Goal: Information Seeking & Learning: Learn about a topic

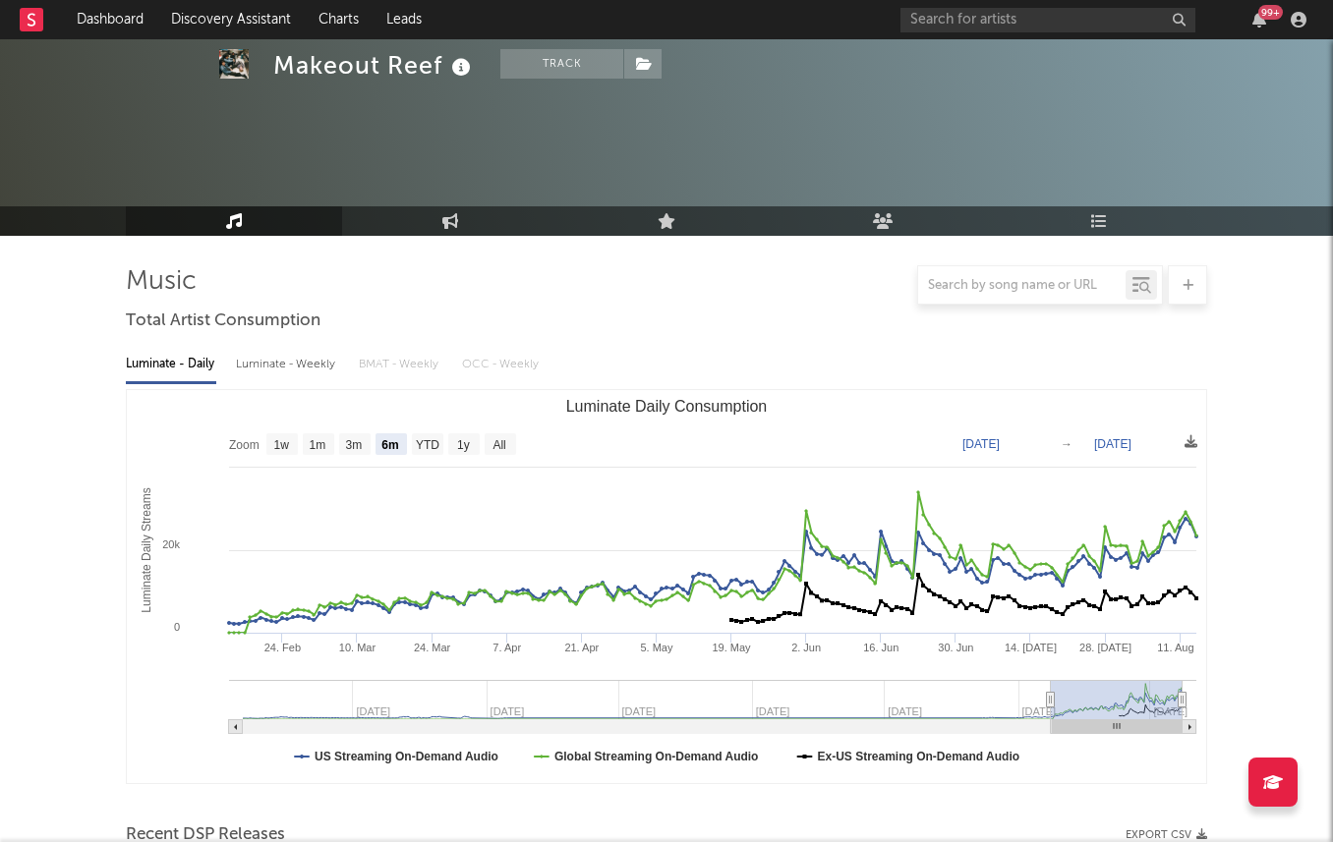
select select "6m"
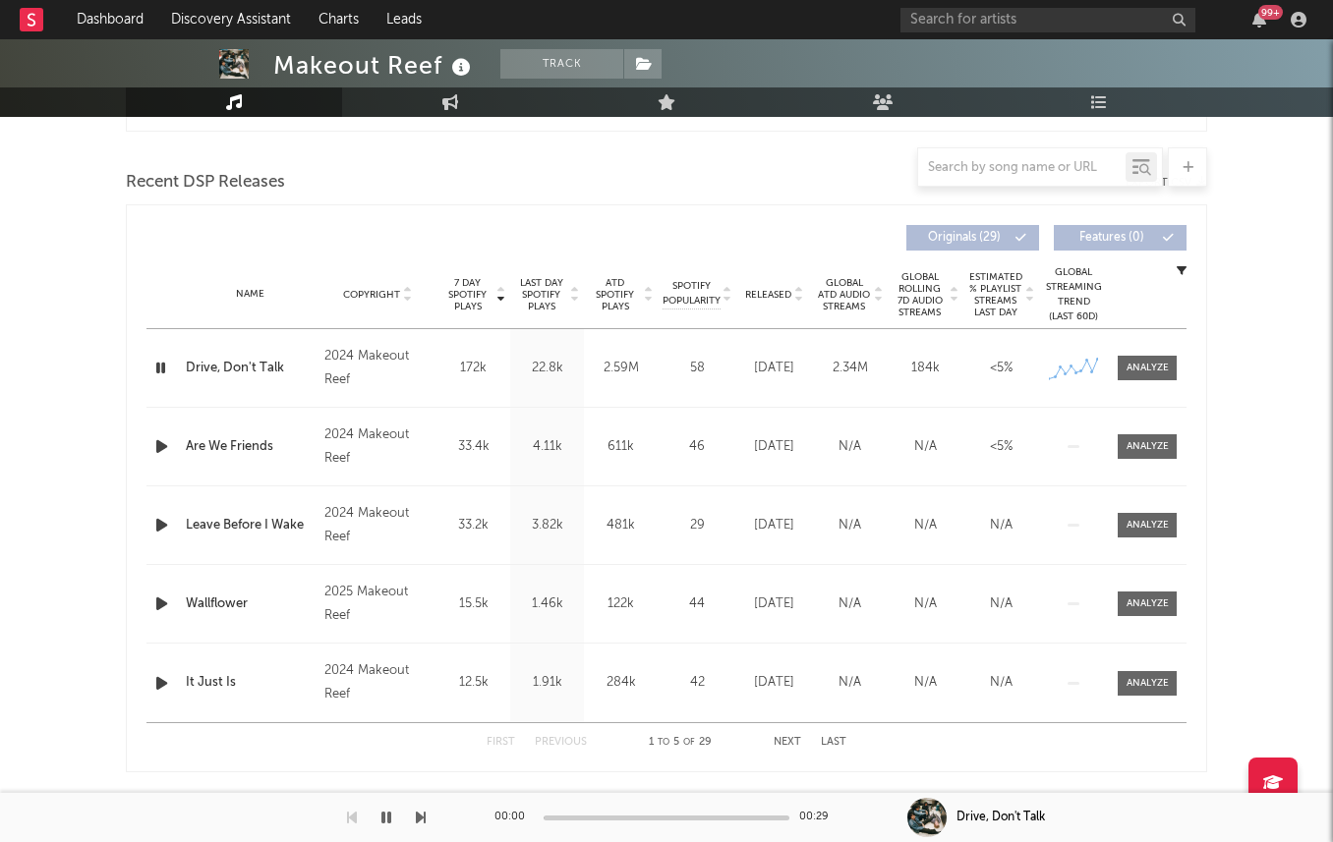
scroll to position [644, 0]
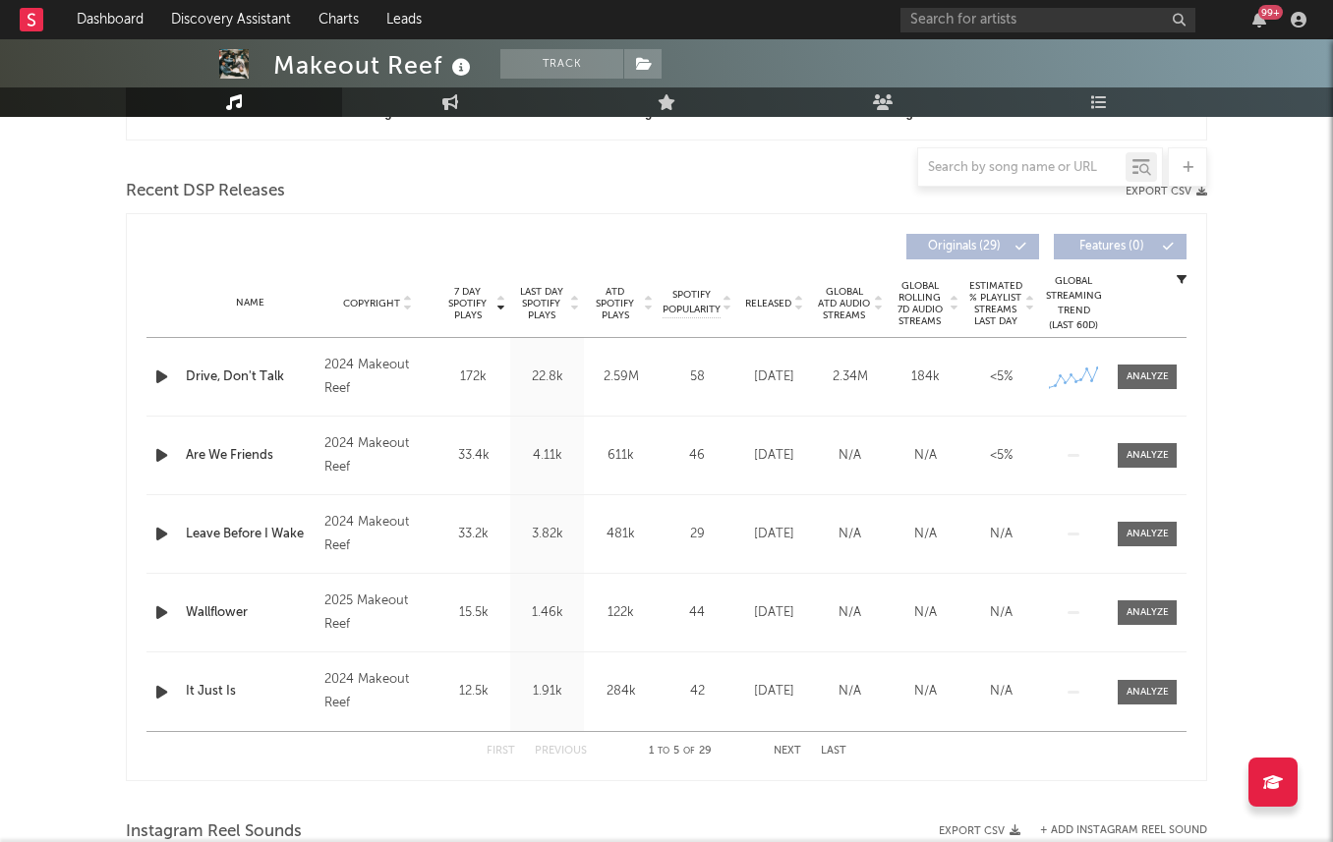
click at [749, 308] on span "Released" at bounding box center [768, 304] width 46 height 12
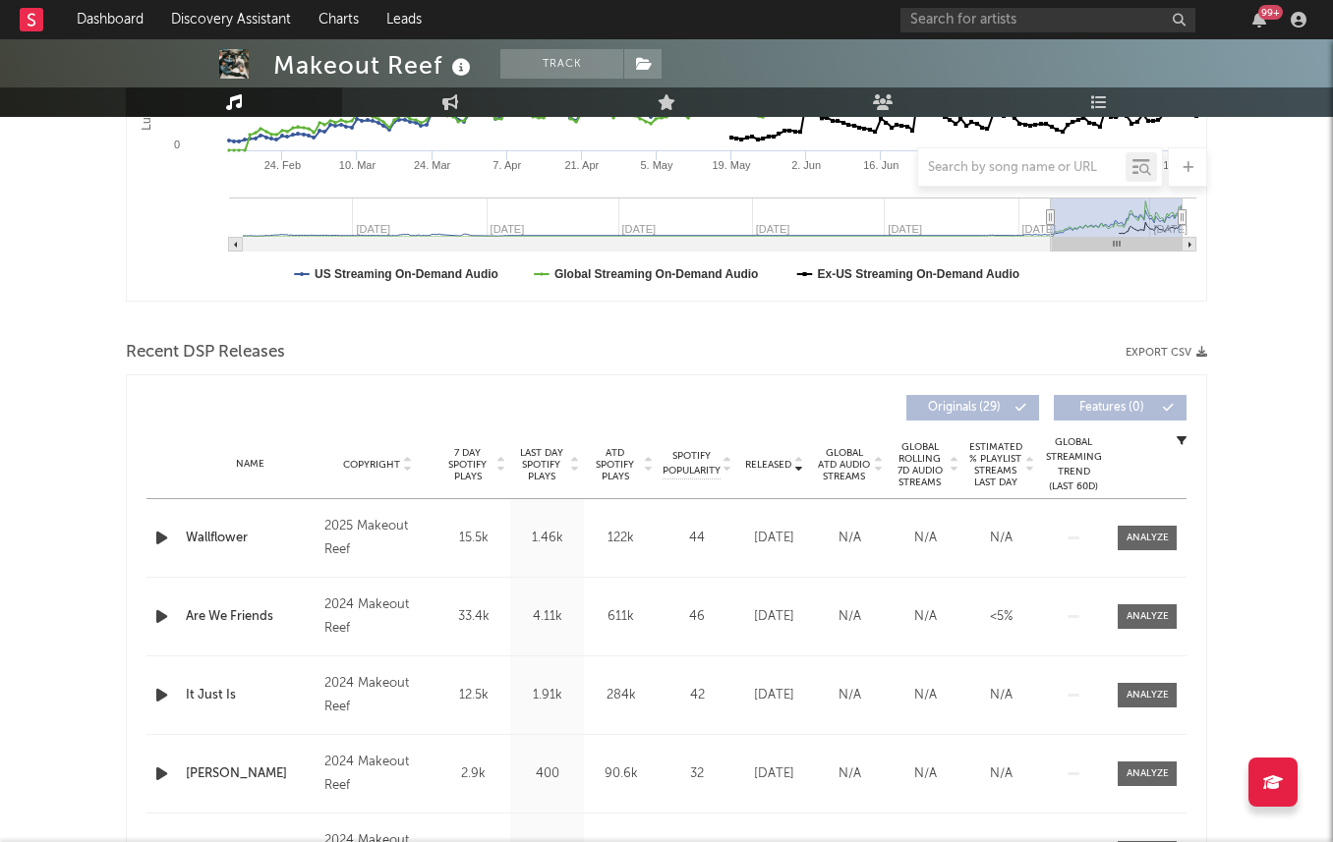
scroll to position [0, 0]
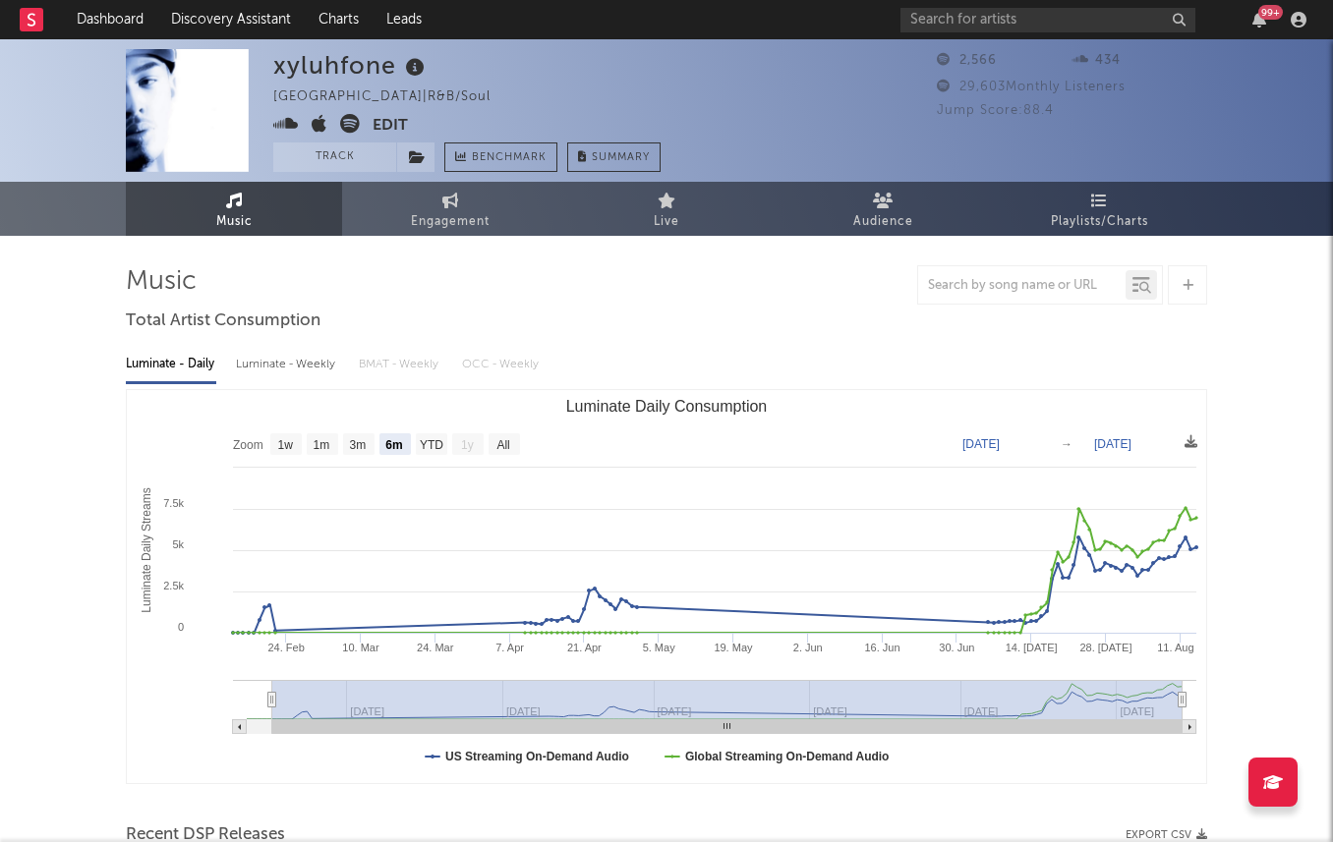
select select "6m"
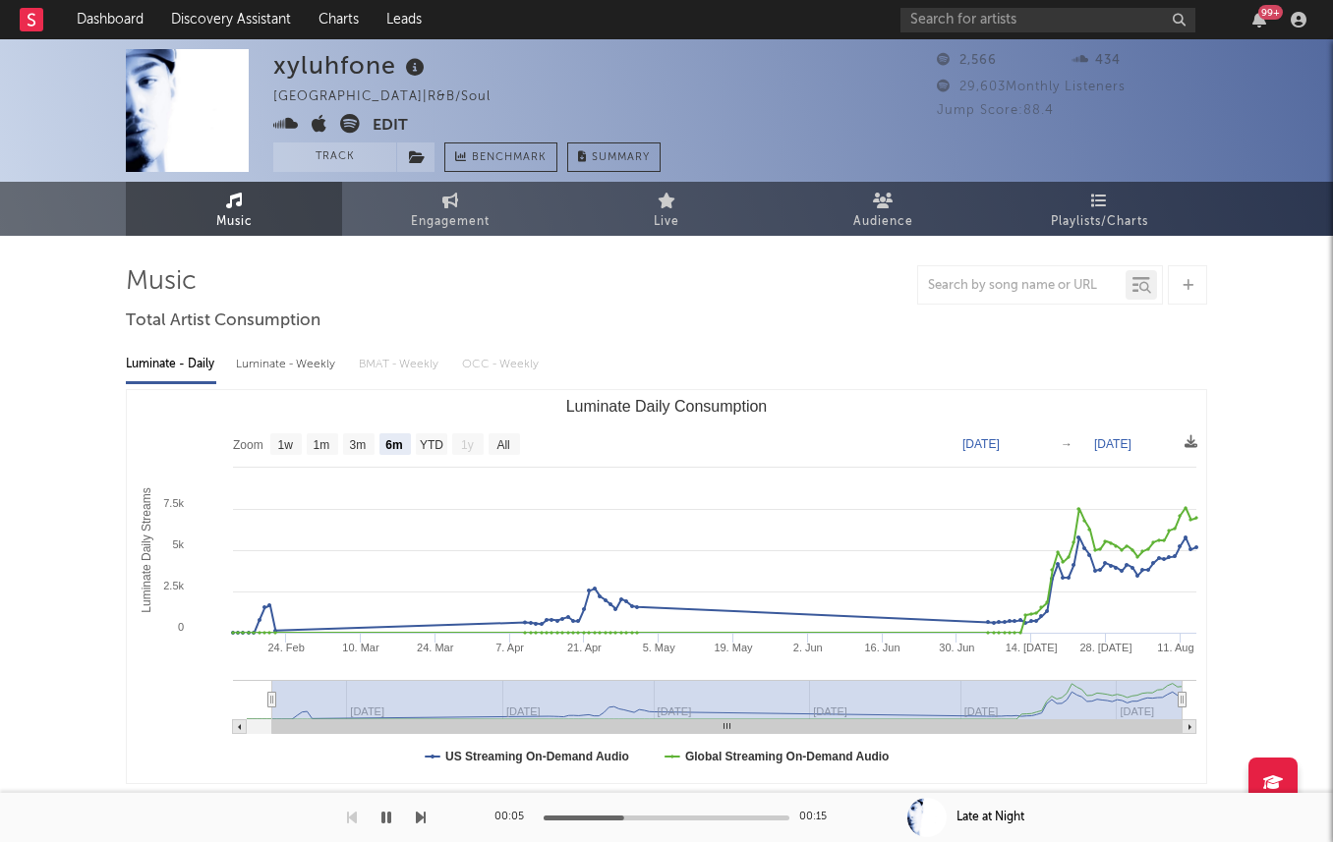
click at [289, 370] on div "Luminate - Weekly" at bounding box center [287, 364] width 103 height 33
select select "1w"
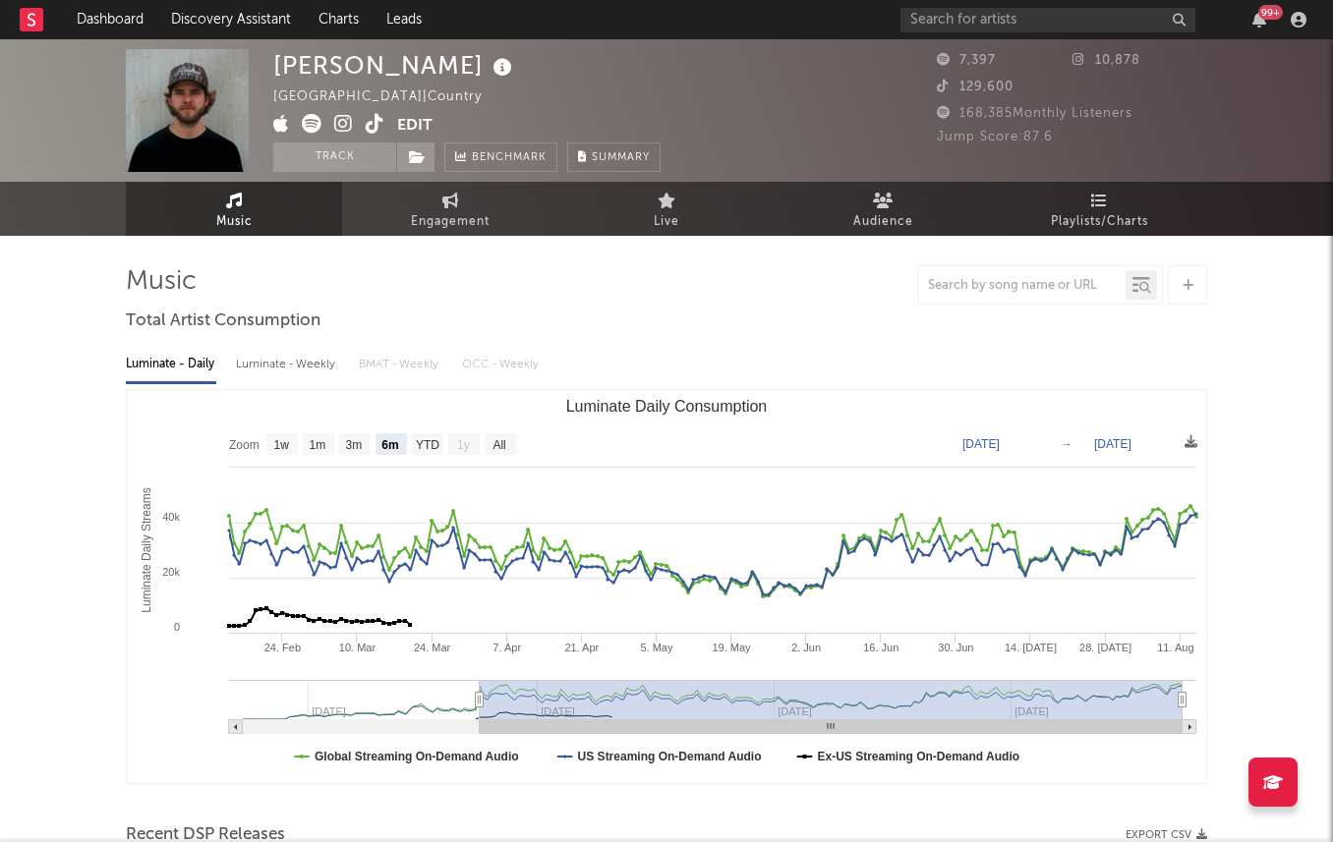
select select "6m"
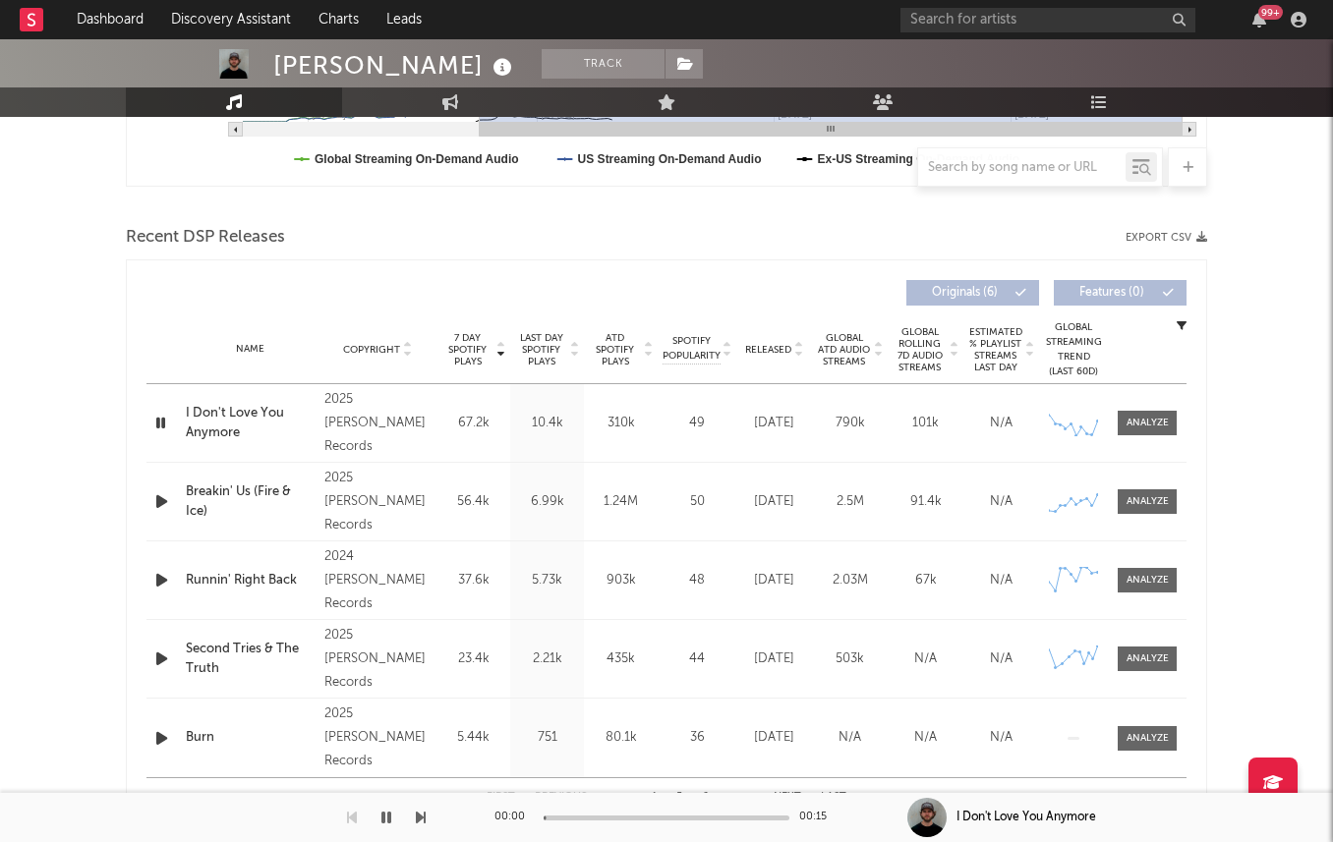
scroll to position [638, 0]
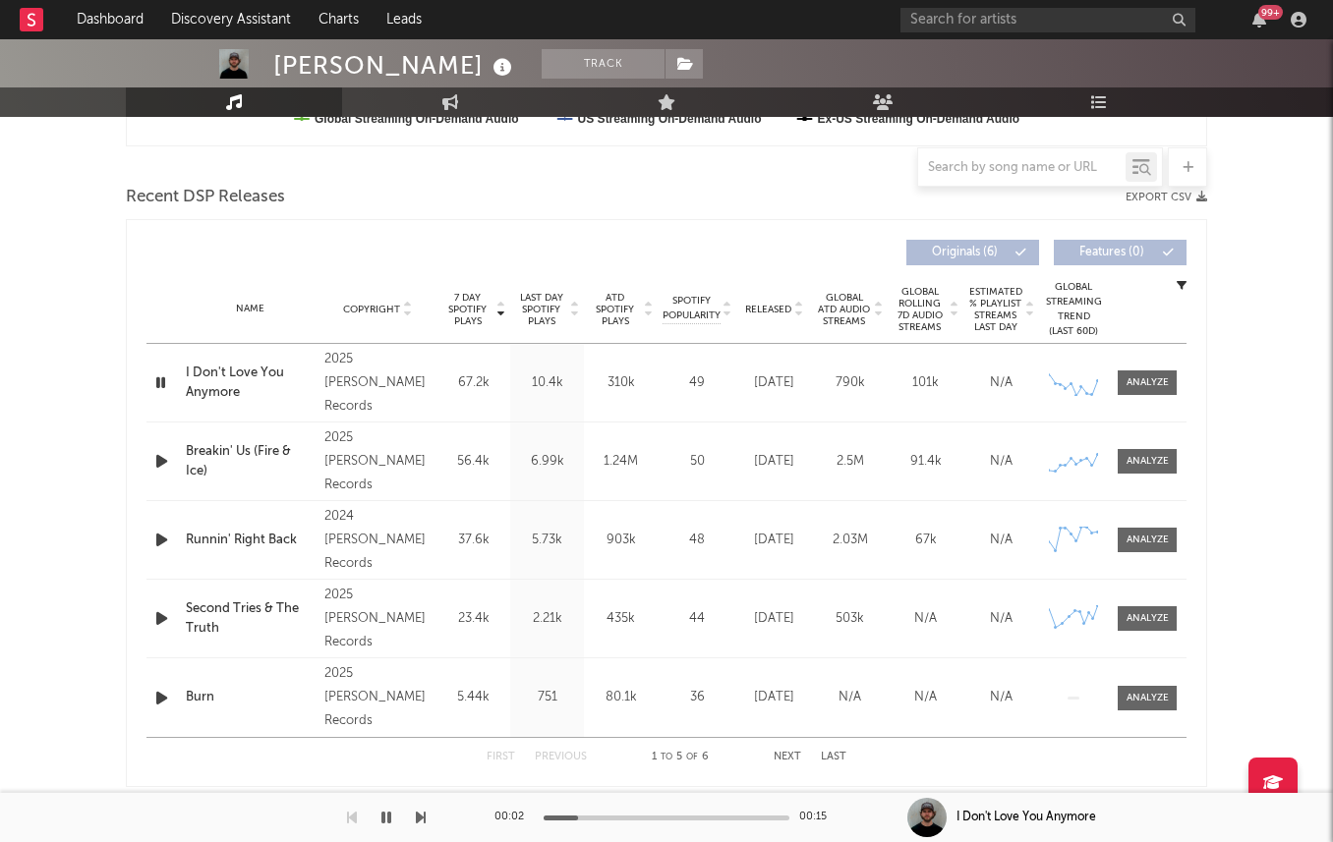
click at [547, 307] on span "Last Day Spotify Plays" at bounding box center [541, 309] width 52 height 35
click at [466, 321] on span "7 Day Spotify Plays" at bounding box center [467, 309] width 52 height 35
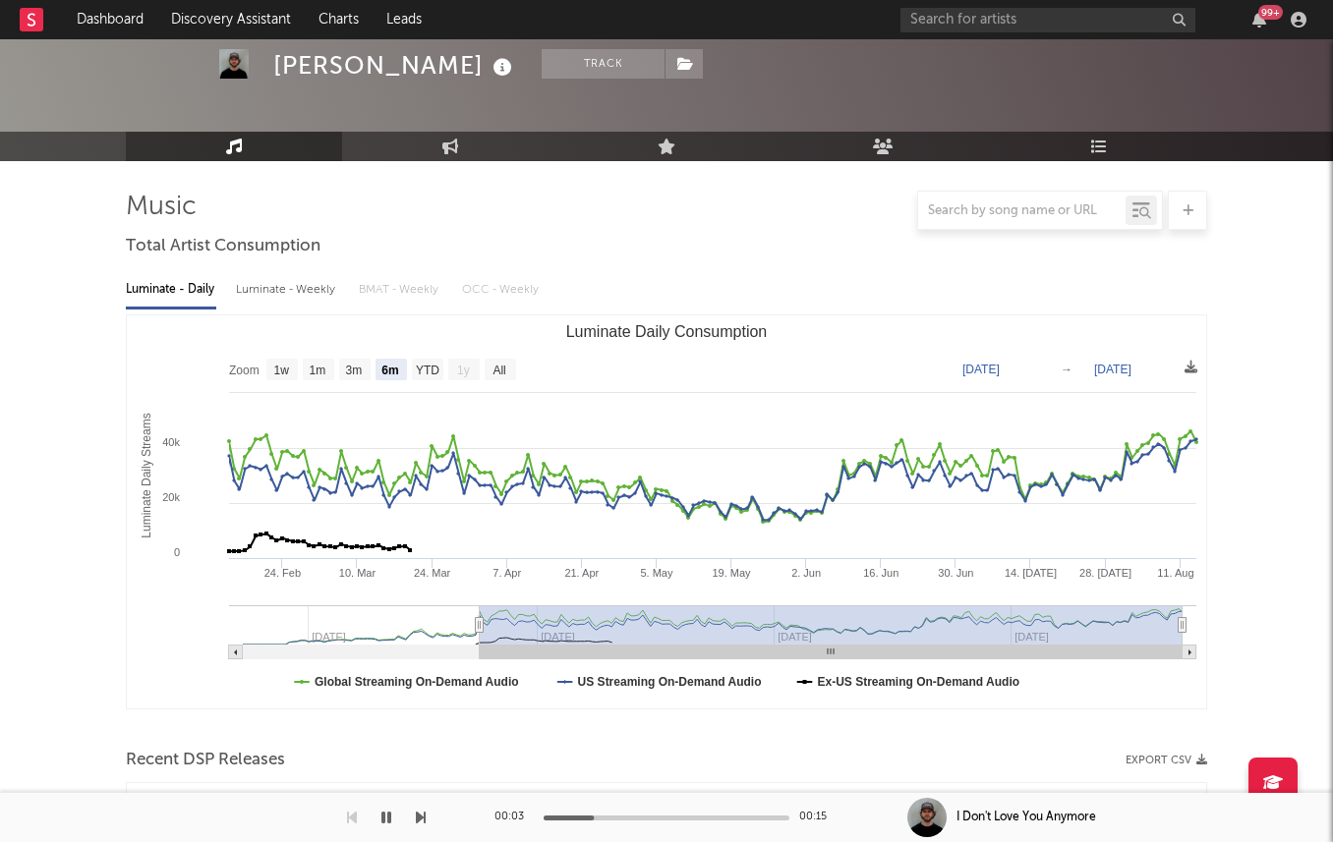
scroll to position [0, 0]
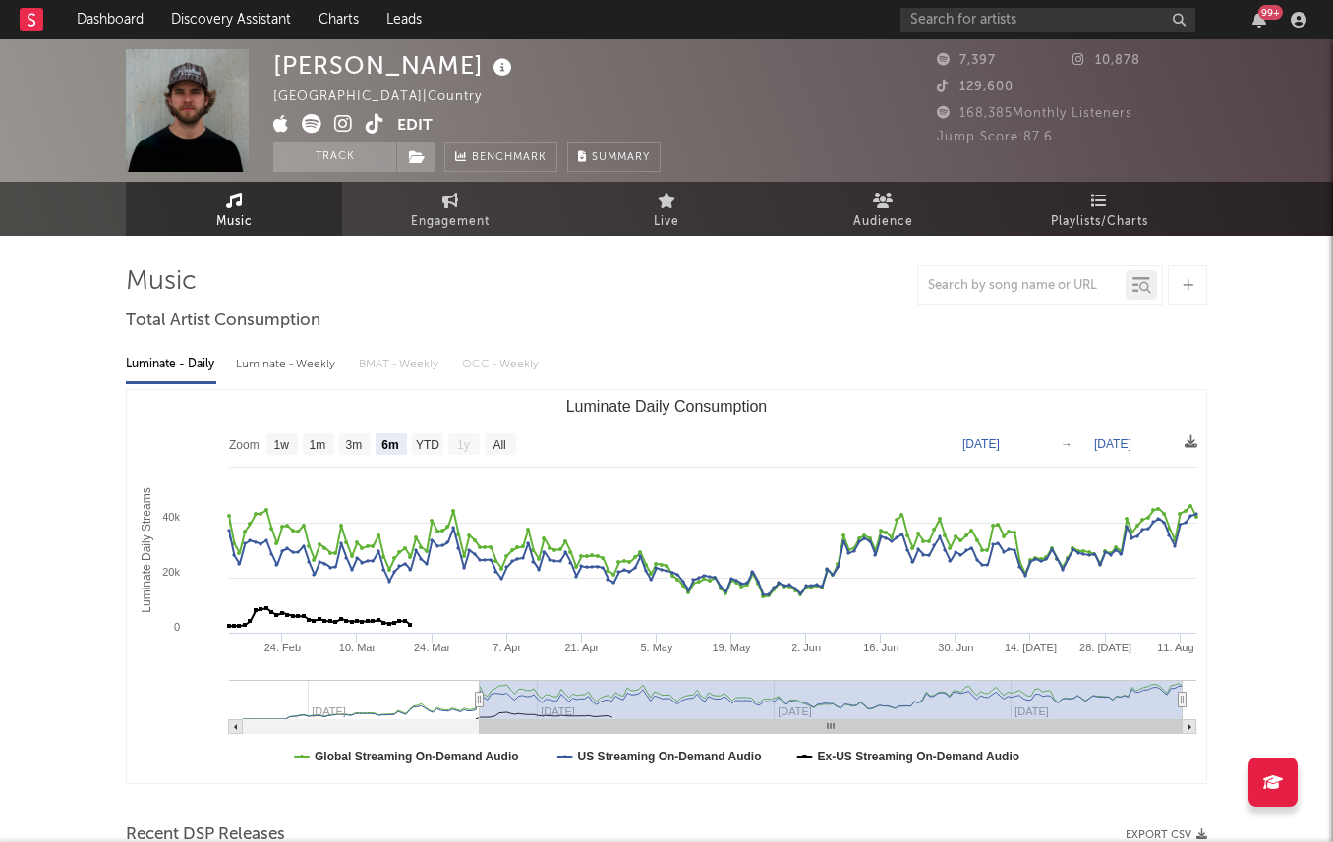
click at [316, 125] on icon at bounding box center [312, 124] width 20 height 20
click at [264, 362] on div "Luminate - Weekly" at bounding box center [287, 364] width 103 height 33
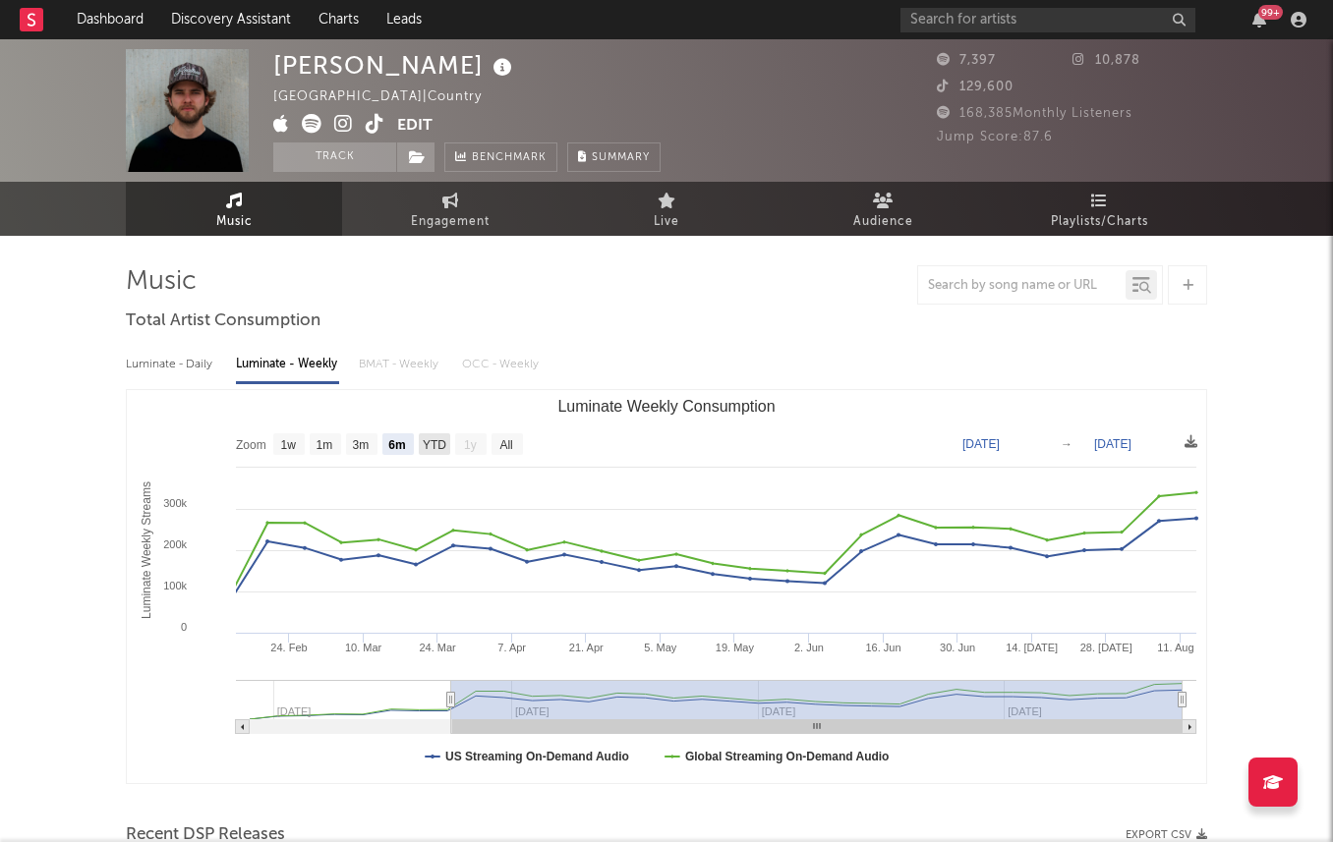
click at [435, 453] on rect "Luminate Weekly Consumption" at bounding box center [434, 444] width 31 height 22
select select "YTD"
type input "2025-01-01"
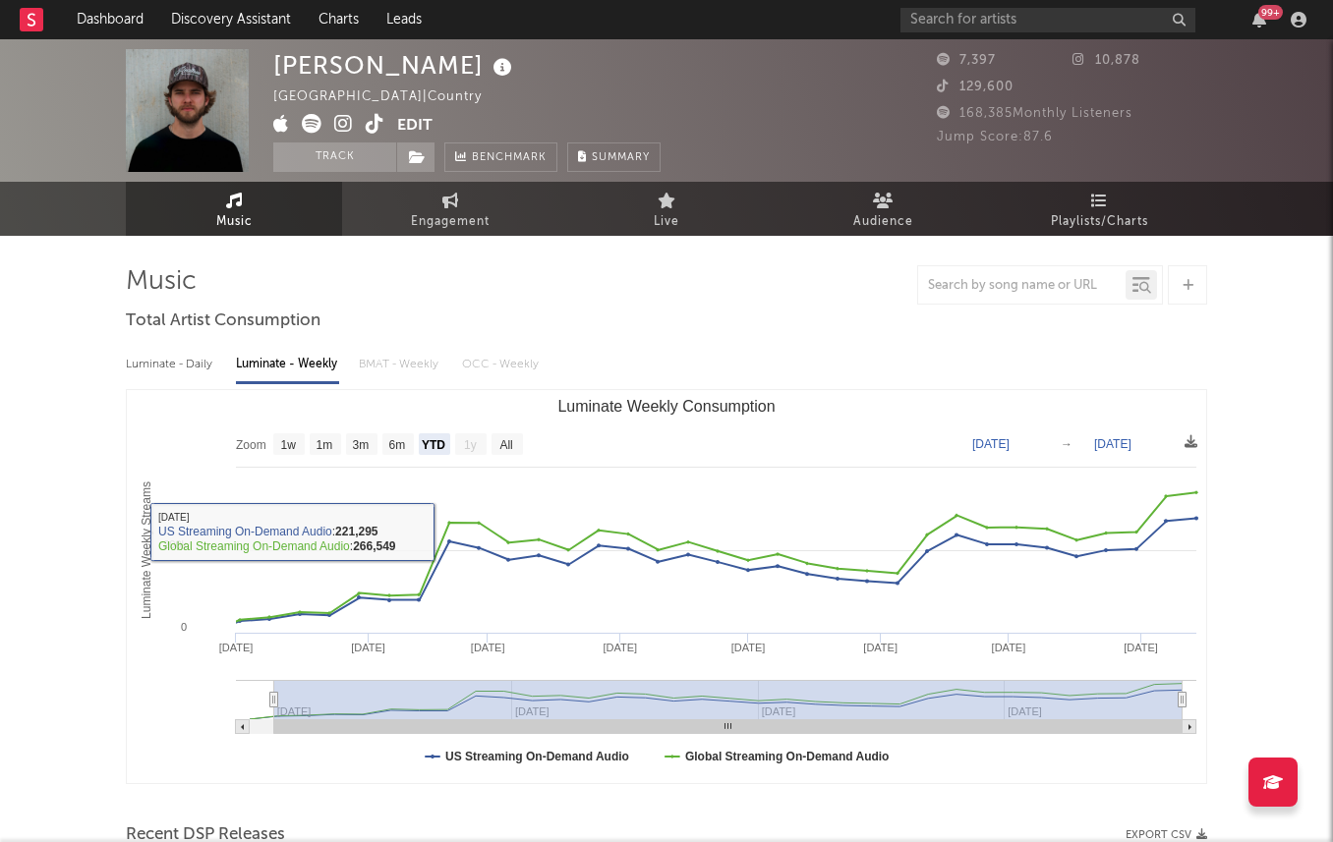
click at [380, 454] on rect "Luminate Weekly Consumption" at bounding box center [666, 586] width 1079 height 393
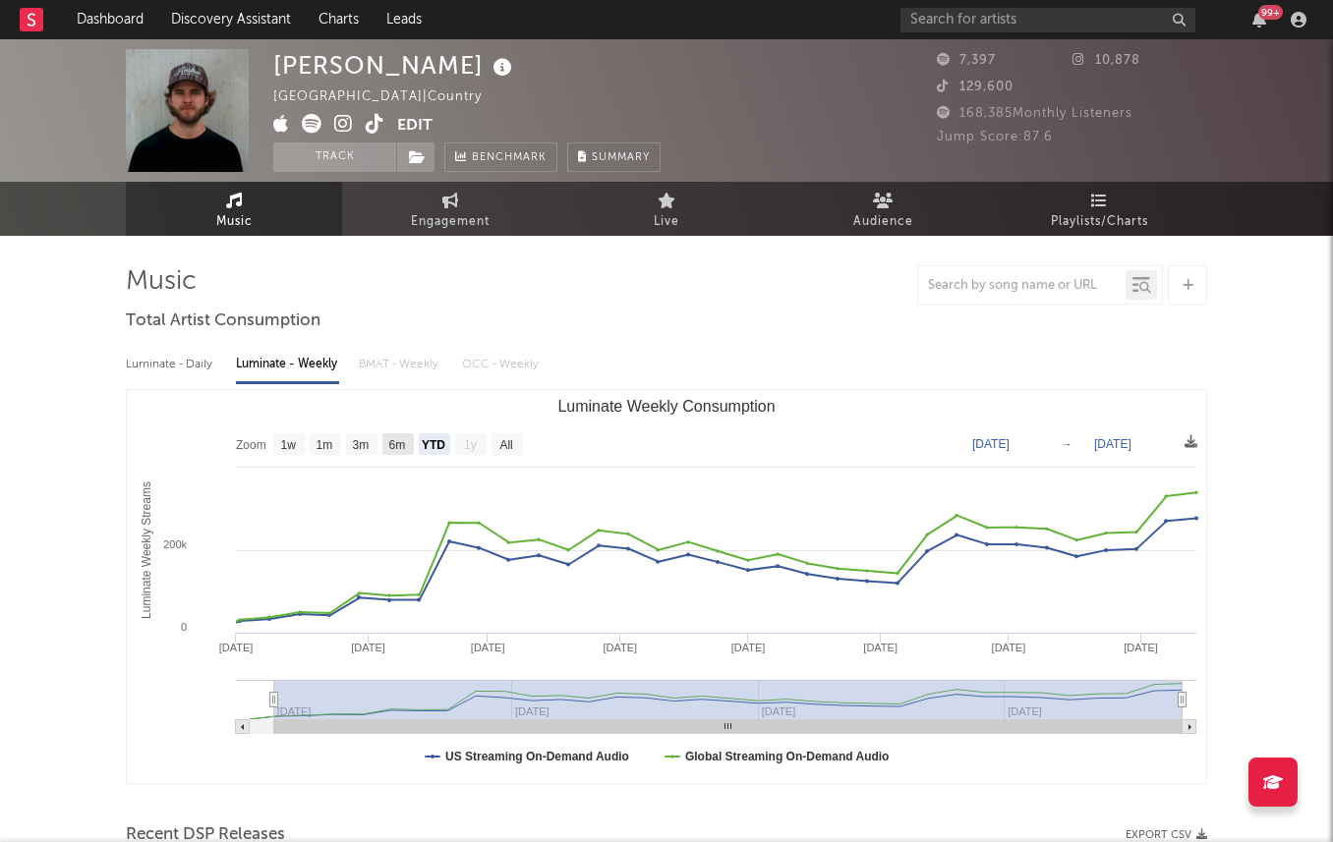
click at [392, 454] on rect "Luminate Weekly Consumption" at bounding box center [397, 444] width 31 height 22
select select "6m"
type input "[DATE]"
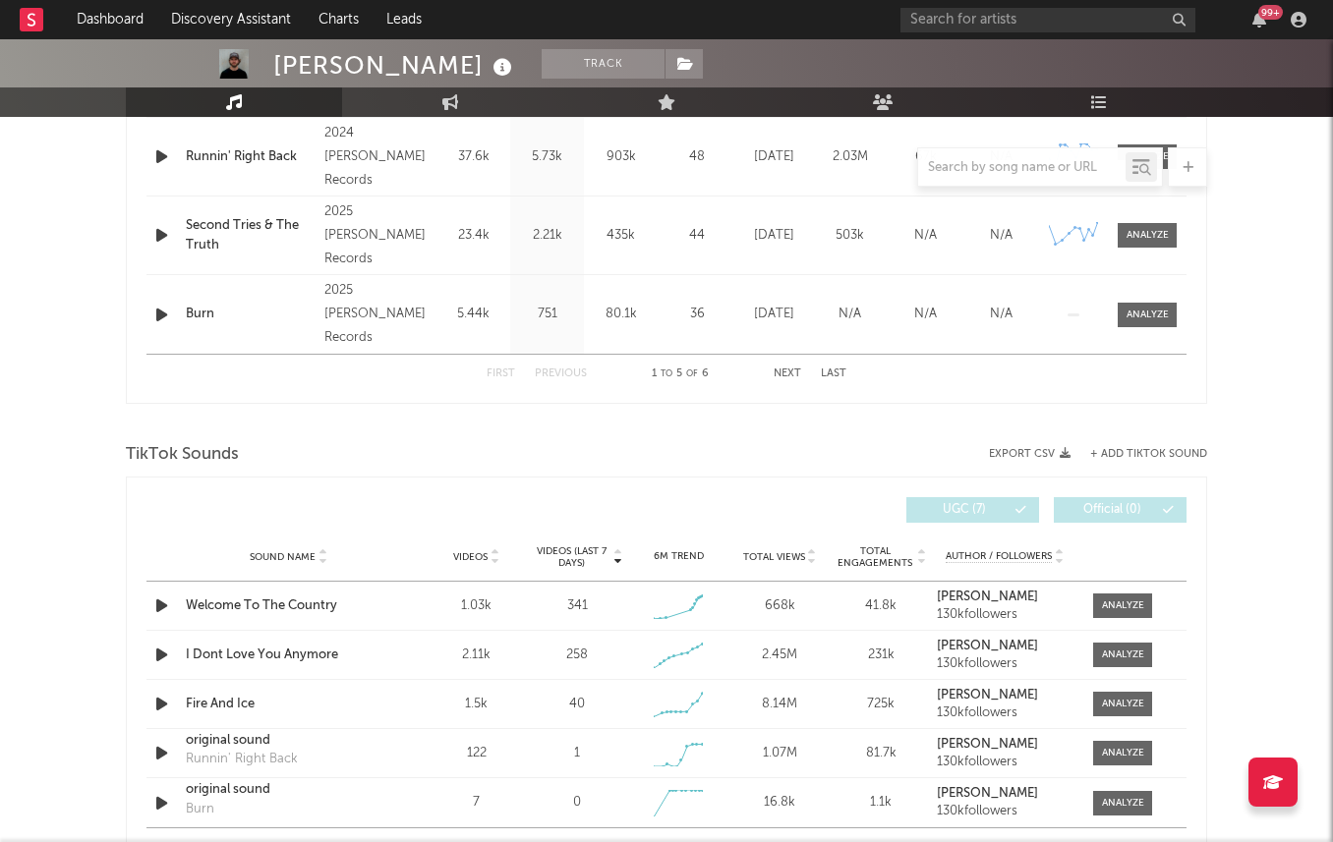
scroll to position [1029, 0]
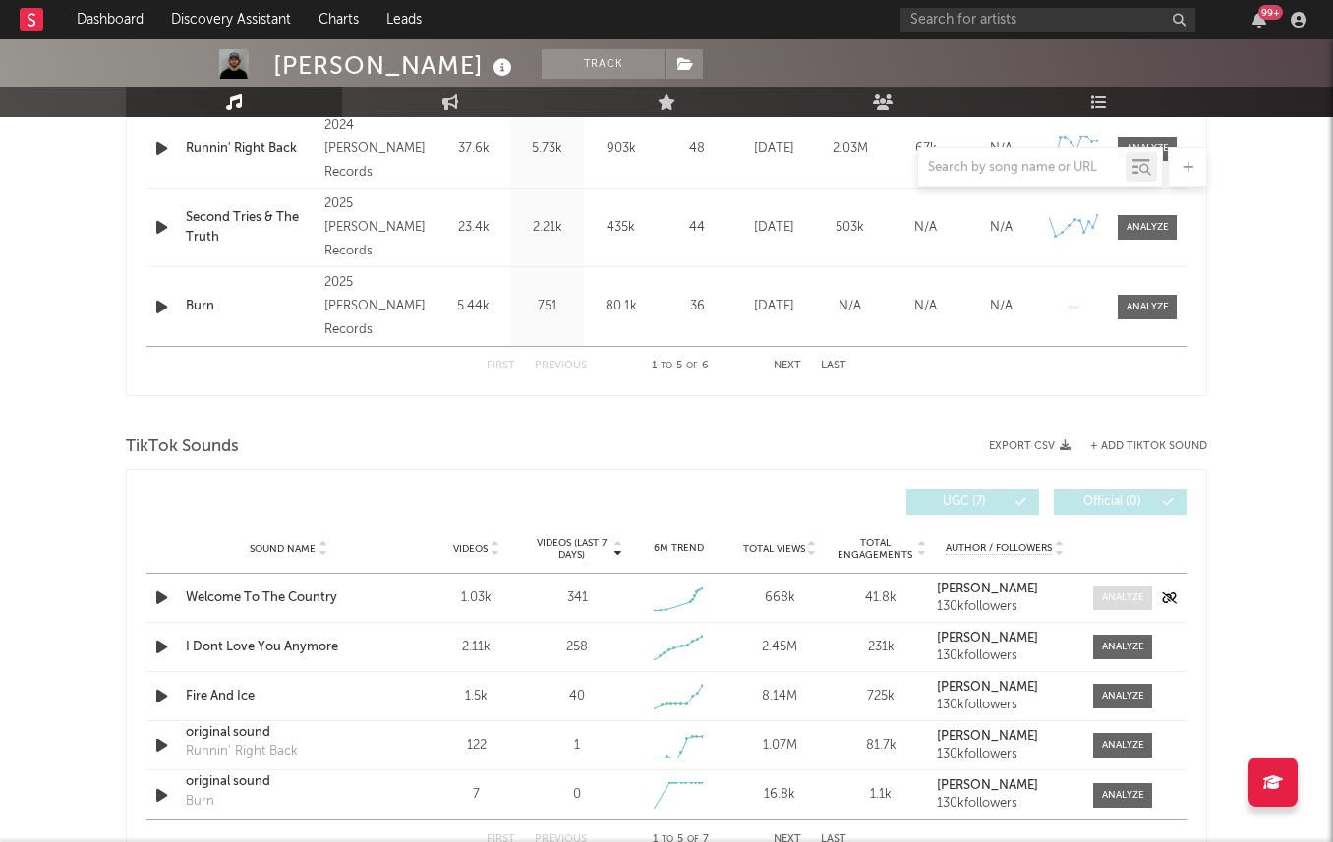
click at [1133, 604] on div at bounding box center [1123, 598] width 42 height 15
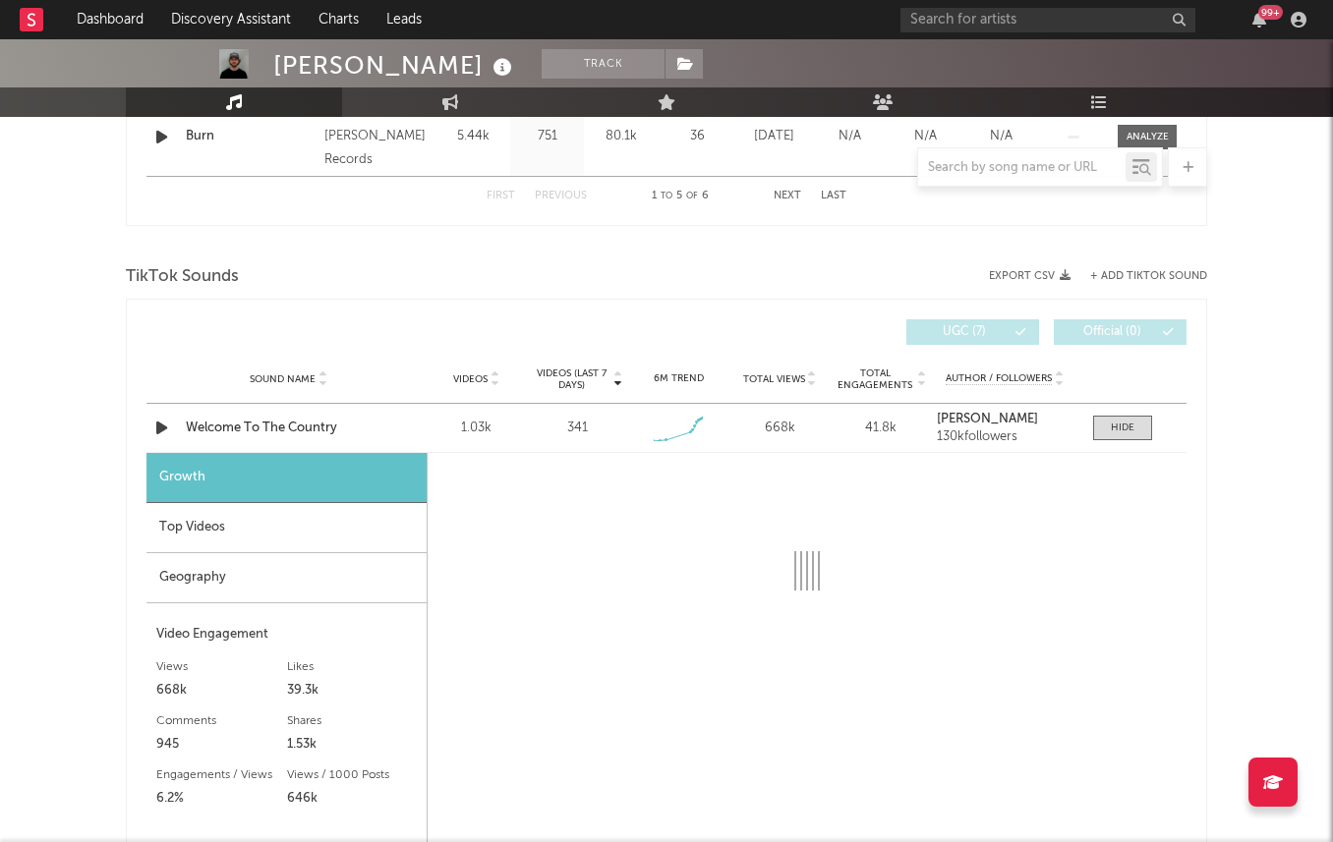
select select "1w"
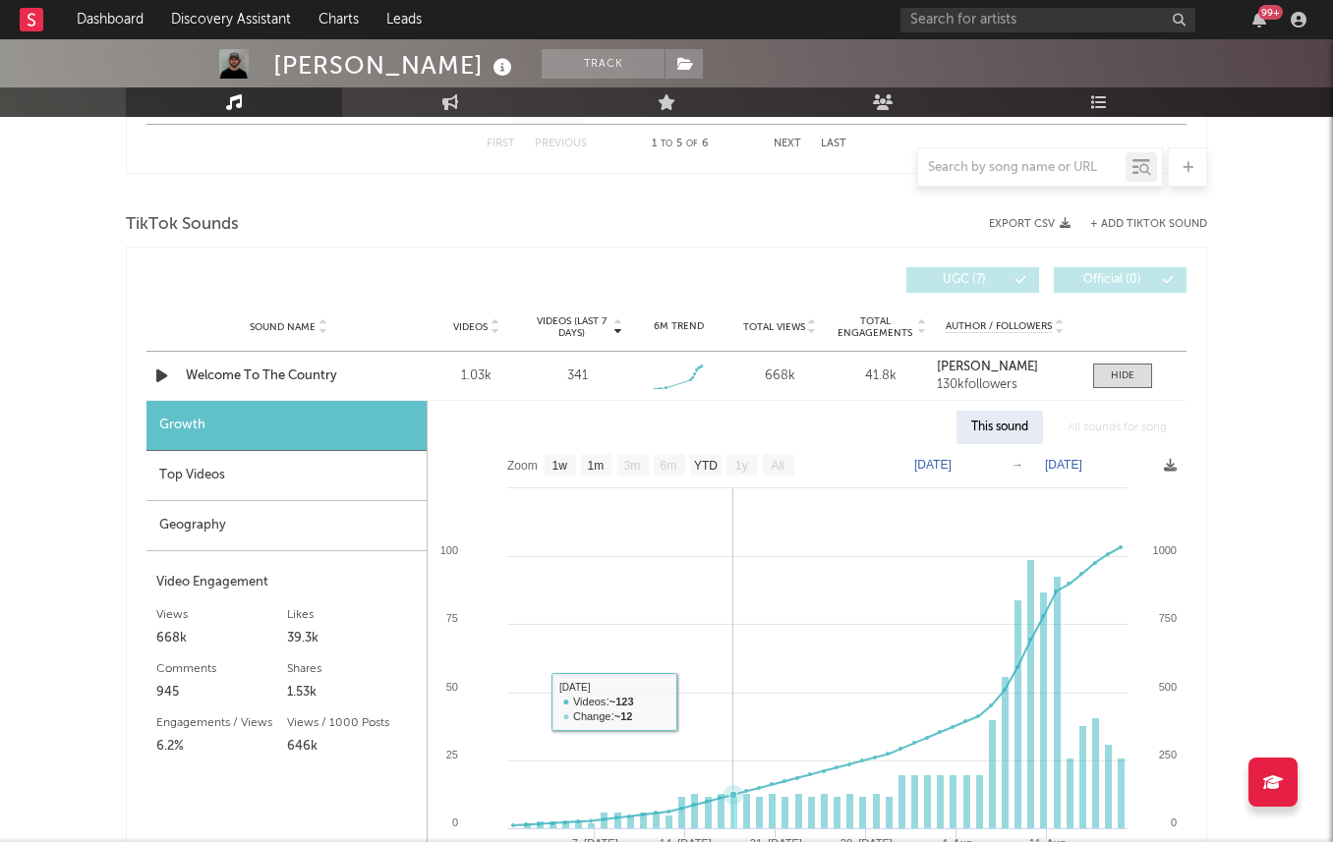
scroll to position [1252, 0]
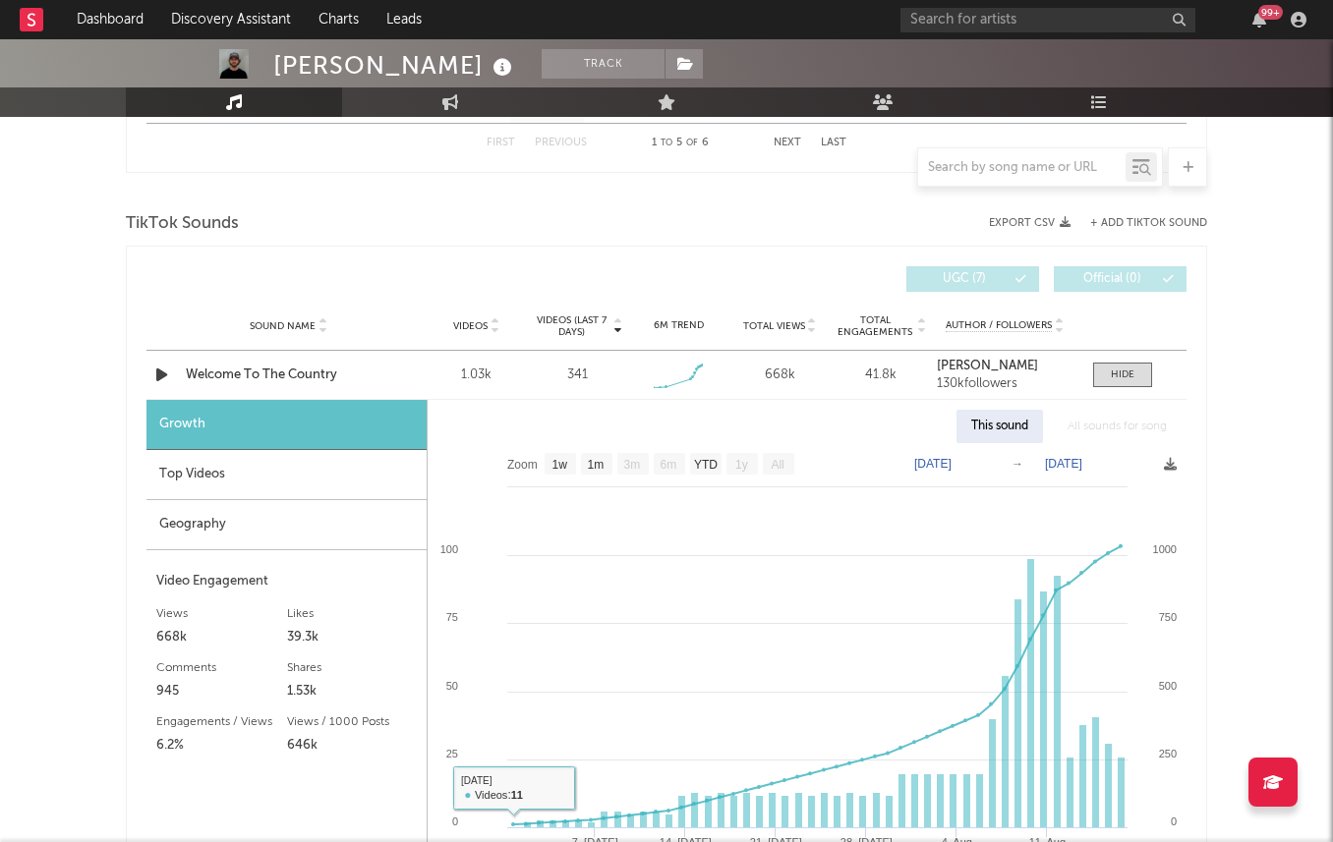
click at [335, 468] on div "Top Videos" at bounding box center [286, 475] width 280 height 50
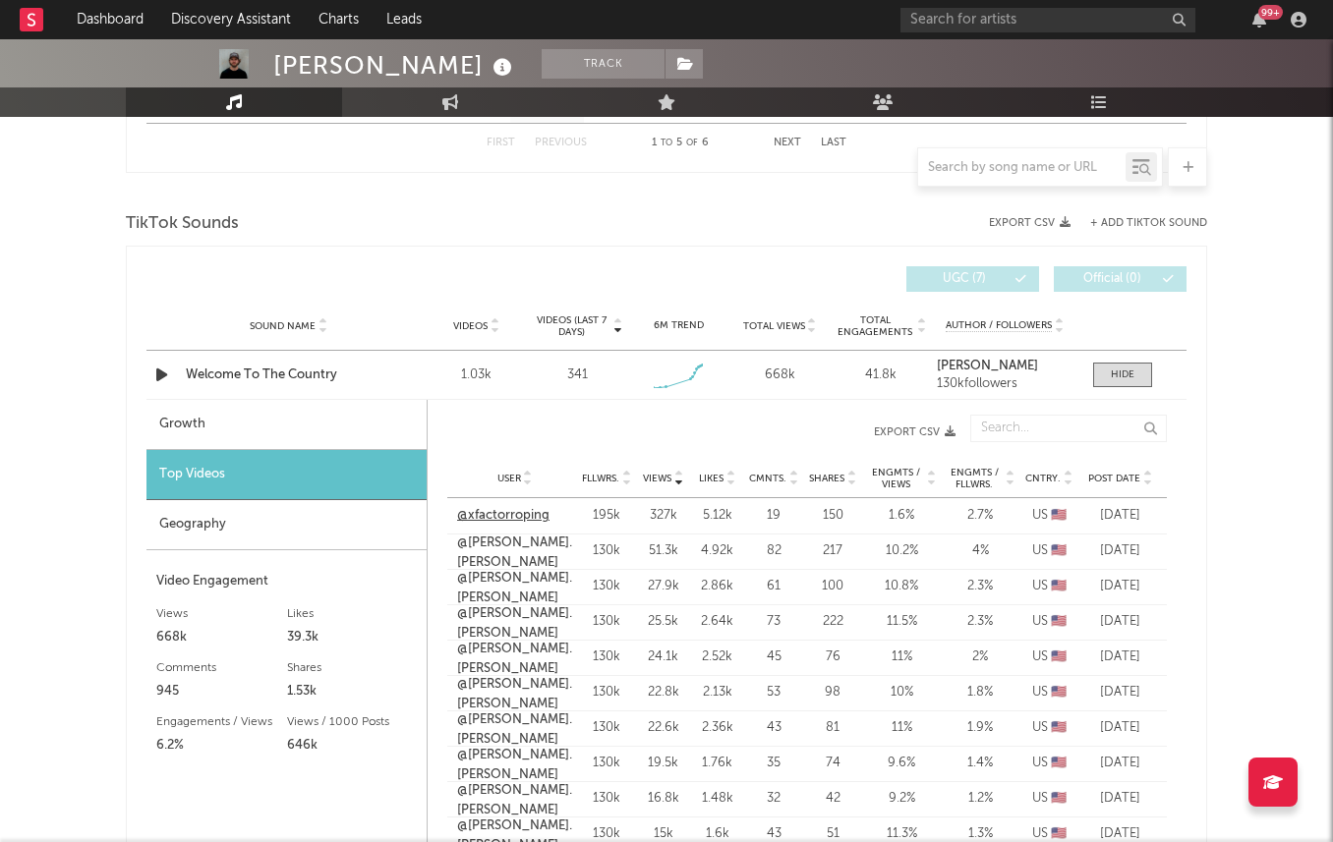
click at [507, 514] on link "@xfactorroping" at bounding box center [503, 516] width 92 height 20
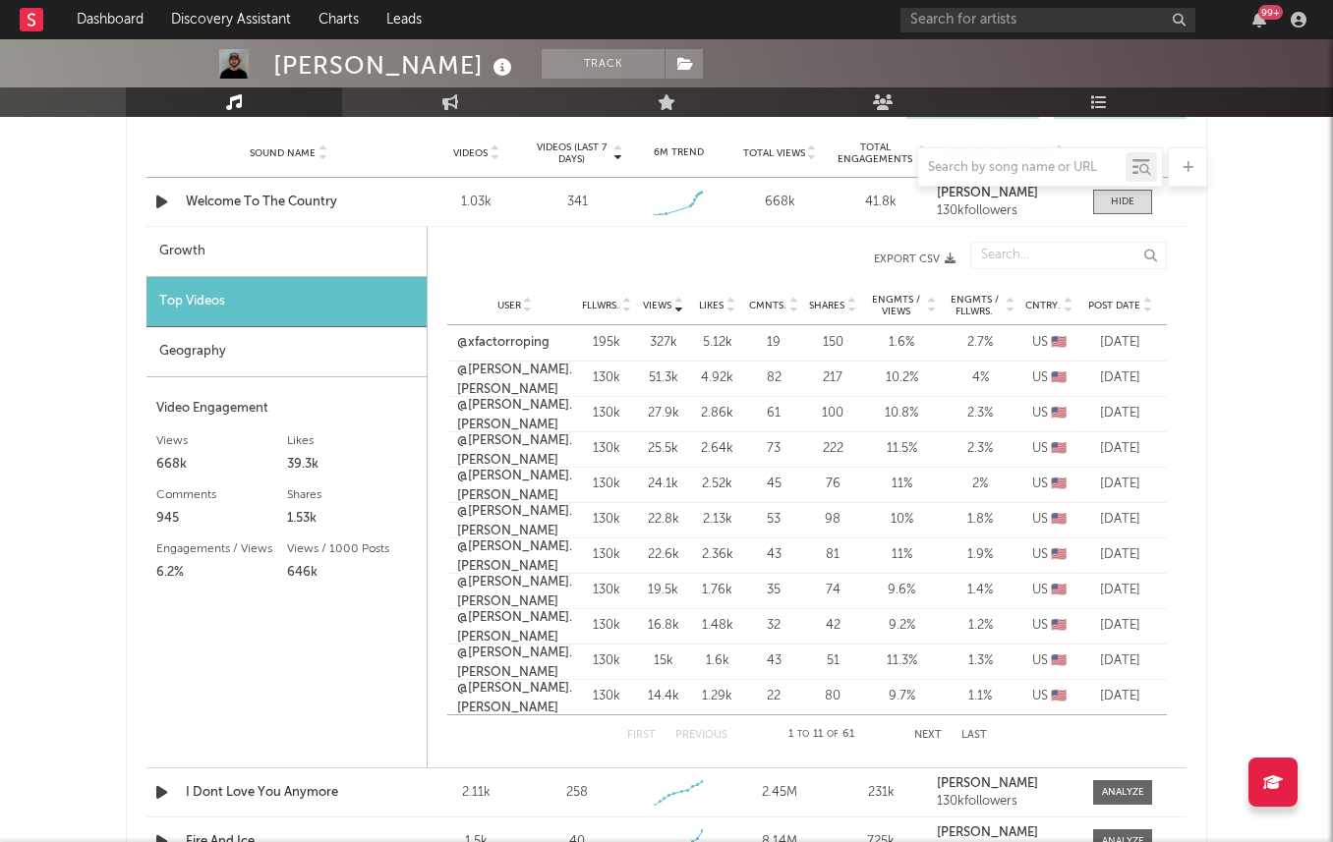
scroll to position [1431, 0]
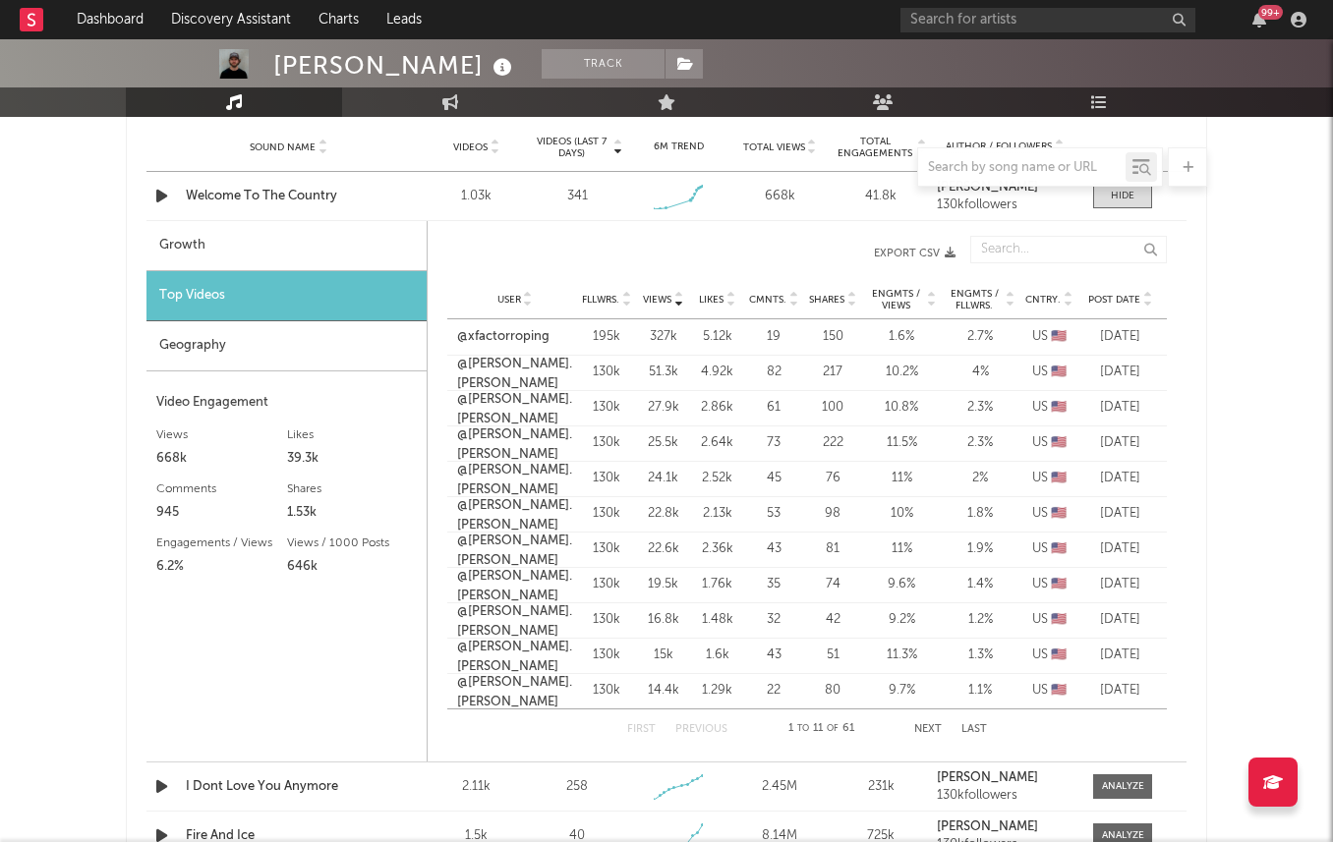
click at [667, 309] on div "User Fllwrs. Views Likes Cmnts. Shares Engmts / Views Engmts / Fllwrs. Cntry. P…" at bounding box center [807, 299] width 720 height 39
click at [667, 304] on span "Views" at bounding box center [657, 300] width 29 height 12
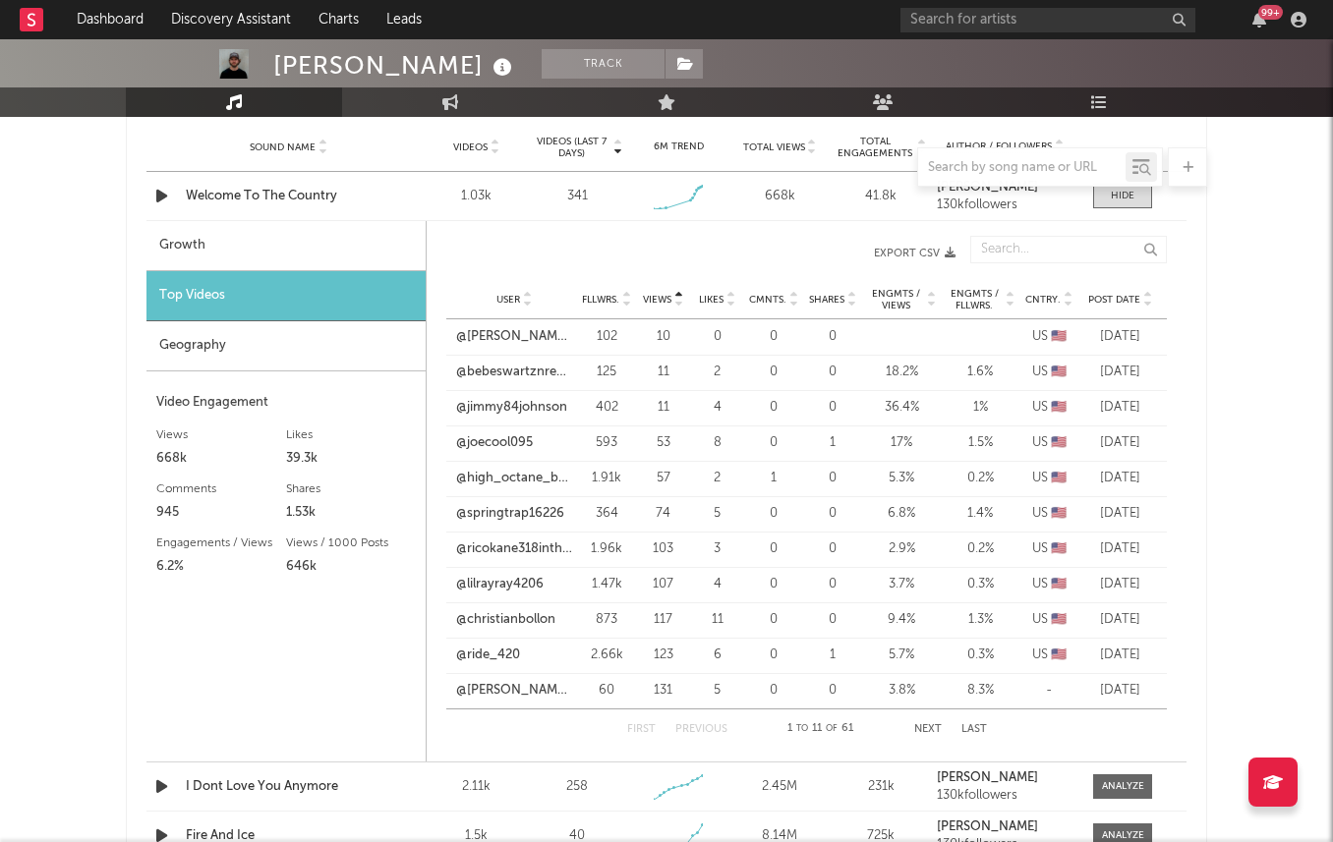
click at [667, 299] on span "Views" at bounding box center [657, 300] width 29 height 12
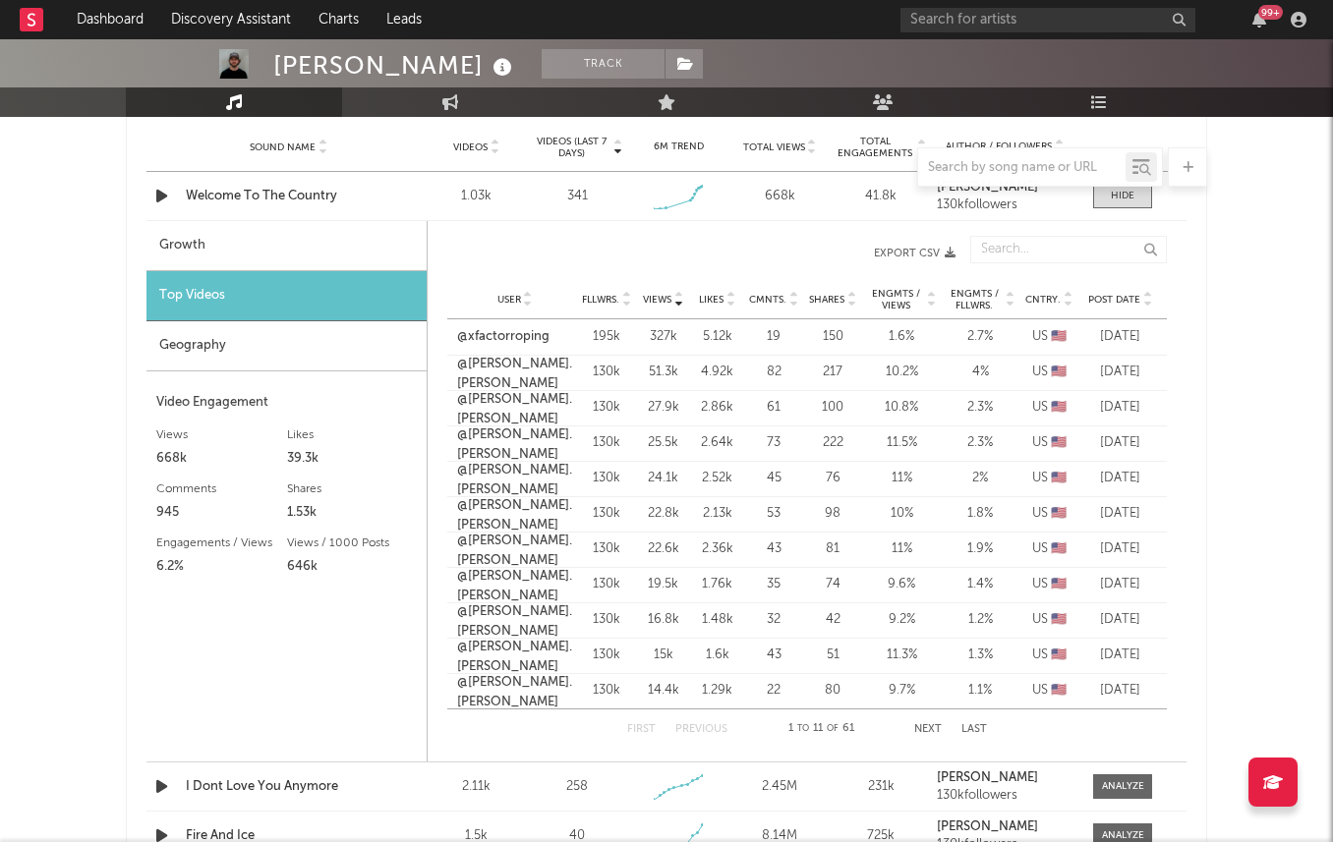
click at [499, 296] on span "User" at bounding box center [509, 300] width 24 height 12
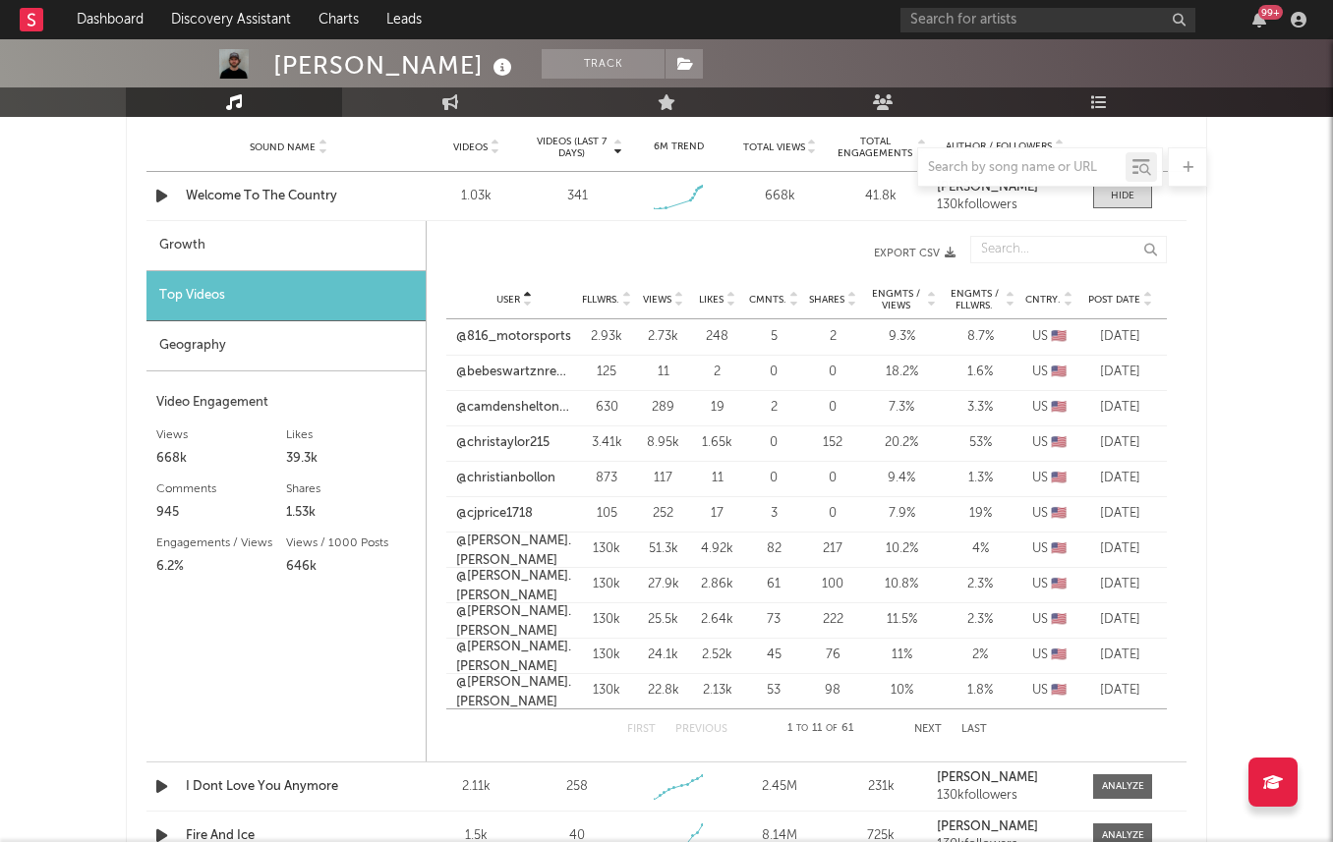
click at [658, 301] on span "Views" at bounding box center [657, 300] width 29 height 12
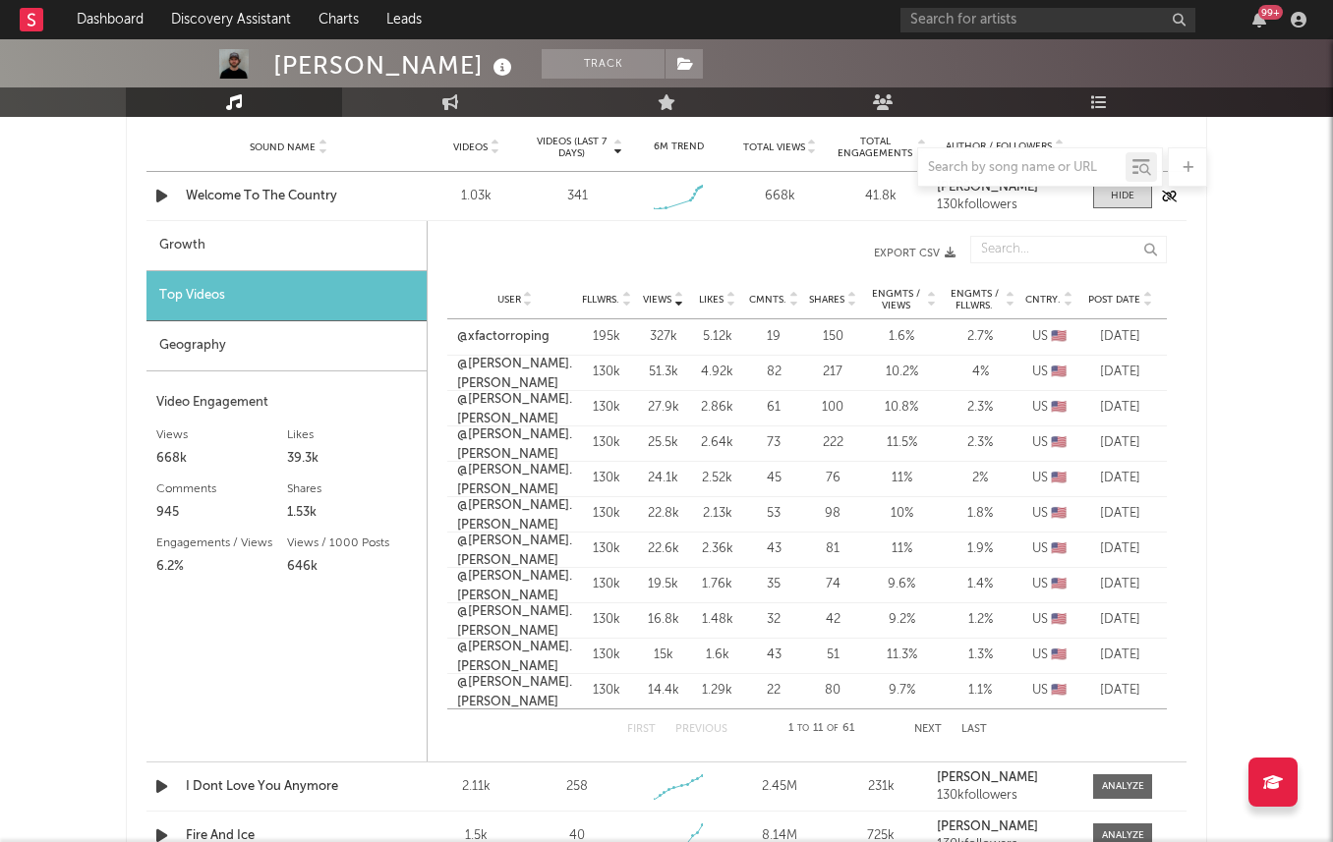
click at [284, 193] on div "Welcome To The Country" at bounding box center [288, 197] width 205 height 20
click at [1135, 189] on span at bounding box center [1122, 196] width 59 height 25
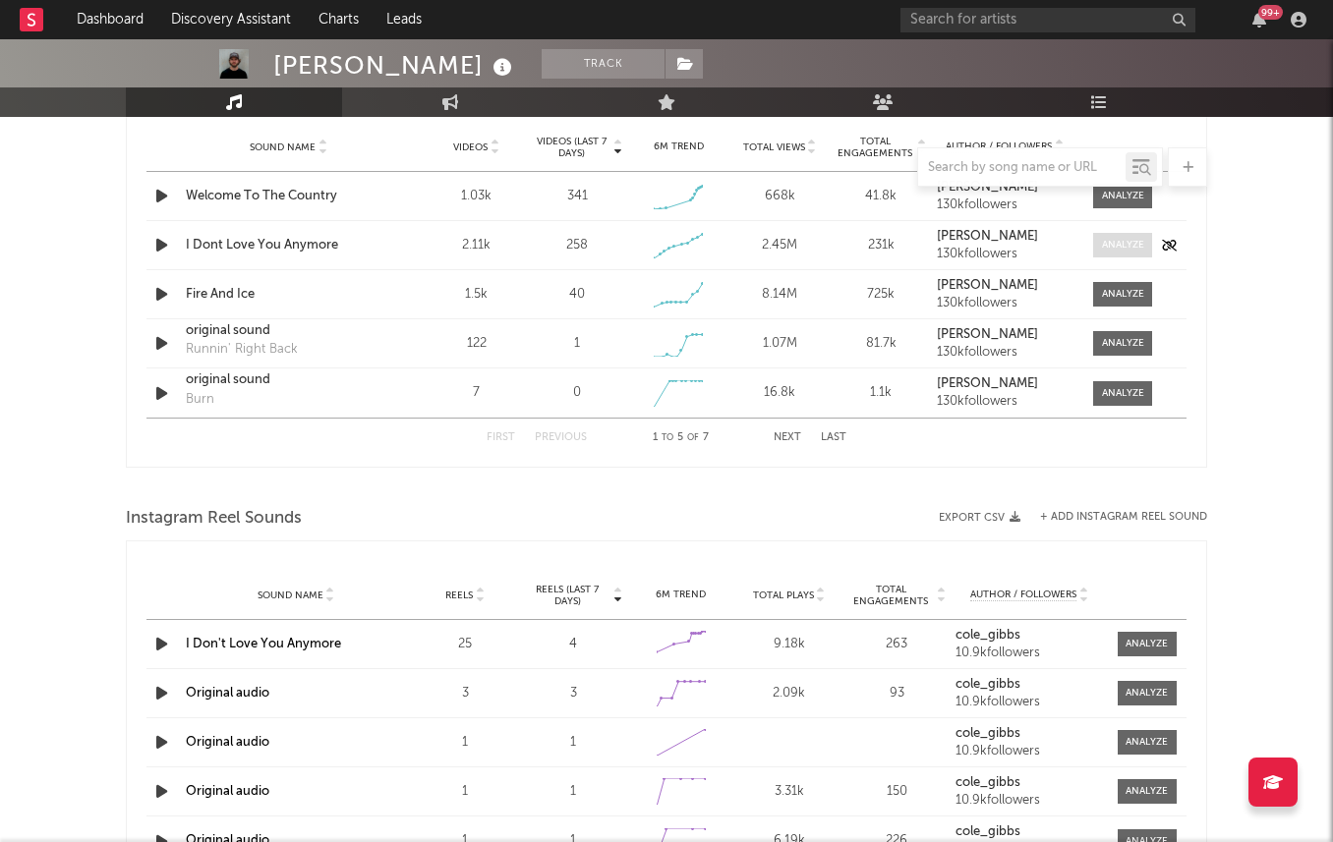
click at [1107, 246] on div at bounding box center [1123, 245] width 42 height 15
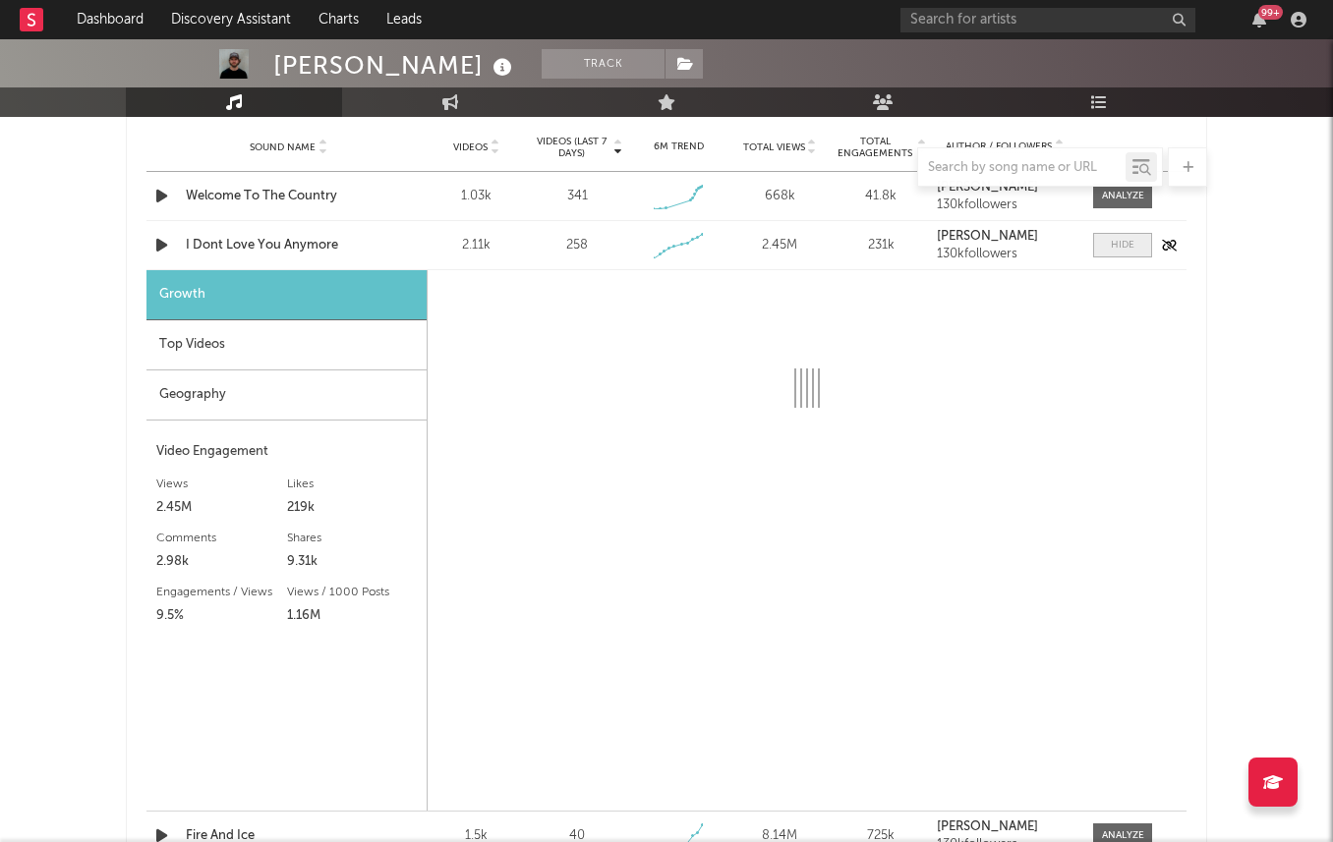
select select "1w"
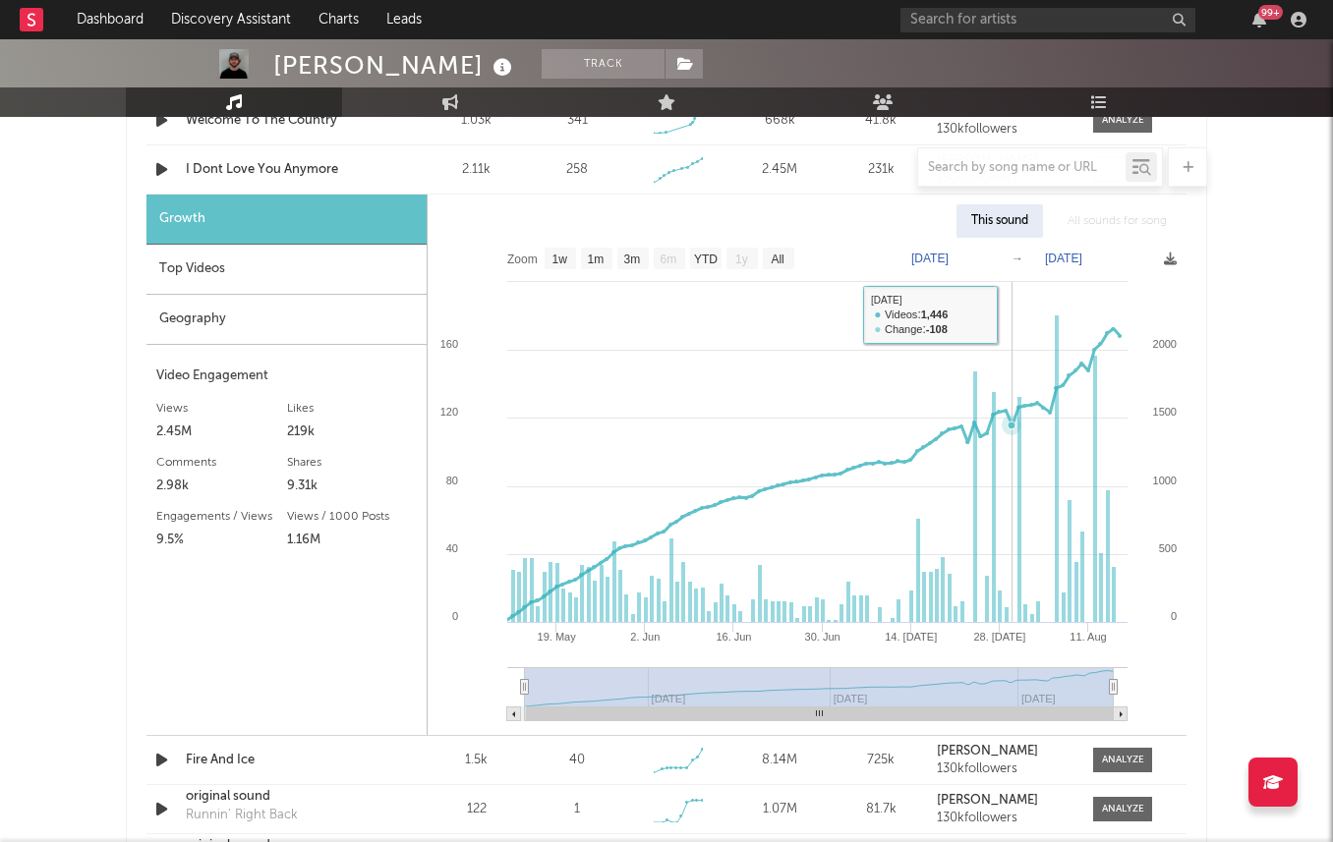
scroll to position [1506, 0]
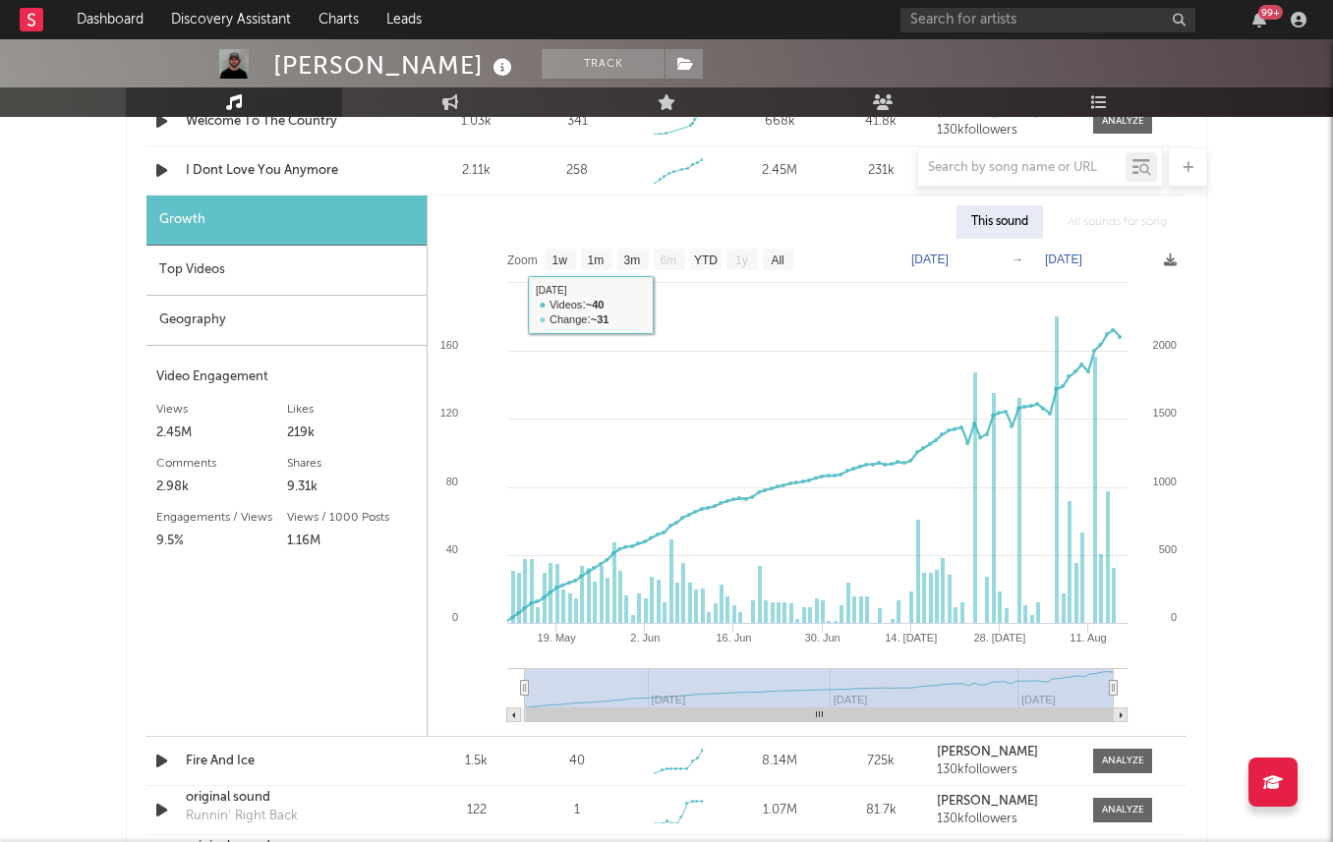
click at [359, 273] on div "Top Videos" at bounding box center [286, 271] width 280 height 50
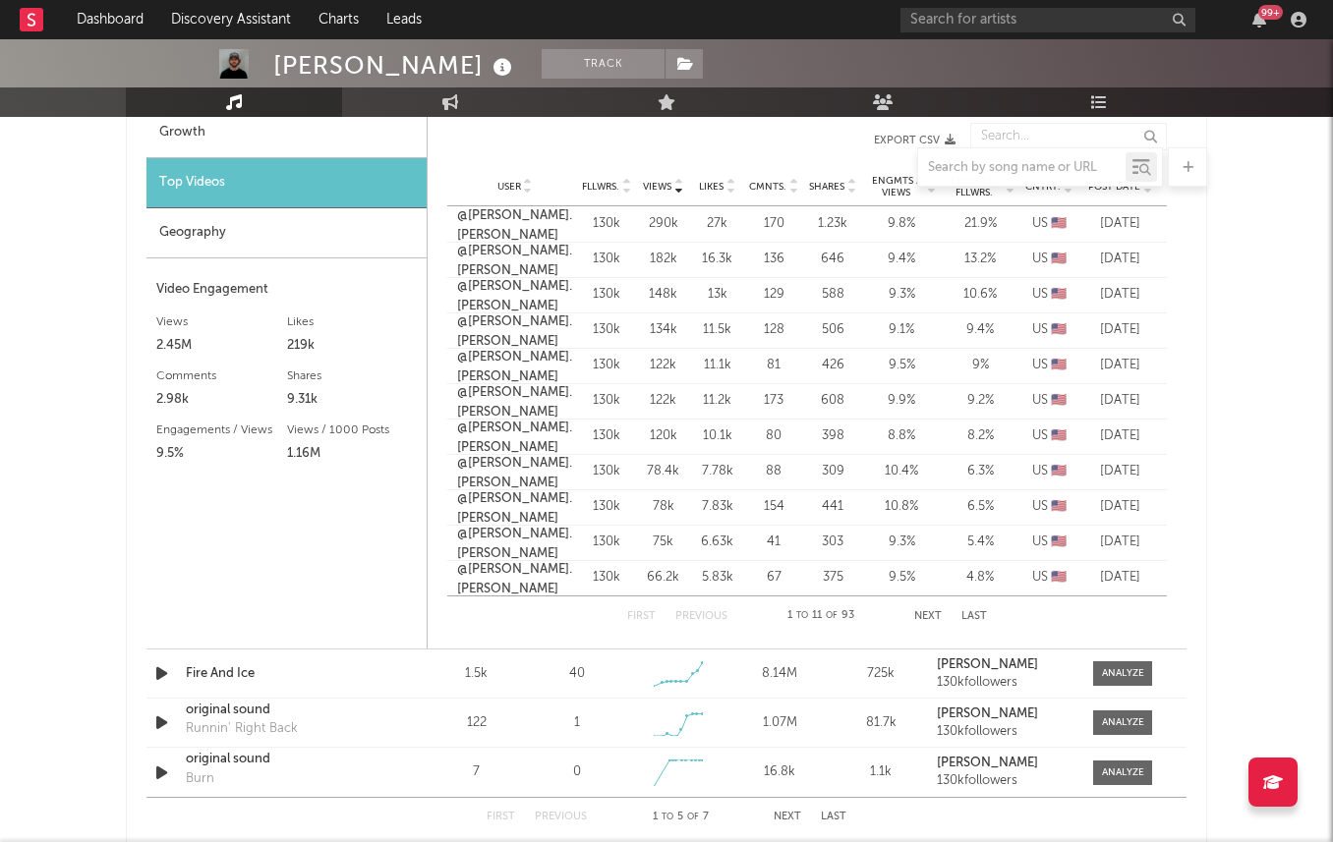
scroll to position [1409, 0]
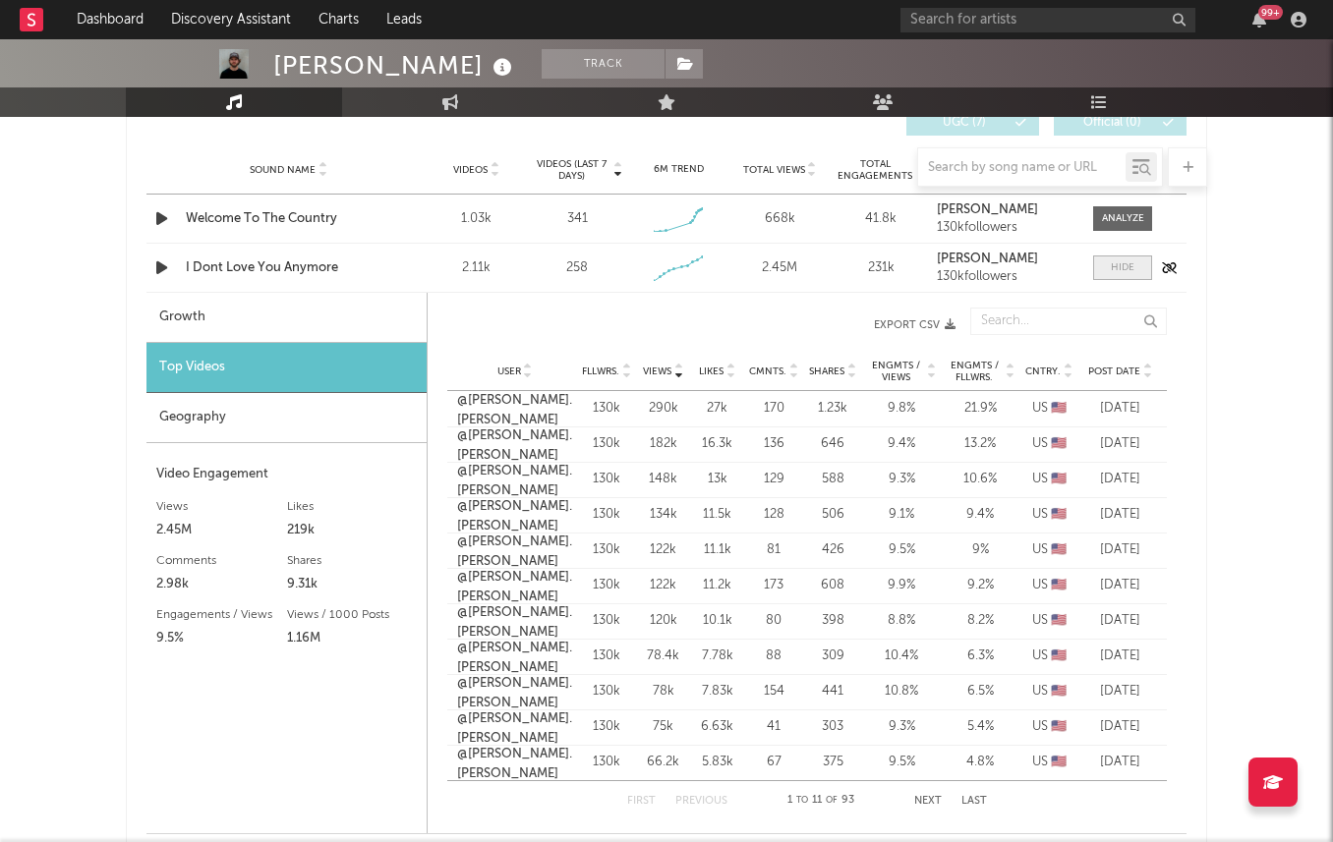
click at [1111, 276] on span at bounding box center [1122, 268] width 59 height 25
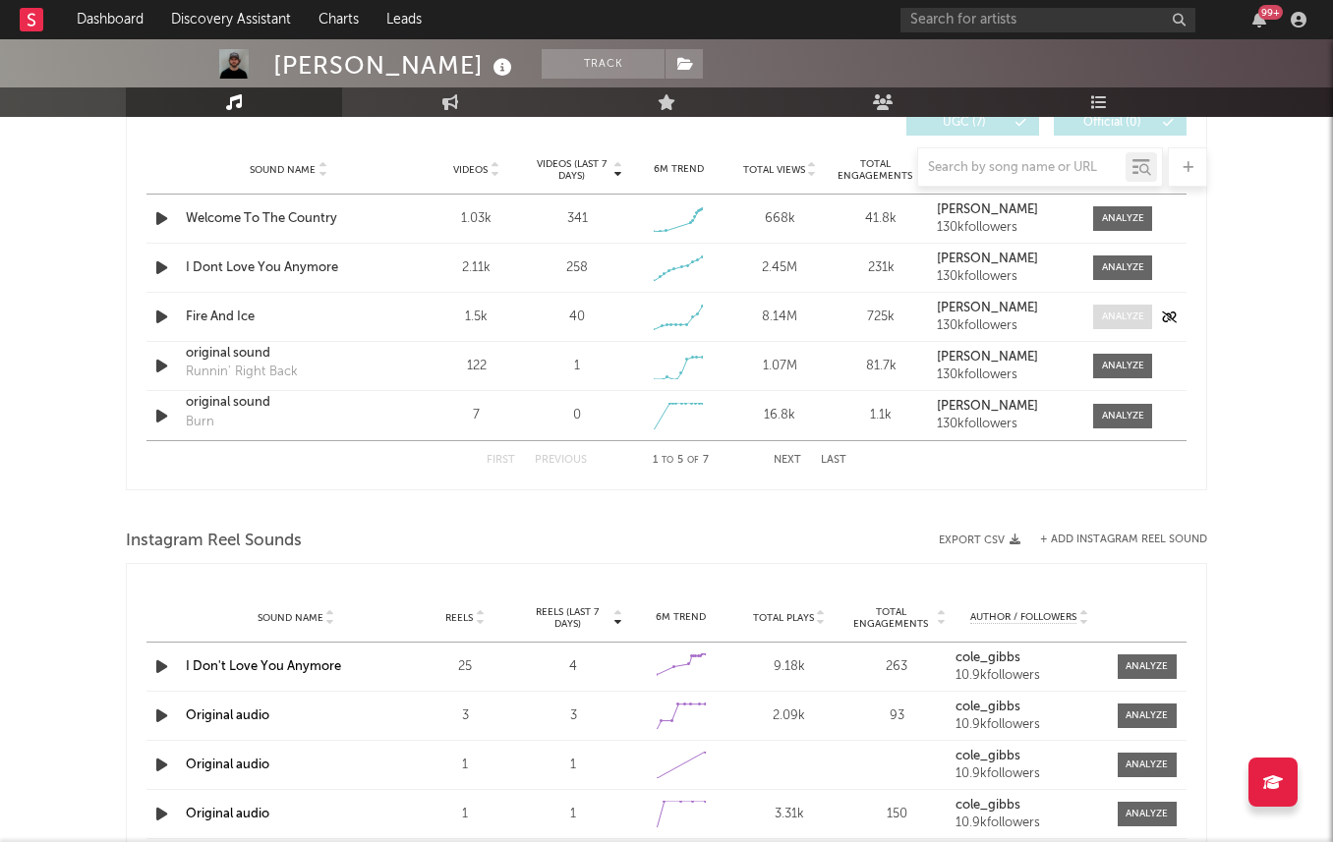
click at [1116, 314] on div at bounding box center [1123, 317] width 42 height 15
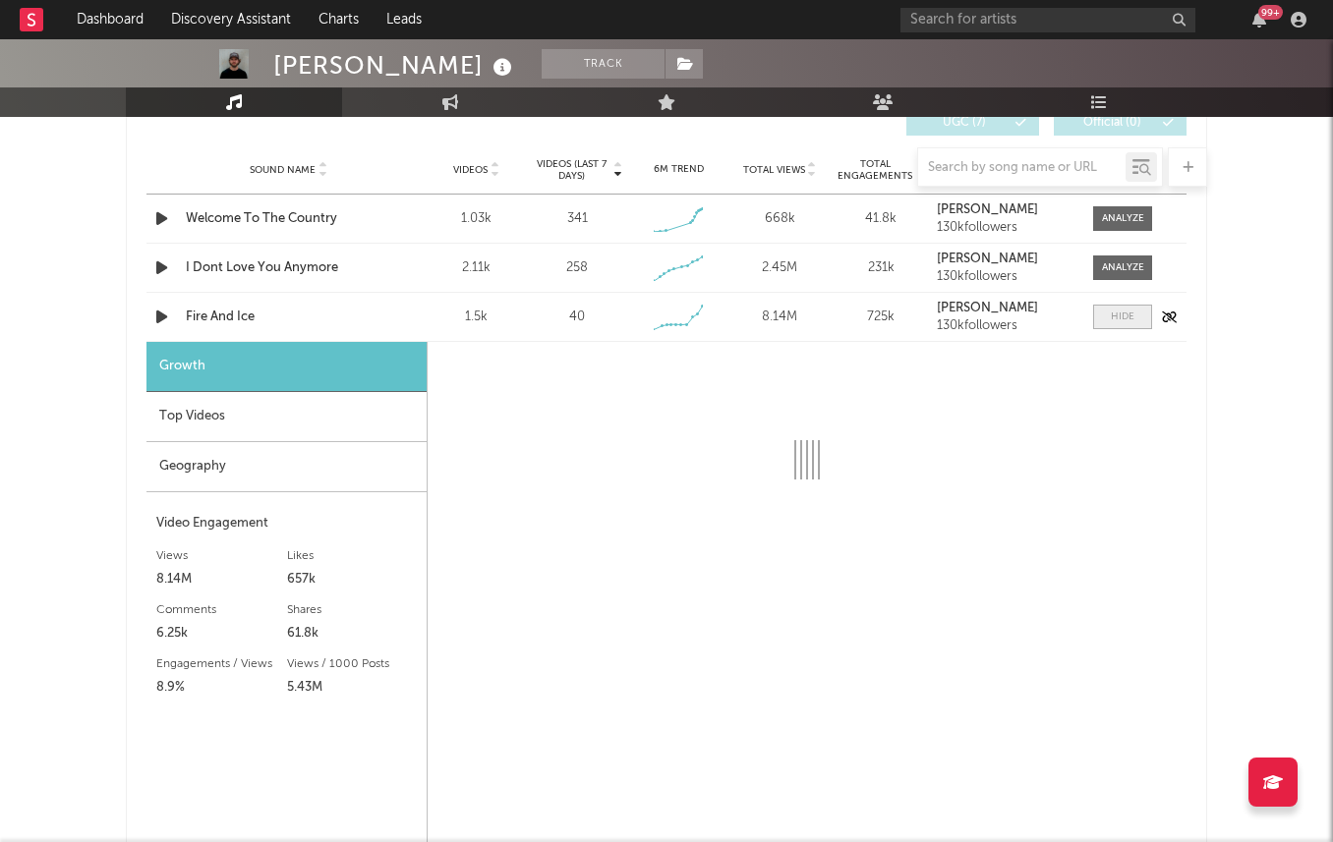
select select "6m"
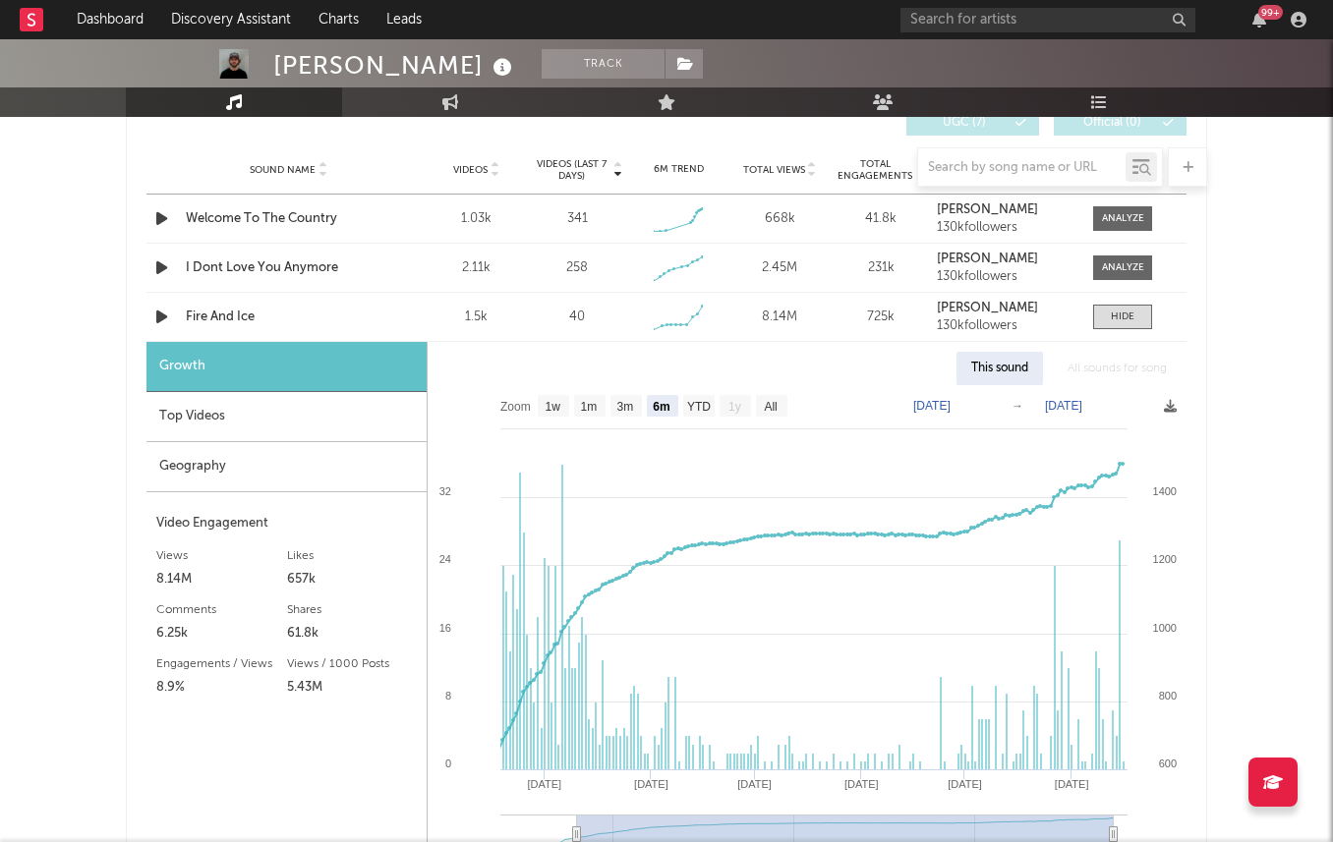
click at [317, 429] on div "Top Videos" at bounding box center [286, 417] width 280 height 50
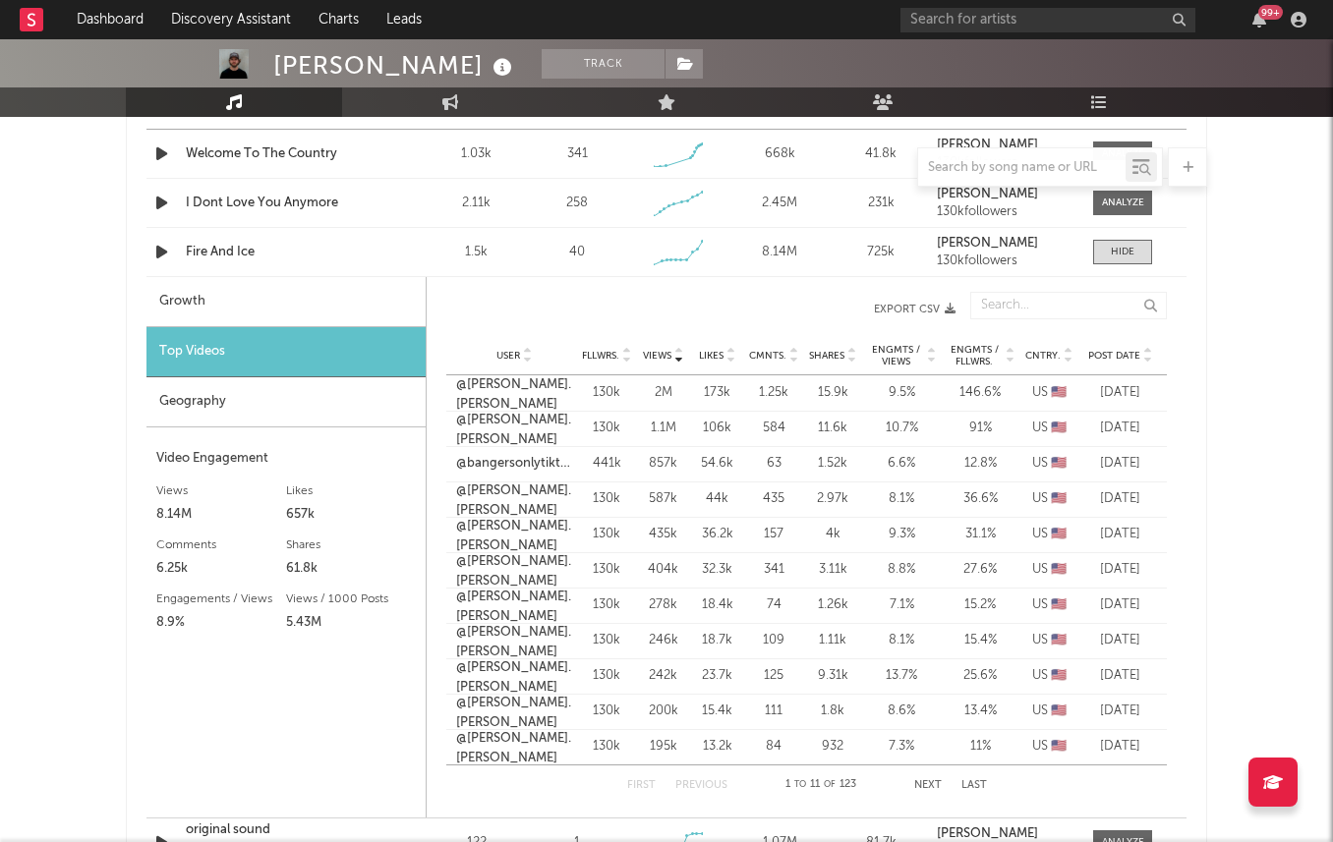
scroll to position [1475, 0]
click at [506, 356] on span "User" at bounding box center [508, 354] width 24 height 12
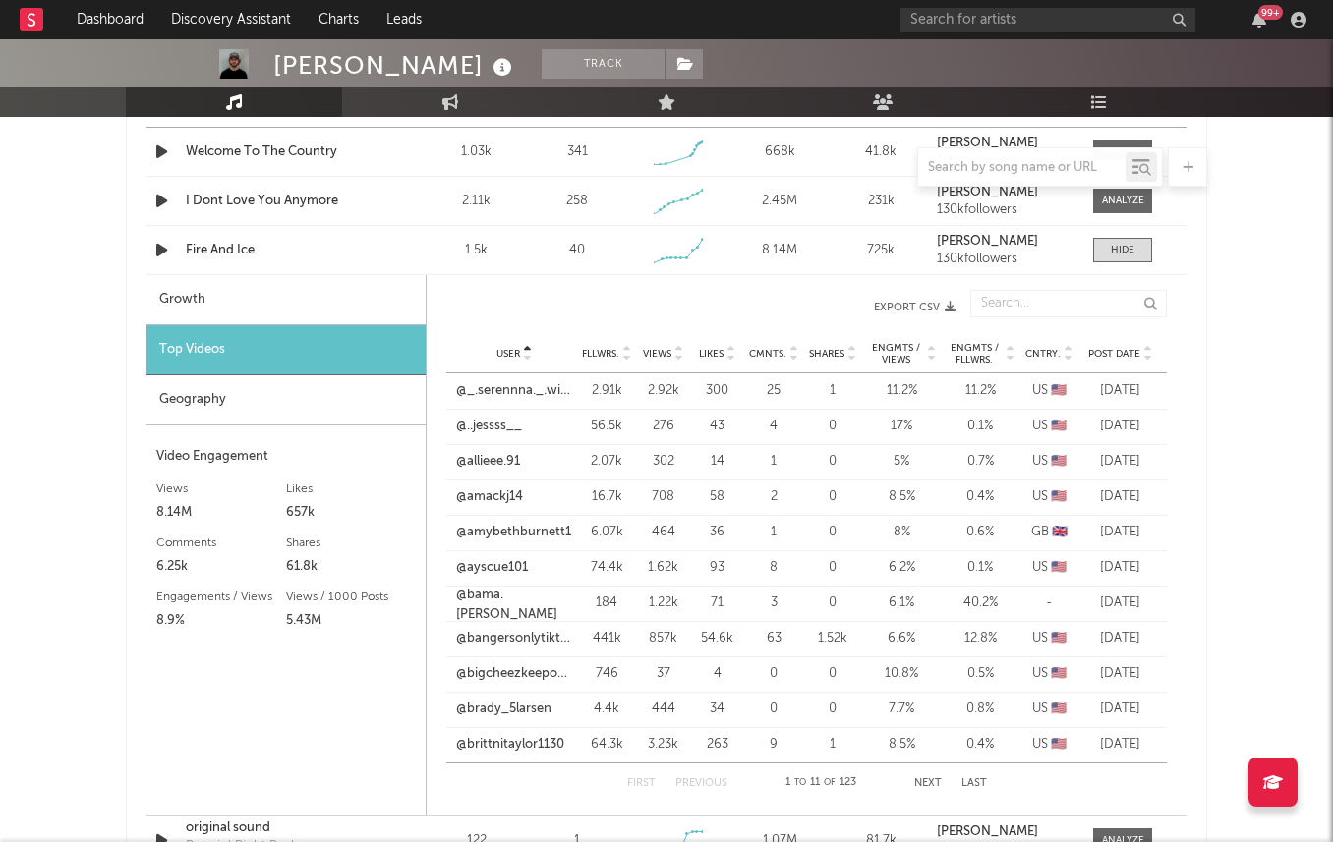
click at [506, 356] on span "User" at bounding box center [508, 354] width 24 height 12
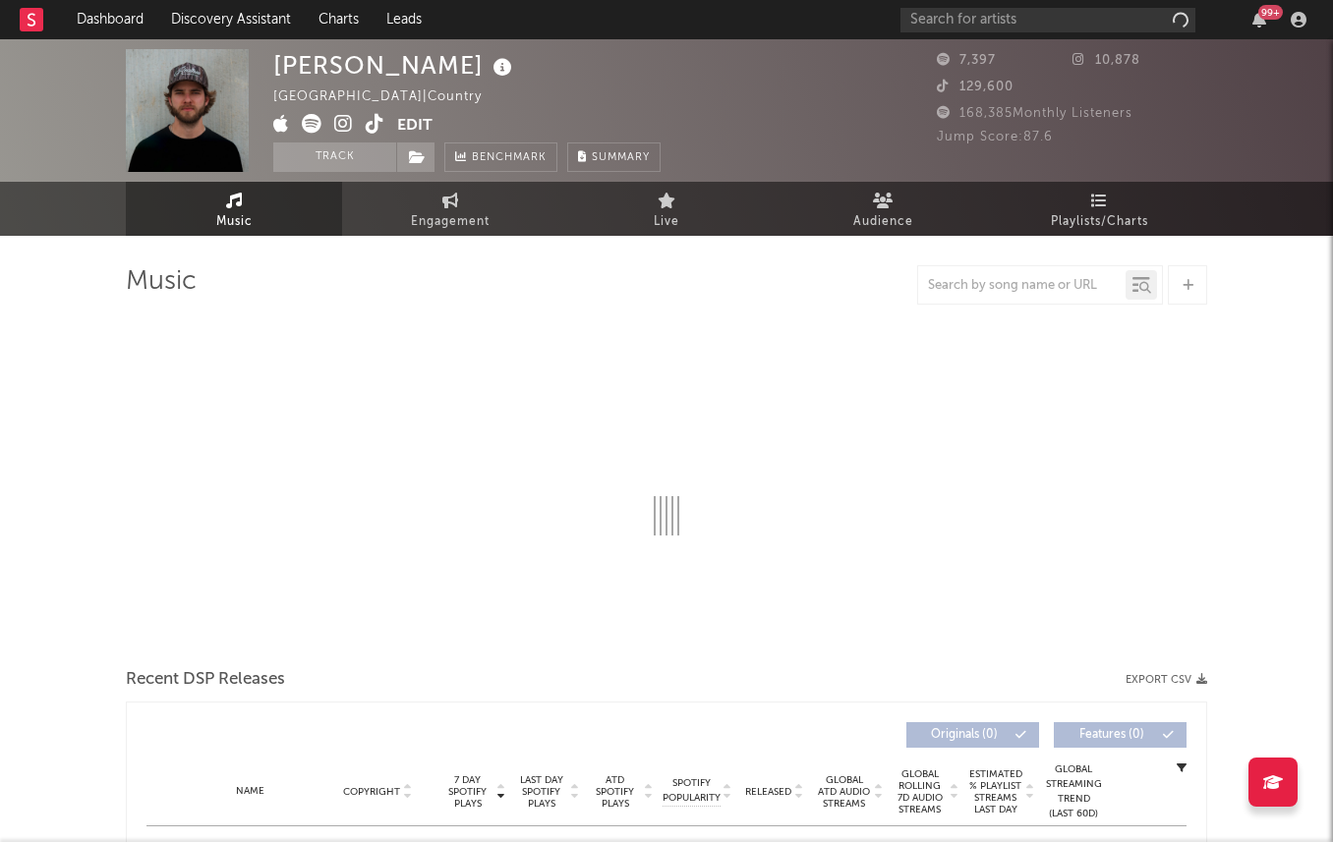
select select "6m"
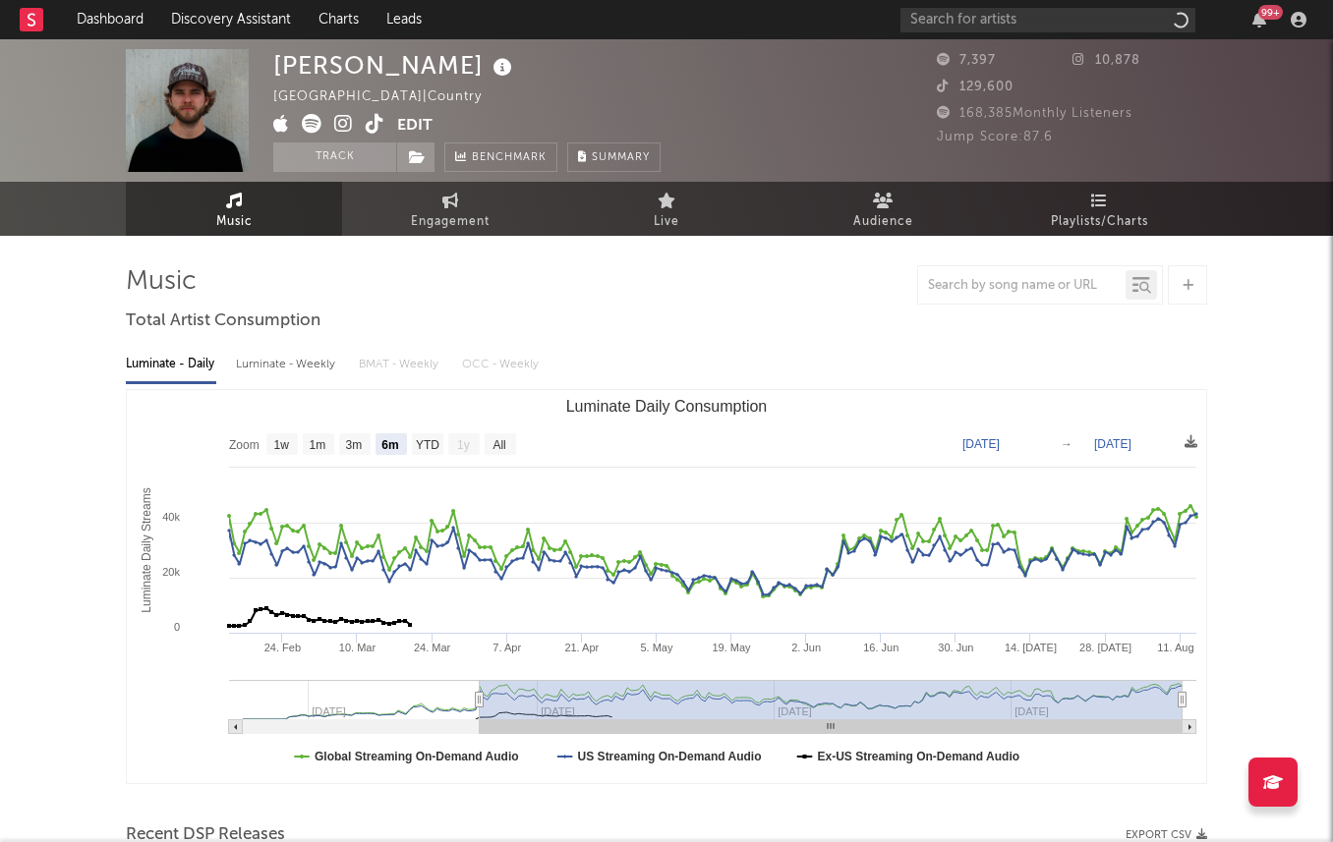
click at [337, 130] on icon at bounding box center [343, 124] width 19 height 20
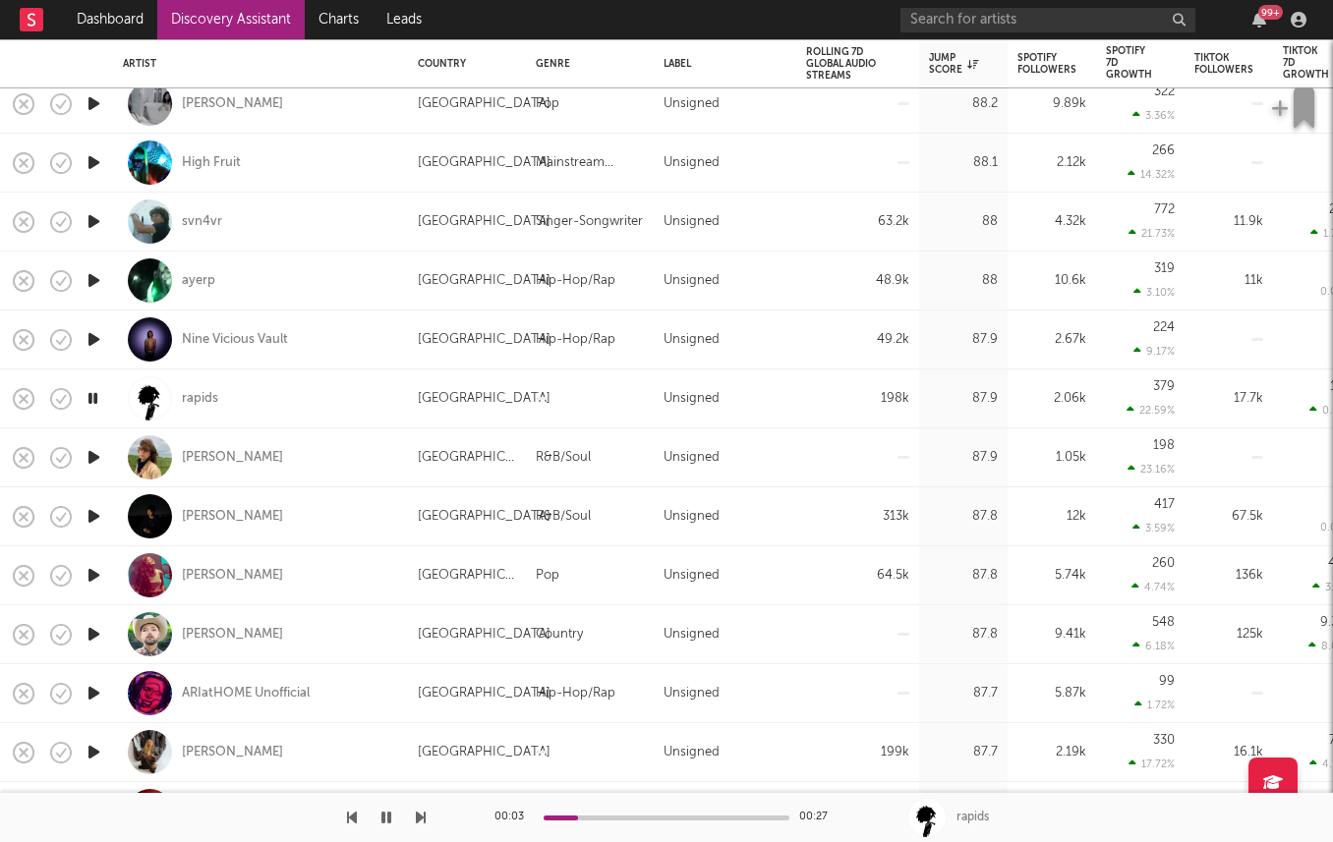
click at [107, 454] on div at bounding box center [93, 458] width 39 height 59
select select "1w"
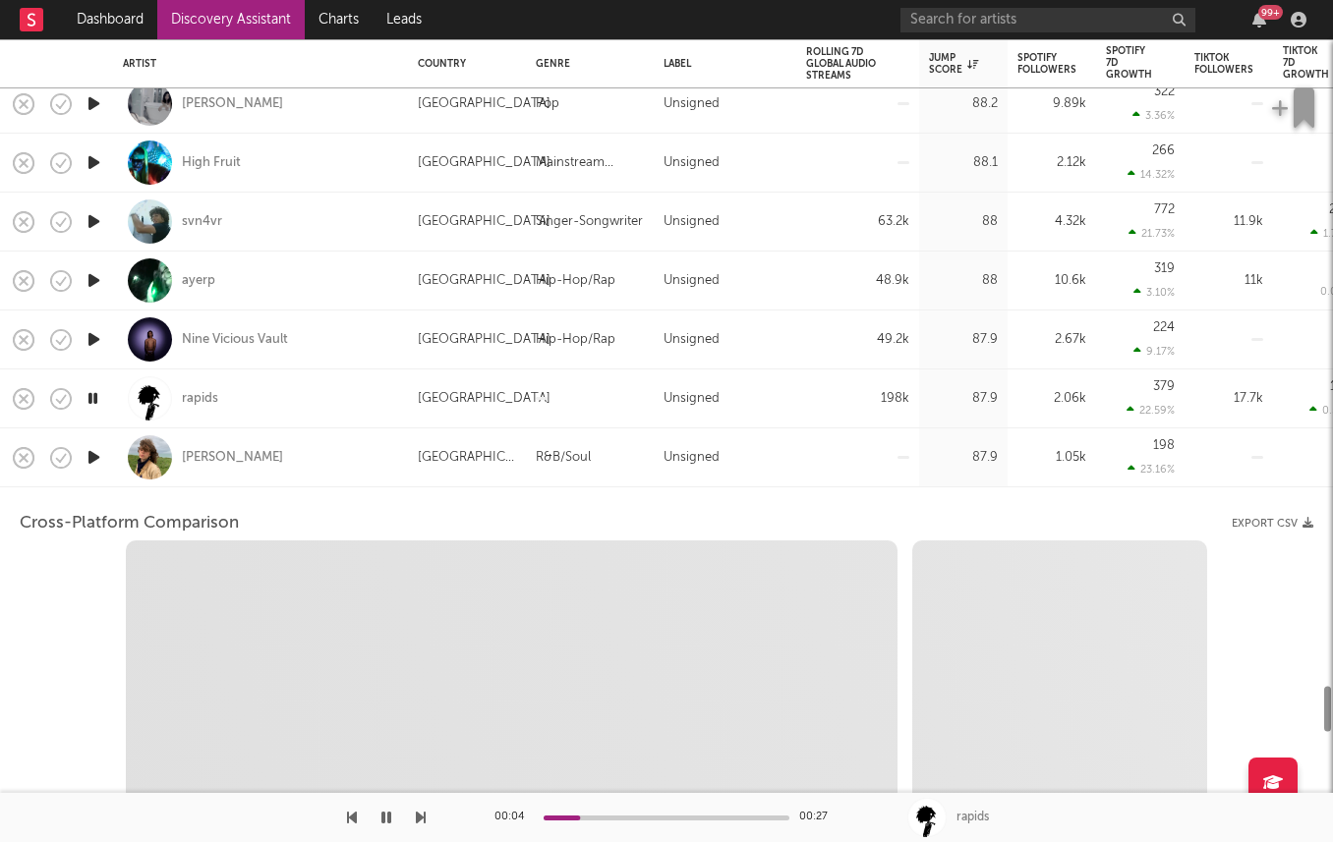
click at [107, 454] on div at bounding box center [93, 458] width 39 height 59
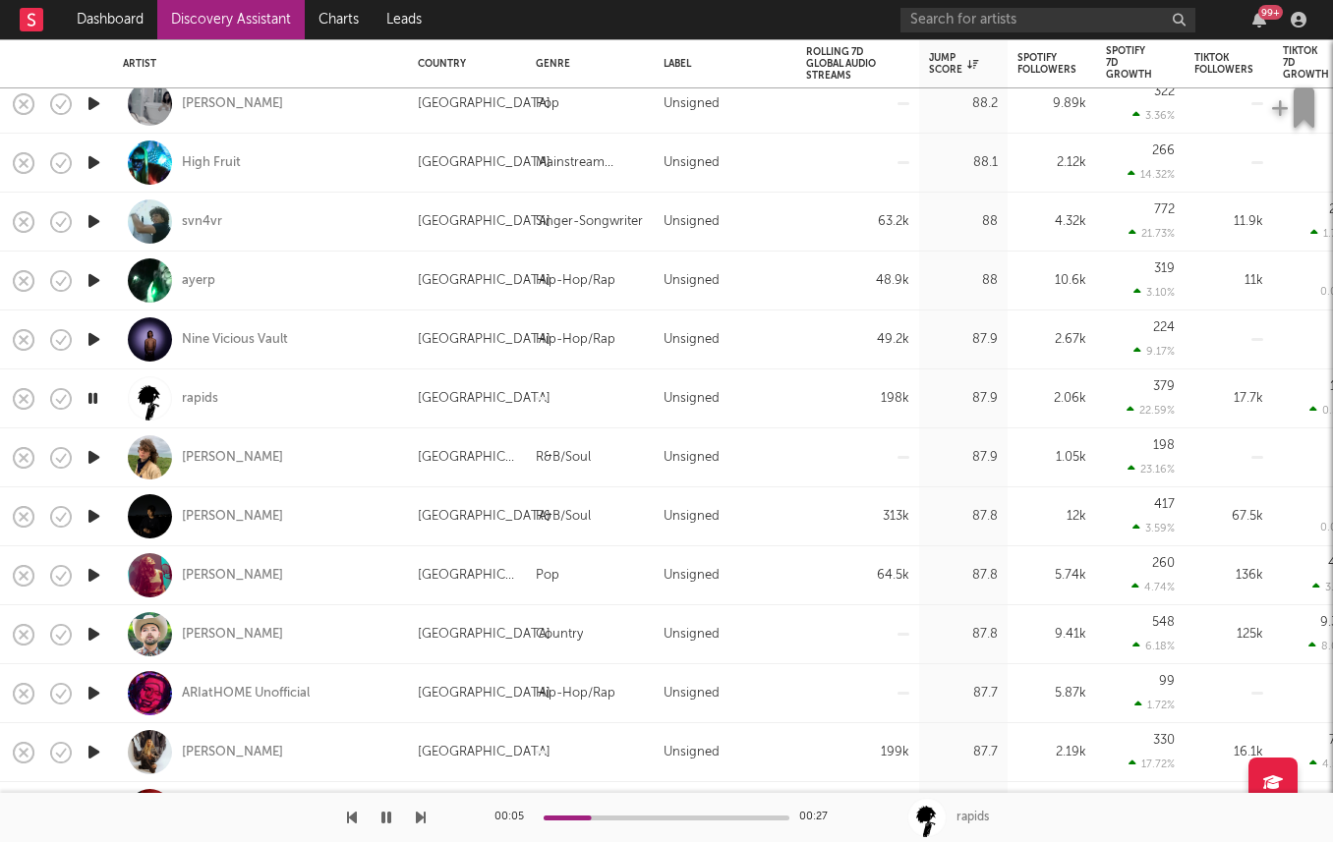
click at [92, 519] on icon "button" at bounding box center [94, 516] width 21 height 25
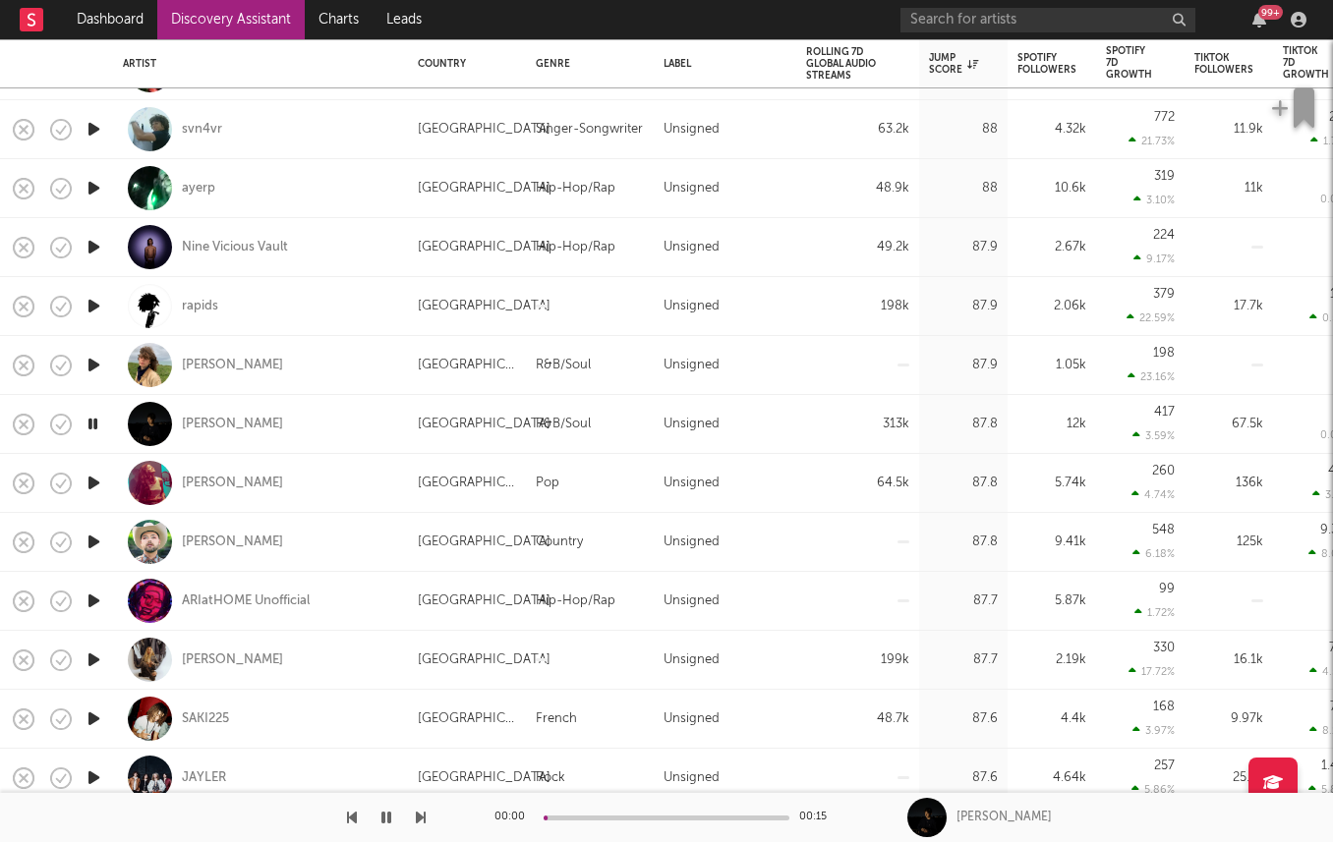
click at [91, 548] on icon "button" at bounding box center [94, 542] width 21 height 25
click at [88, 598] on icon "button" at bounding box center [94, 601] width 21 height 25
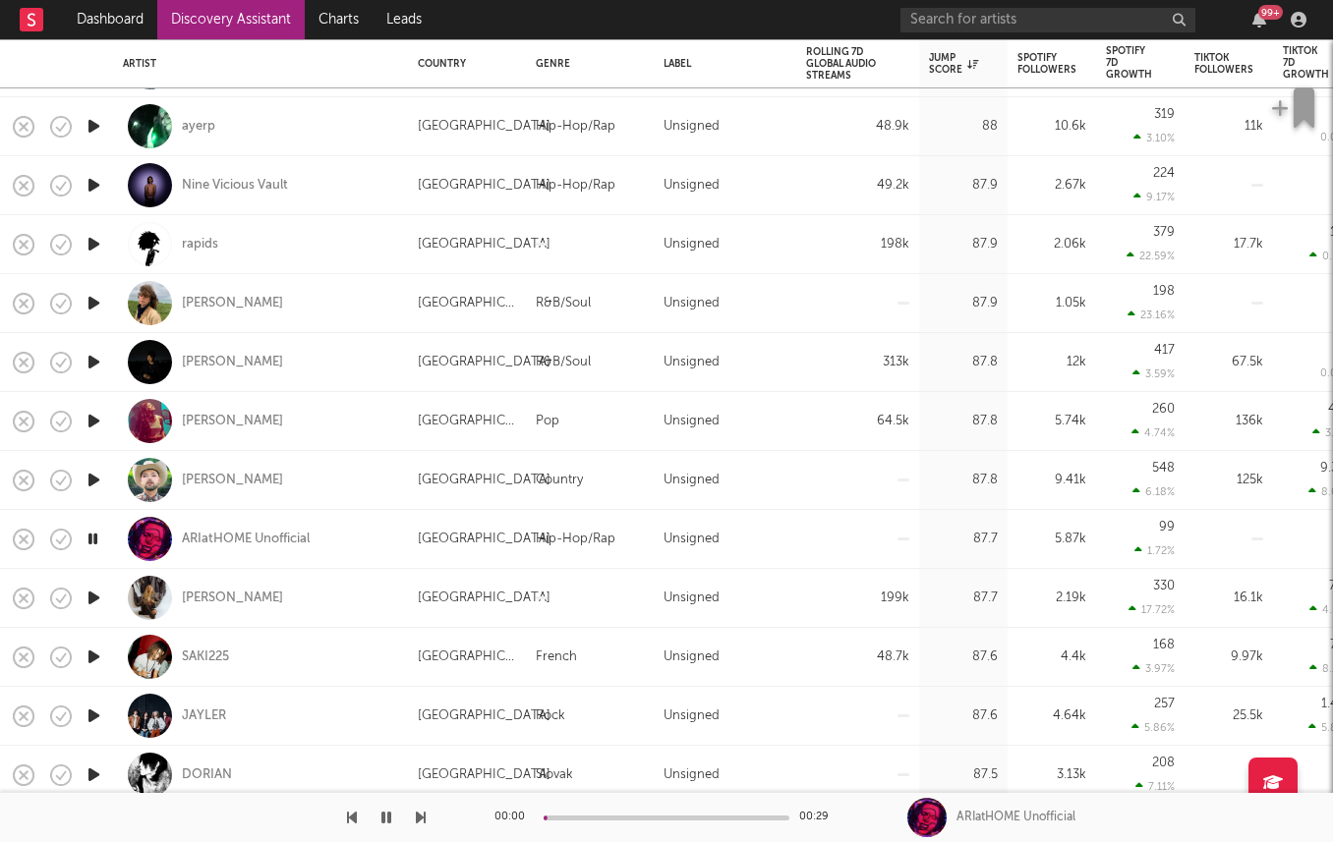
click at [89, 662] on icon "button" at bounding box center [94, 657] width 21 height 25
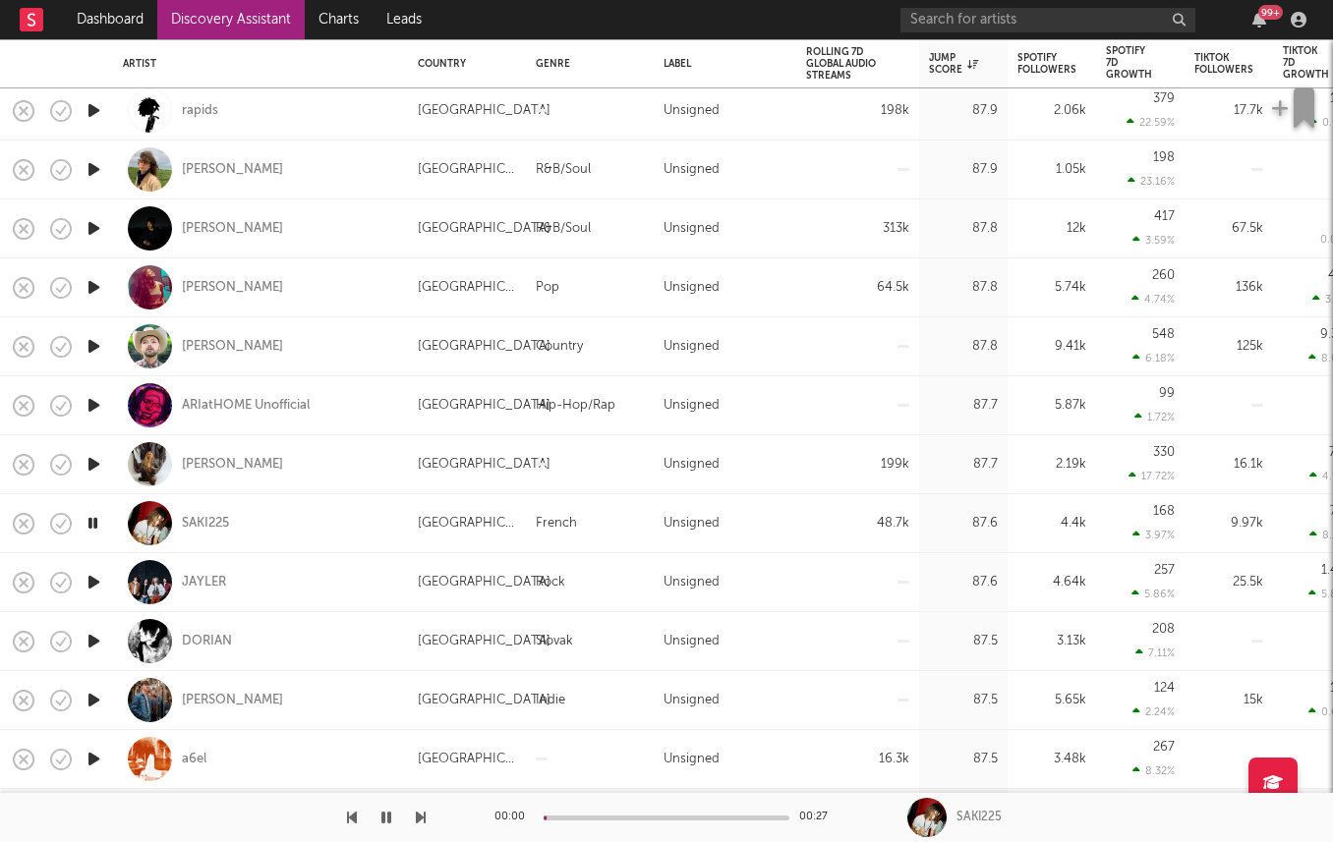
click at [87, 575] on icon "button" at bounding box center [94, 582] width 21 height 25
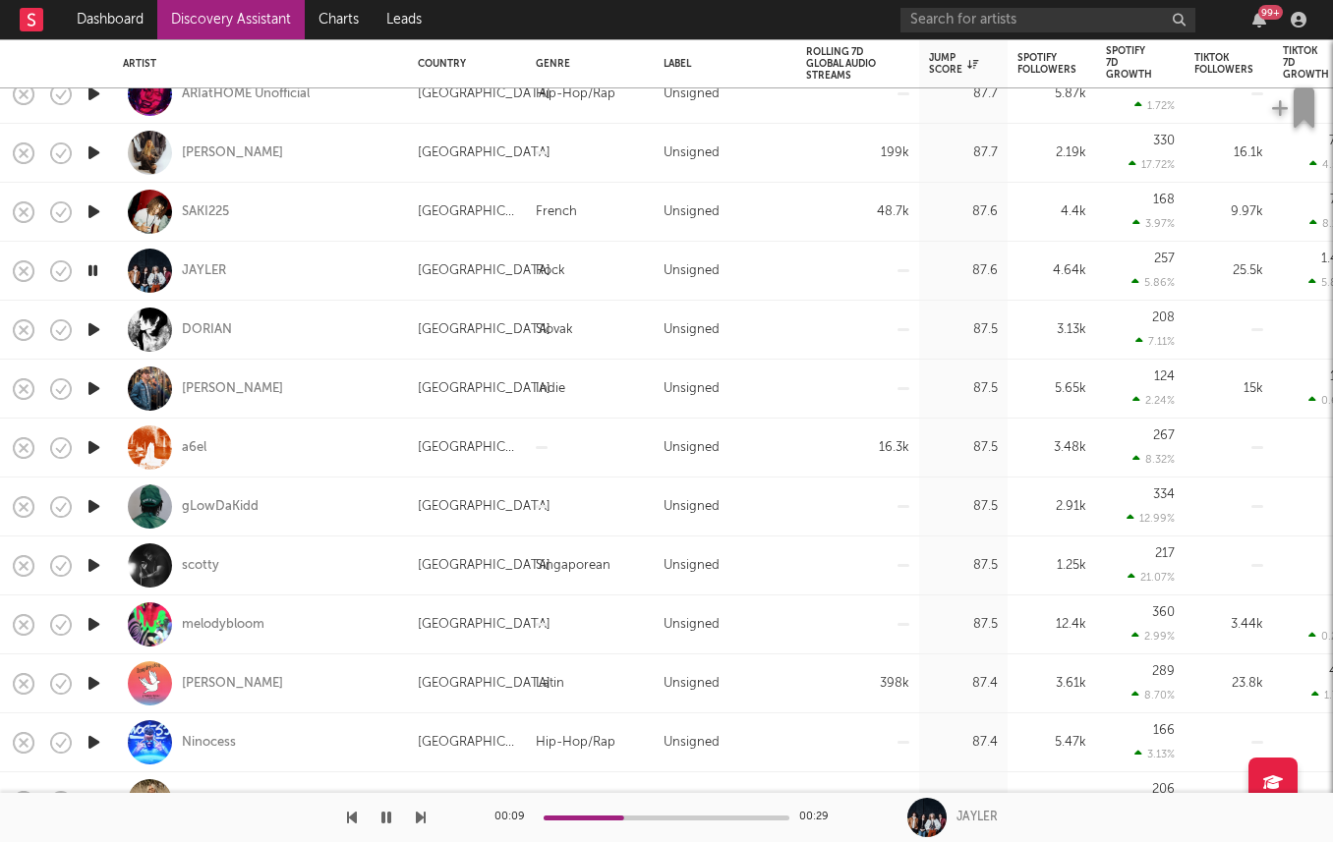
click at [83, 561] on div at bounding box center [93, 566] width 39 height 59
select select "1w"
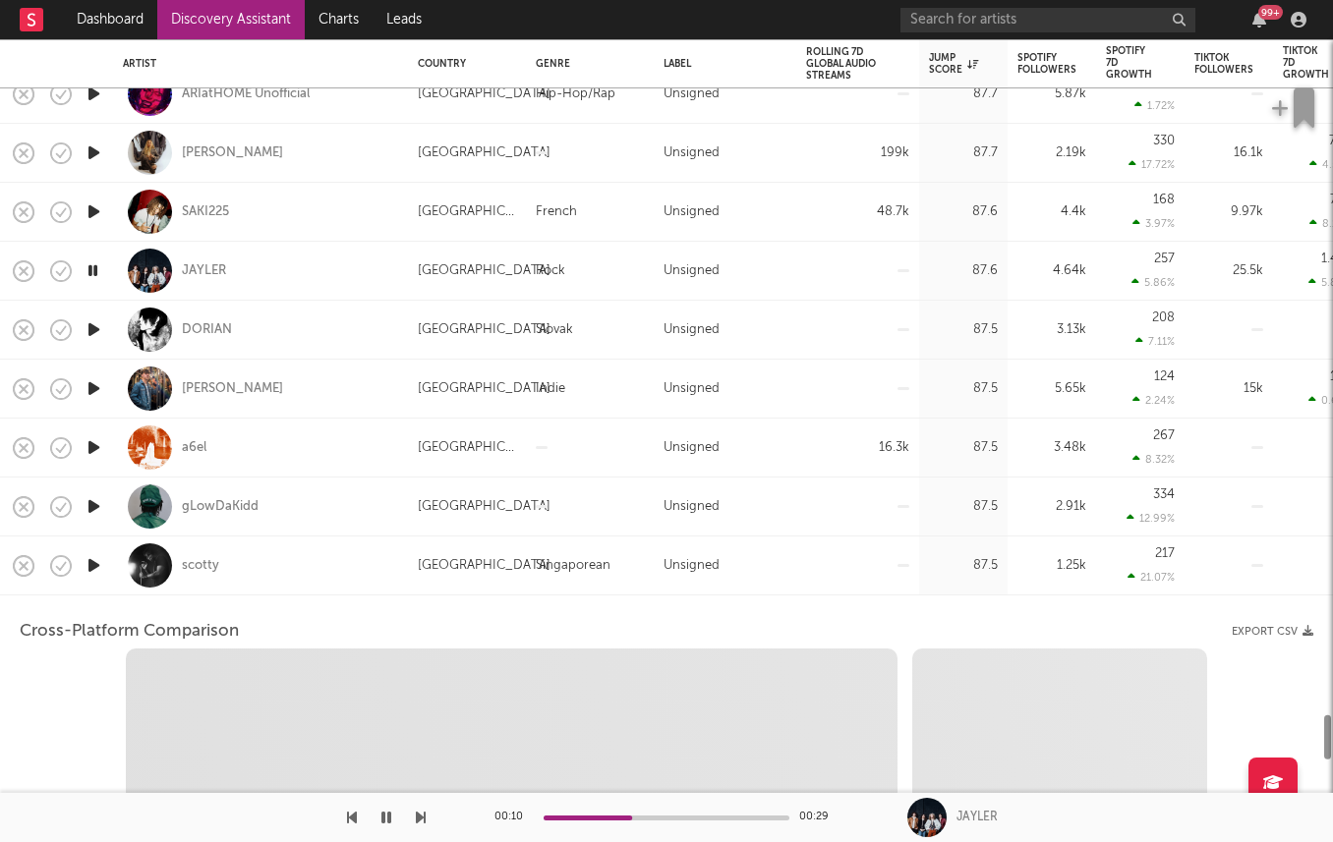
click at [125, 571] on div "scotty" at bounding box center [260, 566] width 275 height 58
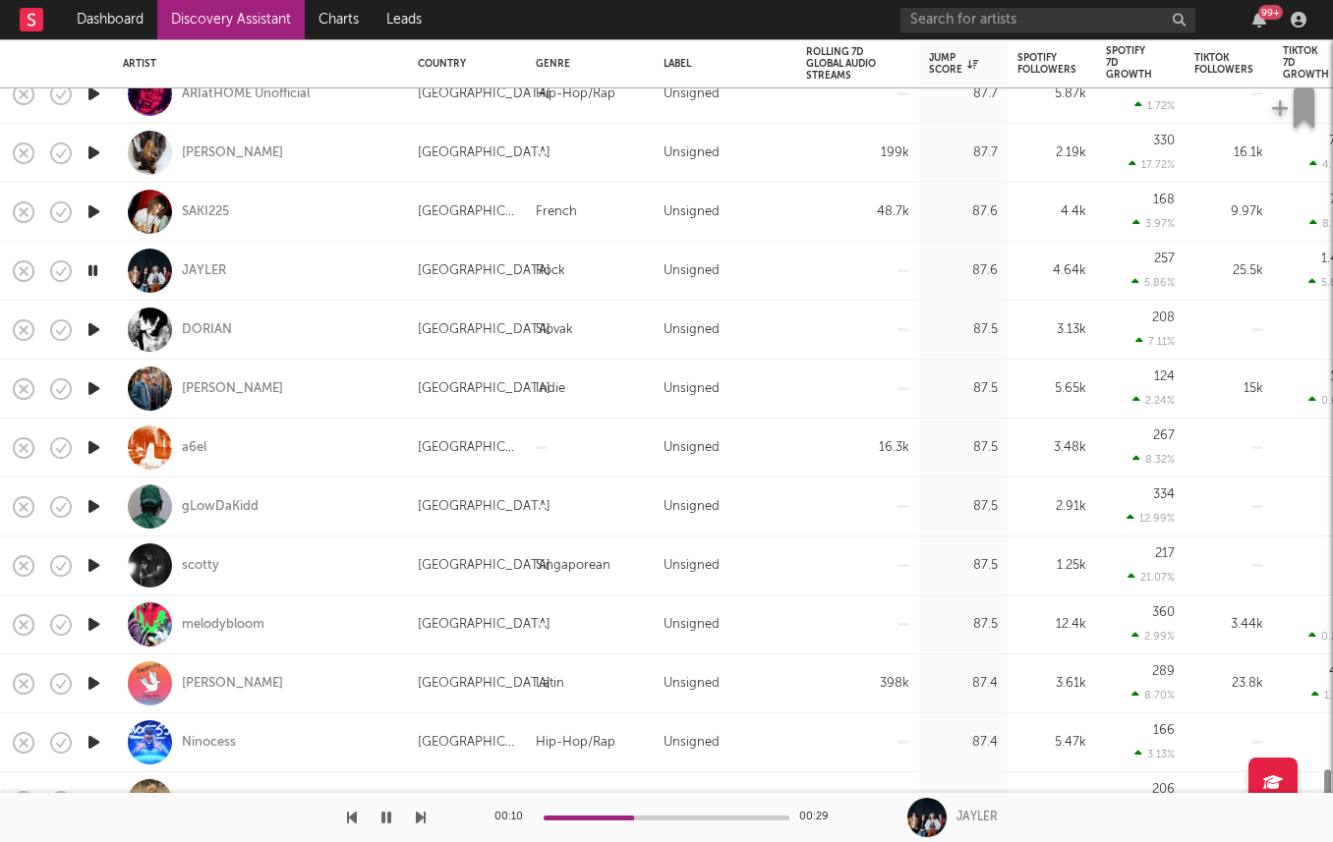
click at [92, 571] on icon "button" at bounding box center [94, 565] width 21 height 25
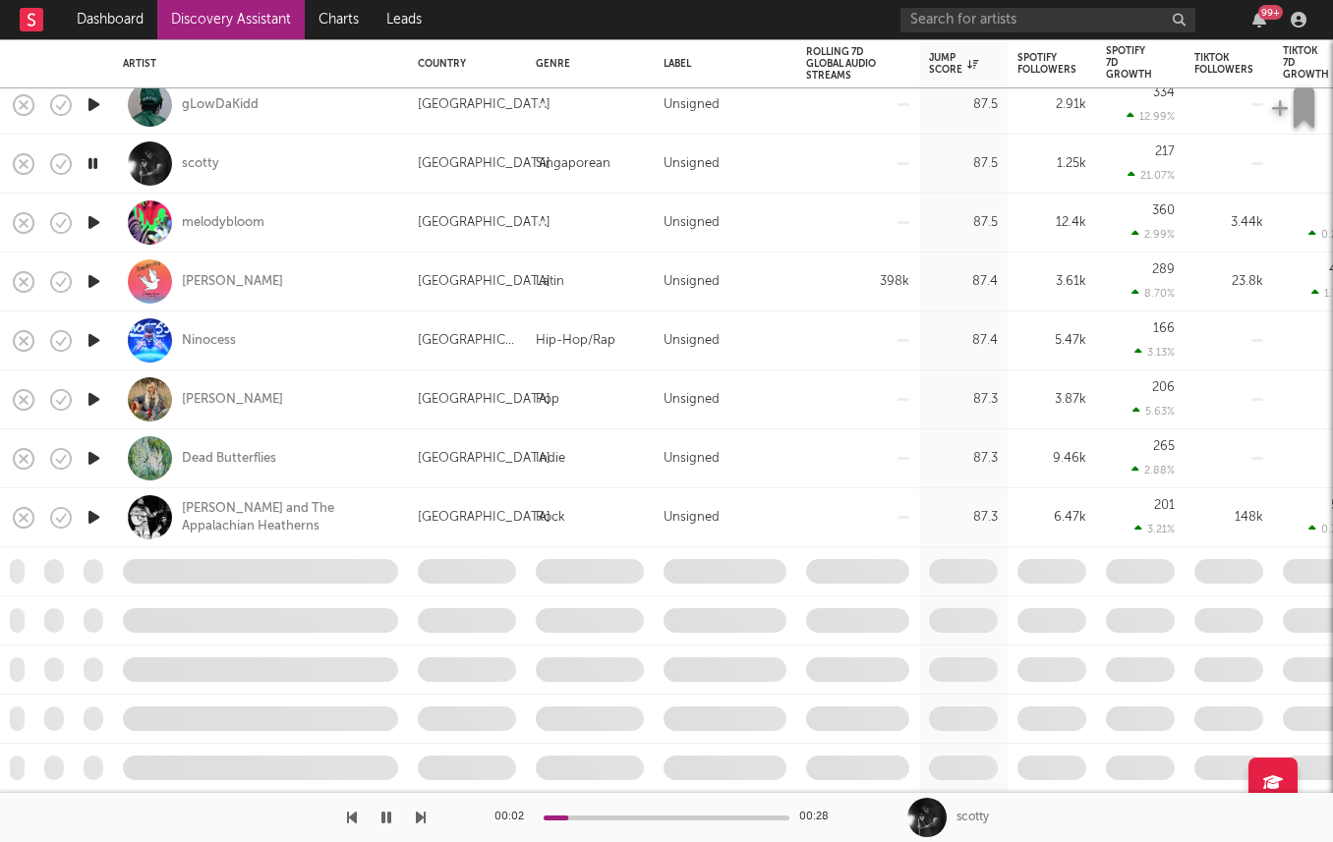
click at [95, 510] on icon "button" at bounding box center [94, 517] width 21 height 25
click at [249, 564] on span at bounding box center [260, 572] width 295 height 48
click at [85, 562] on span at bounding box center [93, 572] width 39 height 48
click at [87, 527] on icon "button" at bounding box center [93, 517] width 19 height 25
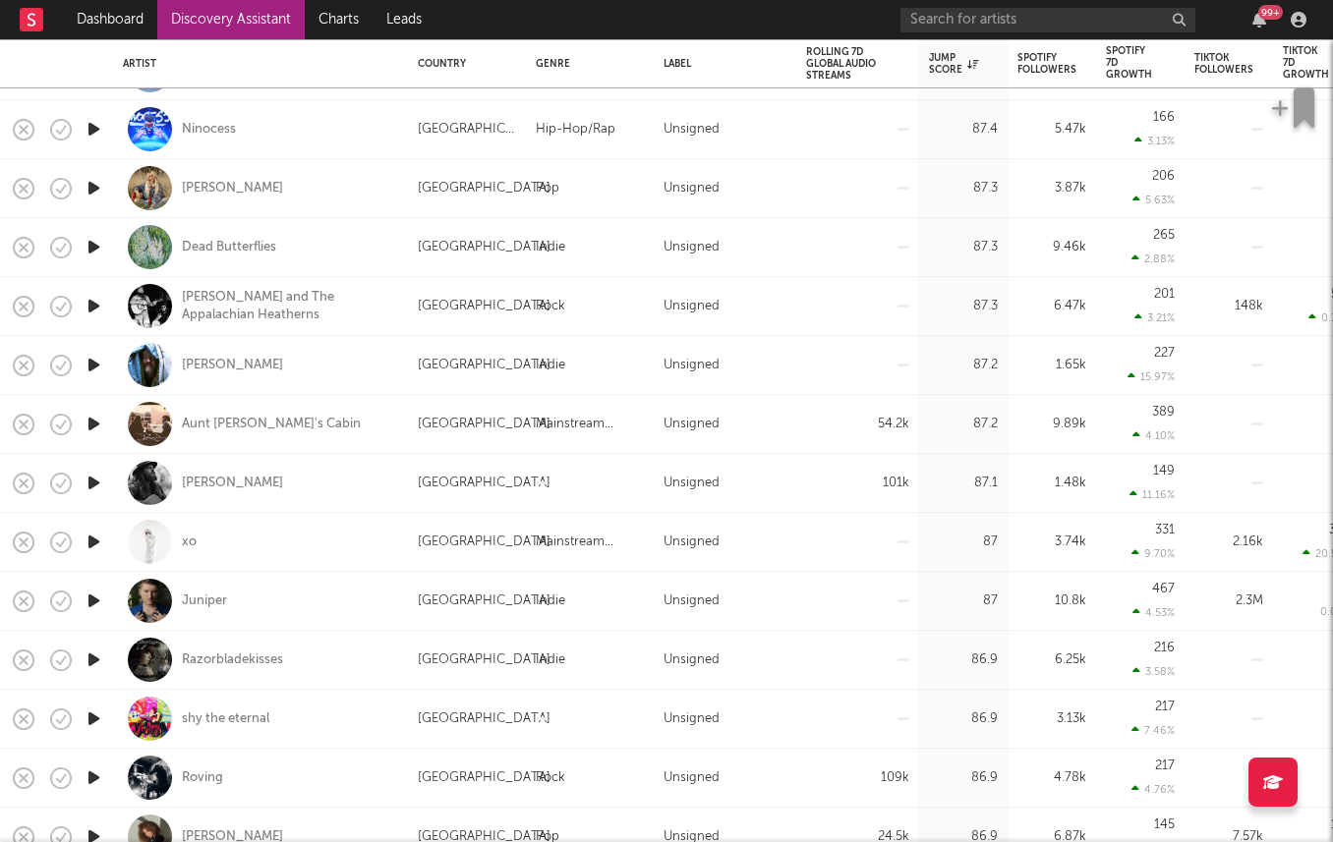
click at [85, 482] on icon "button" at bounding box center [94, 483] width 21 height 25
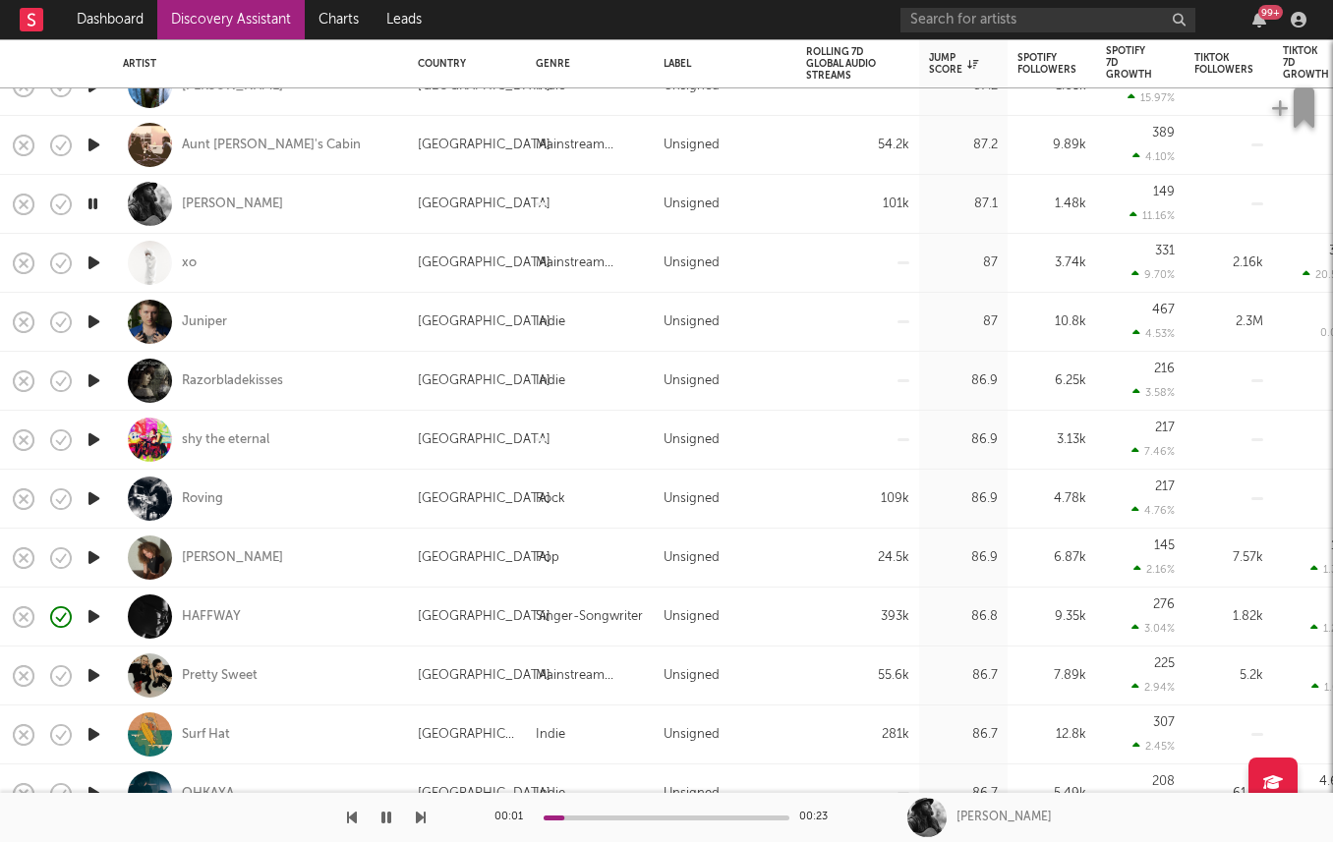
click at [92, 496] on icon "button" at bounding box center [94, 499] width 21 height 25
click at [186, 502] on div "Roving" at bounding box center [202, 499] width 41 height 18
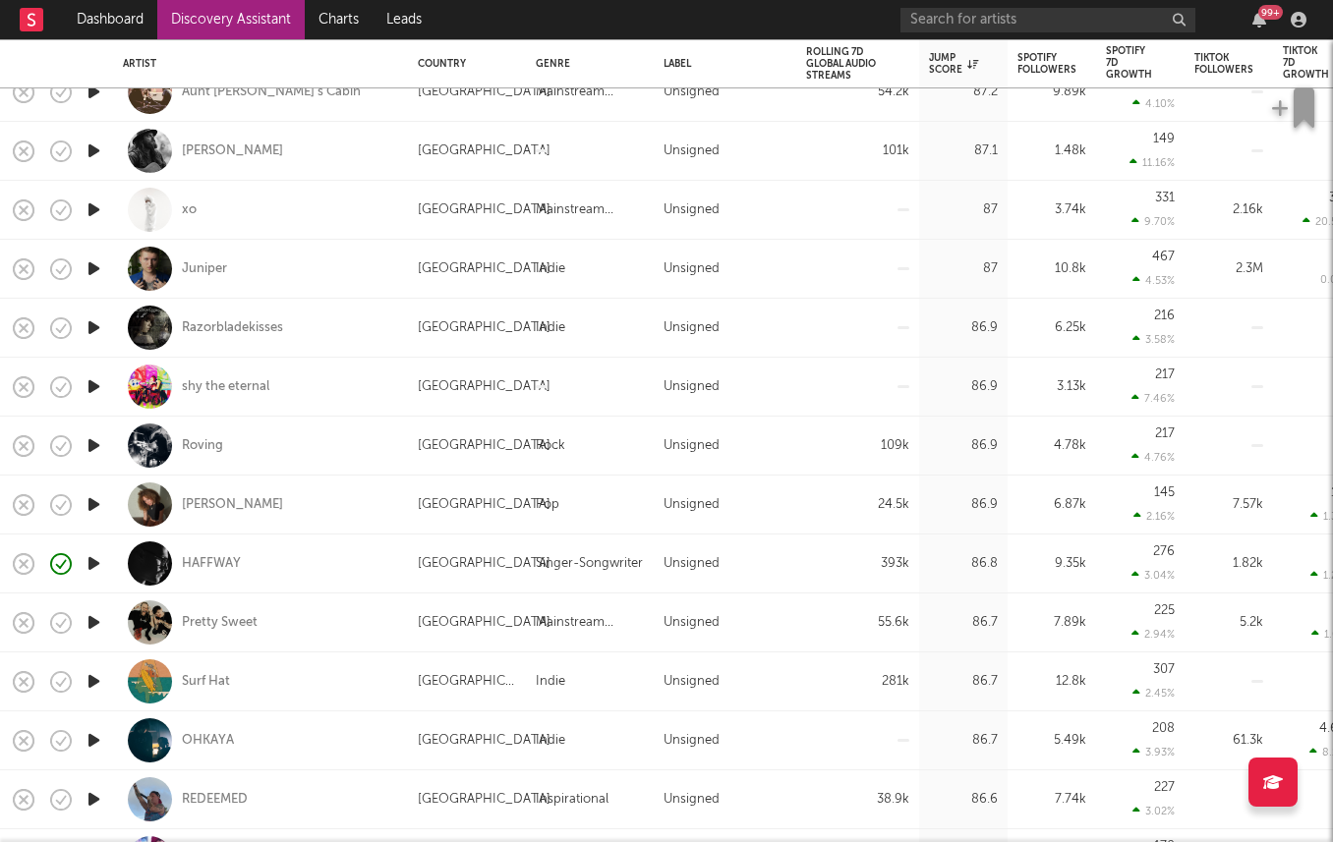
click at [90, 503] on icon "button" at bounding box center [94, 504] width 21 height 25
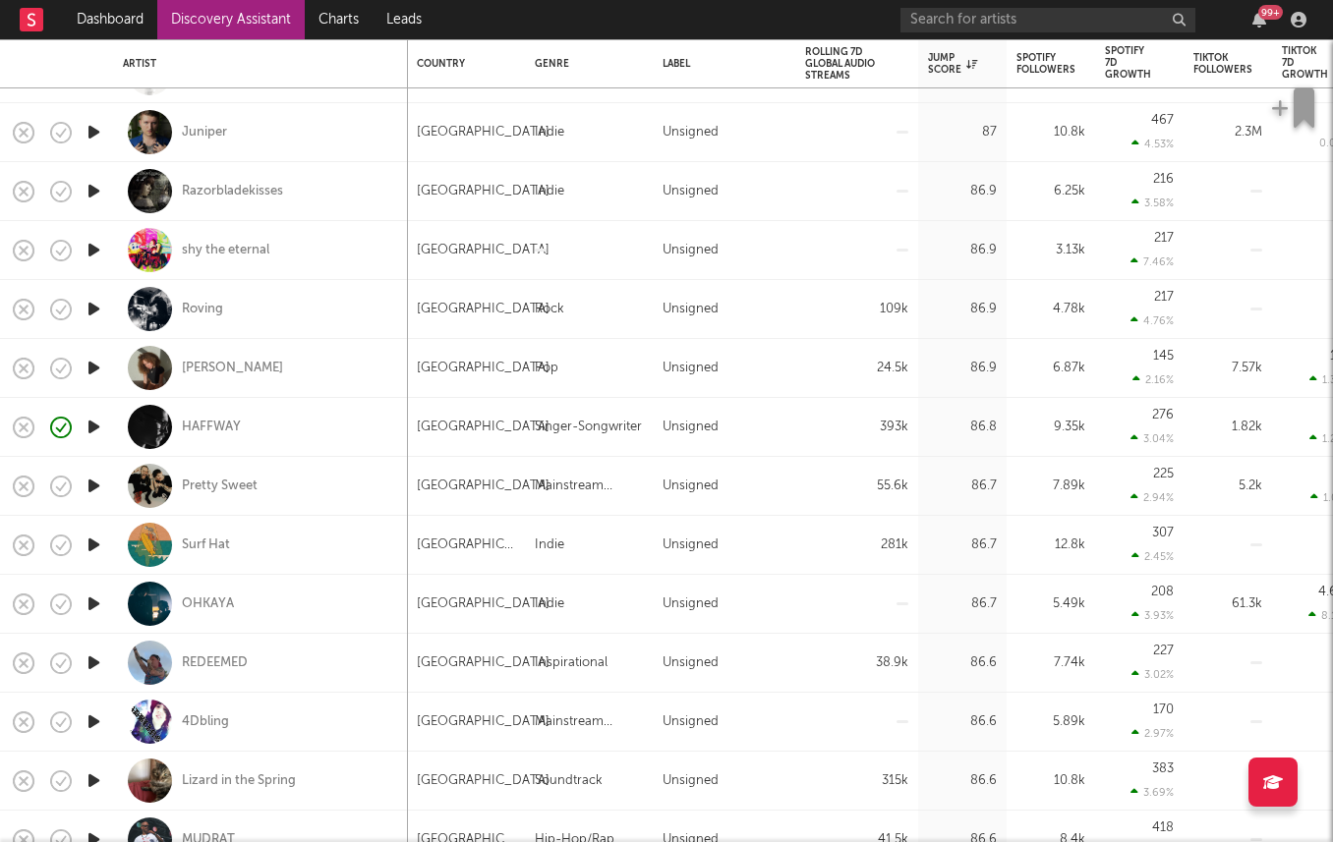
click at [90, 540] on icon "button" at bounding box center [94, 545] width 21 height 25
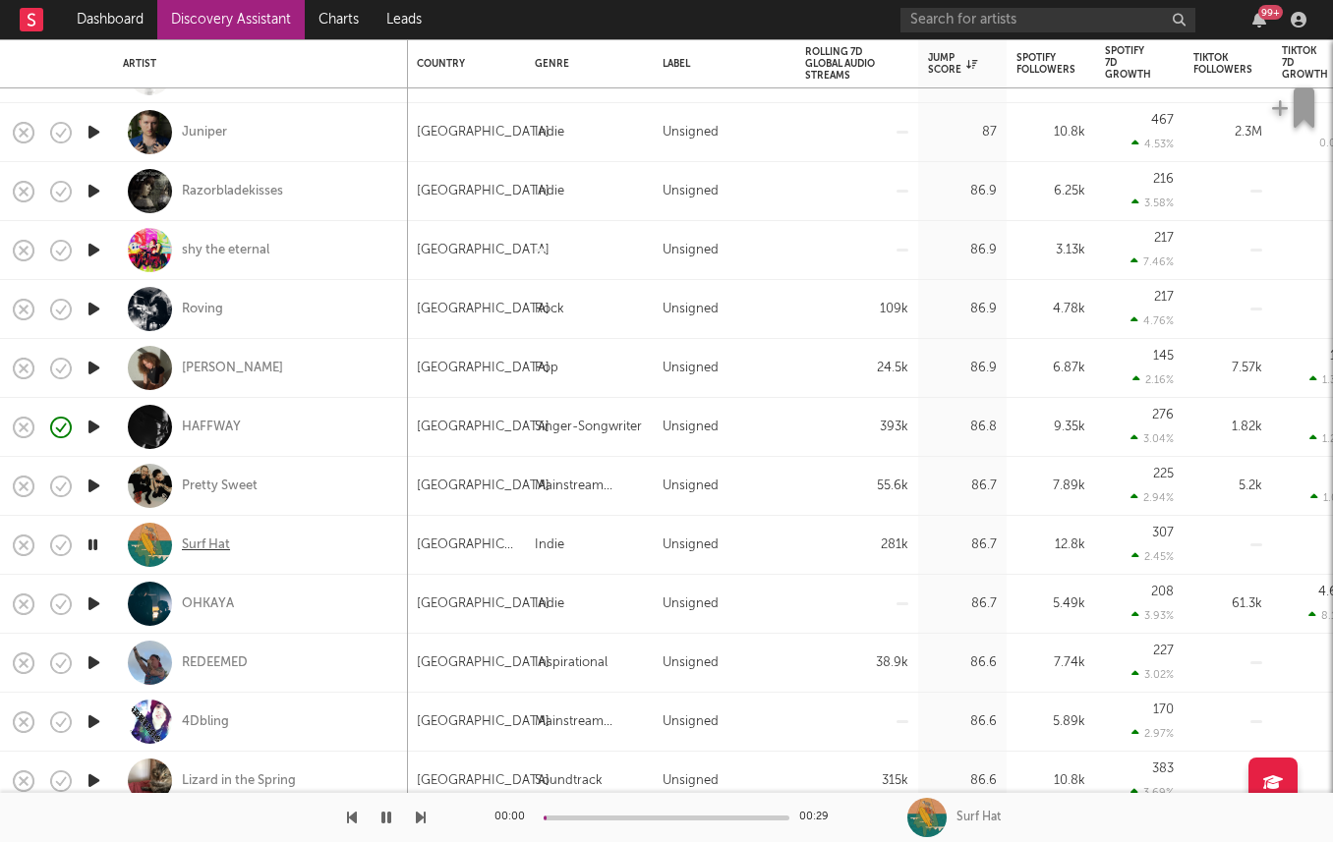
click at [201, 538] on div "Surf Hat" at bounding box center [206, 546] width 48 height 18
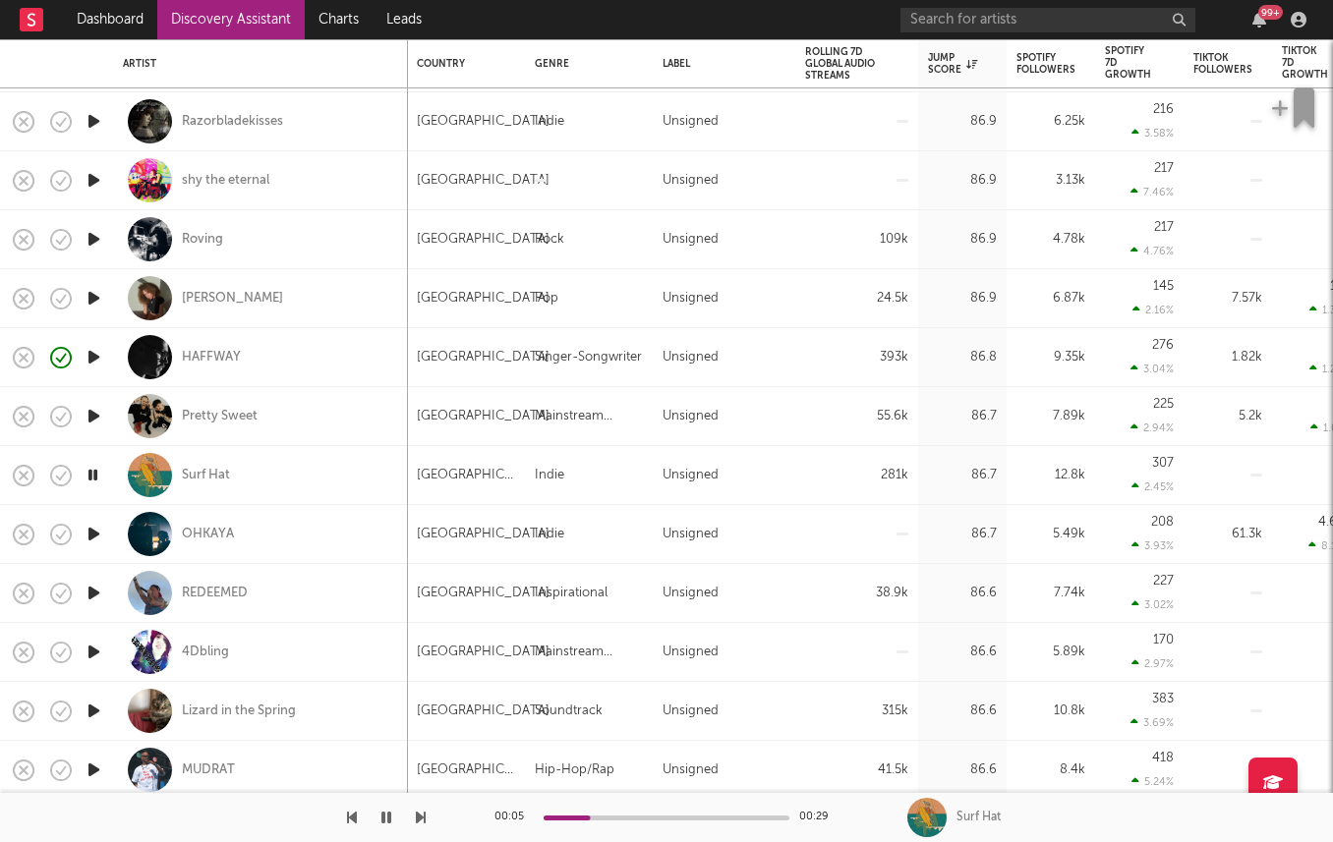
click at [97, 586] on icon "button" at bounding box center [94, 593] width 21 height 25
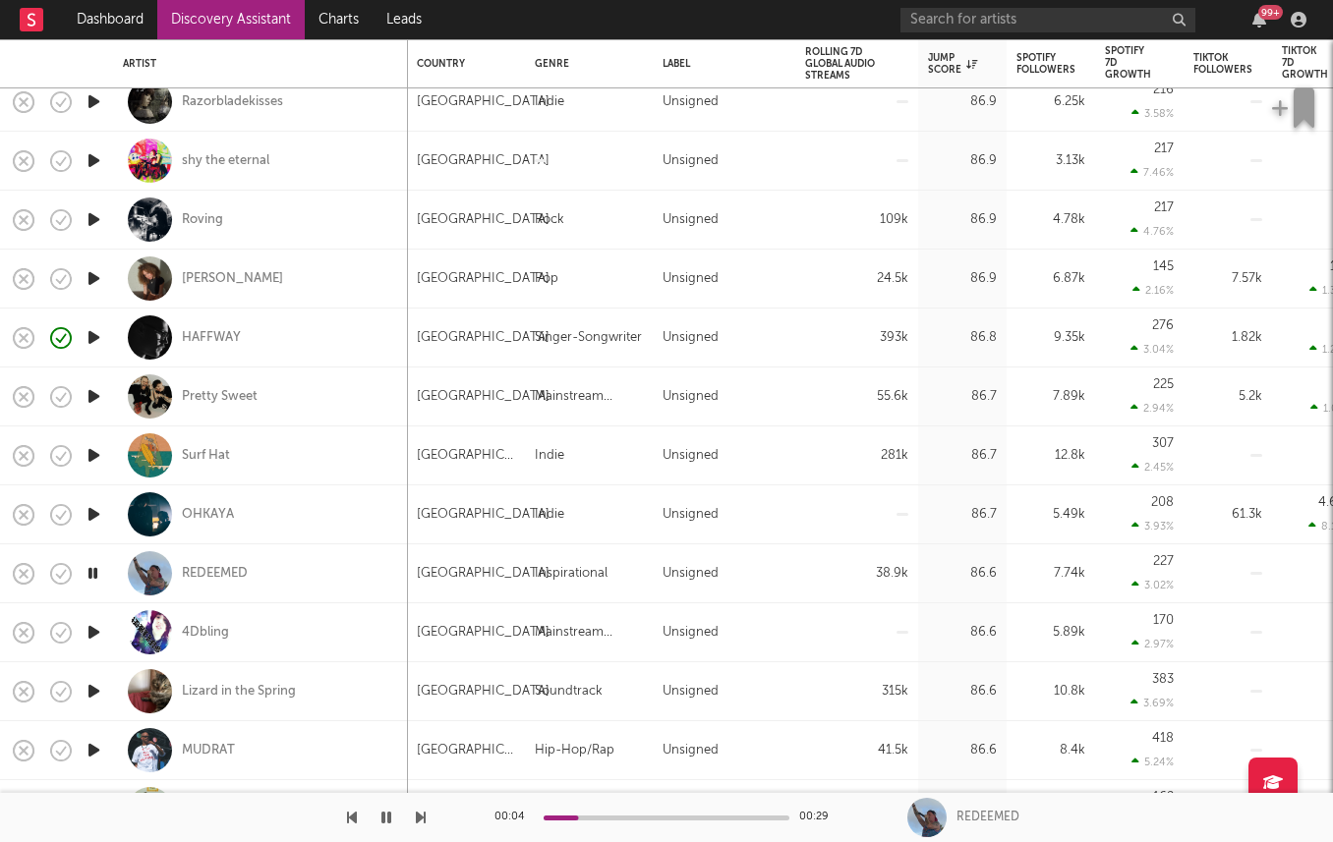
click at [91, 694] on icon "button" at bounding box center [94, 691] width 21 height 25
click at [92, 396] on icon "button" at bounding box center [94, 396] width 21 height 25
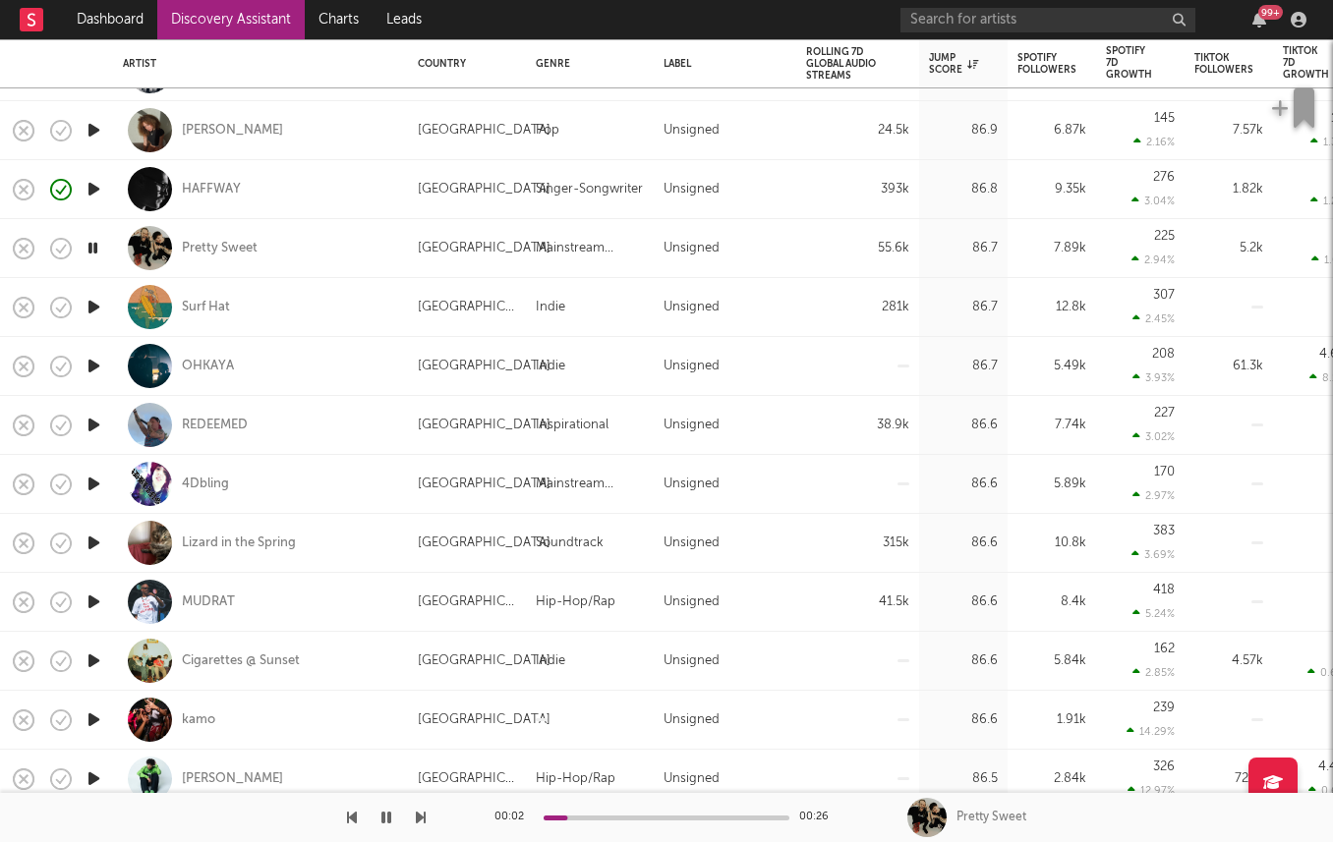
click at [92, 545] on icon "button" at bounding box center [94, 543] width 21 height 25
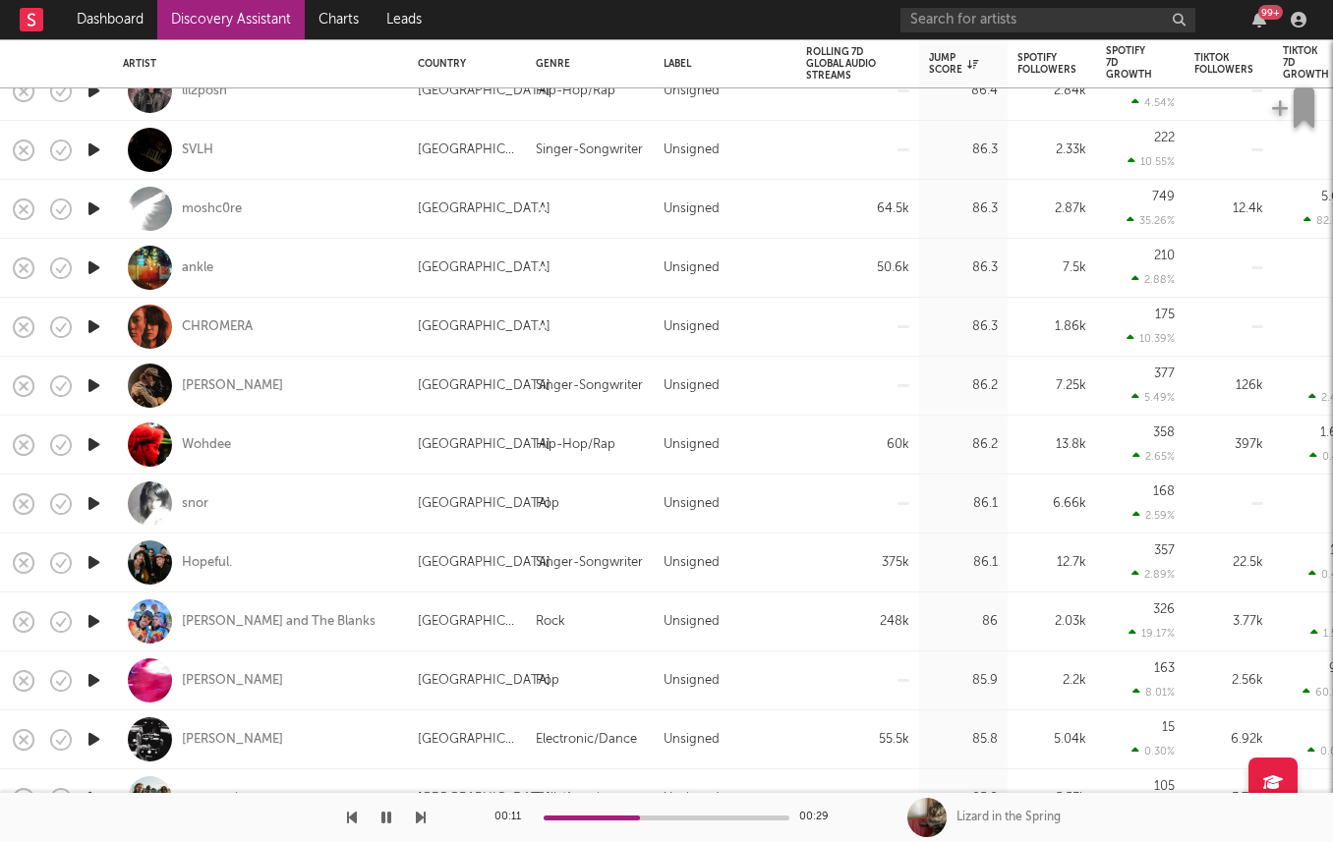
click at [88, 500] on icon "button" at bounding box center [94, 503] width 21 height 25
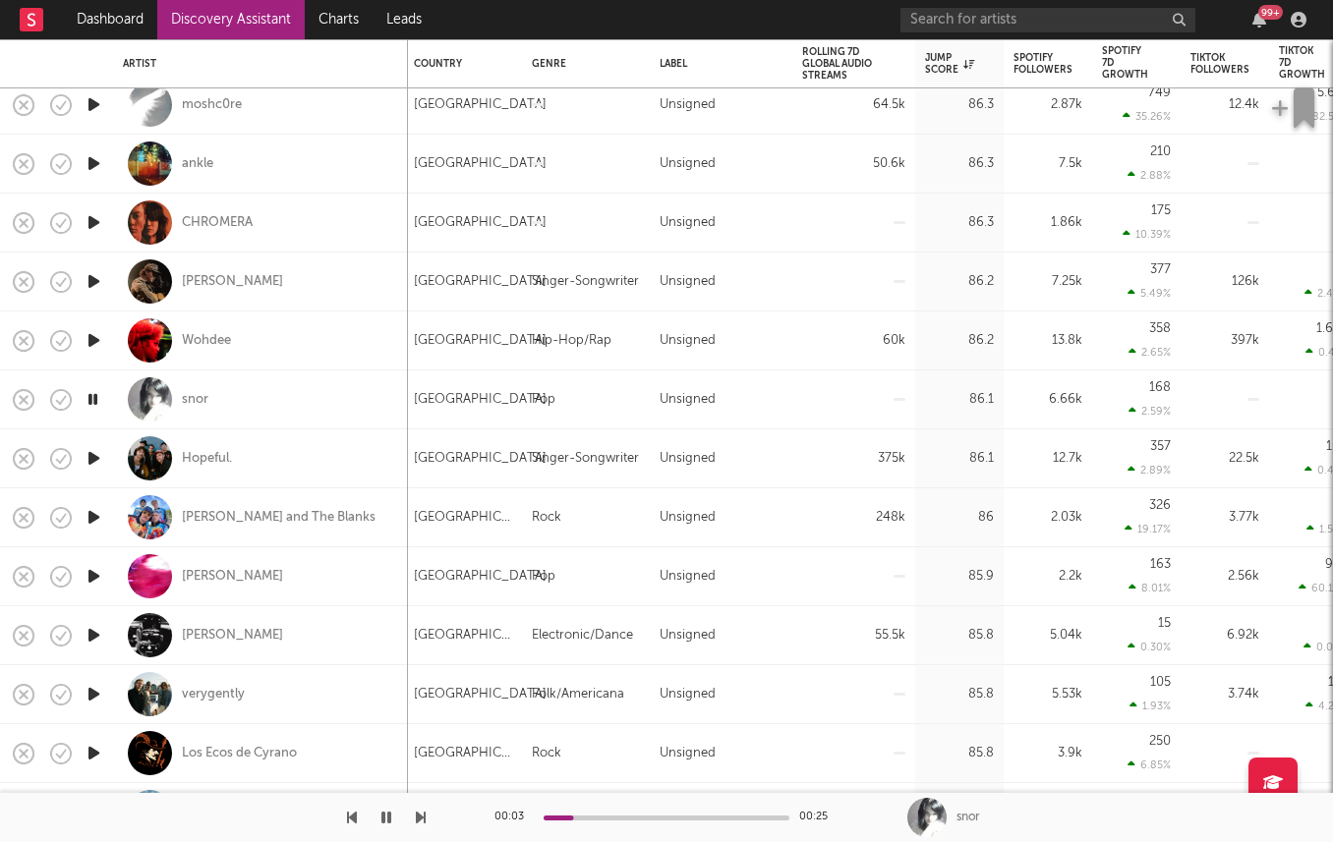
click at [93, 515] on icon "button" at bounding box center [94, 517] width 21 height 25
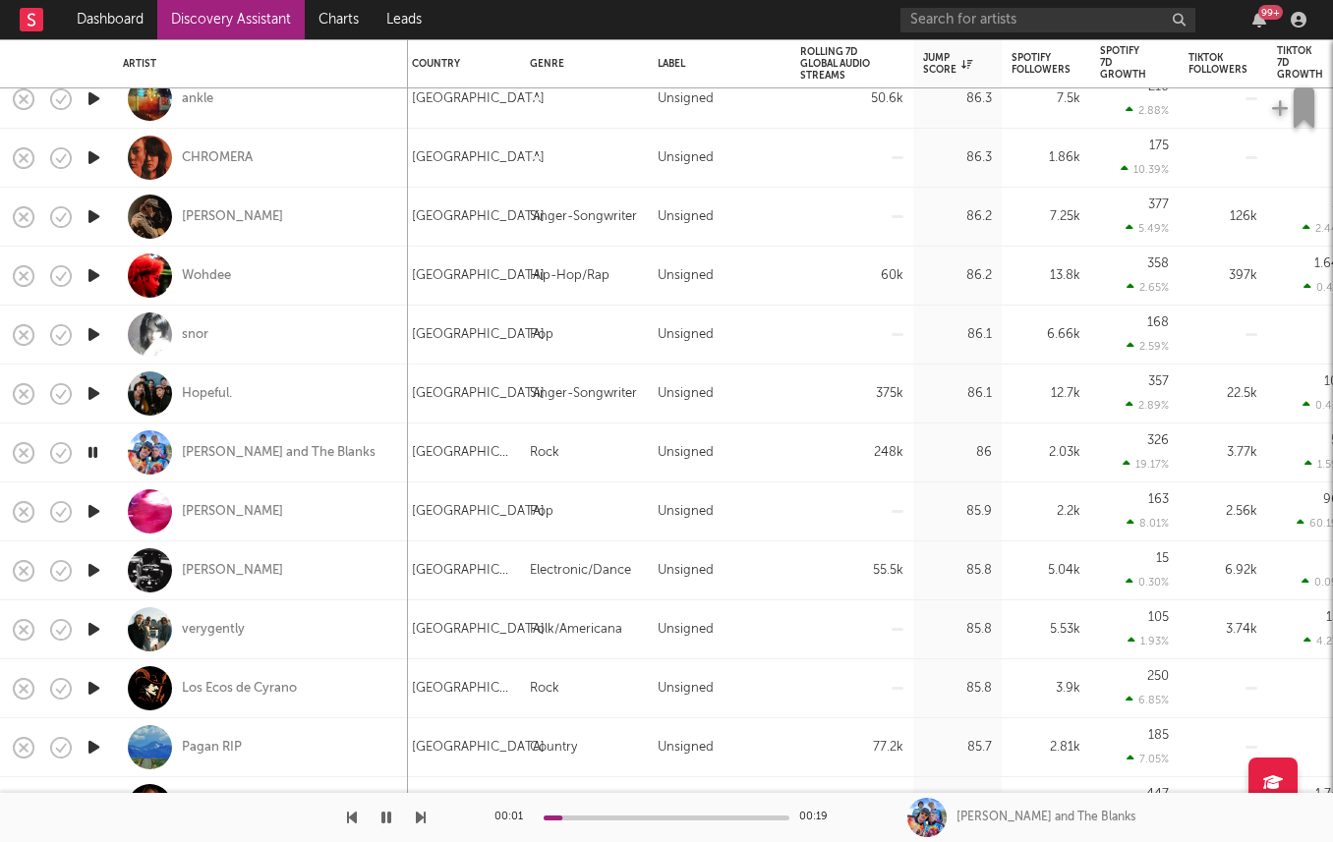
click at [96, 572] on icon "button" at bounding box center [94, 570] width 21 height 25
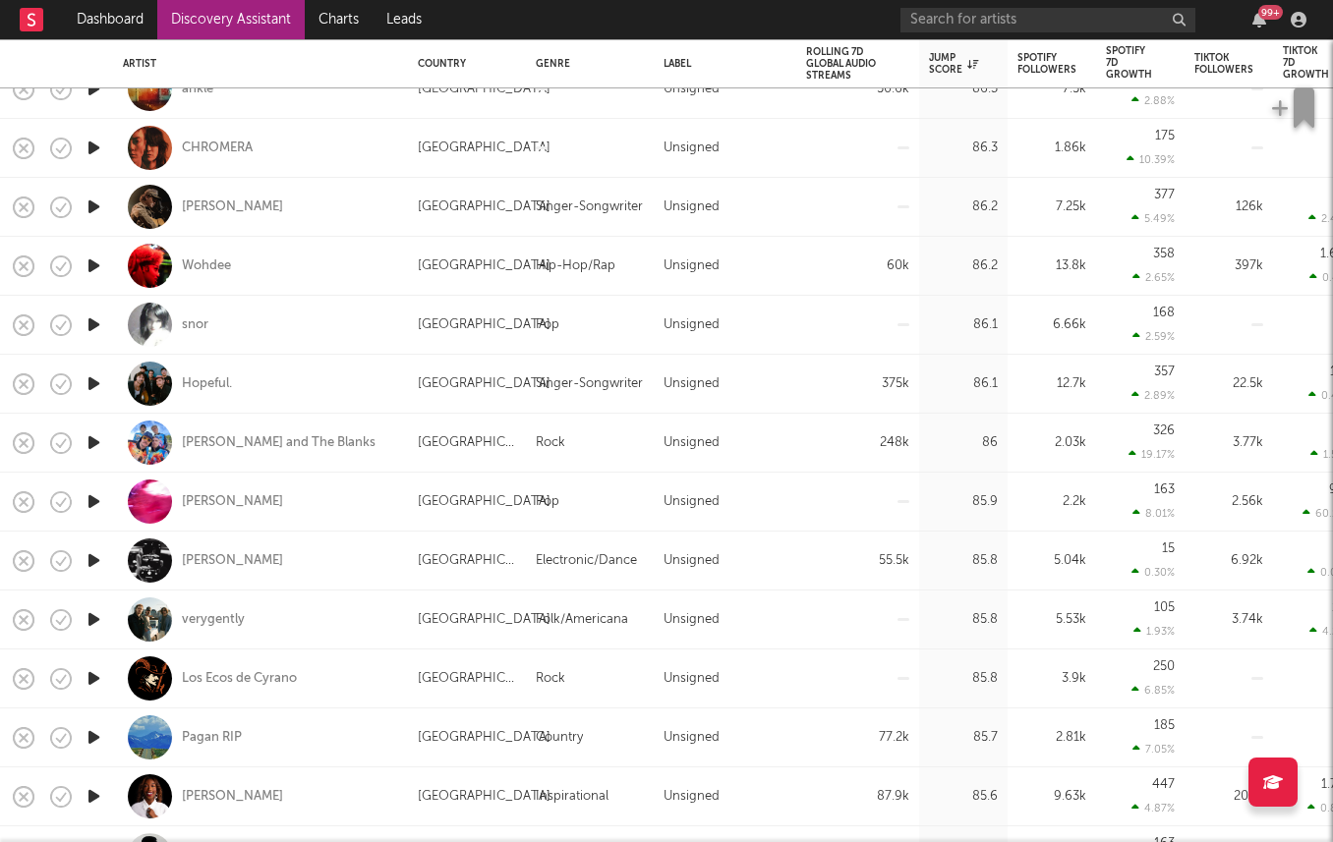
click at [87, 440] on icon "button" at bounding box center [94, 443] width 21 height 25
click at [92, 553] on icon "button" at bounding box center [94, 560] width 21 height 25
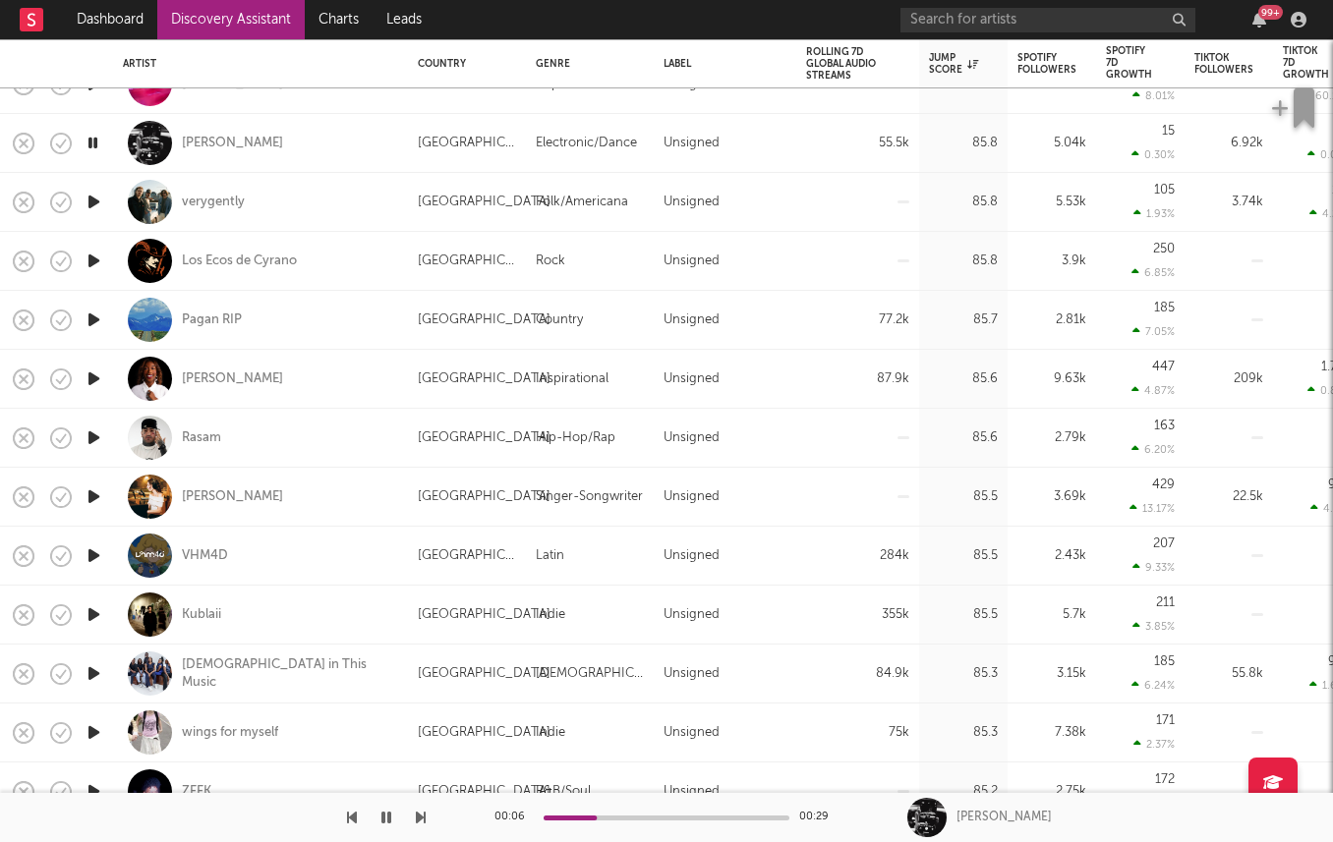
click at [92, 612] on icon "button" at bounding box center [94, 615] width 21 height 25
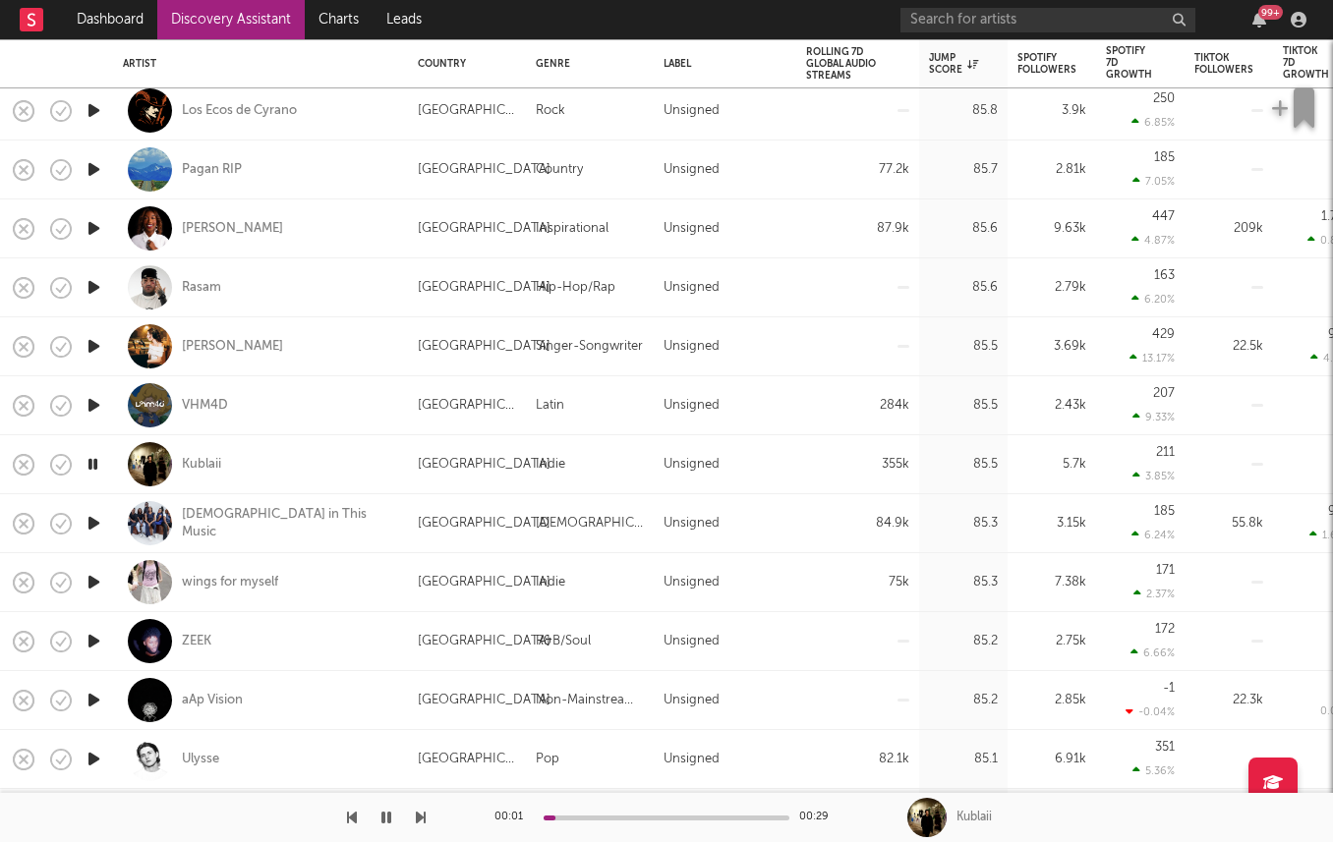
click at [89, 585] on icon "button" at bounding box center [94, 582] width 21 height 25
click at [220, 581] on div "wings for myself" at bounding box center [230, 583] width 96 height 18
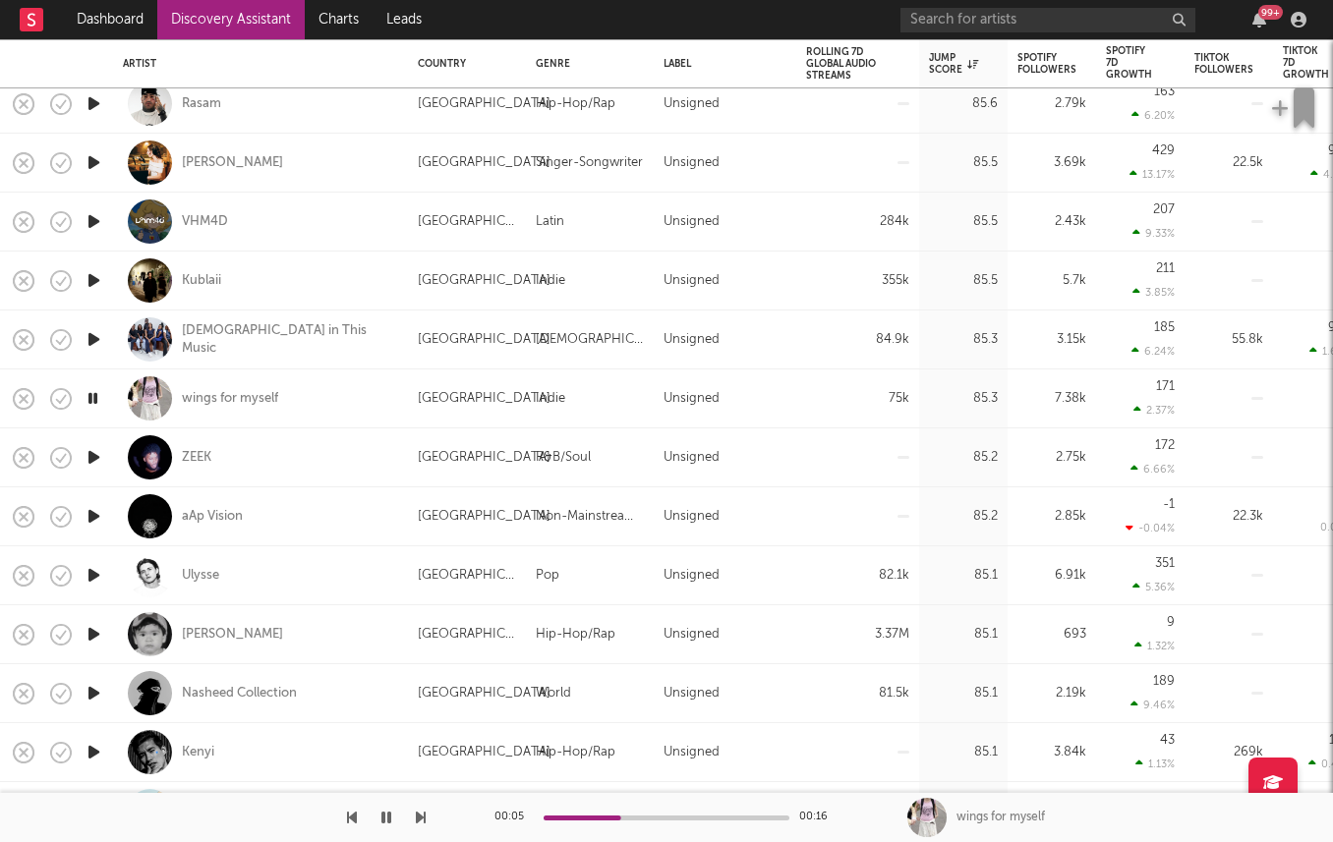
click at [91, 631] on icon "button" at bounding box center [94, 634] width 21 height 25
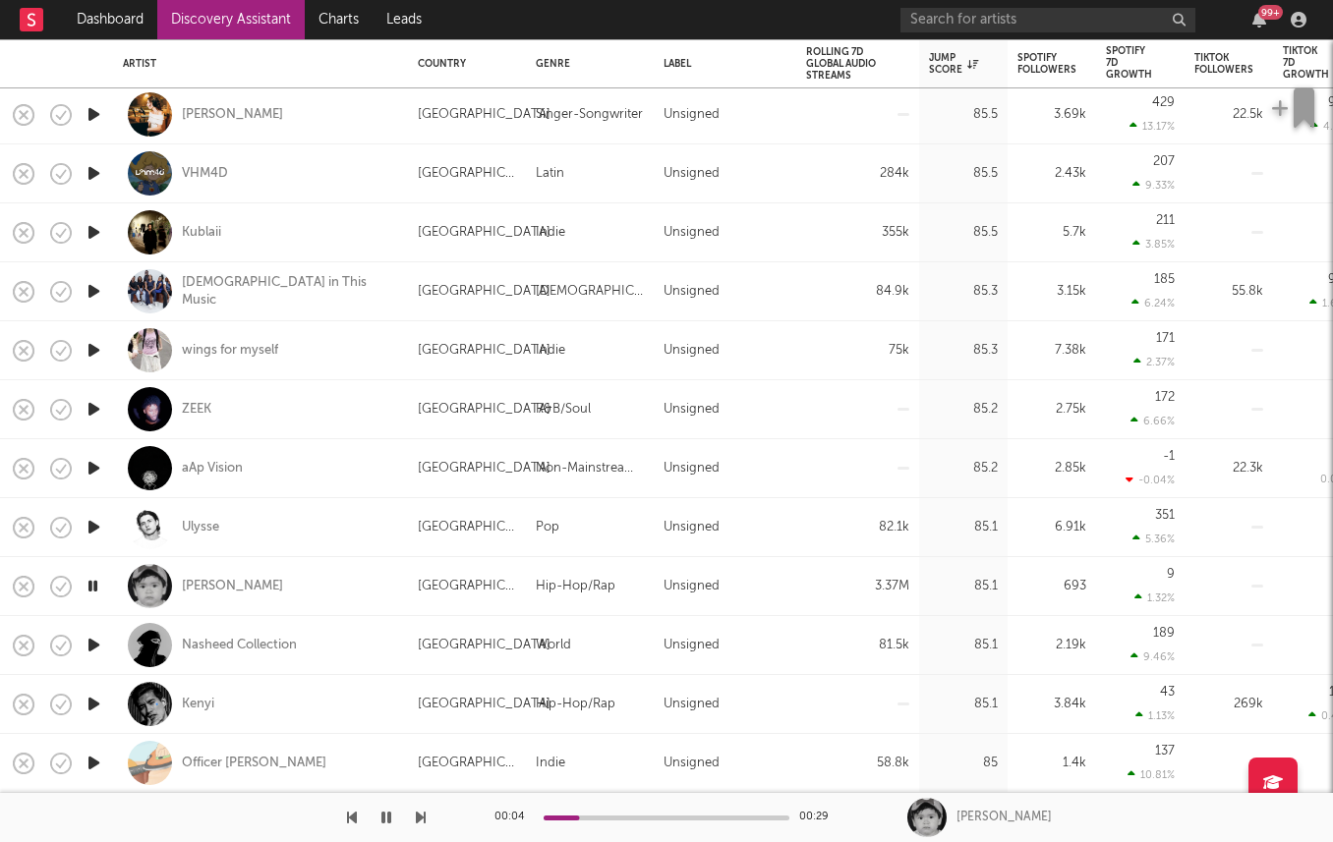
click at [94, 646] on icon "button" at bounding box center [94, 645] width 21 height 25
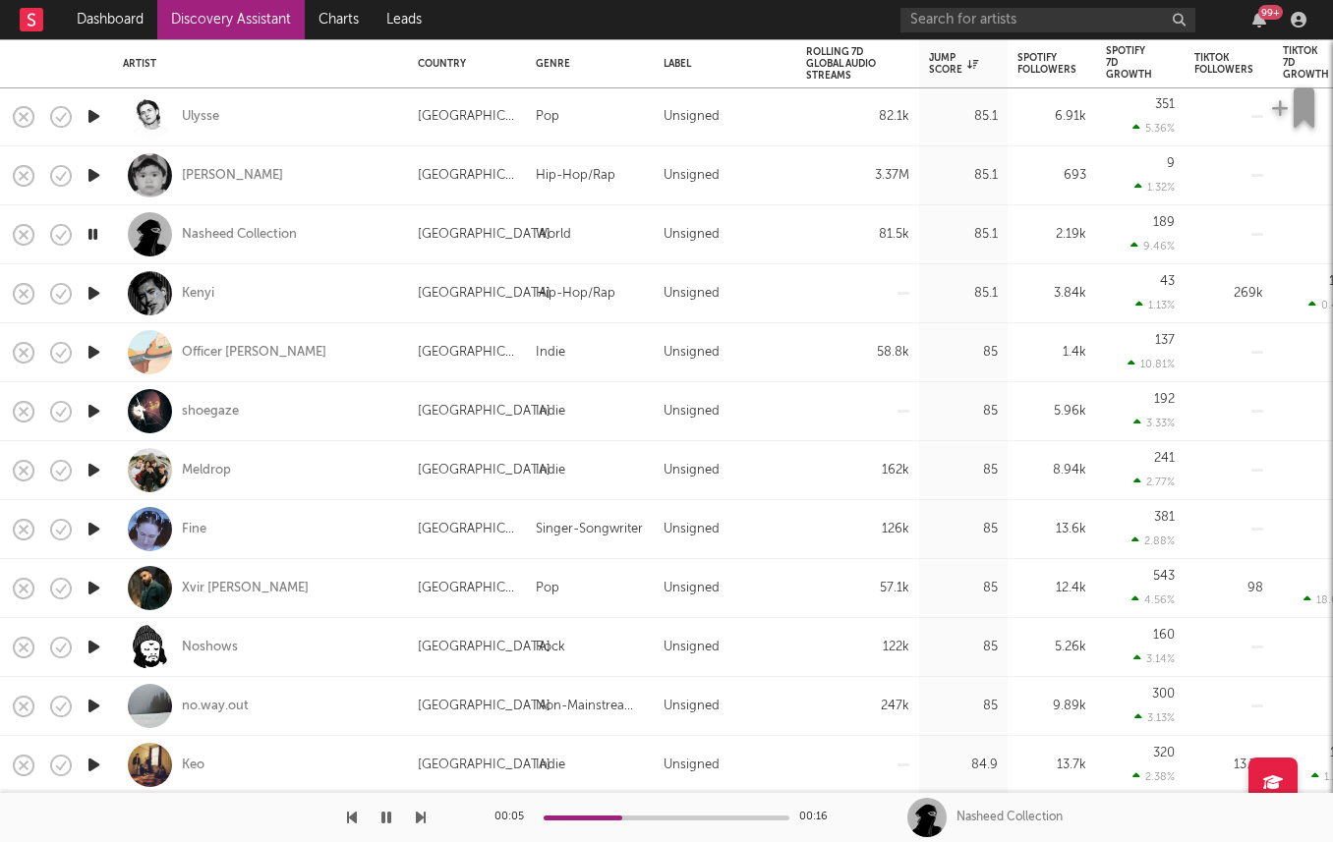
click at [94, 645] on icon "button" at bounding box center [94, 647] width 21 height 25
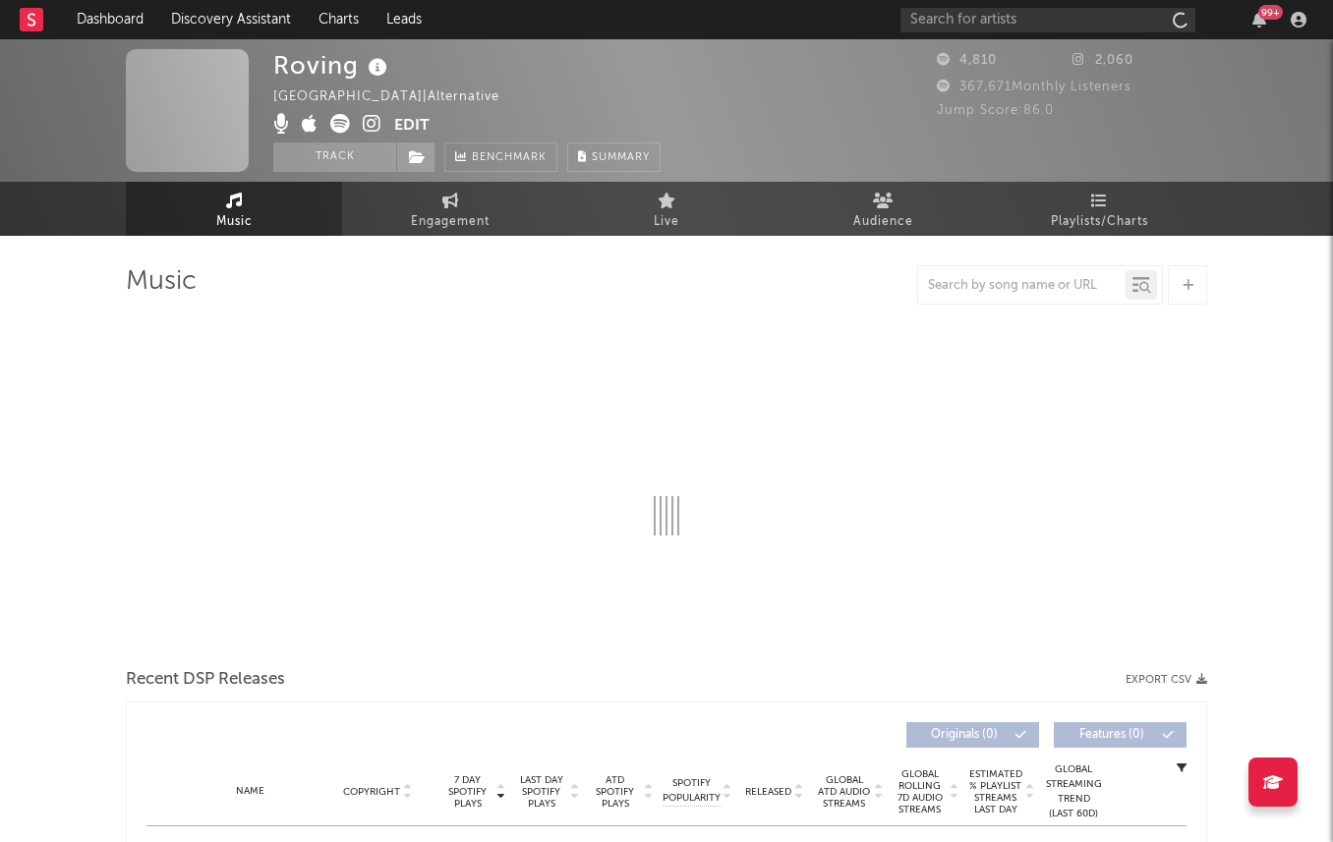
select select "1w"
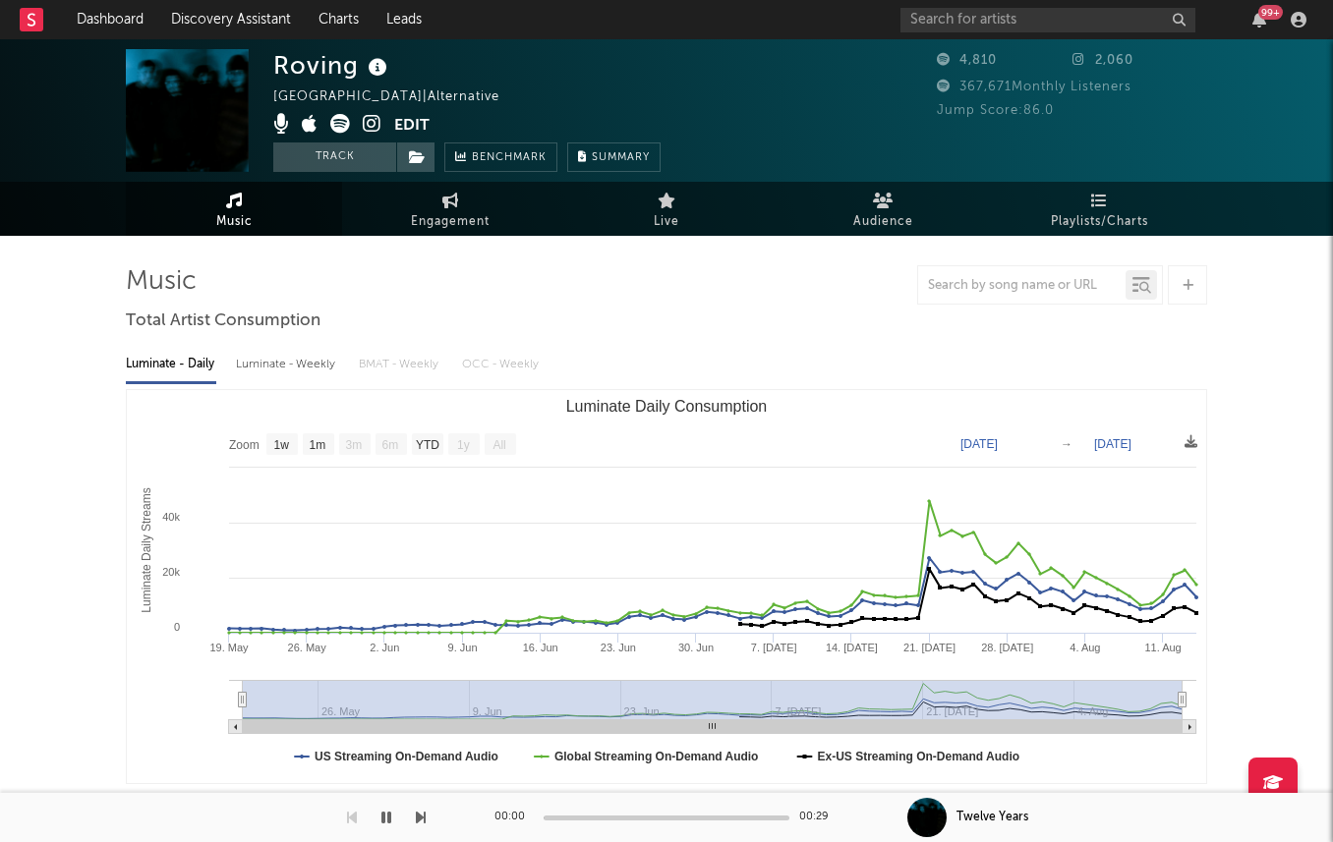
click at [262, 351] on div "Luminate - Weekly" at bounding box center [287, 364] width 103 height 33
select select "1w"
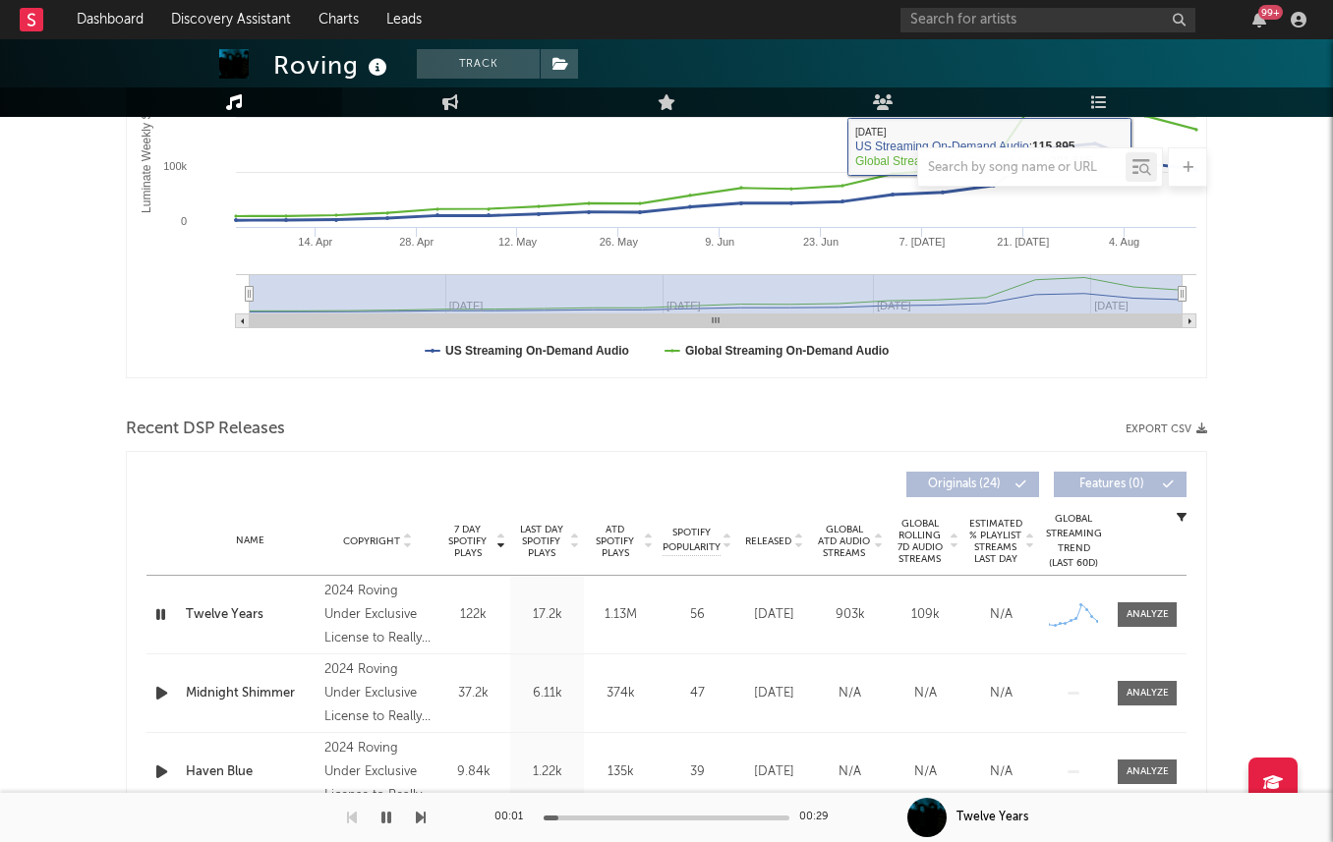
scroll to position [481, 0]
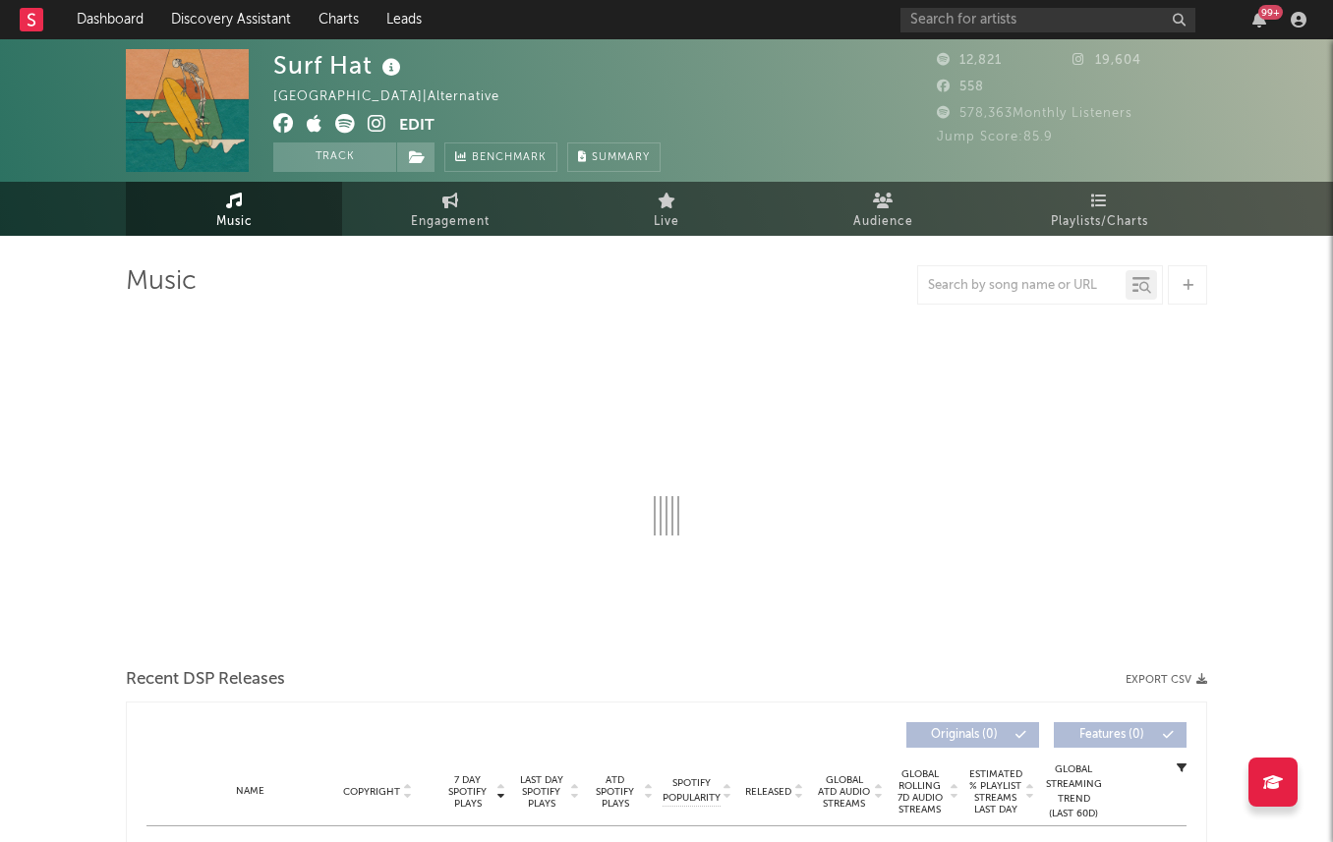
select select "6m"
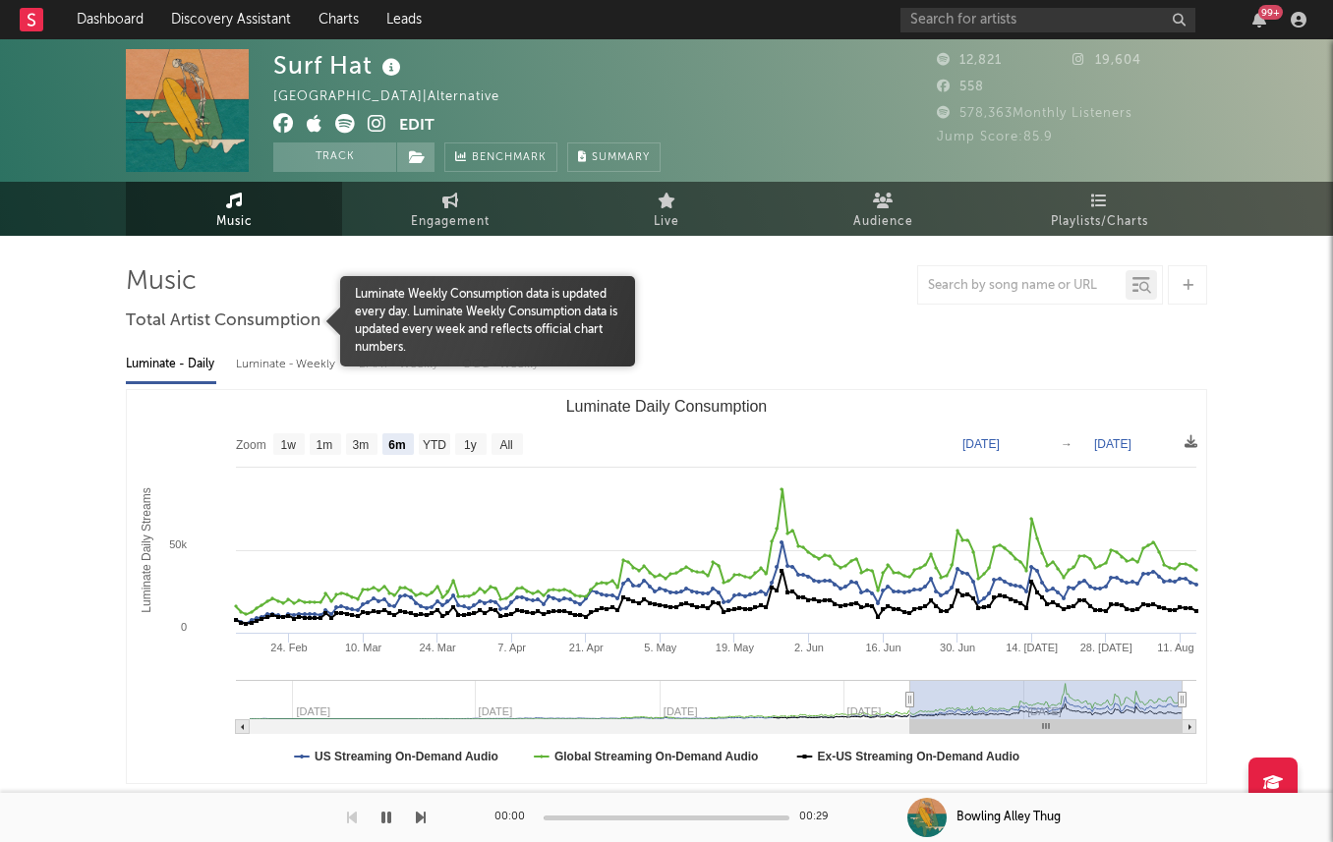
click at [259, 366] on div "Luminate - Weekly" at bounding box center [287, 364] width 103 height 33
select select "6m"
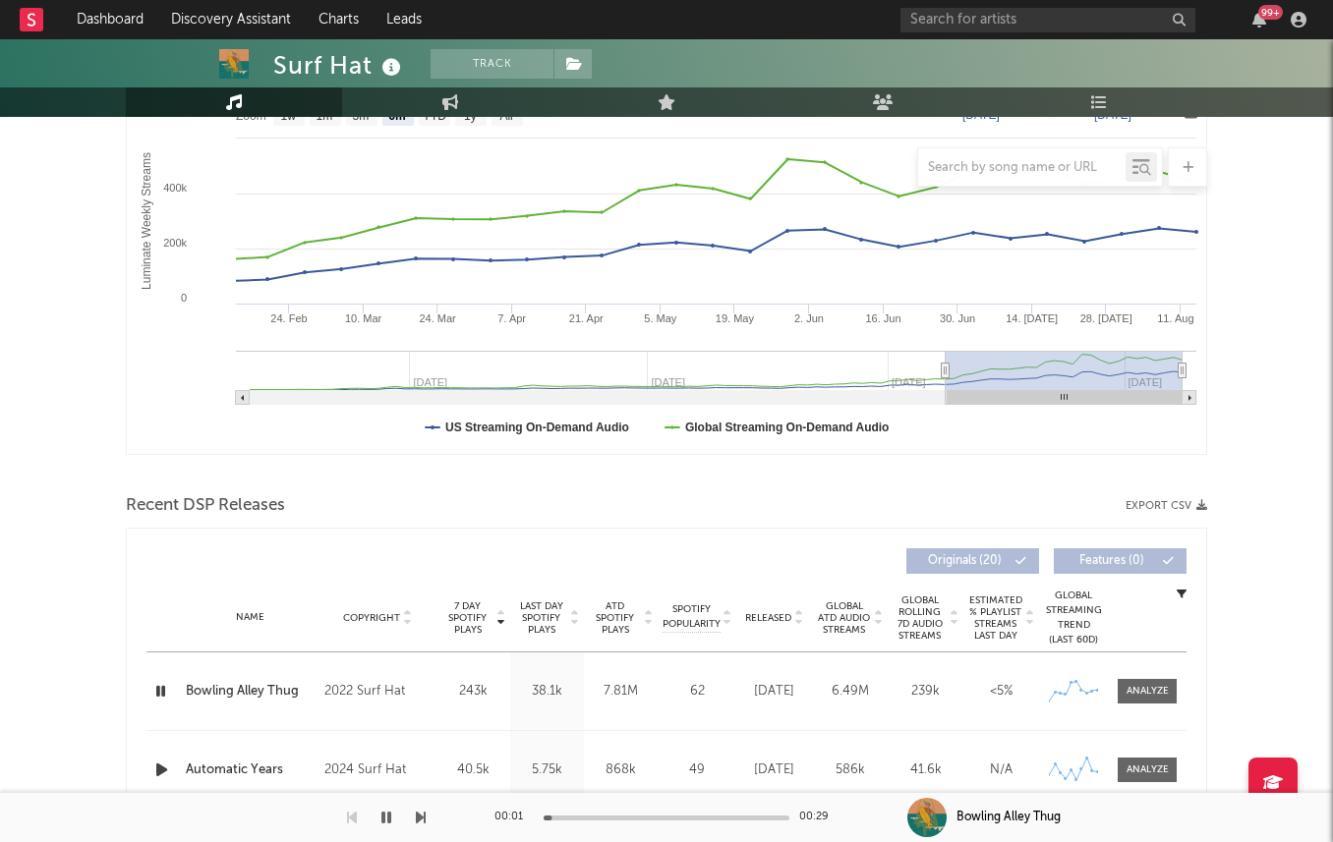
scroll to position [210, 0]
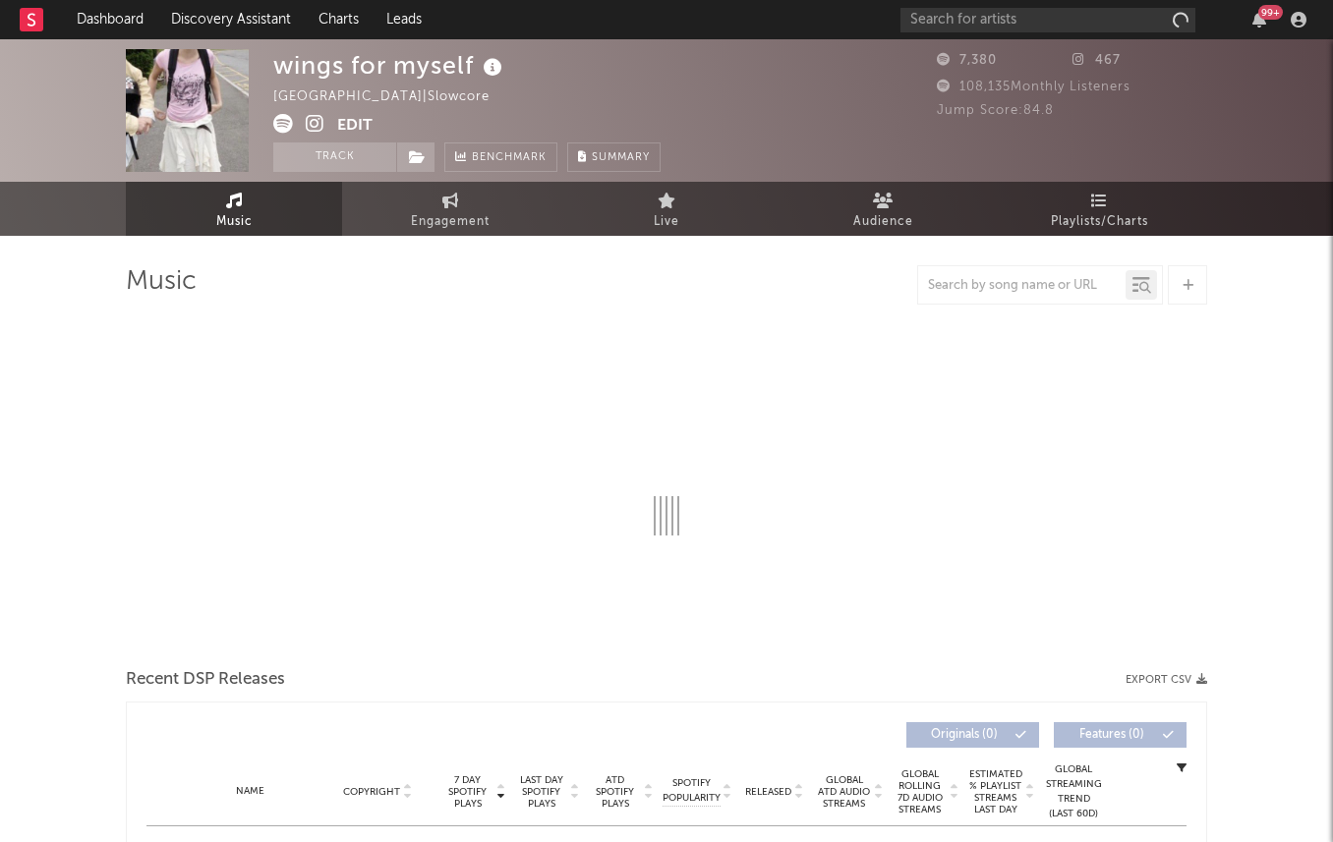
select select "6m"
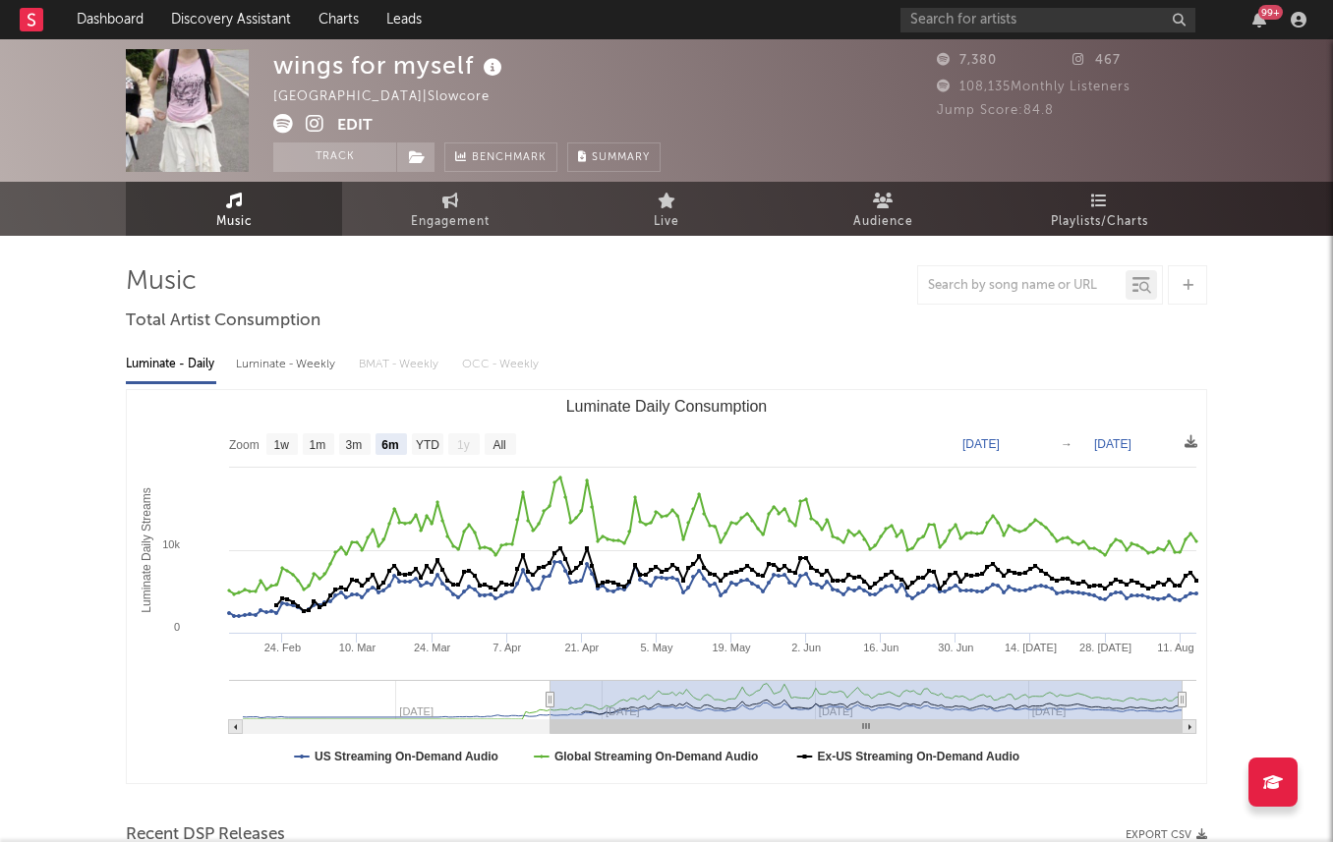
click at [257, 362] on div "Luminate - Weekly" at bounding box center [287, 364] width 103 height 33
select select "6m"
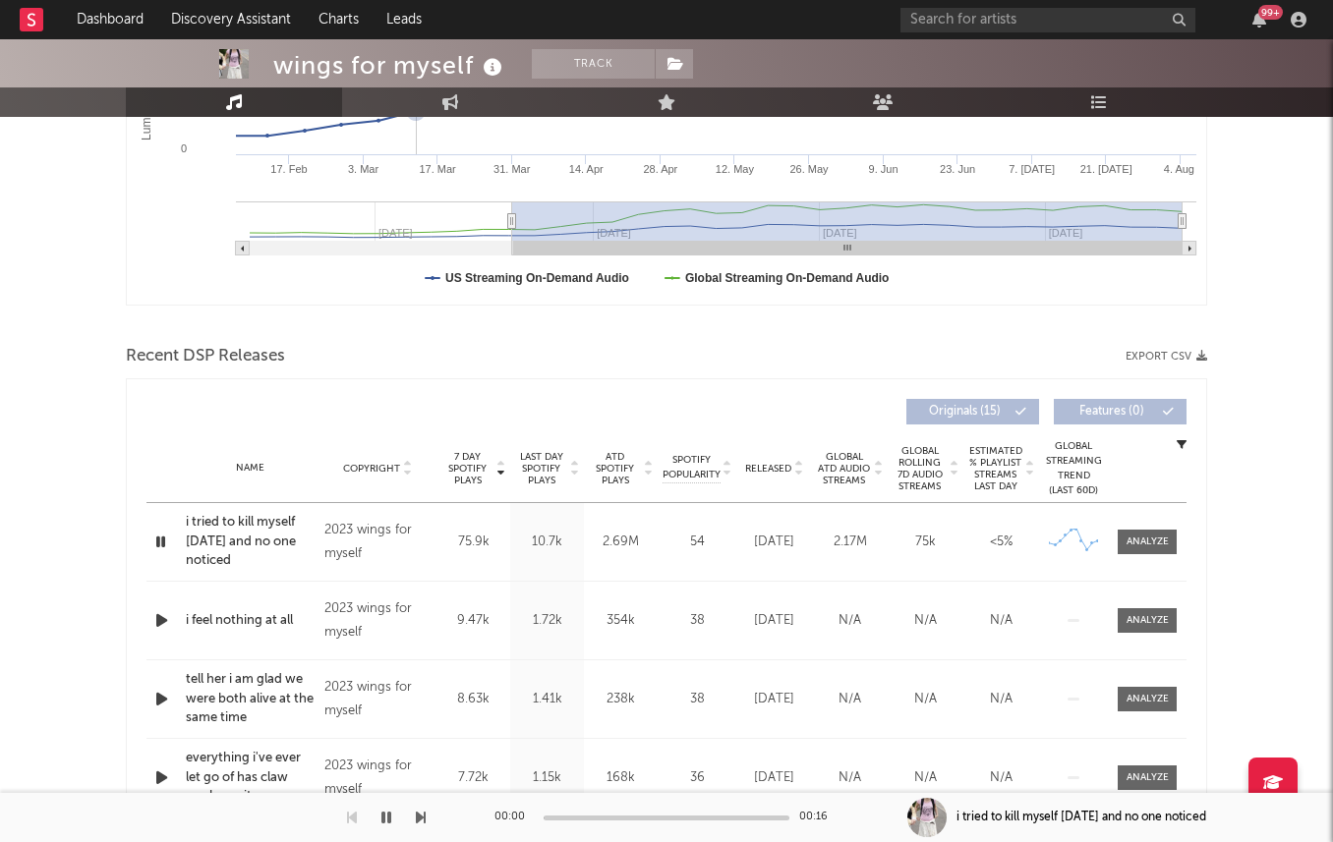
scroll to position [591, 0]
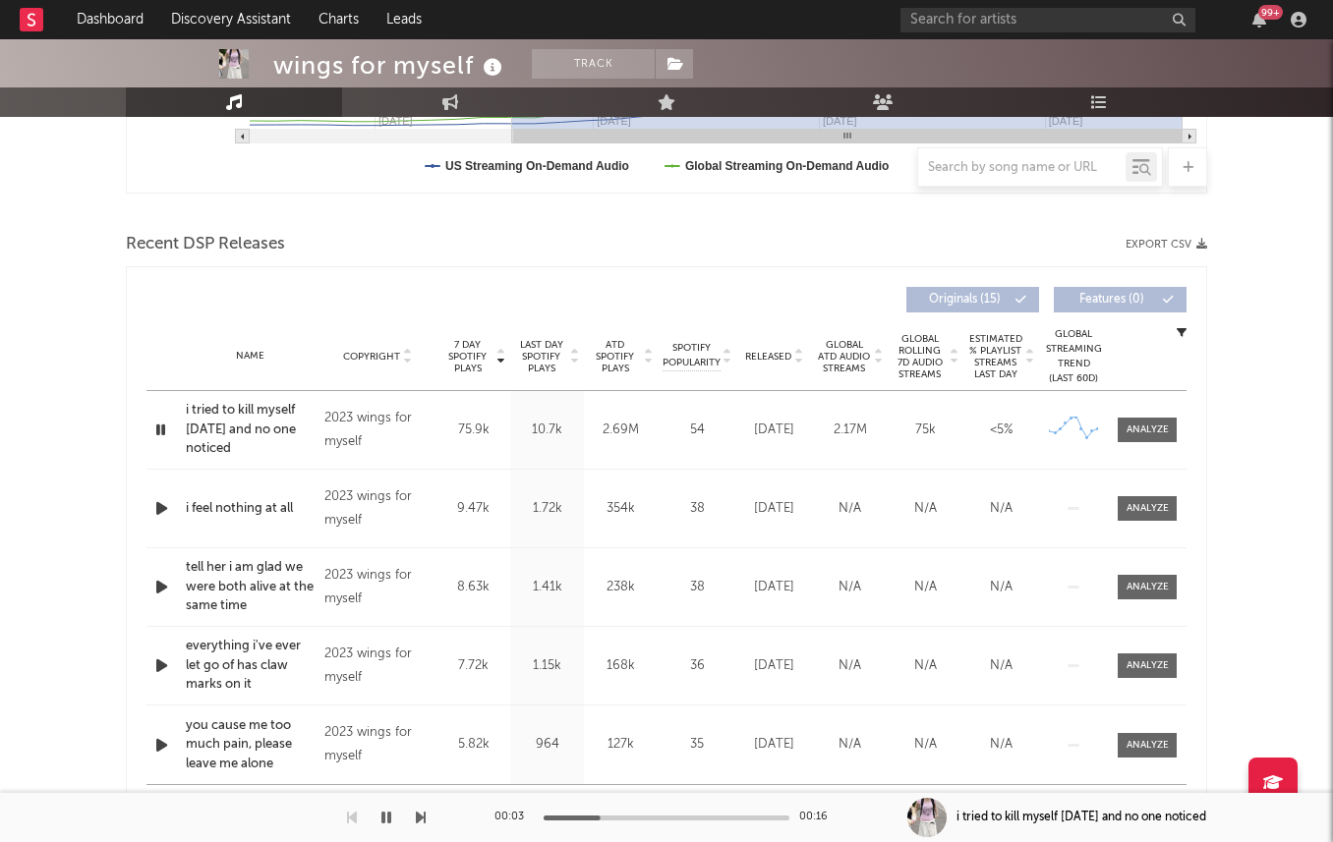
click at [768, 356] on span "Released" at bounding box center [768, 357] width 46 height 12
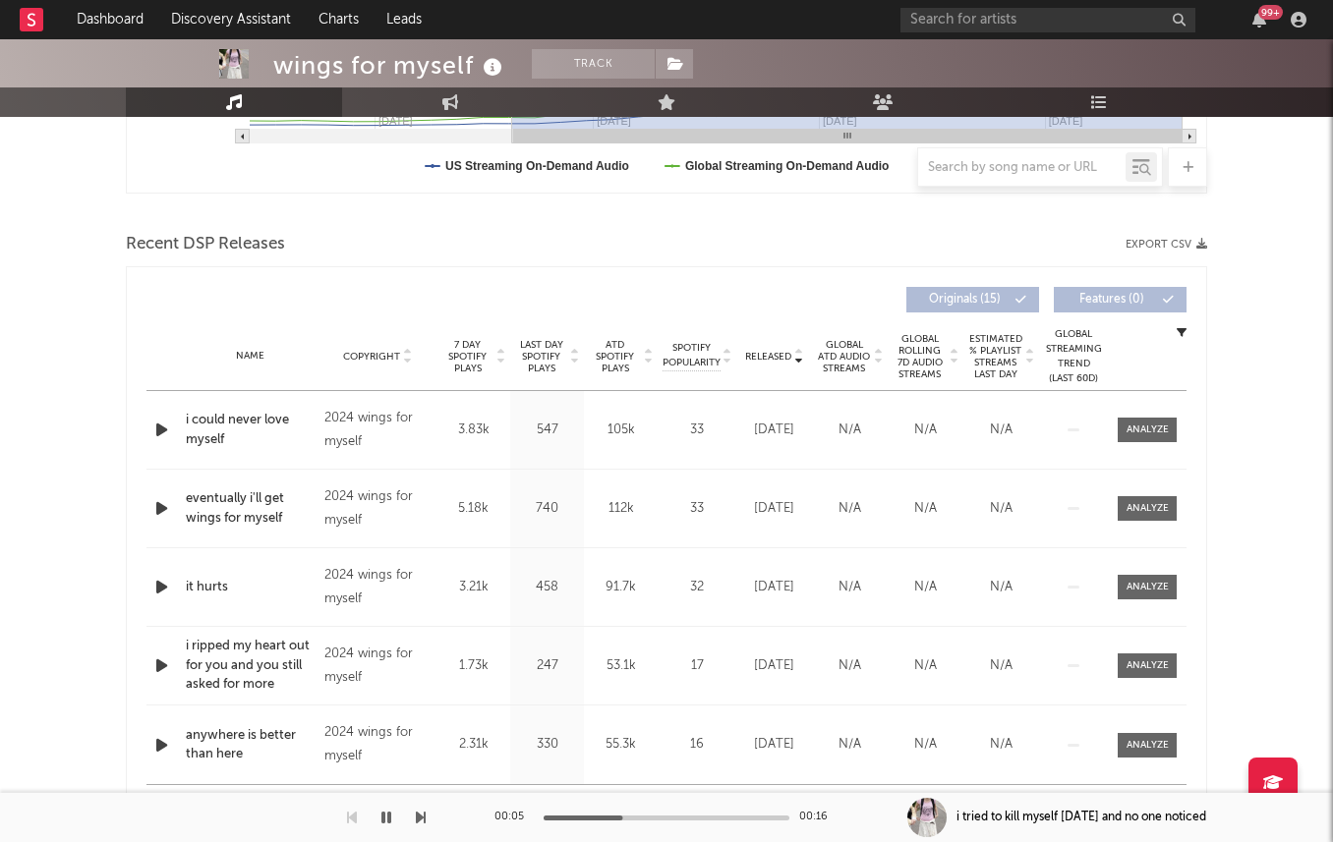
click at [763, 358] on span "Released" at bounding box center [768, 357] width 46 height 12
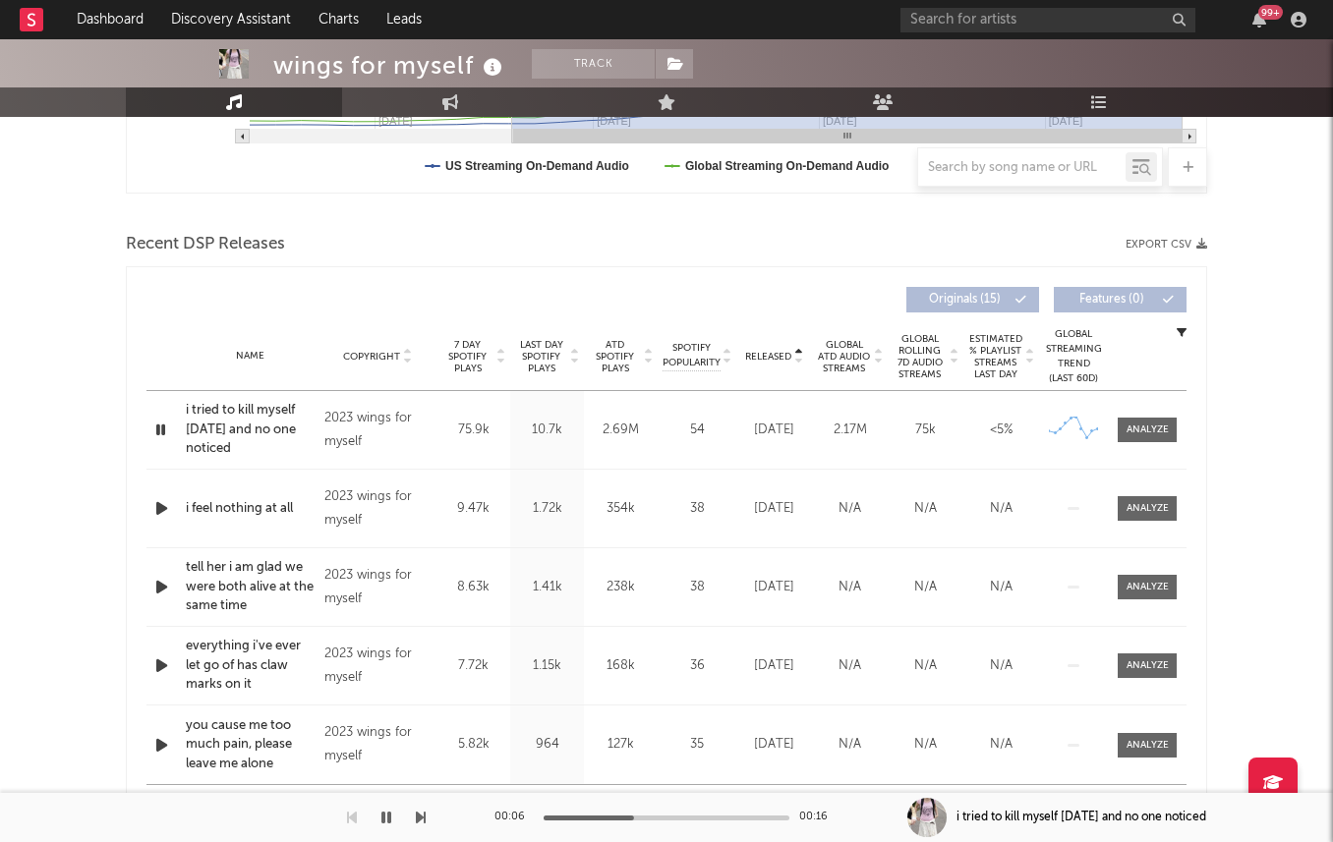
click at [460, 360] on span "7 Day Spotify Plays" at bounding box center [467, 356] width 52 height 35
click at [487, 358] on span "7 Day Spotify Plays" at bounding box center [467, 356] width 52 height 35
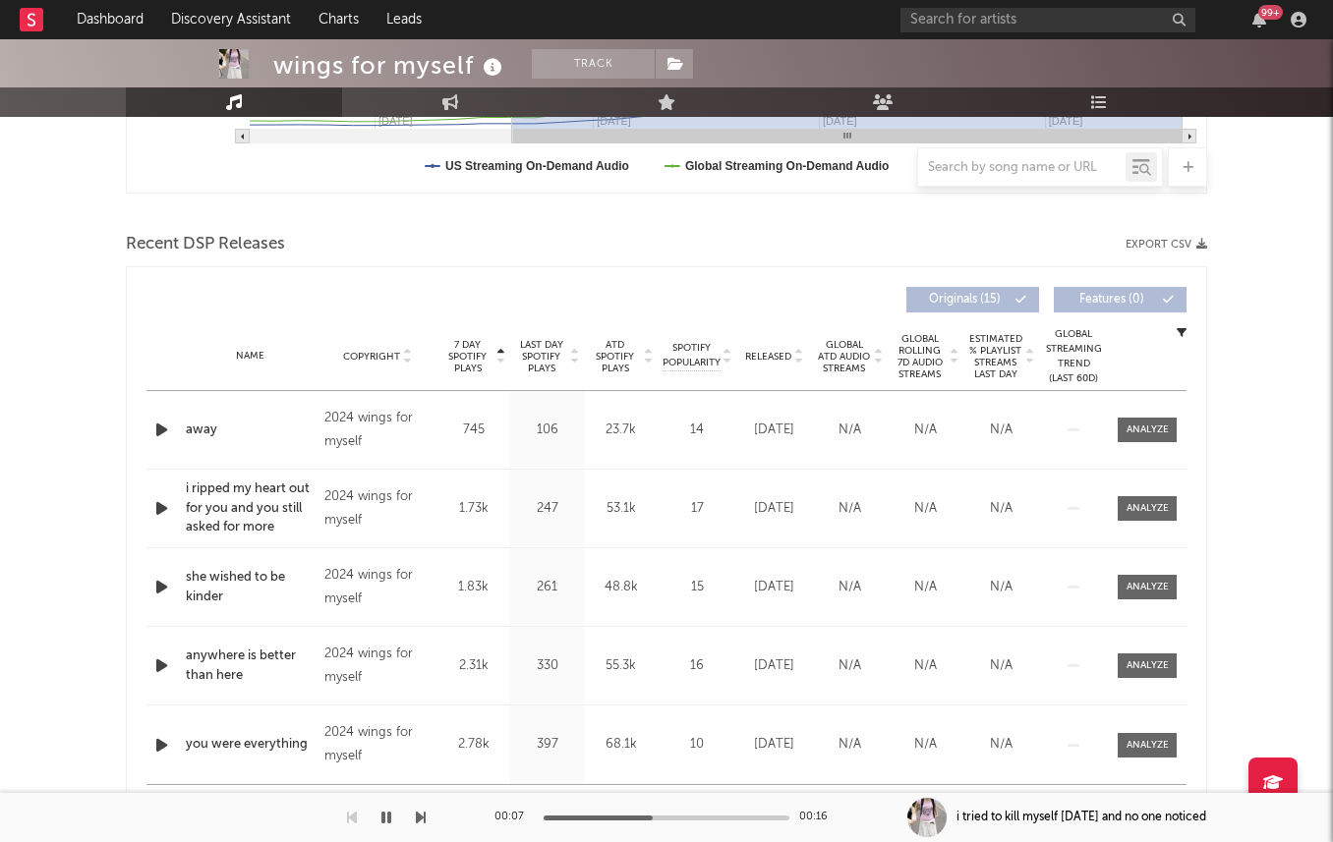
click at [487, 358] on span "7 Day Spotify Plays" at bounding box center [467, 356] width 52 height 35
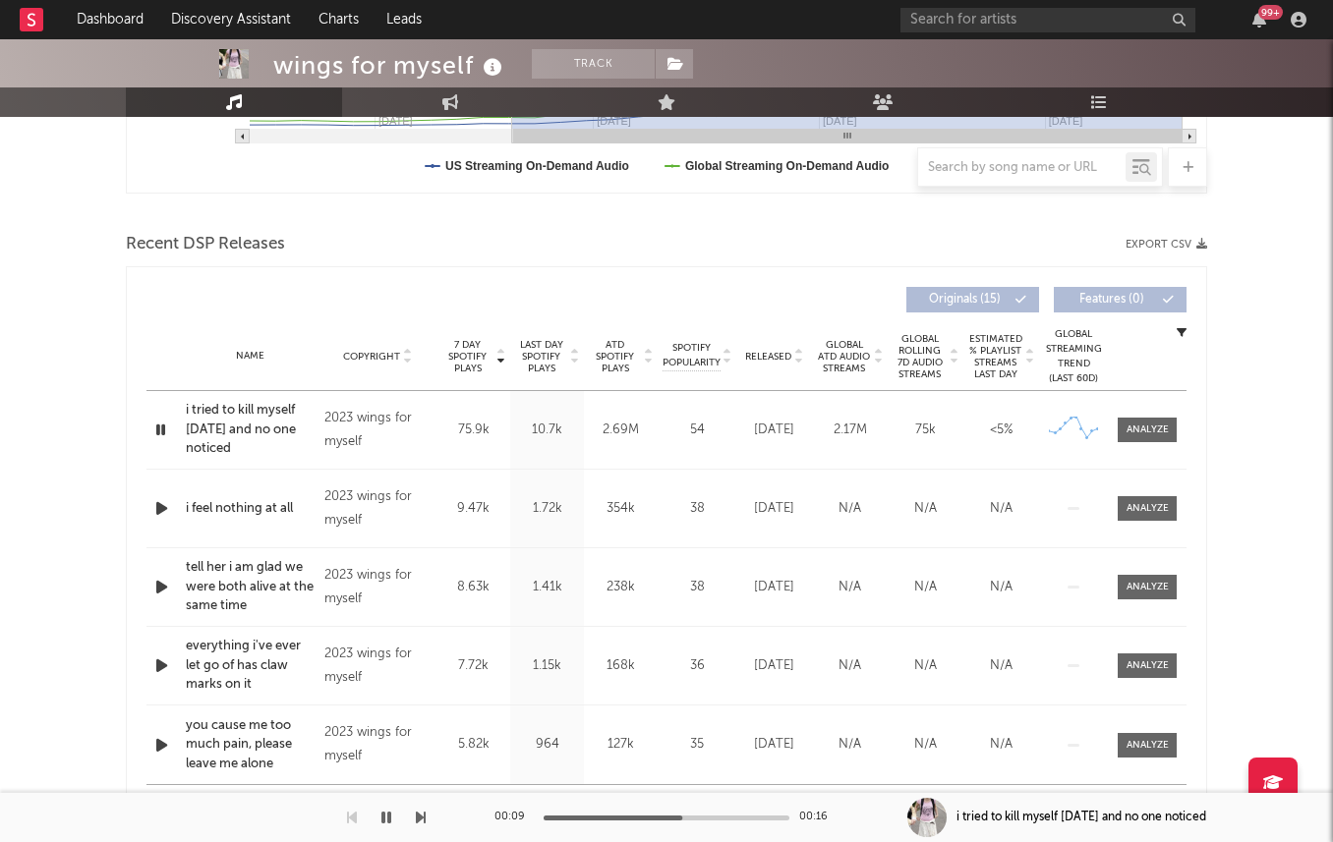
click at [159, 504] on icon "button" at bounding box center [161, 508] width 21 height 25
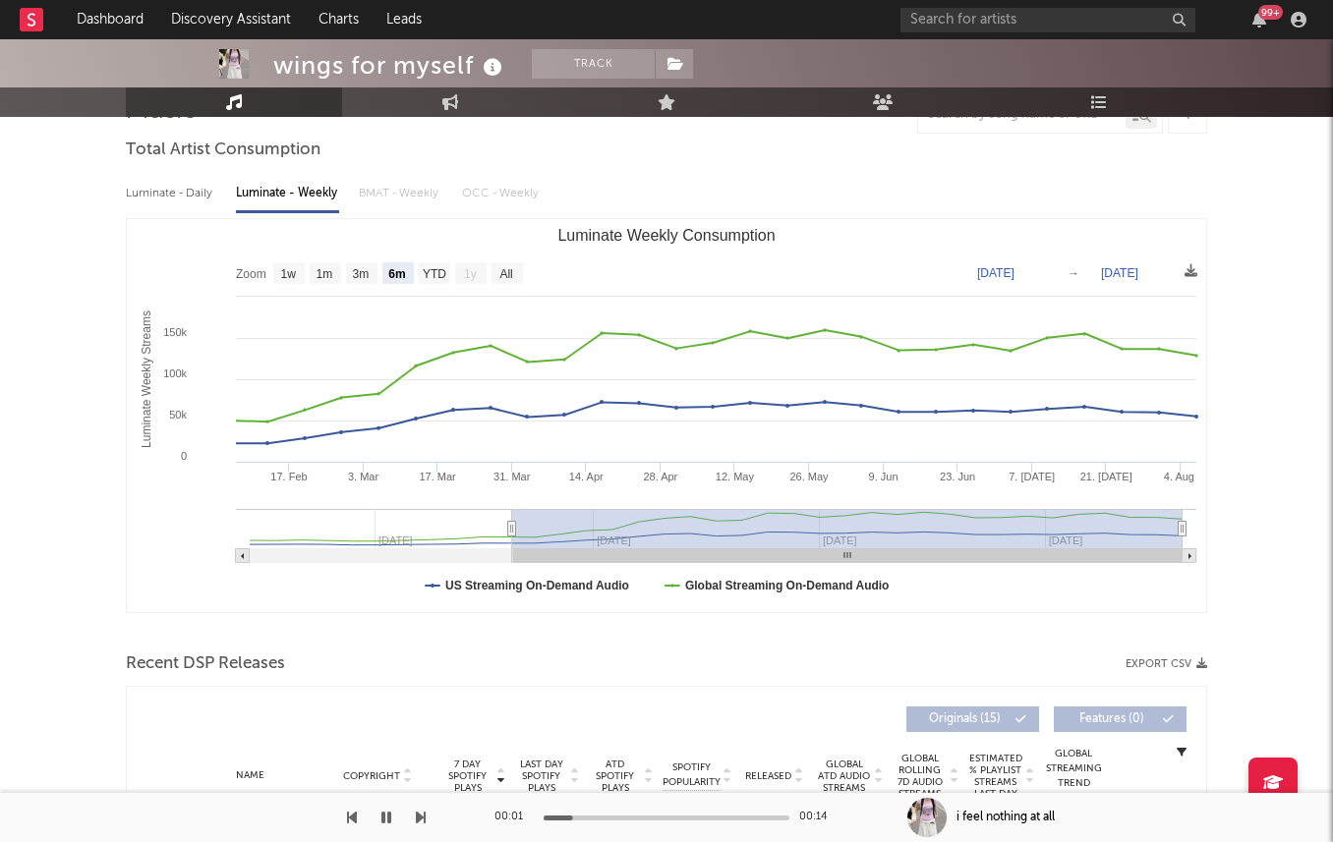
scroll to position [0, 0]
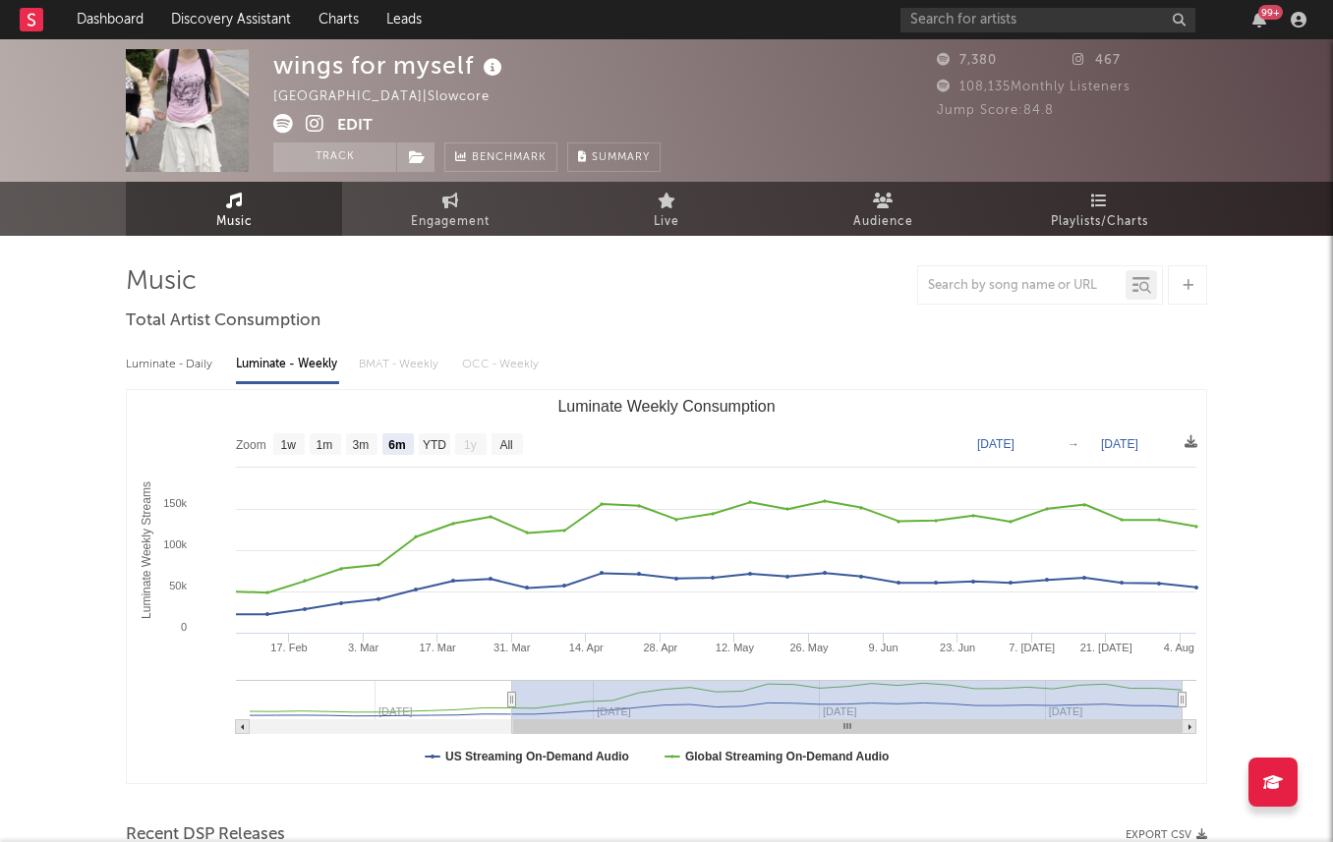
click at [314, 123] on icon at bounding box center [315, 124] width 19 height 20
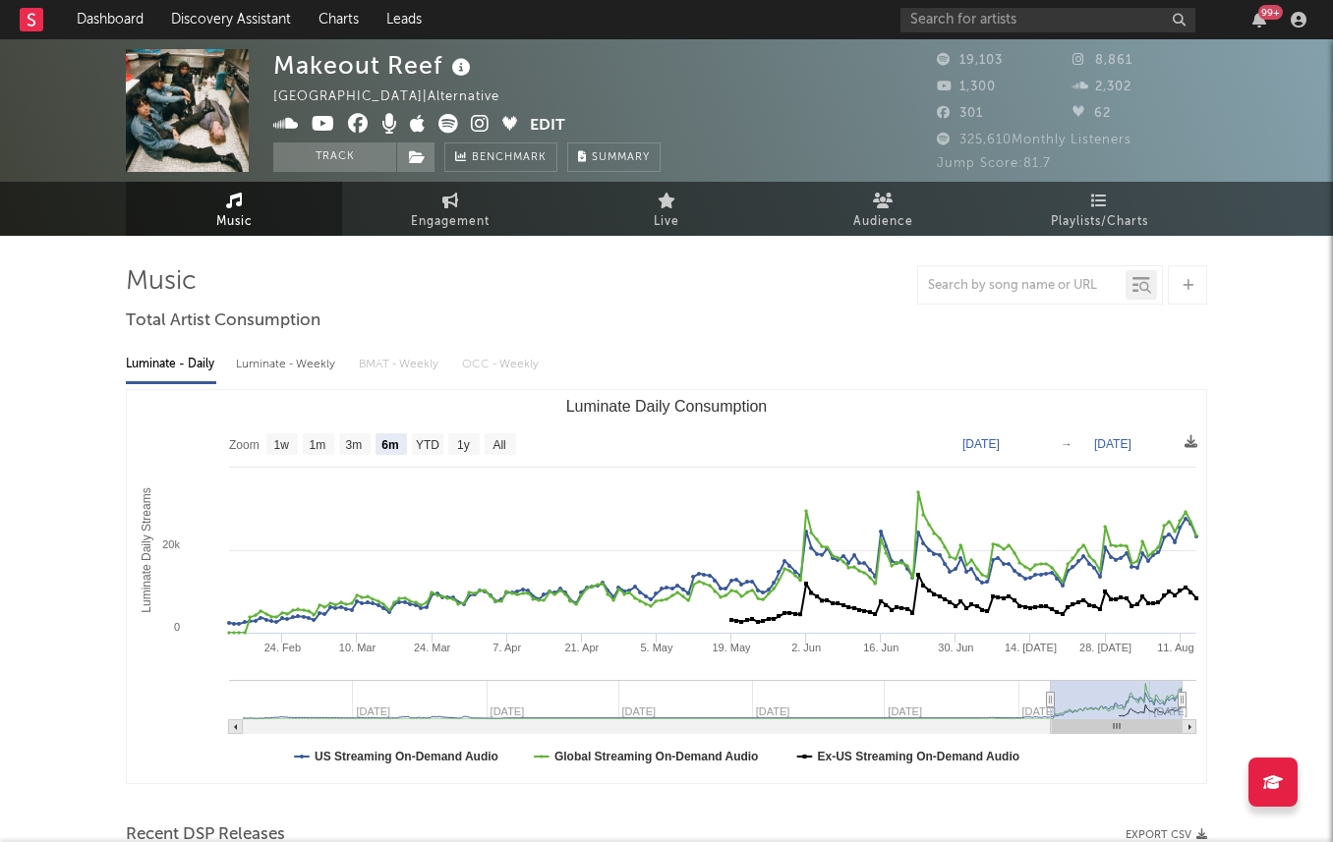
select select "6m"
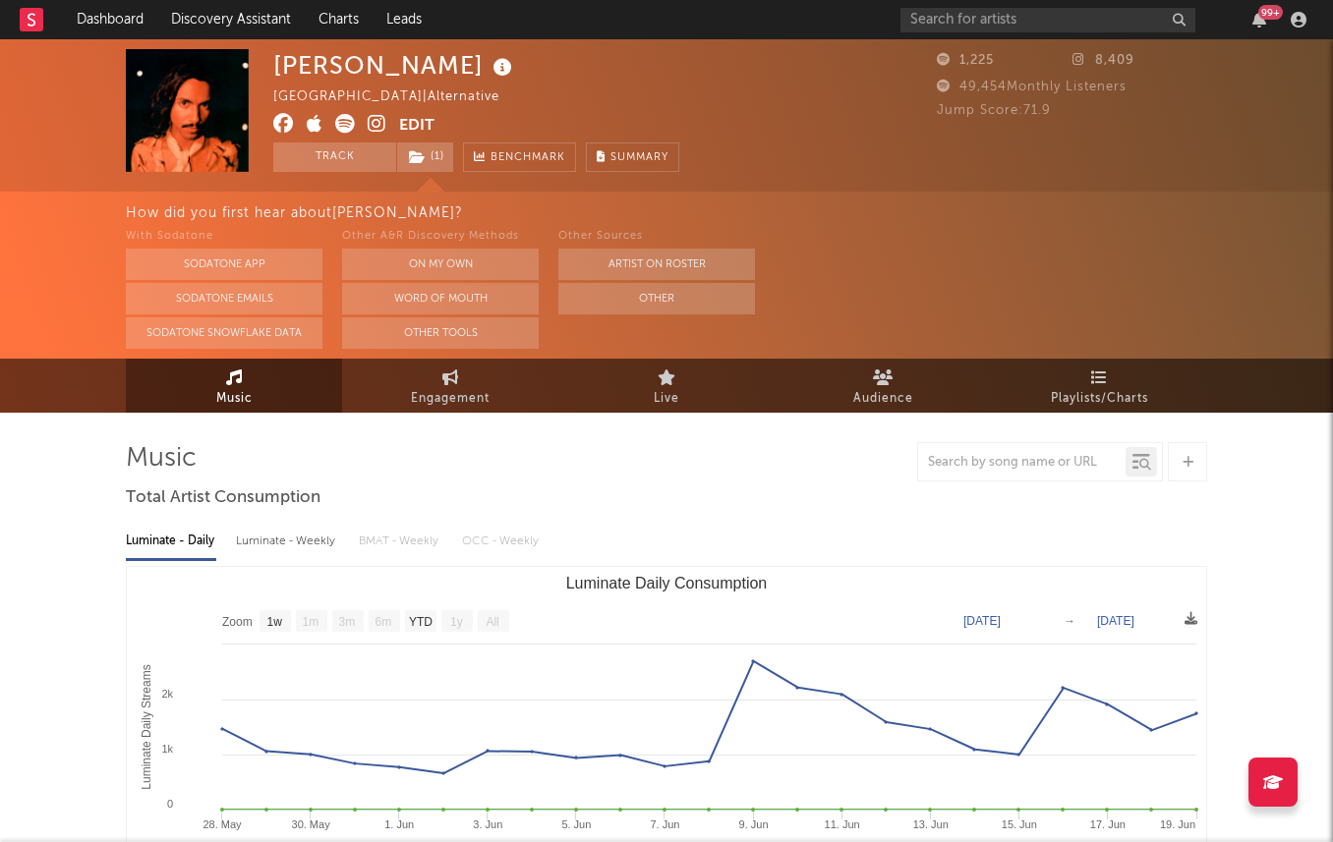
select select "1w"
click at [402, 254] on button "On My Own" at bounding box center [440, 264] width 197 height 31
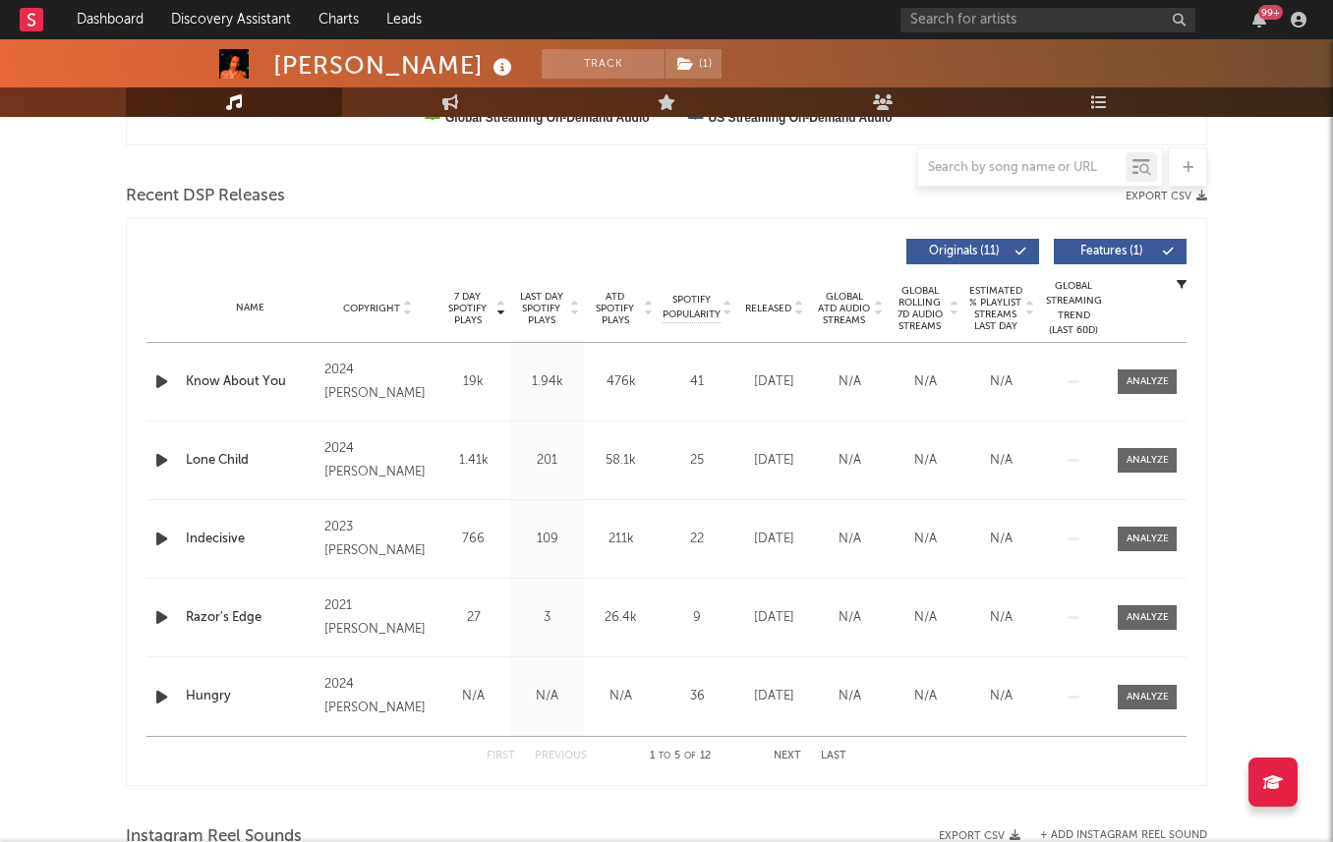
scroll to position [664, 0]
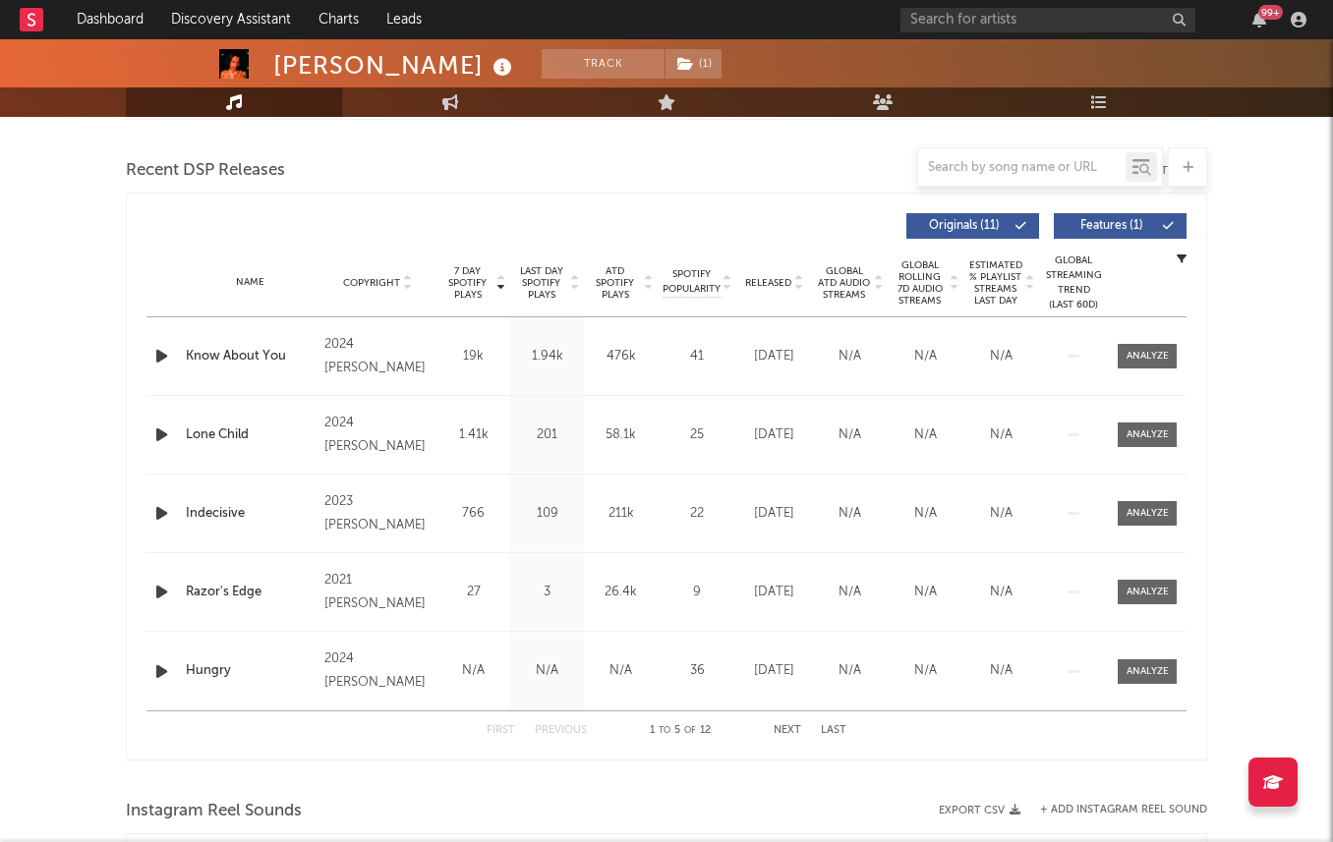
click at [764, 284] on span "Released" at bounding box center [768, 283] width 46 height 12
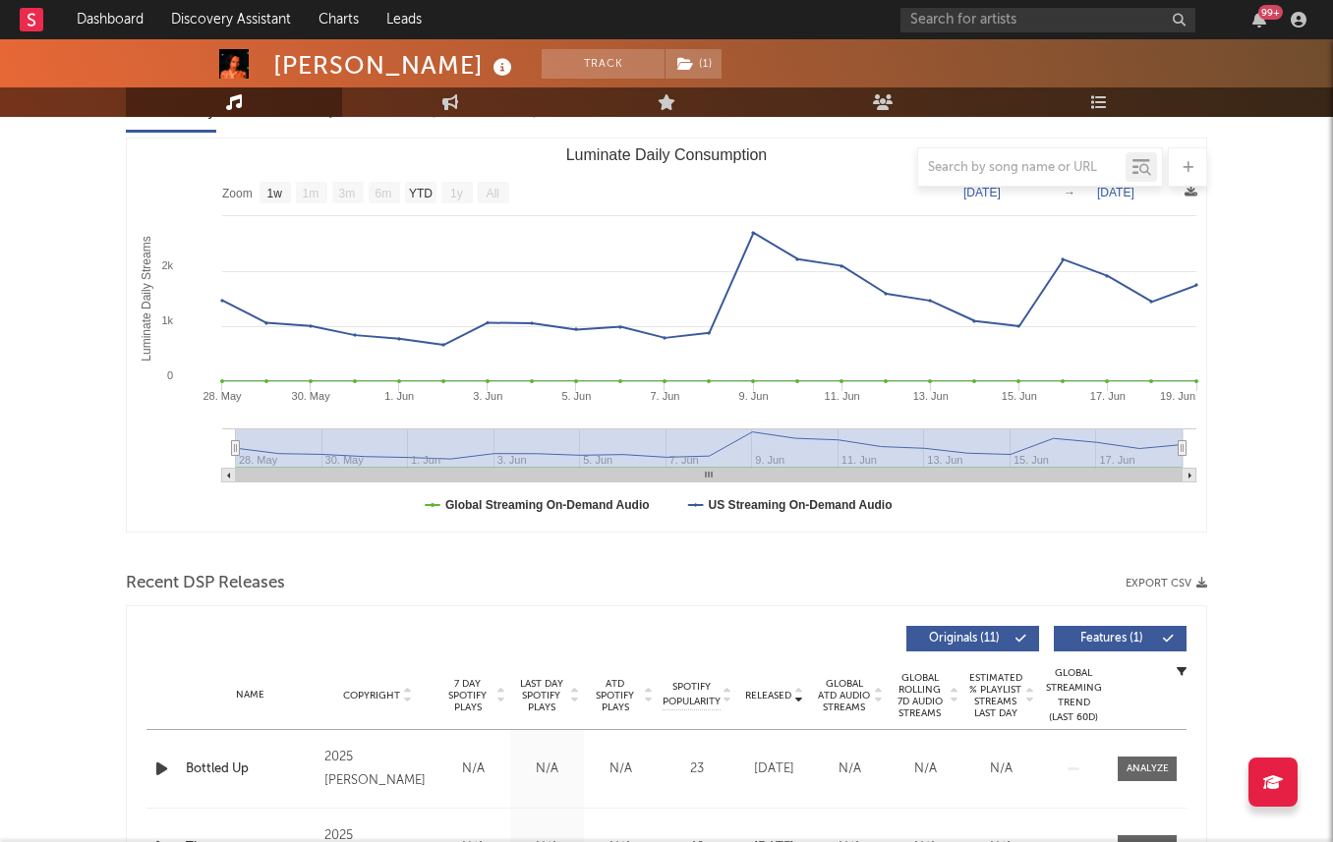
scroll to position [0, 0]
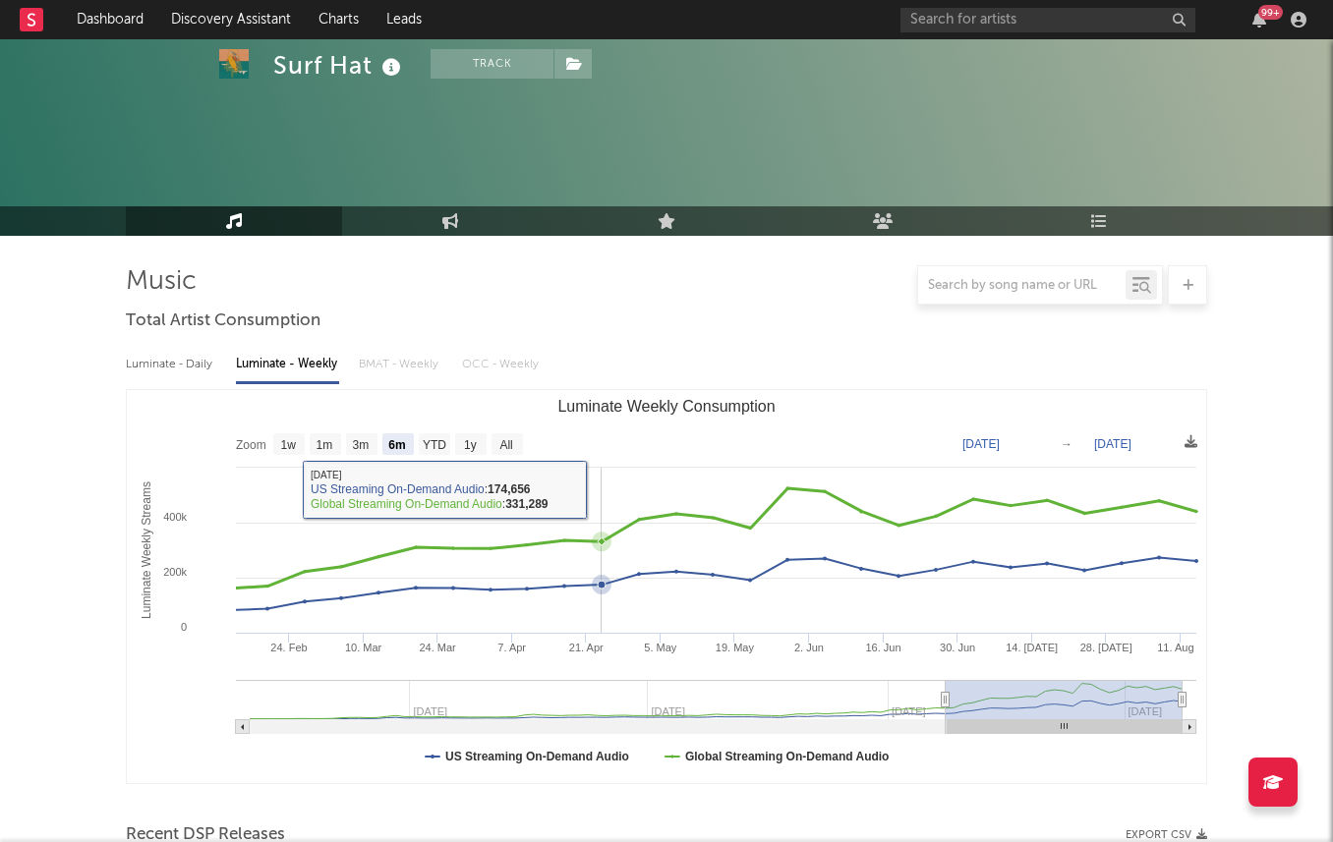
select select "6m"
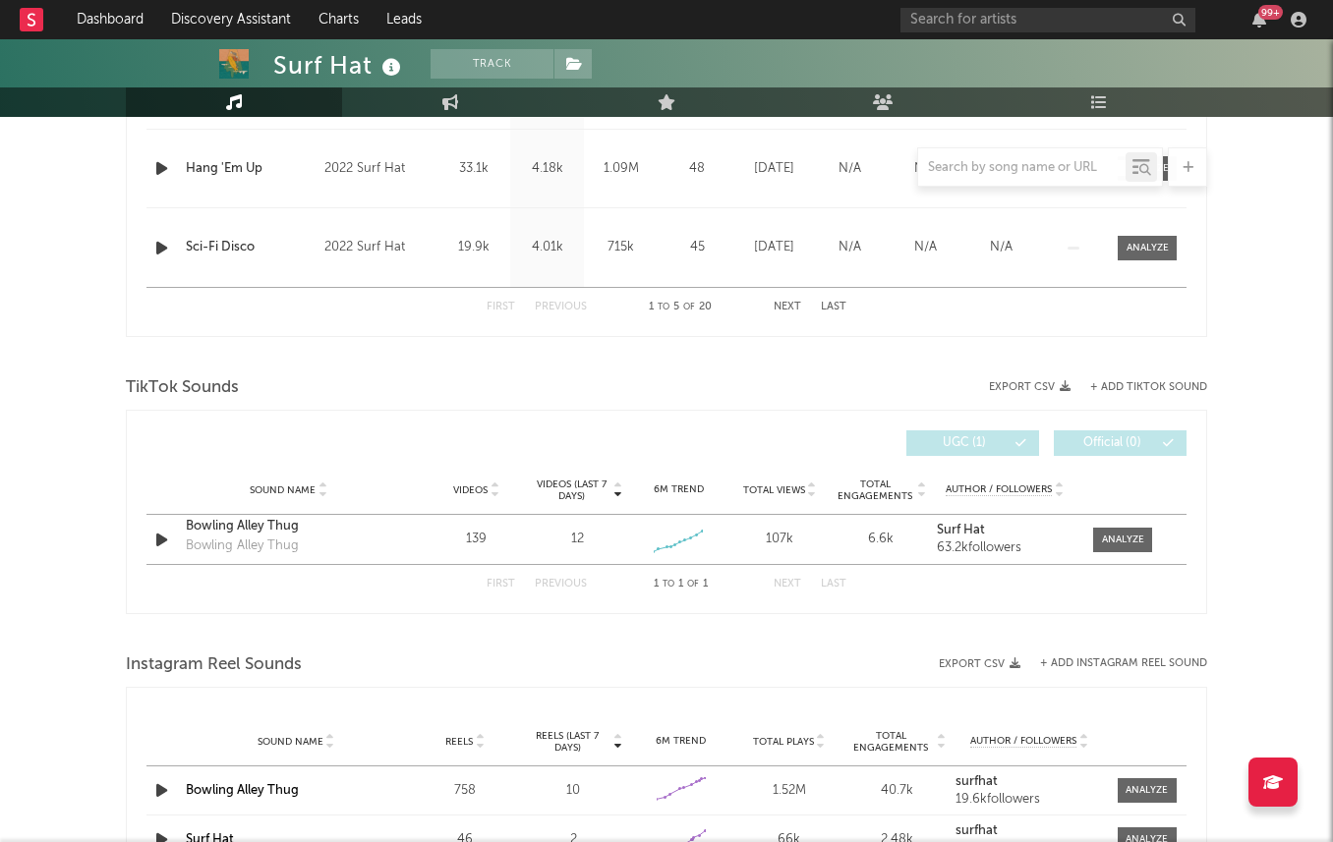
scroll to position [1136, 0]
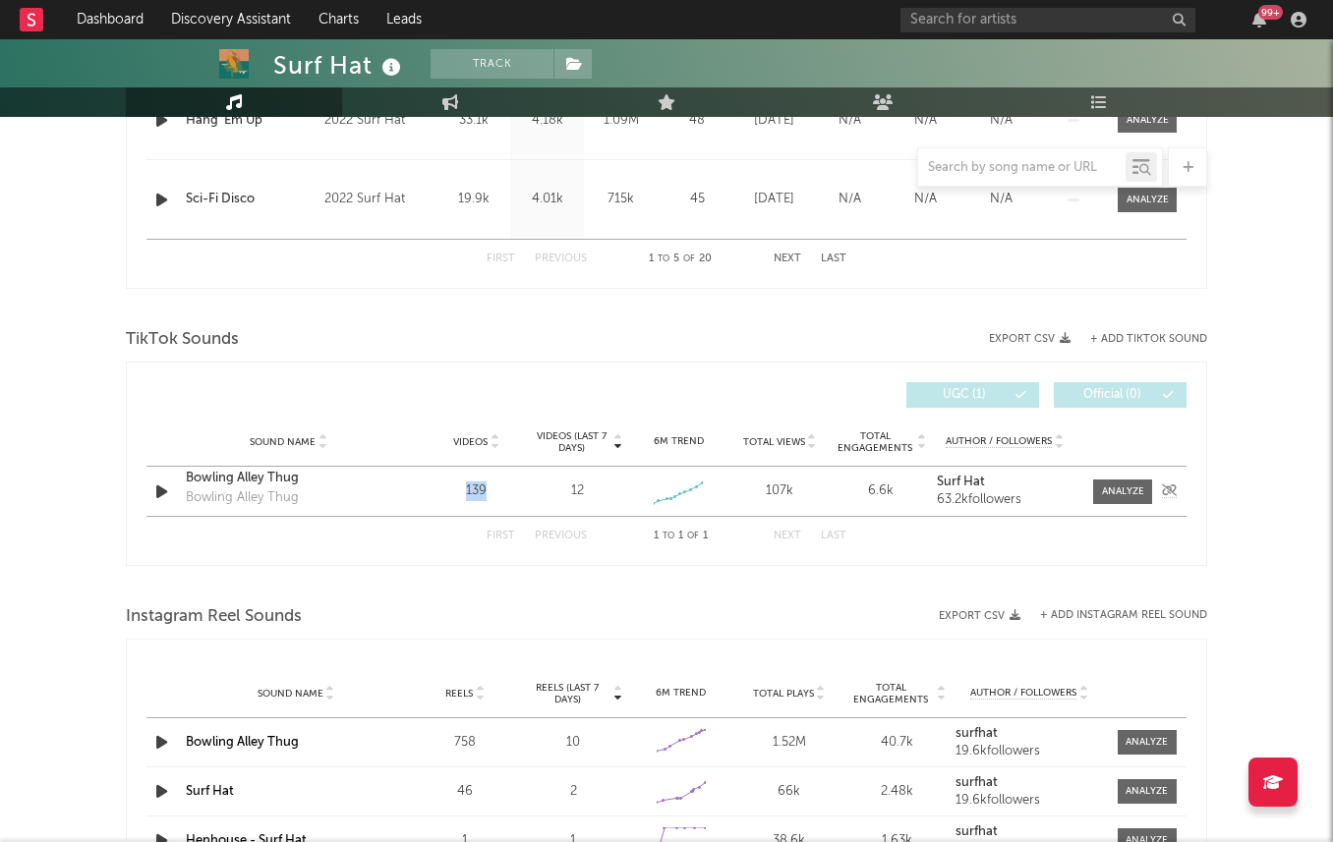
click at [491, 491] on div "139" at bounding box center [476, 492] width 91 height 20
click at [470, 566] on div "Music Total Artist Consumption Luminate - Daily Luminate - Weekly BMAT - Weekly…" at bounding box center [666, 71] width 1081 height 1885
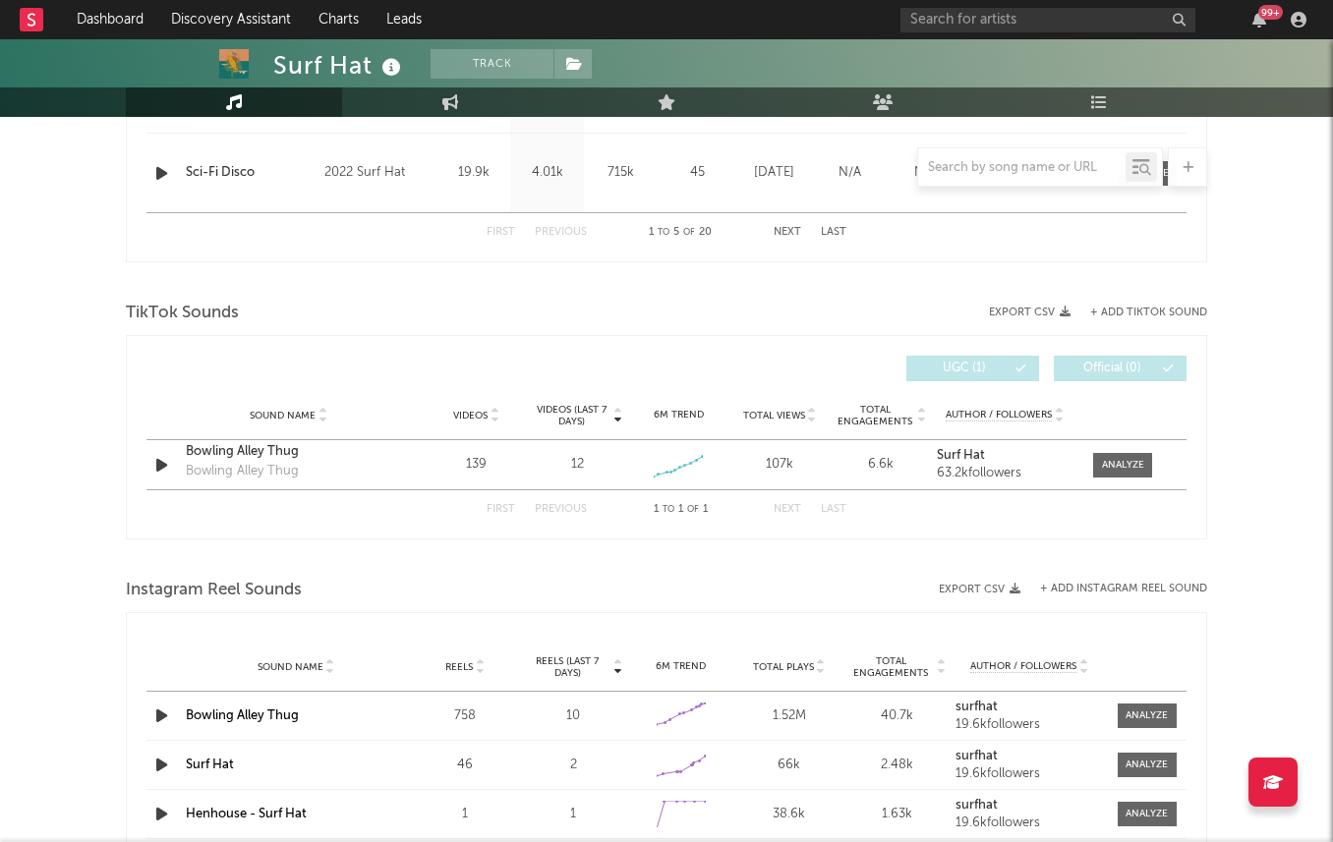
scroll to position [1151, 0]
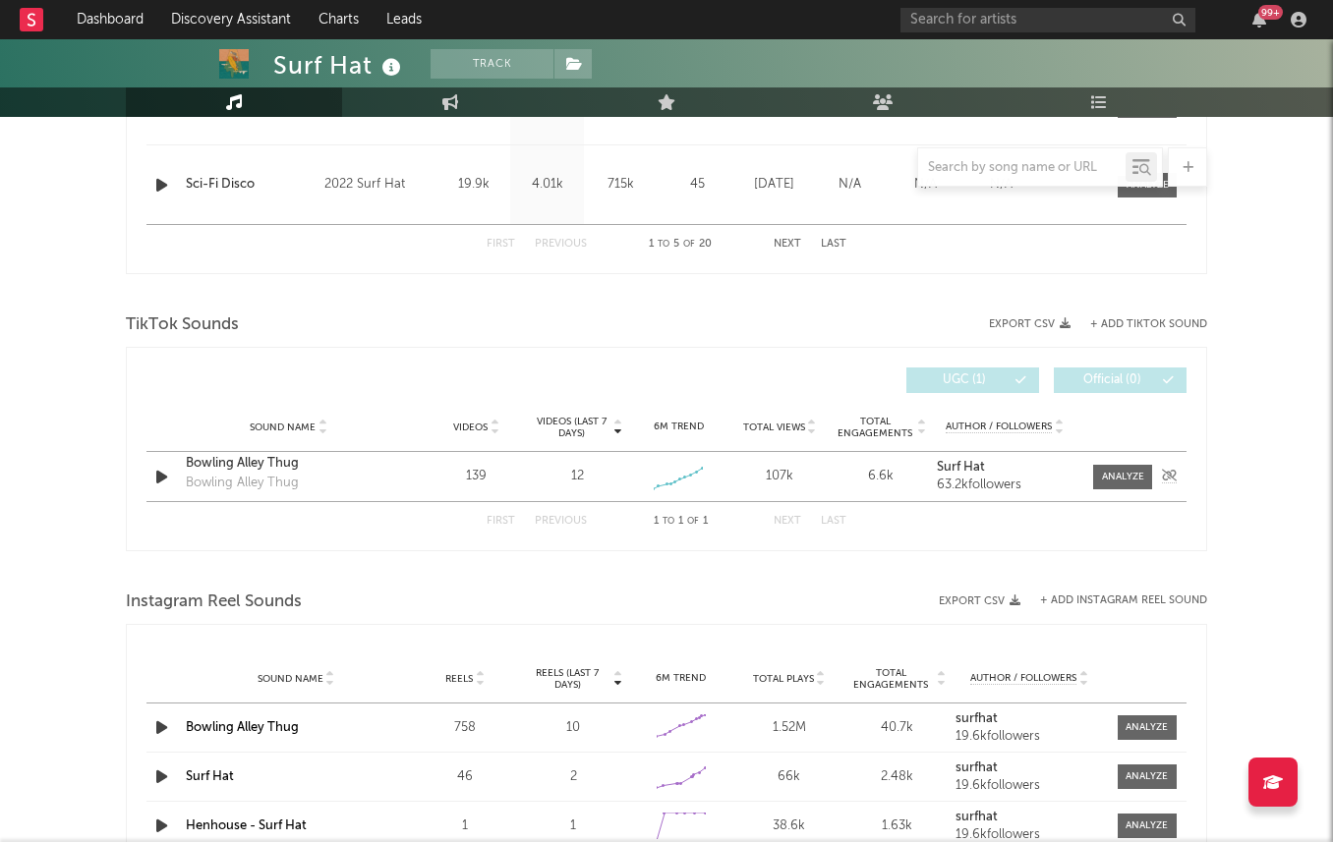
click at [1110, 494] on div "Sound Name Bowling Alley Thug Bowling Alley Thug Videos 139 Videos (last 7 days…" at bounding box center [666, 476] width 1040 height 49
click at [1110, 490] on div "Sound Name Bowling Alley Thug Bowling Alley Thug Videos 139 Videos (last 7 days…" at bounding box center [666, 476] width 1040 height 49
click at [1109, 488] on span at bounding box center [1122, 477] width 59 height 25
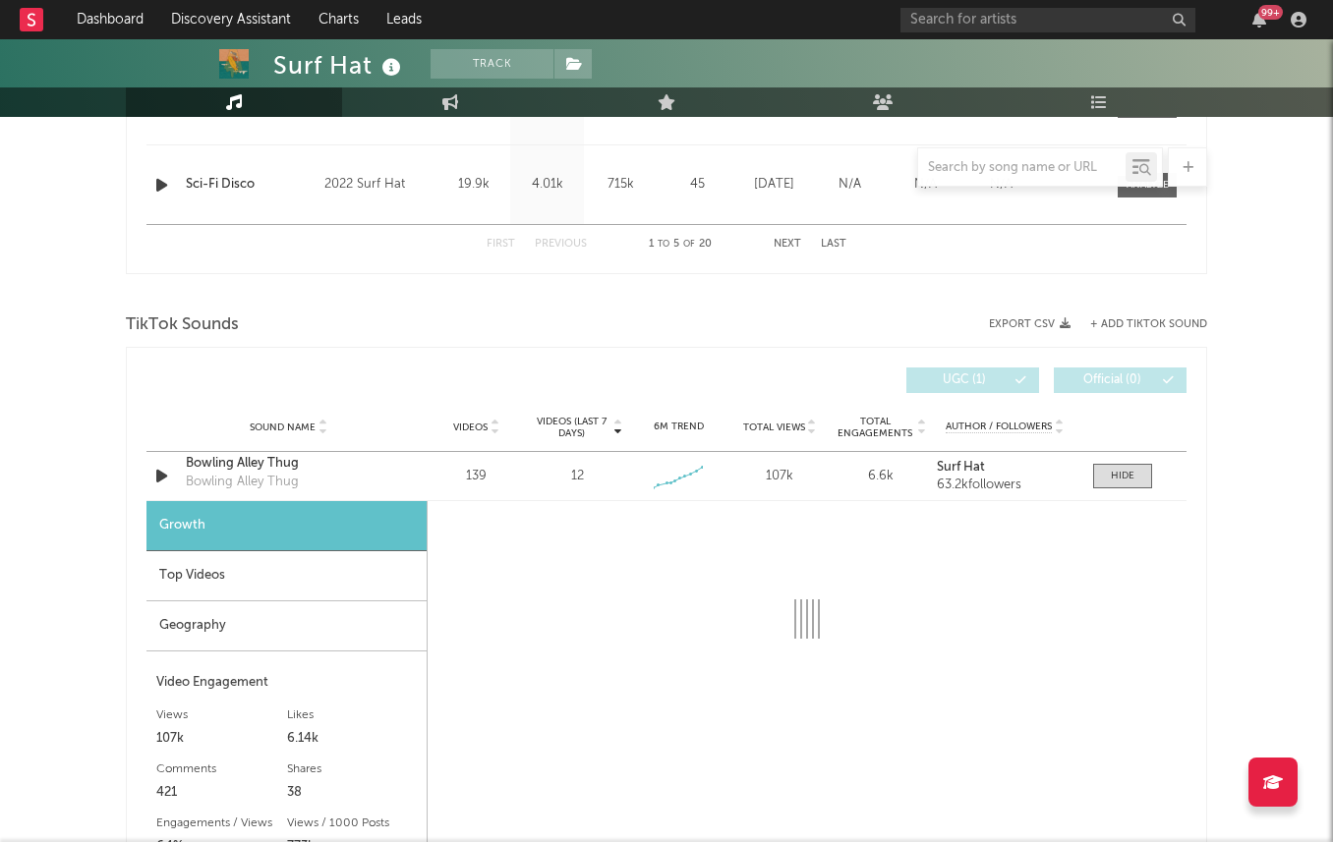
click at [347, 535] on div "Growth" at bounding box center [286, 526] width 280 height 50
click at [343, 579] on div "Top Videos" at bounding box center [286, 576] width 280 height 50
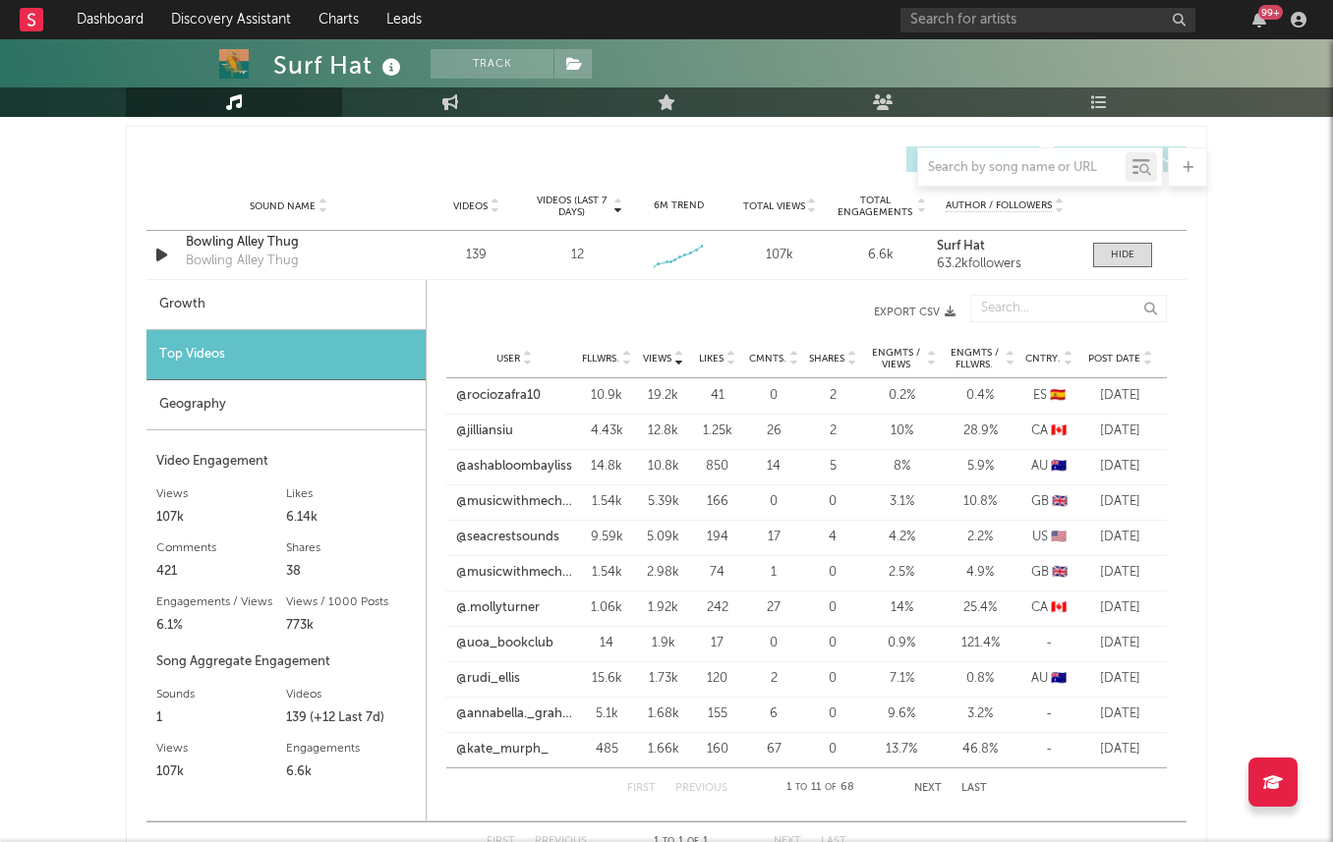
scroll to position [1374, 0]
click at [1133, 362] on span "Post Date" at bounding box center [1114, 357] width 52 height 12
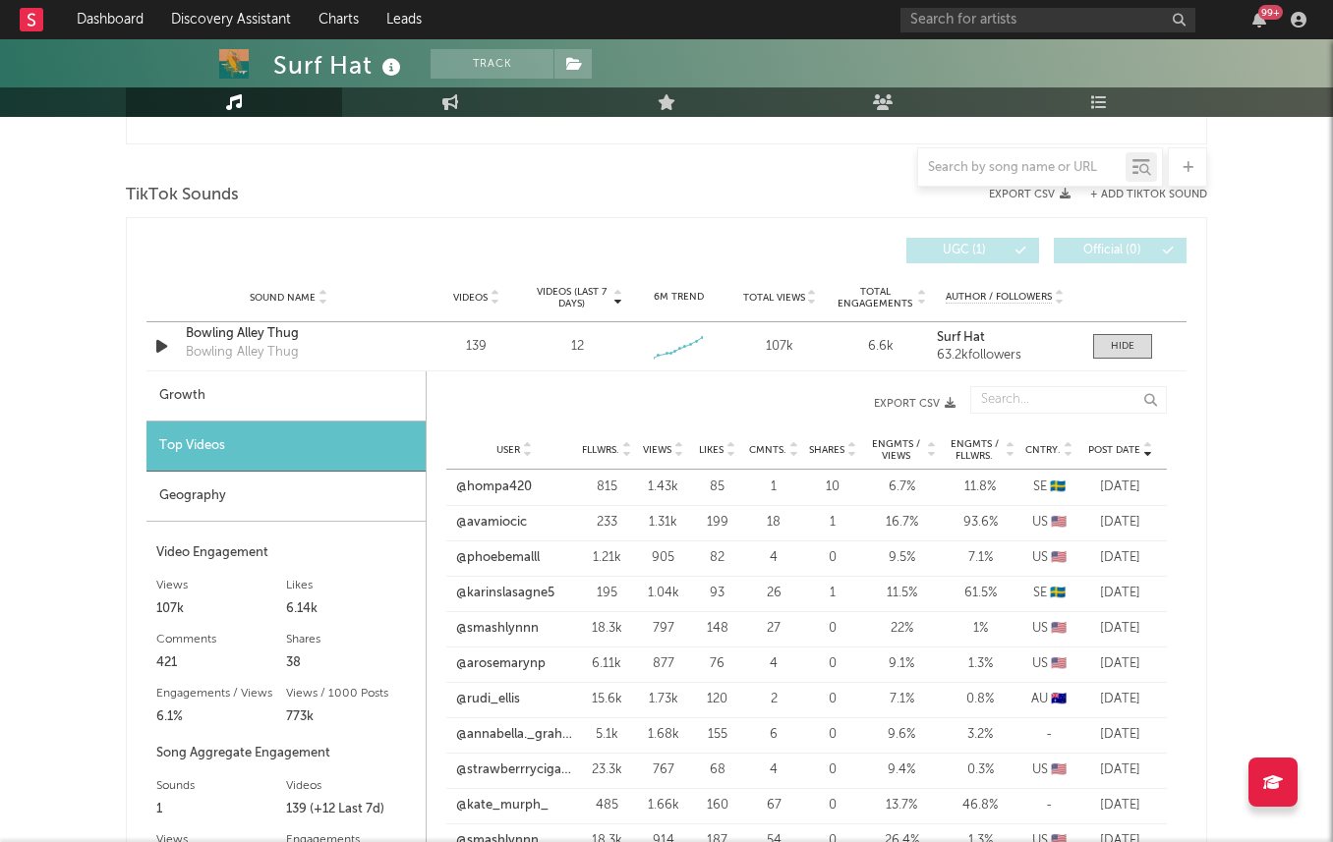
scroll to position [1273, 0]
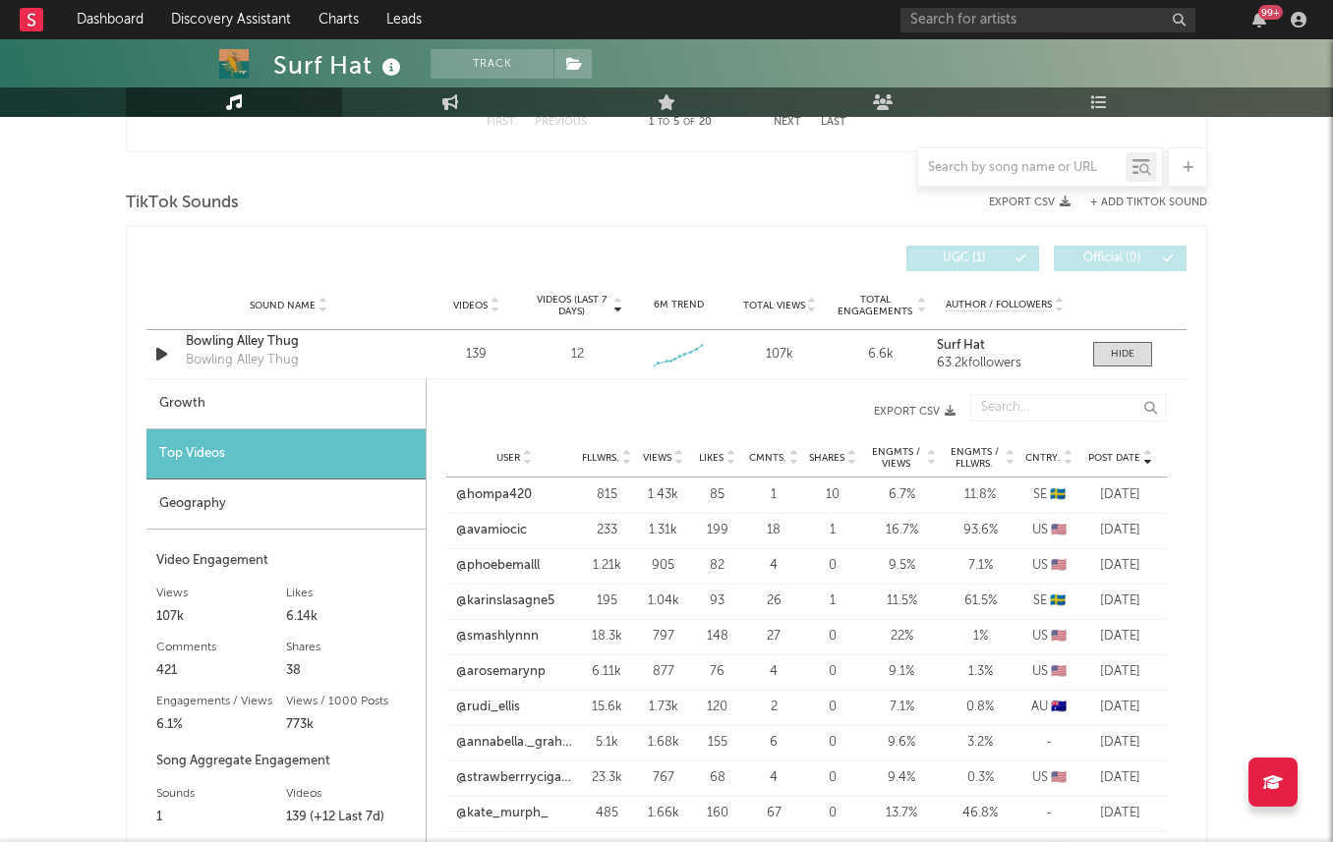
click at [661, 452] on span "Views" at bounding box center [657, 458] width 29 height 12
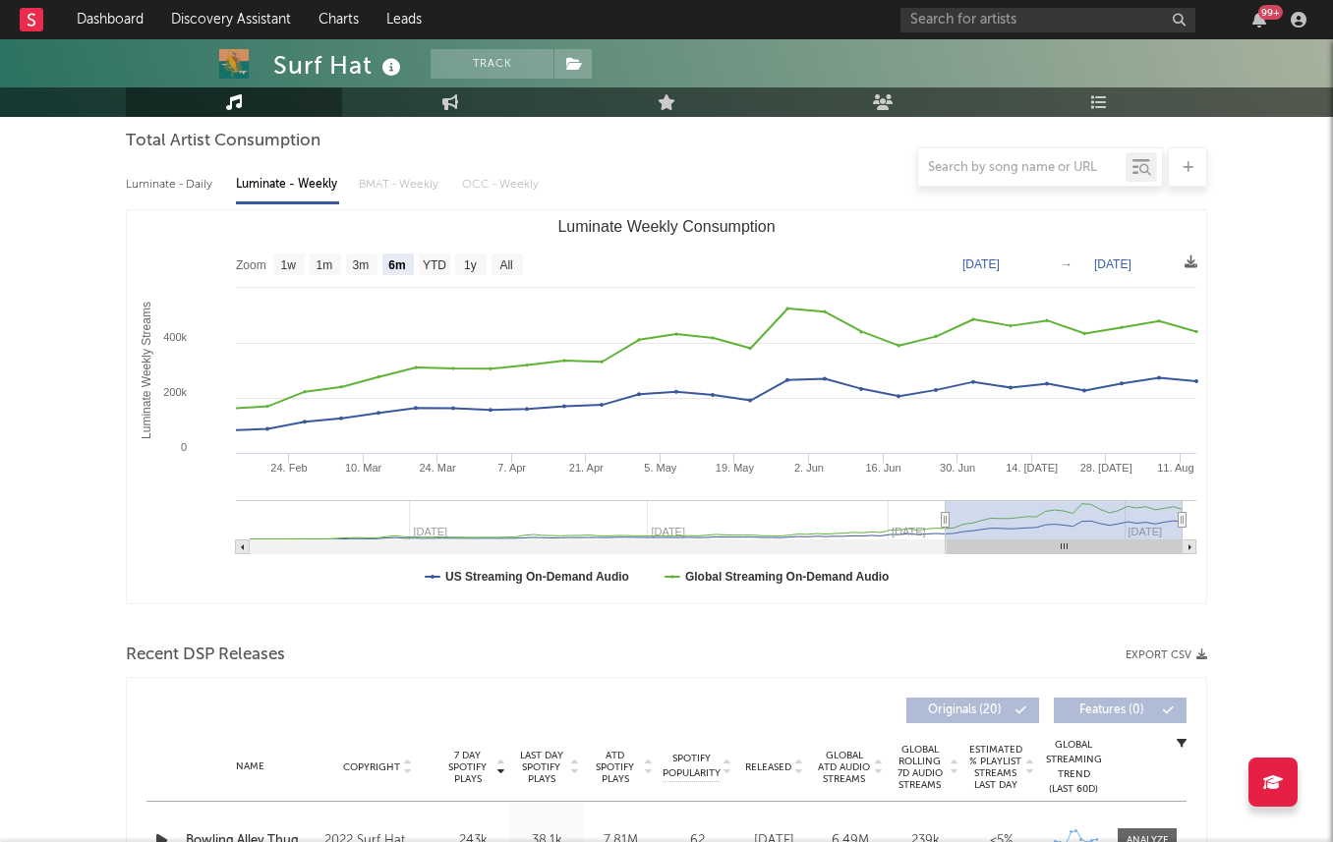
scroll to position [0, 0]
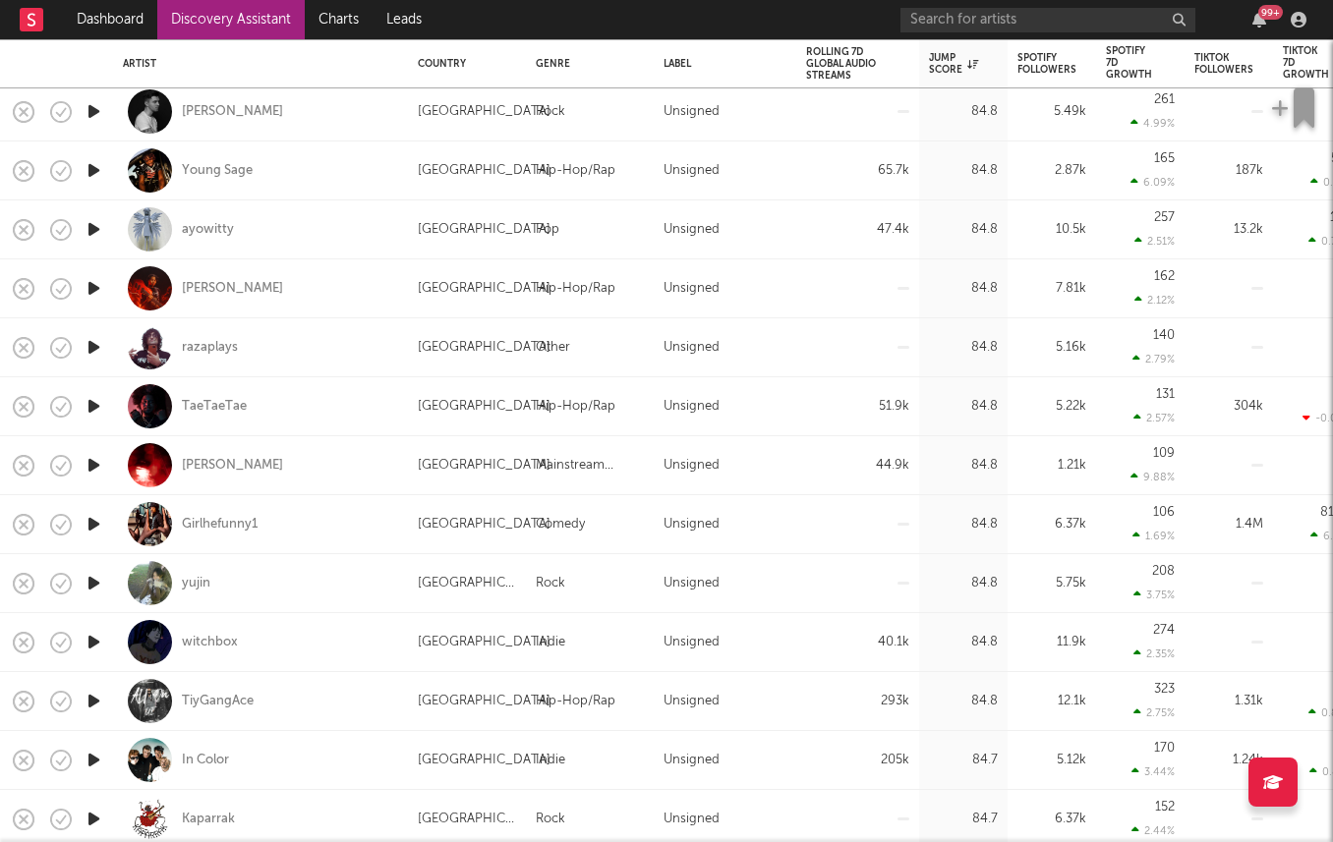
click at [95, 456] on icon "button" at bounding box center [94, 465] width 21 height 25
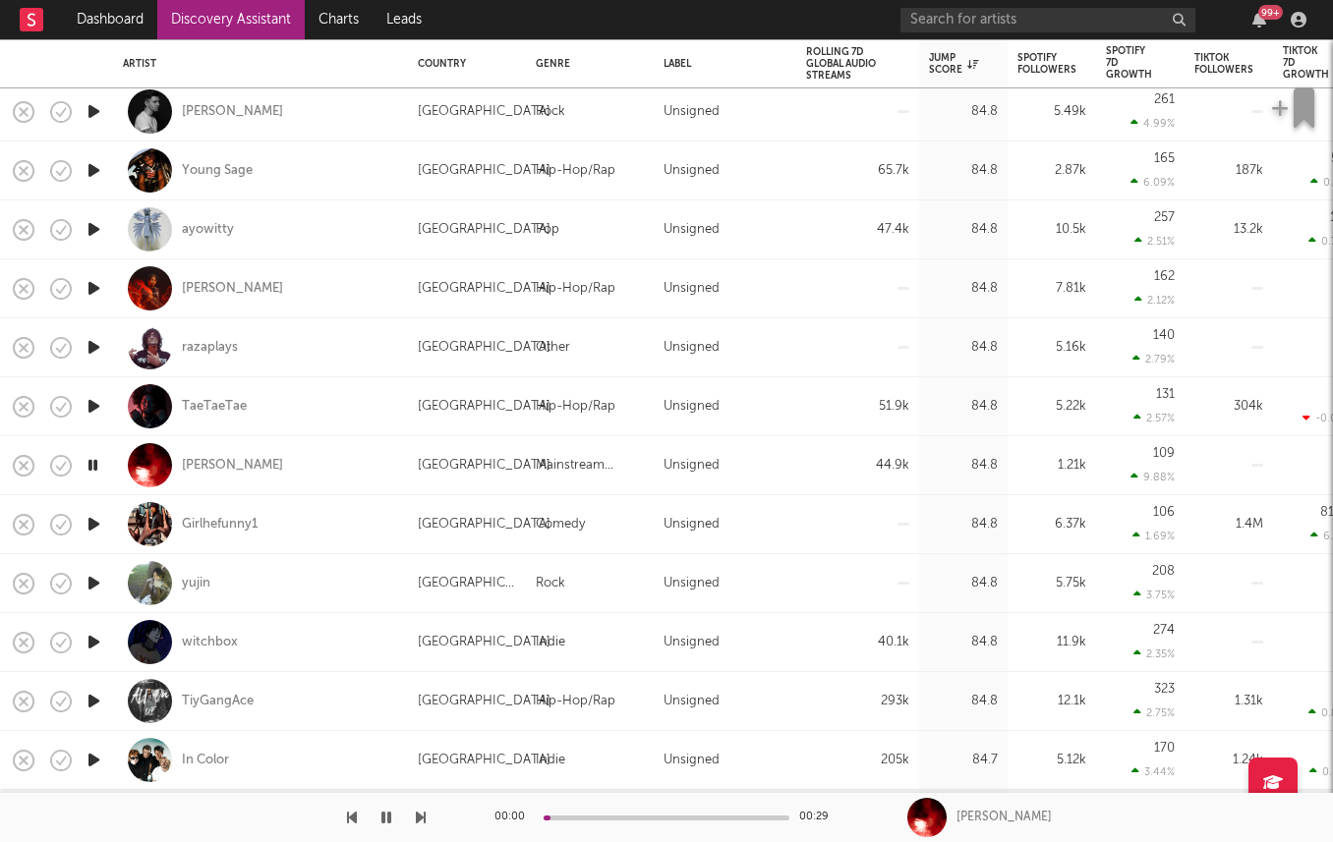
click at [88, 406] on icon "button" at bounding box center [94, 406] width 21 height 25
click at [206, 471] on div "Mike Crook" at bounding box center [232, 466] width 101 height 18
click at [86, 638] on icon "button" at bounding box center [94, 642] width 21 height 25
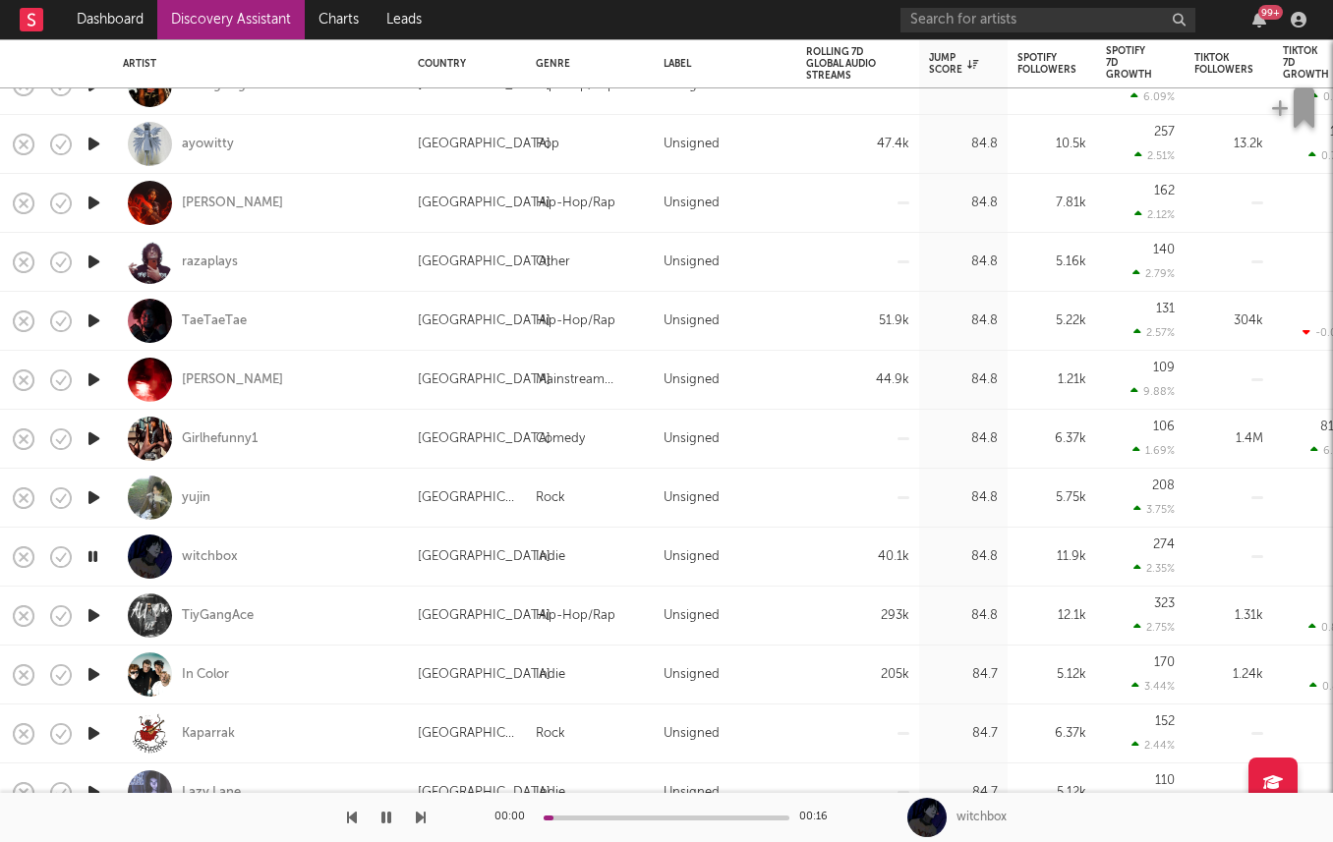
click at [93, 682] on icon "button" at bounding box center [94, 675] width 21 height 25
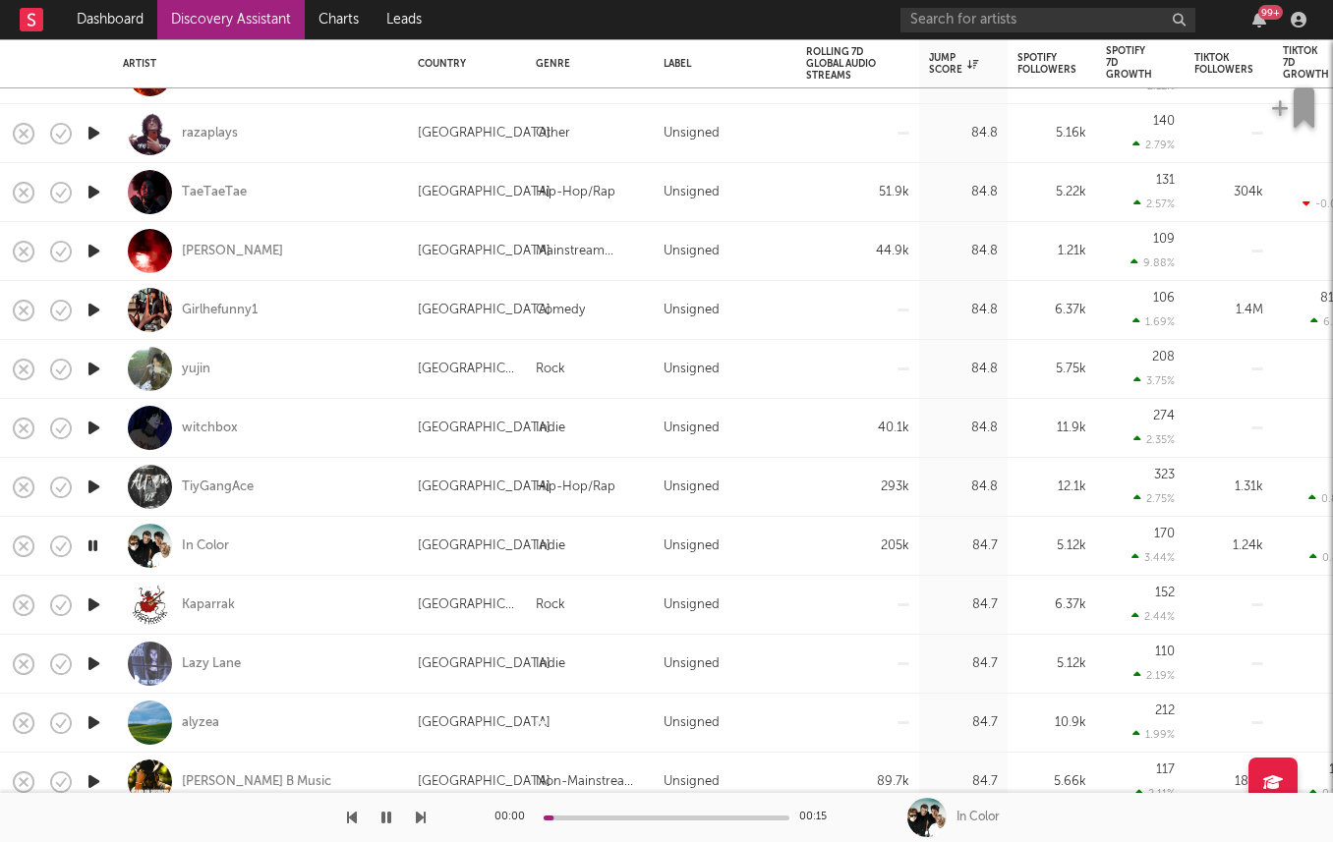
click at [96, 494] on icon "button" at bounding box center [94, 487] width 21 height 25
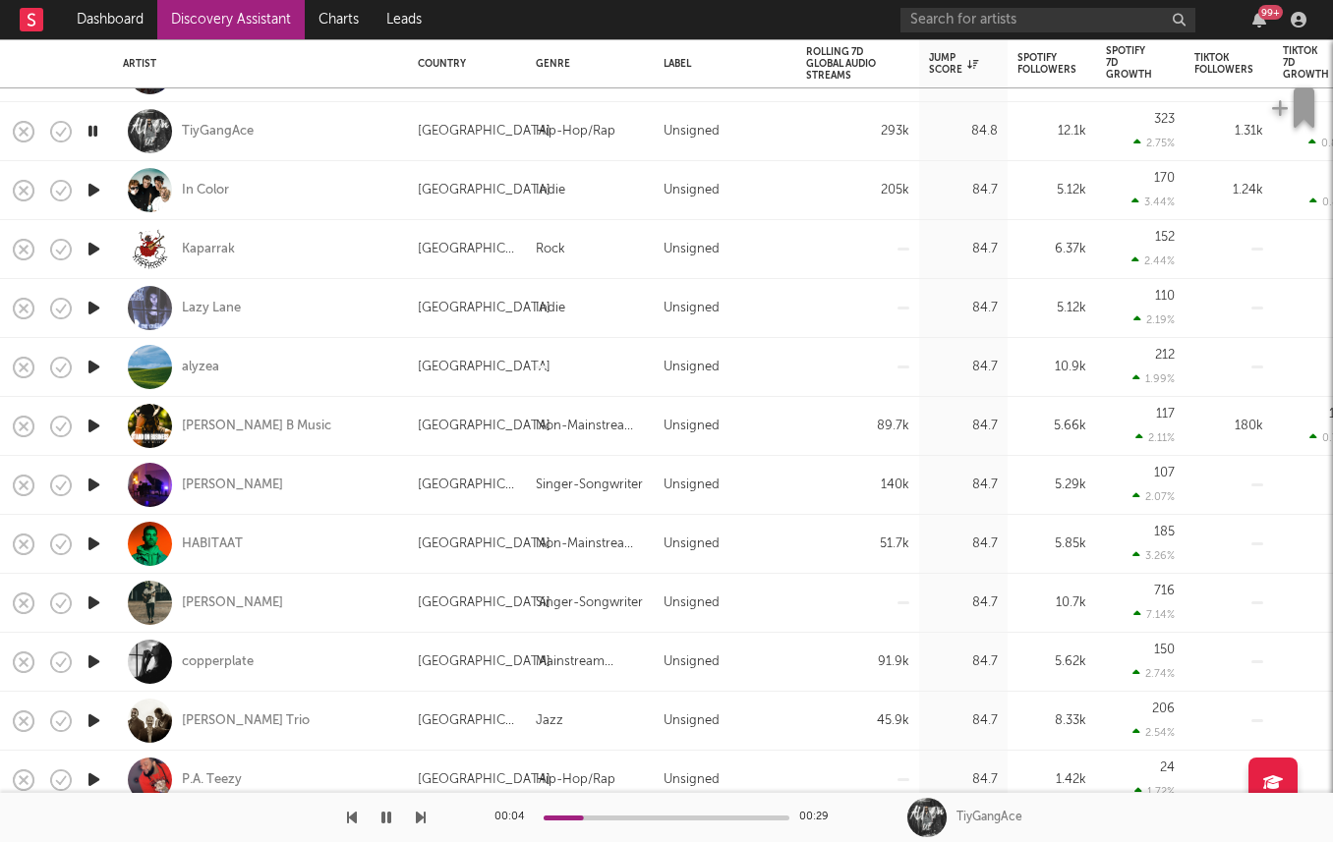
click at [94, 485] on icon "button" at bounding box center [94, 485] width 21 height 25
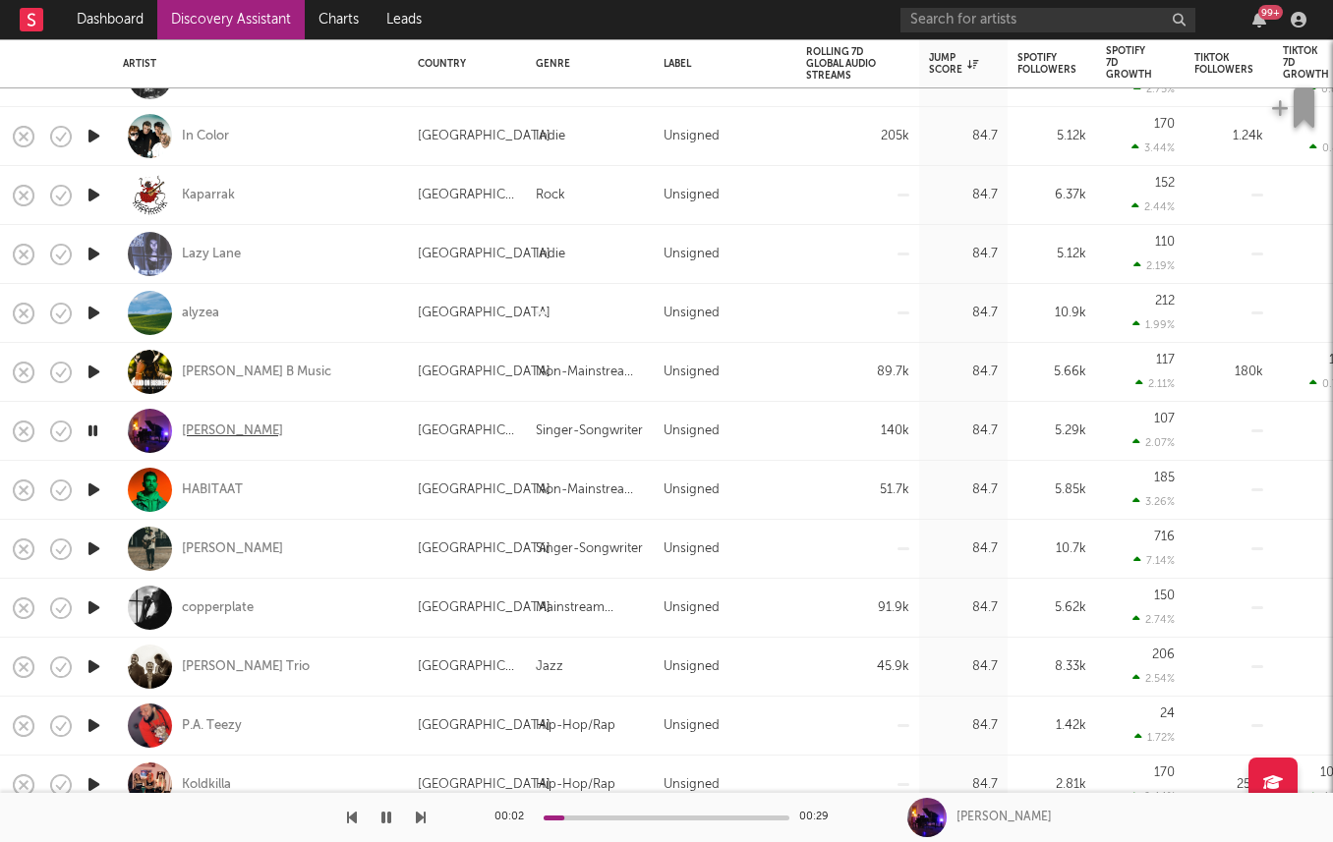
click at [191, 435] on div "Murr" at bounding box center [232, 432] width 101 height 18
click at [91, 494] on icon "button" at bounding box center [94, 490] width 21 height 25
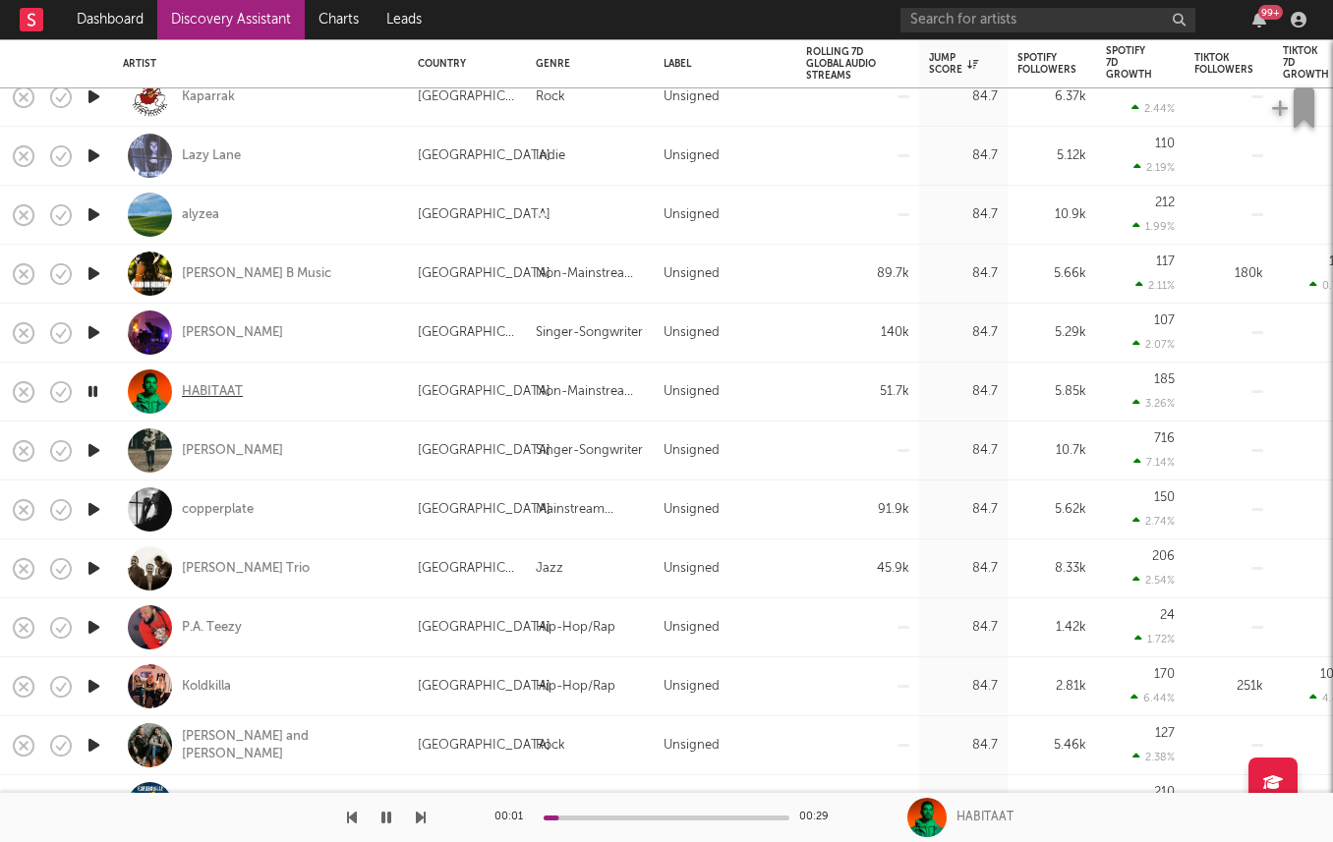
click at [185, 395] on div "HABITAAT" at bounding box center [212, 392] width 61 height 18
click at [92, 511] on icon "button" at bounding box center [94, 509] width 21 height 25
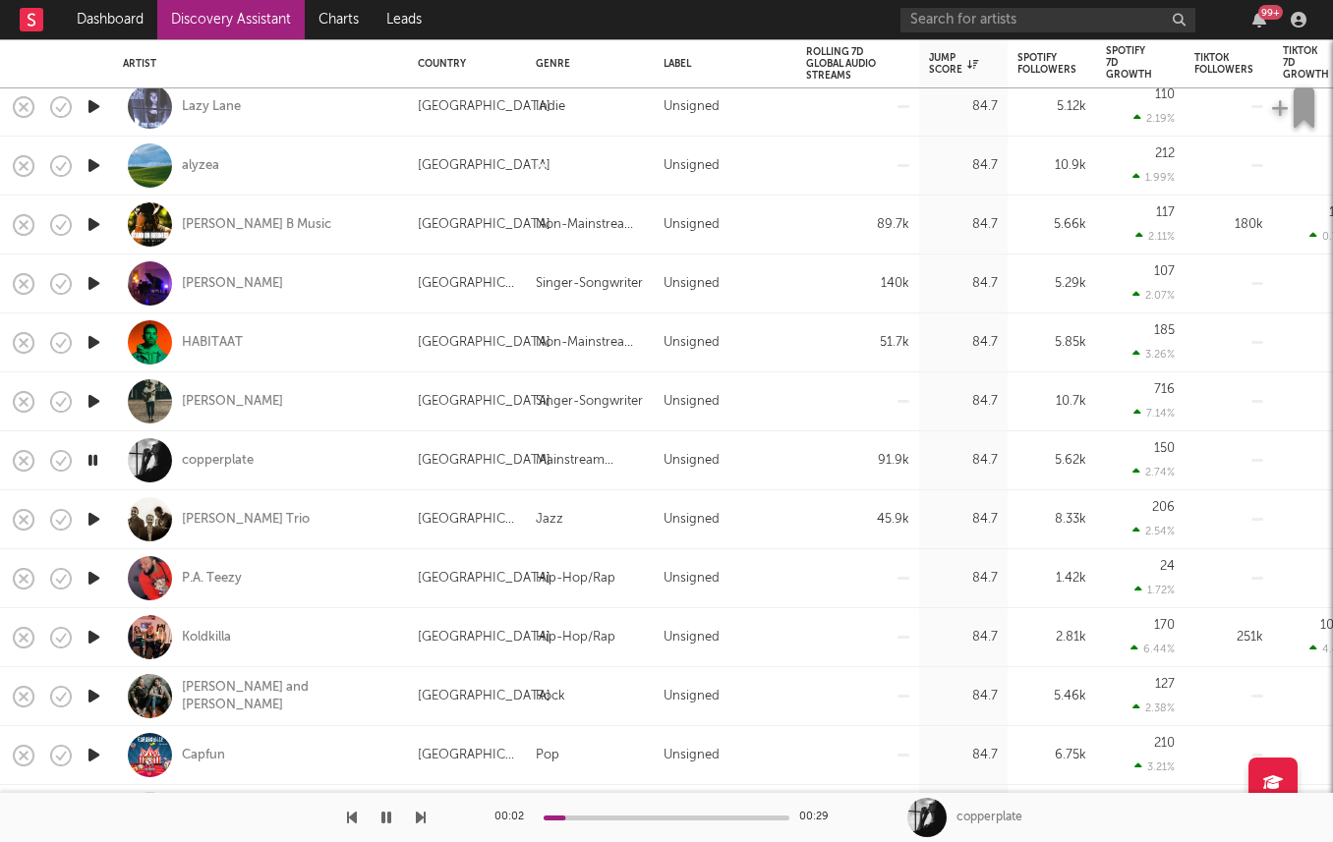
click at [92, 523] on icon "button" at bounding box center [94, 519] width 21 height 25
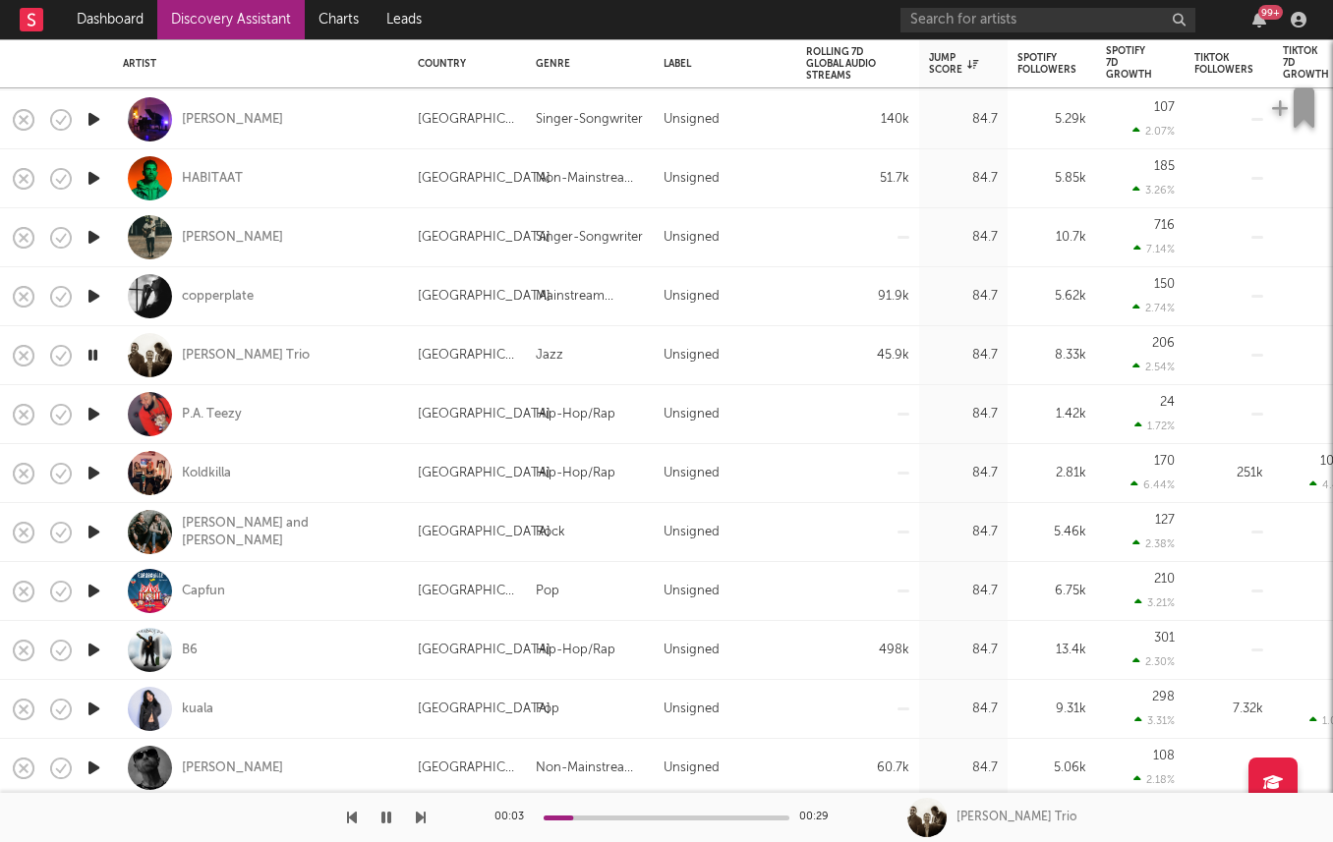
click at [98, 646] on icon "button" at bounding box center [94, 650] width 21 height 25
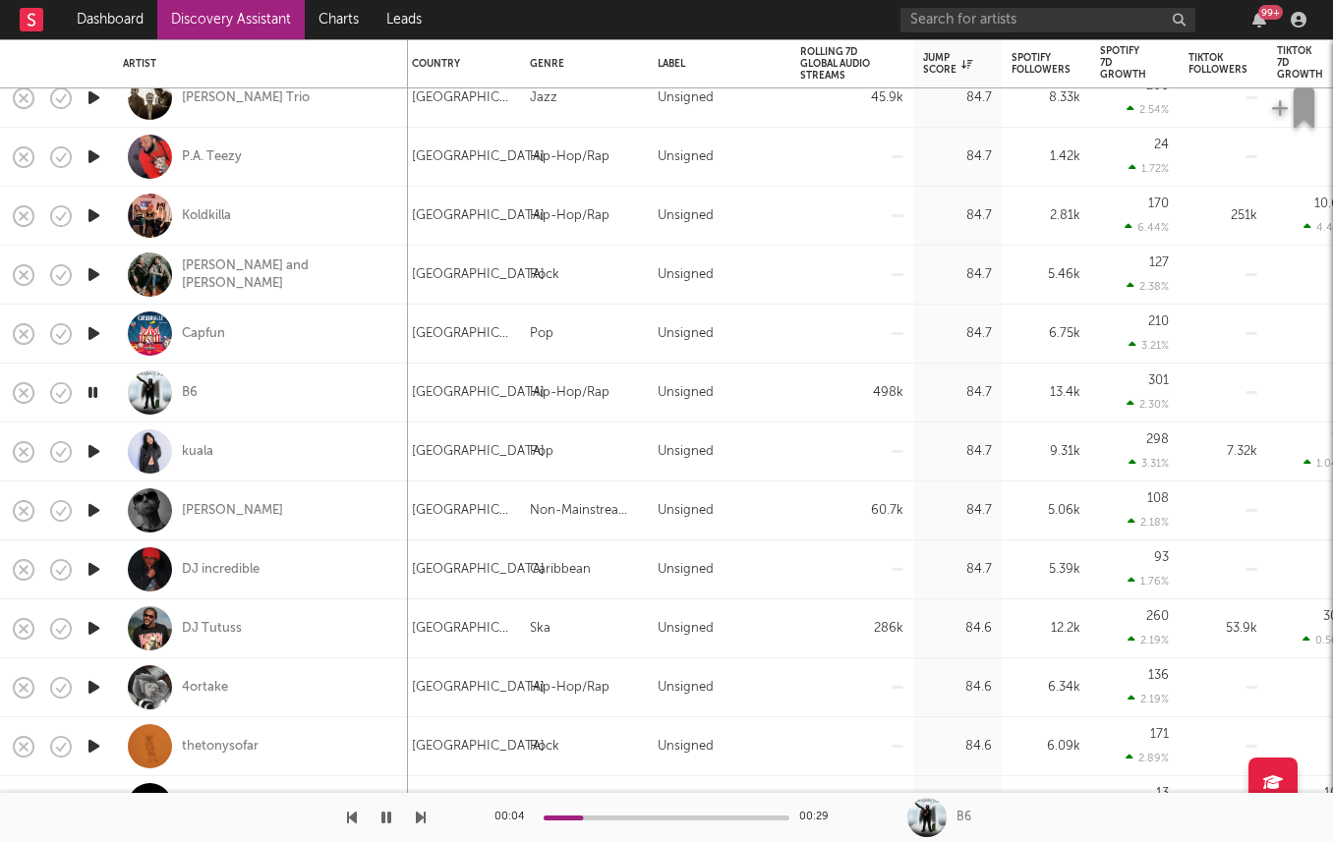
click at [89, 572] on icon "button" at bounding box center [94, 569] width 21 height 25
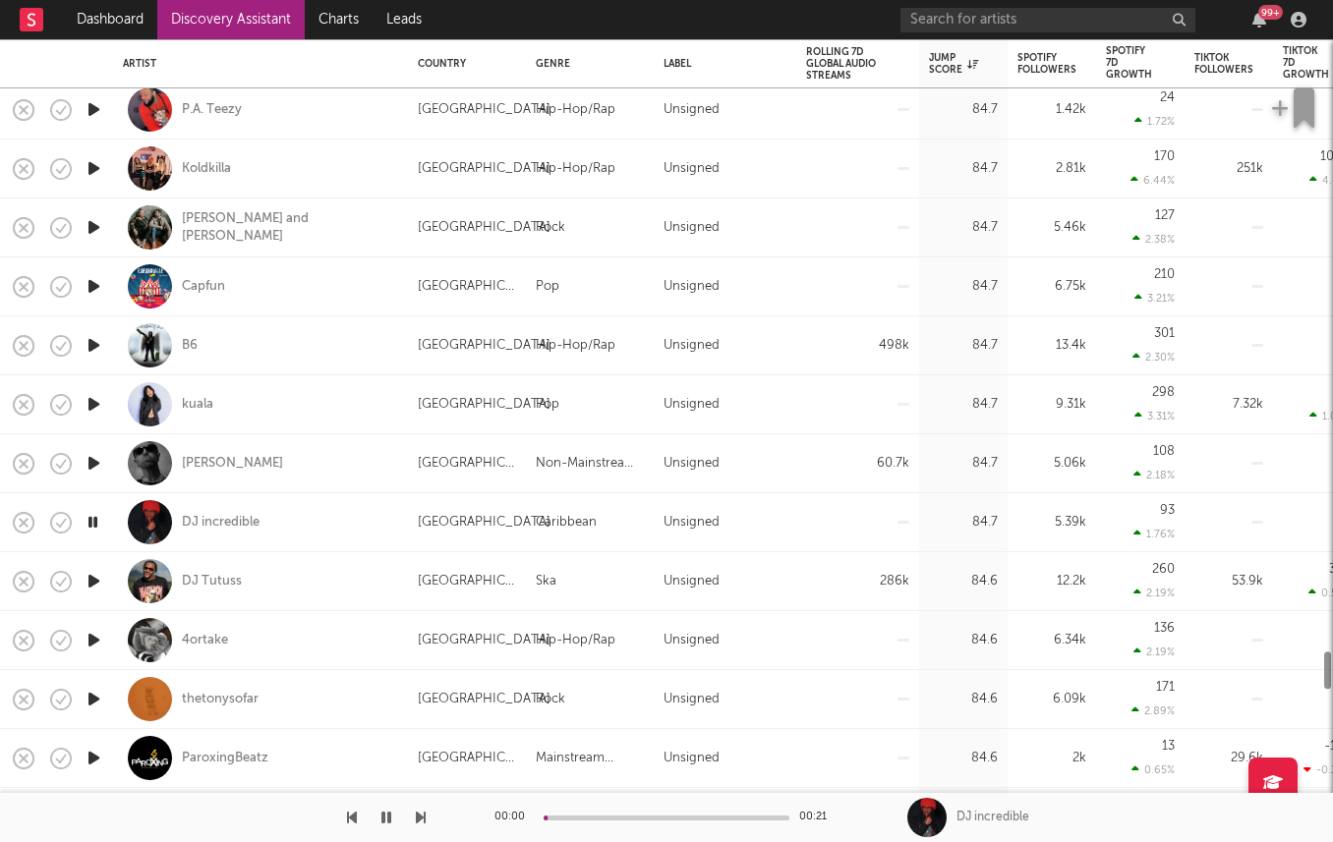
click at [89, 572] on icon "button" at bounding box center [94, 581] width 21 height 25
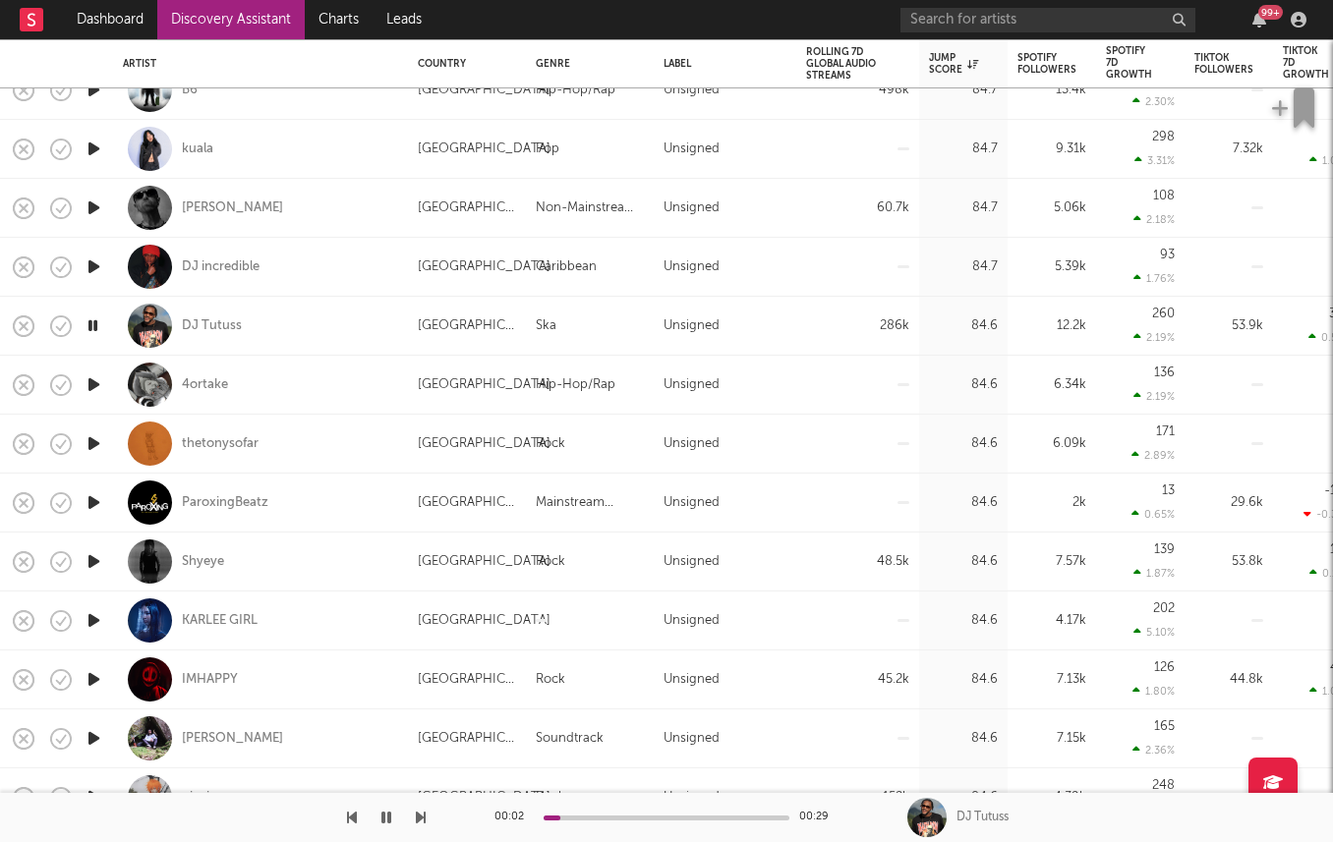
click at [90, 566] on icon "button" at bounding box center [94, 561] width 21 height 25
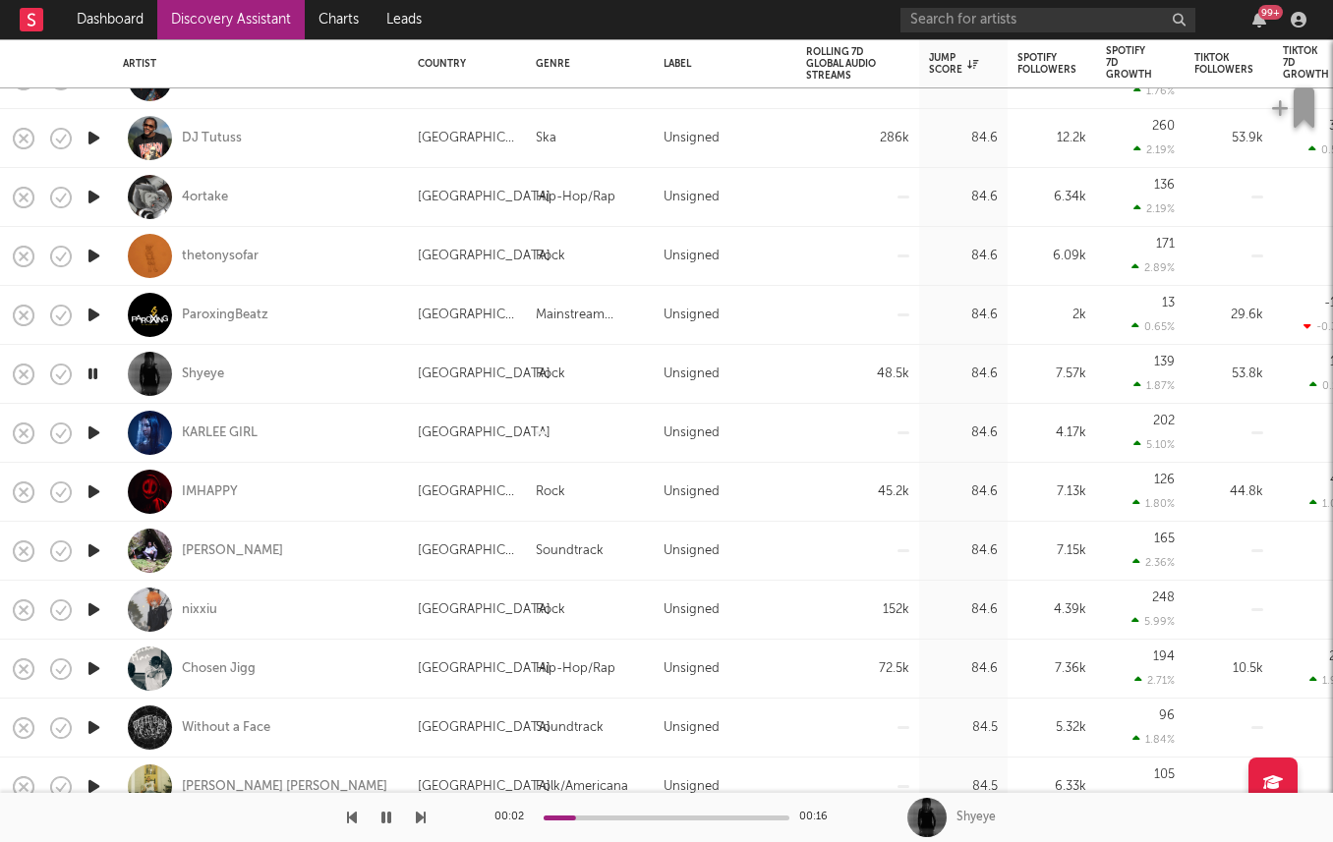
click at [98, 667] on icon "button" at bounding box center [94, 669] width 21 height 25
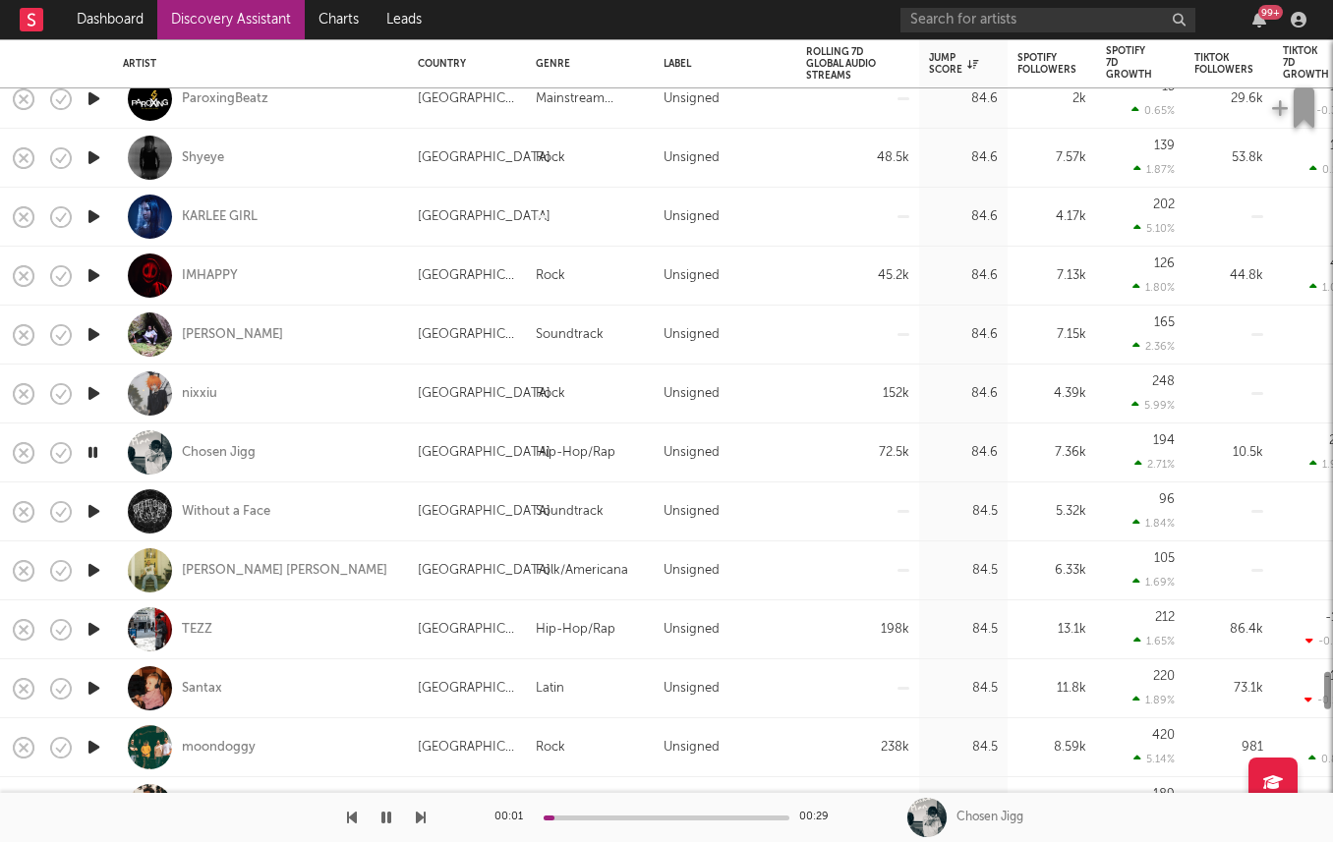
click at [97, 620] on icon "button" at bounding box center [94, 629] width 21 height 25
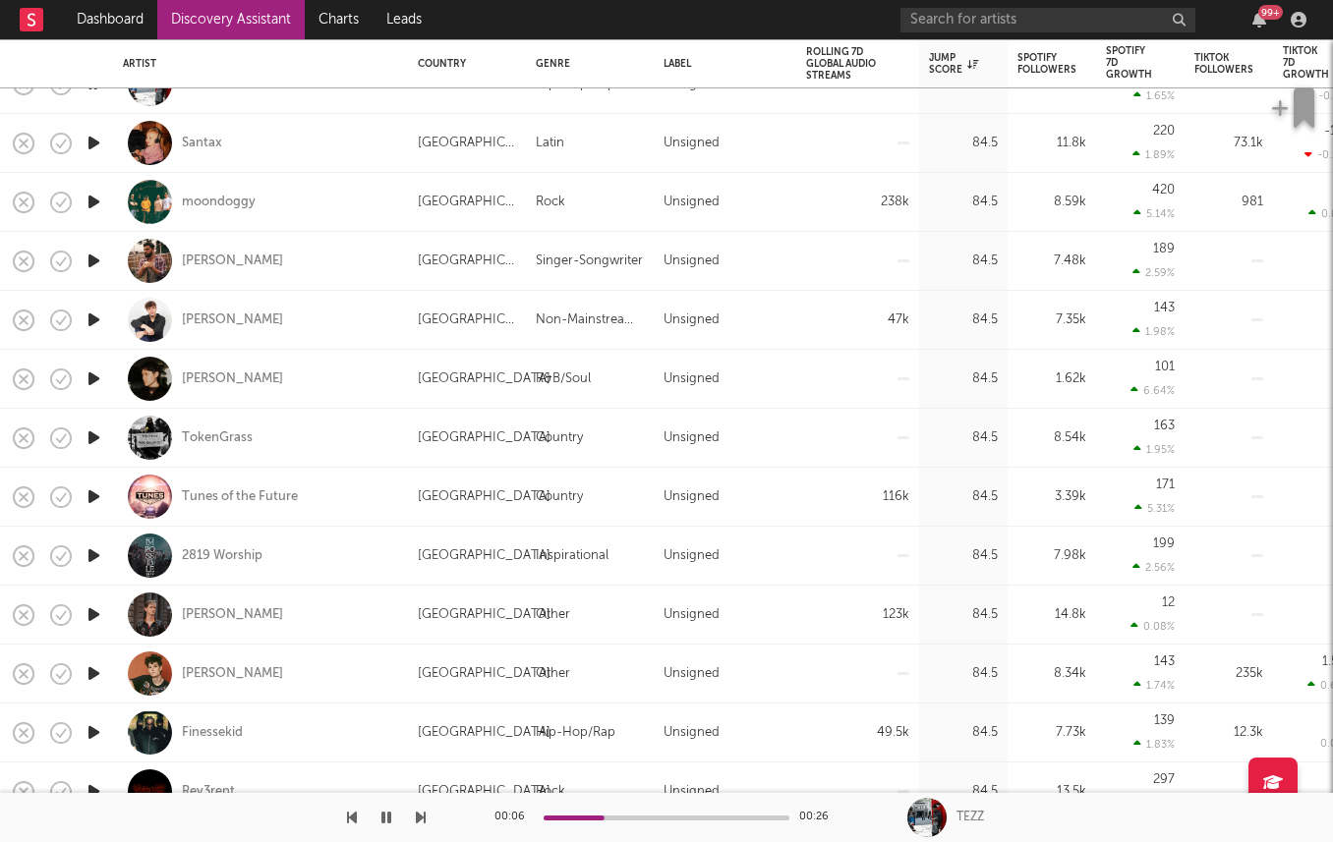
click at [96, 615] on icon "button" at bounding box center [94, 615] width 21 height 25
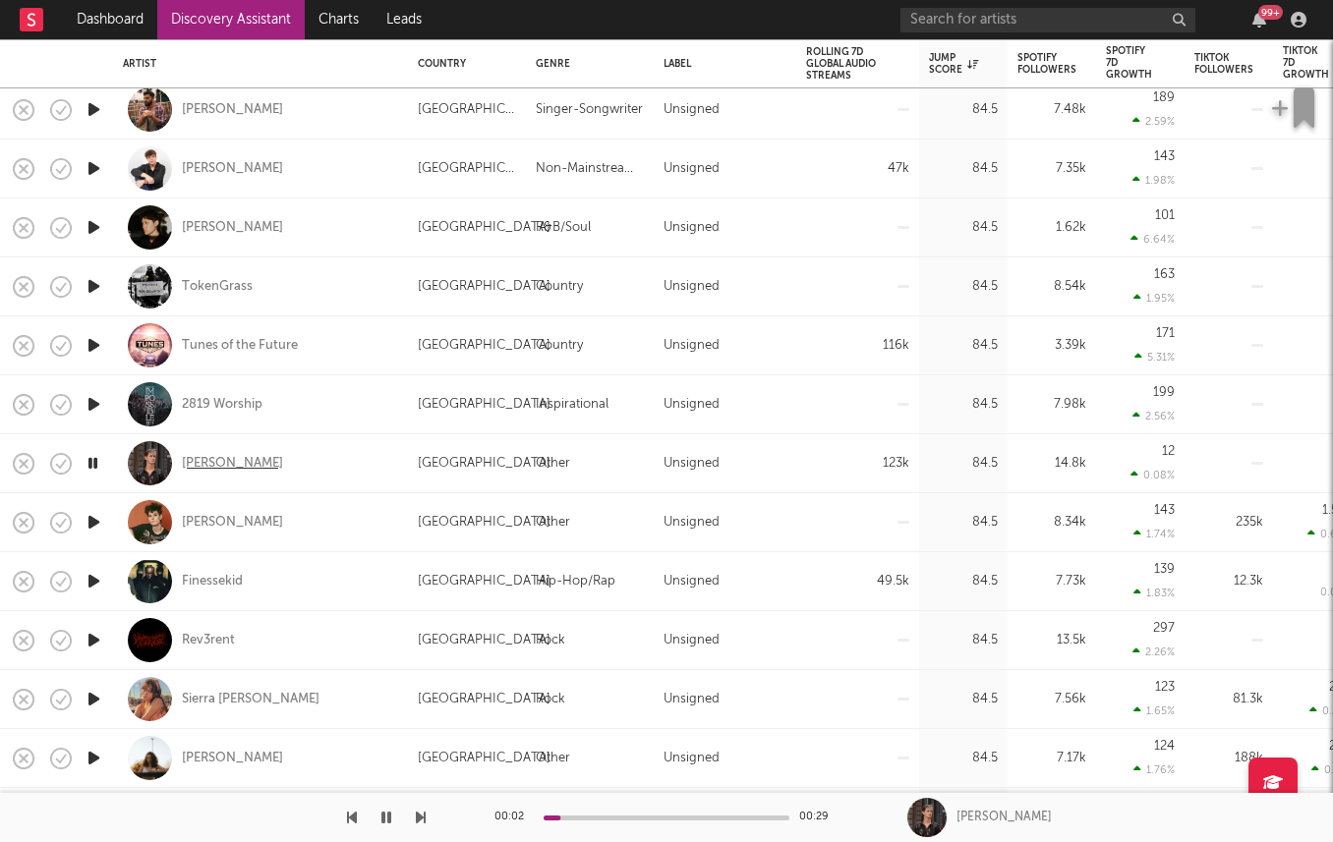
click at [234, 464] on div "Dorian Marko" at bounding box center [232, 464] width 101 height 18
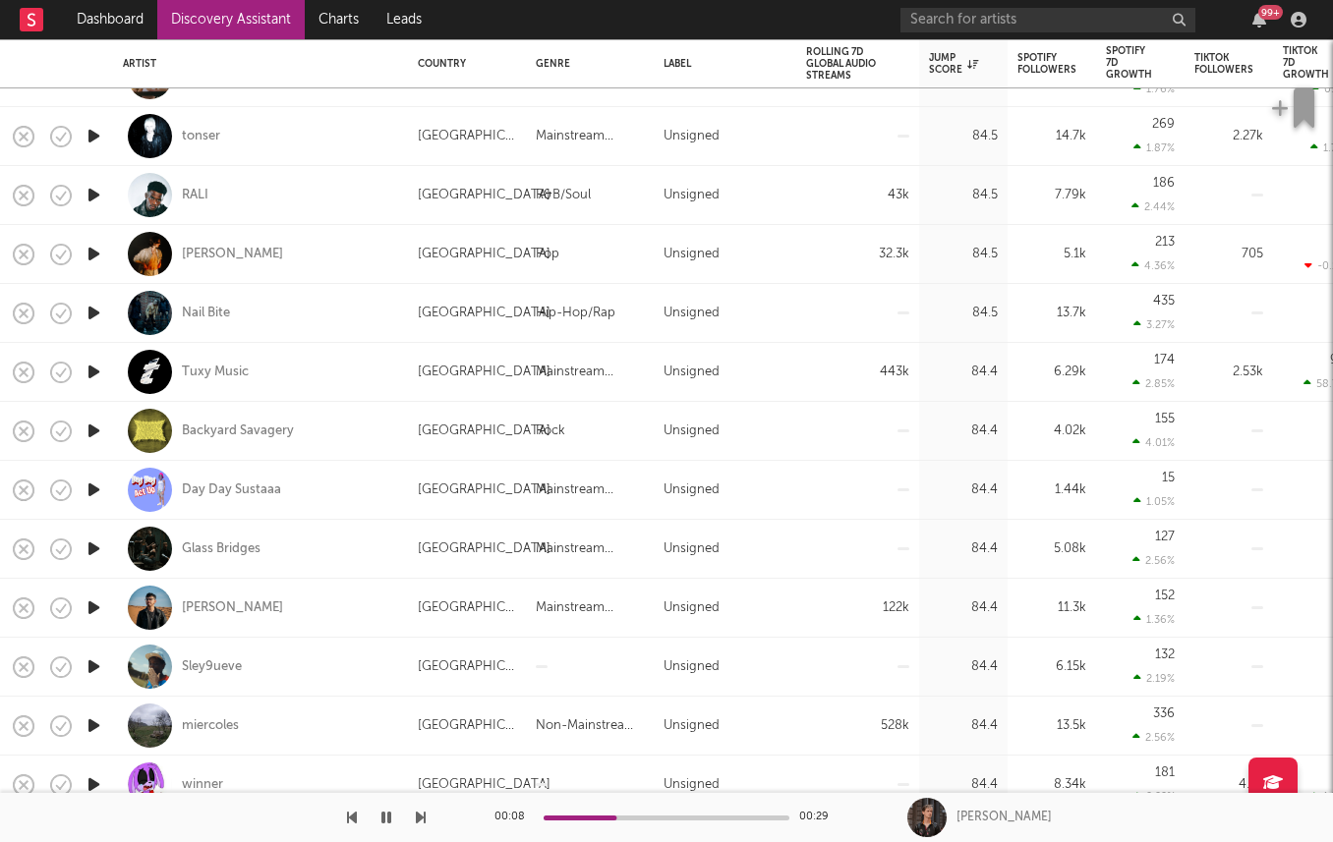
click at [95, 368] on icon "button" at bounding box center [94, 372] width 21 height 25
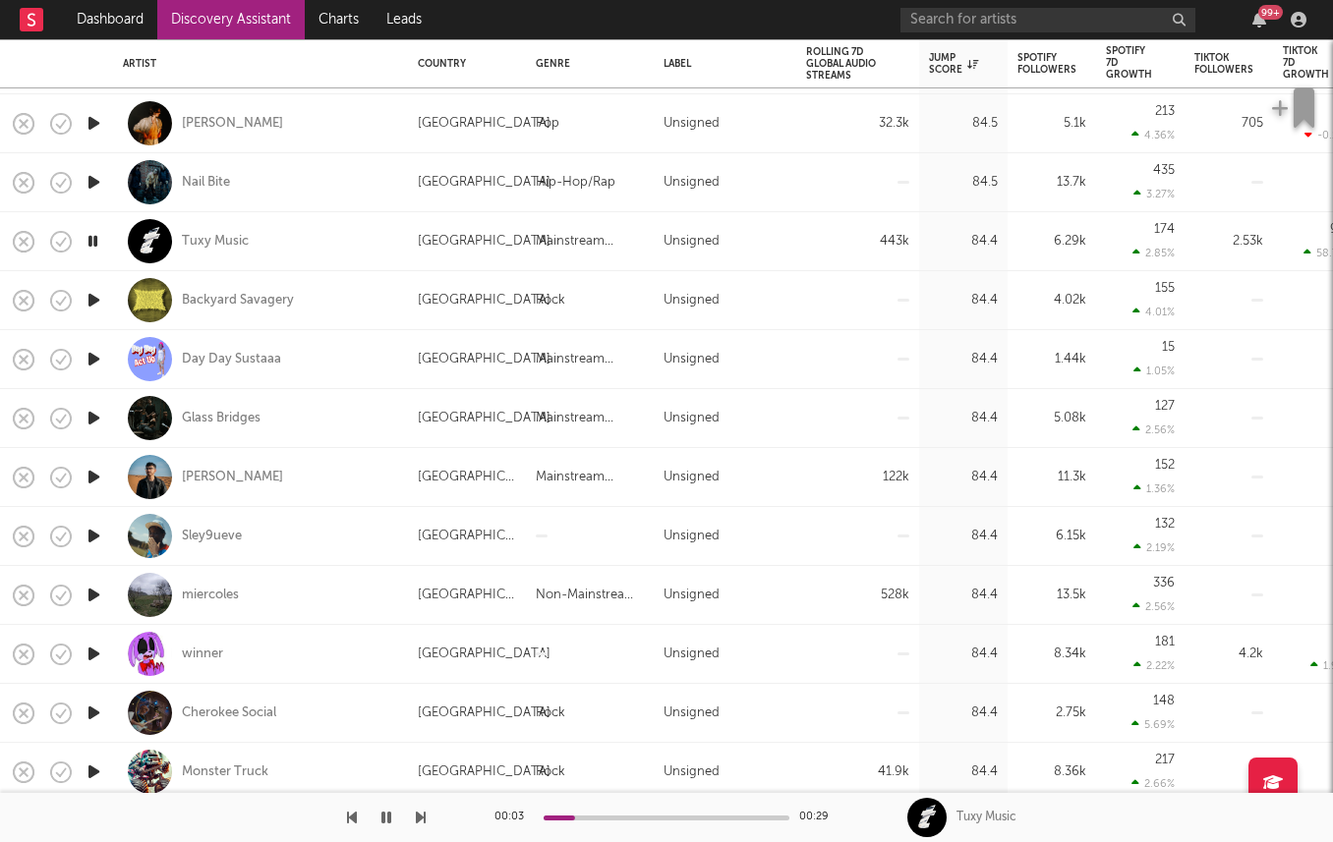
click at [97, 595] on icon "button" at bounding box center [94, 595] width 21 height 25
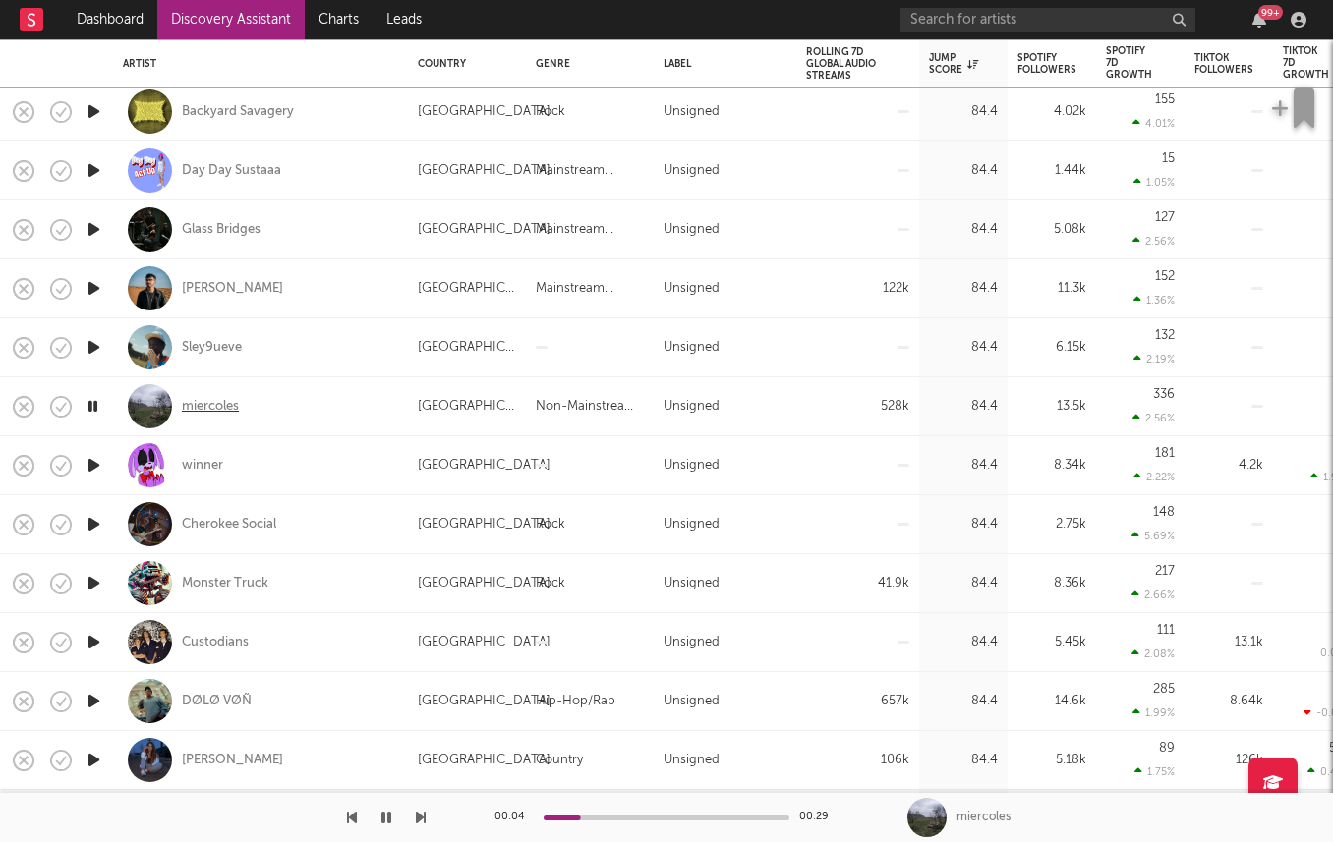
click at [201, 403] on div "miercoles" at bounding box center [210, 407] width 57 height 18
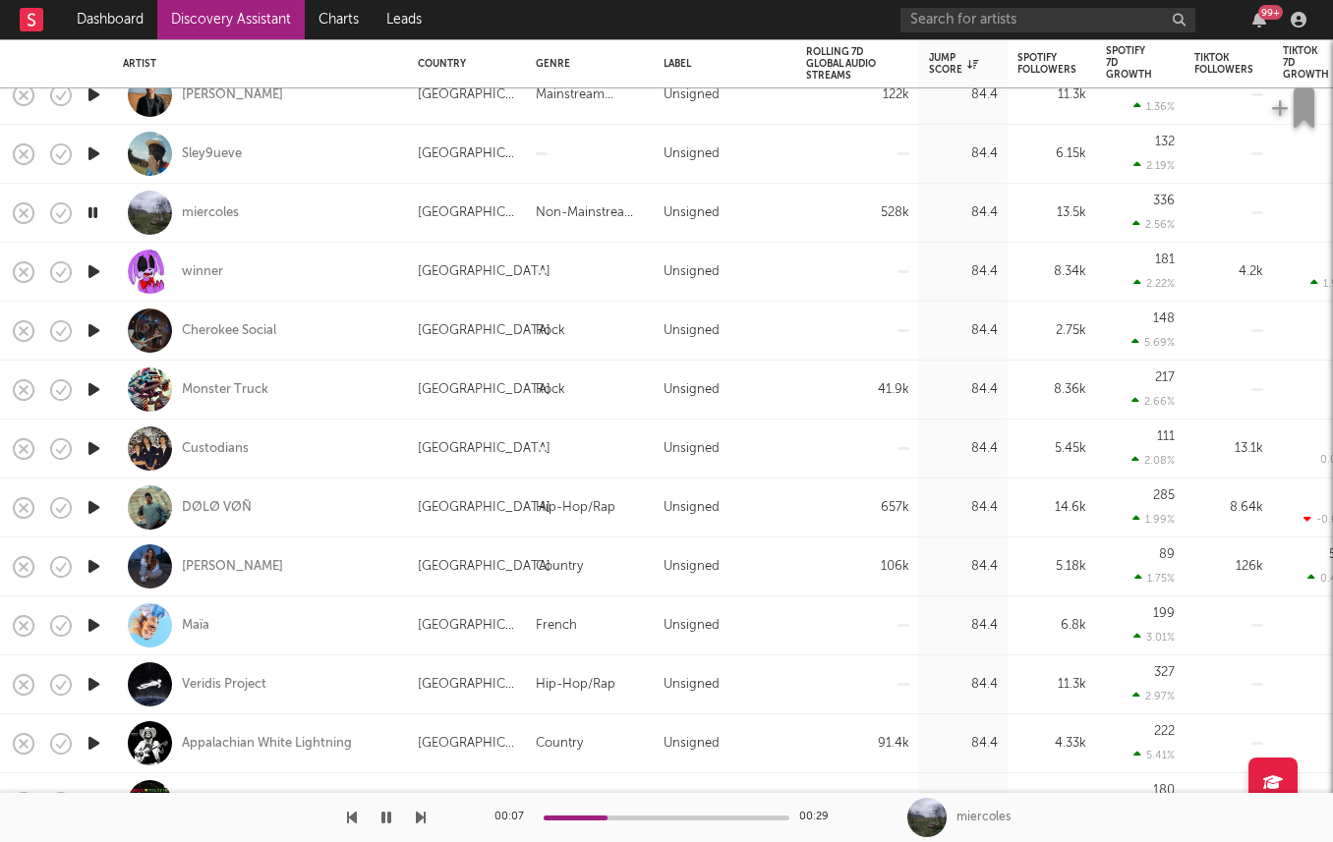
click at [94, 510] on icon "button" at bounding box center [94, 507] width 21 height 25
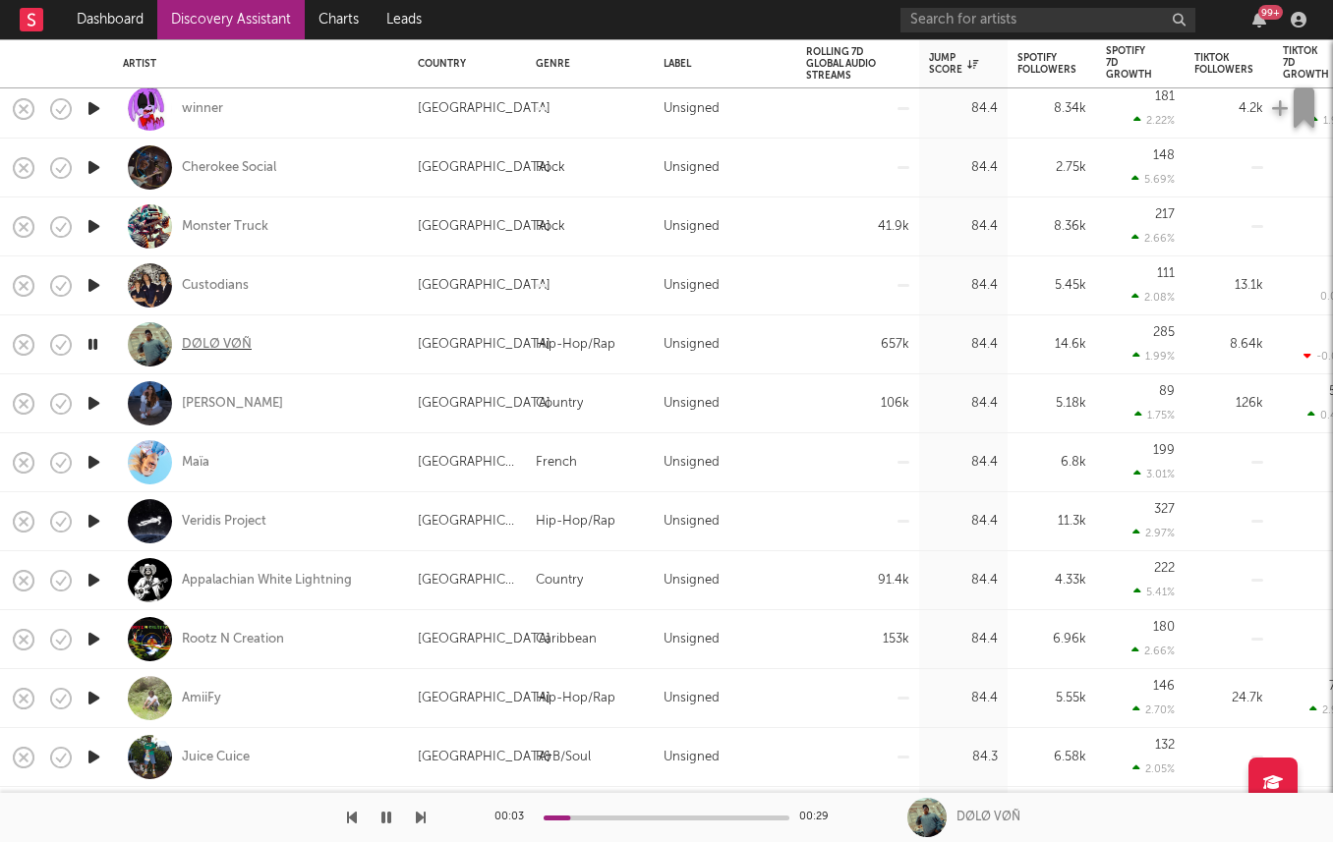
click at [219, 342] on div "DØLØ VØÑ" at bounding box center [217, 345] width 70 height 18
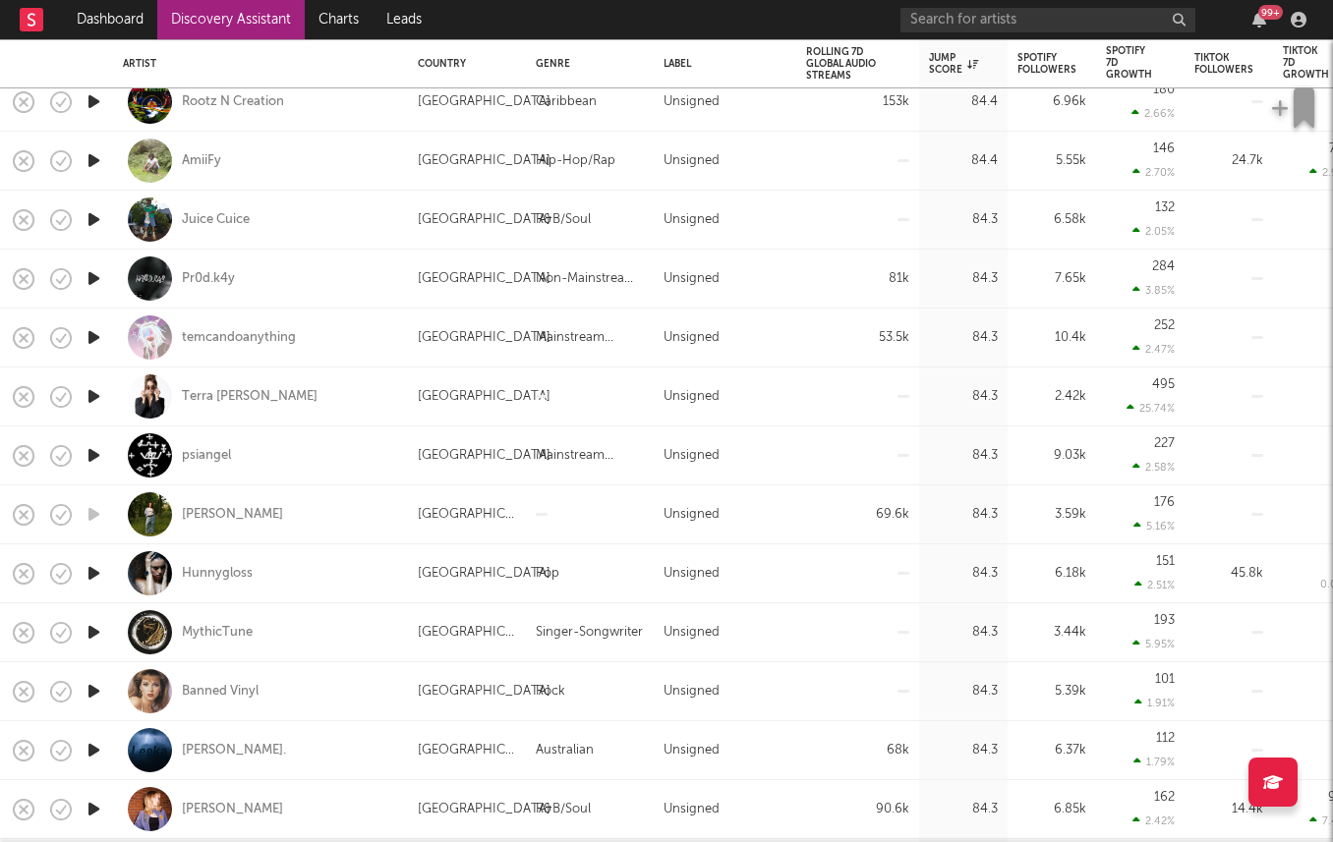
click at [88, 328] on icon "button" at bounding box center [94, 337] width 21 height 25
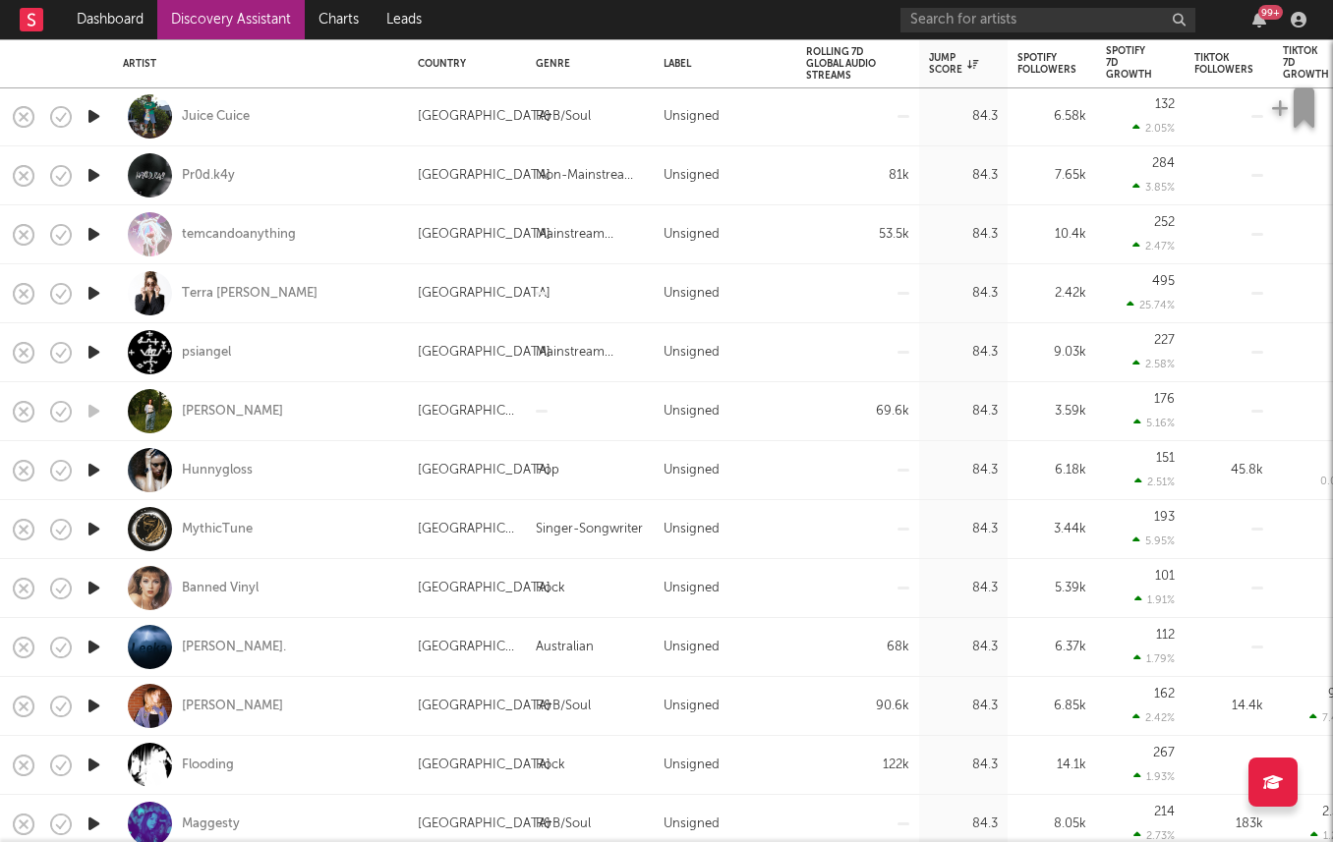
click at [90, 642] on icon "button" at bounding box center [94, 647] width 21 height 25
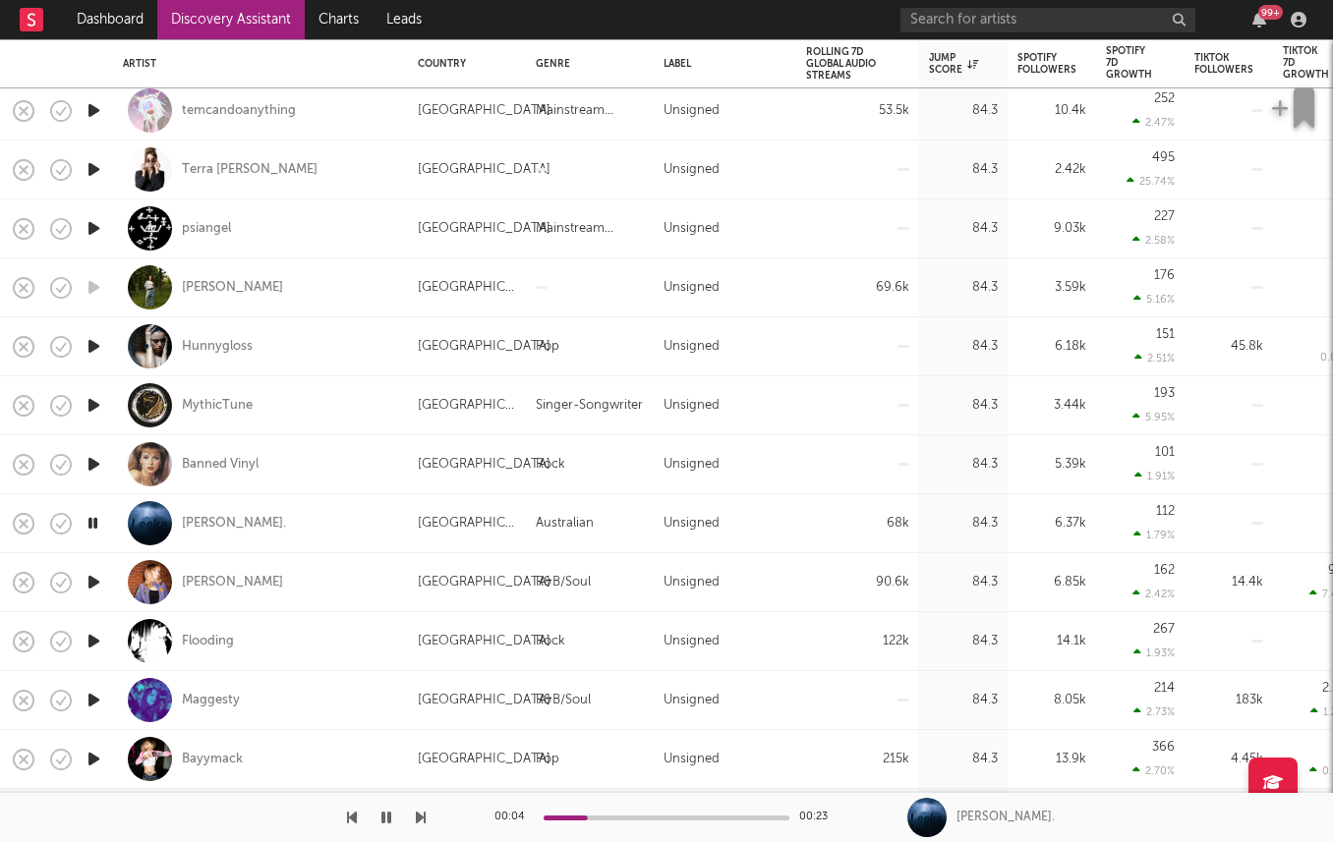
click at [90, 575] on icon "button" at bounding box center [94, 582] width 21 height 25
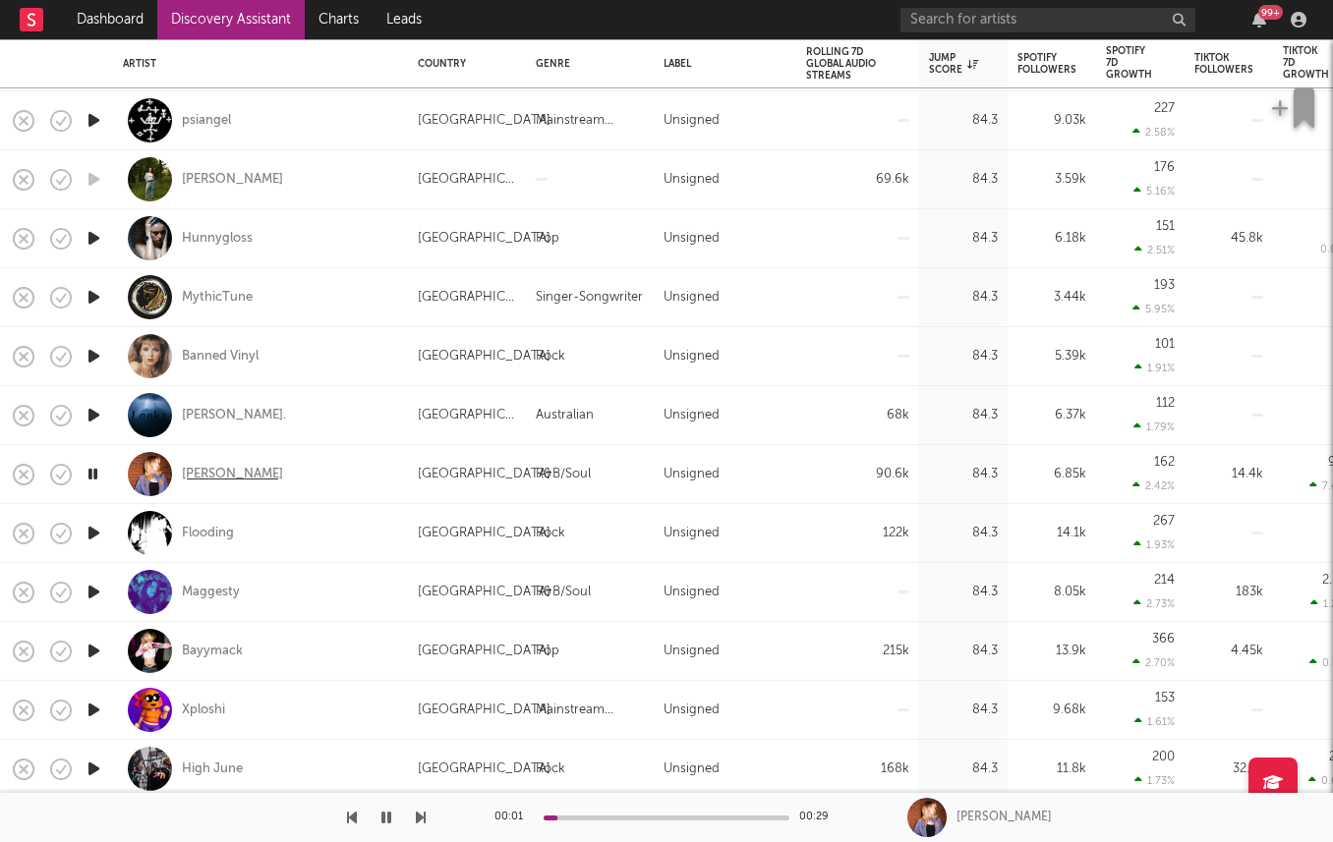
click at [199, 471] on div "Macy Todd" at bounding box center [232, 475] width 101 height 18
click at [100, 650] on icon "button" at bounding box center [94, 651] width 21 height 25
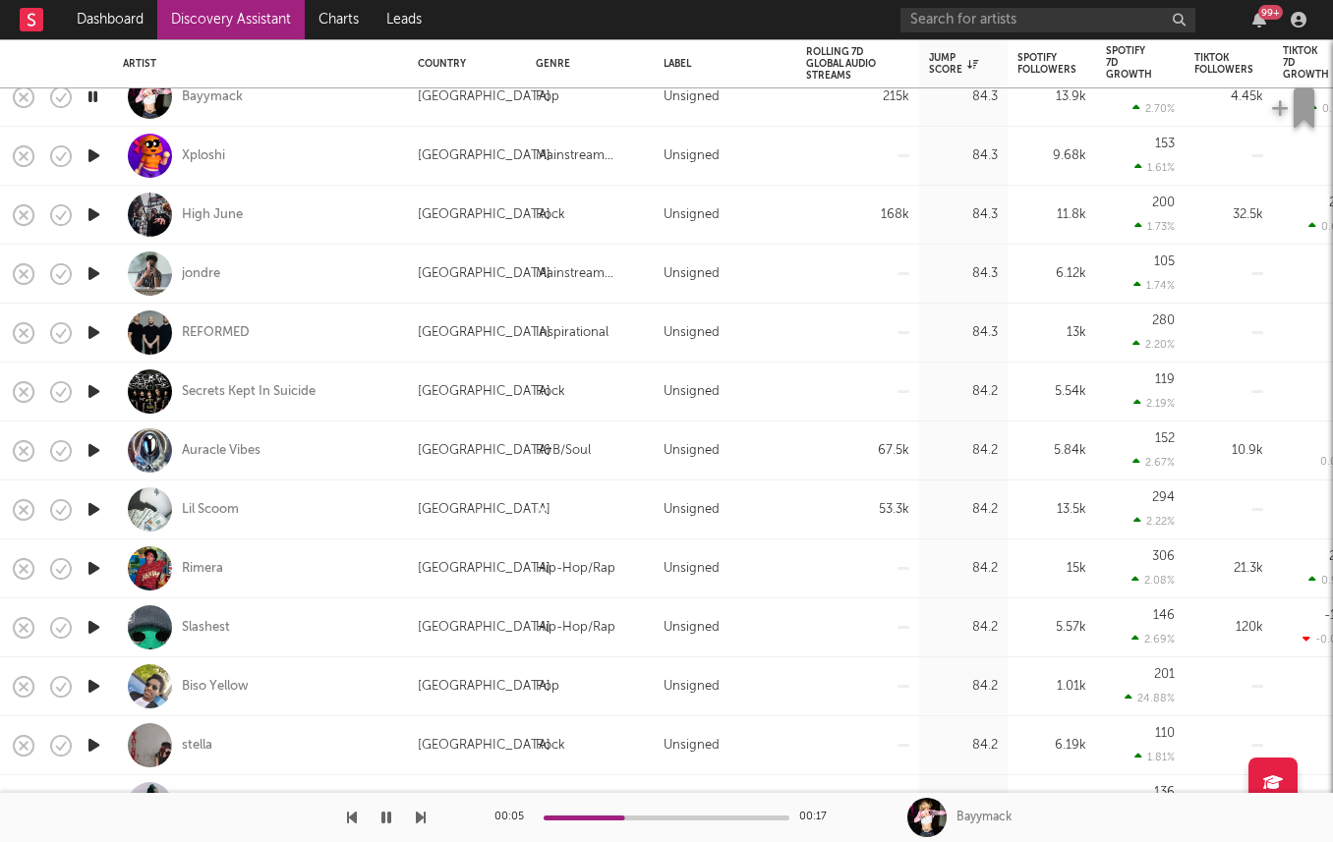
click at [93, 509] on icon "button" at bounding box center [94, 509] width 21 height 25
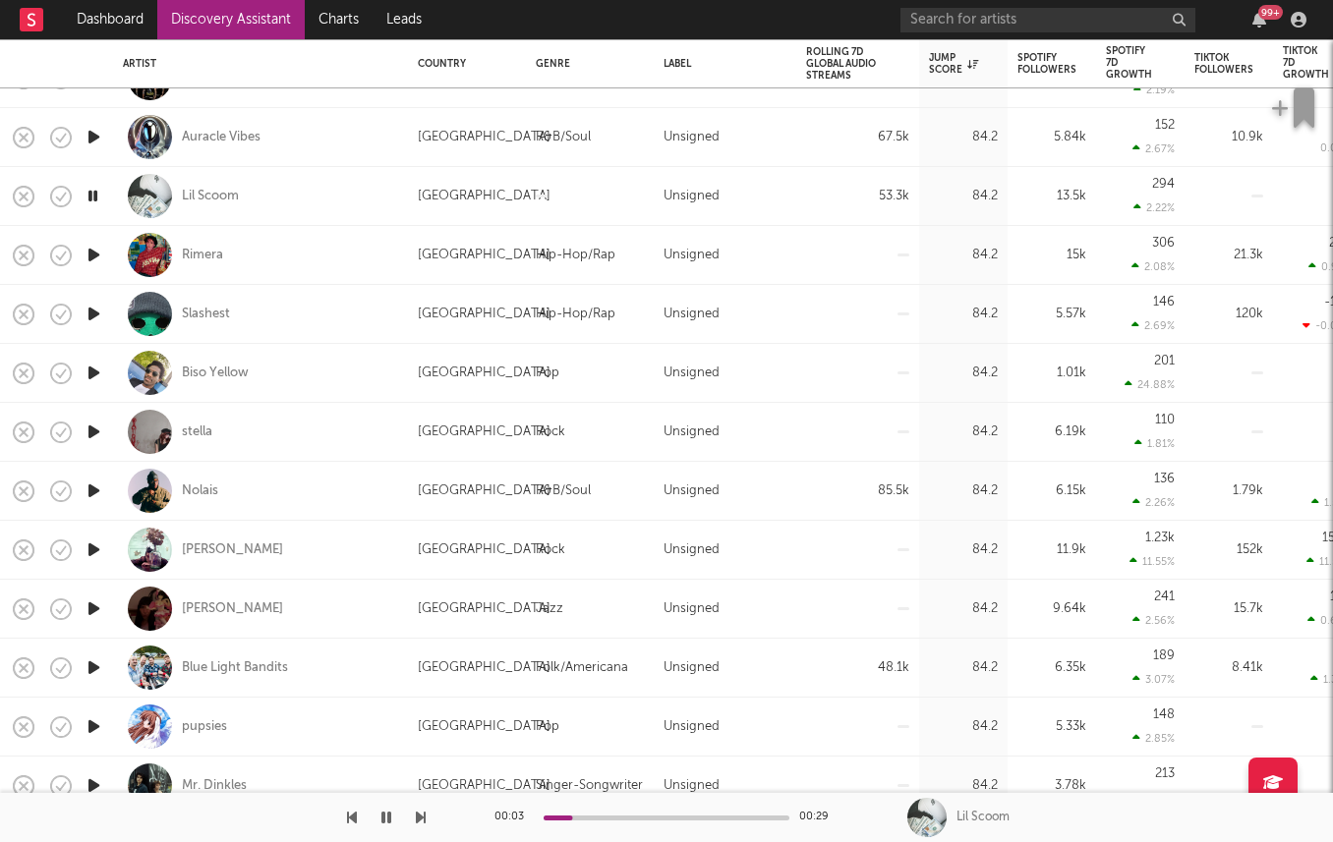
click at [89, 666] on icon "button" at bounding box center [94, 668] width 21 height 25
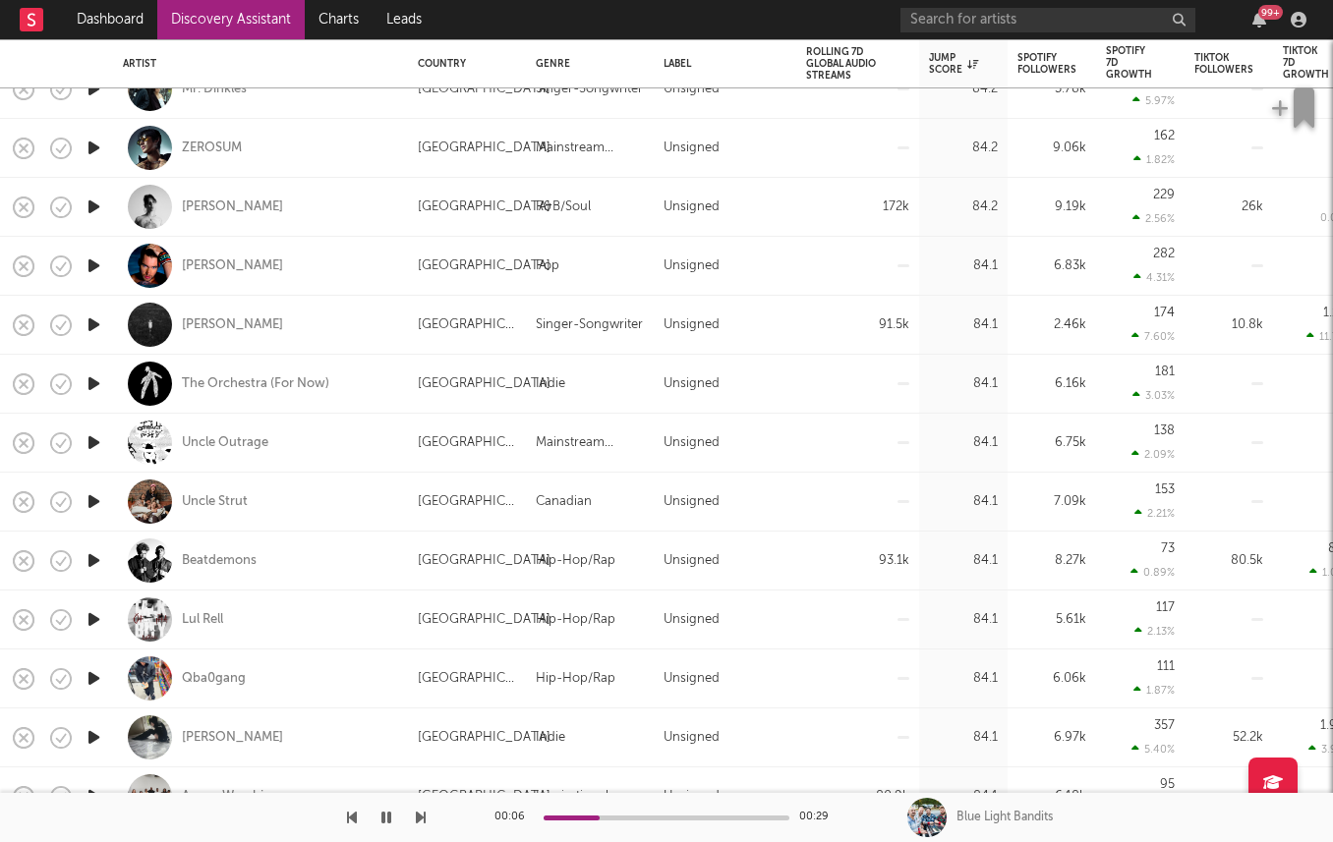
click at [93, 557] on icon "button" at bounding box center [94, 560] width 21 height 25
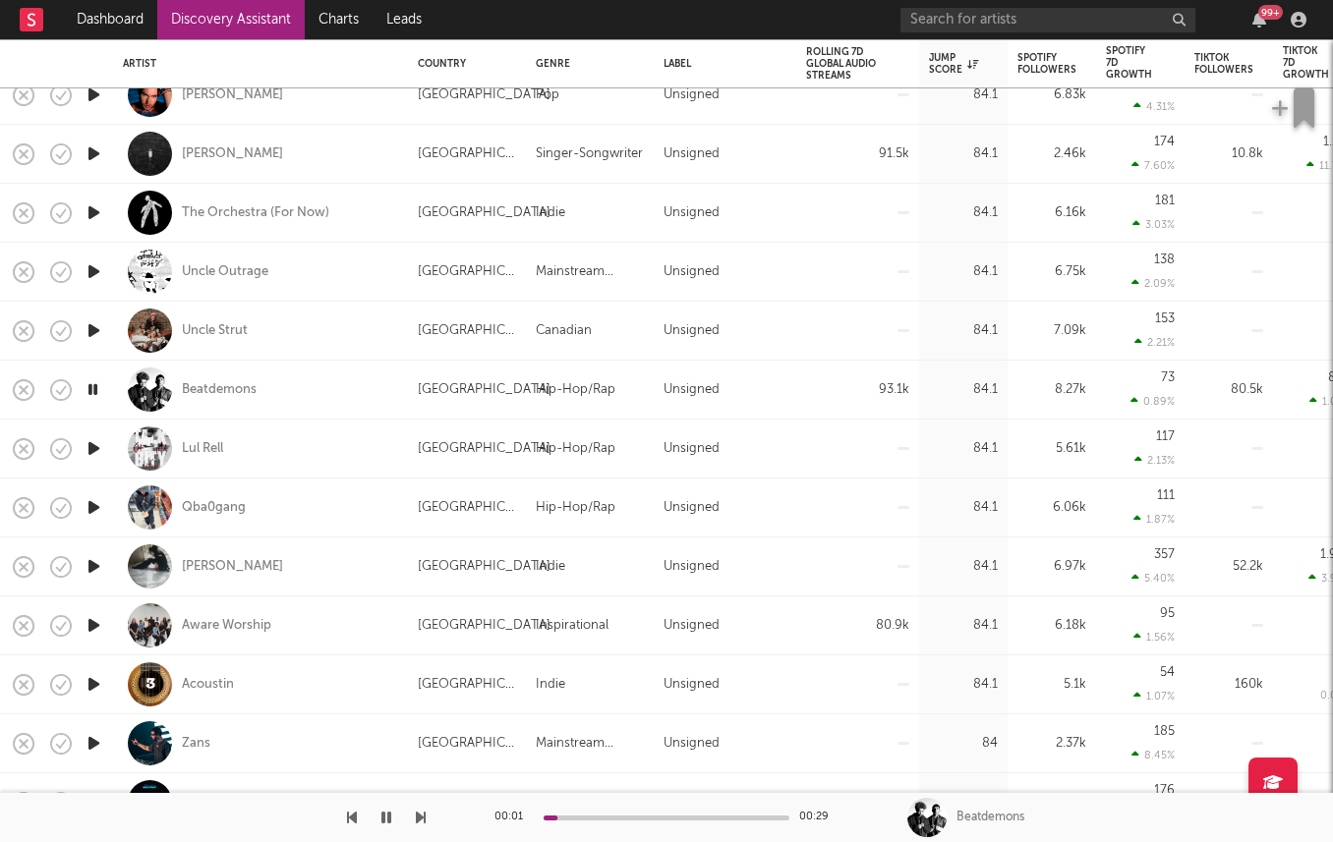
click at [89, 619] on icon "button" at bounding box center [94, 625] width 21 height 25
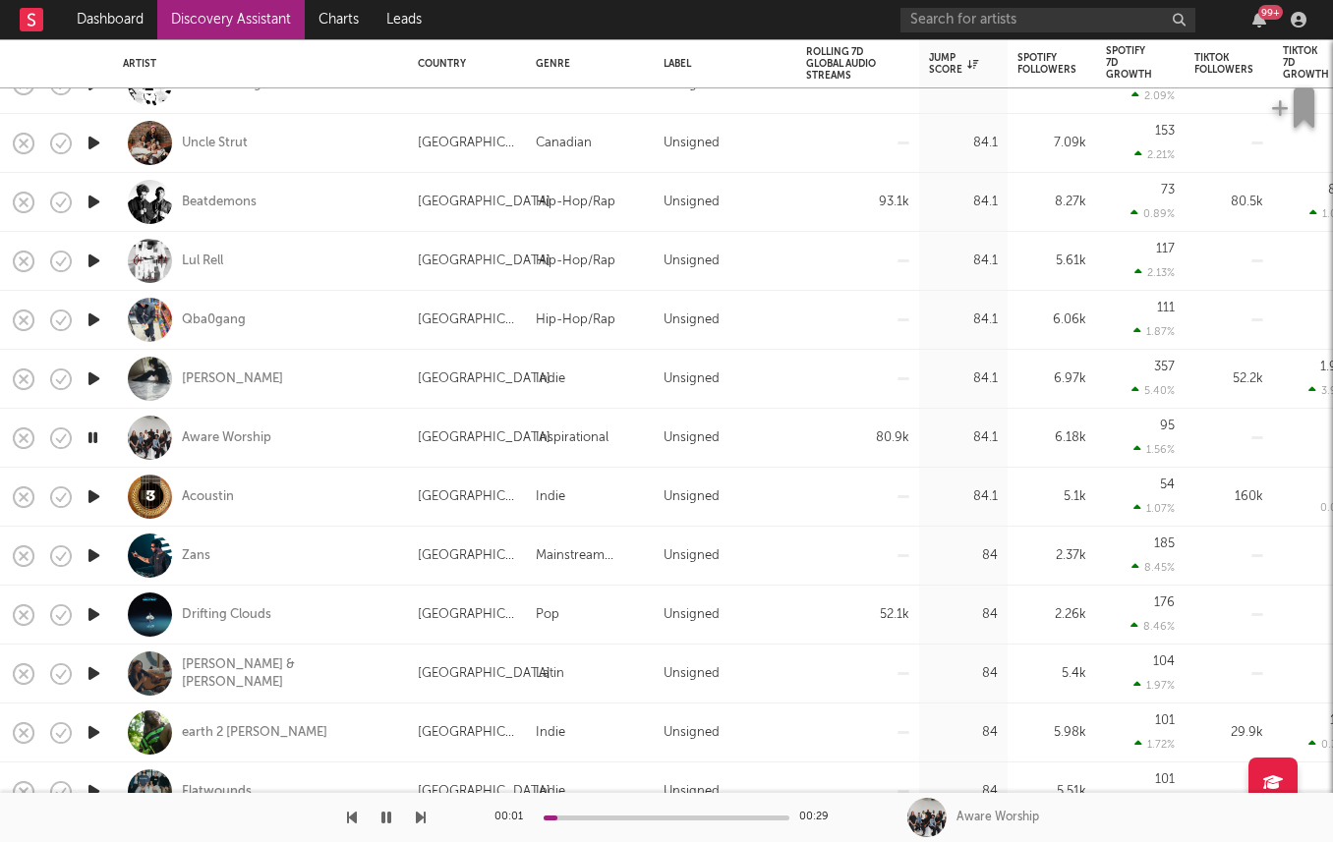
click at [90, 615] on icon "button" at bounding box center [94, 615] width 21 height 25
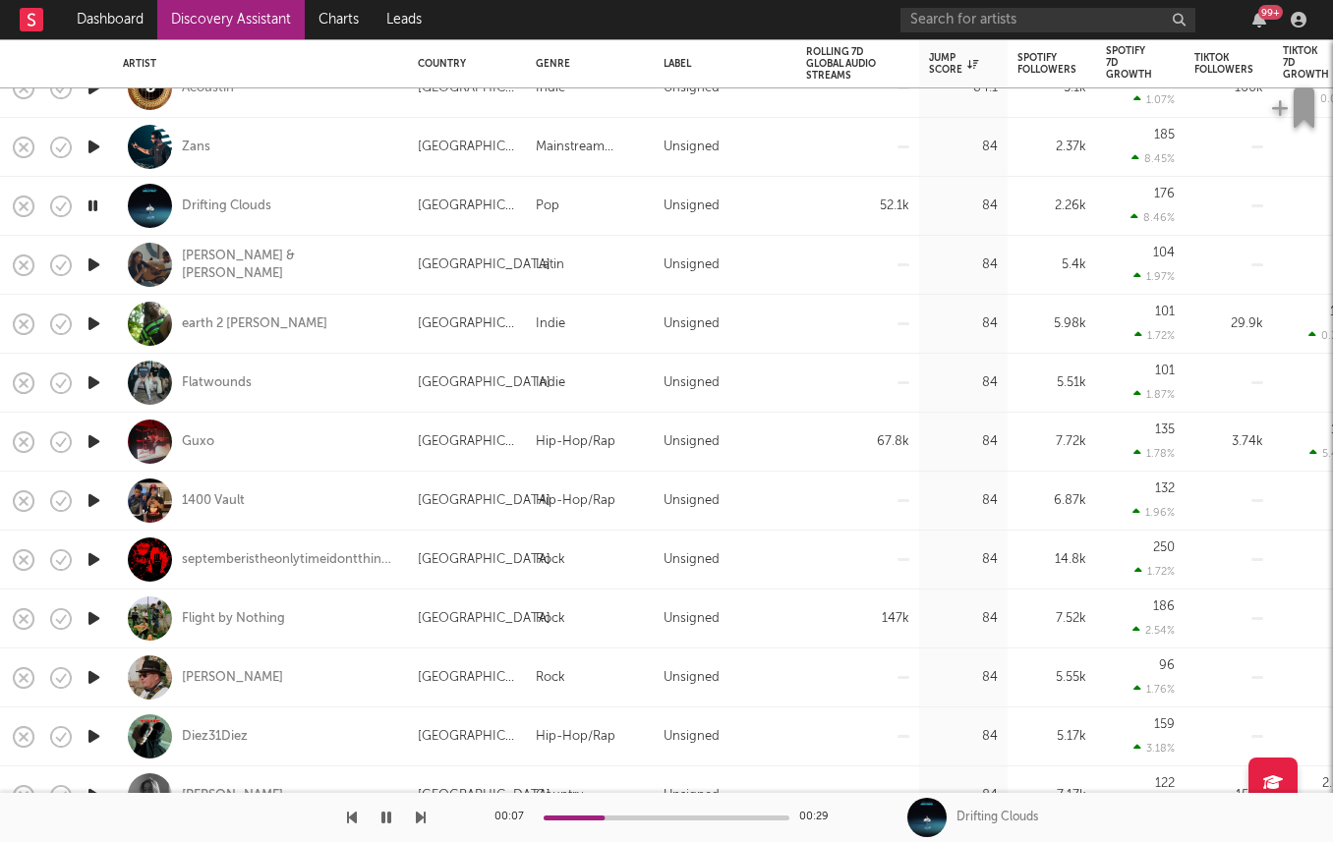
click at [92, 677] on icon "button" at bounding box center [94, 677] width 21 height 25
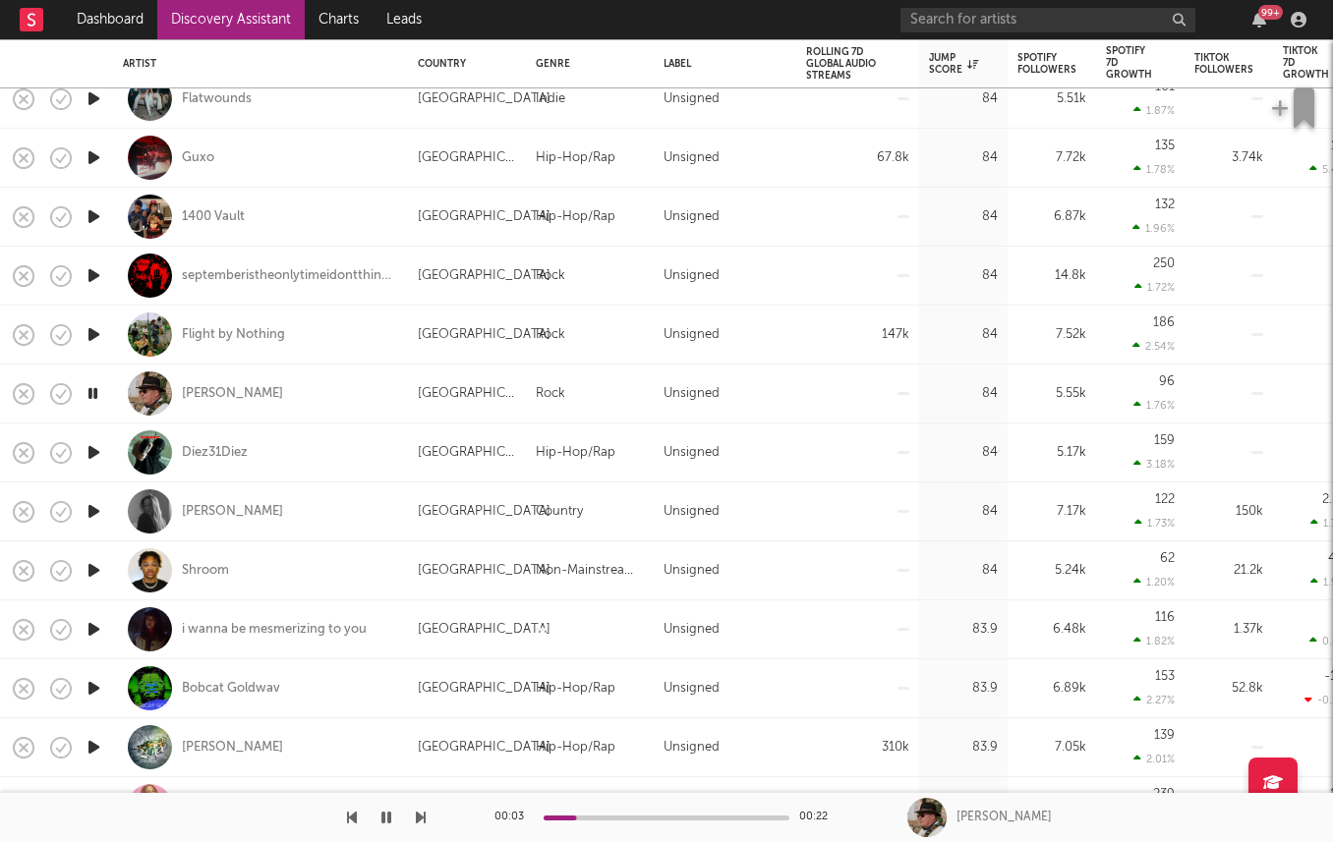
click at [90, 335] on icon "button" at bounding box center [94, 334] width 21 height 25
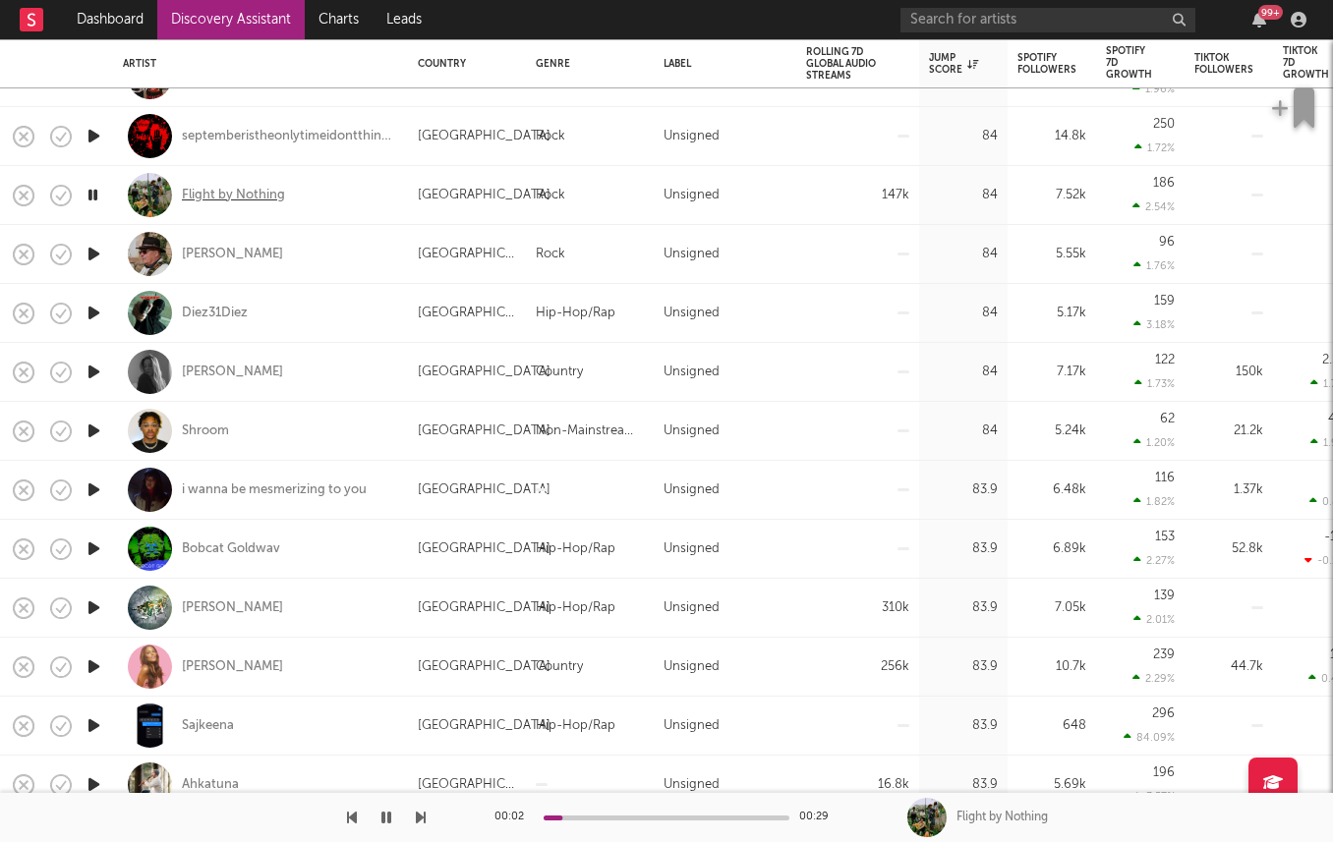
click at [241, 193] on div "Flight by Nothing" at bounding box center [233, 196] width 103 height 18
click at [98, 139] on icon "button" at bounding box center [94, 136] width 21 height 25
click at [93, 606] on icon "button" at bounding box center [94, 608] width 21 height 25
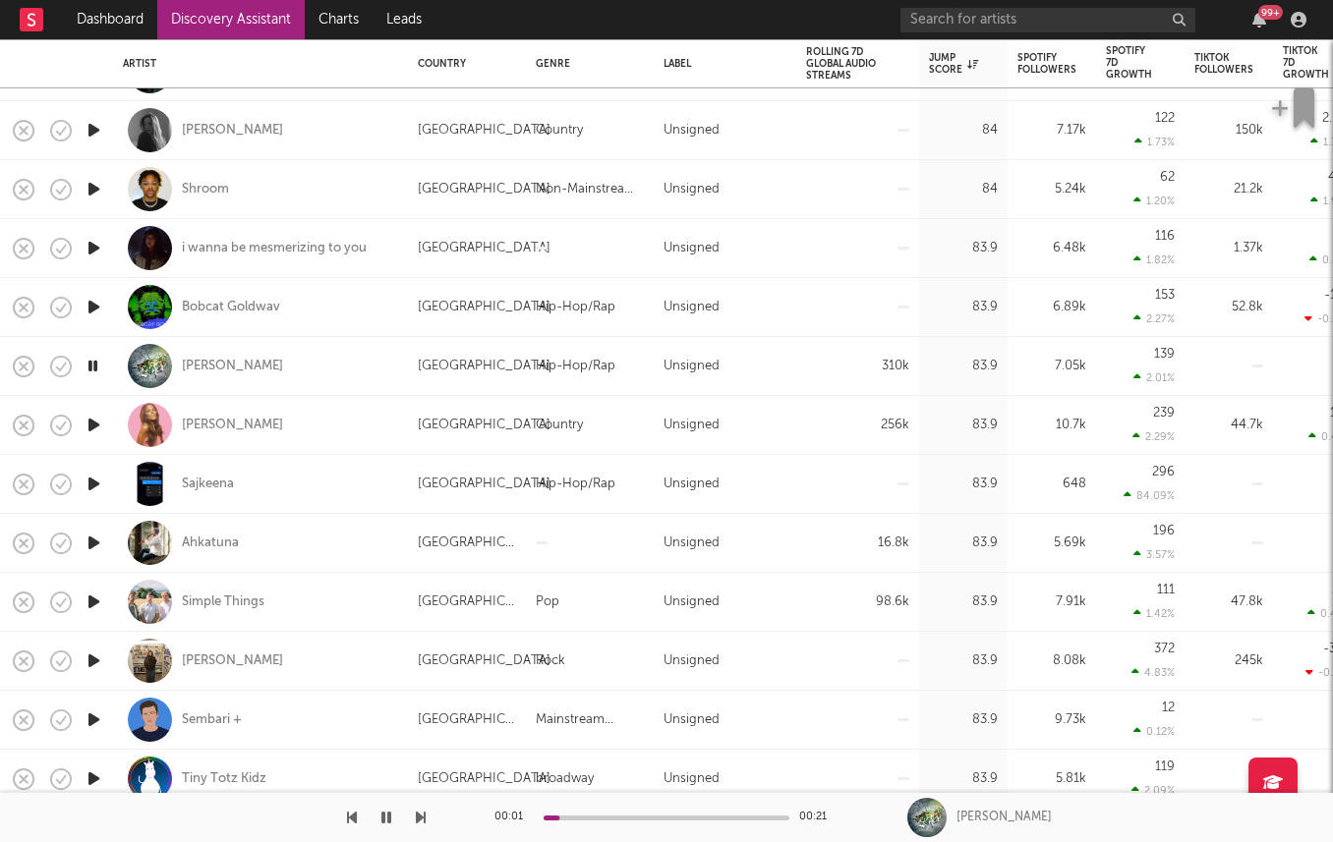
click at [87, 608] on icon "button" at bounding box center [94, 602] width 21 height 25
click at [247, 598] on div "Simple Things" at bounding box center [223, 603] width 83 height 18
click at [99, 540] on icon "button" at bounding box center [94, 543] width 21 height 25
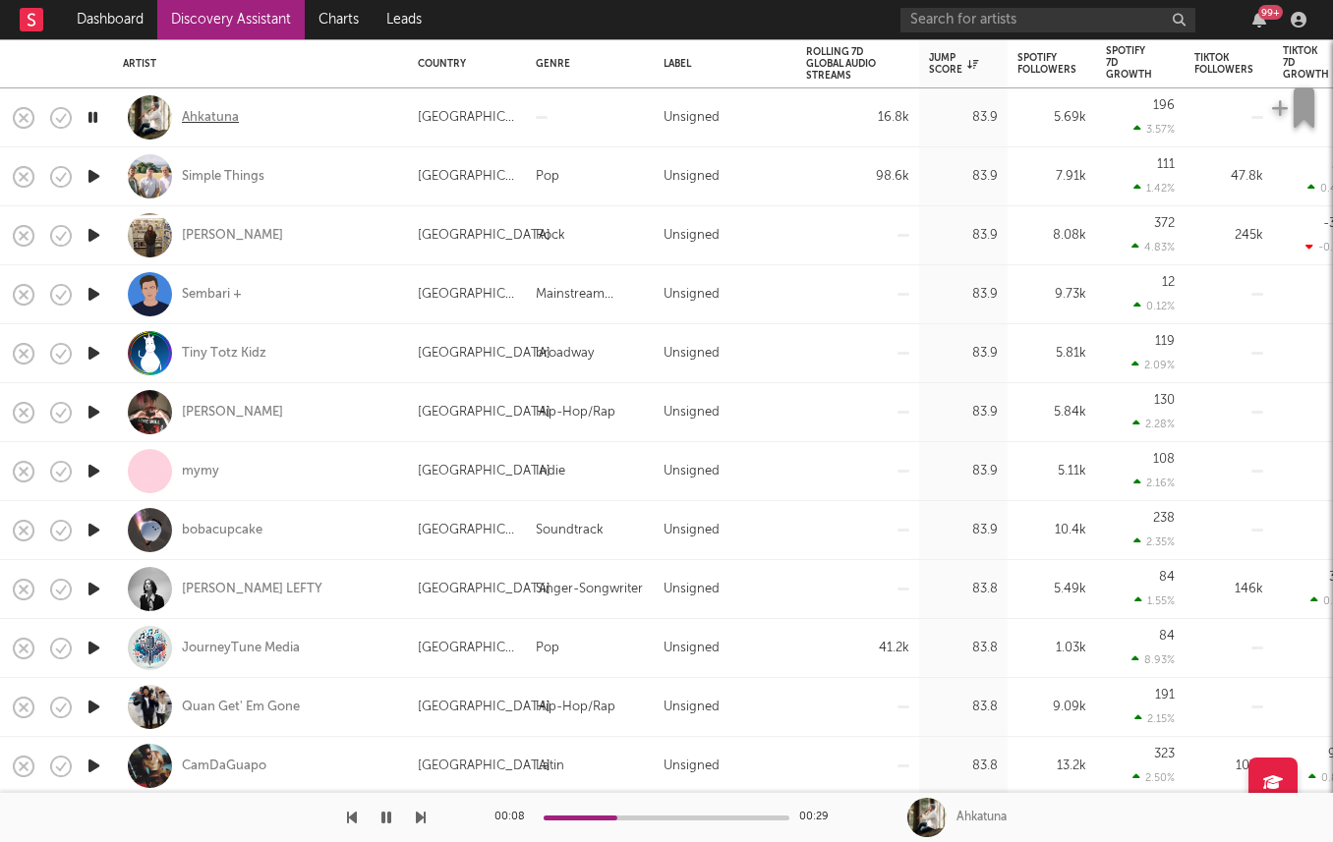
click at [216, 109] on div "Ahkatuna" at bounding box center [210, 118] width 57 height 18
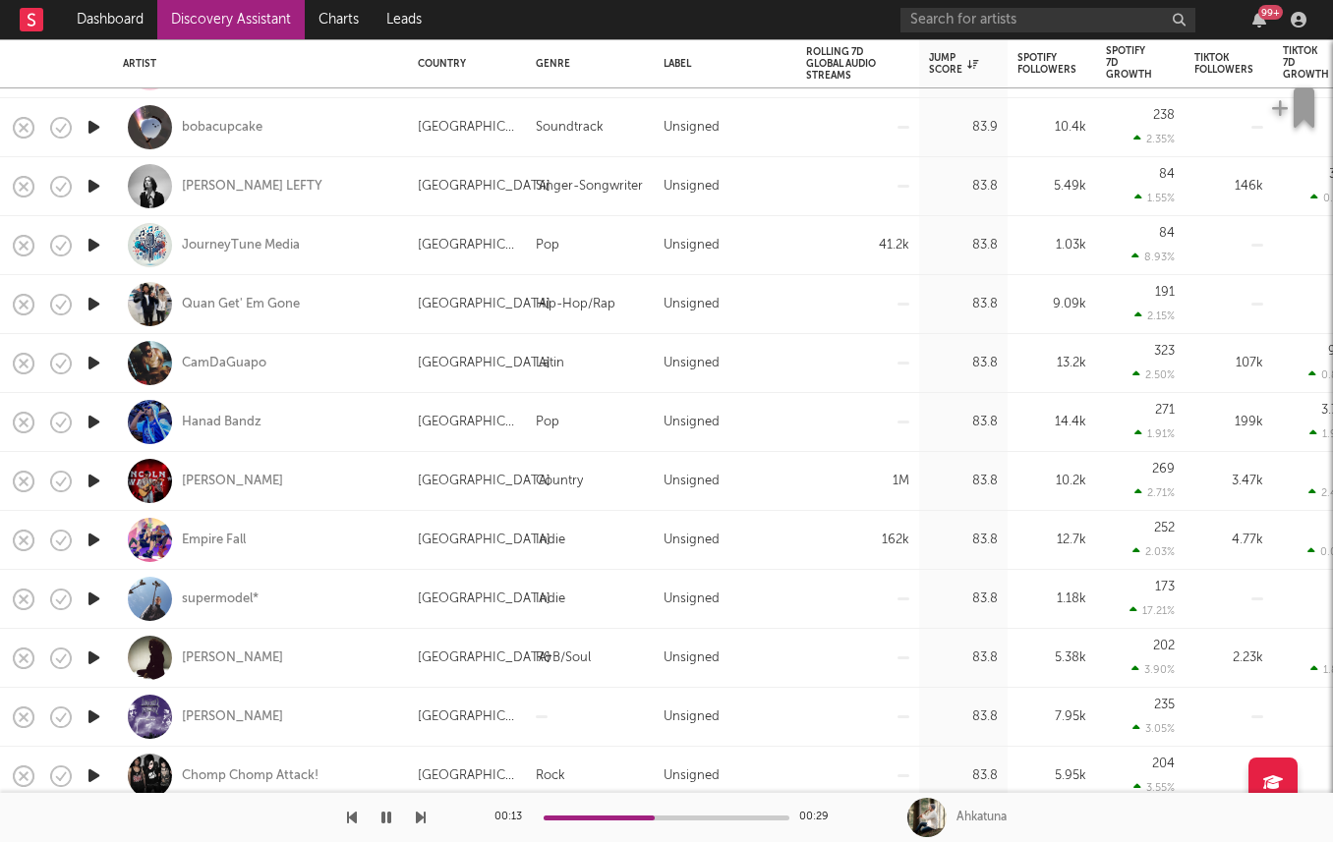
click at [92, 476] on icon "button" at bounding box center [94, 481] width 21 height 25
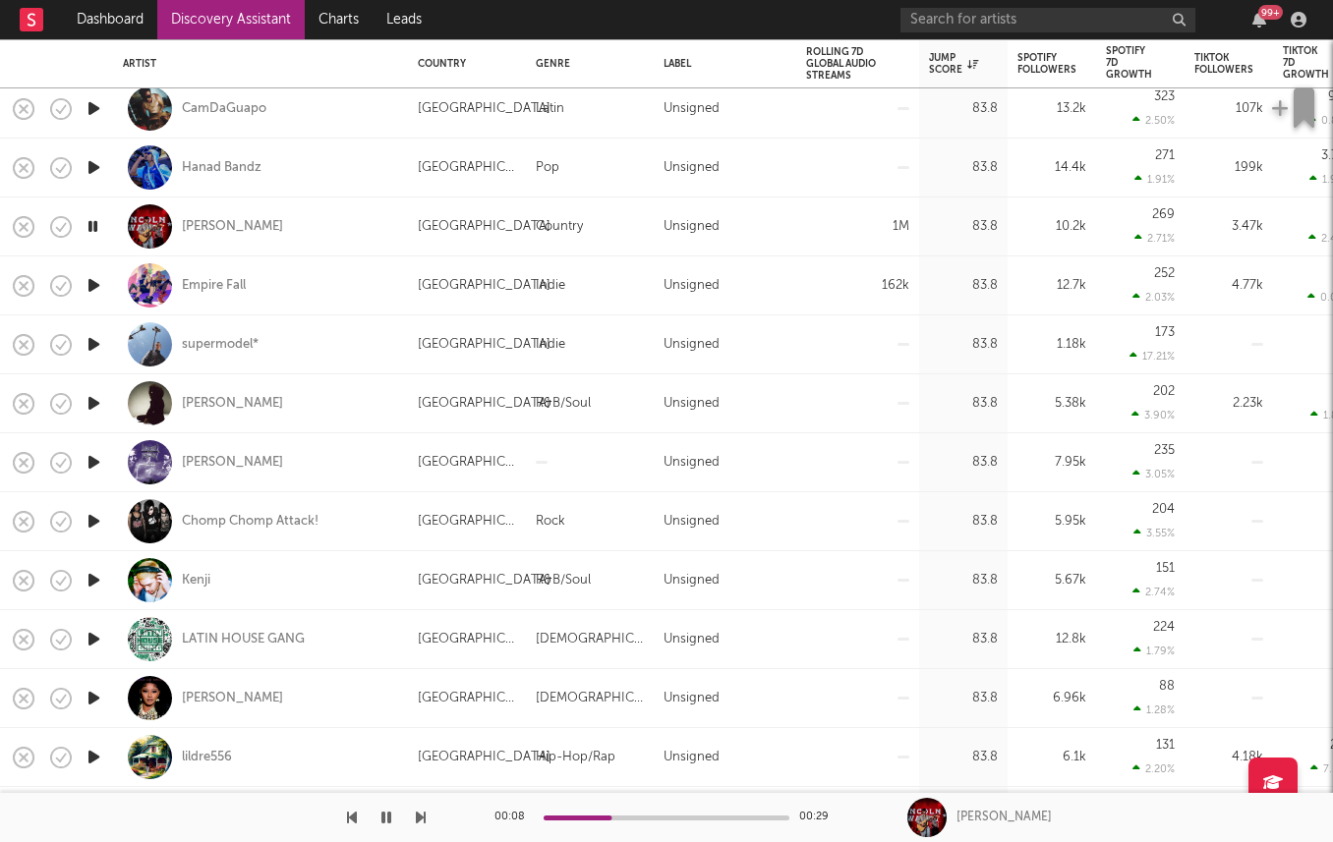
click at [94, 280] on icon "button" at bounding box center [94, 285] width 21 height 25
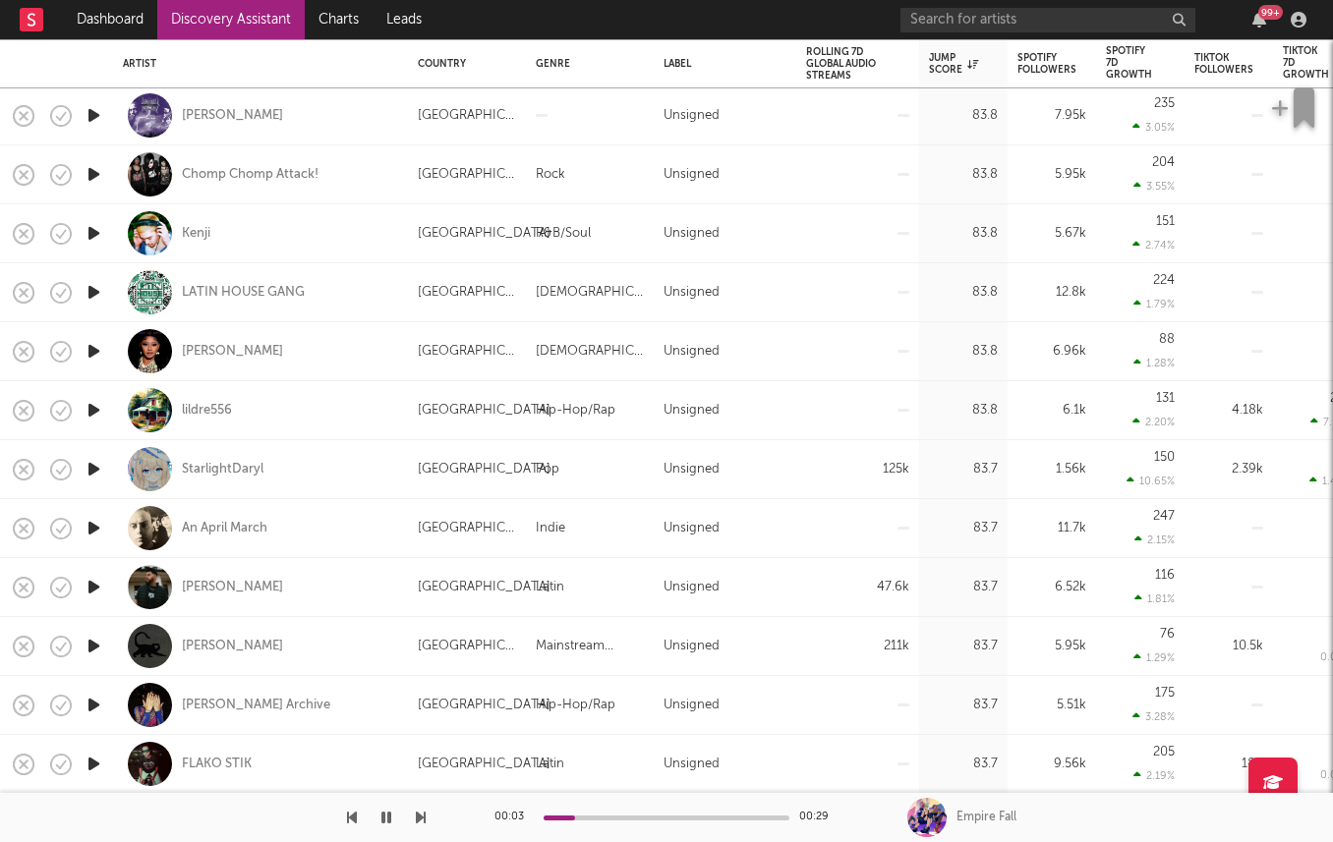
click at [96, 468] on icon "button" at bounding box center [94, 469] width 21 height 25
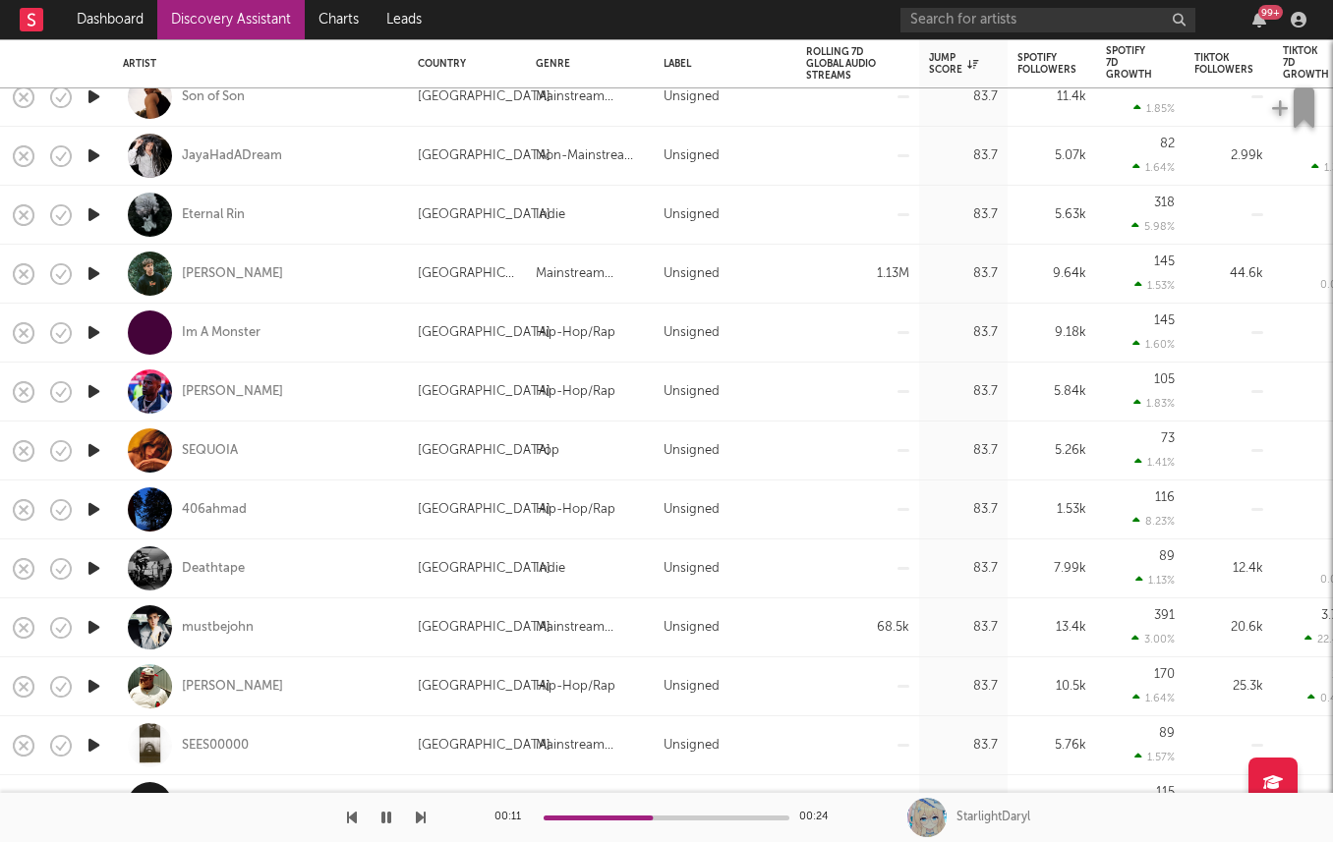
click at [96, 637] on icon "button" at bounding box center [94, 627] width 21 height 25
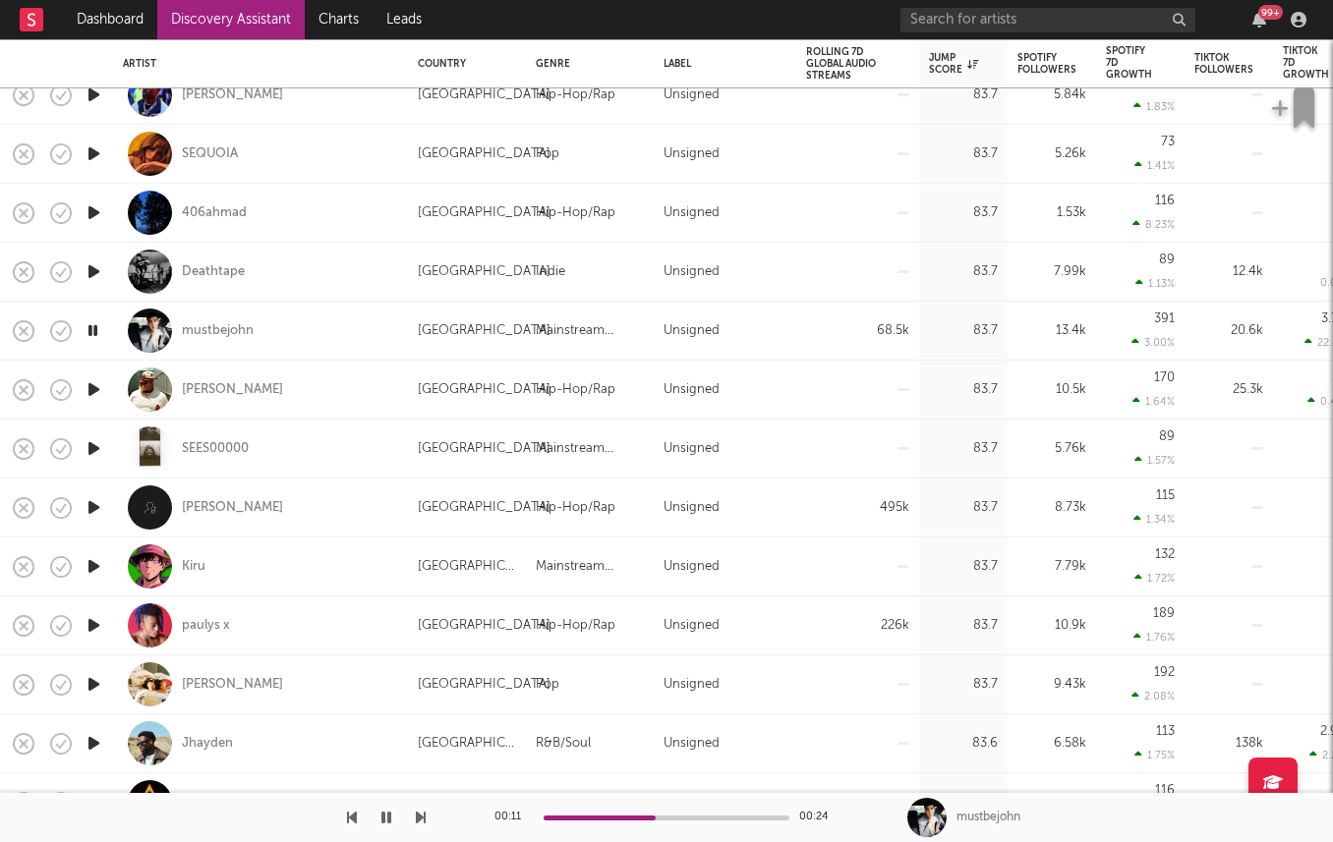
click at [91, 389] on icon "button" at bounding box center [94, 389] width 21 height 25
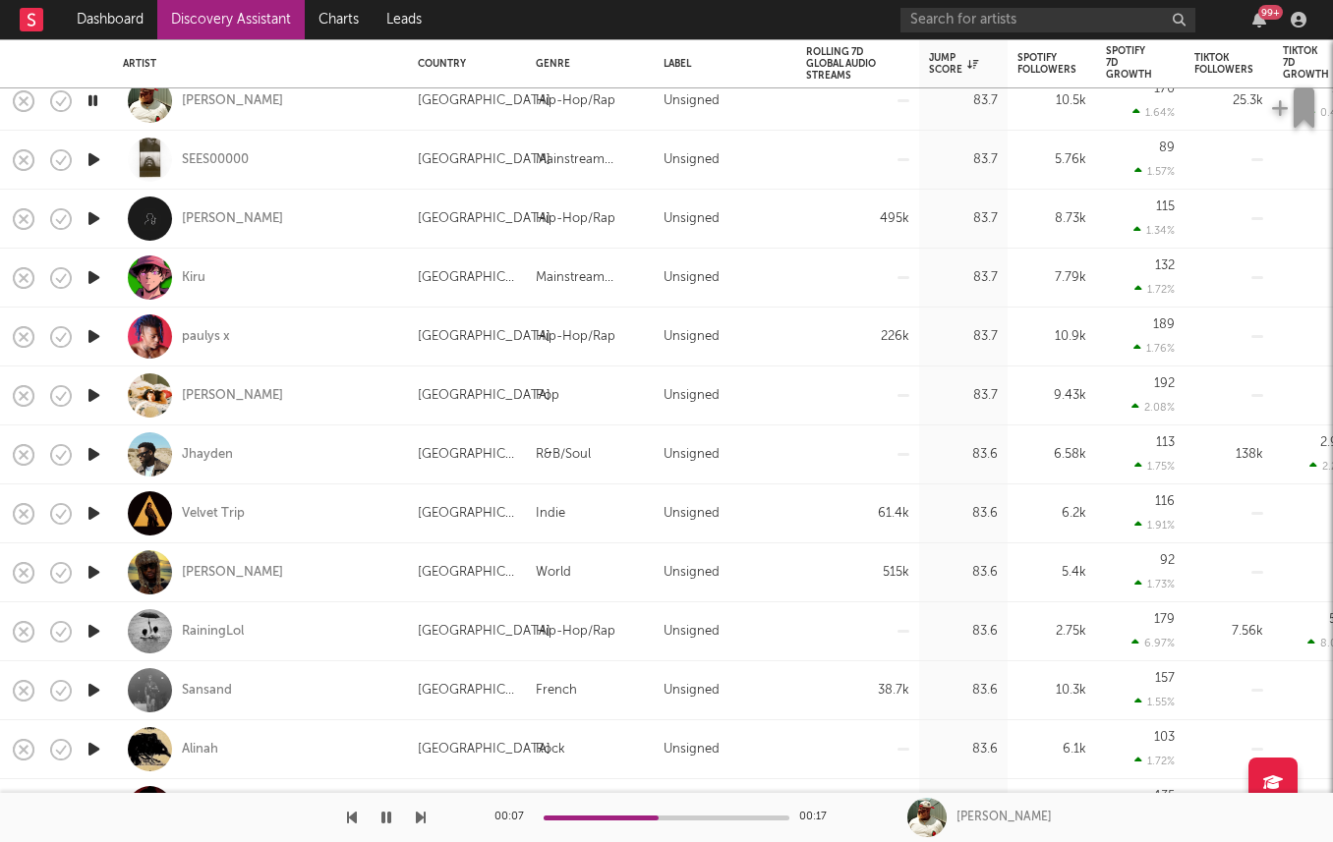
click at [88, 574] on icon "button" at bounding box center [94, 572] width 21 height 25
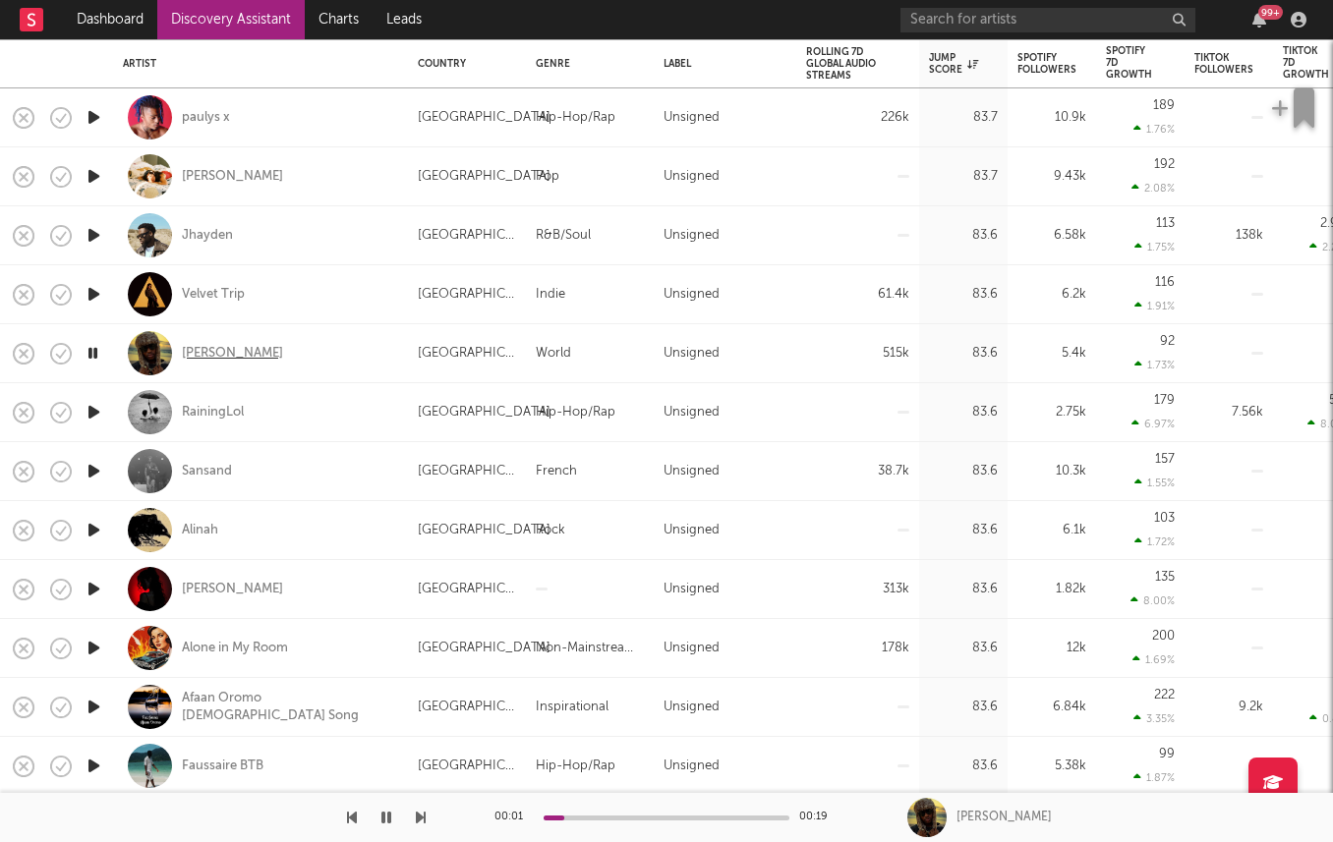
click at [200, 357] on div "Craig Isto" at bounding box center [232, 354] width 101 height 18
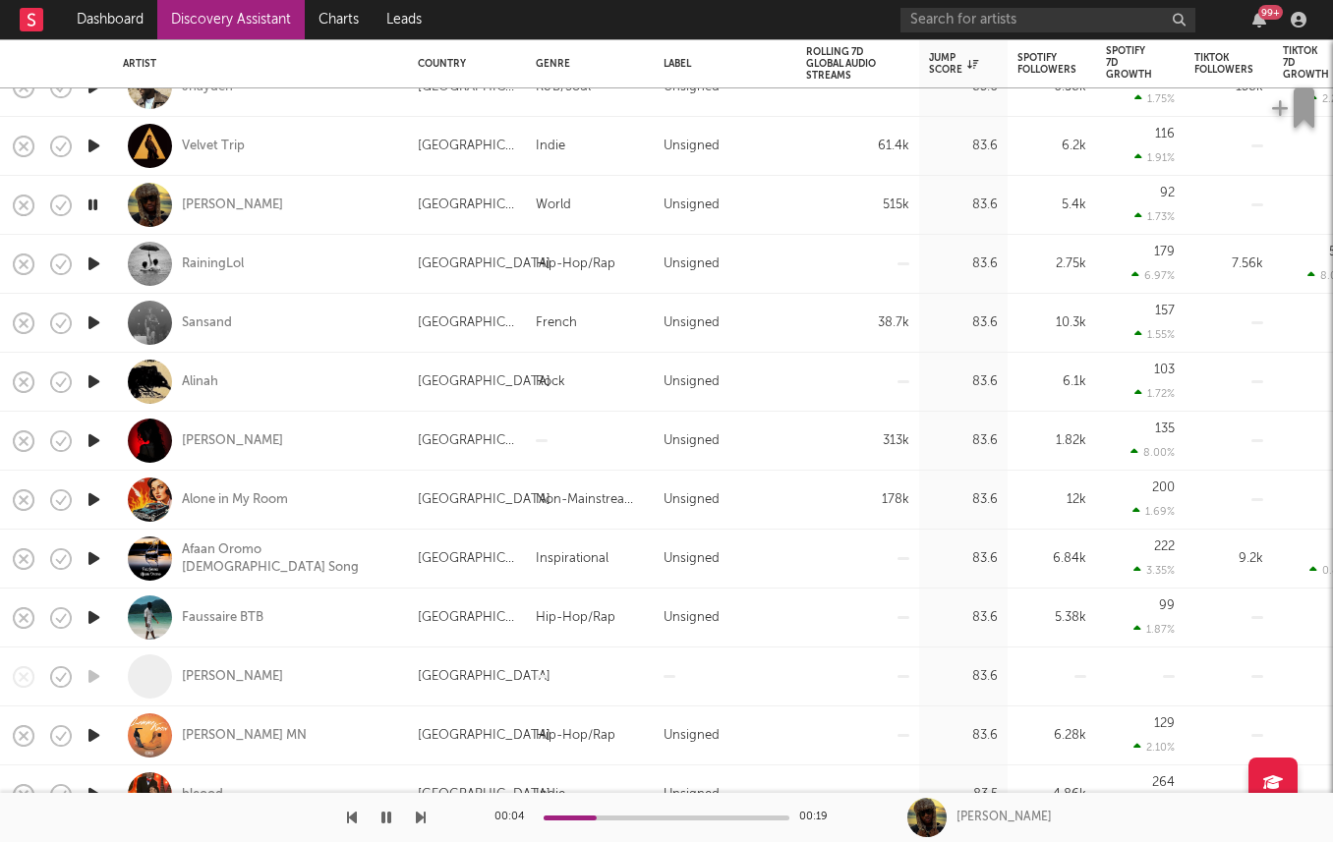
click at [99, 441] on icon "button" at bounding box center [94, 441] width 21 height 25
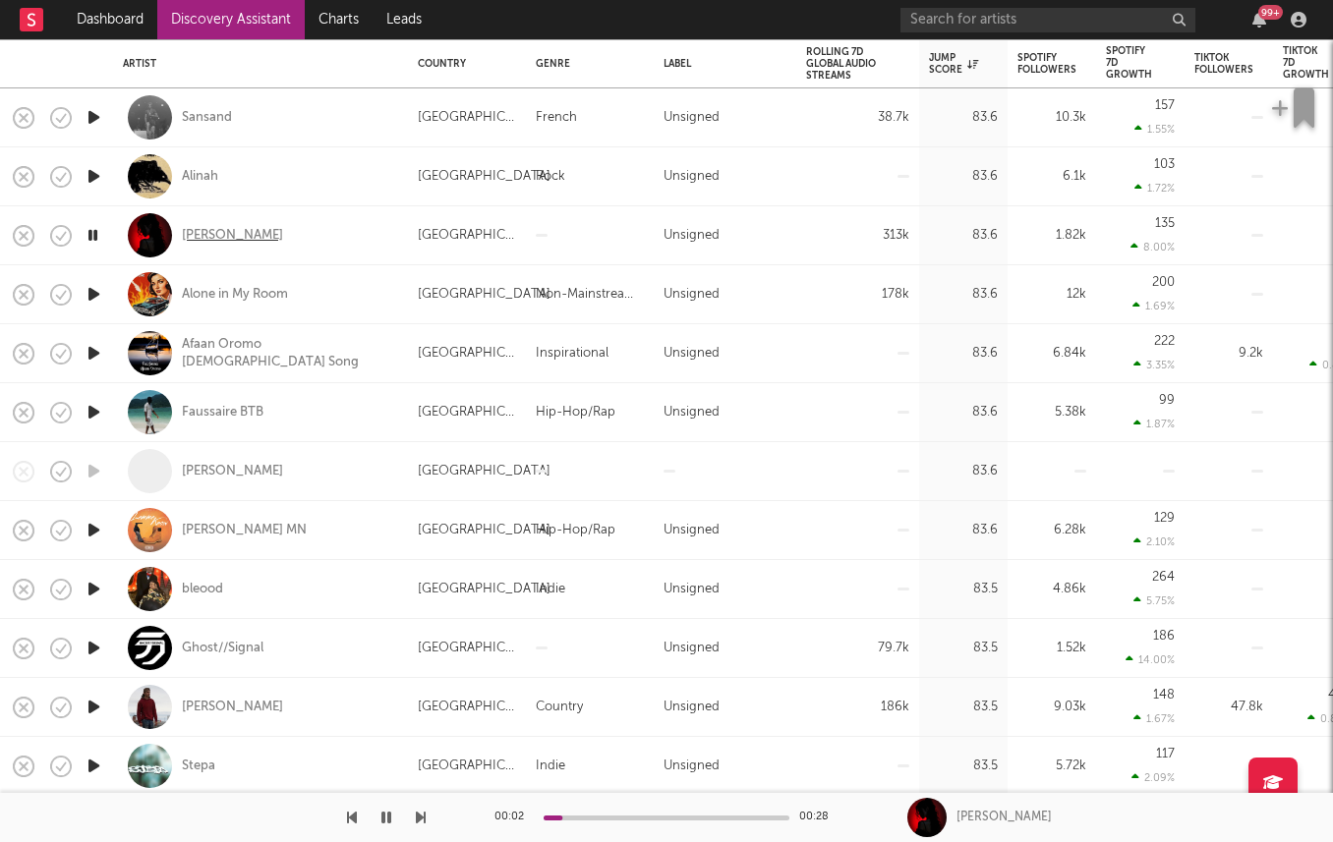
click at [211, 234] on div "Celicia Rose" at bounding box center [232, 236] width 101 height 18
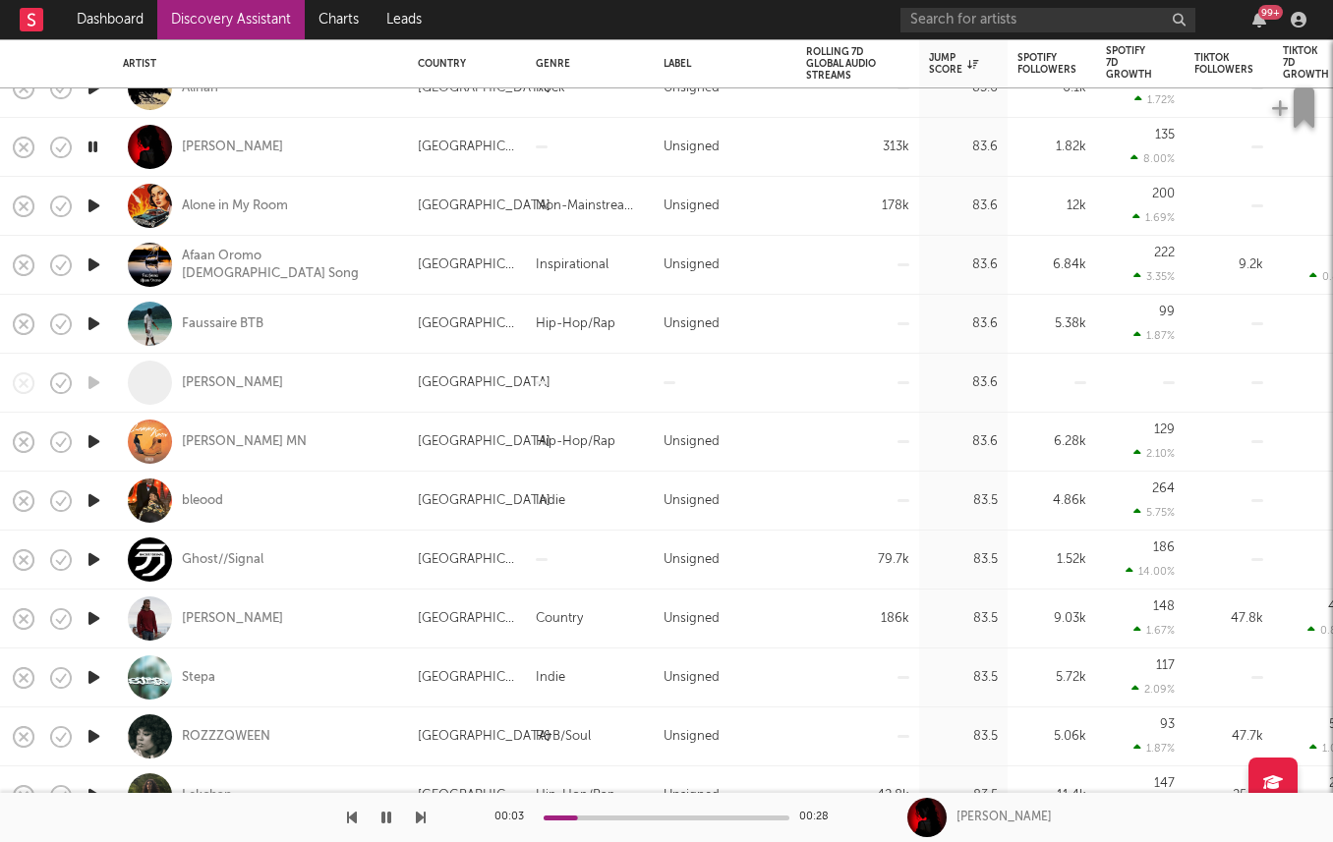
click at [94, 202] on icon "button" at bounding box center [94, 206] width 21 height 25
click at [88, 625] on icon "button" at bounding box center [94, 618] width 21 height 25
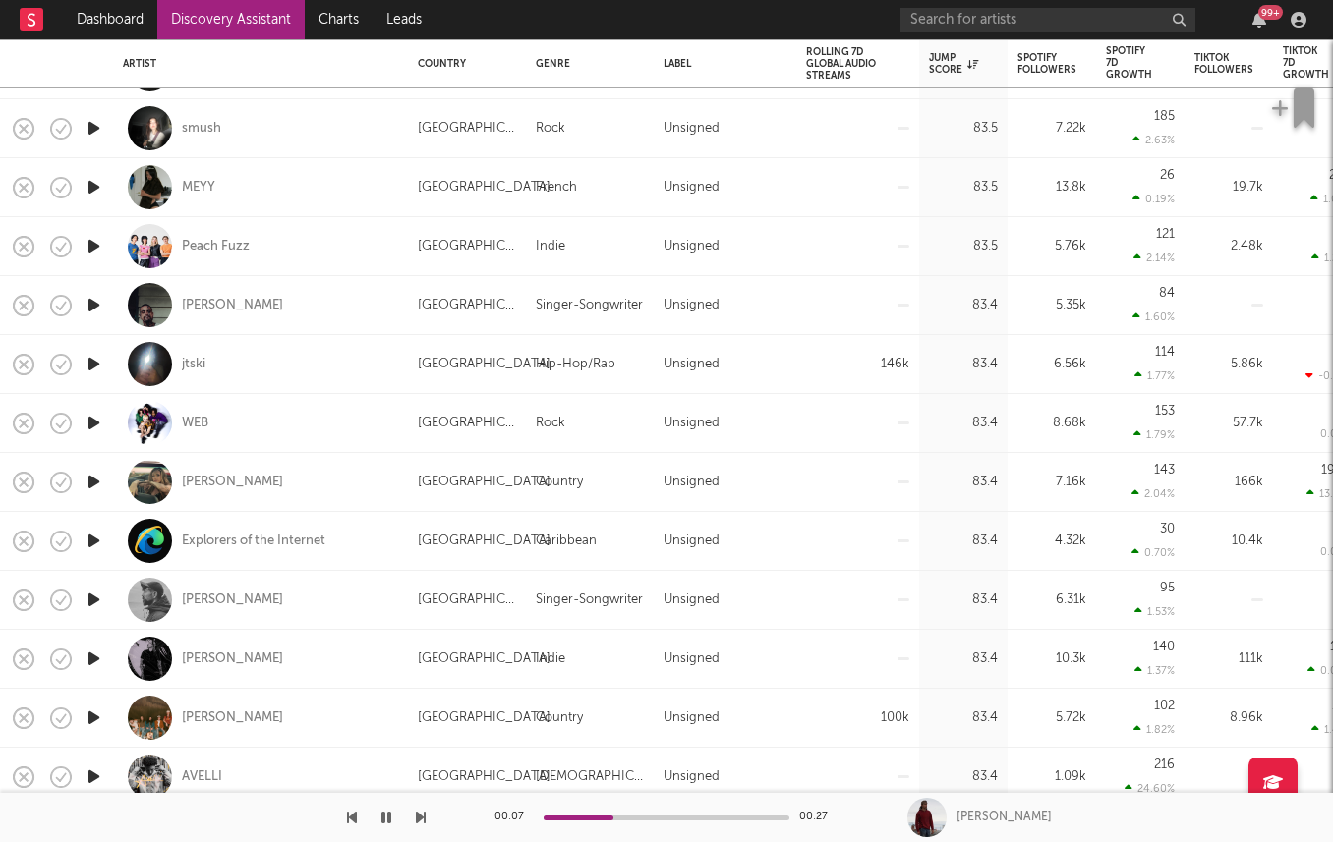
click at [96, 430] on icon "button" at bounding box center [94, 423] width 21 height 25
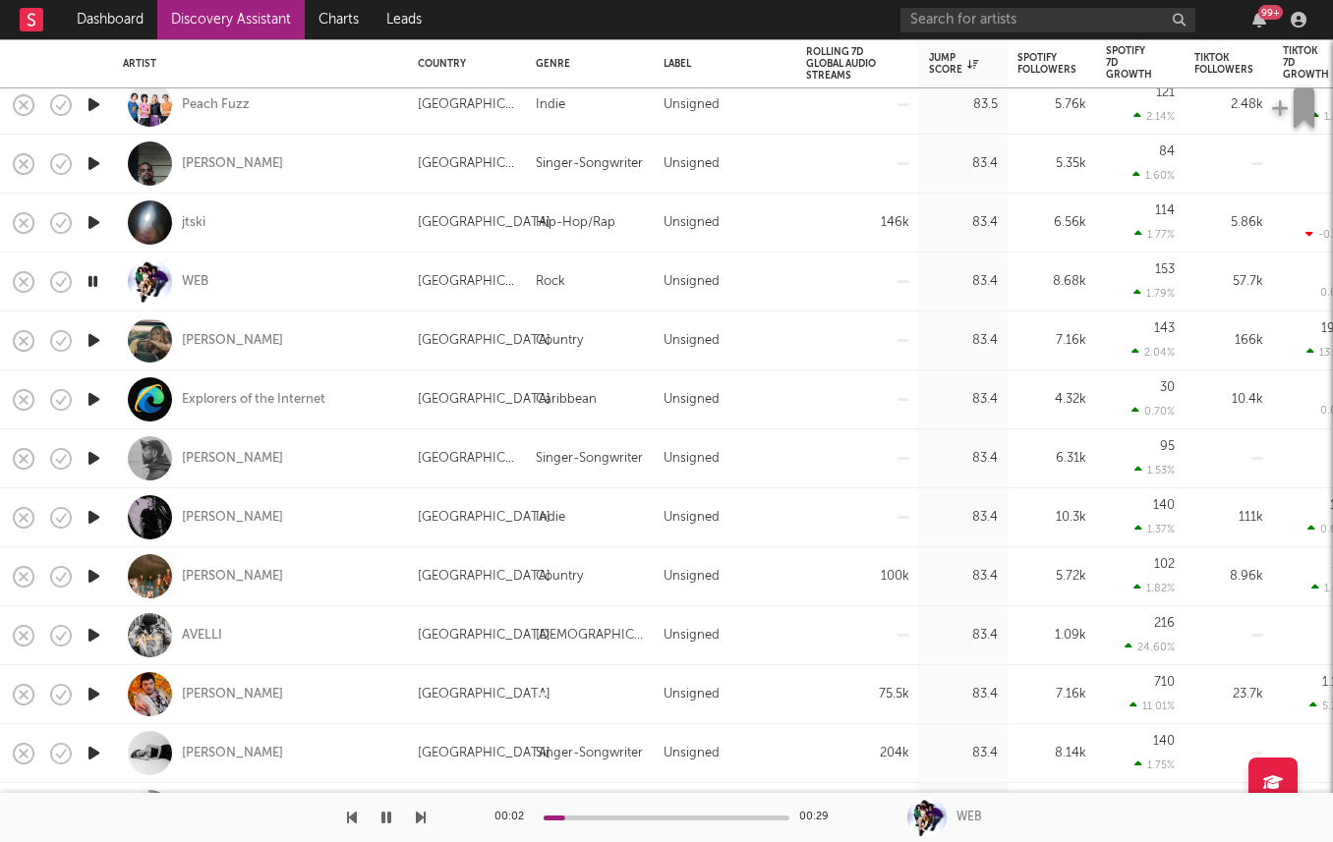
click at [90, 575] on icon "button" at bounding box center [94, 576] width 21 height 25
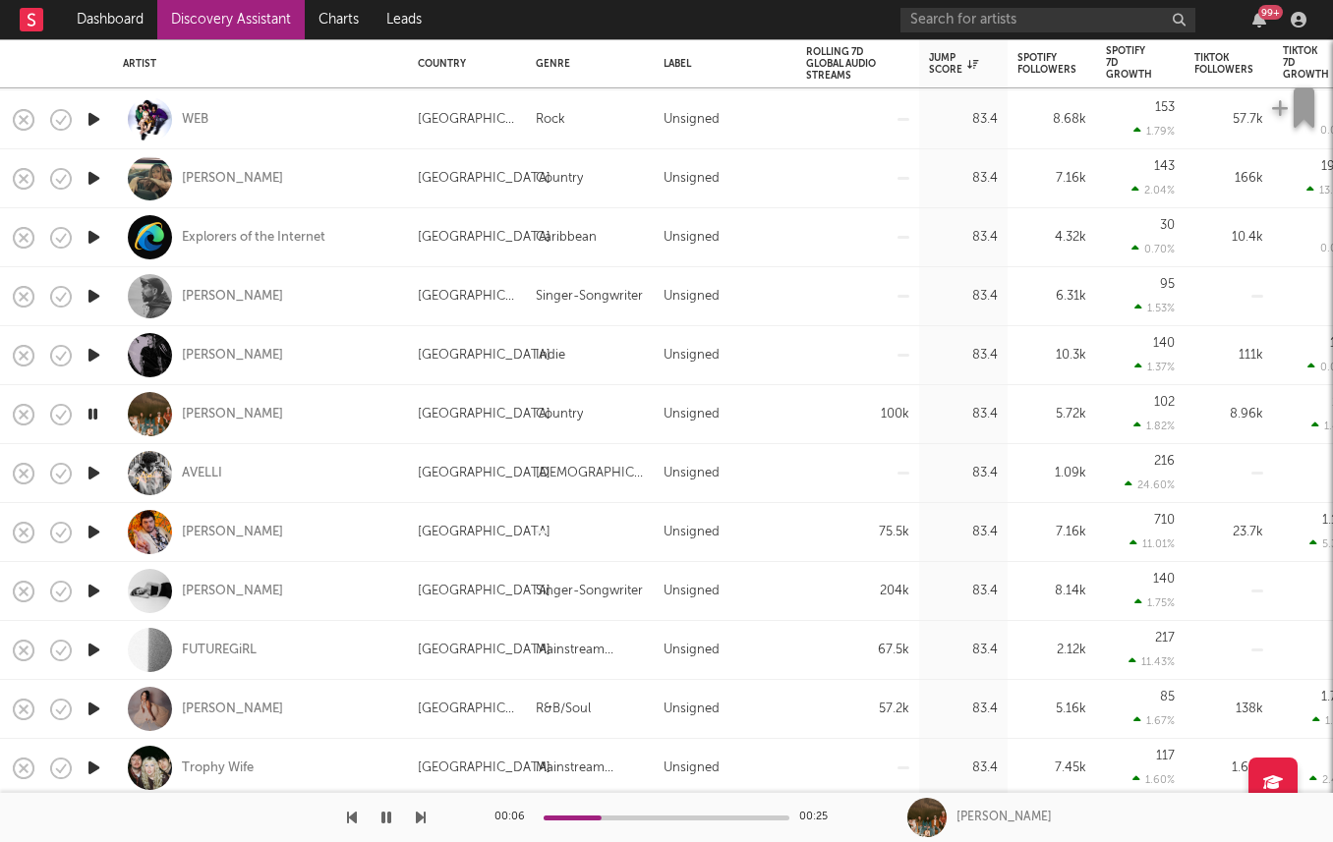
click at [94, 653] on icon "button" at bounding box center [94, 650] width 21 height 25
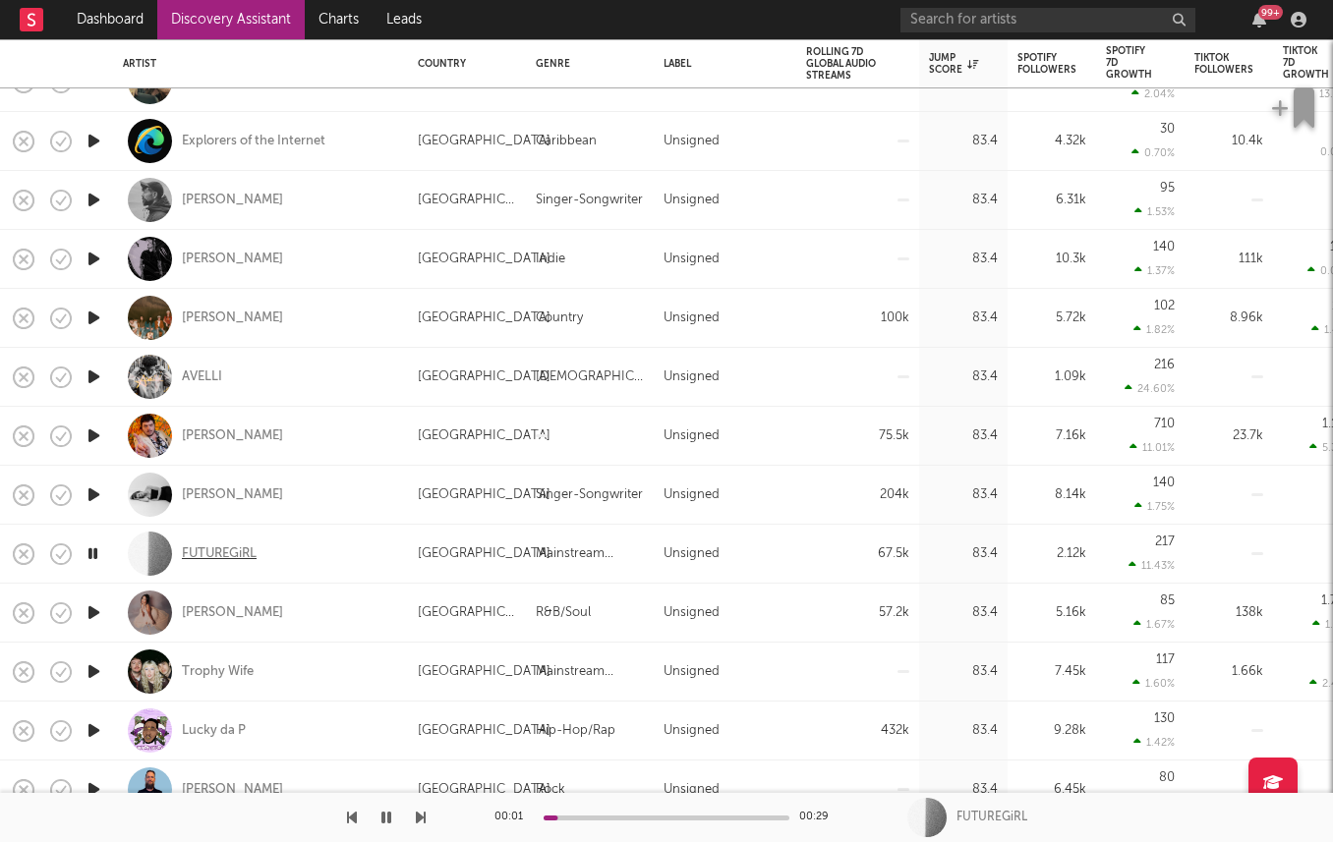
click at [210, 558] on div "FUTUREGiRL" at bounding box center [219, 555] width 75 height 18
click at [96, 494] on icon "button" at bounding box center [94, 495] width 21 height 25
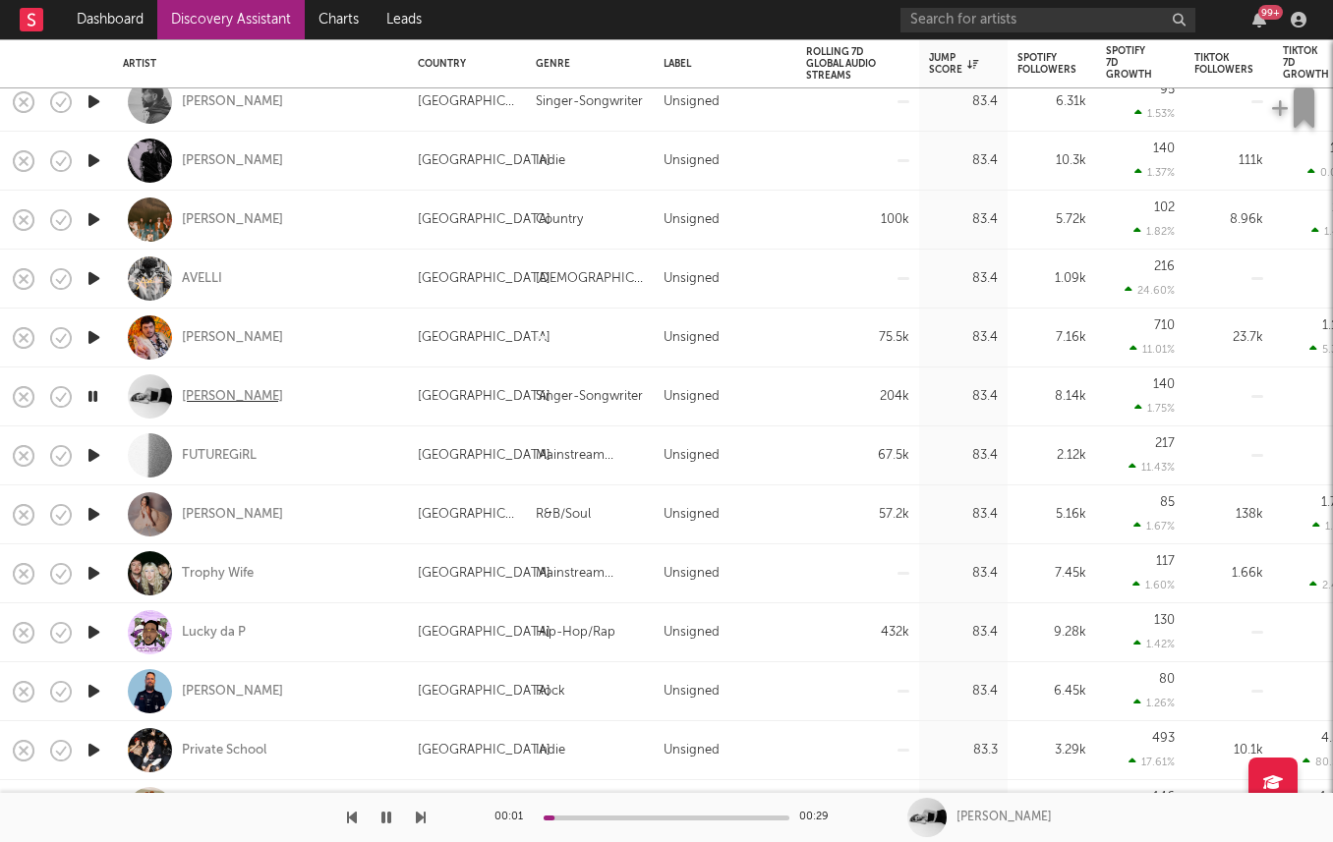
click at [210, 388] on div "KELSON" at bounding box center [232, 397] width 101 height 18
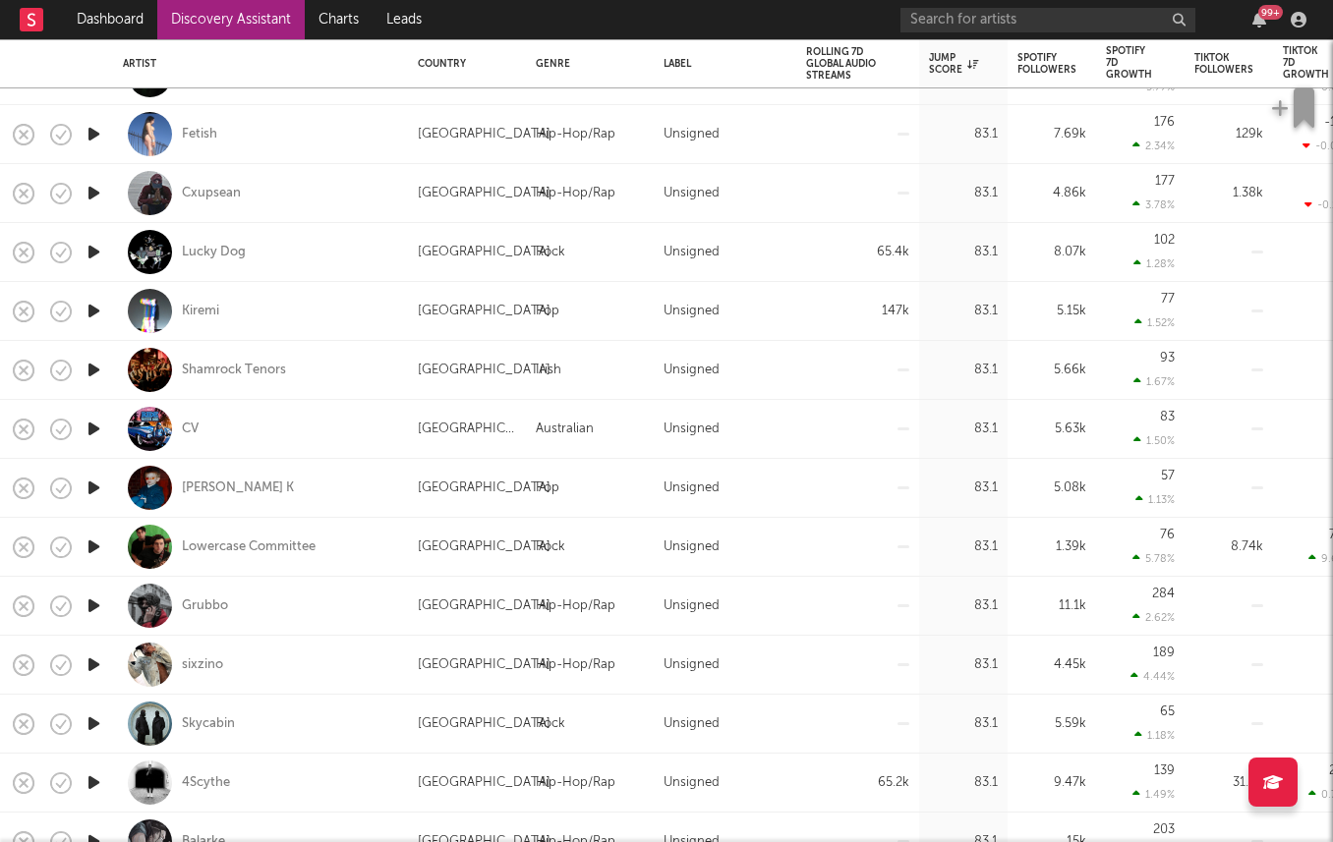
click at [92, 314] on icon "button" at bounding box center [94, 311] width 21 height 25
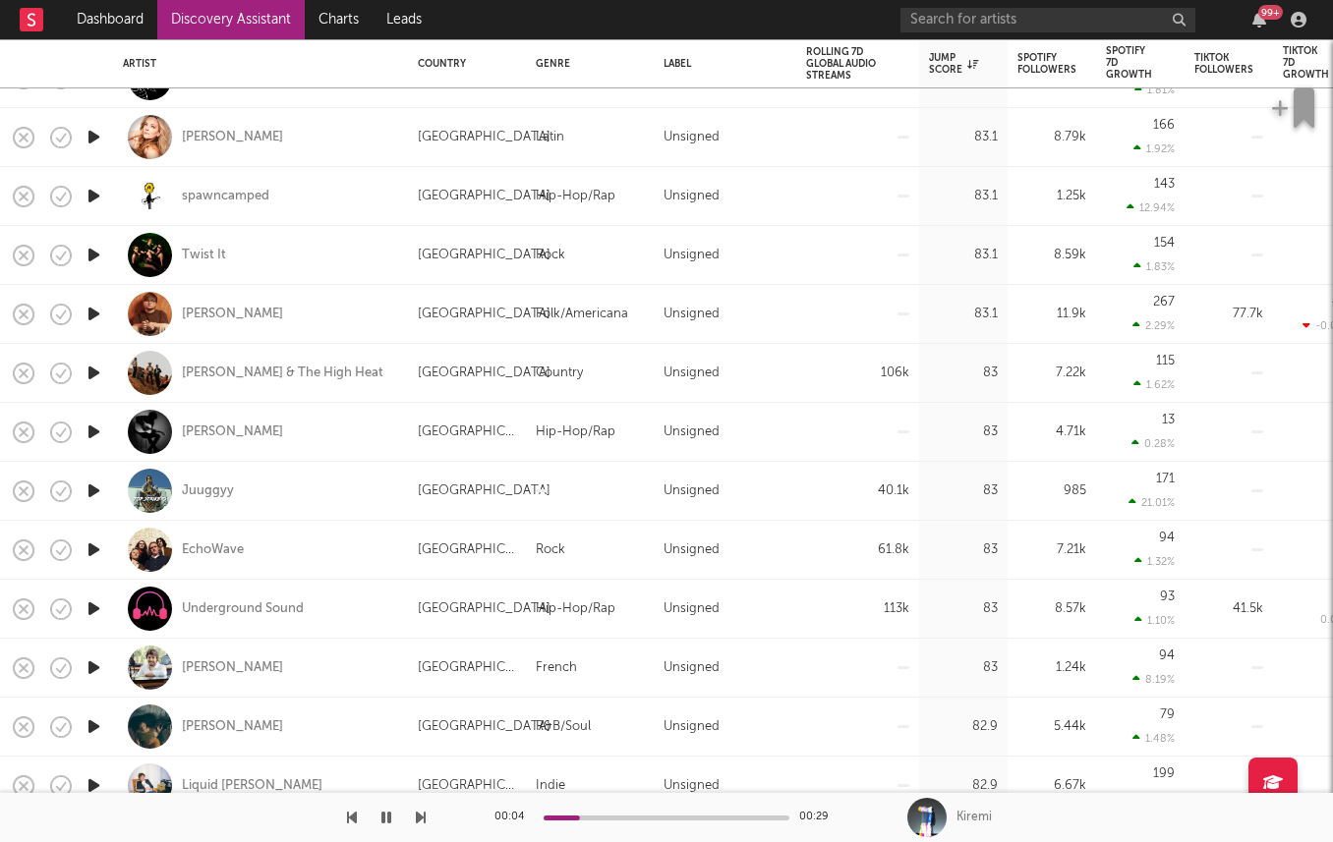
click at [94, 548] on icon "button" at bounding box center [94, 550] width 21 height 25
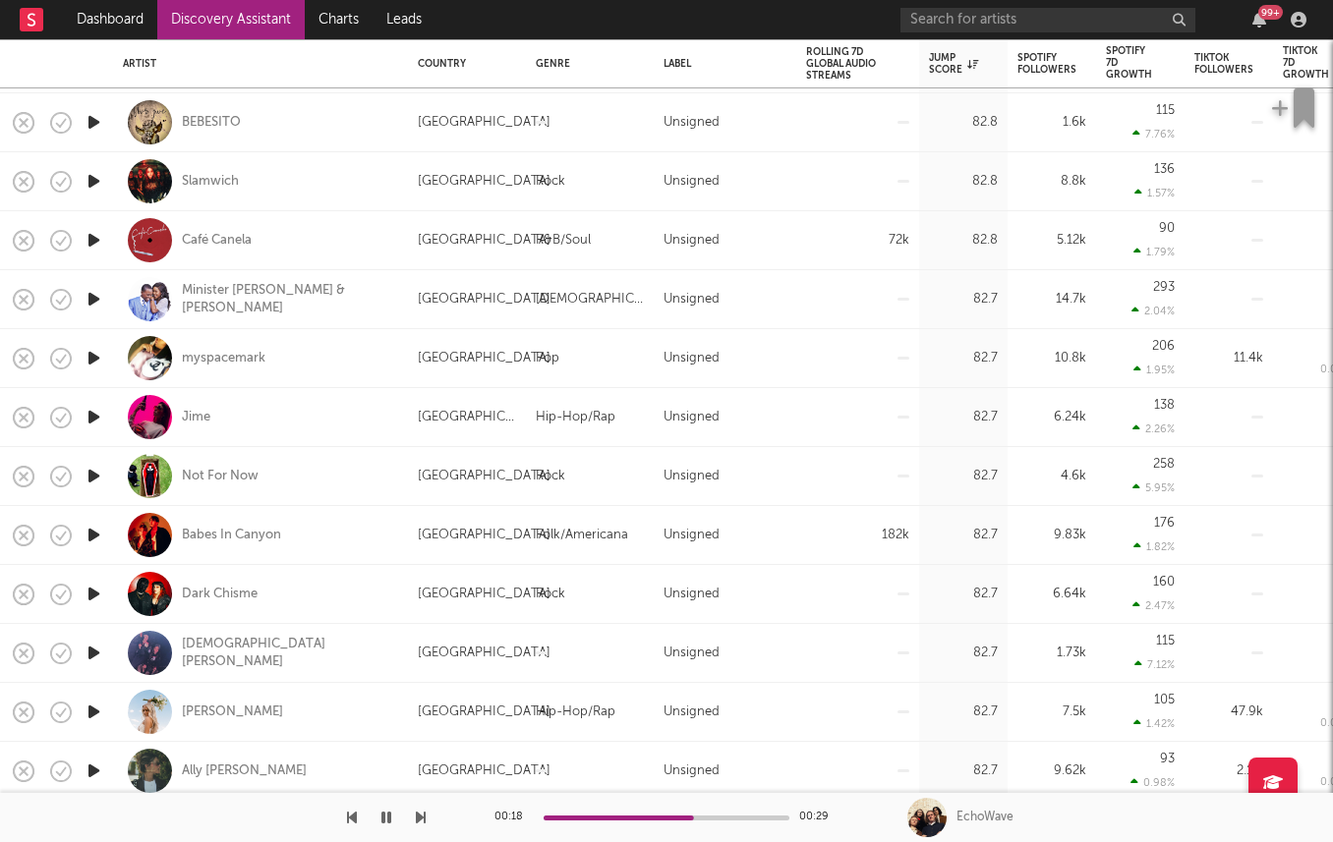
click at [97, 527] on icon "button" at bounding box center [94, 535] width 21 height 25
click at [219, 537] on div "Babes In Canyon" at bounding box center [231, 536] width 99 height 18
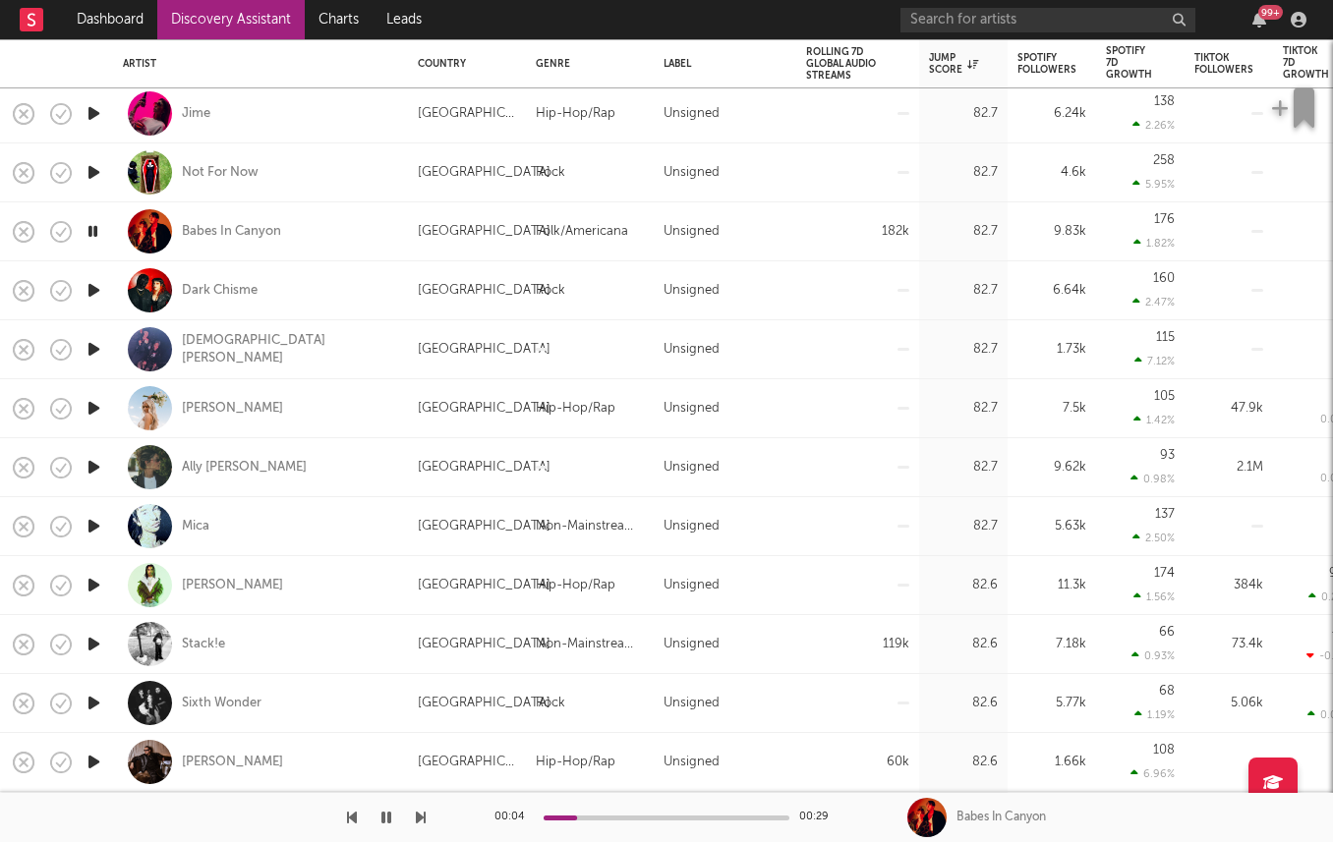
click at [89, 639] on icon "button" at bounding box center [94, 644] width 21 height 25
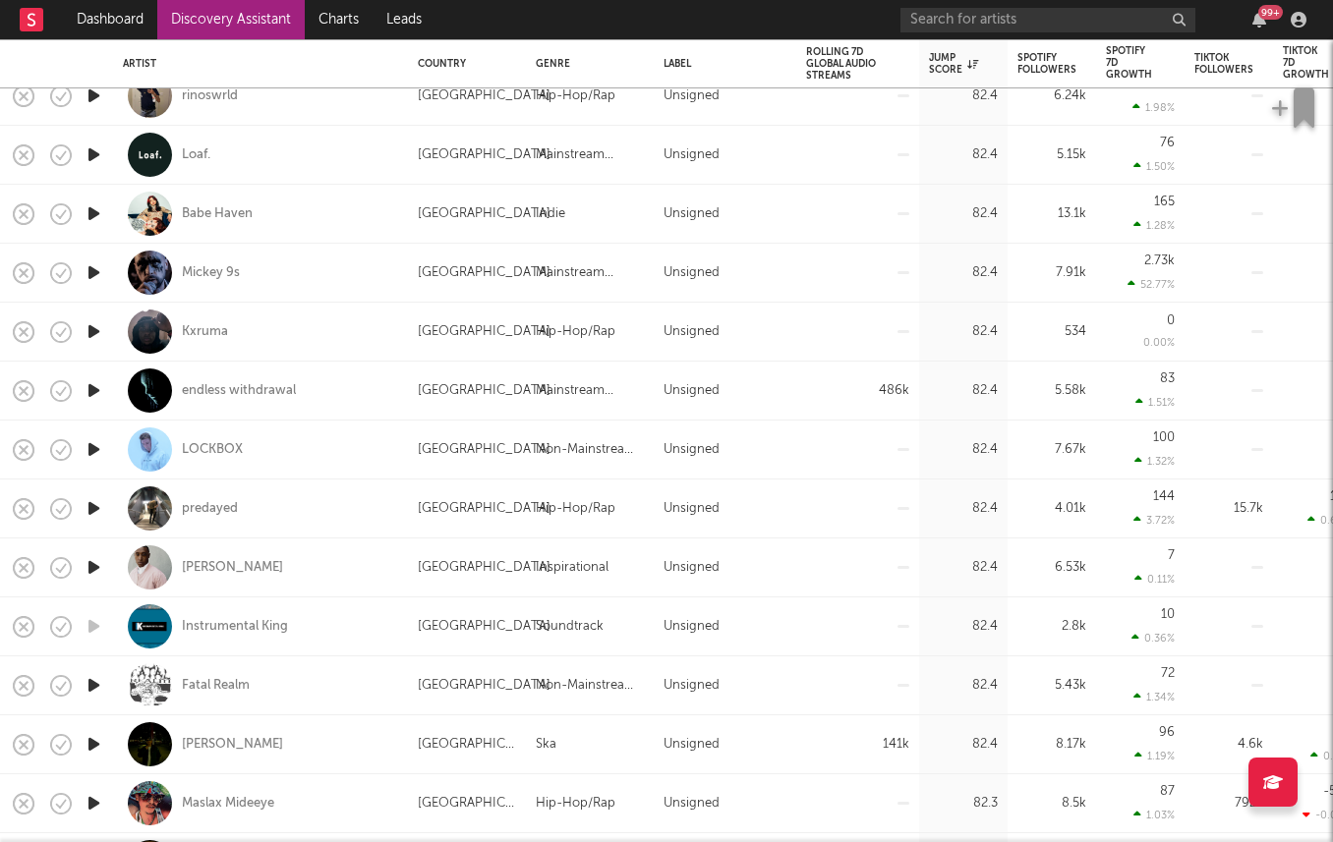
click at [98, 395] on icon "button" at bounding box center [94, 390] width 21 height 25
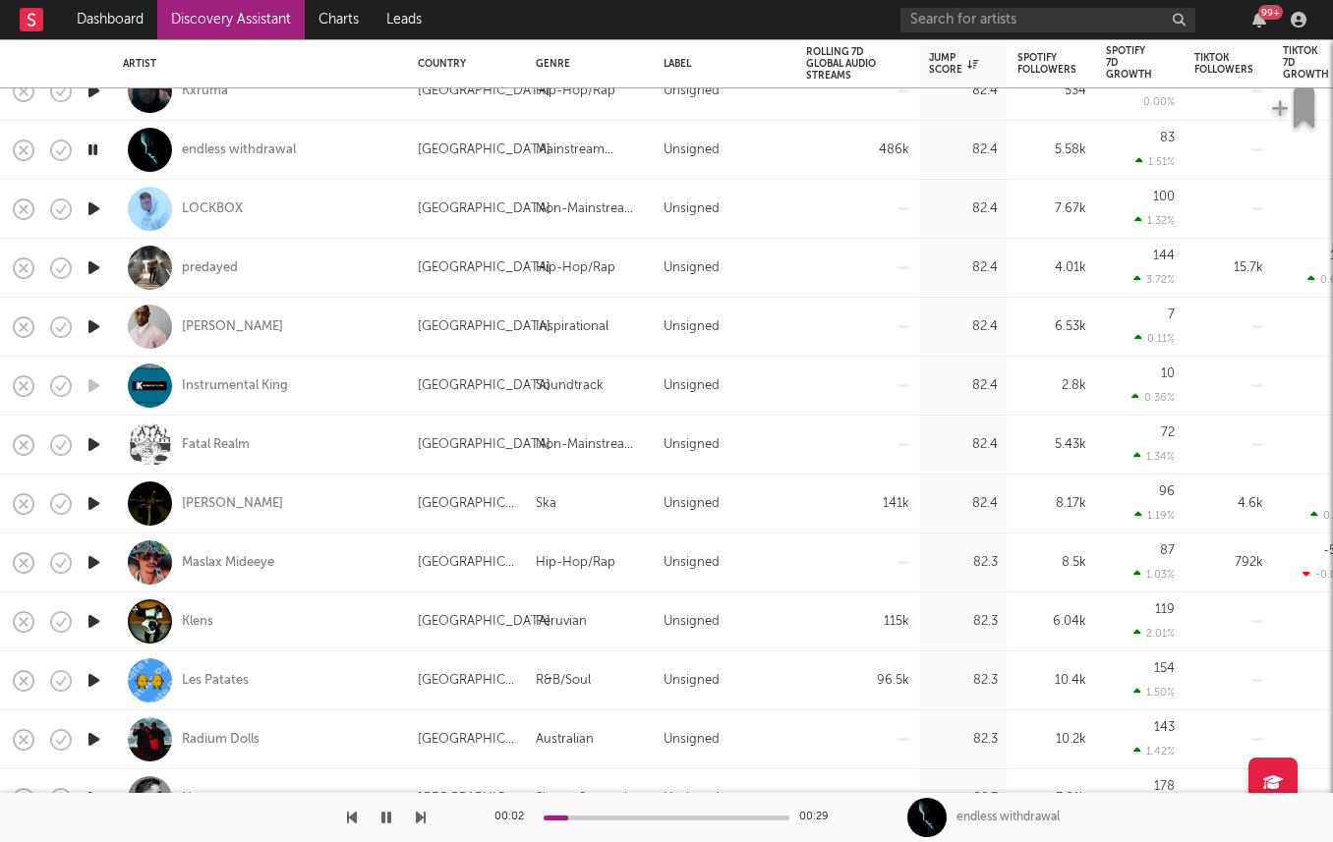
click at [94, 503] on icon "button" at bounding box center [94, 503] width 21 height 25
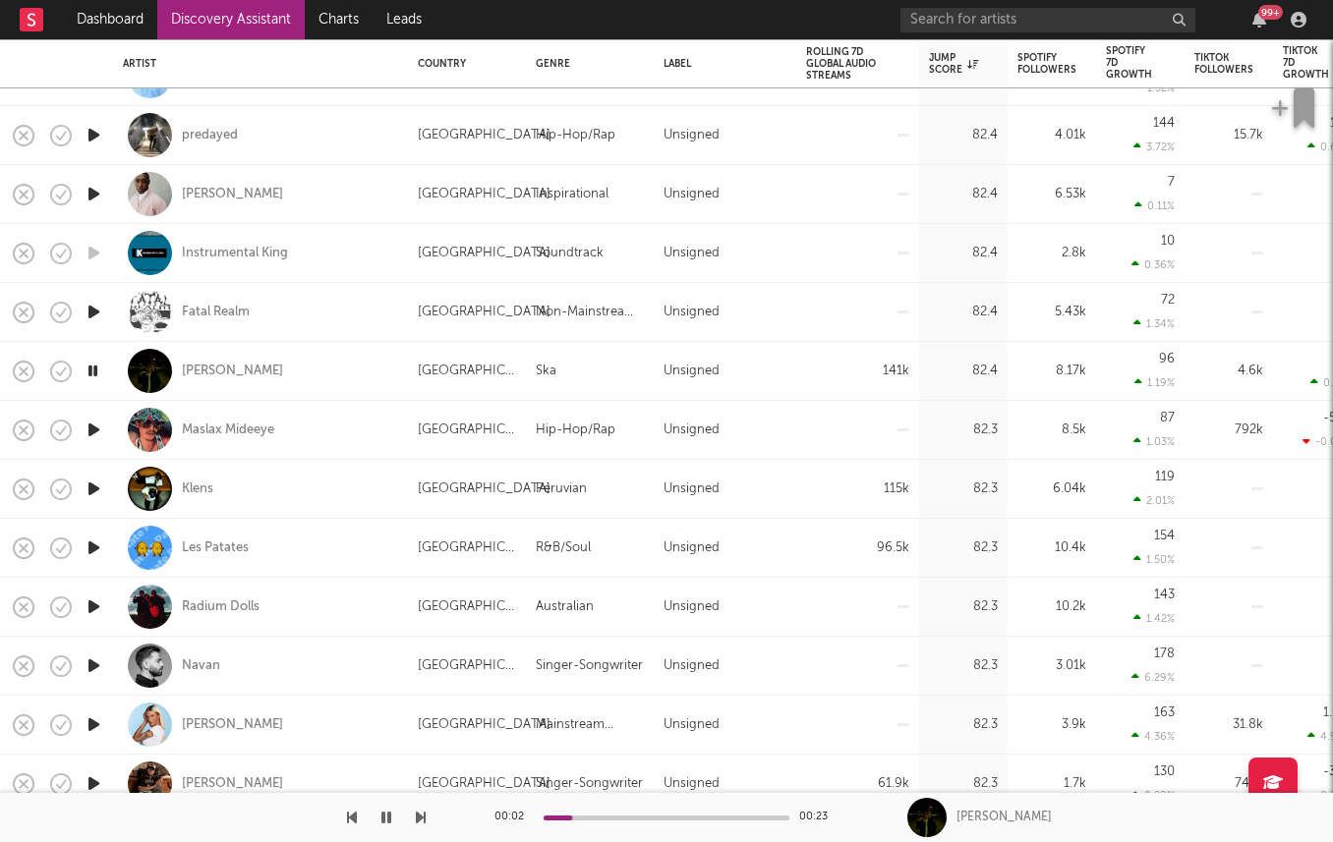
click at [94, 496] on icon "button" at bounding box center [94, 489] width 21 height 25
click at [198, 488] on div "Klens" at bounding box center [197, 490] width 31 height 18
click at [79, 550] on div at bounding box center [93, 548] width 39 height 59
select select "1w"
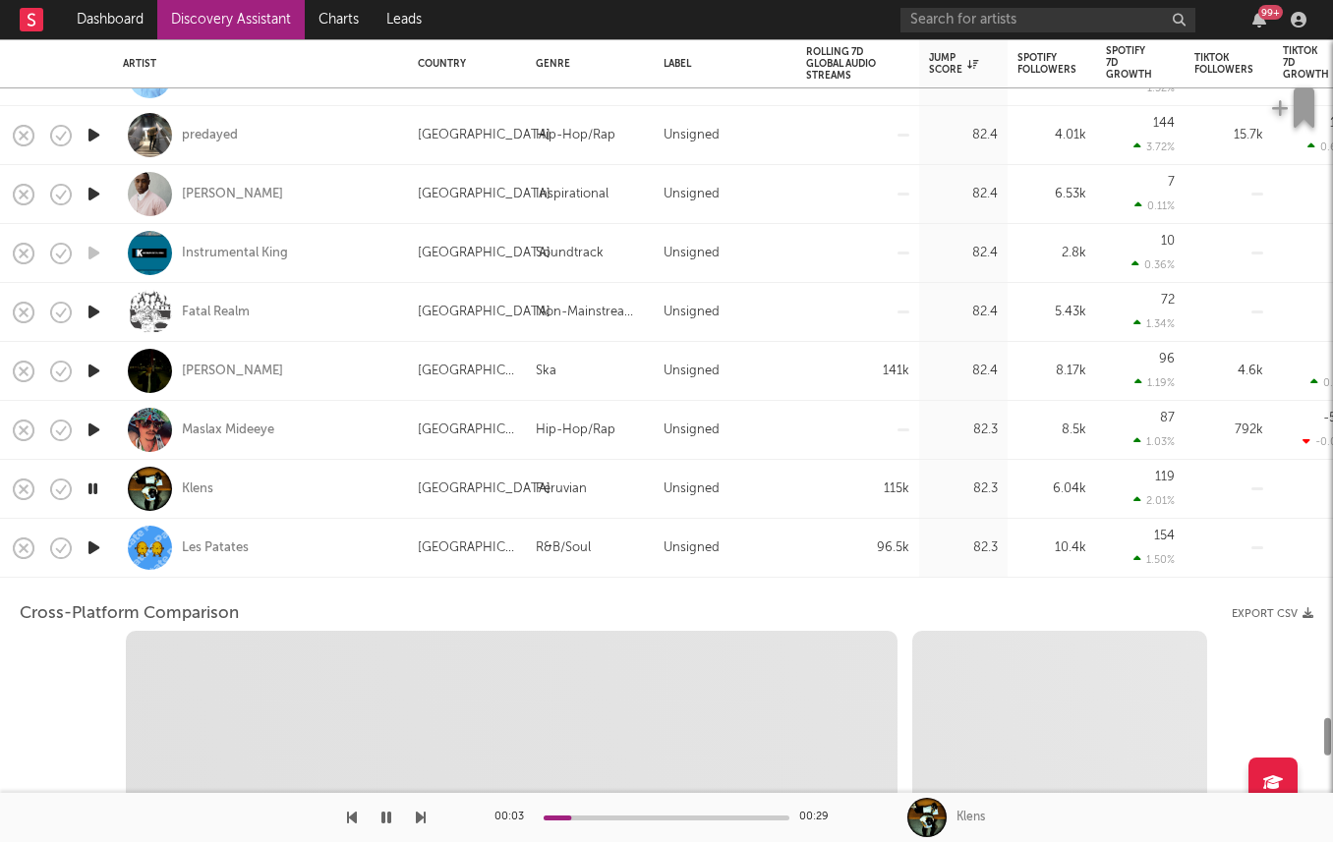
click at [78, 550] on div at bounding box center [93, 548] width 39 height 59
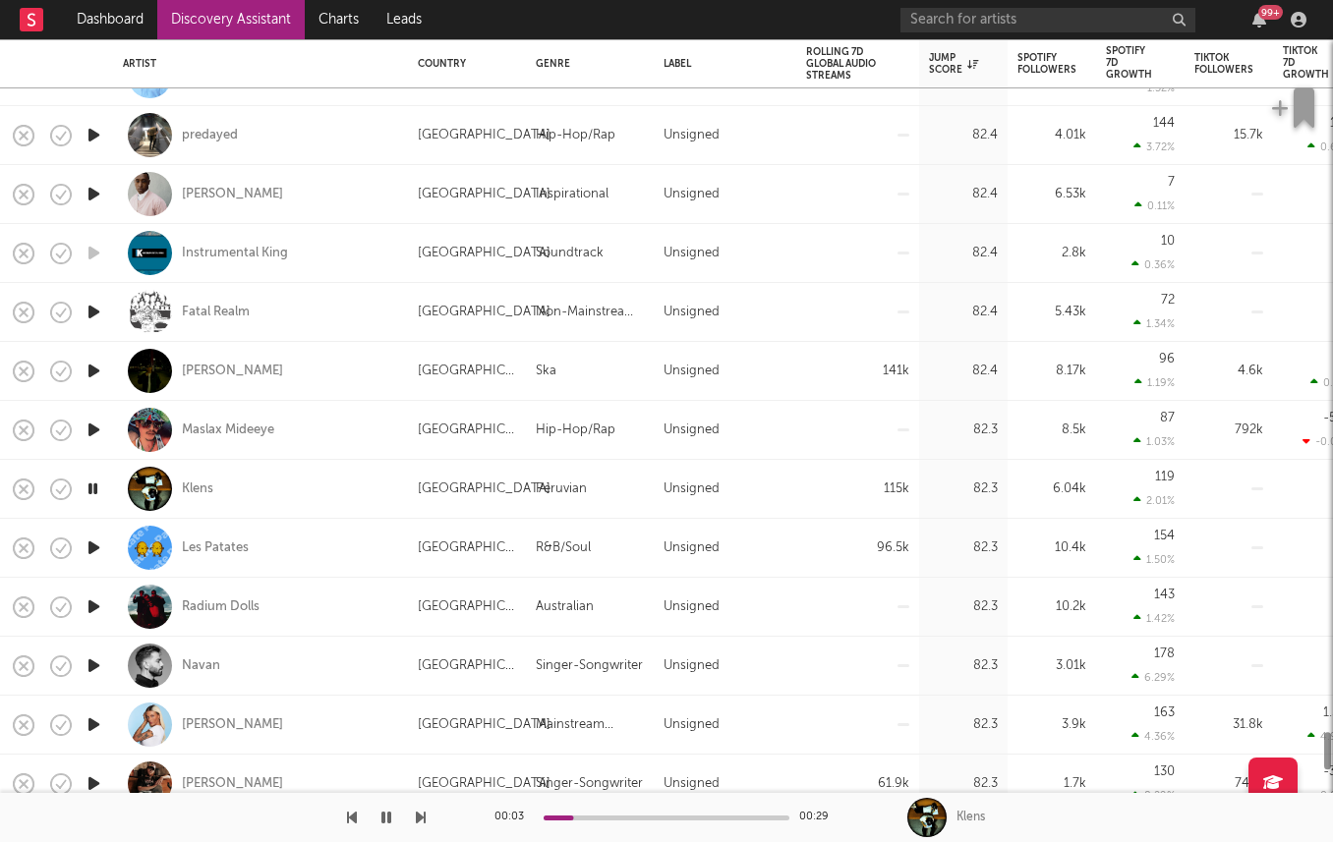
click at [78, 550] on div at bounding box center [93, 548] width 39 height 59
select select "1w"
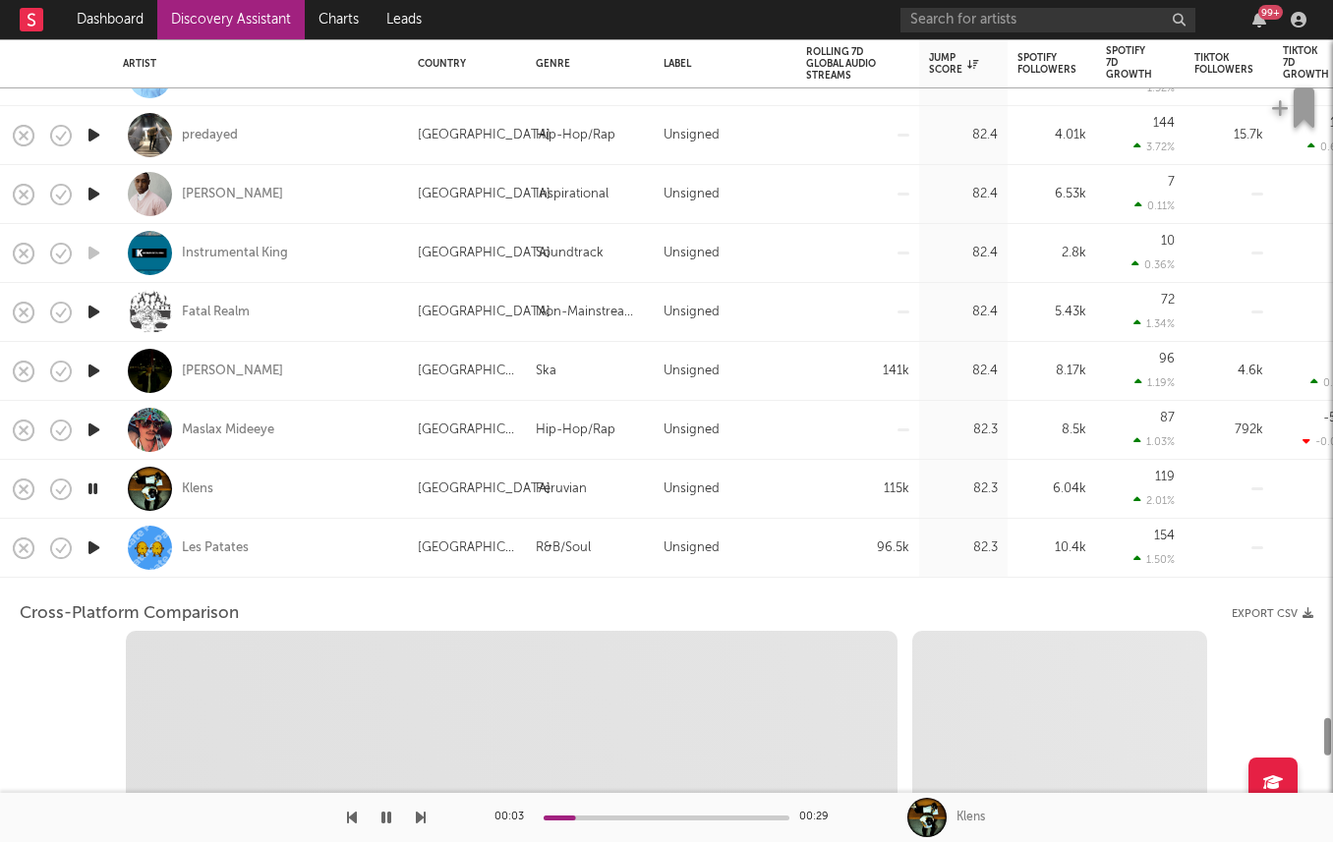
click at [79, 550] on div at bounding box center [93, 548] width 39 height 59
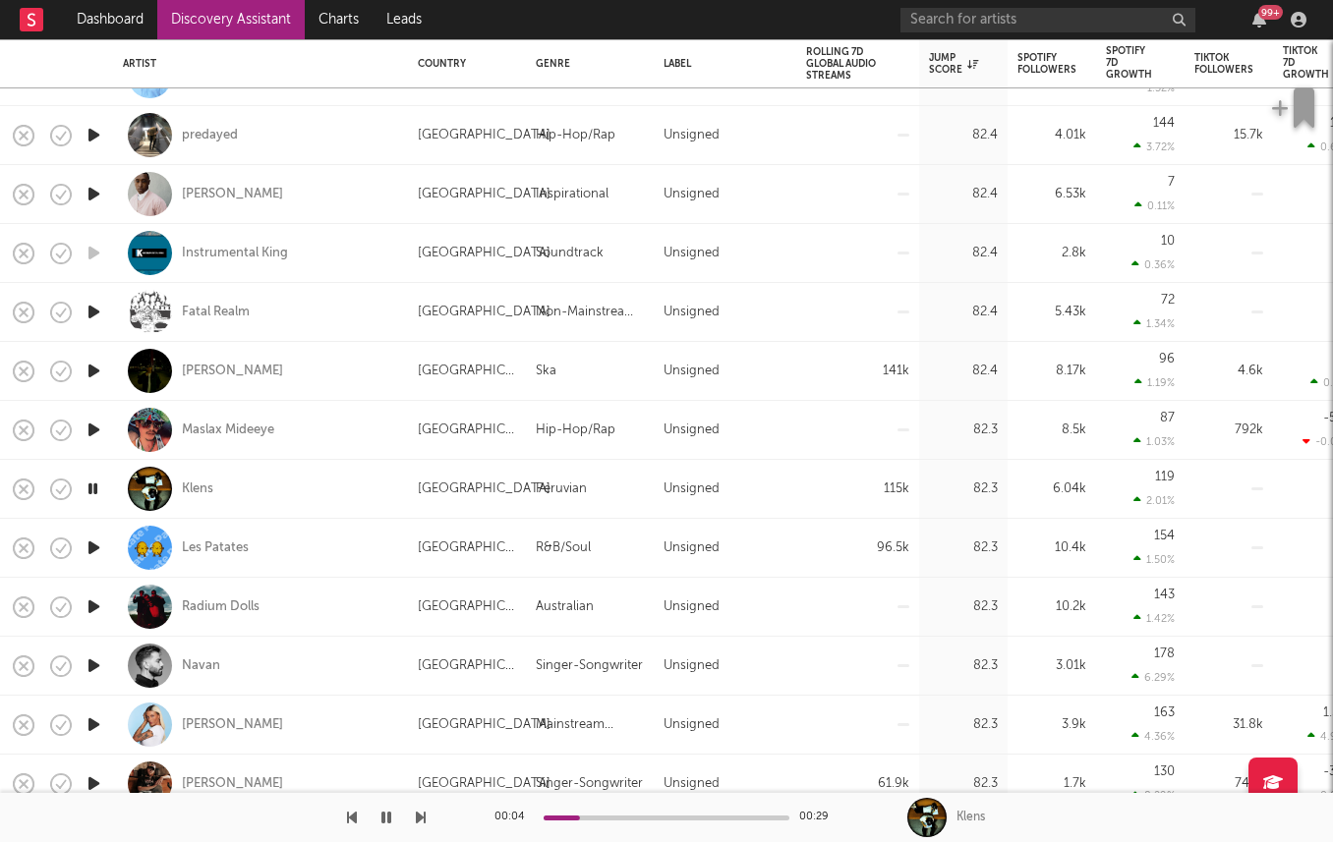
click at [90, 550] on icon "button" at bounding box center [94, 548] width 21 height 25
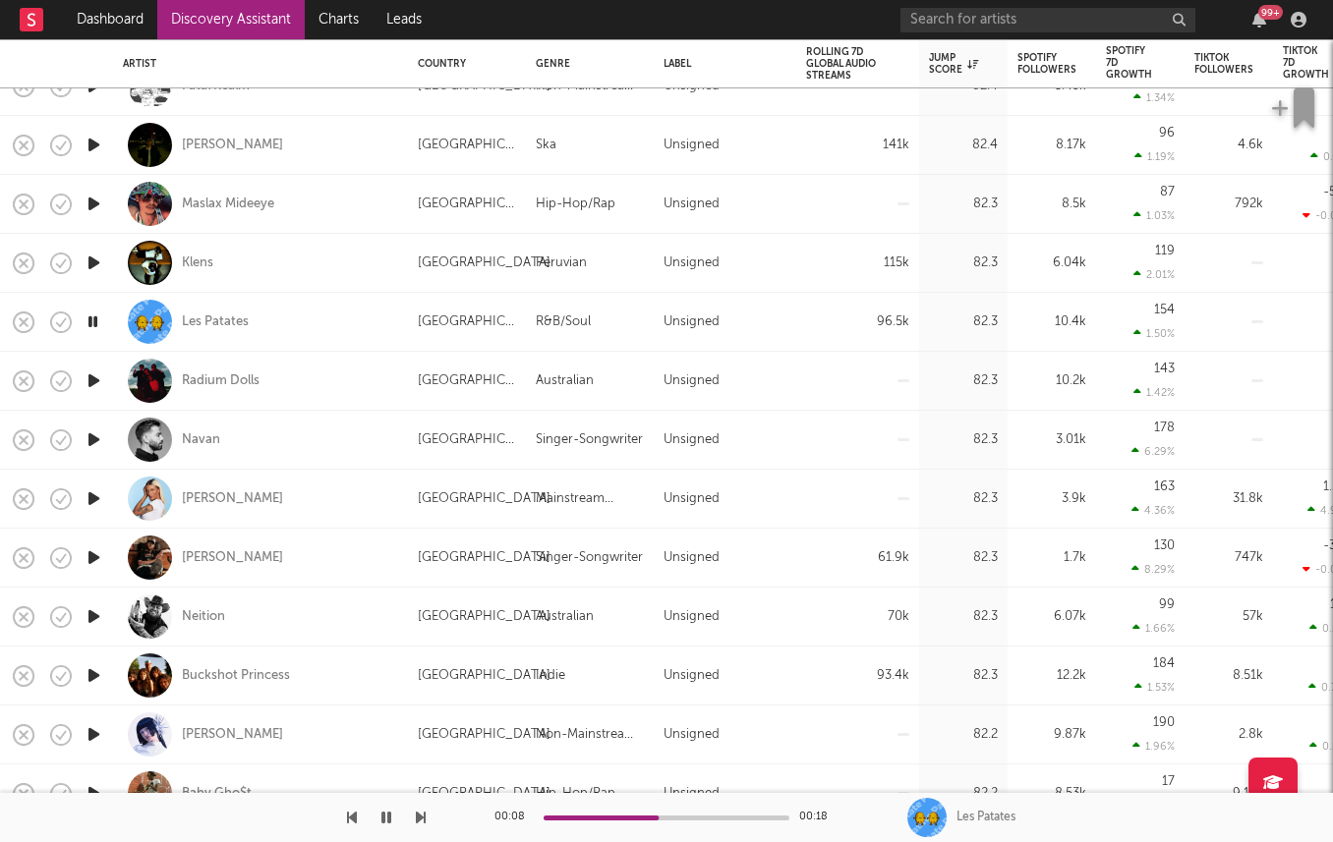
click at [98, 672] on icon "button" at bounding box center [94, 675] width 21 height 25
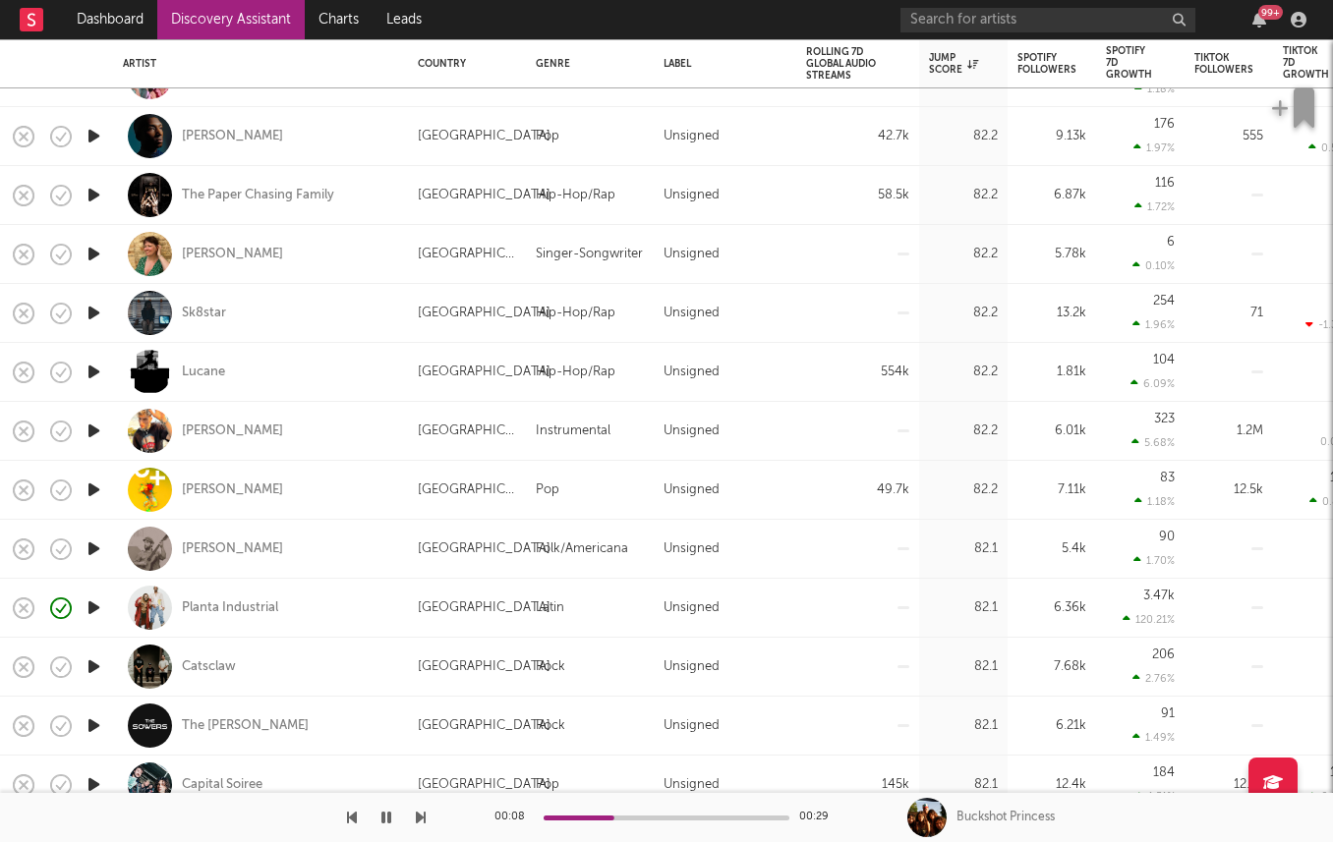
click at [91, 372] on icon "button" at bounding box center [94, 372] width 21 height 25
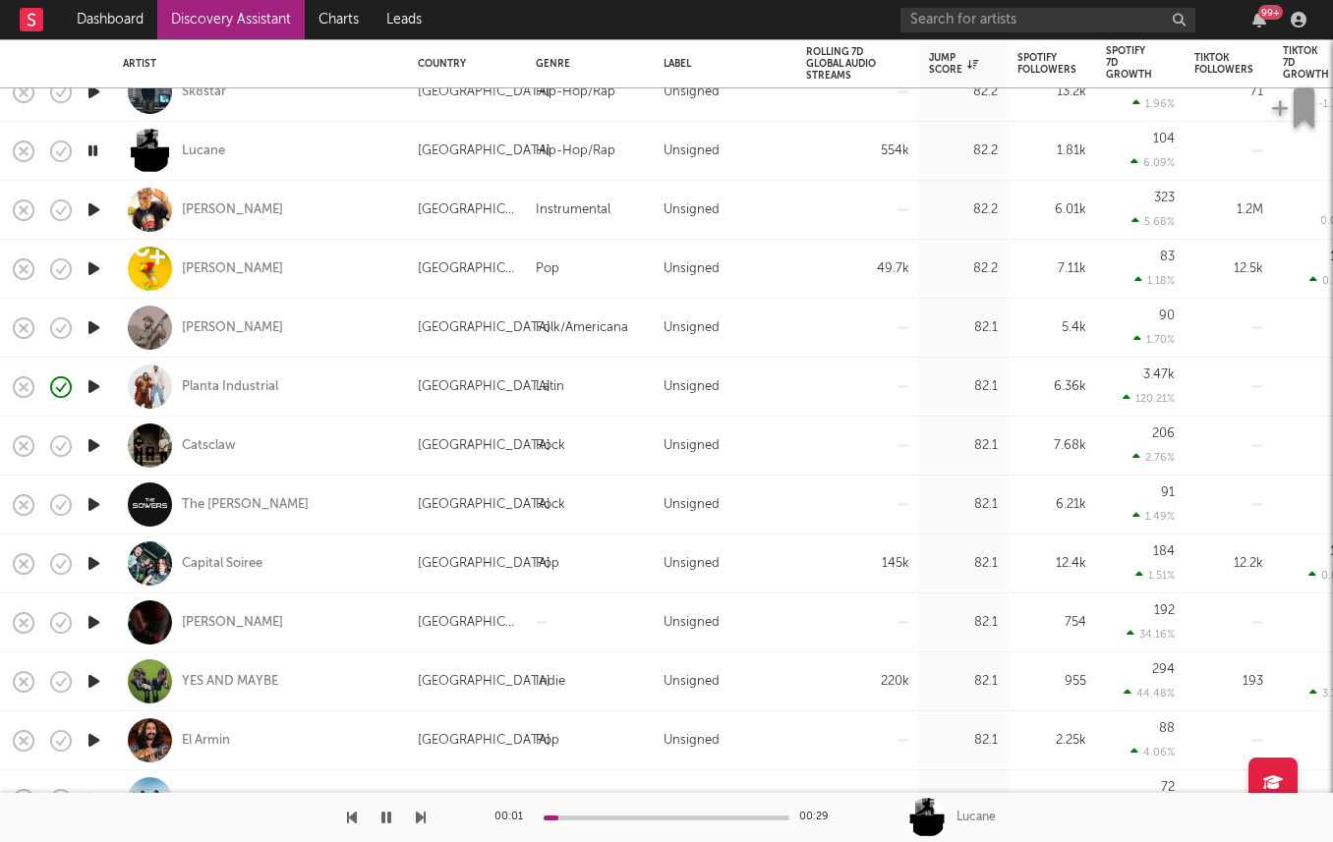
click at [91, 563] on icon "button" at bounding box center [94, 563] width 21 height 25
click at [87, 682] on icon "button" at bounding box center [94, 681] width 21 height 25
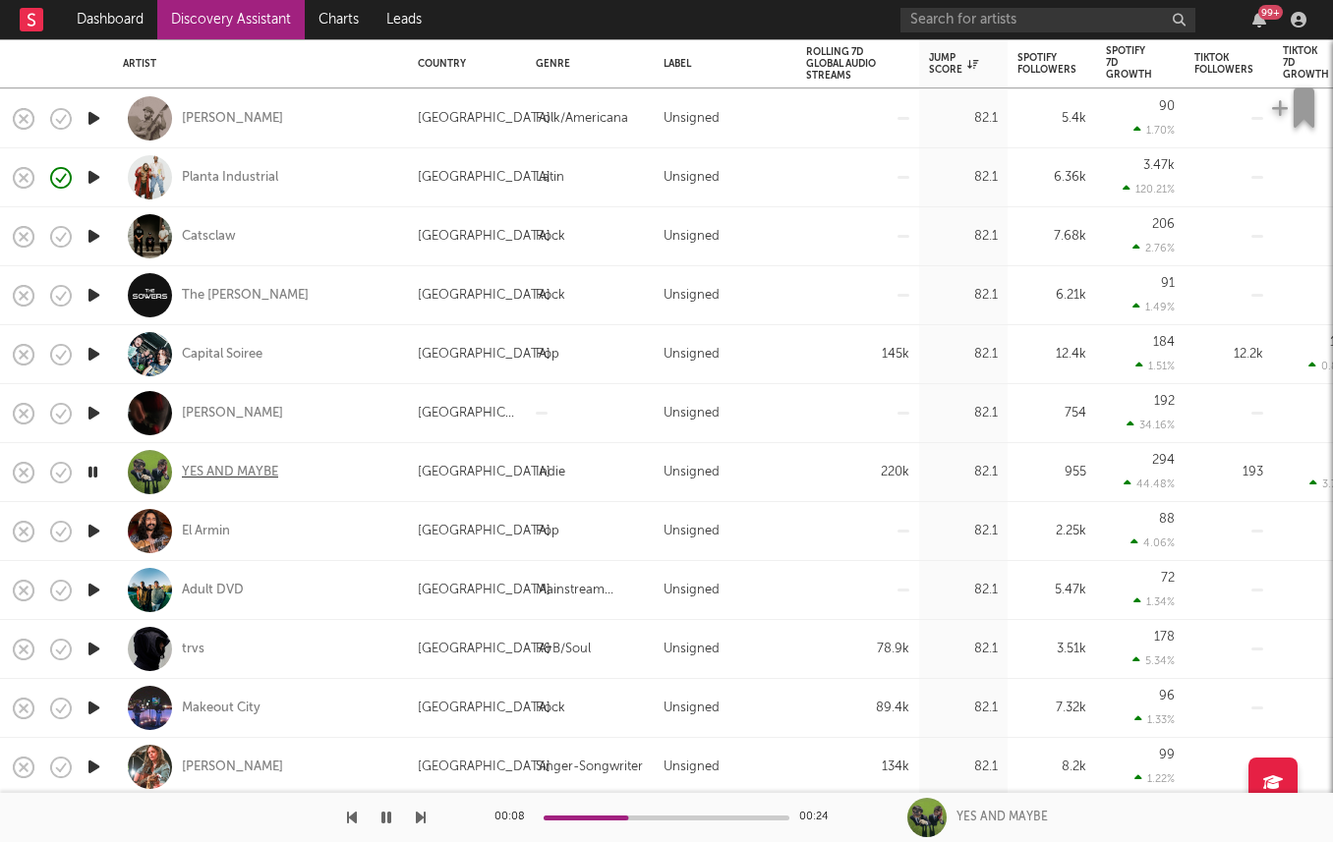
click at [203, 468] on div "YES AND MAYBE" at bounding box center [230, 473] width 96 height 18
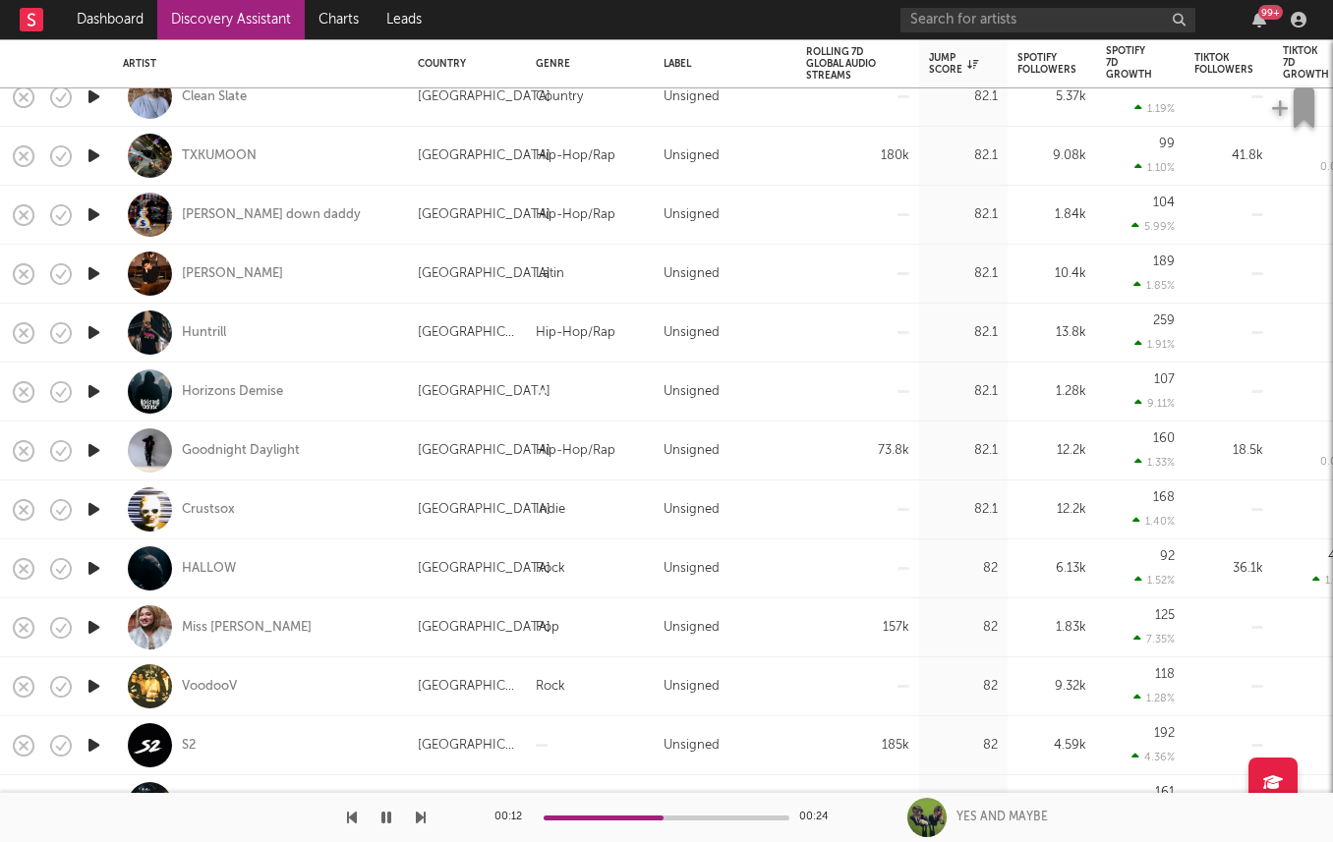
click at [102, 647] on div at bounding box center [93, 628] width 39 height 59
select select "1w"
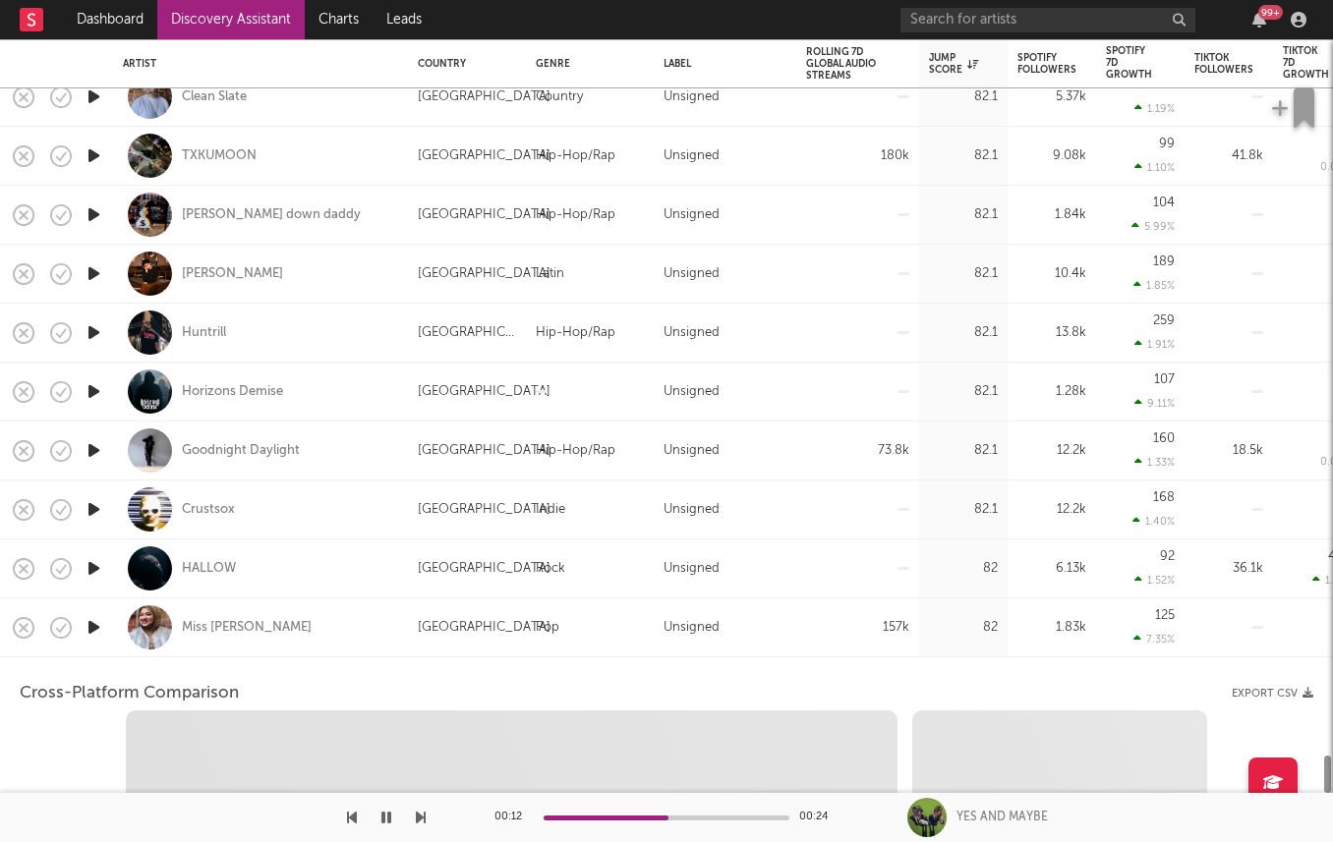
click at [102, 643] on div at bounding box center [93, 628] width 39 height 59
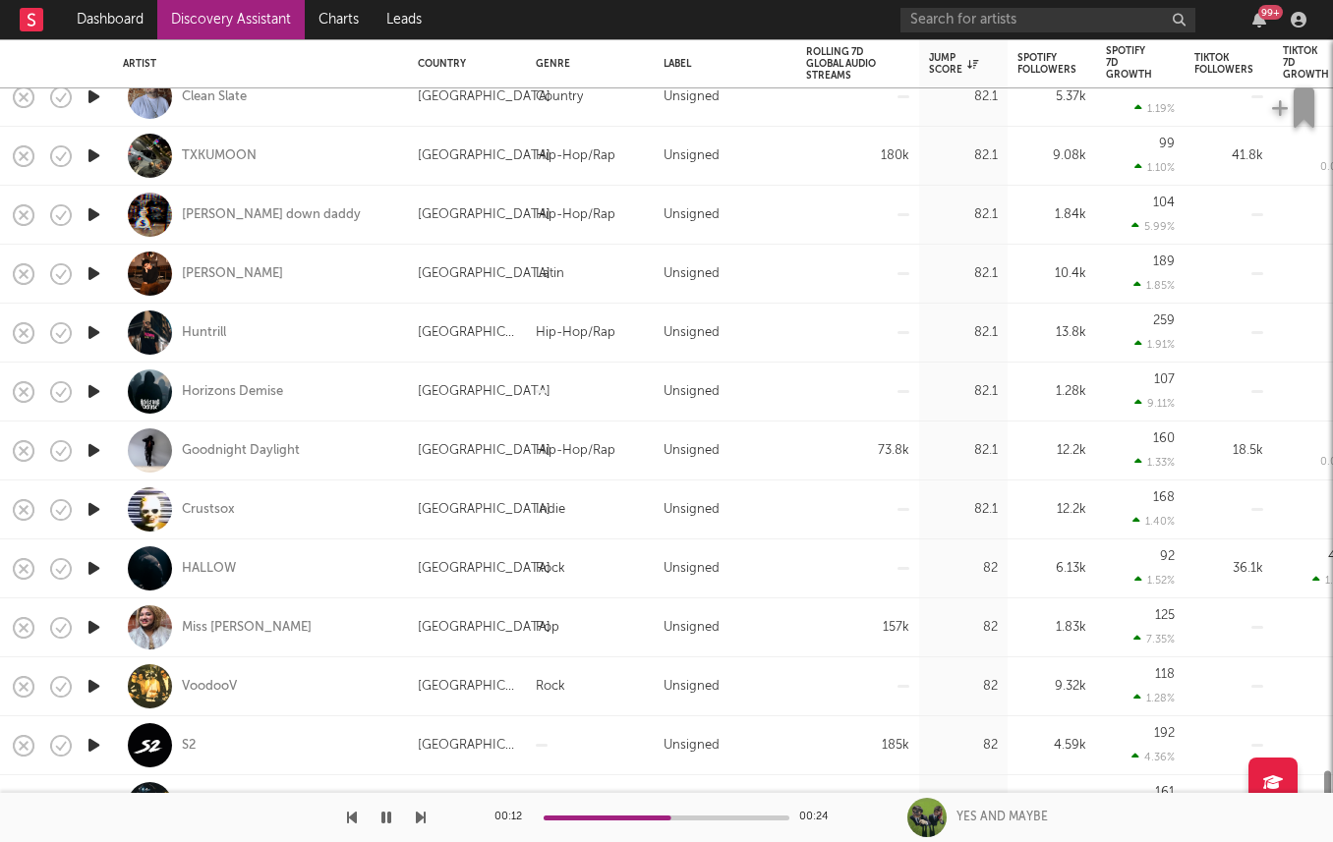
click at [89, 619] on icon "button" at bounding box center [94, 627] width 21 height 25
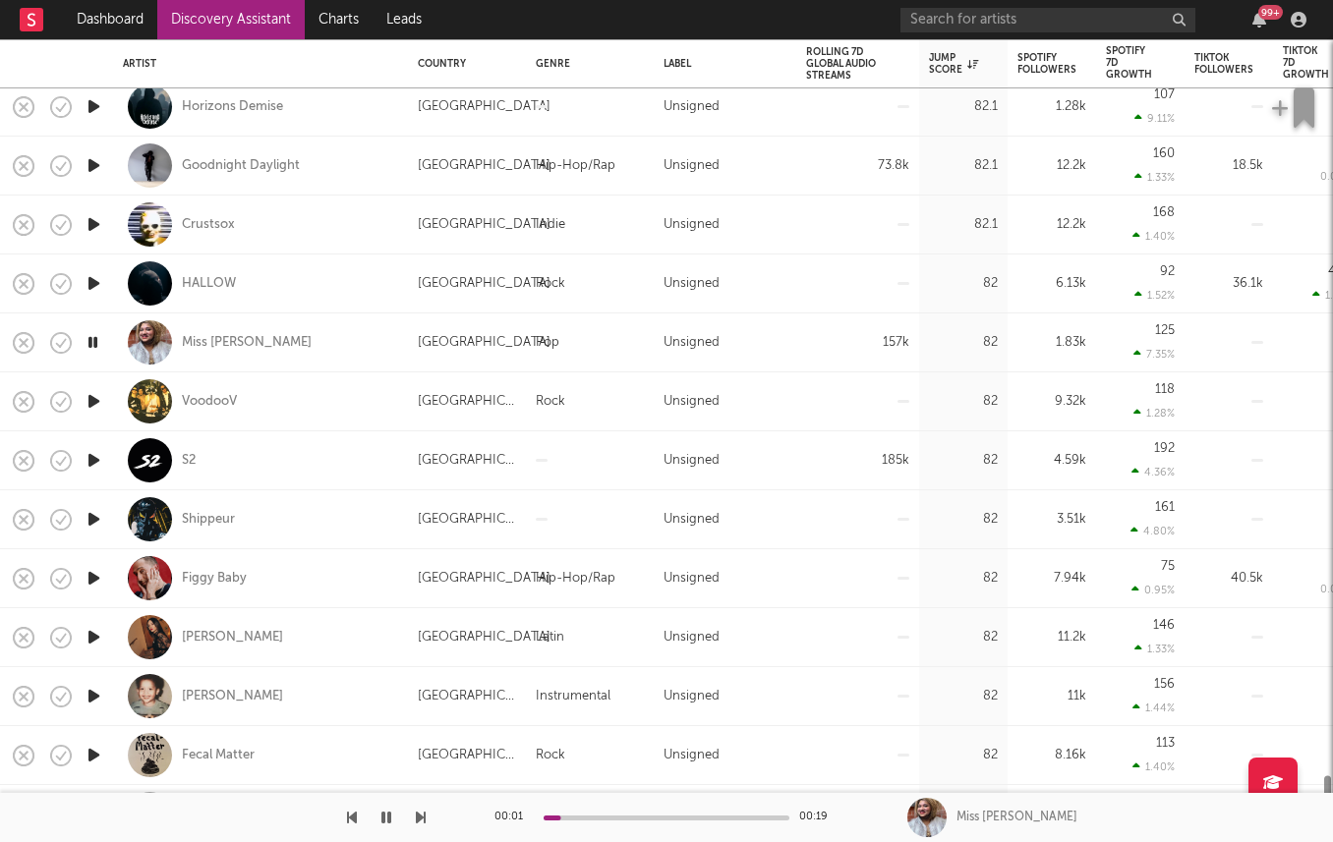
click at [87, 453] on icon "button" at bounding box center [94, 460] width 21 height 25
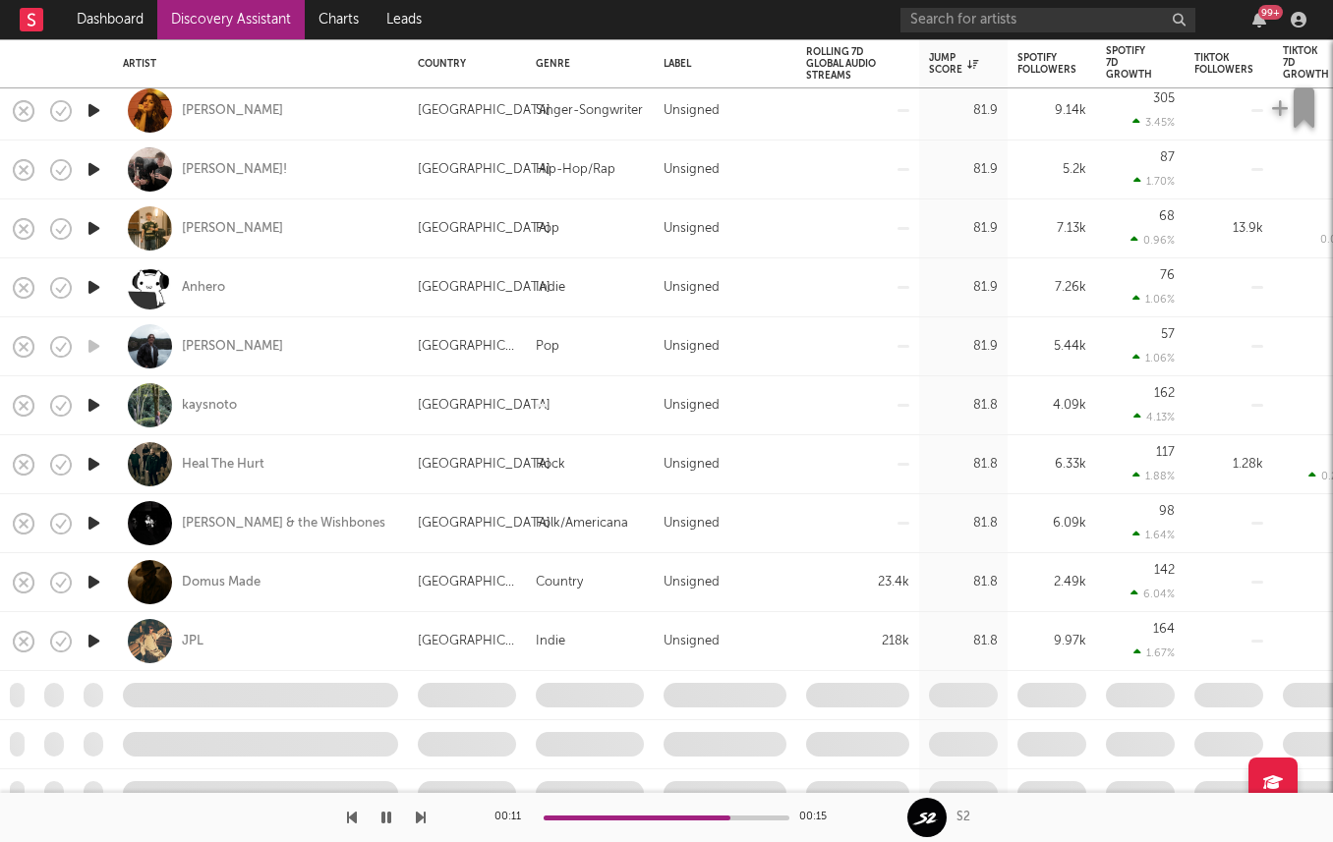
click at [89, 285] on icon "button" at bounding box center [94, 287] width 21 height 25
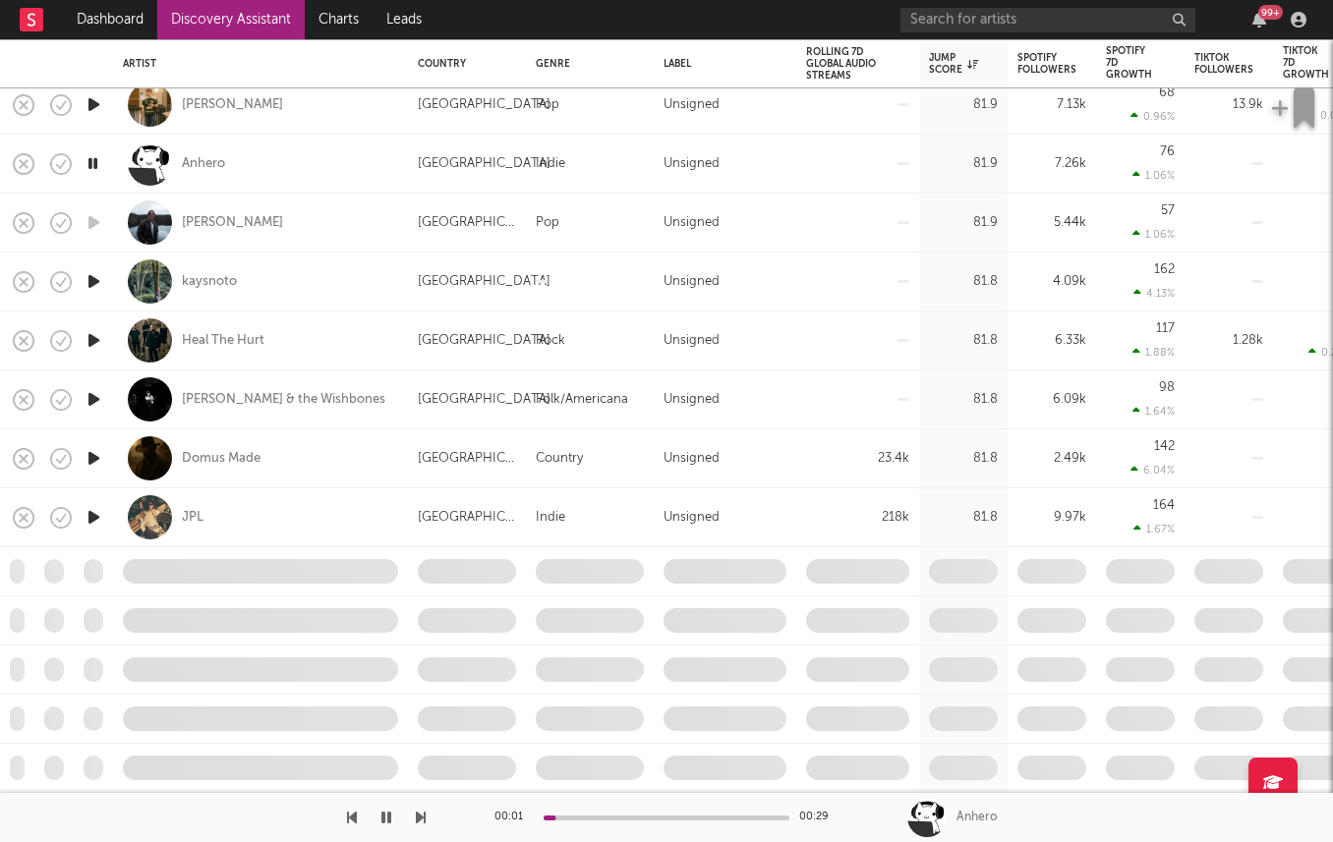
click at [90, 508] on icon "button" at bounding box center [94, 517] width 21 height 25
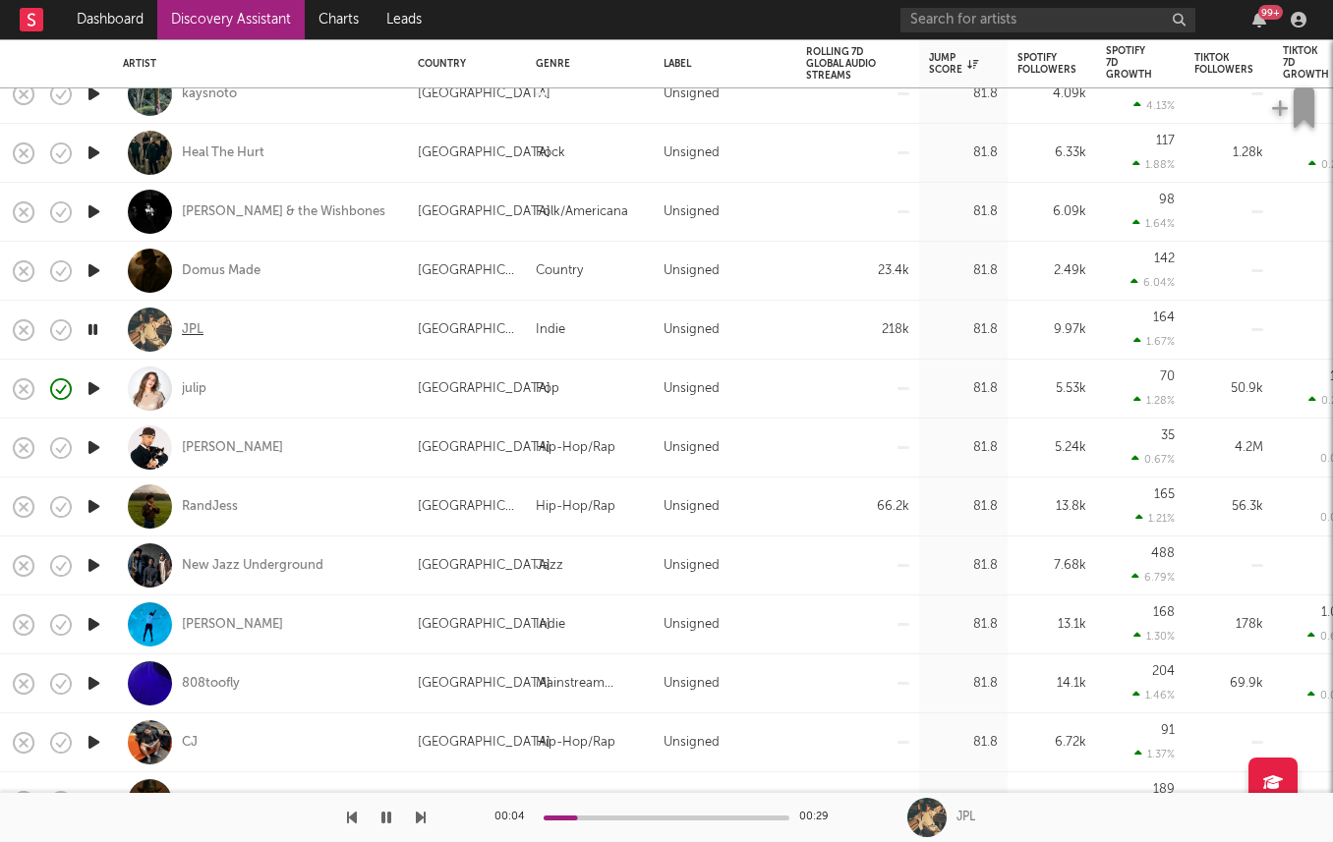
click at [188, 328] on div "JPL" at bounding box center [193, 330] width 22 height 18
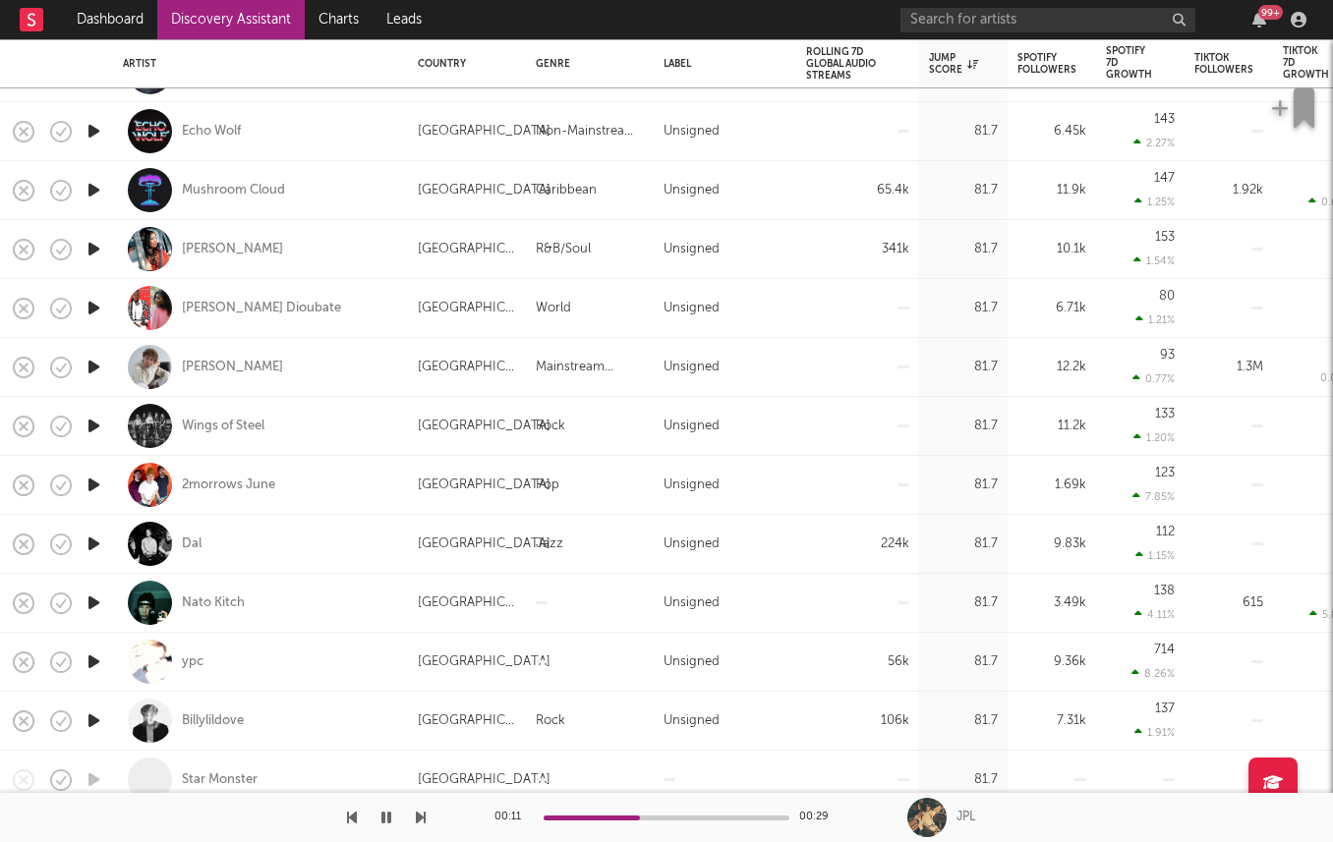
click at [91, 539] on icon "button" at bounding box center [94, 544] width 21 height 25
click at [193, 544] on div "Dal" at bounding box center [192, 545] width 20 height 18
click at [88, 725] on icon "button" at bounding box center [94, 721] width 21 height 25
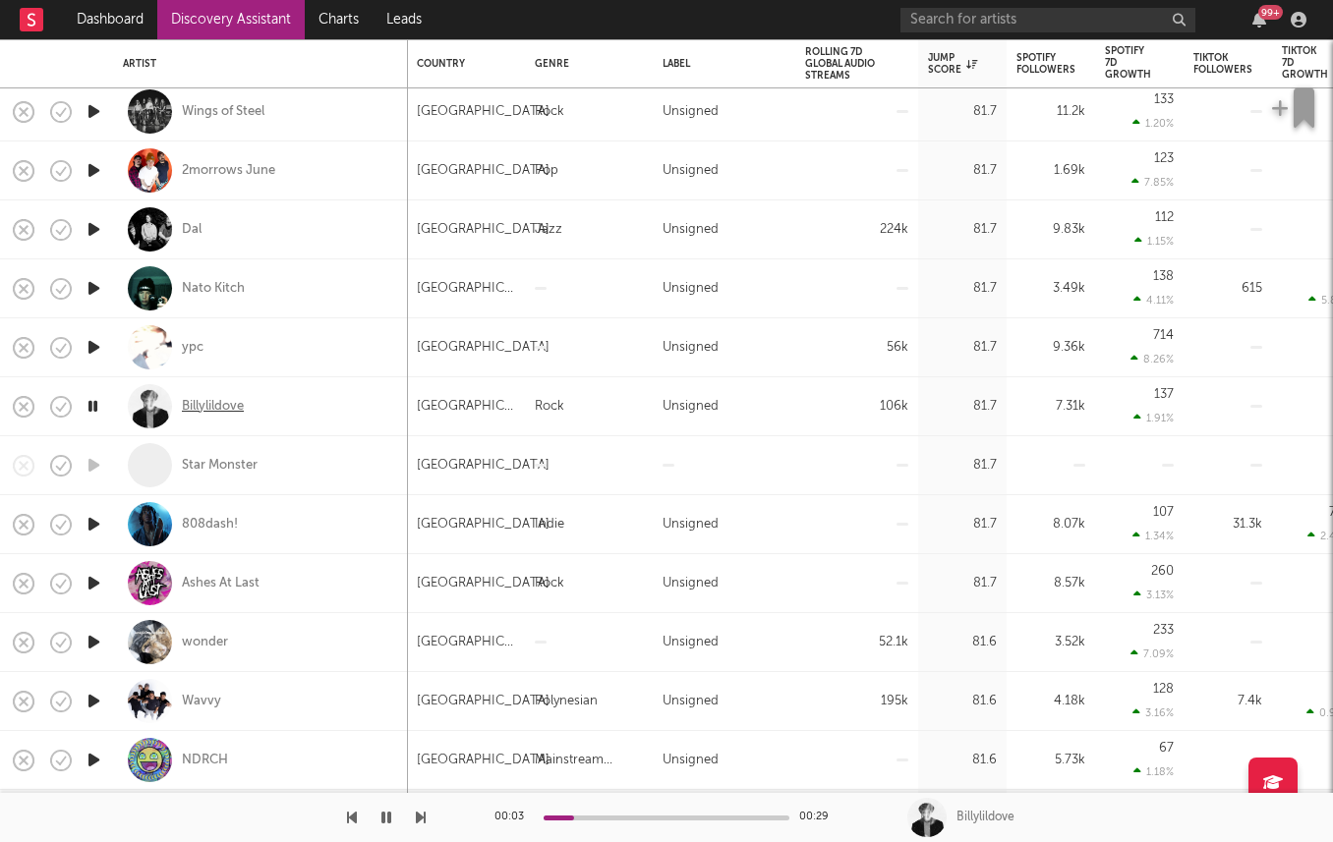
click at [213, 398] on div "Billylildove" at bounding box center [213, 407] width 62 height 18
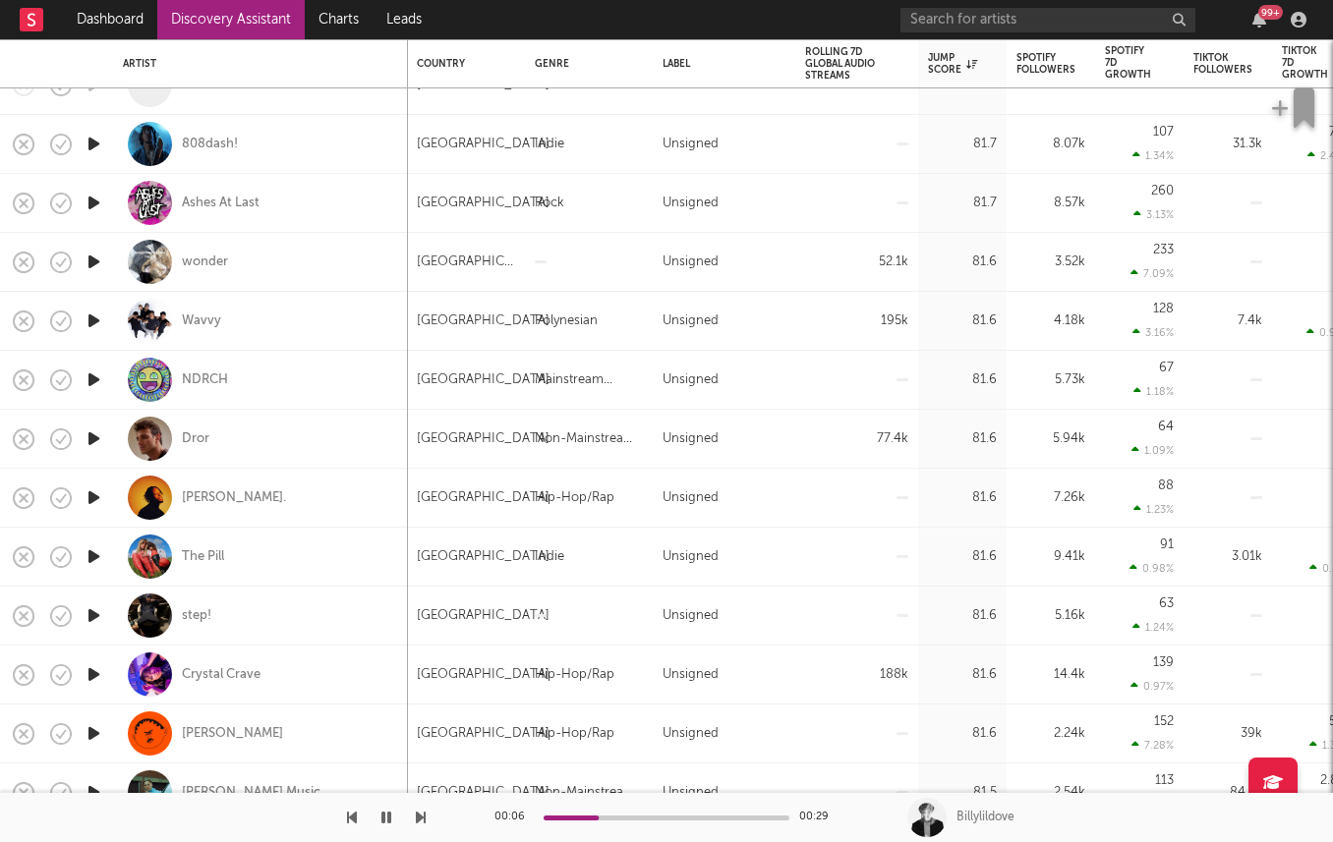
click at [86, 668] on icon "button" at bounding box center [94, 675] width 21 height 25
click at [94, 435] on icon "button" at bounding box center [94, 439] width 21 height 25
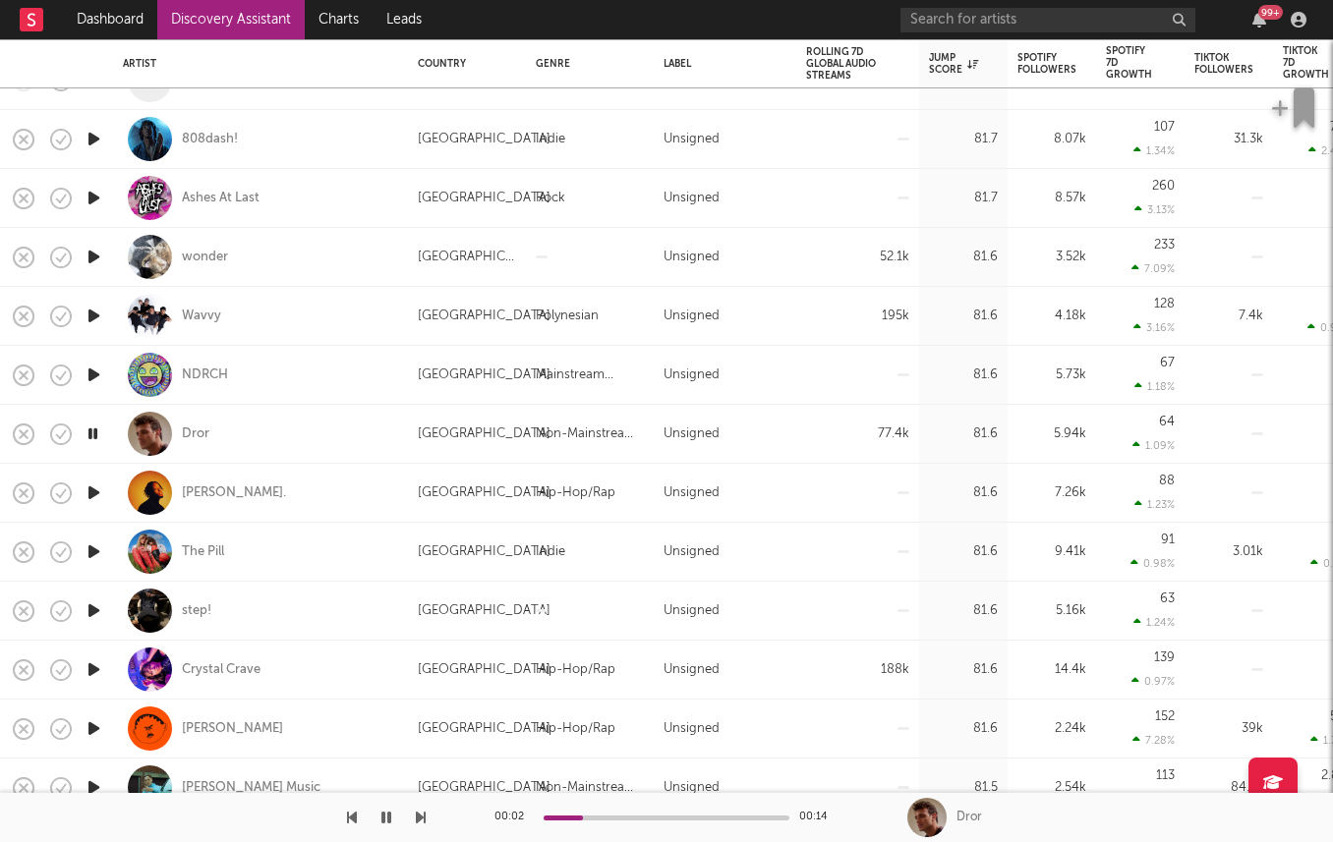
click at [87, 552] on icon "button" at bounding box center [94, 552] width 21 height 25
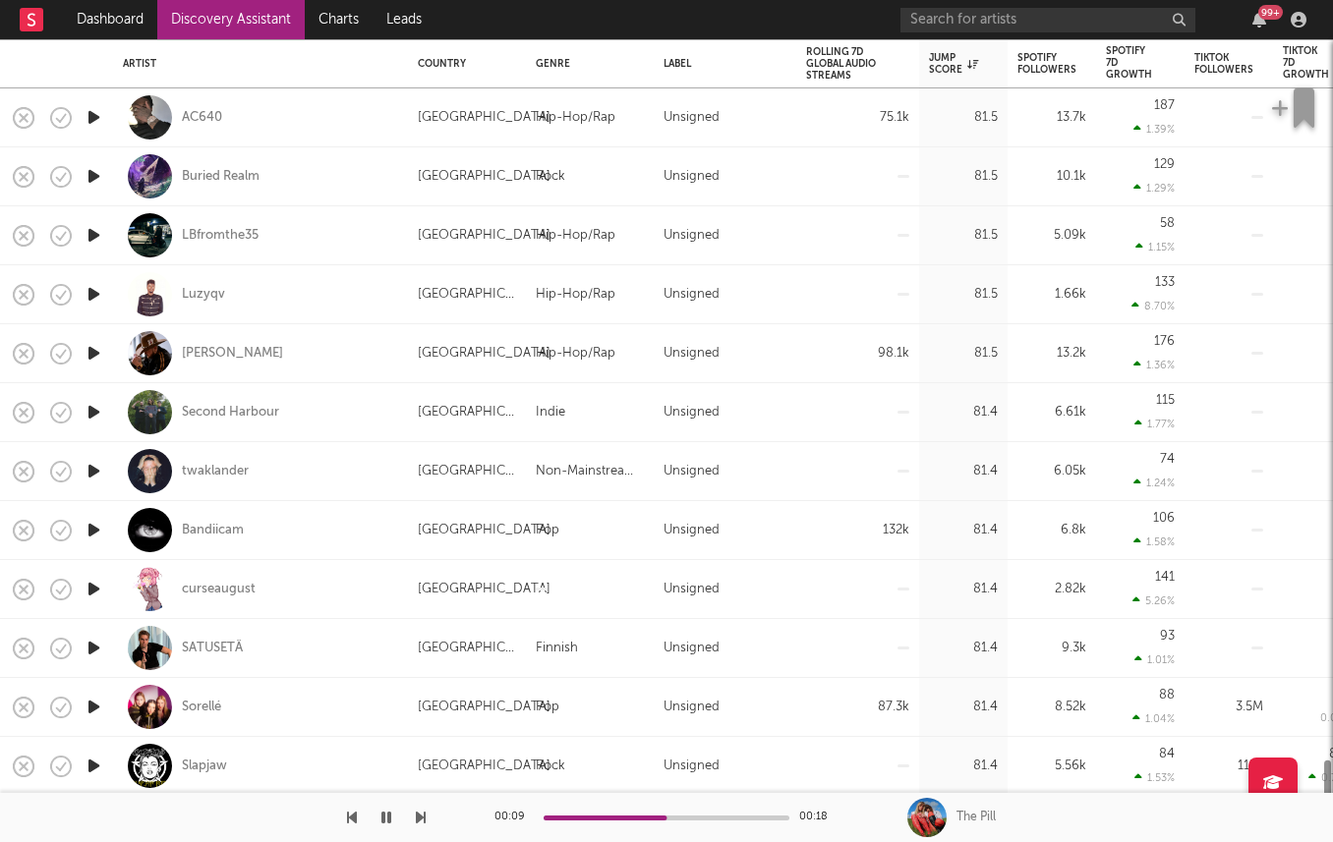
click at [97, 533] on icon "button" at bounding box center [94, 530] width 21 height 25
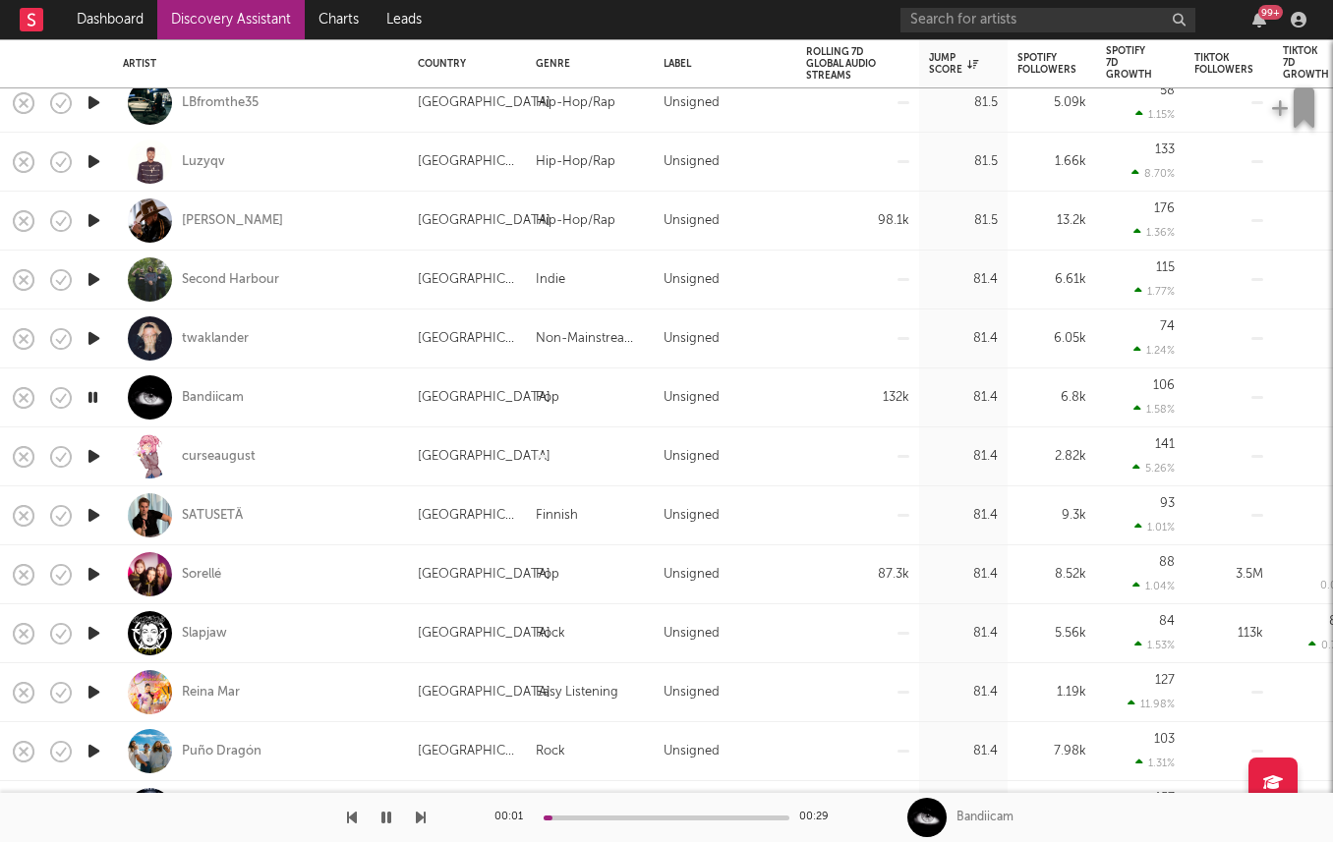
click at [101, 567] on icon "button" at bounding box center [94, 574] width 21 height 25
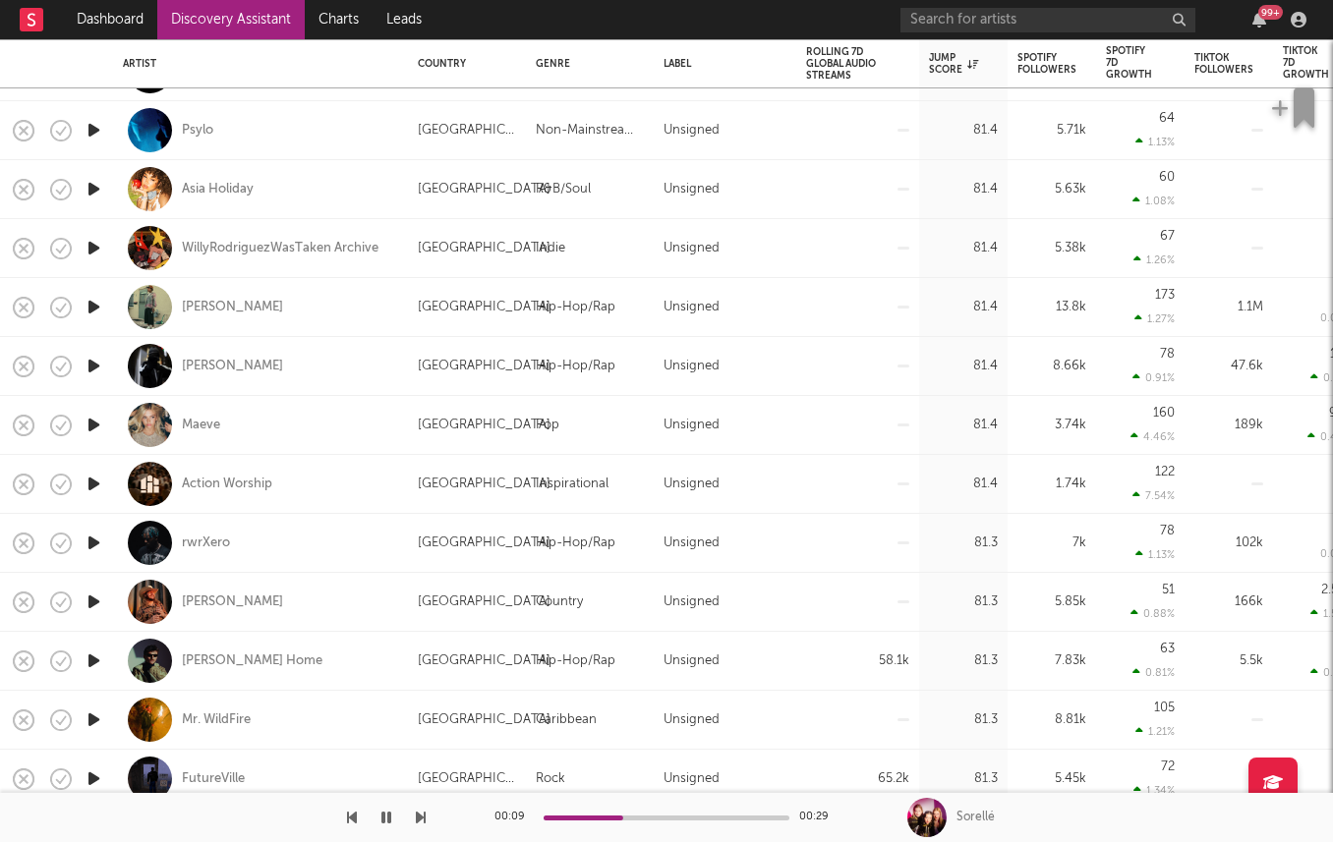
click at [92, 662] on icon "button" at bounding box center [94, 661] width 21 height 25
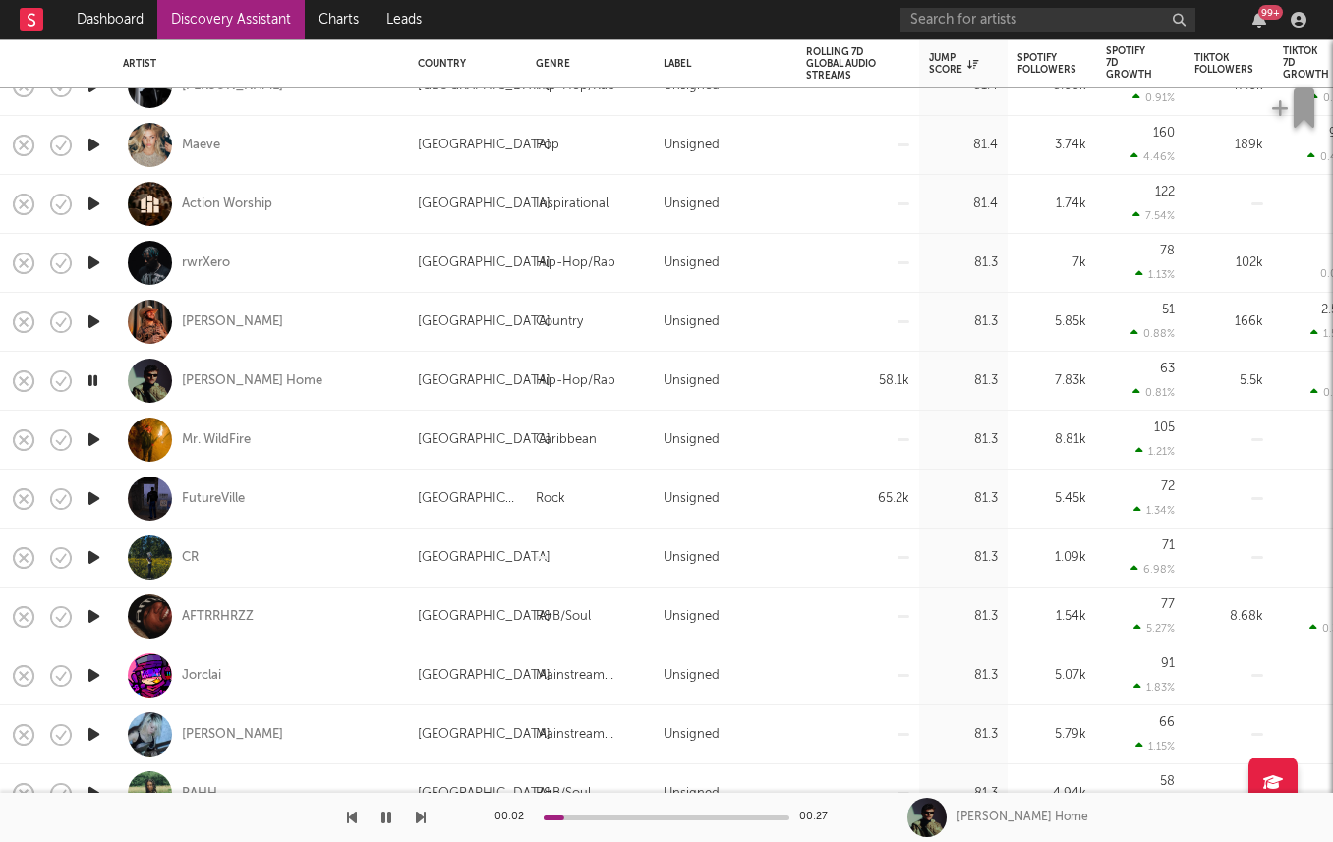
drag, startPoint x: 87, startPoint y: 498, endPoint x: 100, endPoint y: 527, distance: 31.7
click at [100, 527] on div at bounding box center [93, 499] width 39 height 59
select select "1w"
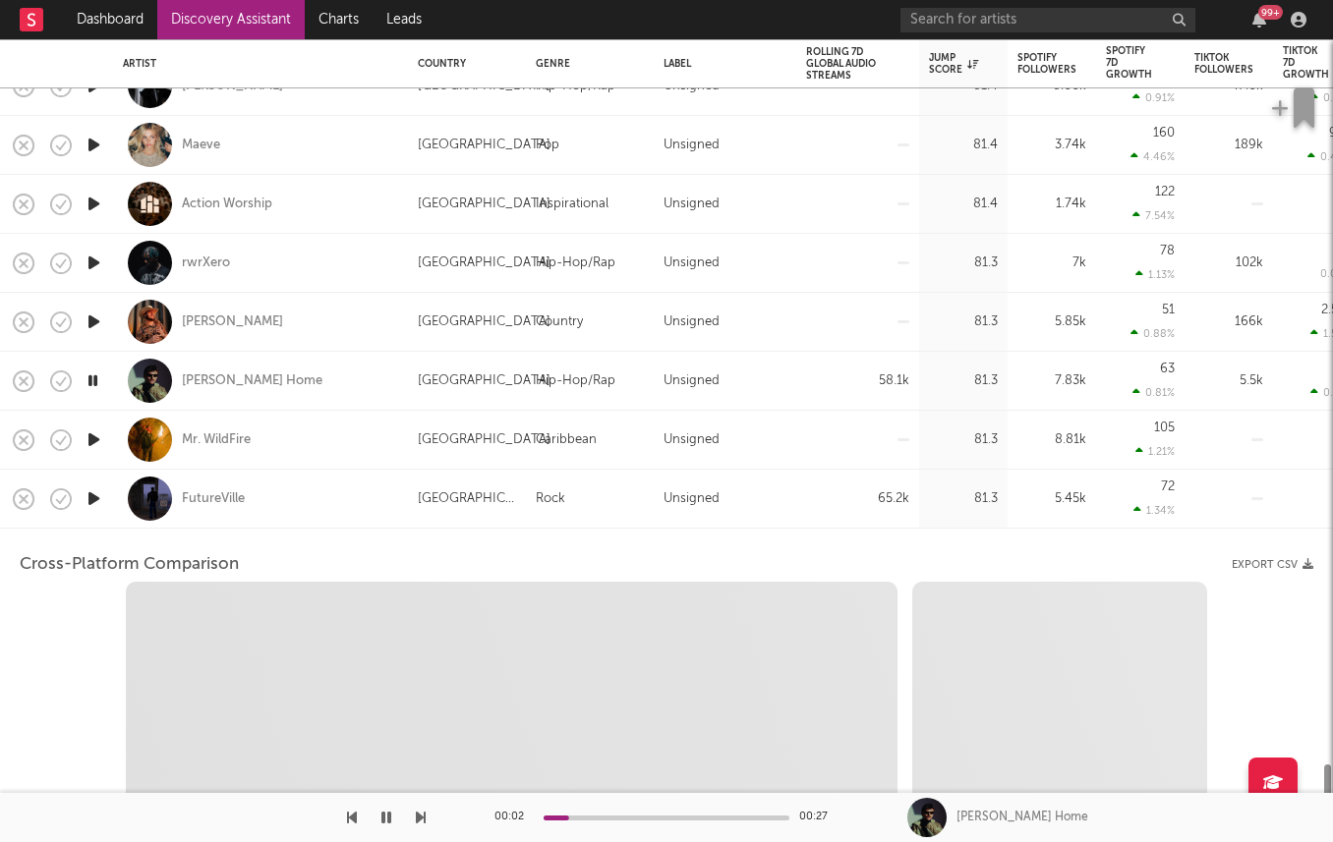
click at [100, 513] on div at bounding box center [93, 499] width 39 height 59
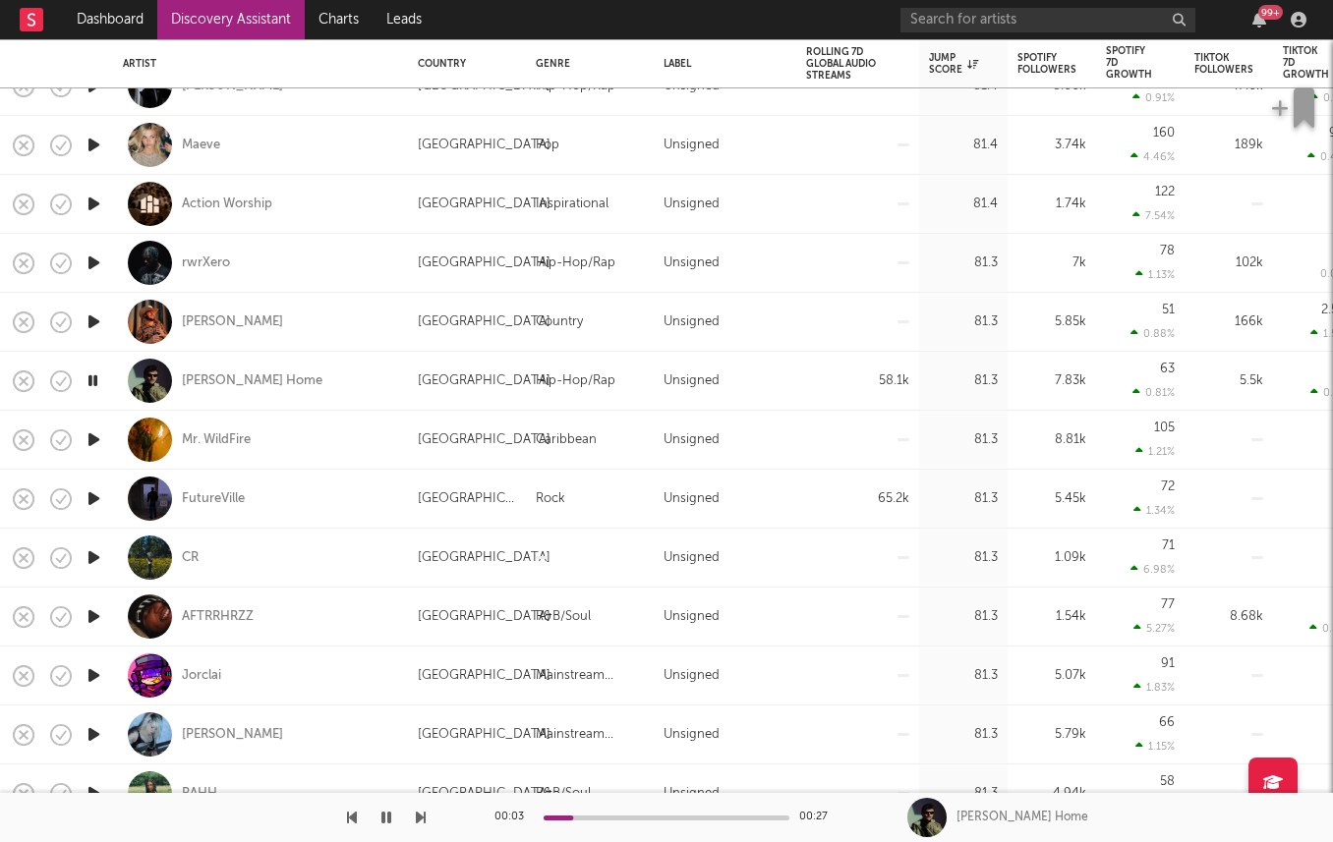
click at [90, 484] on div at bounding box center [93, 499] width 39 height 59
select select "1w"
select select "6m"
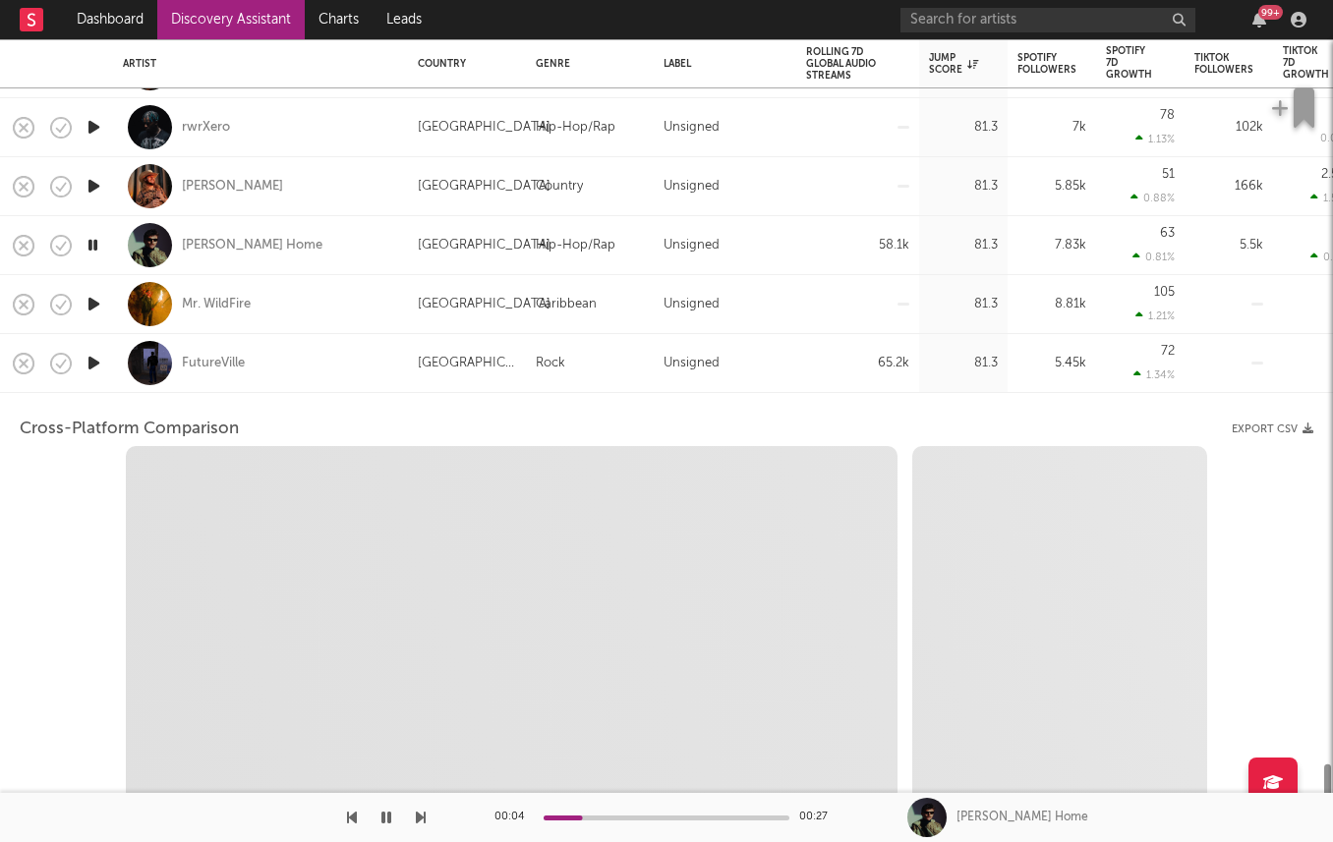
click at [91, 353] on icon "button" at bounding box center [94, 363] width 21 height 25
click at [326, 364] on div "FutureVille" at bounding box center [260, 363] width 275 height 58
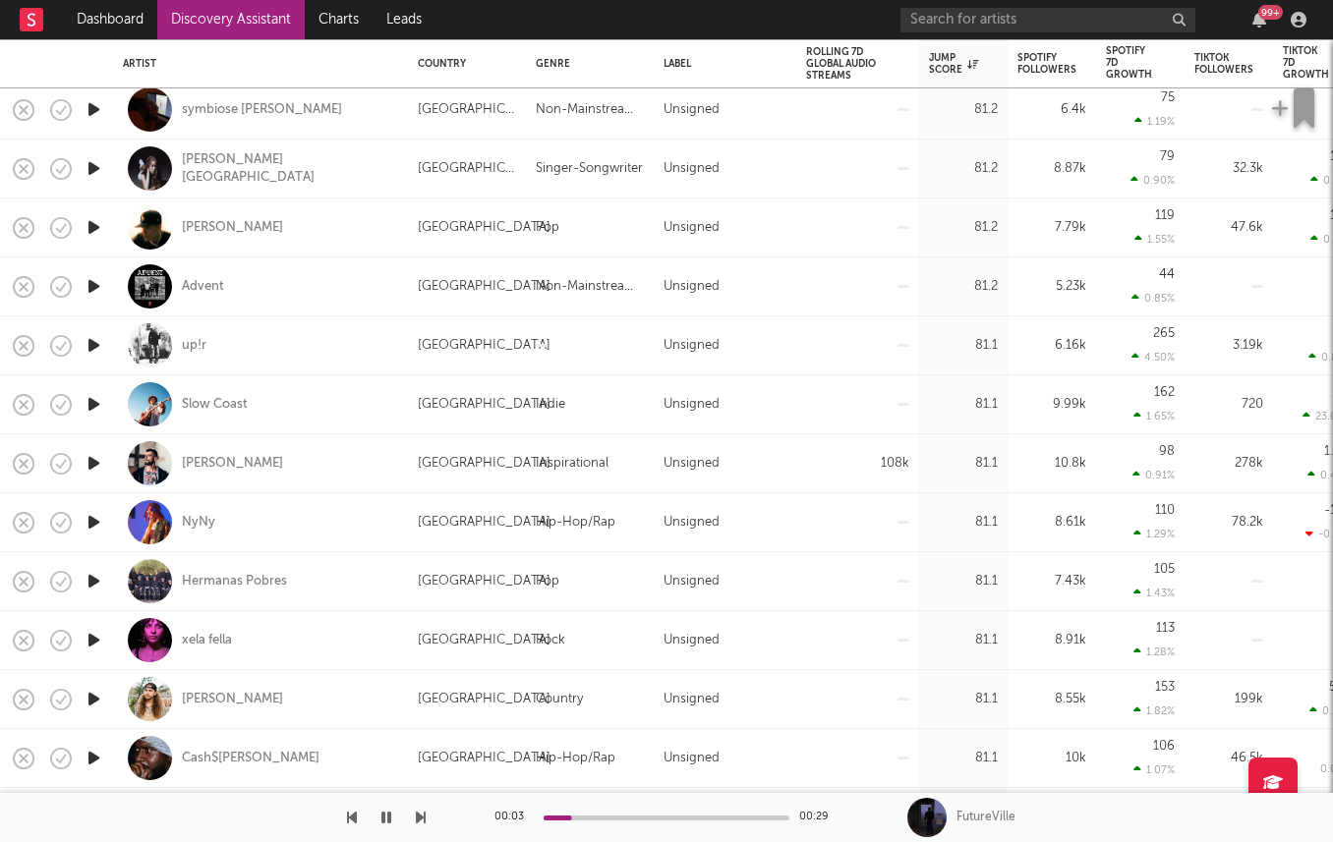
click at [99, 462] on icon "button" at bounding box center [94, 463] width 21 height 25
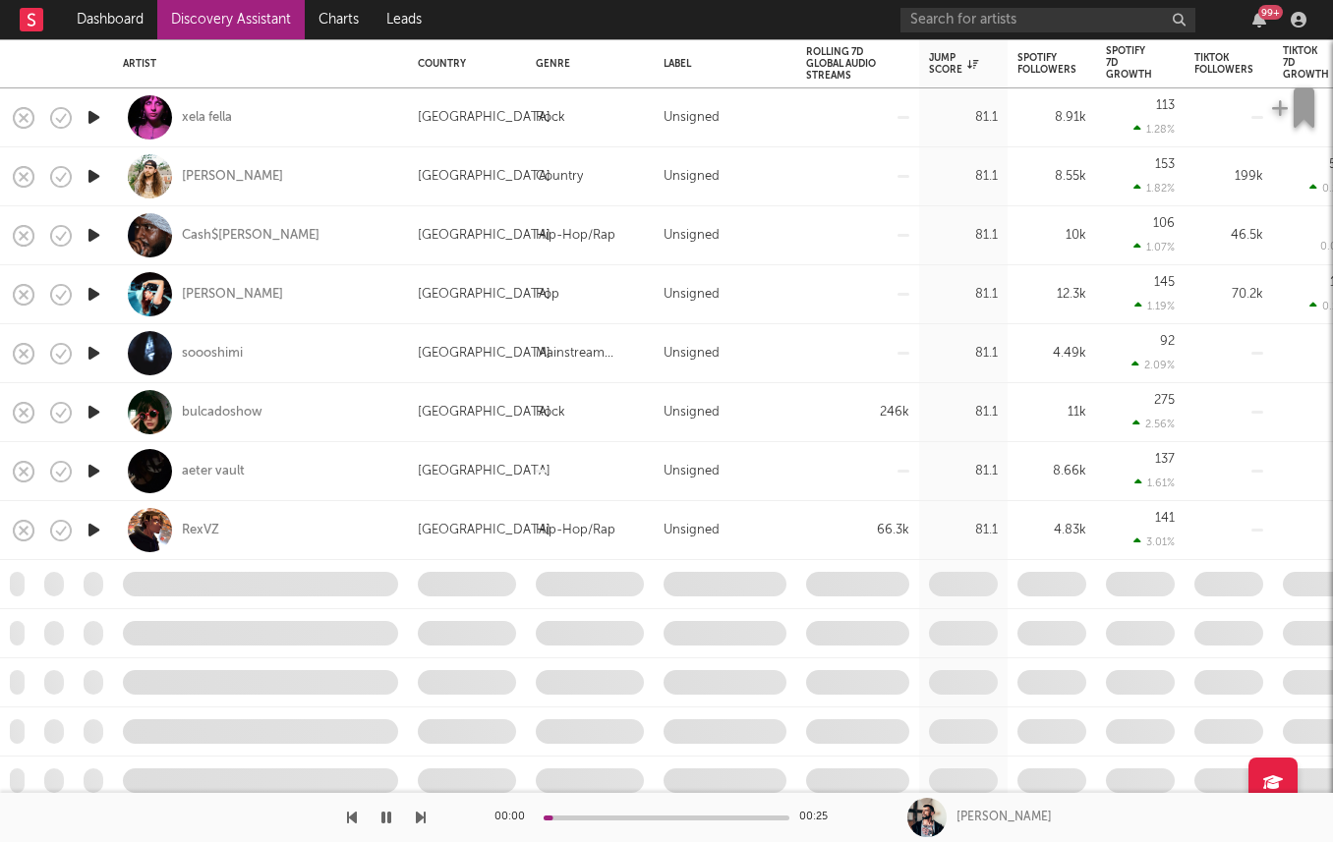
click at [94, 409] on icon "button" at bounding box center [94, 412] width 21 height 25
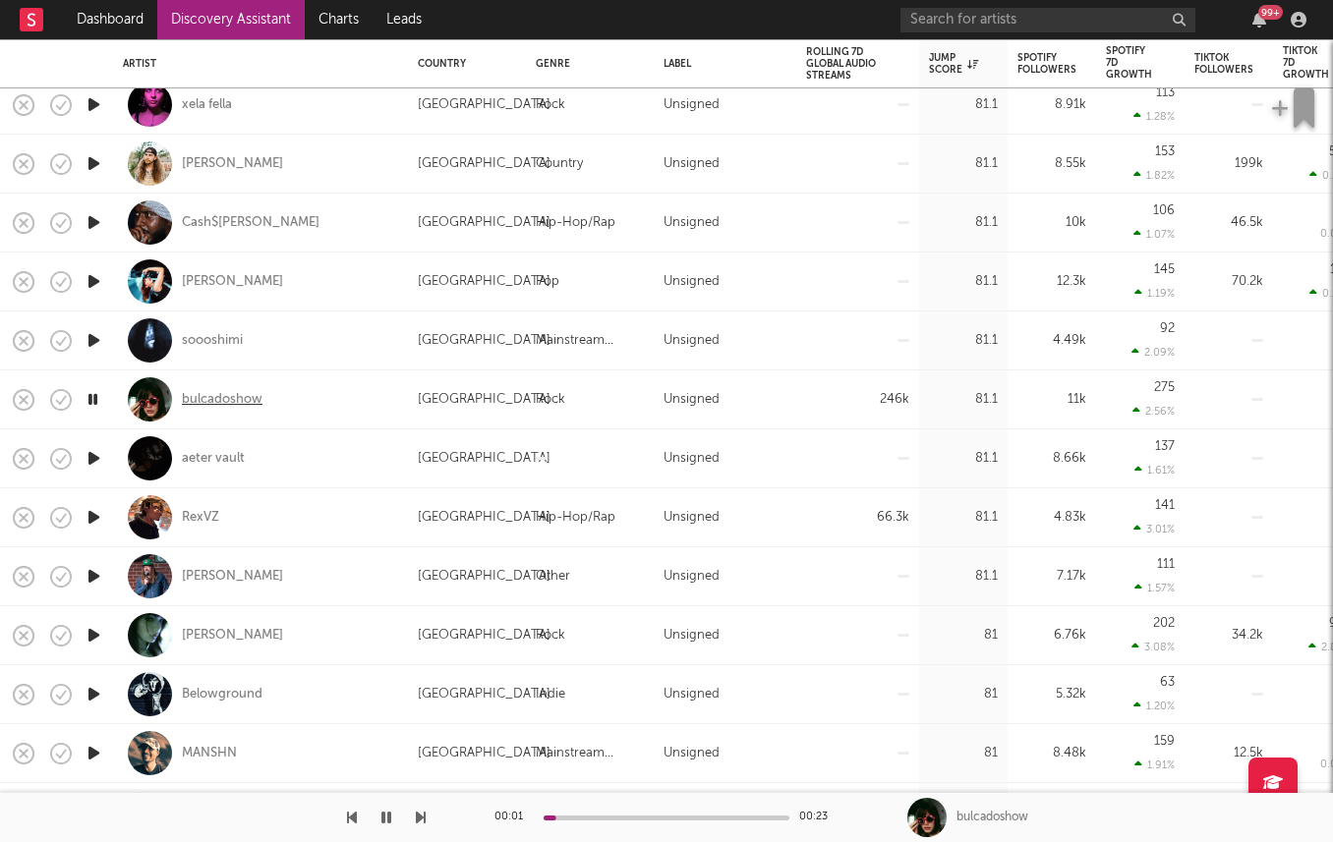
click at [229, 391] on div "bulcadoshow" at bounding box center [222, 400] width 81 height 18
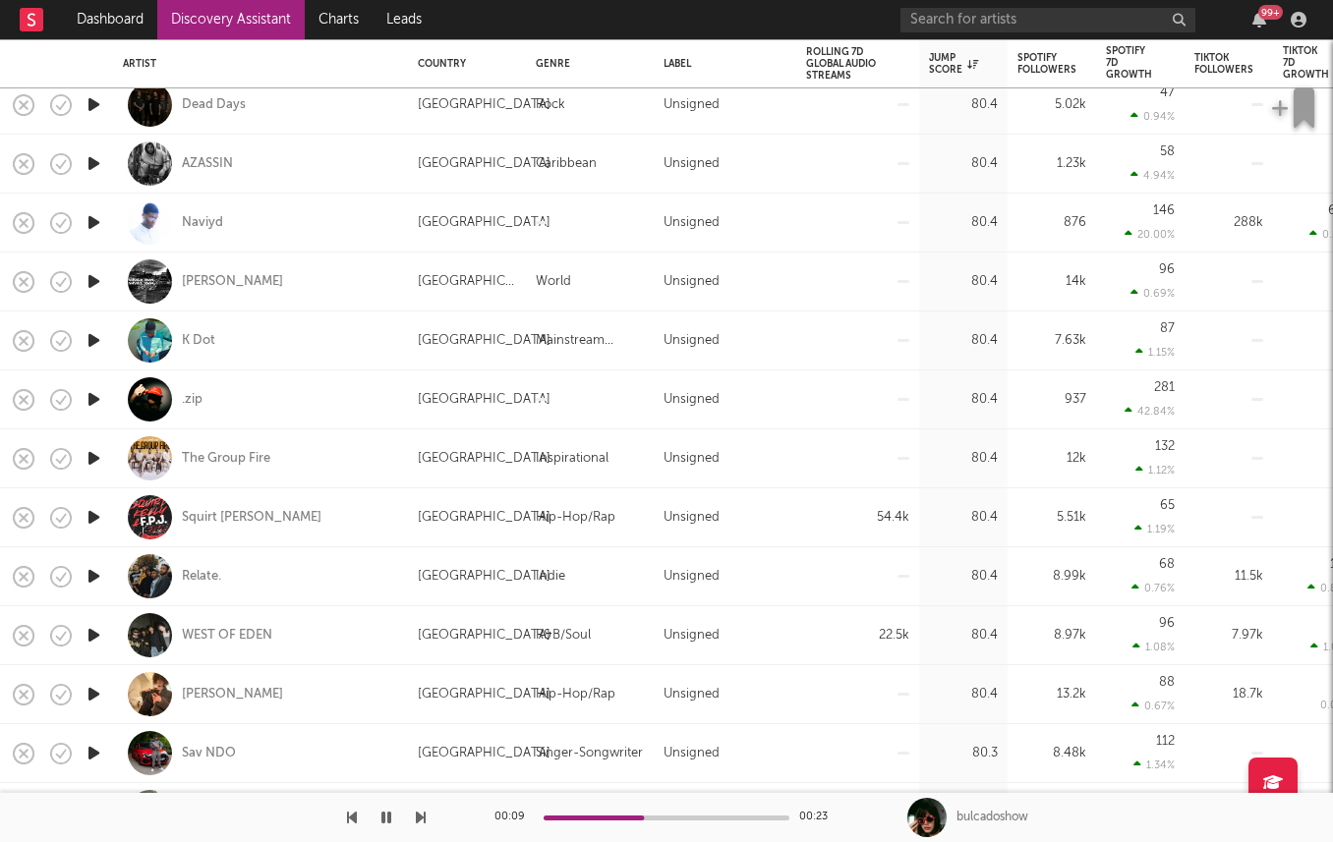
click at [198, 5] on link "Discovery Assistant" at bounding box center [230, 19] width 147 height 39
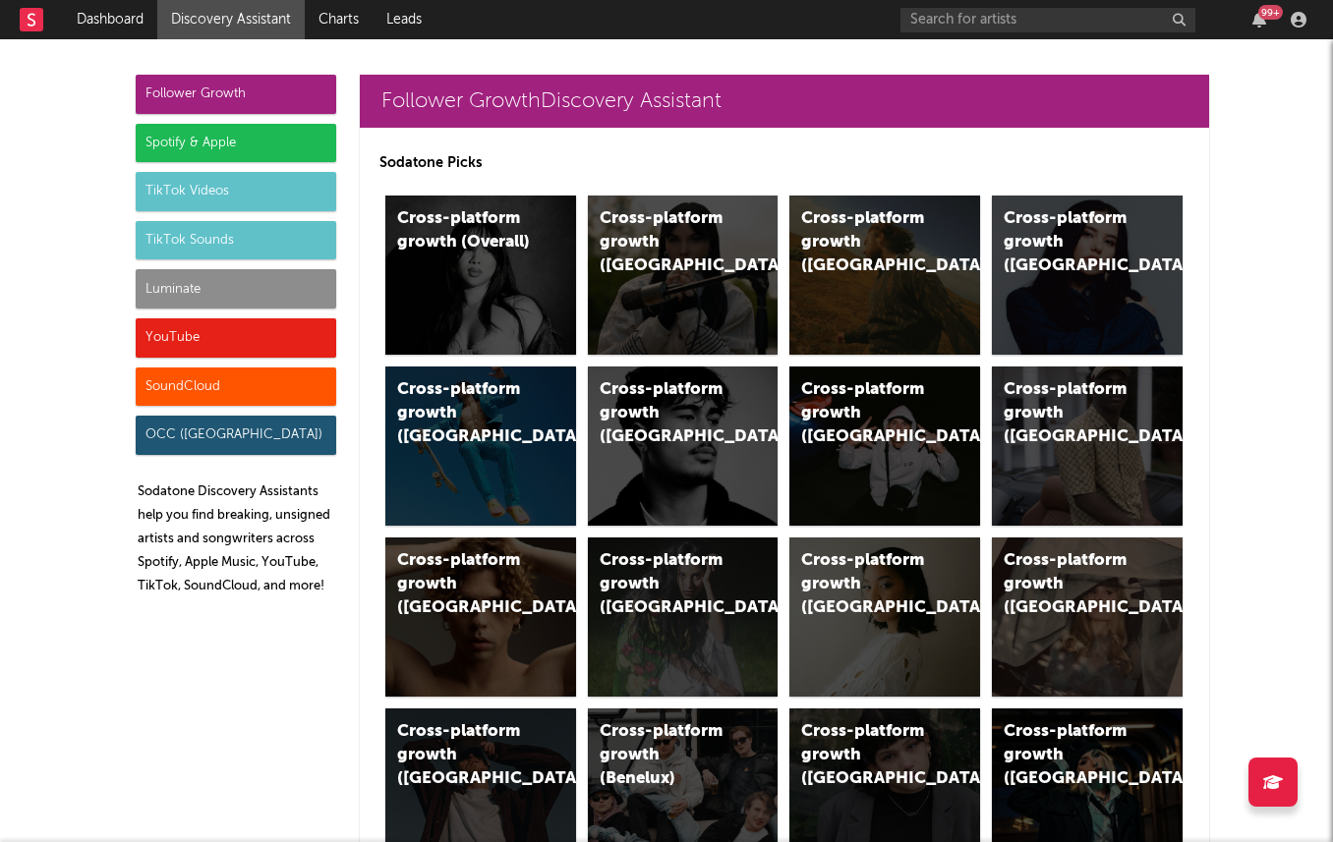
click at [259, 136] on div "Spotify & Apple" at bounding box center [236, 143] width 201 height 39
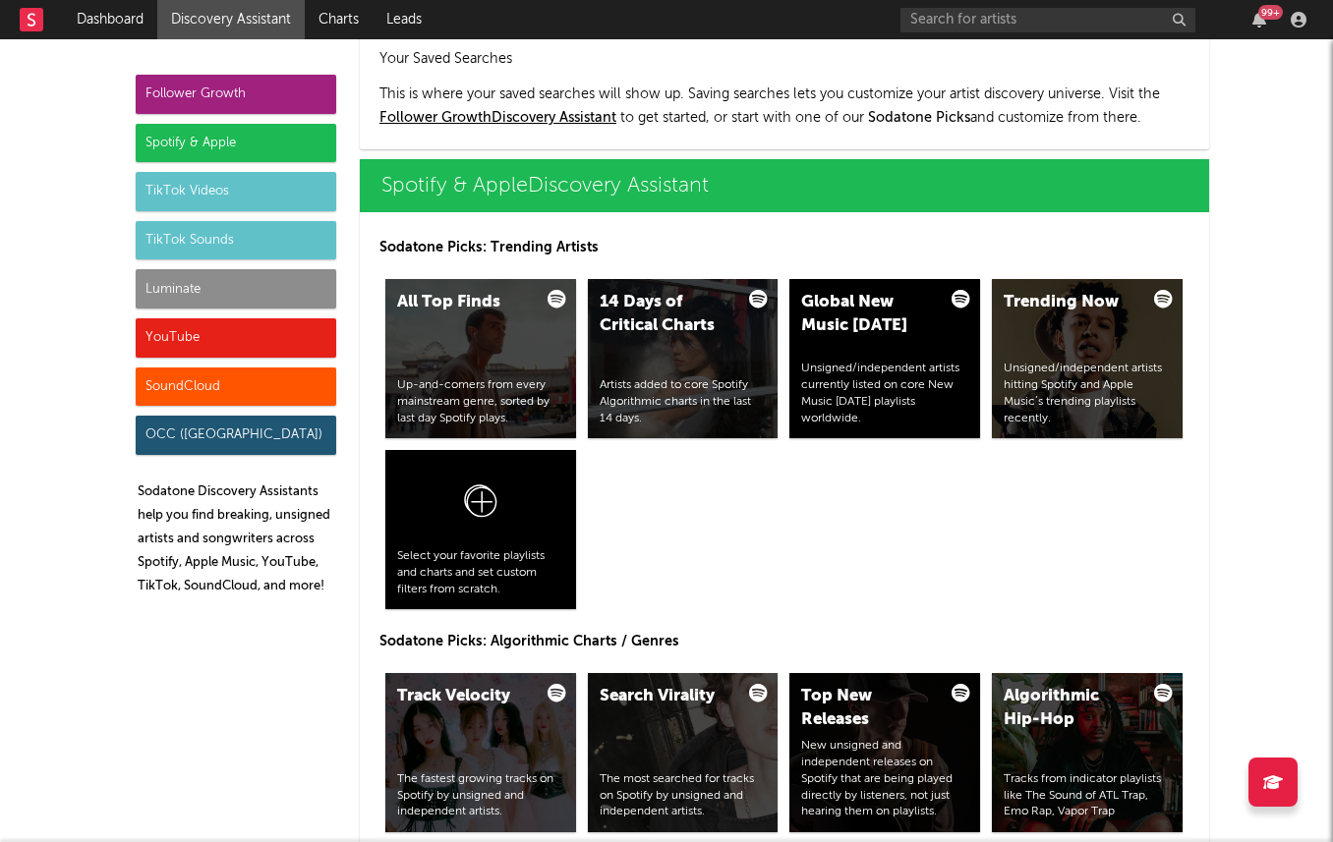
scroll to position [1965, 0]
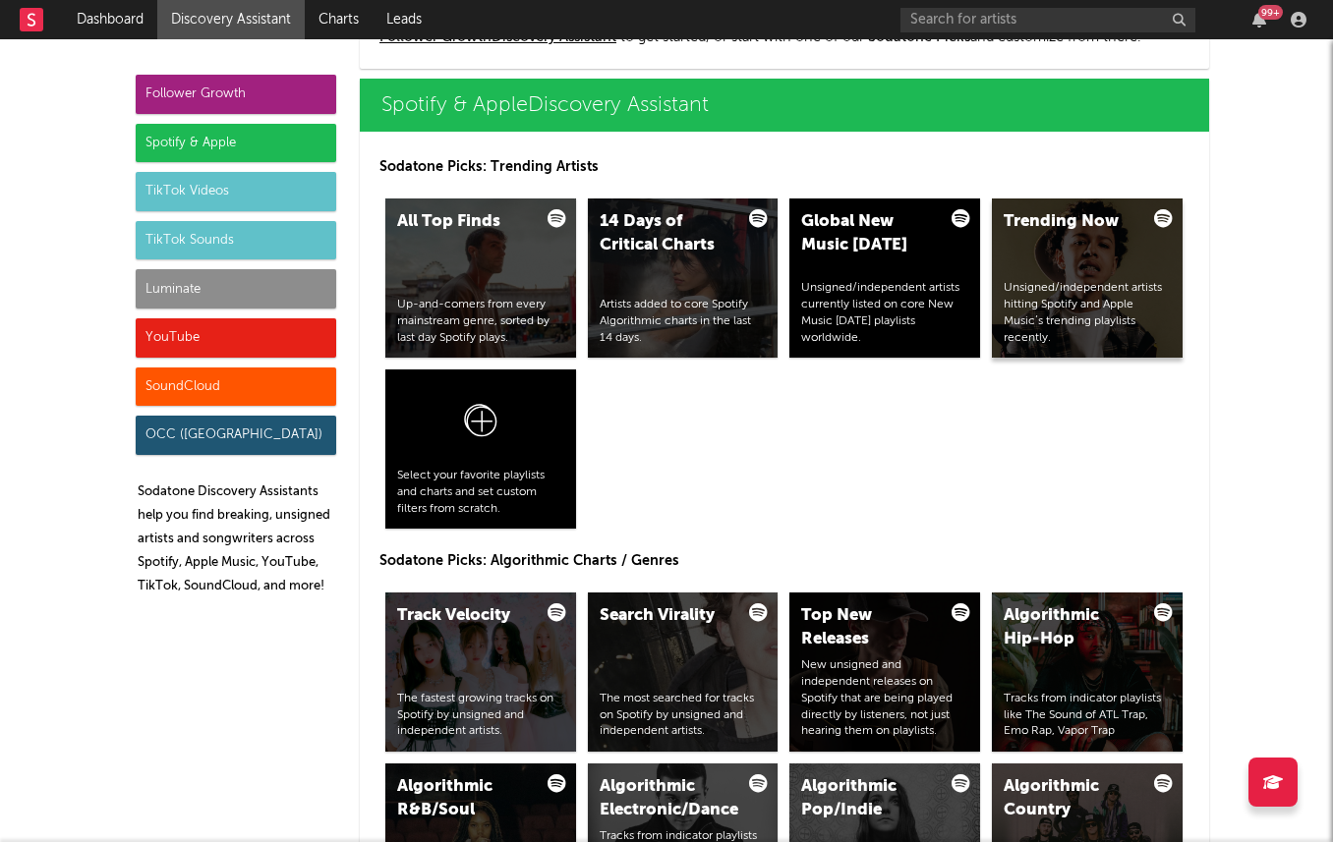
click at [1124, 286] on div "Unsigned/independent artists hitting Spotify and Apple Music’s trending playlis…" at bounding box center [1087, 313] width 167 height 66
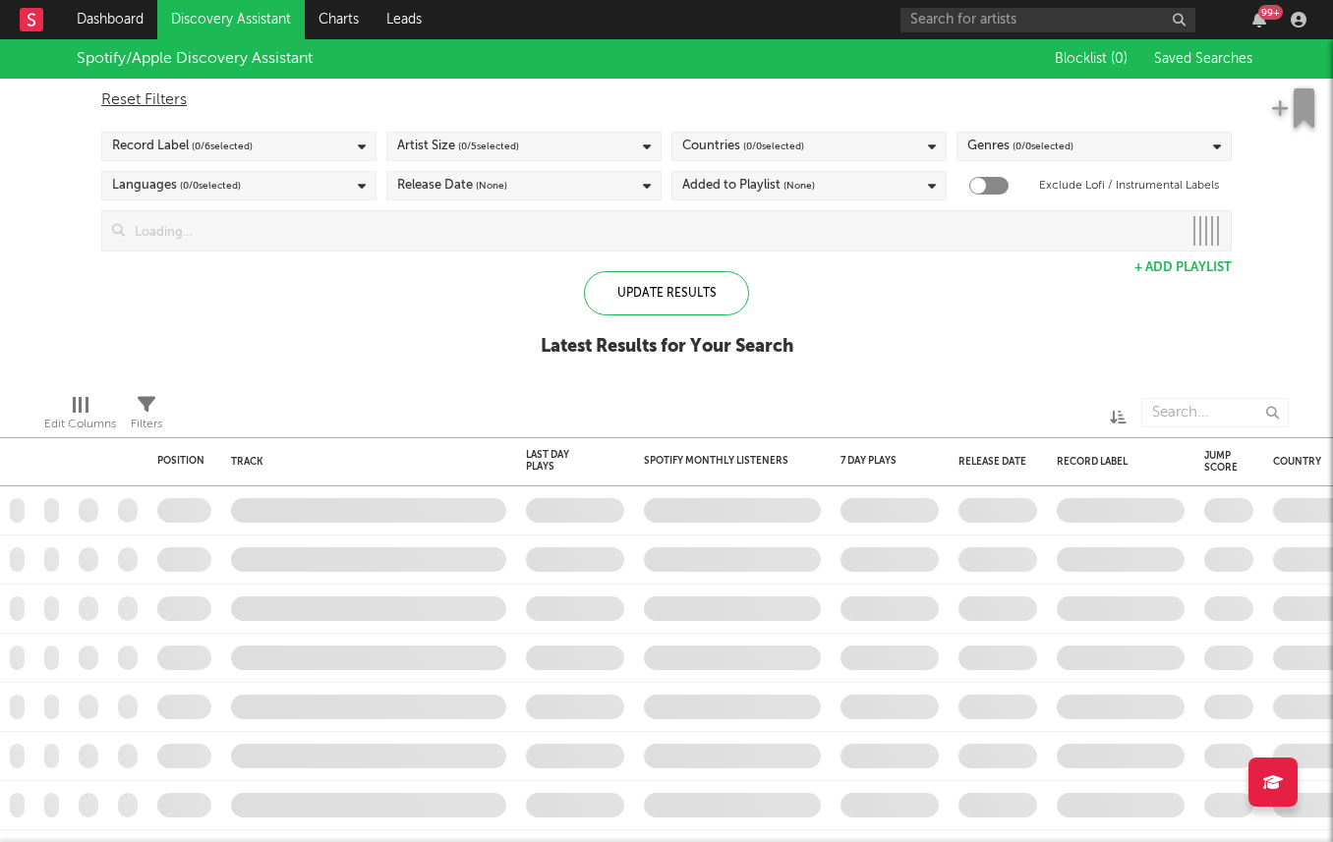
click at [259, 143] on div "Record Label ( 0 / 6 selected)" at bounding box center [238, 146] width 275 height 29
checkbox input "true"
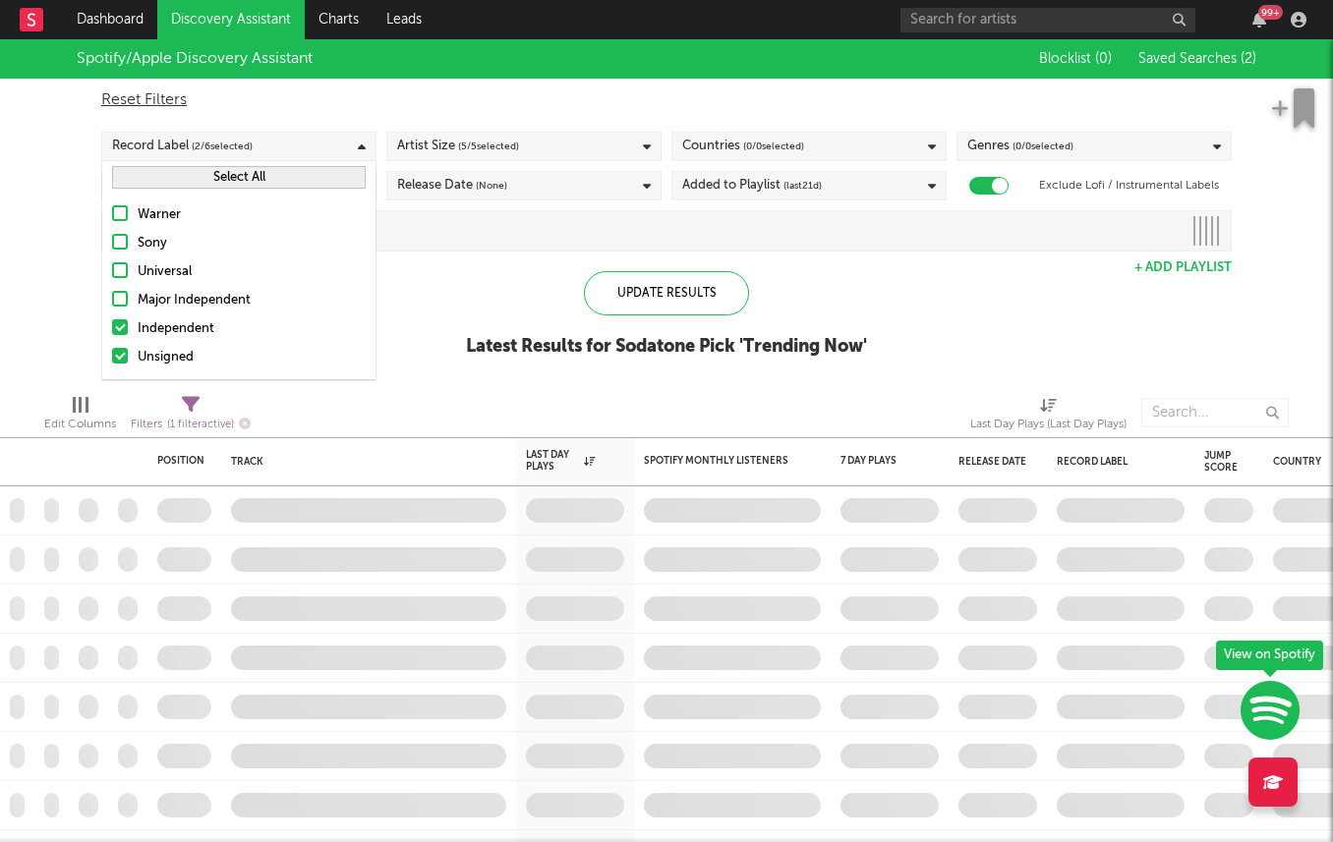
click at [236, 330] on div "Independent" at bounding box center [252, 329] width 228 height 24
click at [112, 330] on input "Independent" at bounding box center [112, 329] width 0 height 24
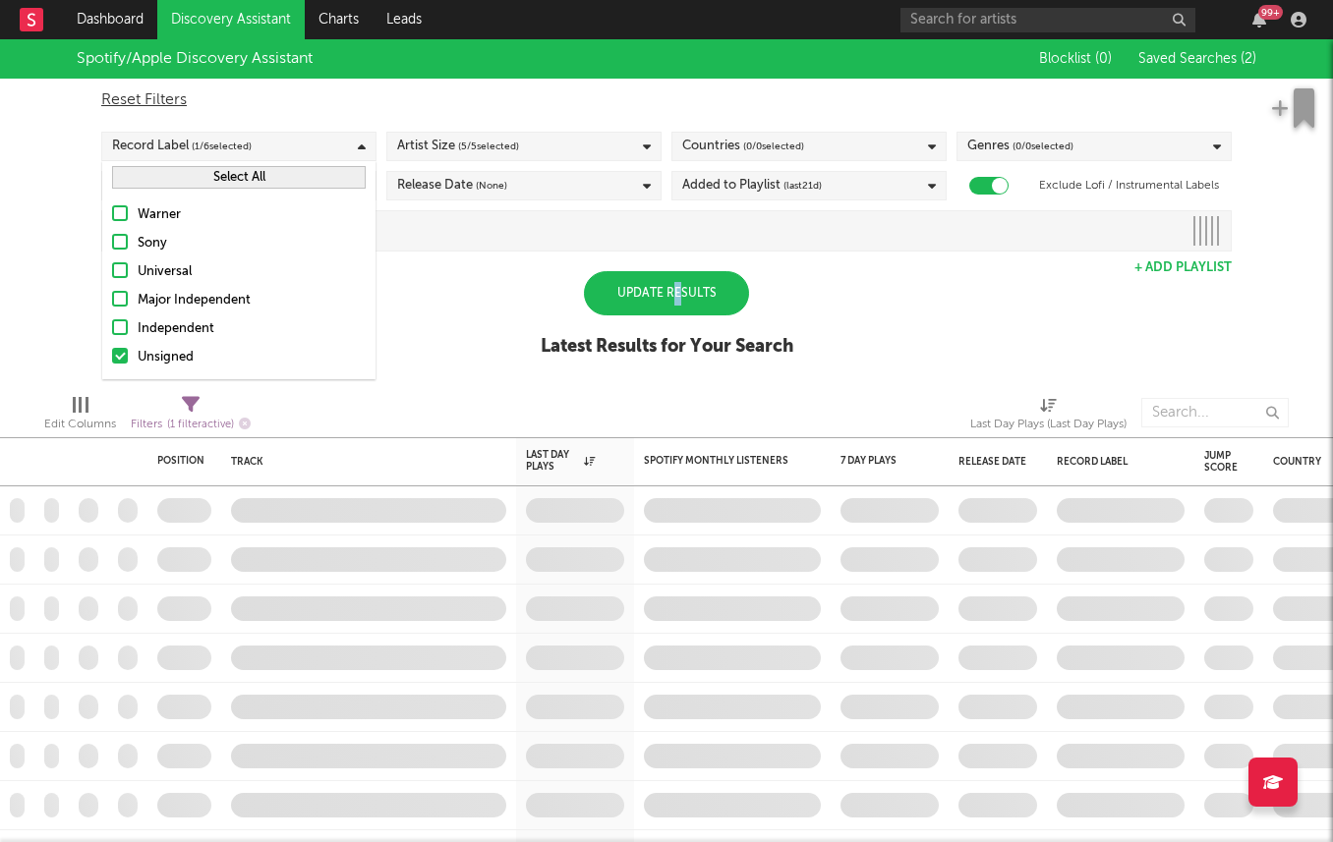
click at [677, 290] on div "Update Results" at bounding box center [666, 293] width 165 height 44
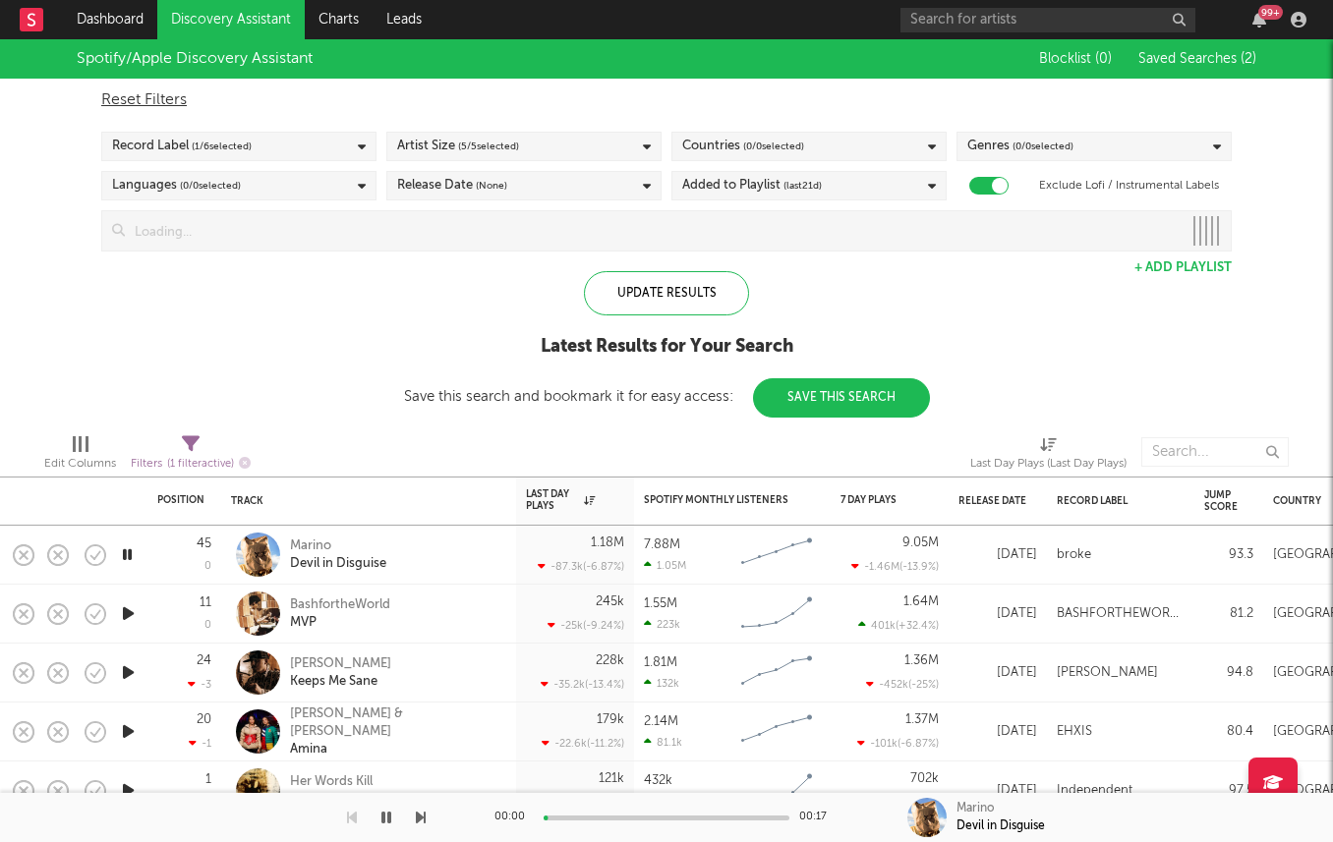
click at [549, 292] on div "Update Results Latest Results for Your Search Save this search and bookmark it …" at bounding box center [667, 344] width 526 height 146
click at [673, 292] on div "Update Results" at bounding box center [666, 293] width 165 height 44
click at [410, 264] on div "Spotify/Apple Discovery Assistant Blocklist ( 0 ) Saved Searches ( 2 ) Reset Fi…" at bounding box center [666, 228] width 1333 height 378
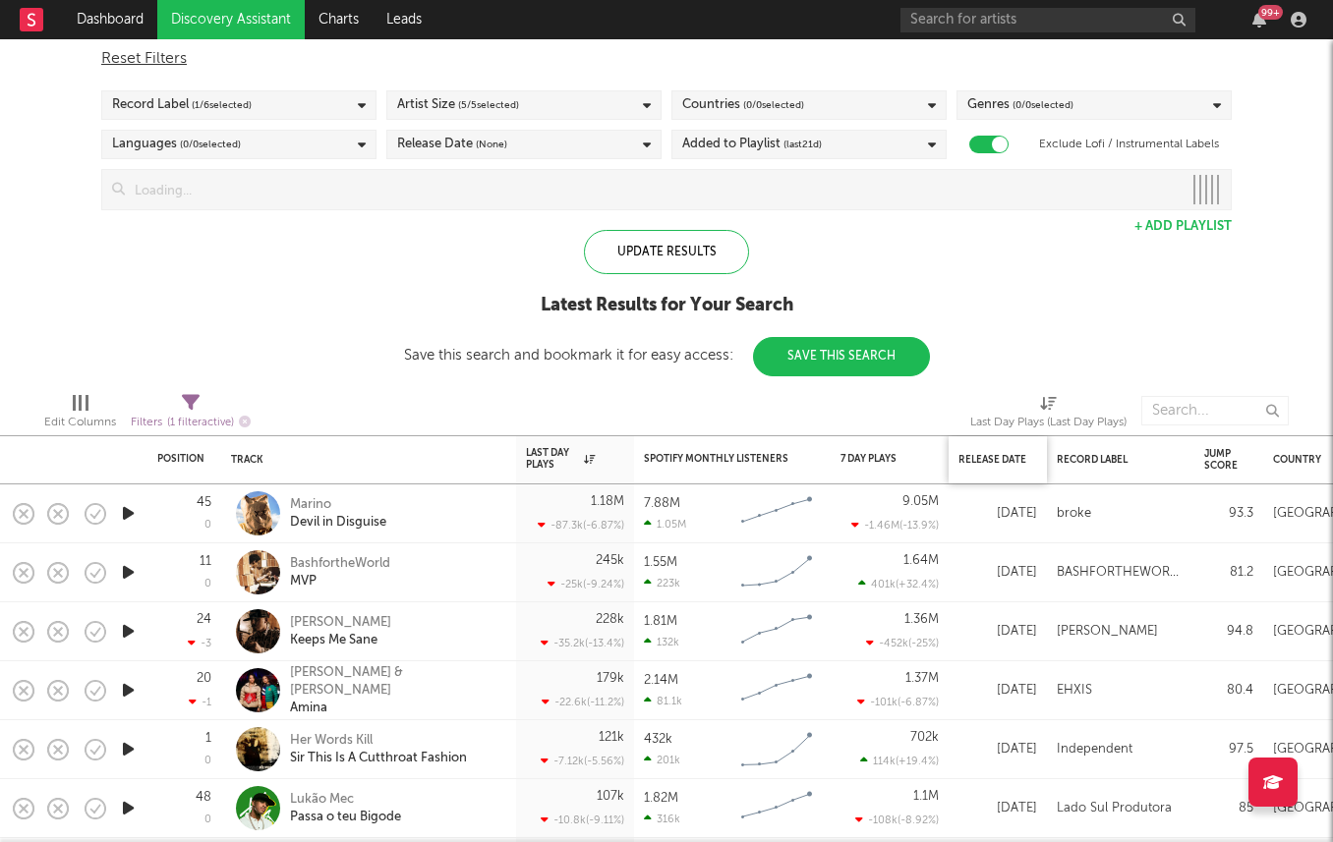
click at [1001, 451] on div "Release Date" at bounding box center [997, 459] width 79 height 41
click at [990, 460] on div "Release Date" at bounding box center [992, 460] width 69 height 12
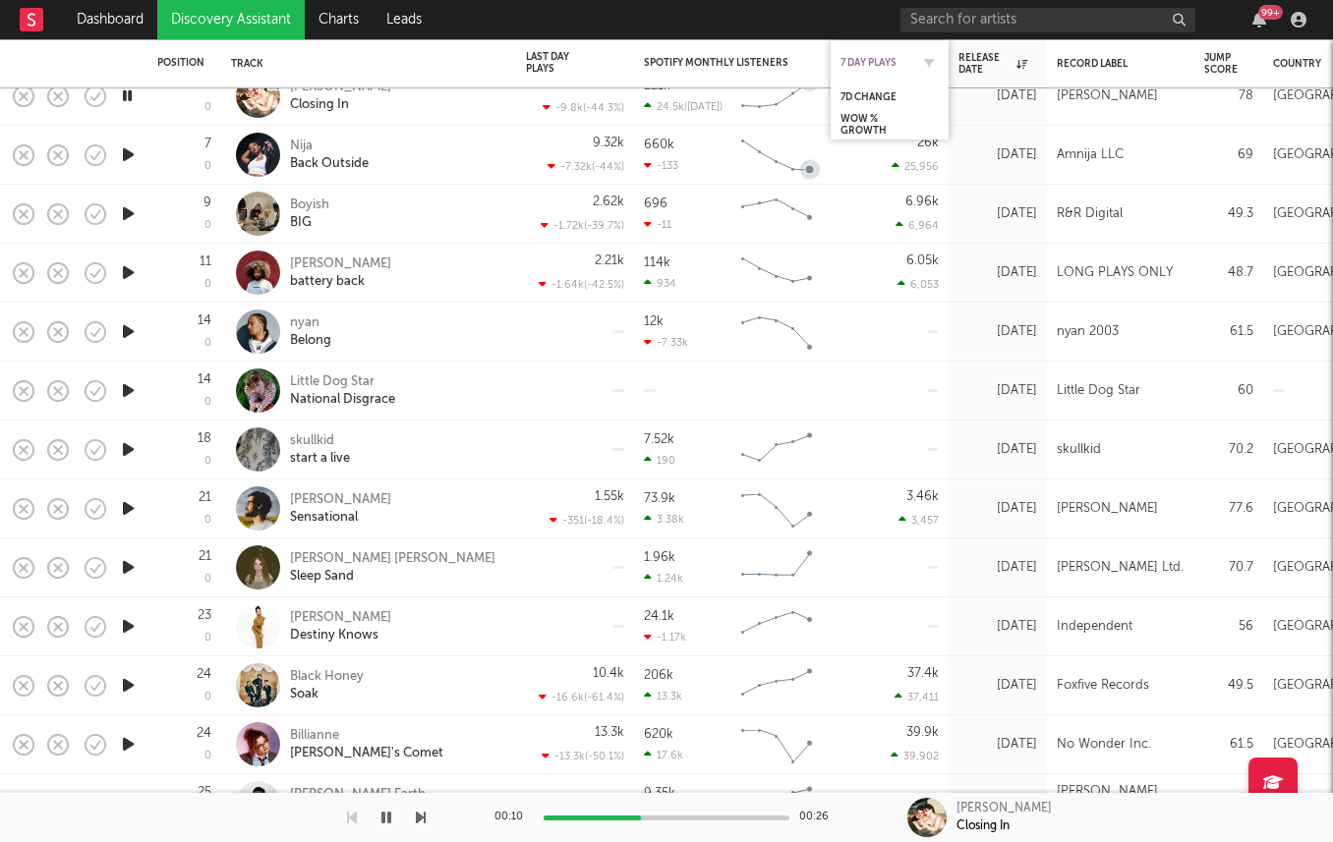
click at [855, 67] on div "7 Day Plays" at bounding box center [874, 63] width 69 height 12
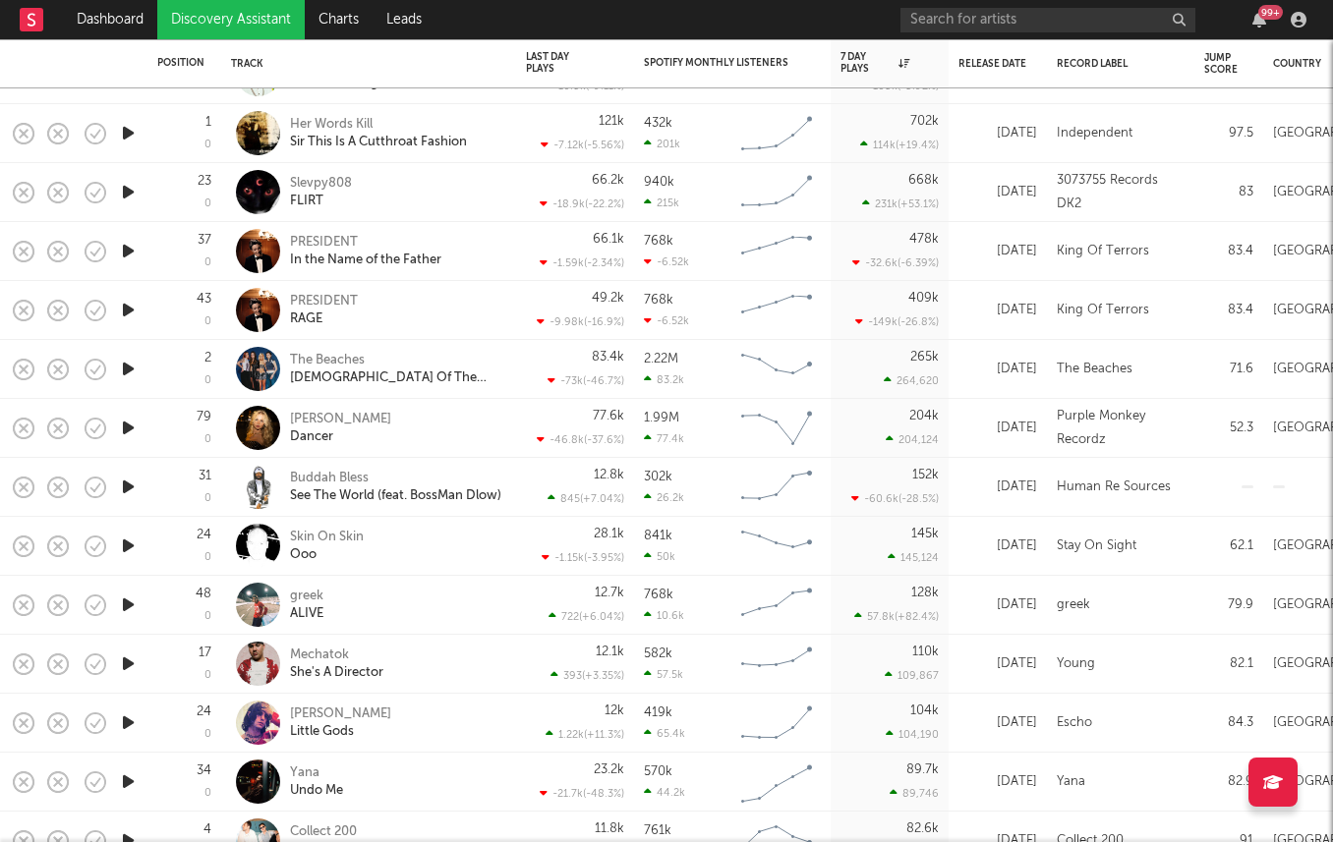
click at [127, 424] on icon "button" at bounding box center [128, 428] width 21 height 25
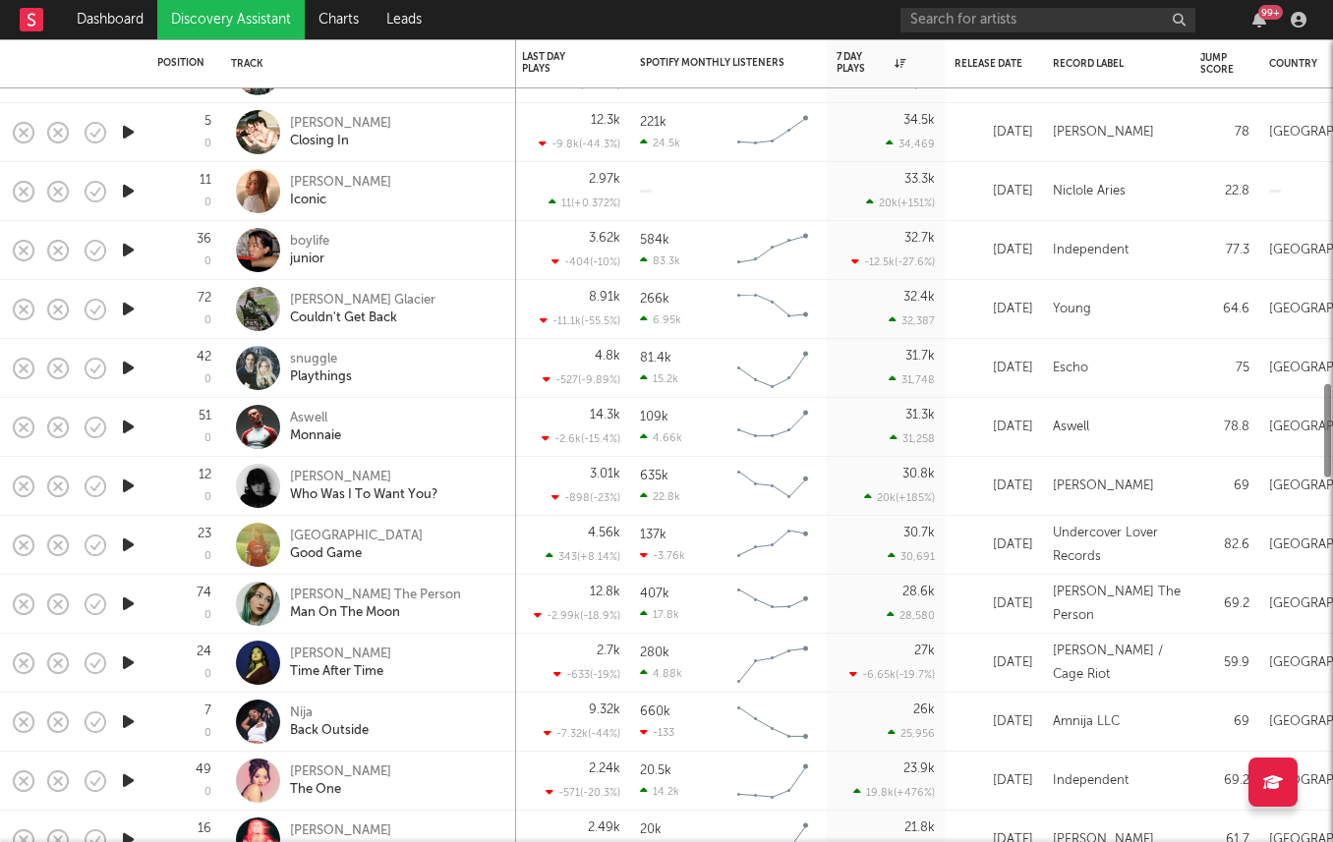
click at [130, 442] on div at bounding box center [127, 427] width 39 height 59
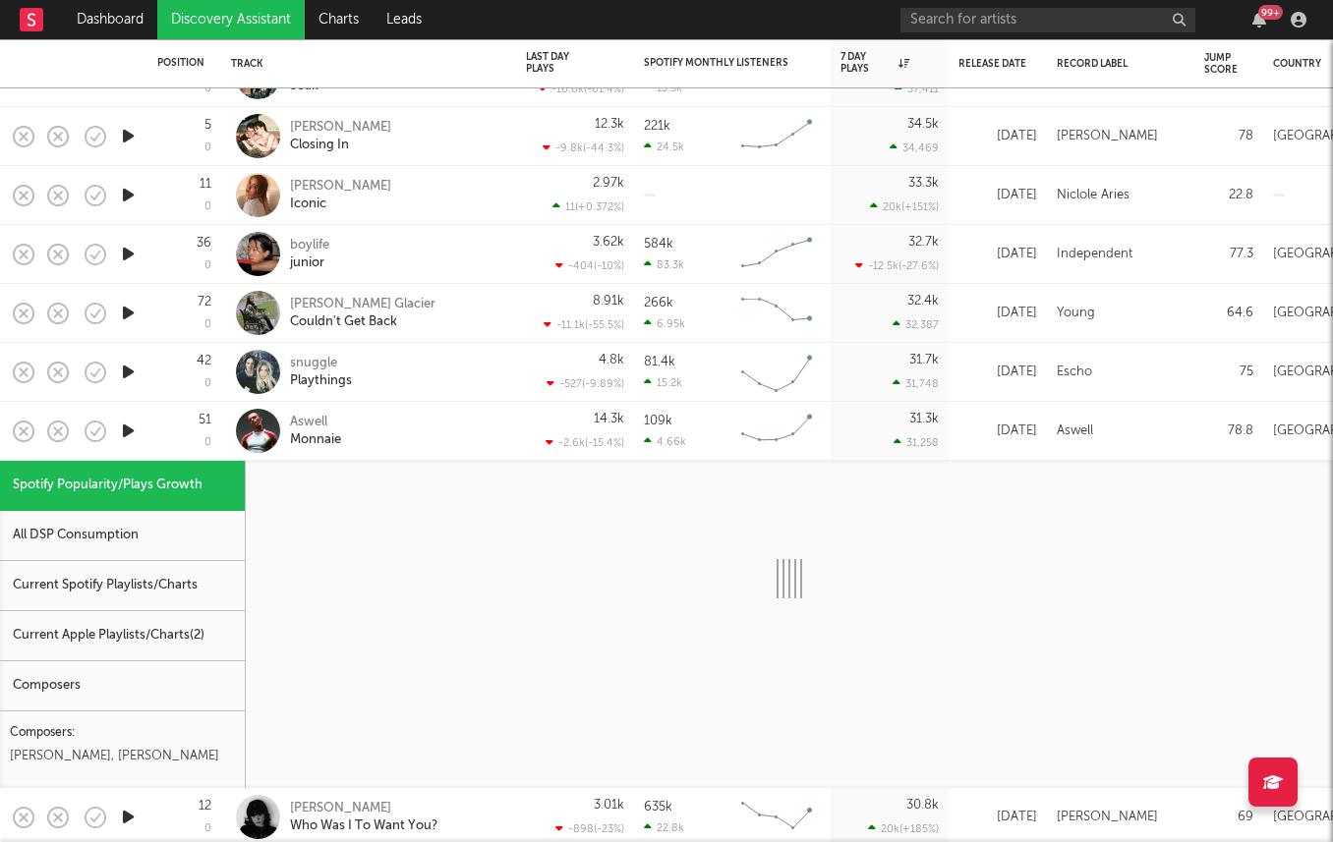
click at [207, 452] on div "51 0" at bounding box center [184, 431] width 54 height 58
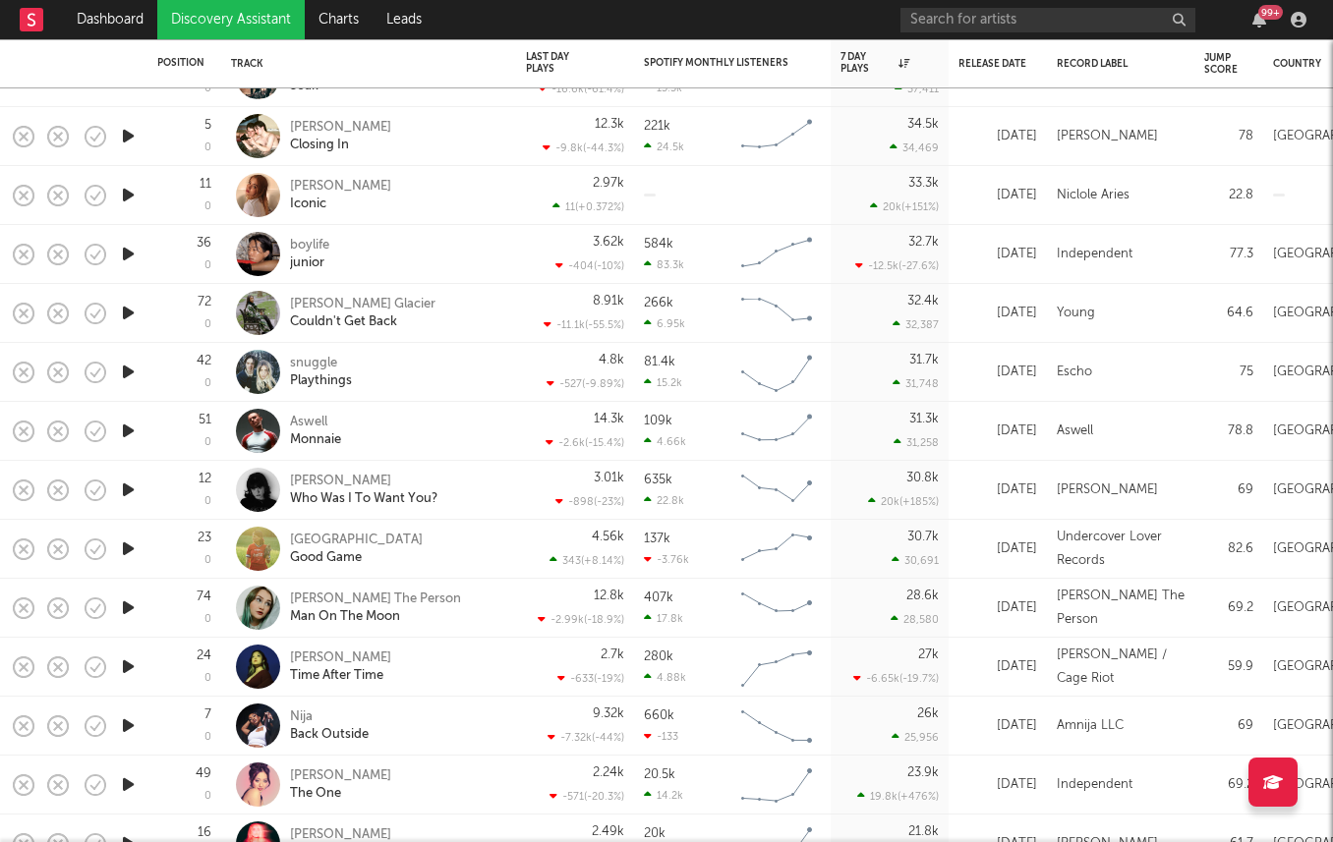
click at [125, 490] on icon "button" at bounding box center [128, 490] width 21 height 25
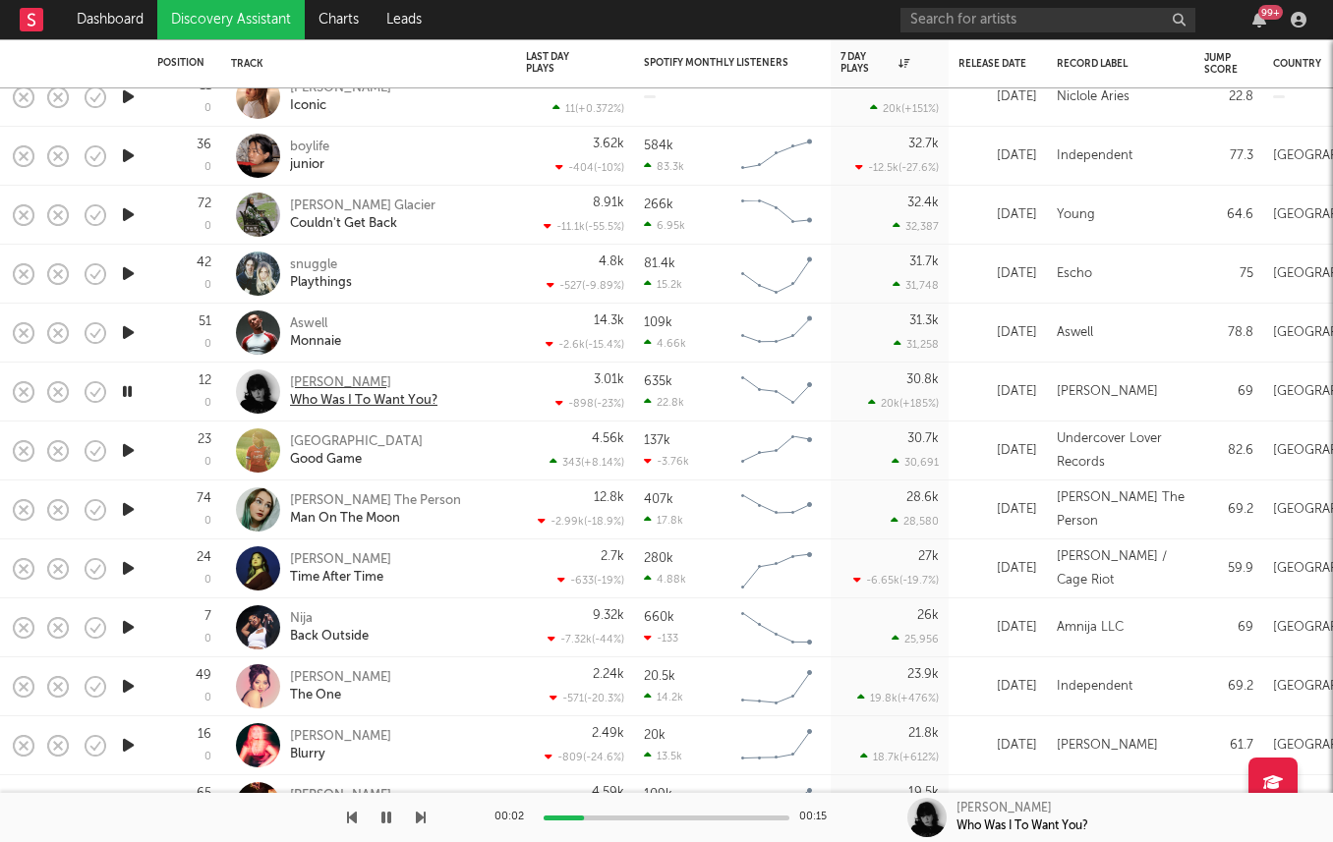
click at [307, 379] on div "Cameron Hayes" at bounding box center [363, 384] width 147 height 18
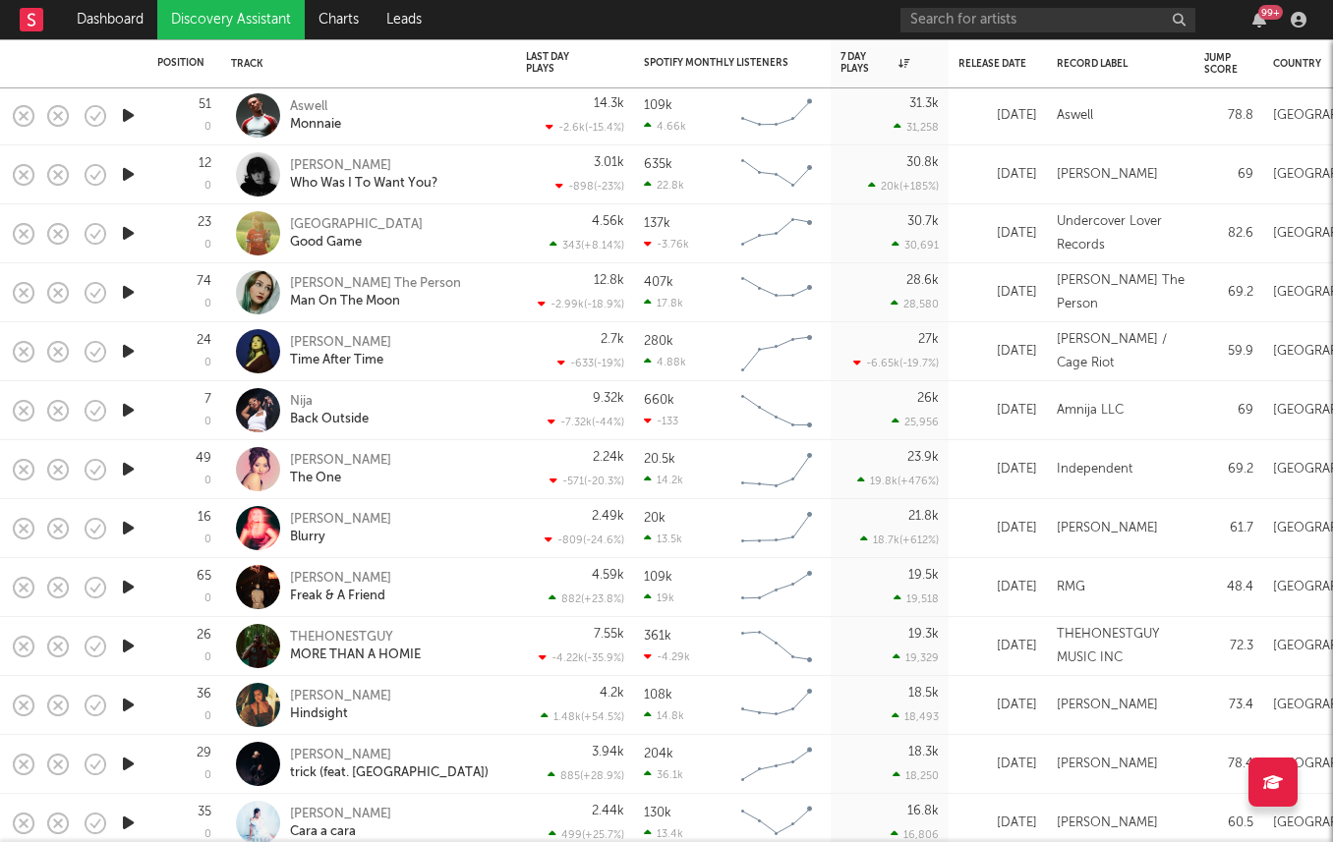
click at [134, 519] on icon "button" at bounding box center [128, 528] width 21 height 25
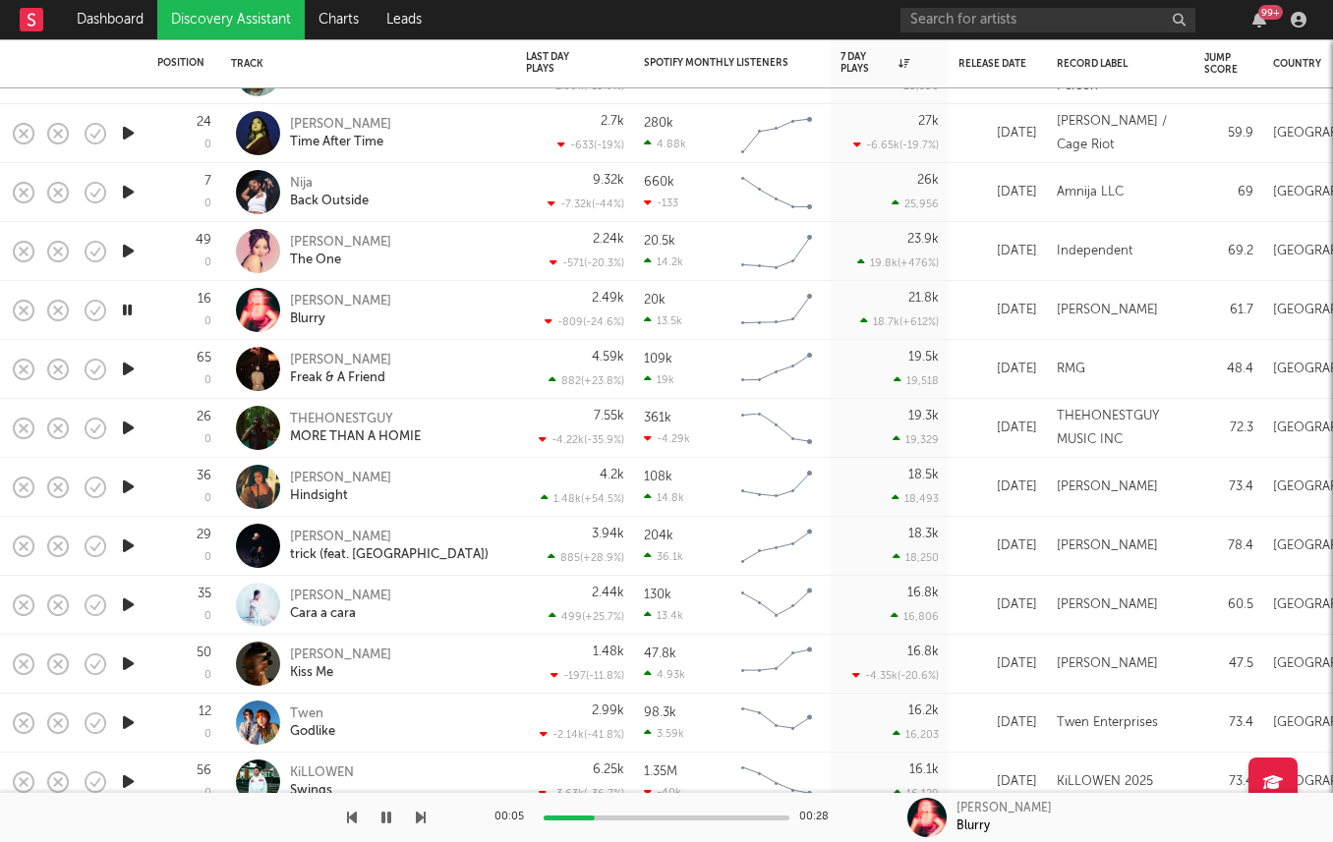
click at [128, 430] on icon "button" at bounding box center [128, 428] width 21 height 25
click at [126, 480] on icon "button" at bounding box center [128, 487] width 21 height 25
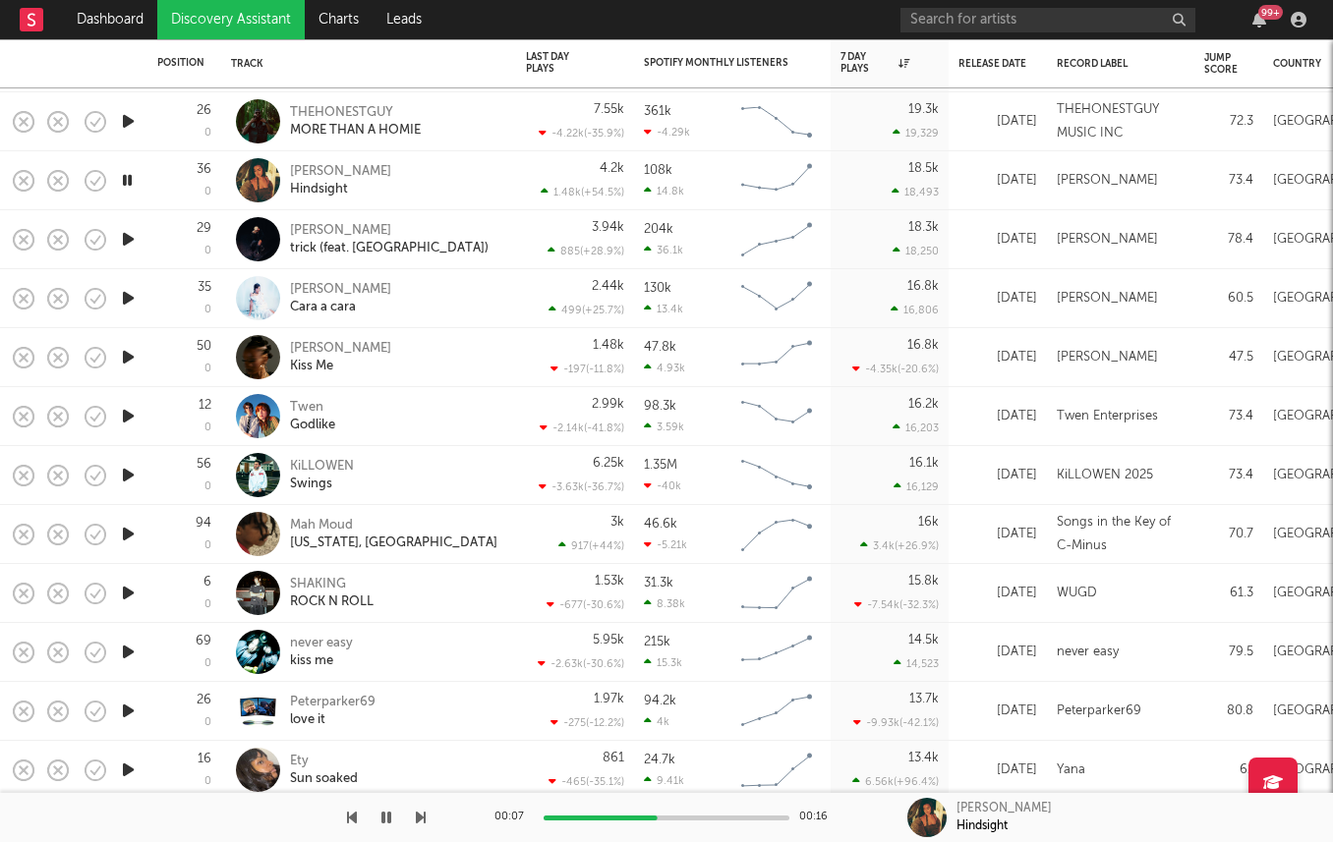
click at [129, 593] on icon "button" at bounding box center [128, 593] width 21 height 25
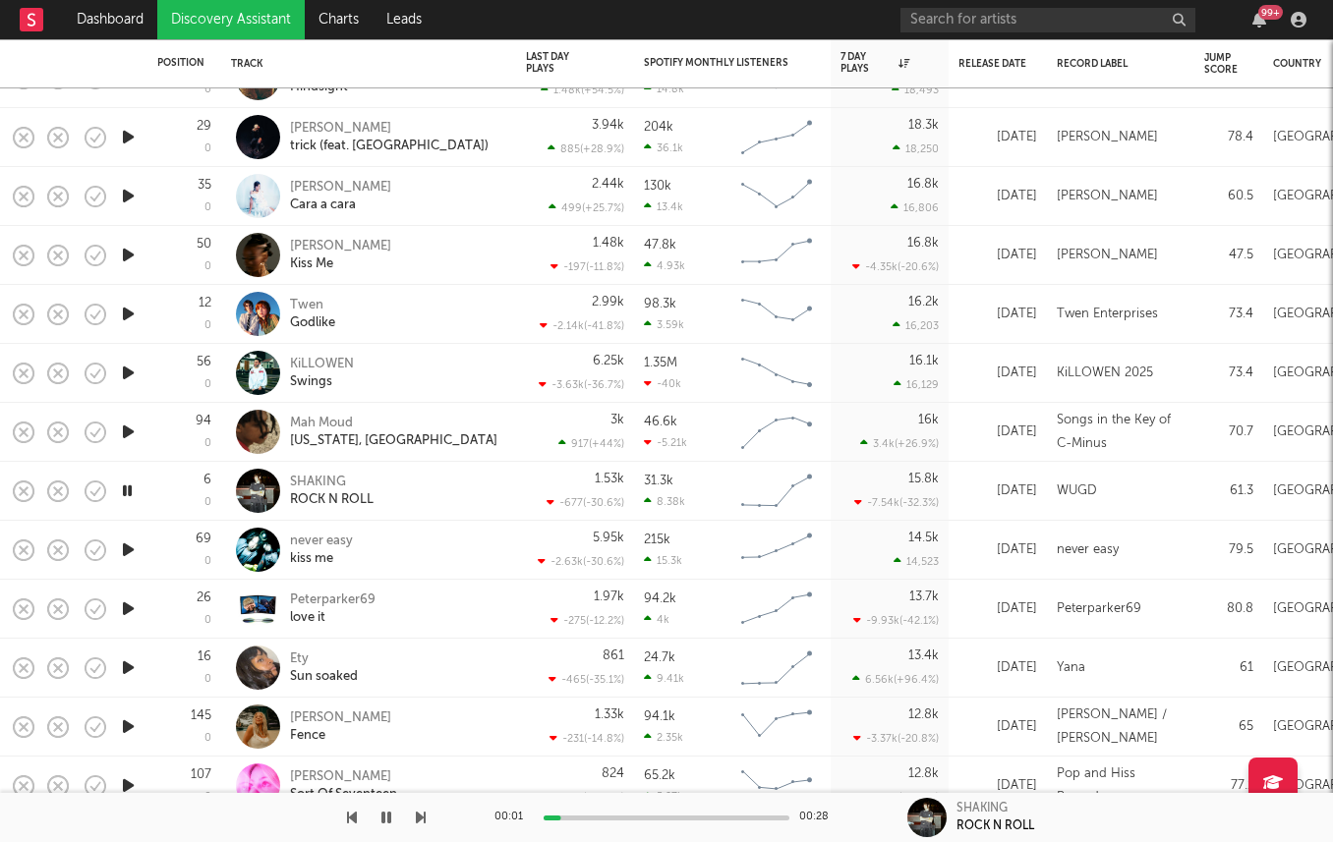
click at [121, 547] on icon "button" at bounding box center [128, 550] width 21 height 25
click at [336, 544] on div "never easy" at bounding box center [321, 542] width 63 height 18
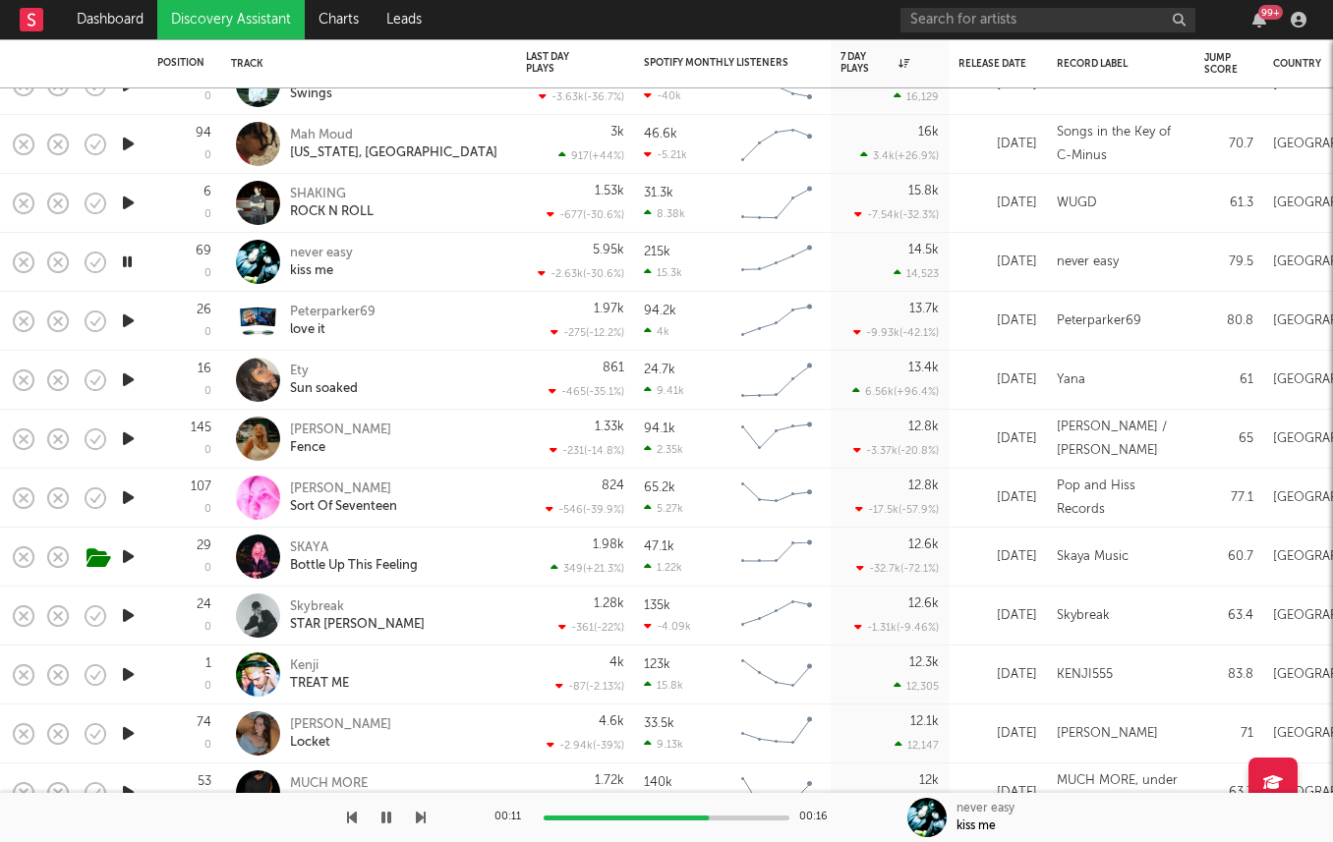
click at [121, 316] on icon "button" at bounding box center [128, 321] width 21 height 25
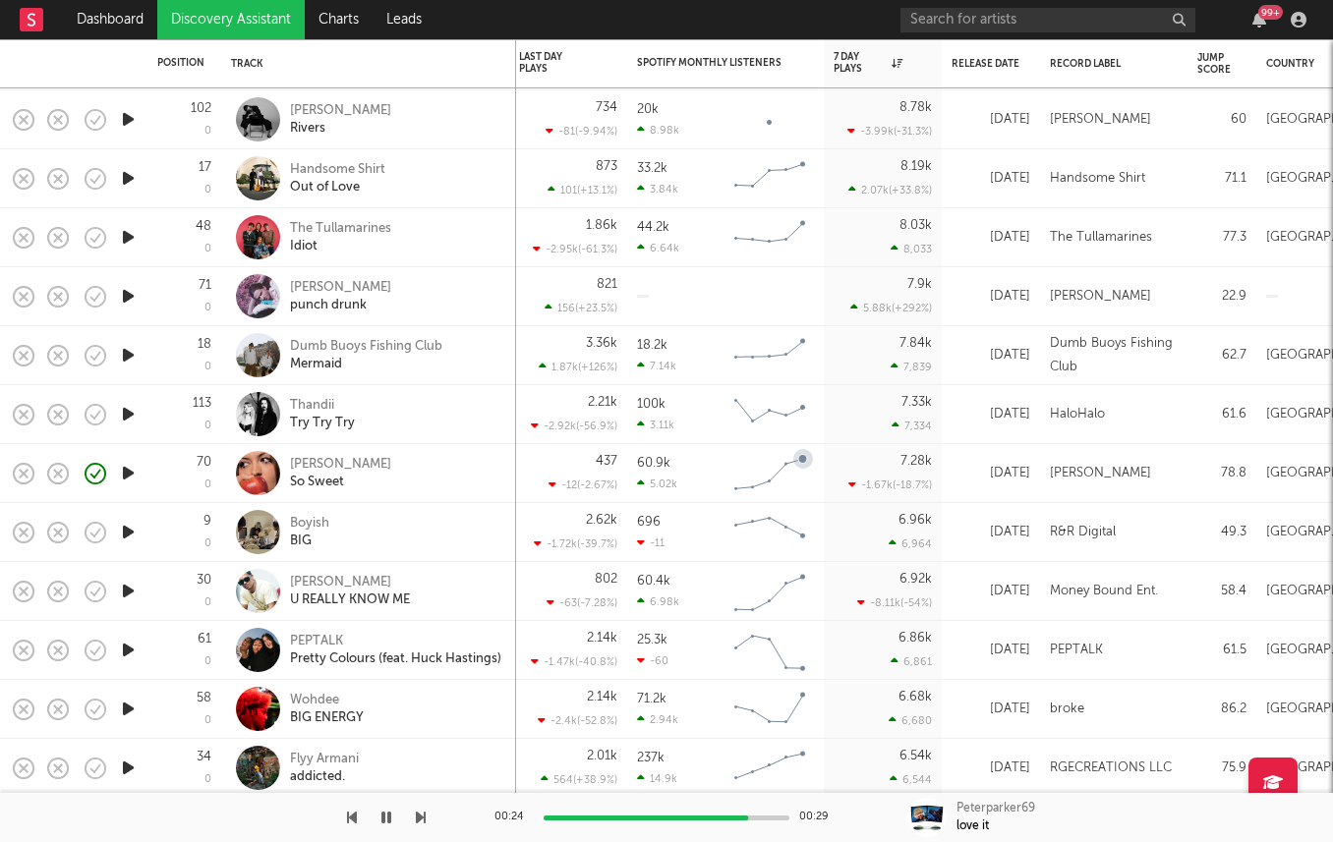
click at [126, 470] on icon "button" at bounding box center [128, 473] width 21 height 25
click at [295, 458] on div "[PERSON_NAME]" at bounding box center [340, 465] width 101 height 18
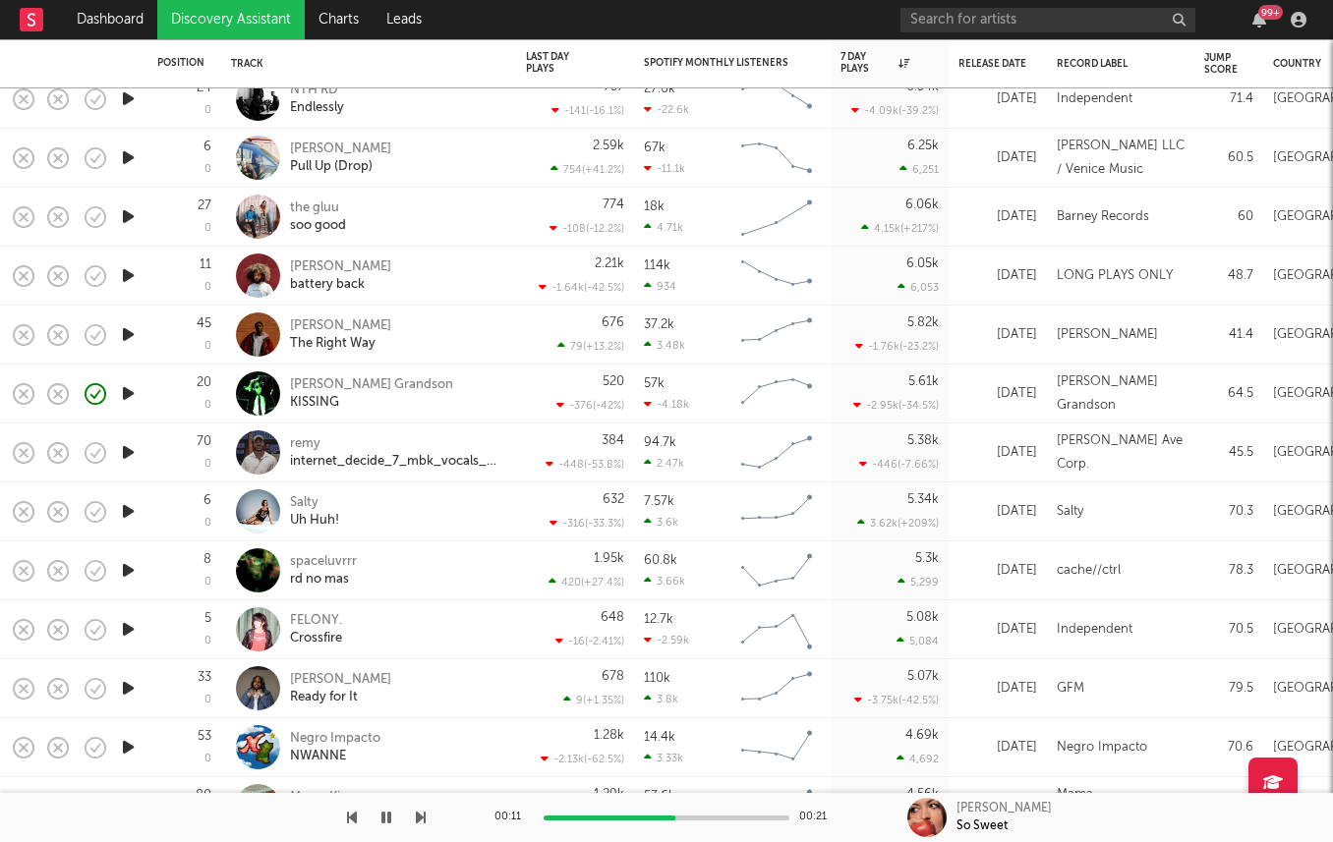
click at [125, 510] on icon "button" at bounding box center [128, 511] width 21 height 25
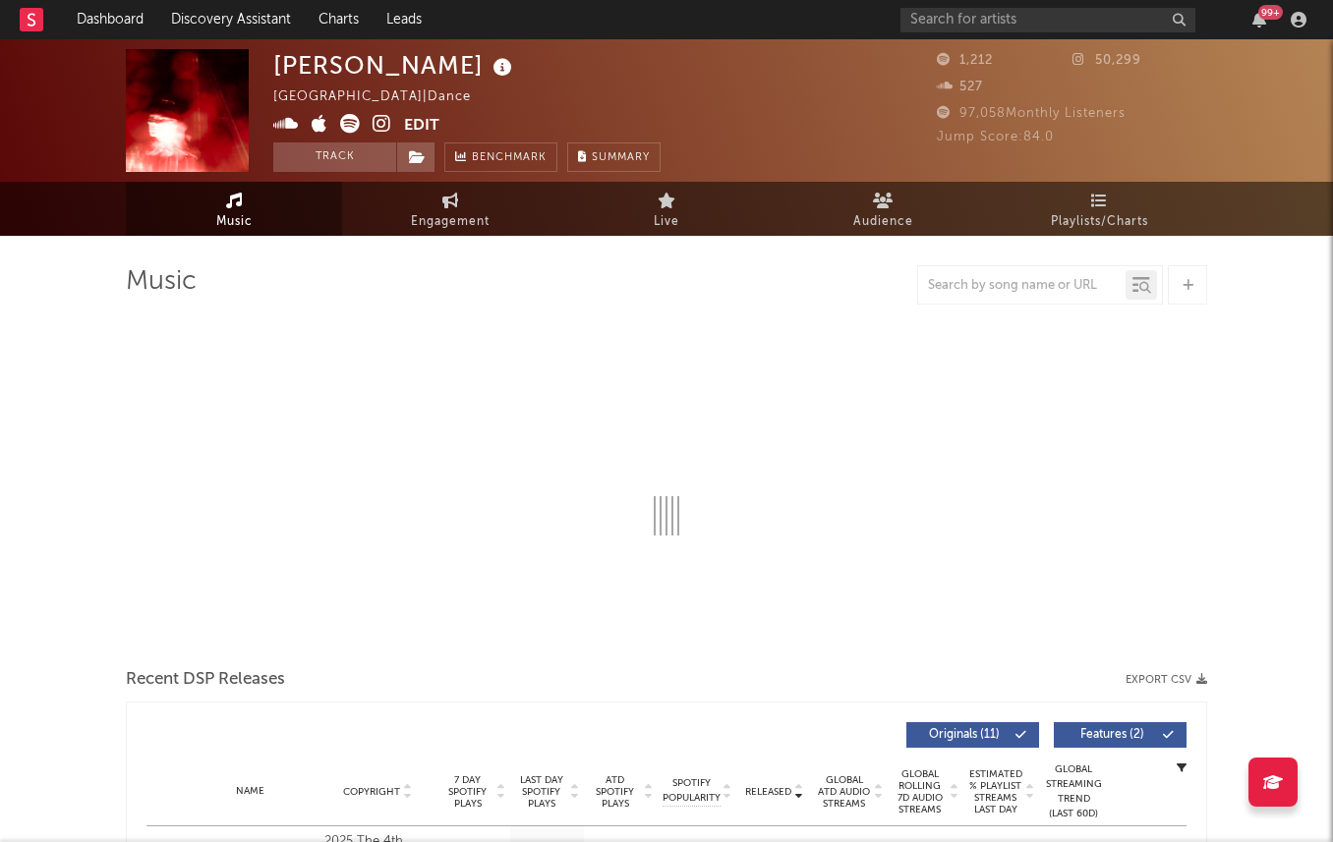
select select "1w"
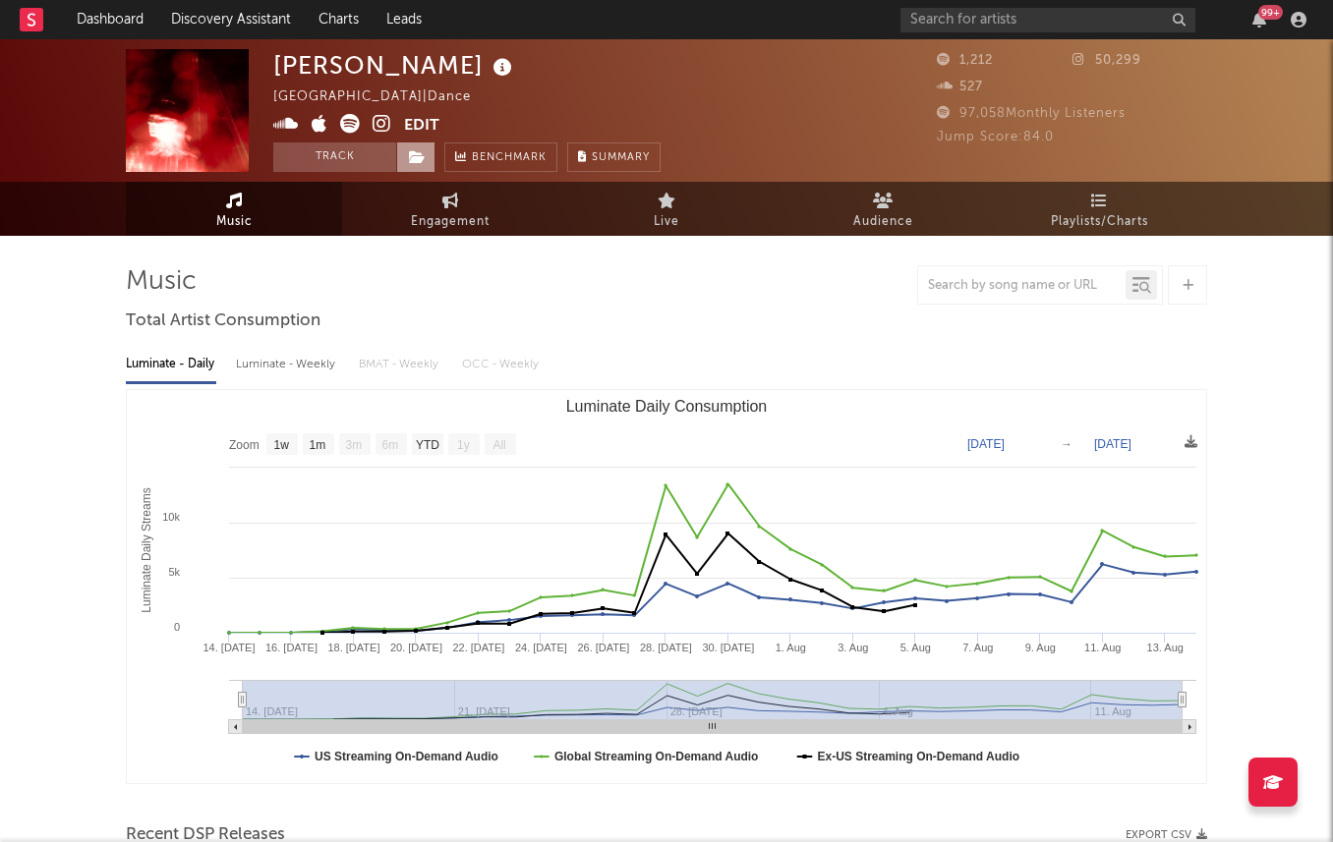
click at [422, 158] on icon at bounding box center [417, 157] width 17 height 14
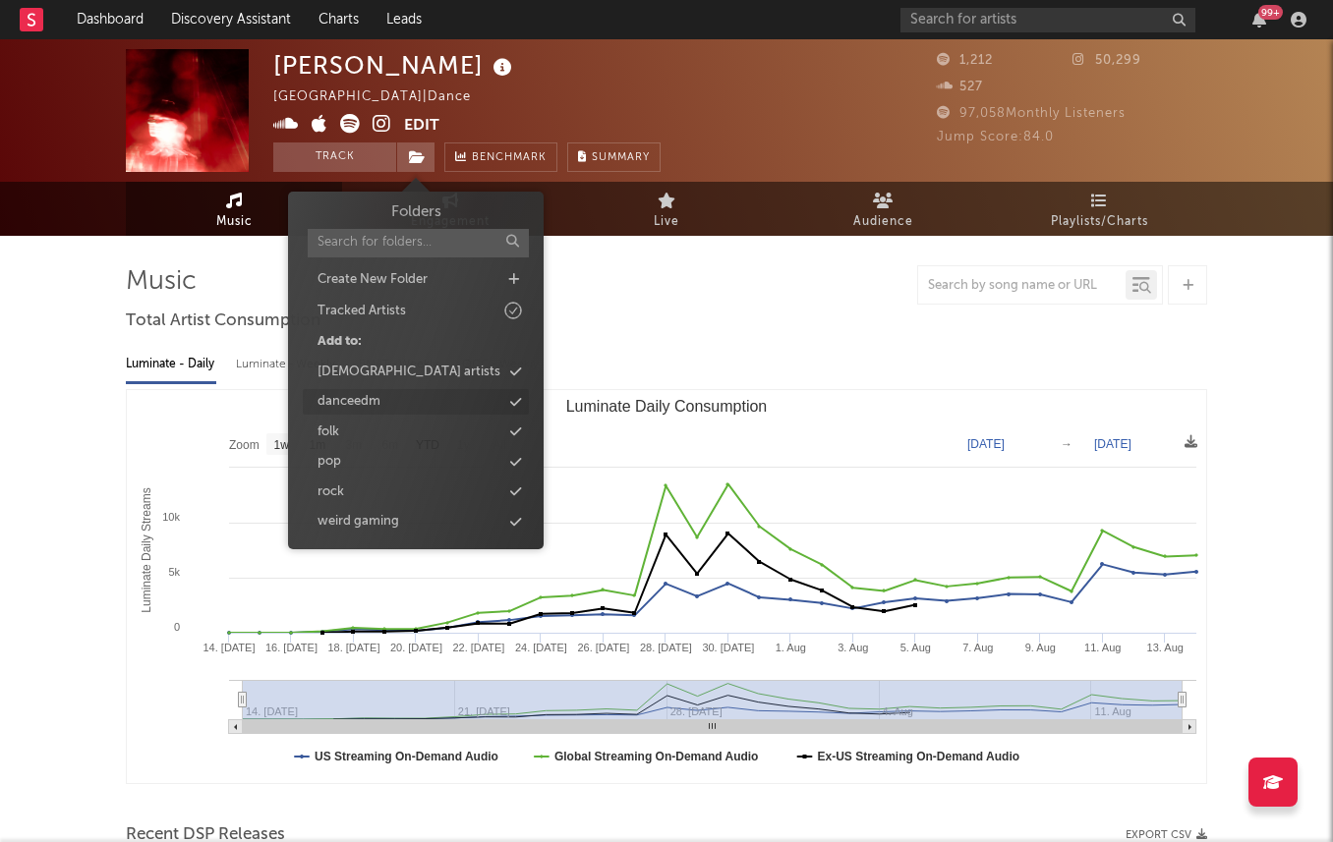
click at [511, 402] on icon at bounding box center [515, 402] width 11 height 13
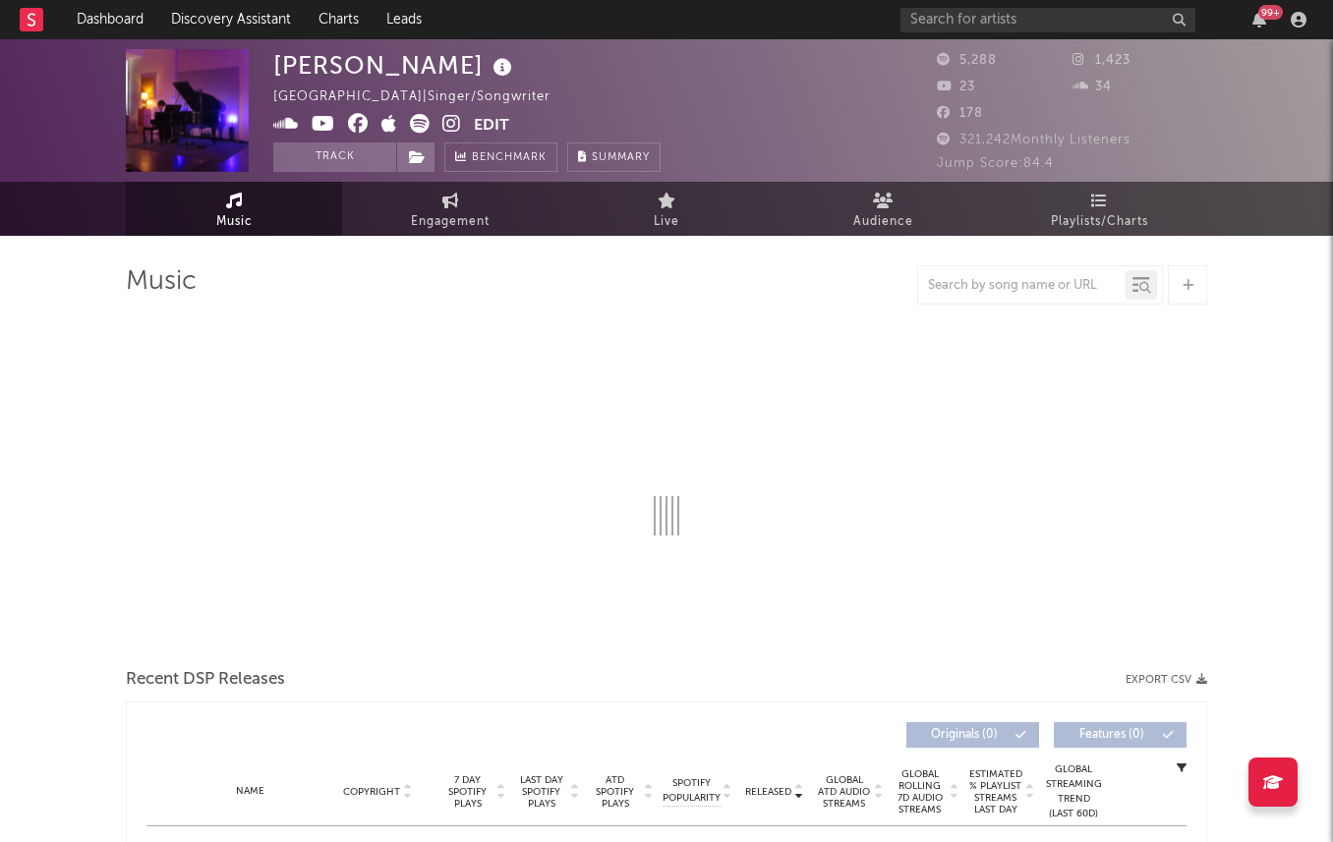
select select "6m"
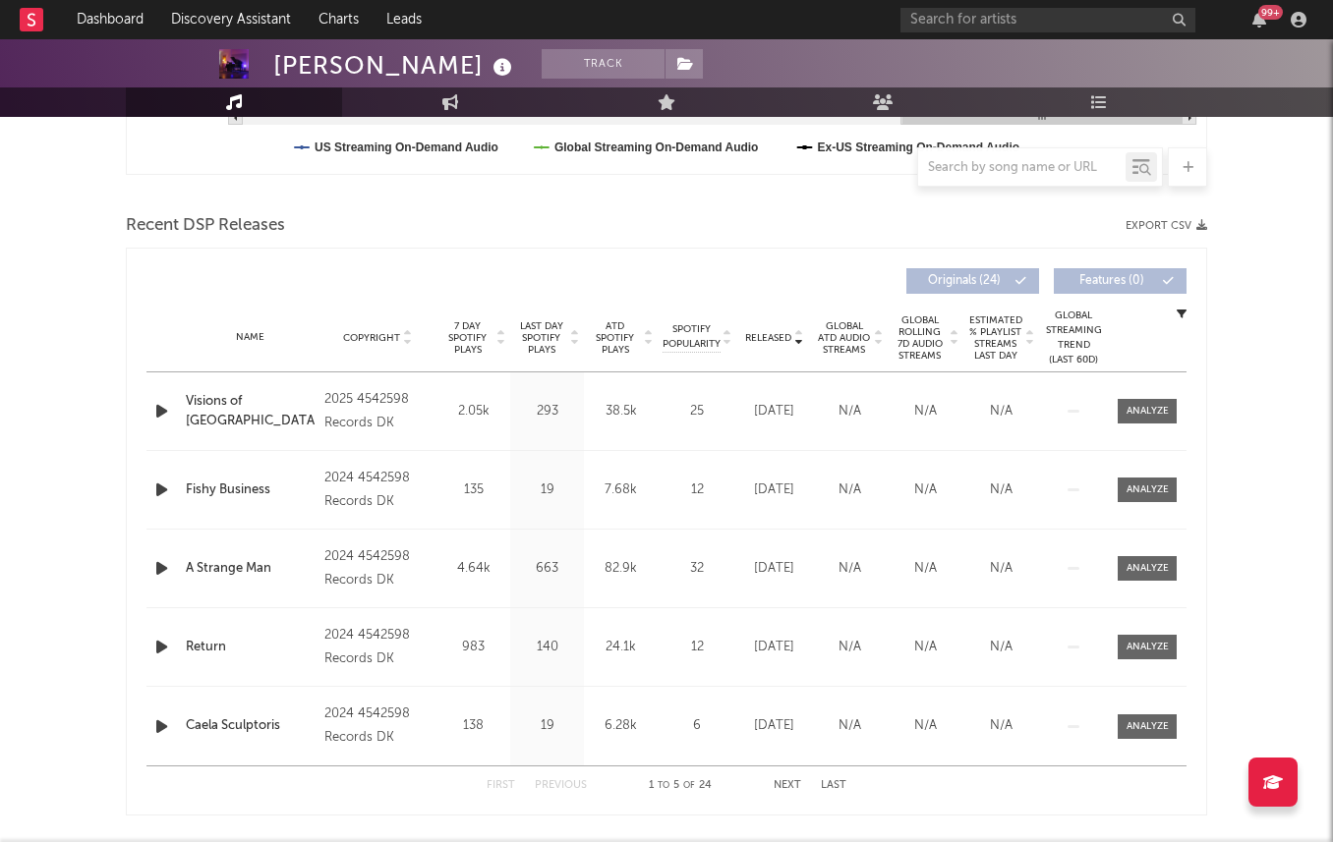
scroll to position [571, 0]
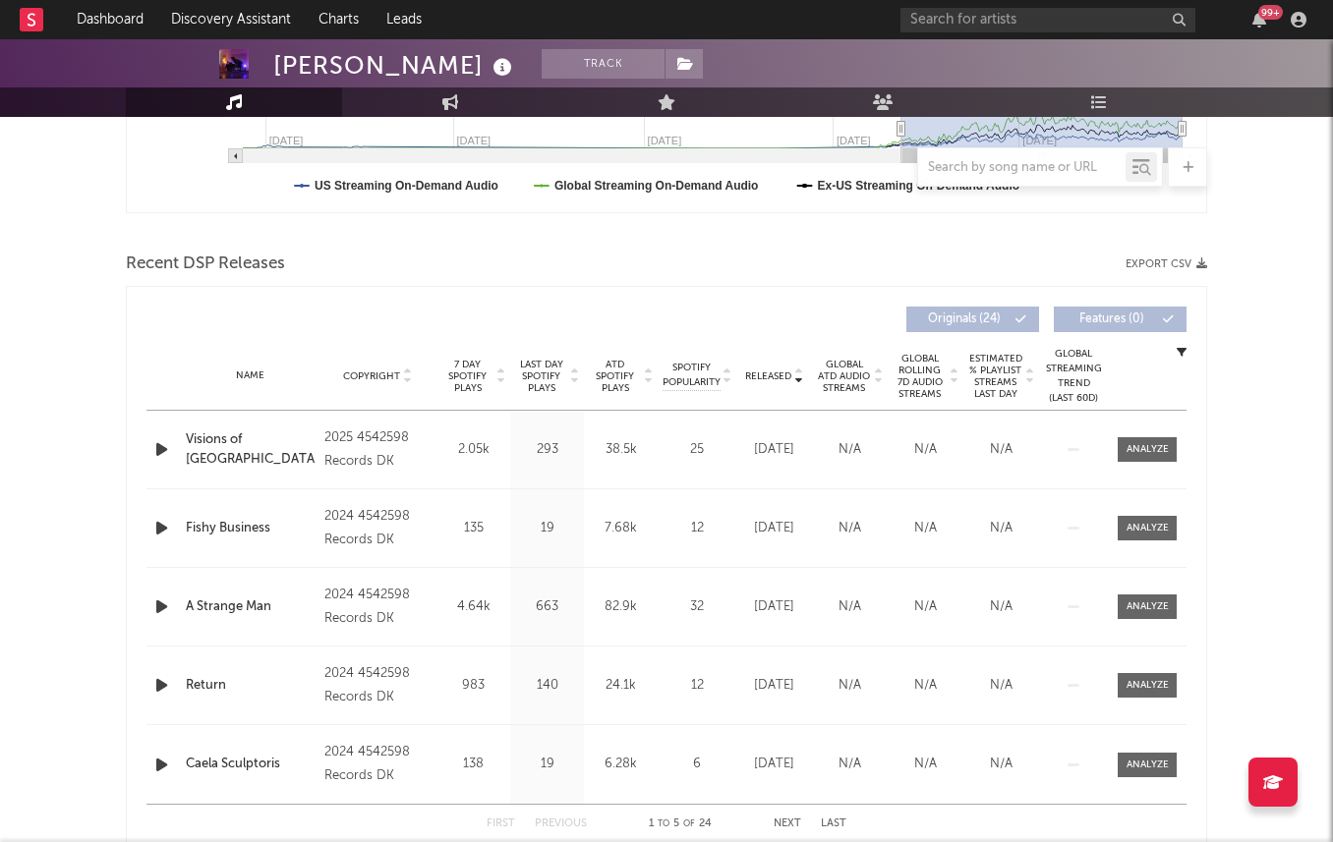
click at [461, 379] on span "7 Day Spotify Plays" at bounding box center [467, 376] width 52 height 35
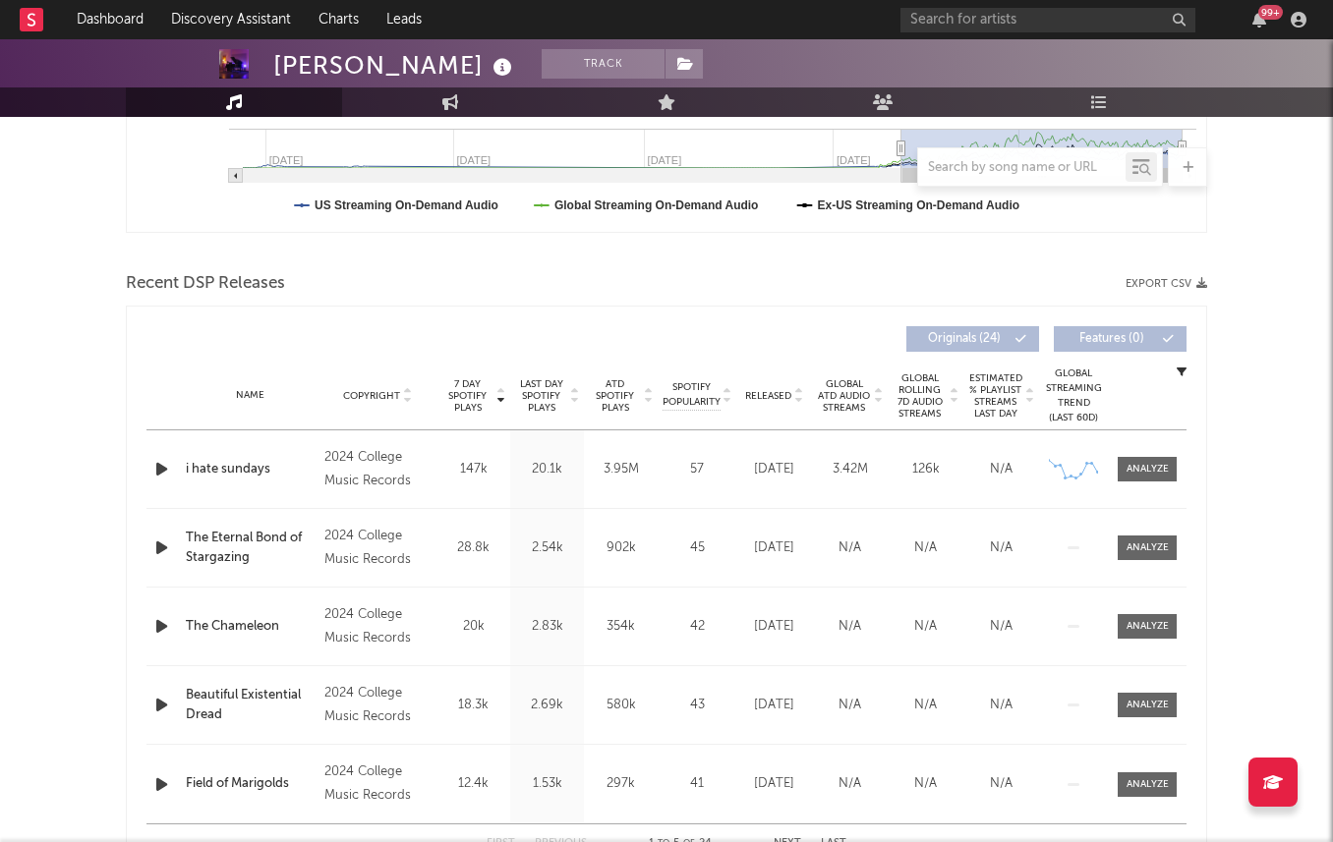
scroll to position [542, 0]
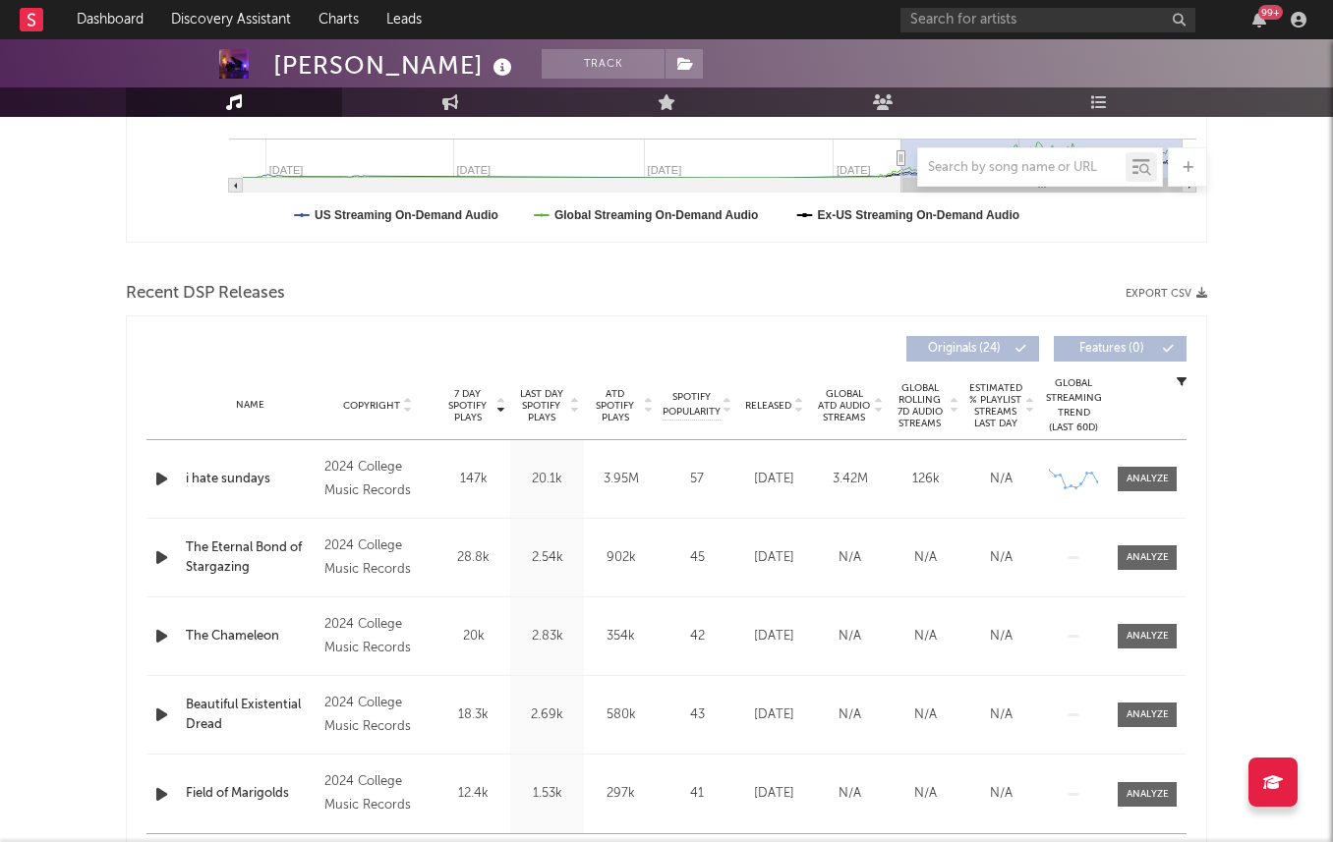
click at [762, 402] on span "Released" at bounding box center [768, 406] width 46 height 12
click at [538, 404] on span "Last Day Spotify Plays" at bounding box center [541, 405] width 52 height 35
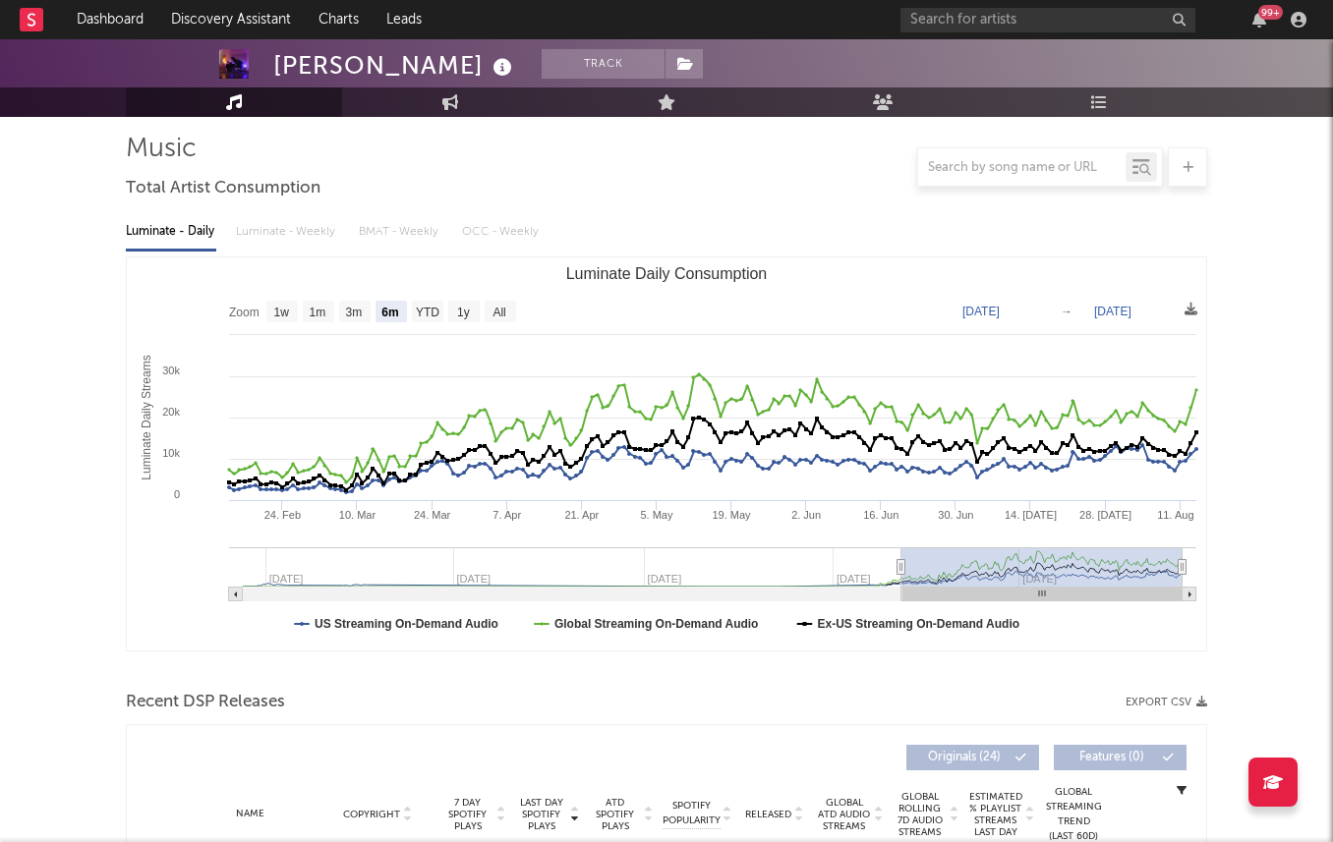
scroll to position [0, 0]
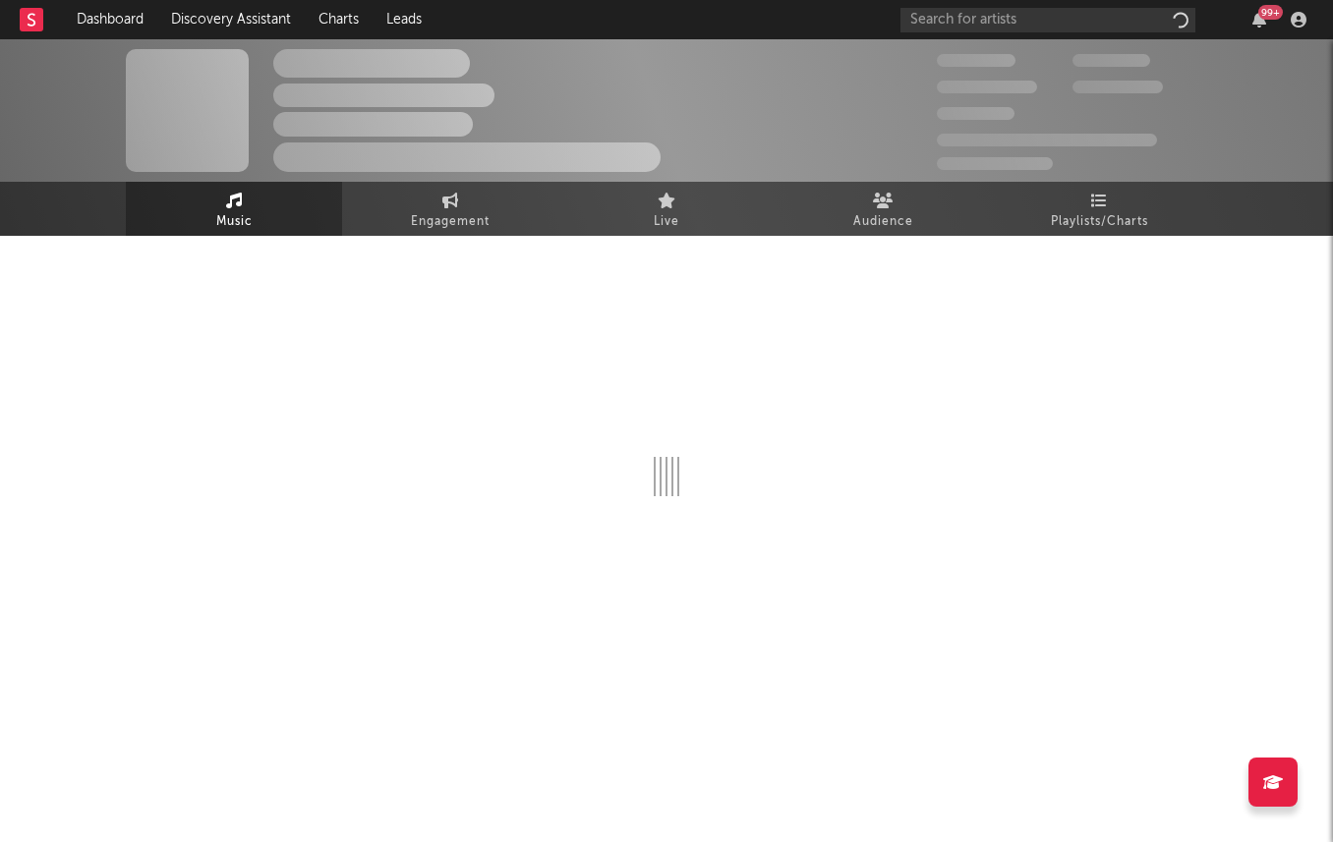
select select "6m"
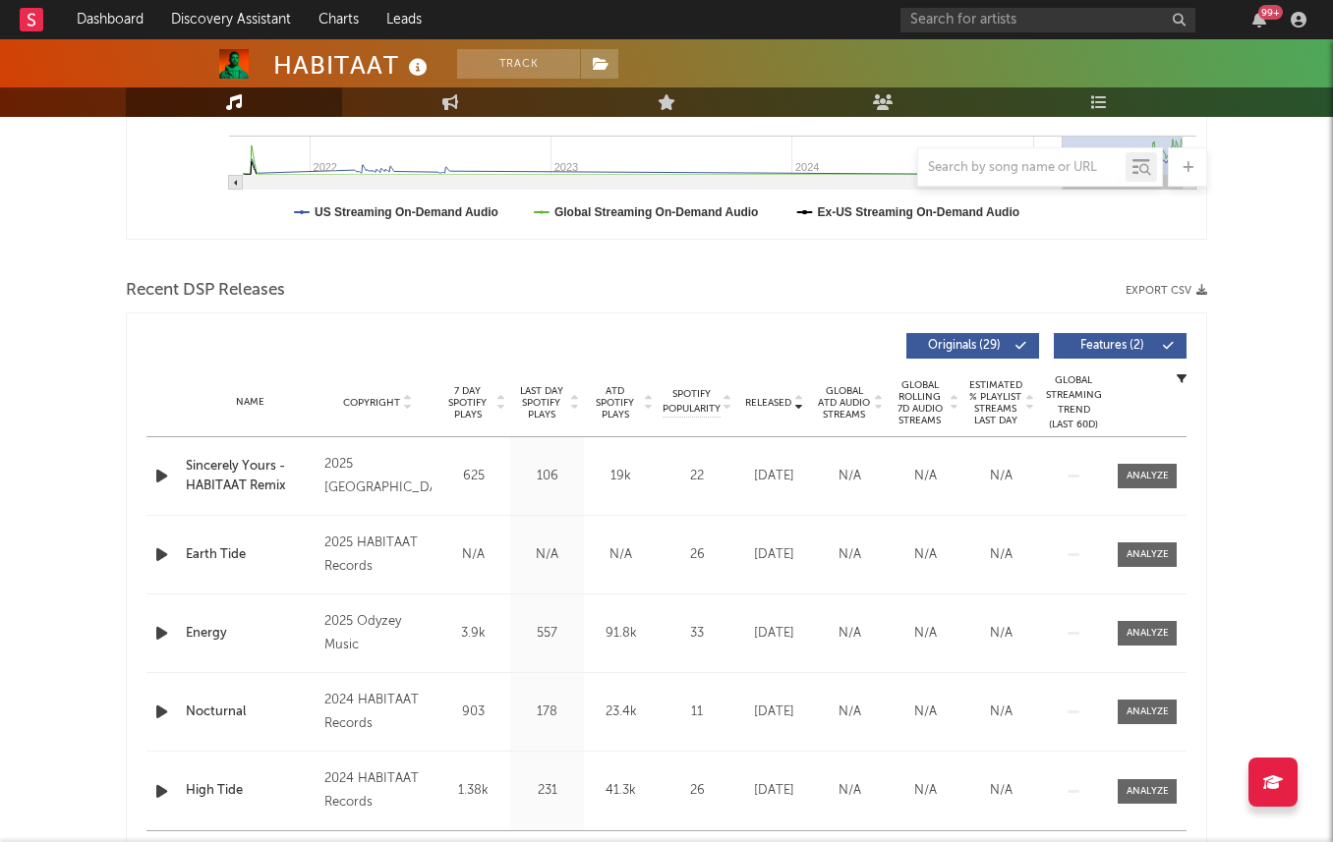
scroll to position [611, 0]
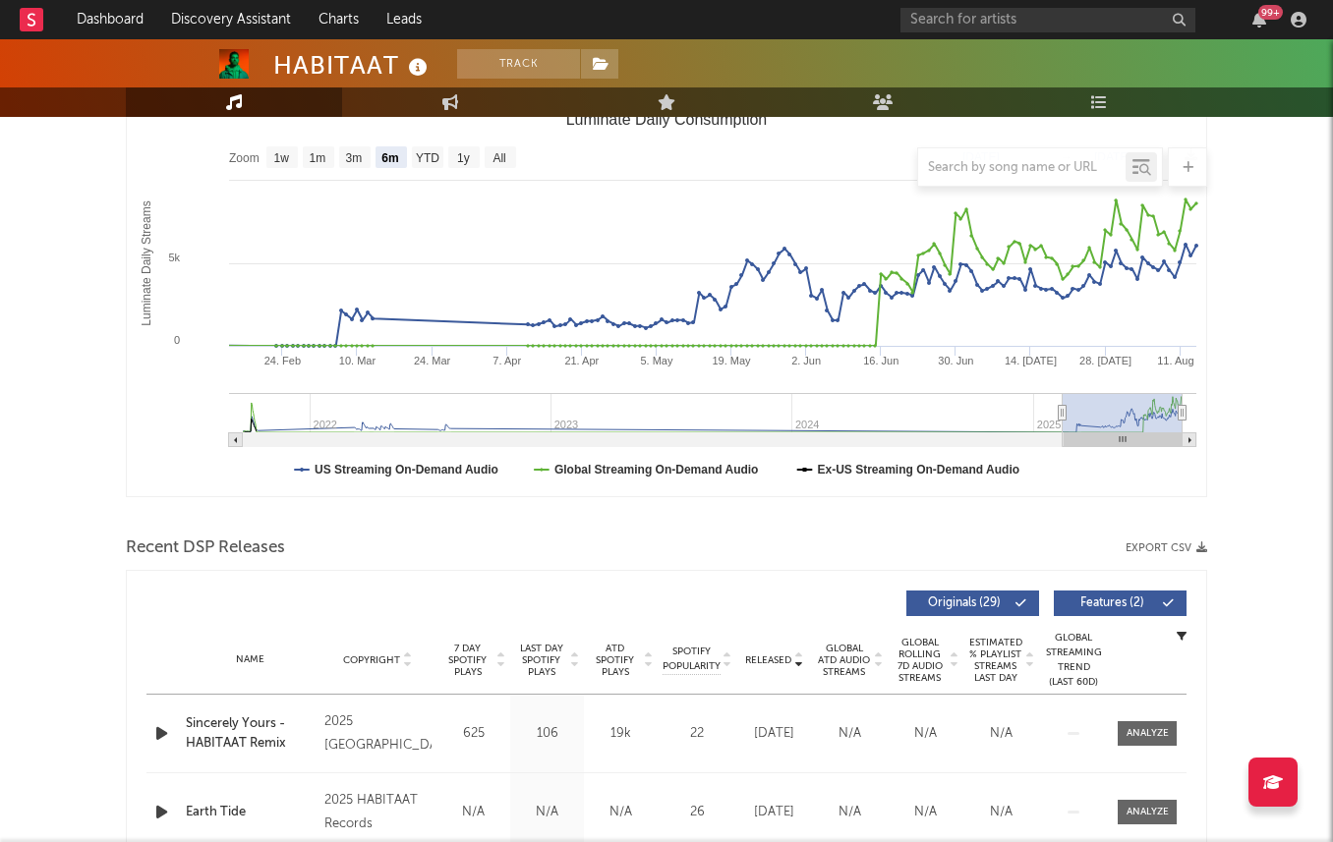
click at [541, 650] on span "Last Day Spotify Plays" at bounding box center [541, 660] width 52 height 35
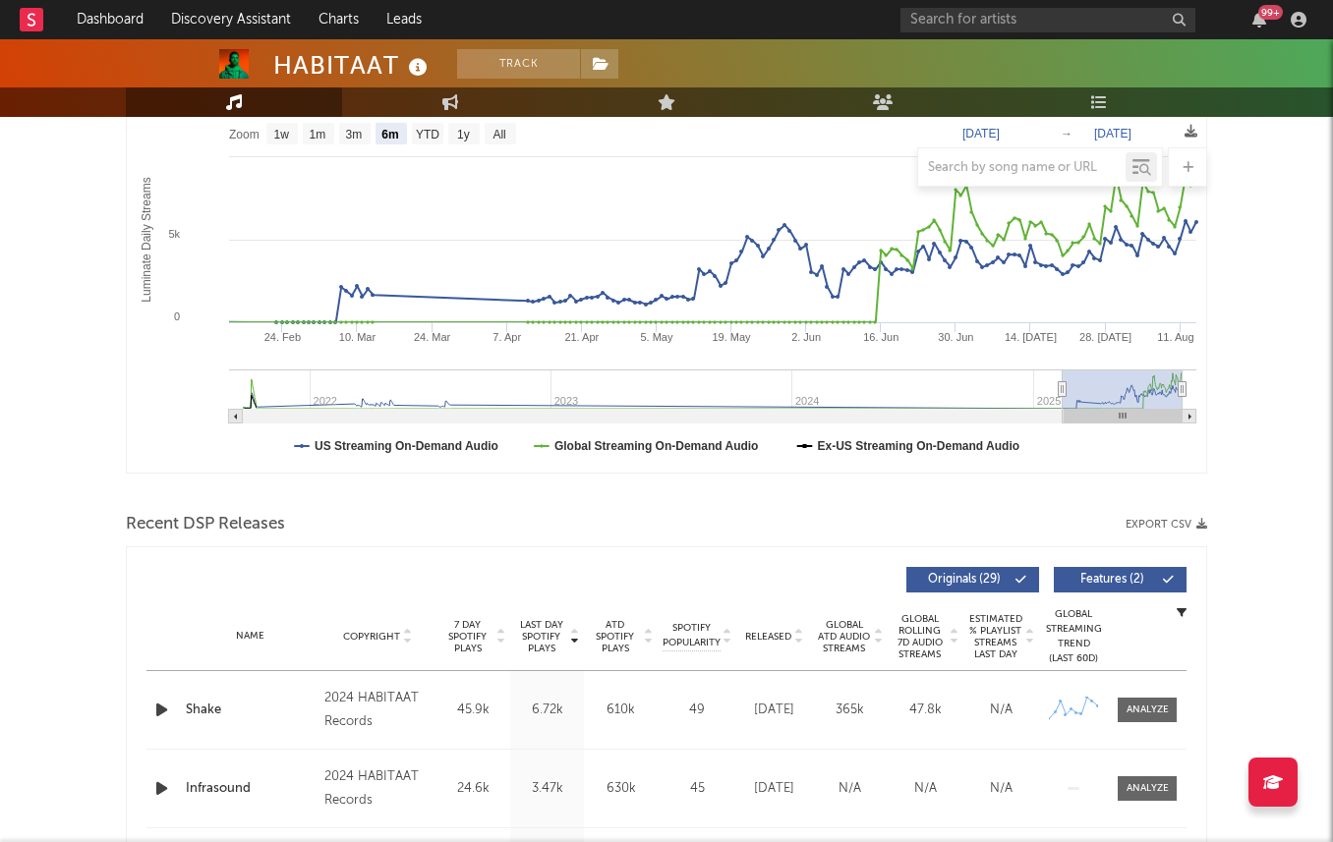
scroll to position [204, 0]
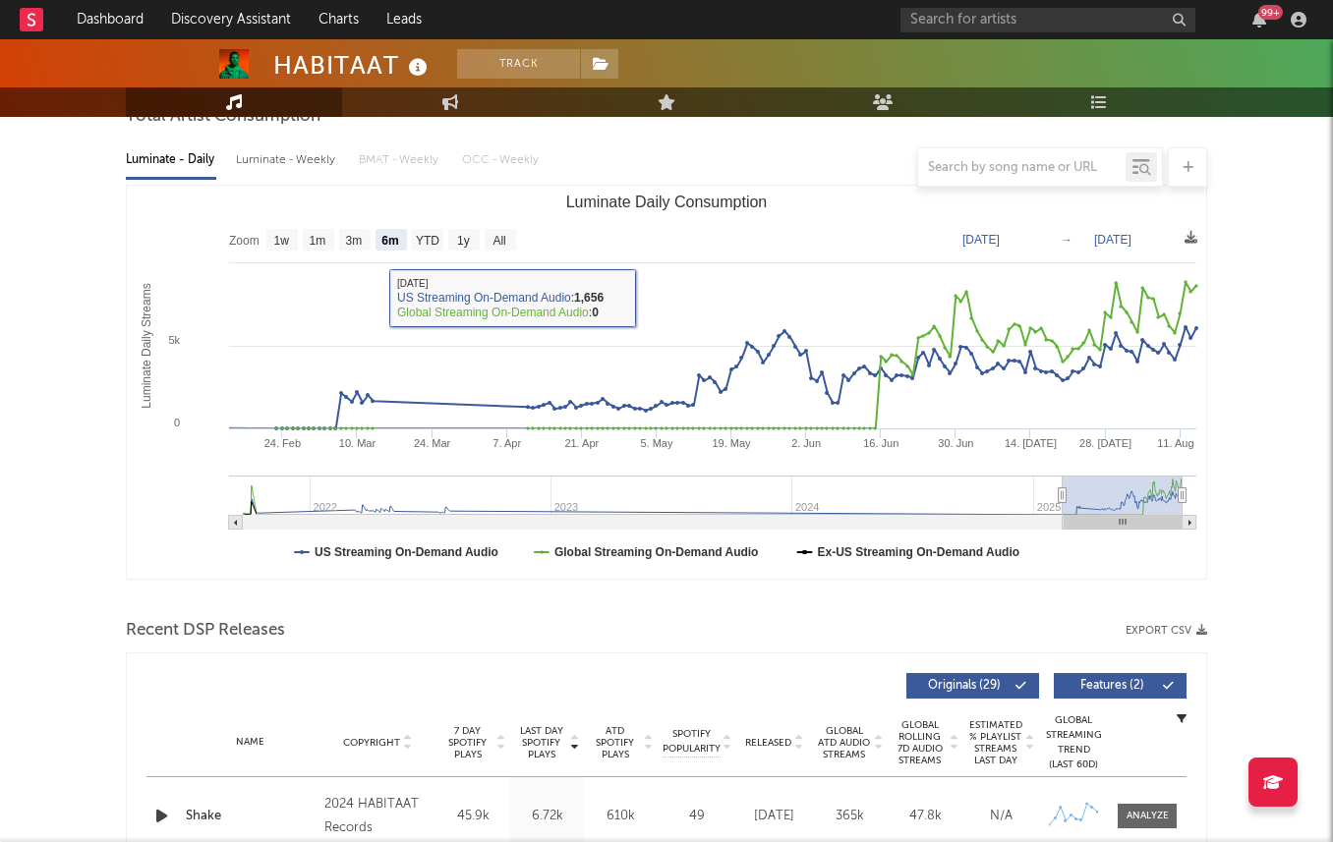
click at [273, 144] on div "Luminate - Weekly" at bounding box center [287, 160] width 103 height 33
select select "1w"
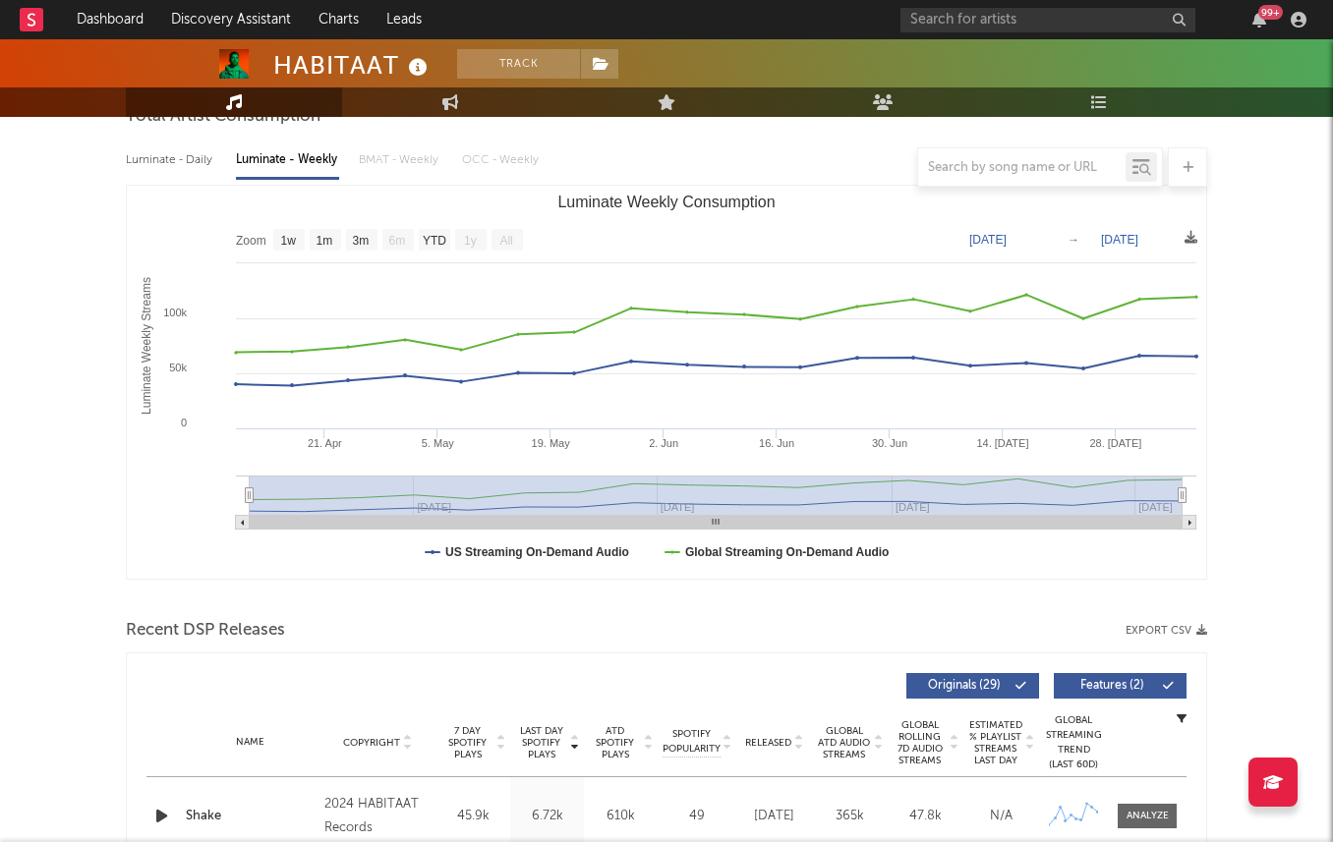
click at [619, 70] on div at bounding box center [666, 18] width 1333 height 197
click at [609, 70] on span at bounding box center [599, 63] width 39 height 29
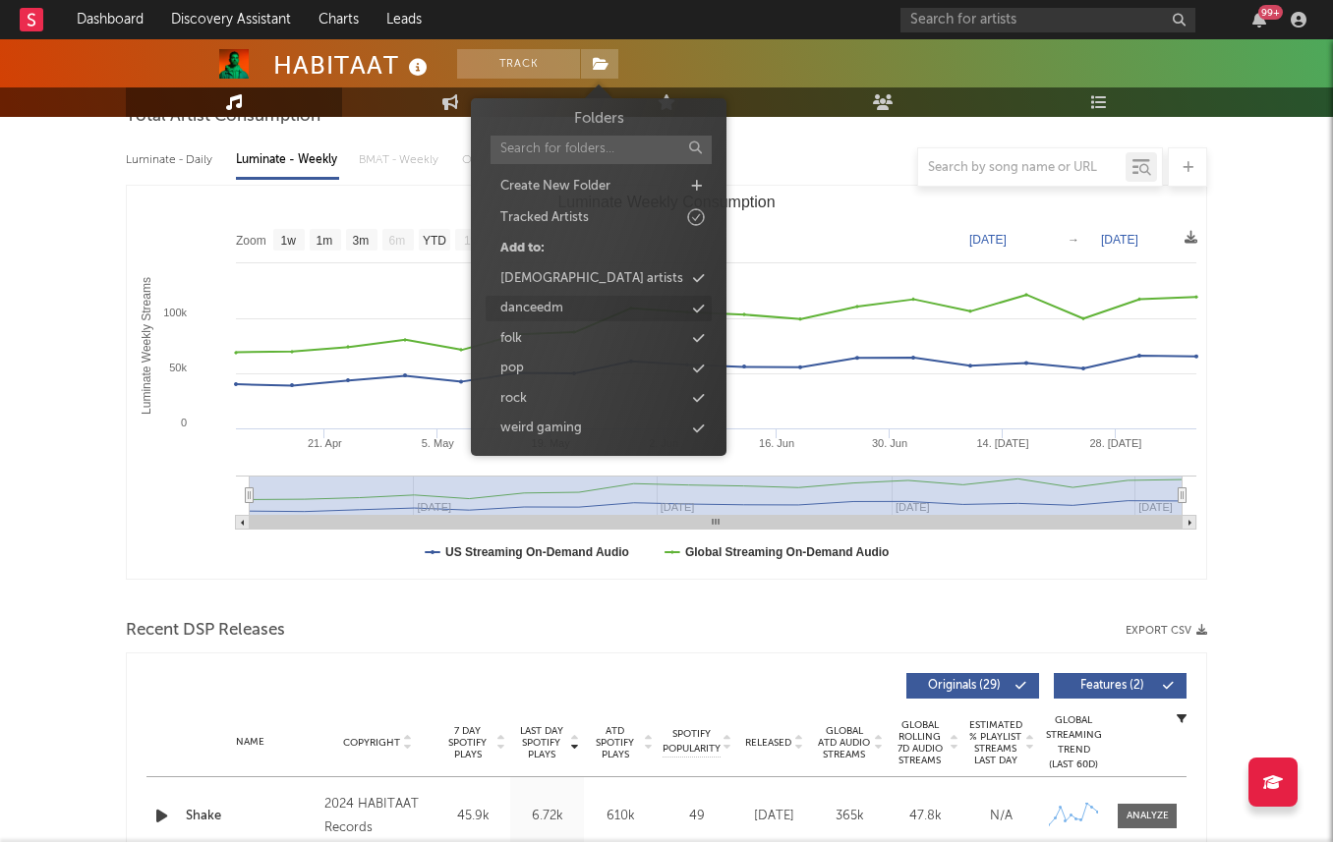
click at [697, 308] on icon at bounding box center [698, 309] width 11 height 13
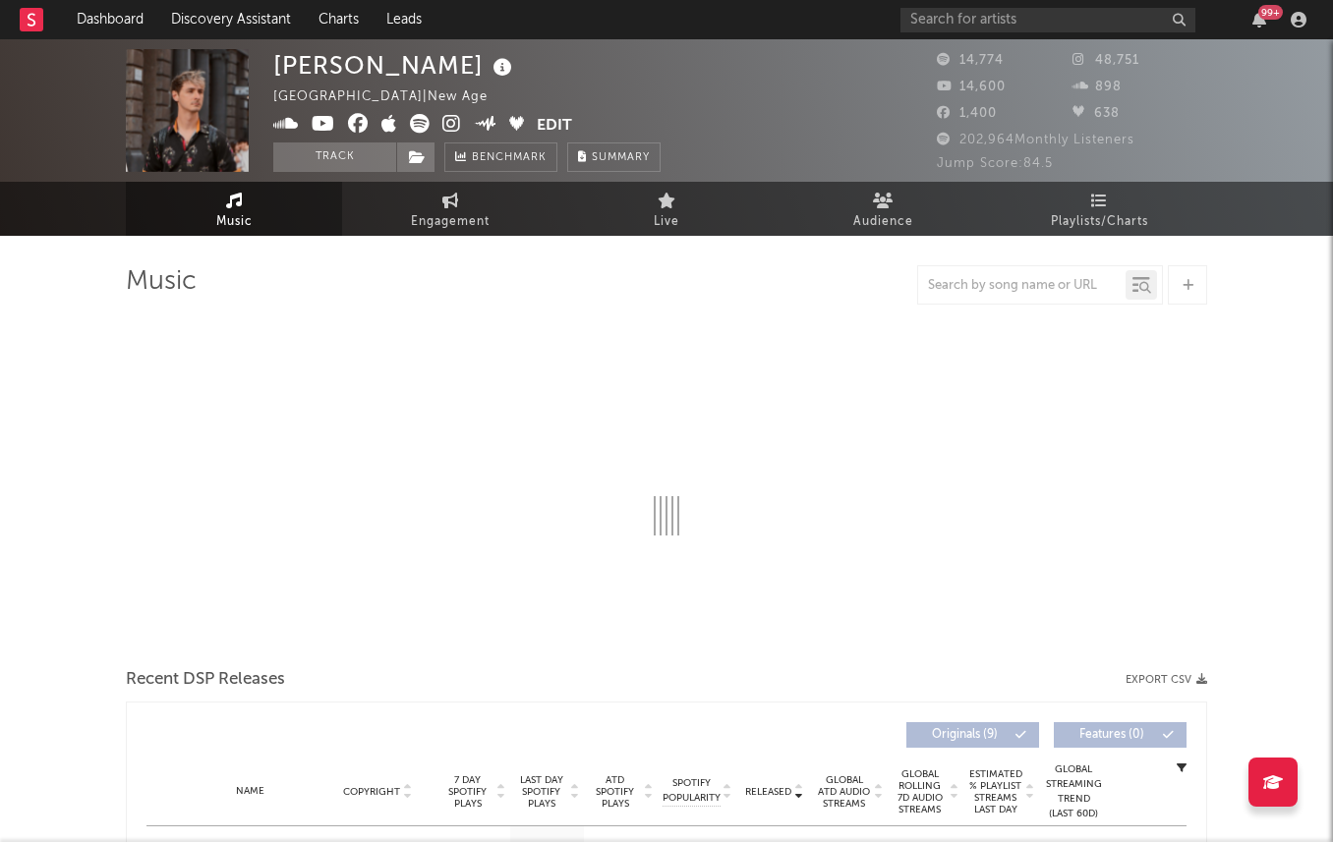
select select "6m"
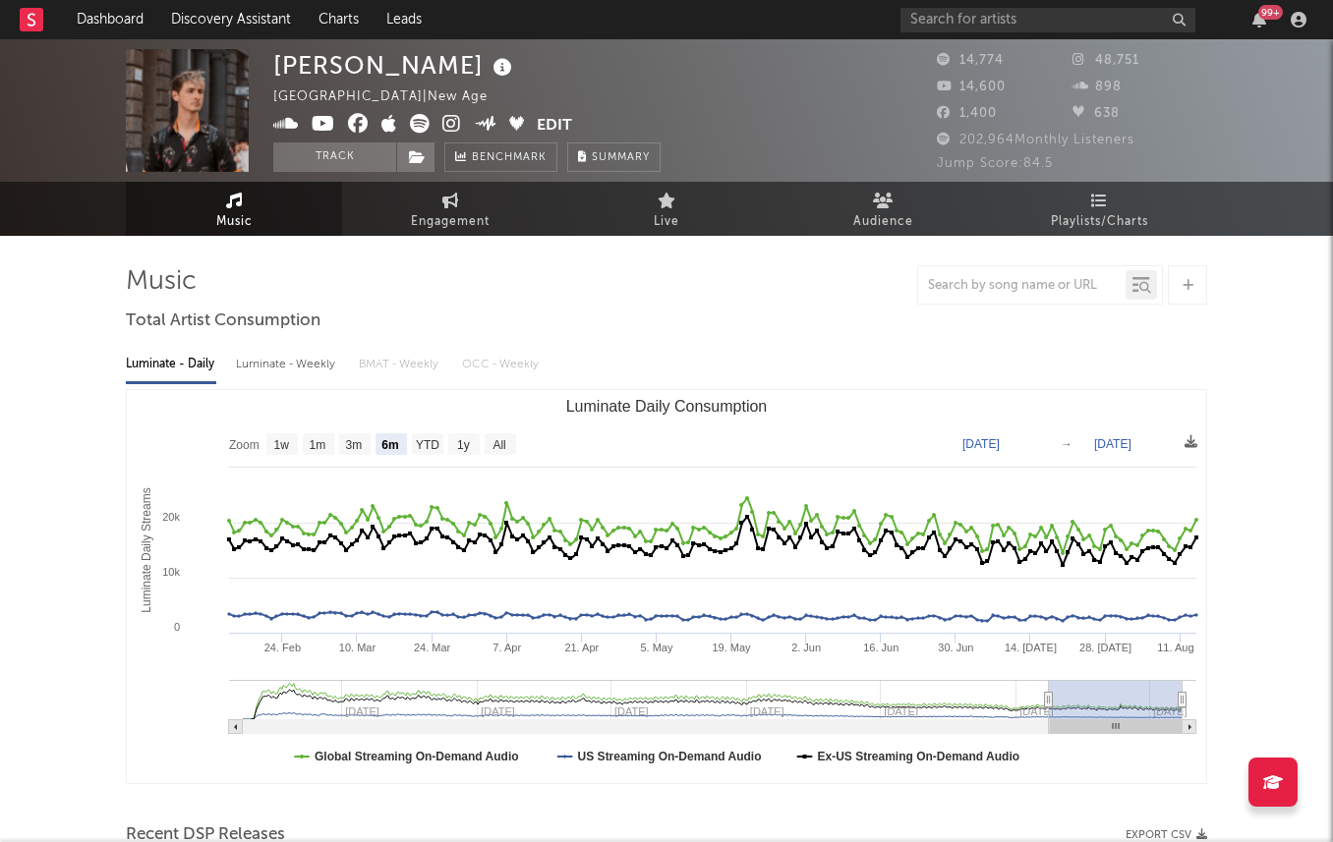
click at [292, 349] on div "Luminate - Weekly" at bounding box center [287, 364] width 103 height 33
select select "6m"
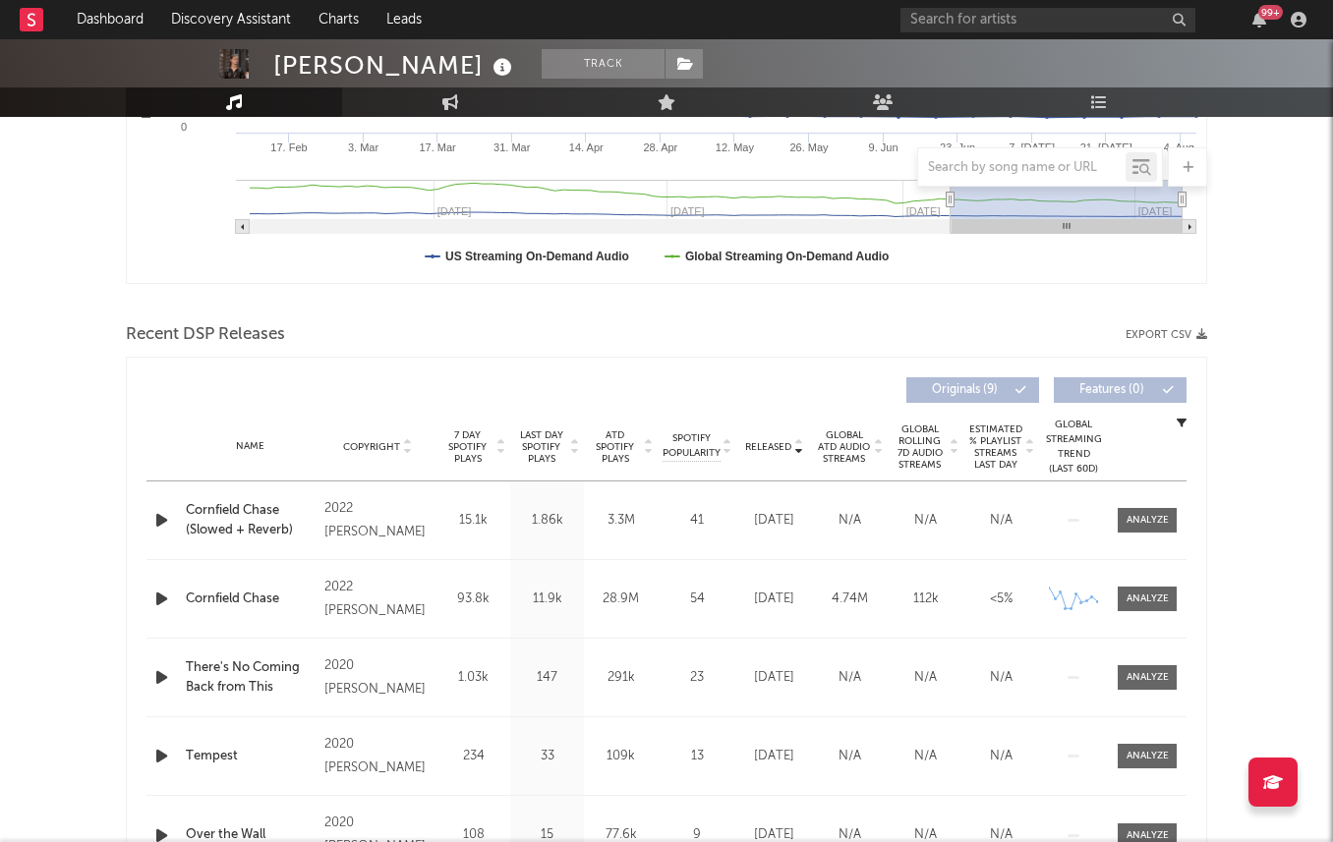
scroll to position [504, 0]
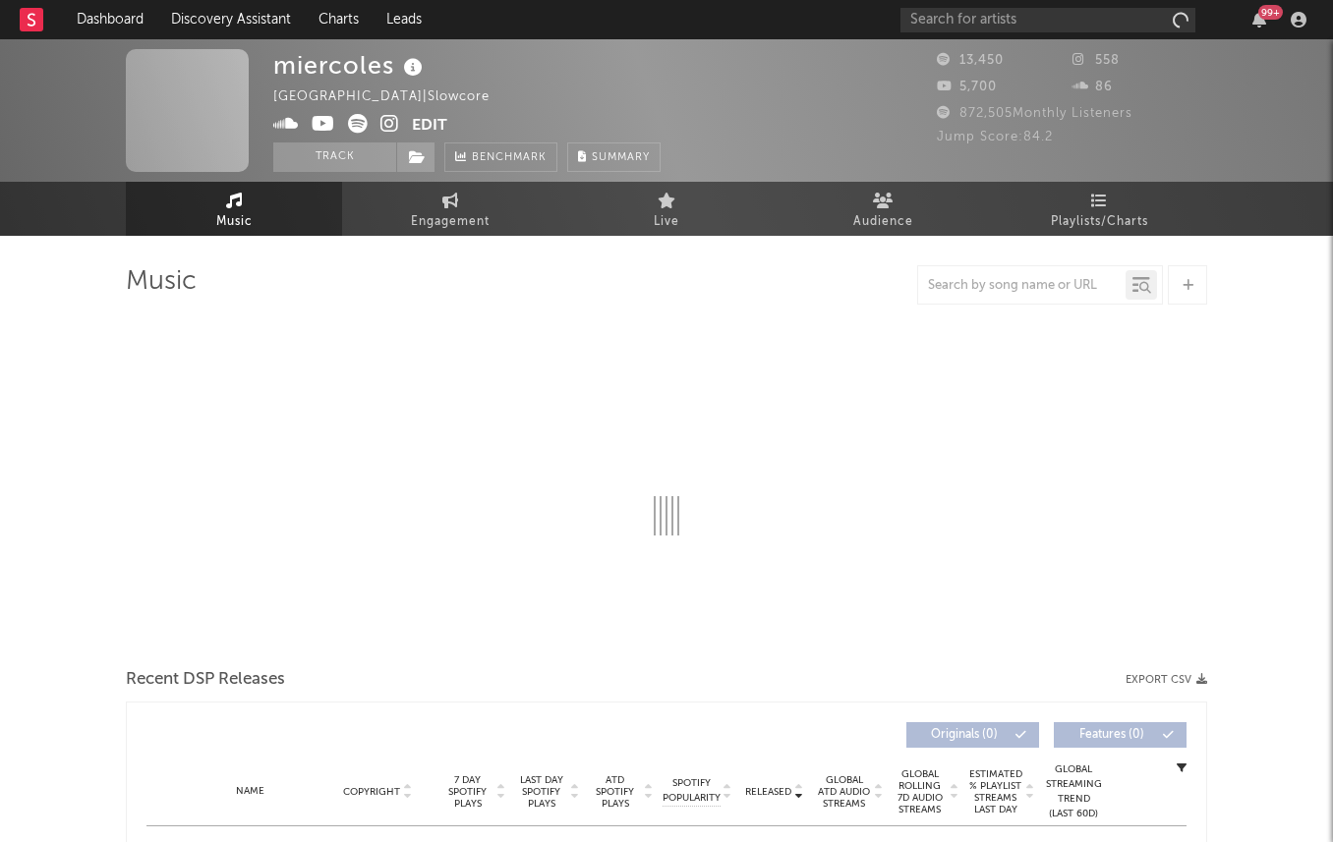
select select "6m"
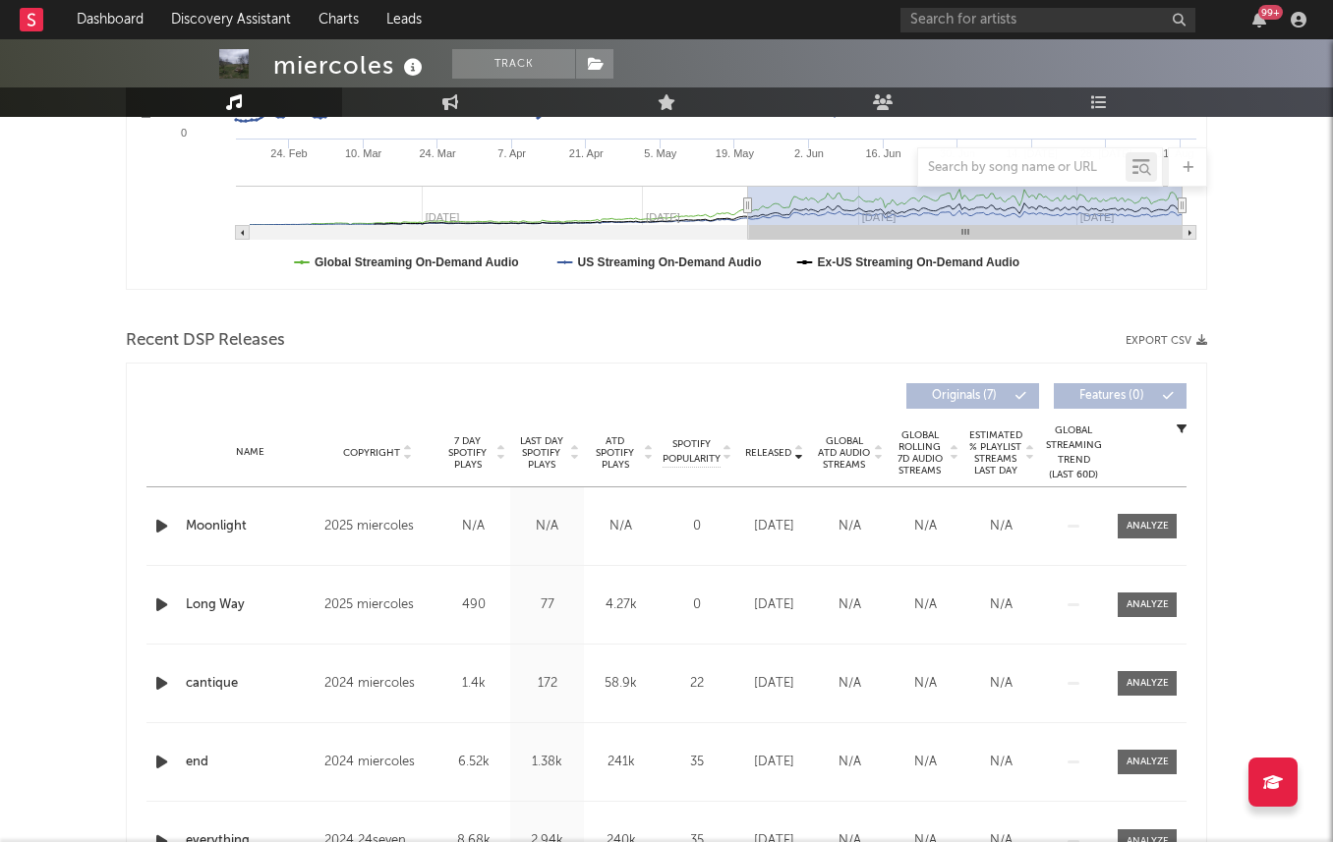
scroll to position [495, 0]
click at [535, 451] on span "Last Day Spotify Plays" at bounding box center [541, 451] width 52 height 35
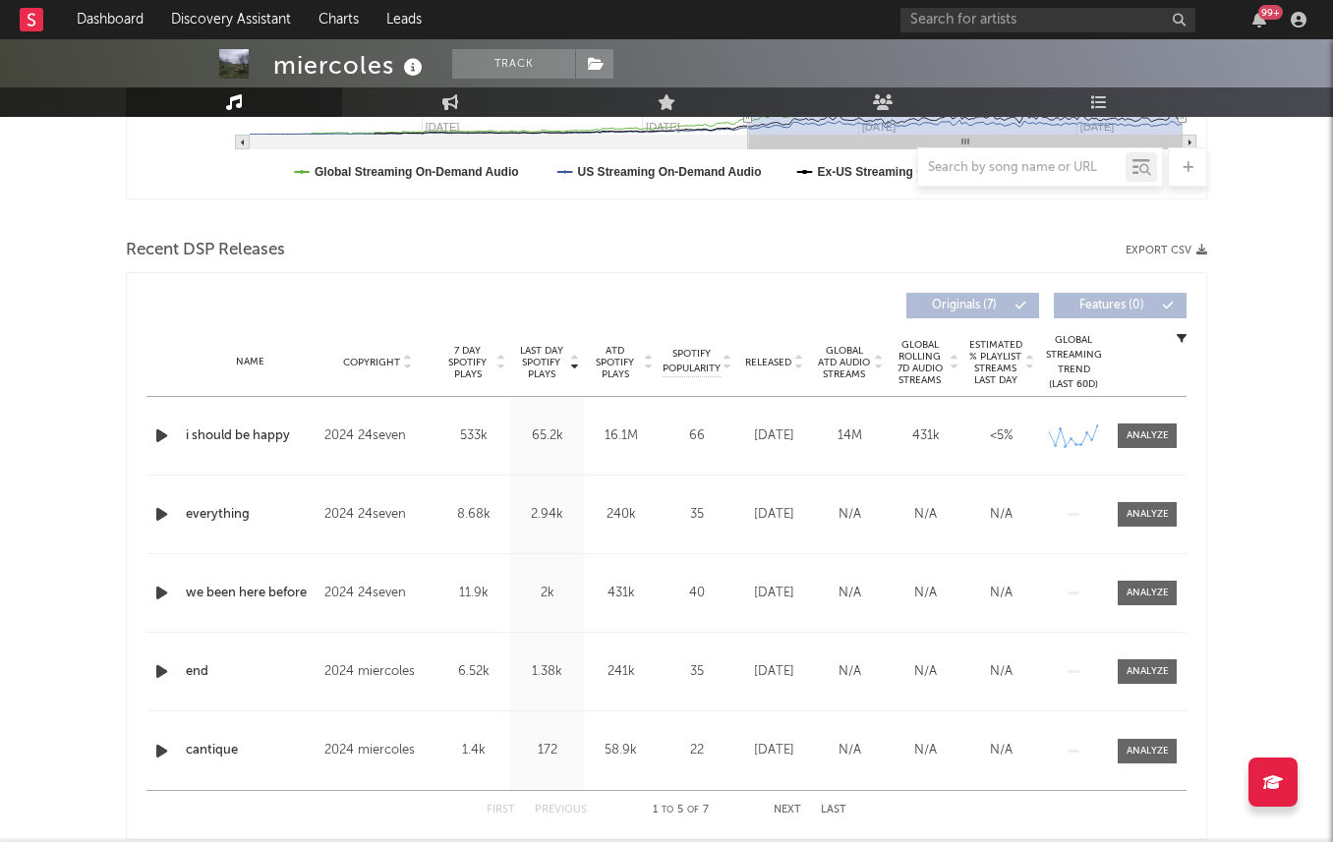
scroll to position [0, 0]
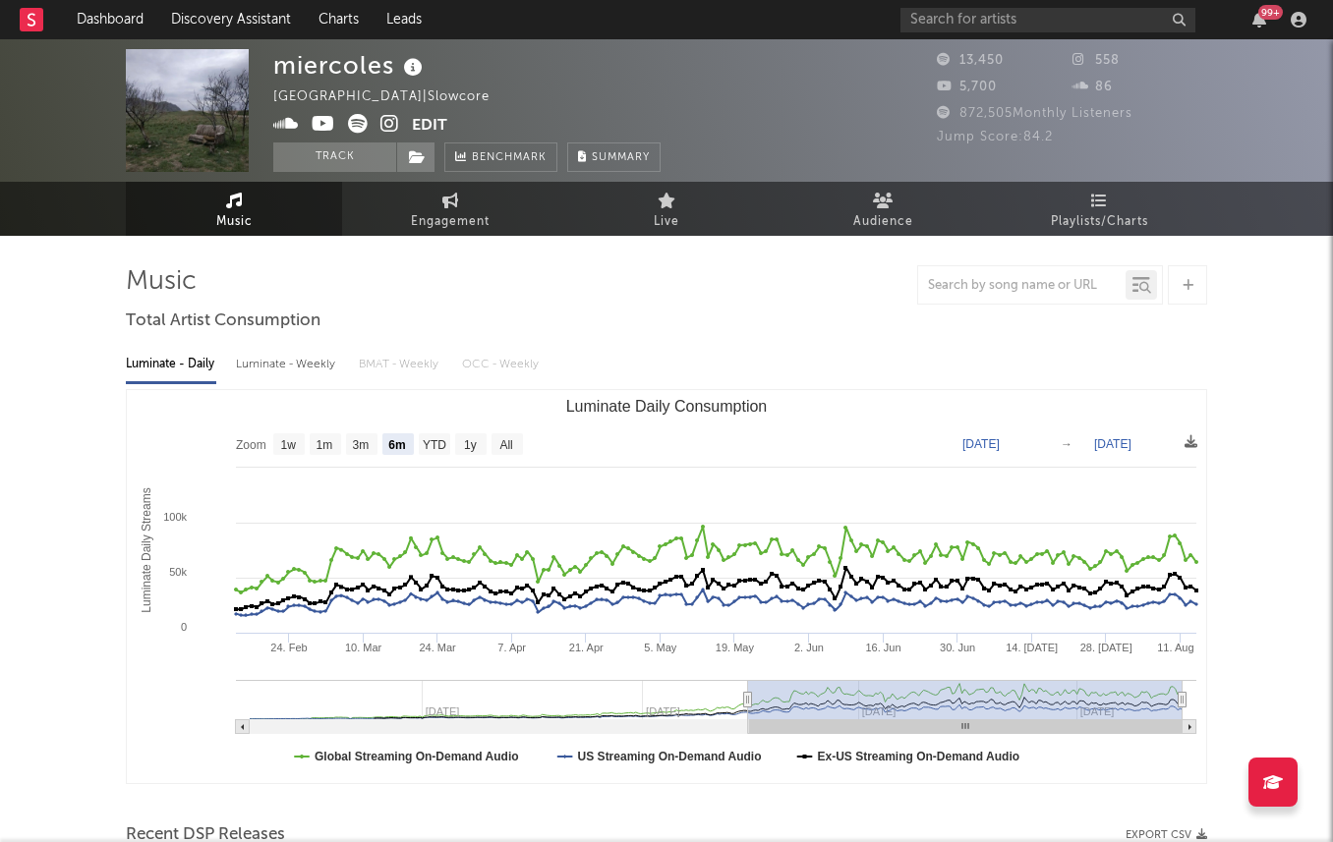
click at [391, 127] on icon at bounding box center [389, 124] width 19 height 20
click at [315, 120] on icon at bounding box center [324, 124] width 24 height 20
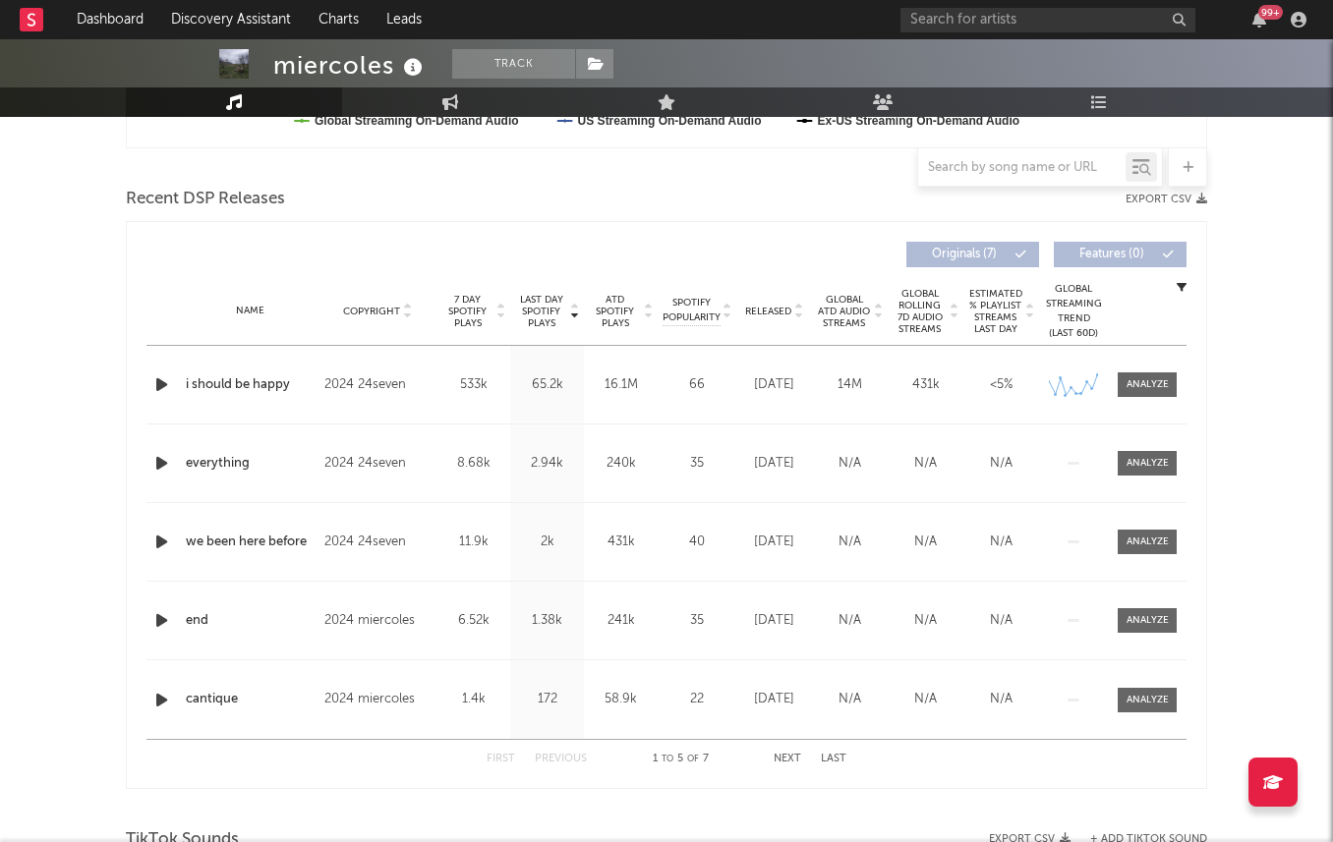
scroll to position [579, 0]
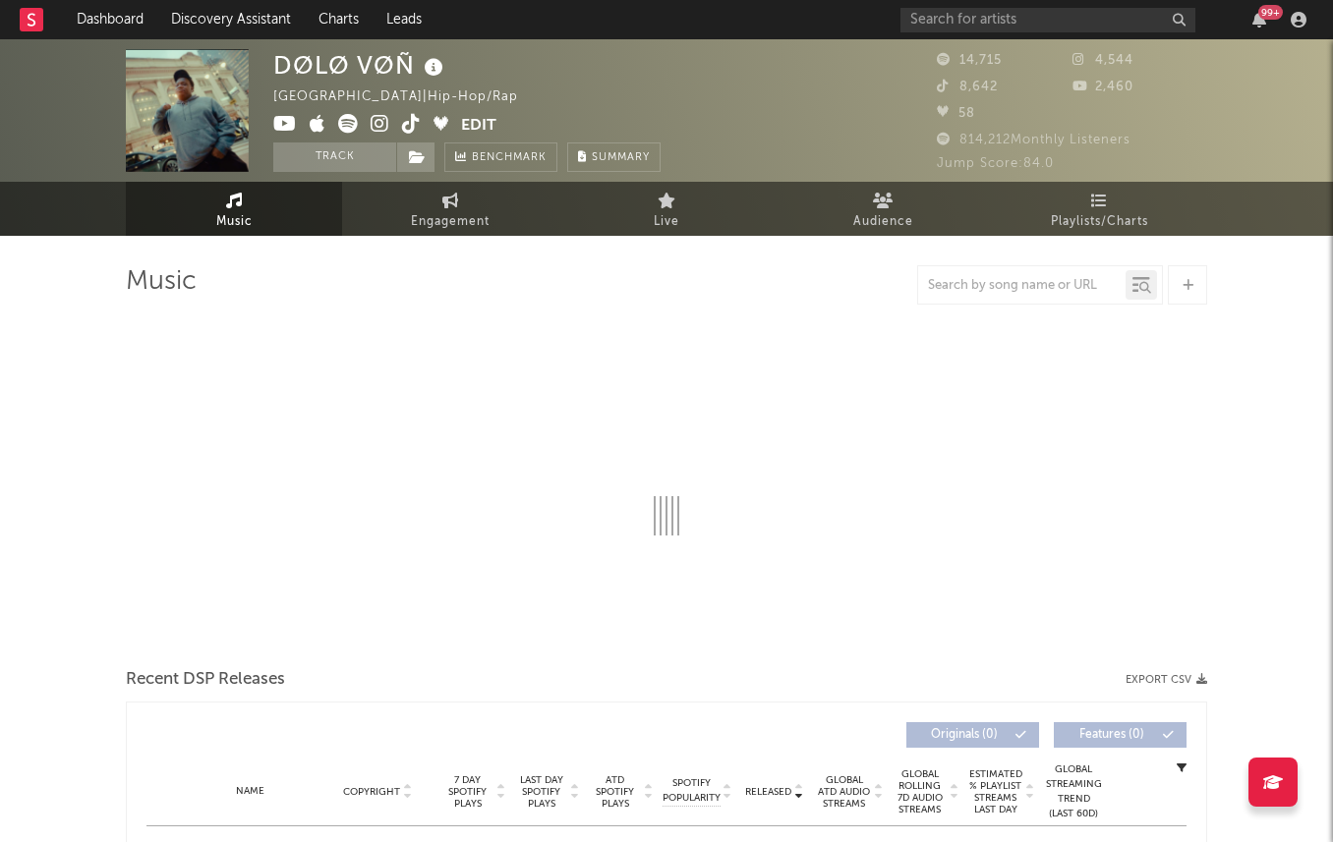
select select "6m"
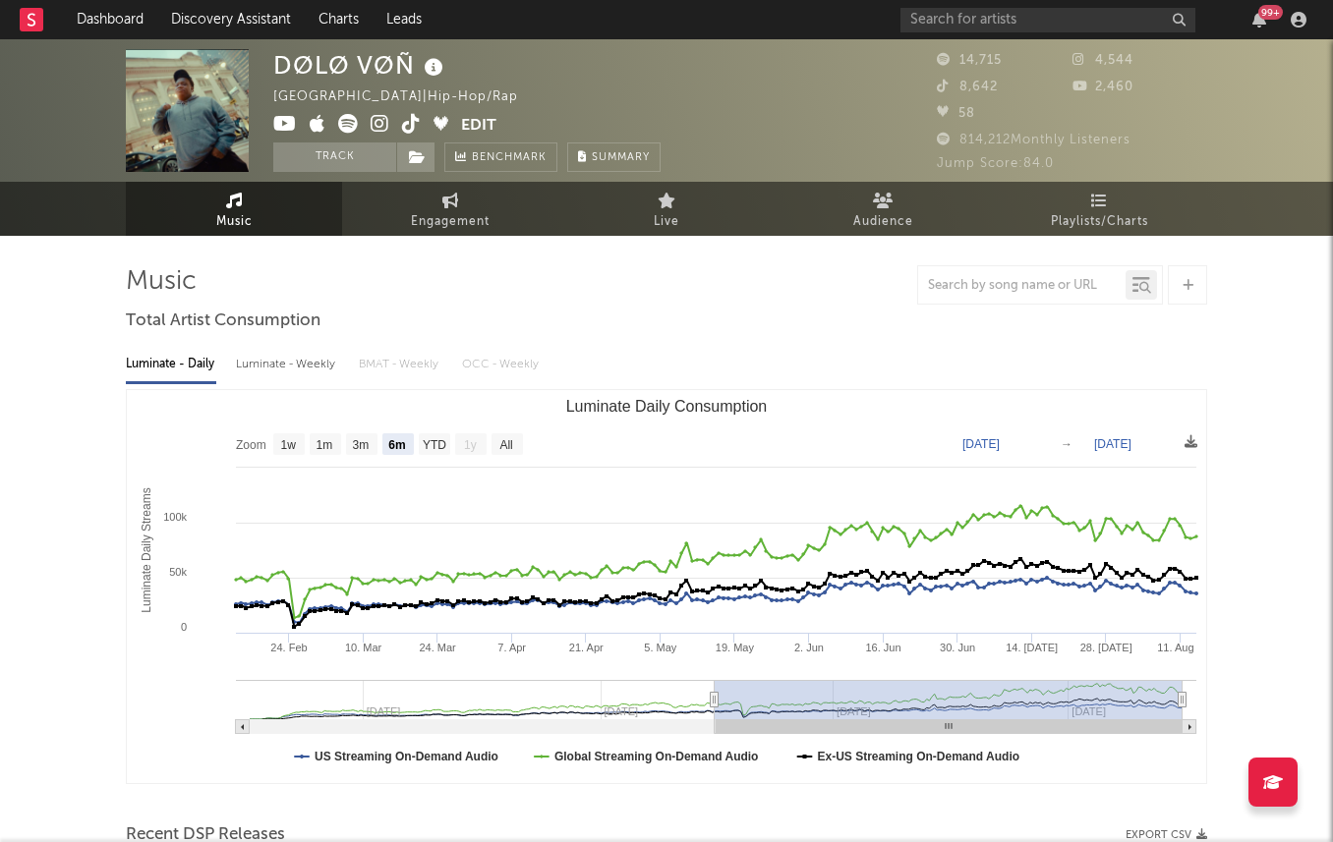
click at [376, 114] on icon at bounding box center [380, 124] width 19 height 20
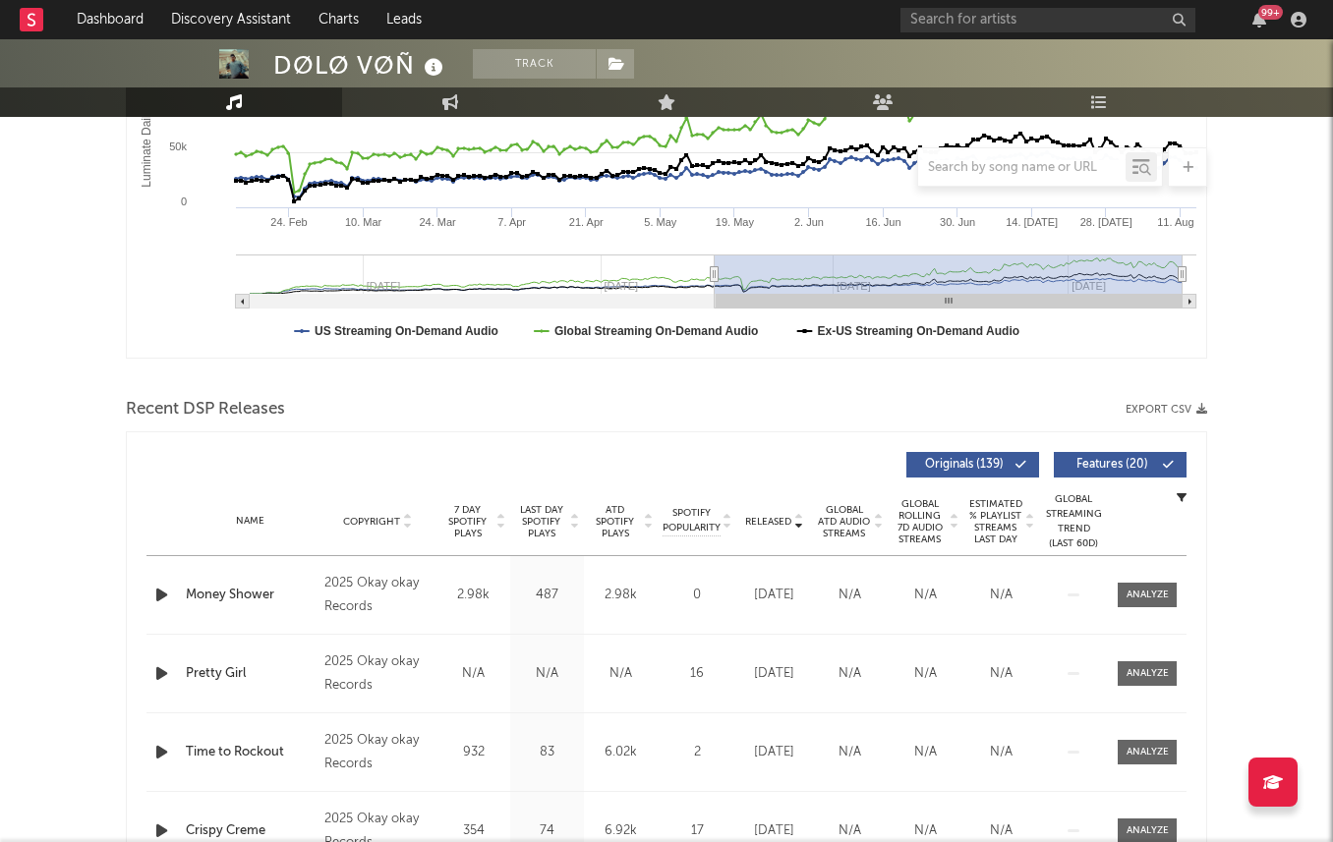
scroll to position [522, 0]
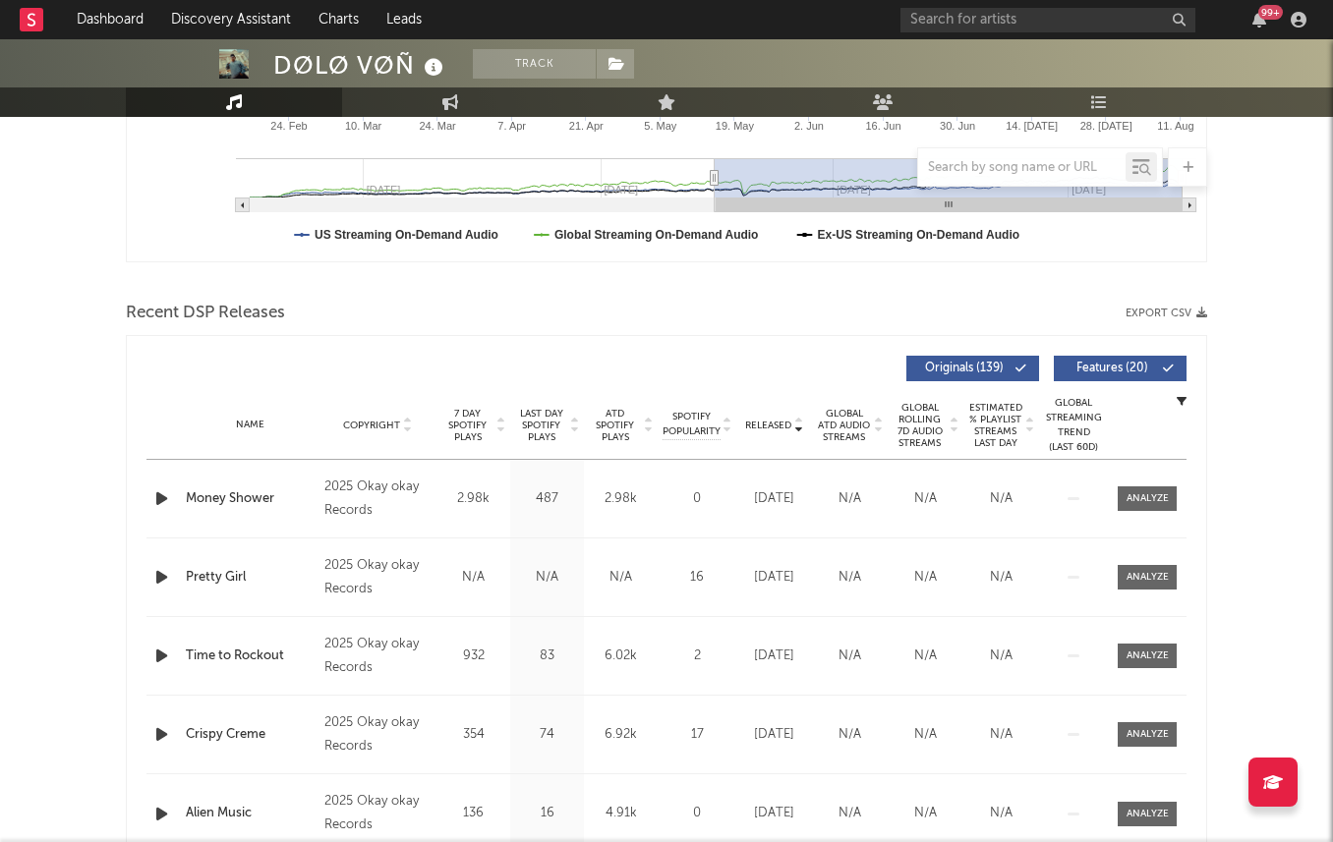
click at [545, 427] on span "Last Day Spotify Plays" at bounding box center [541, 425] width 52 height 35
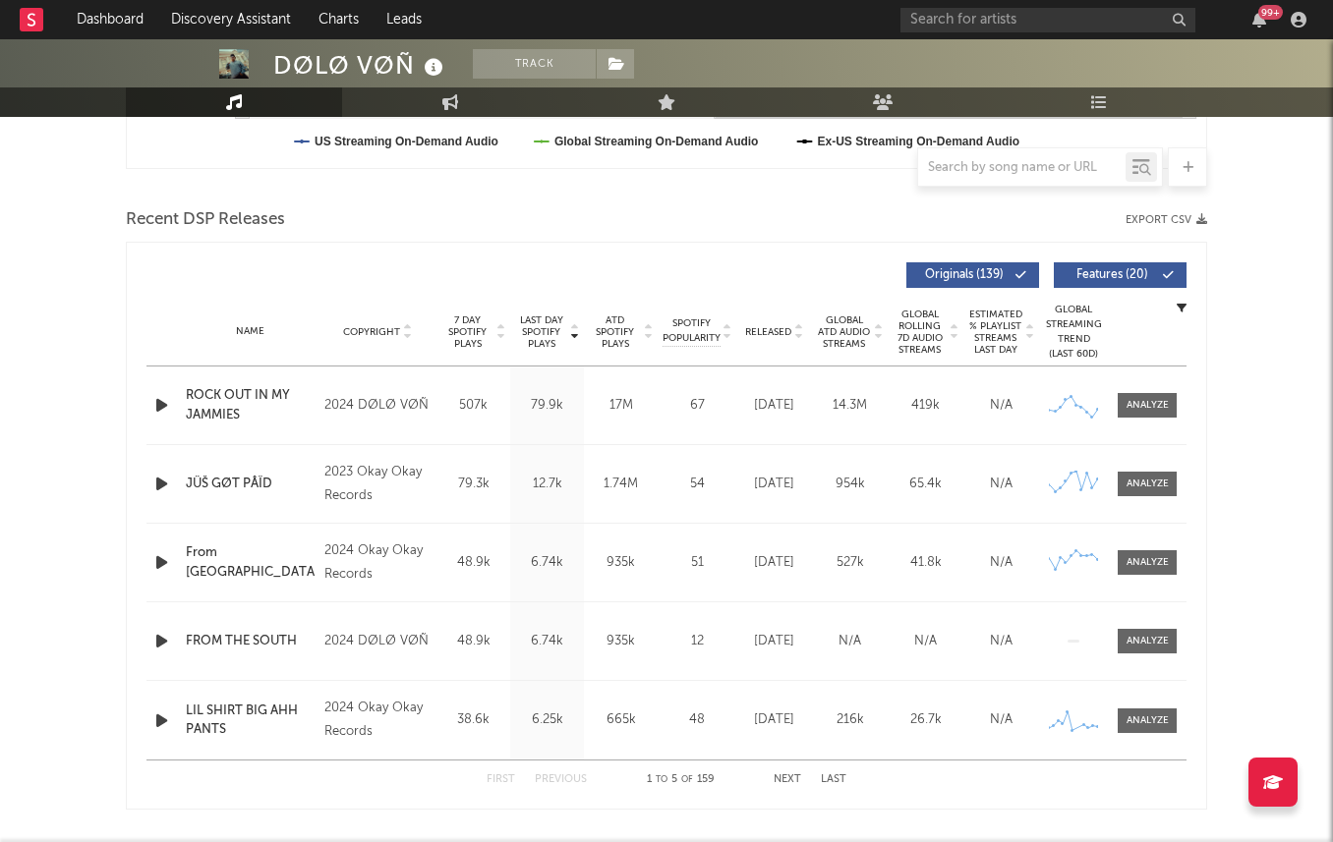
scroll to position [647, 0]
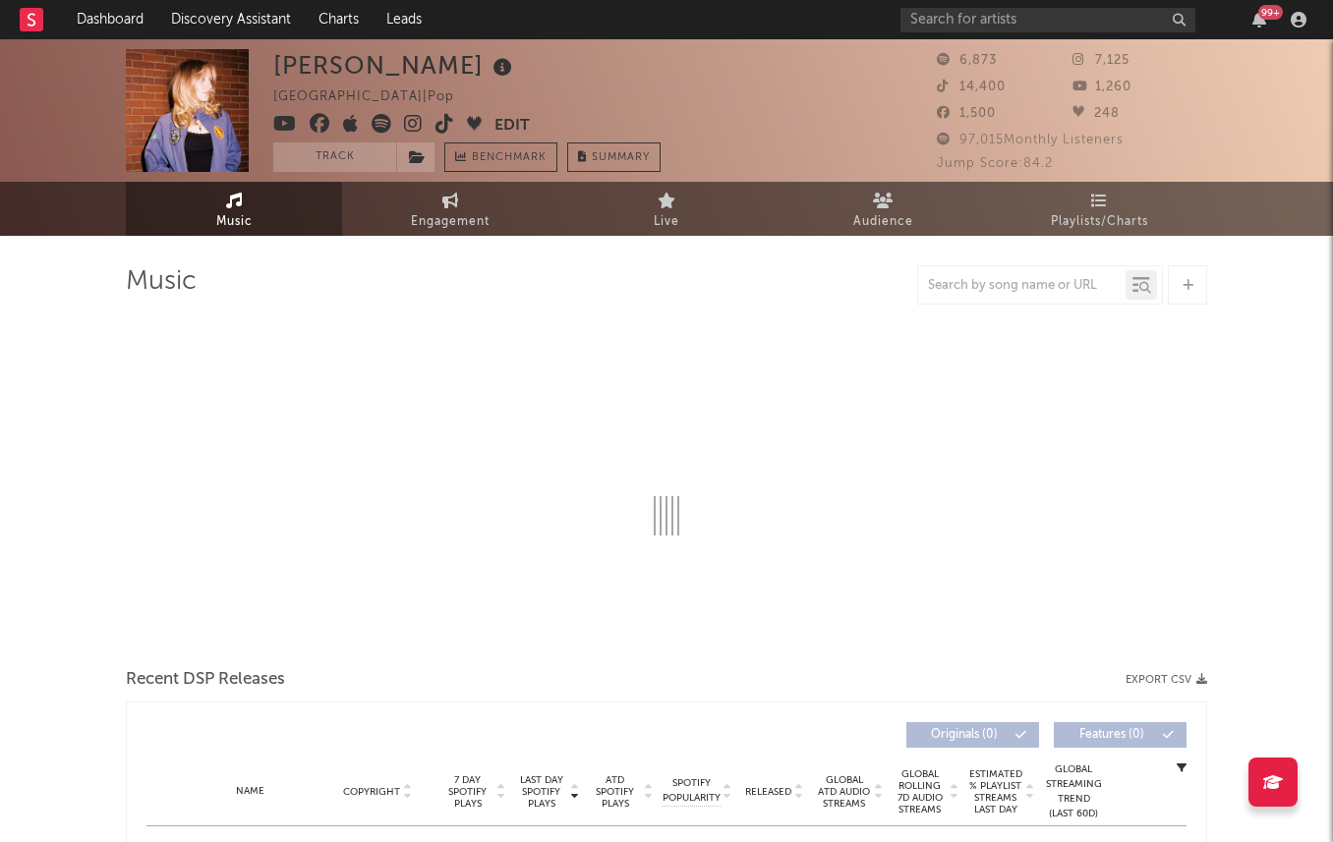
select select "6m"
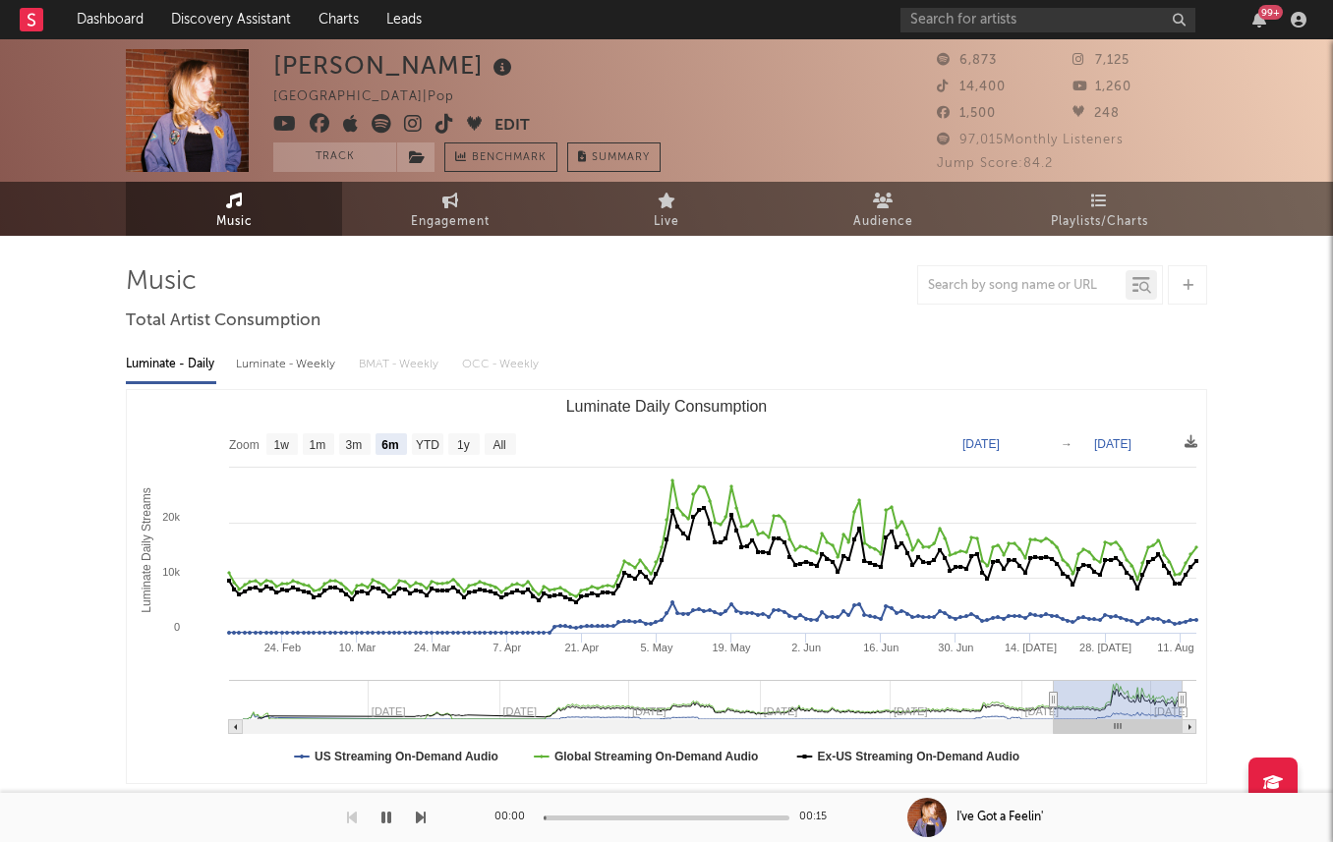
click at [298, 365] on div "Luminate - Weekly" at bounding box center [287, 364] width 103 height 33
select select "6m"
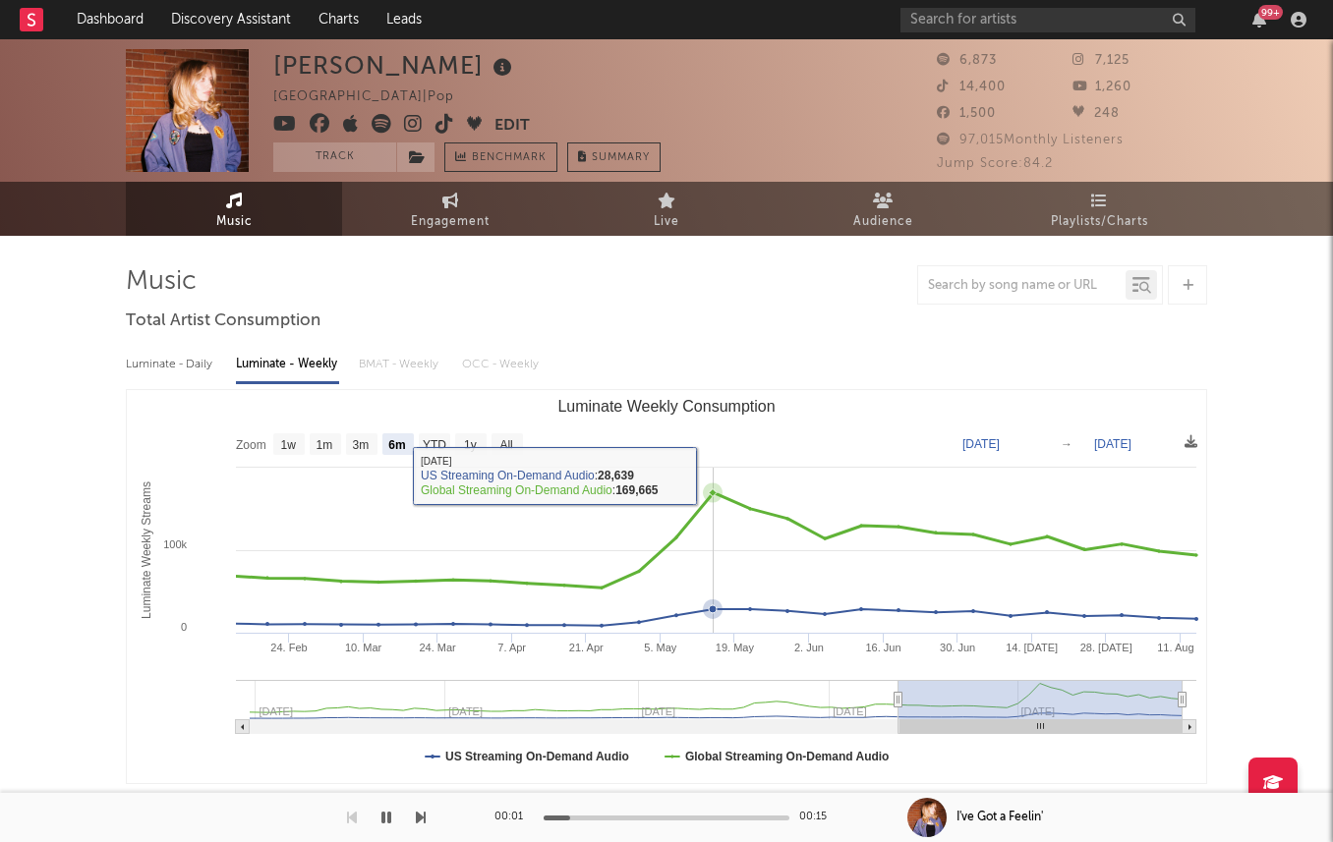
scroll to position [643, 0]
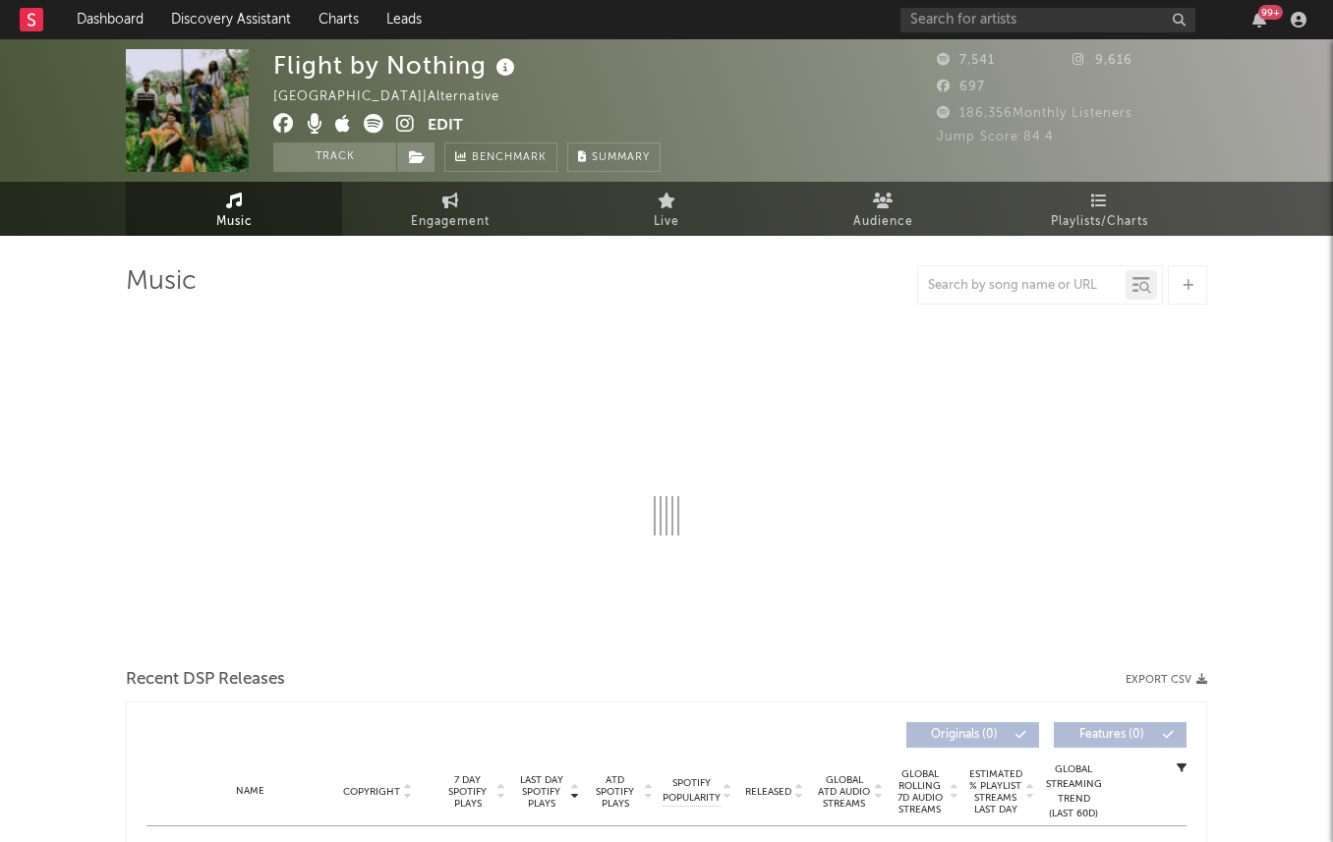
select select "6m"
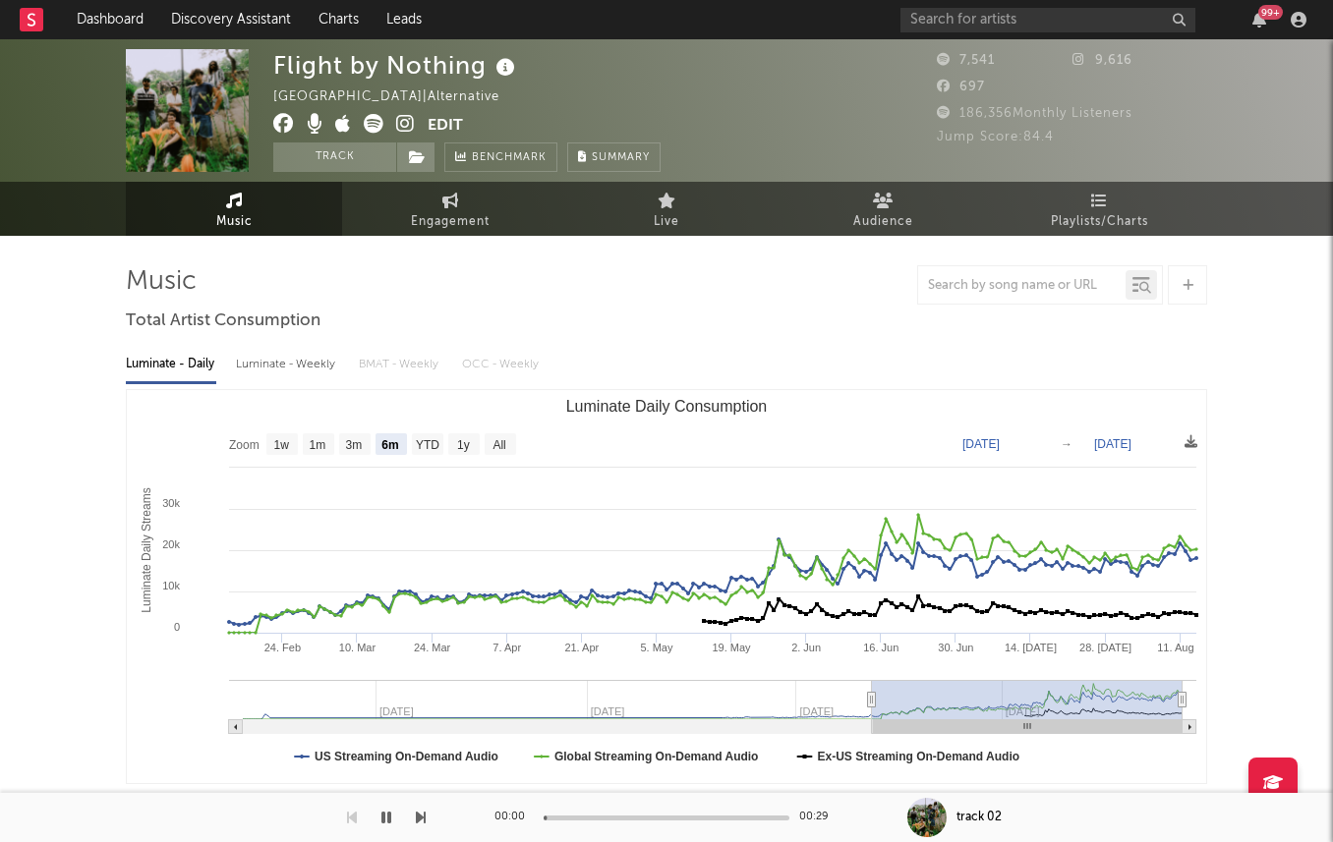
click at [271, 355] on div "Luminate - Weekly" at bounding box center [287, 364] width 103 height 33
select select "6m"
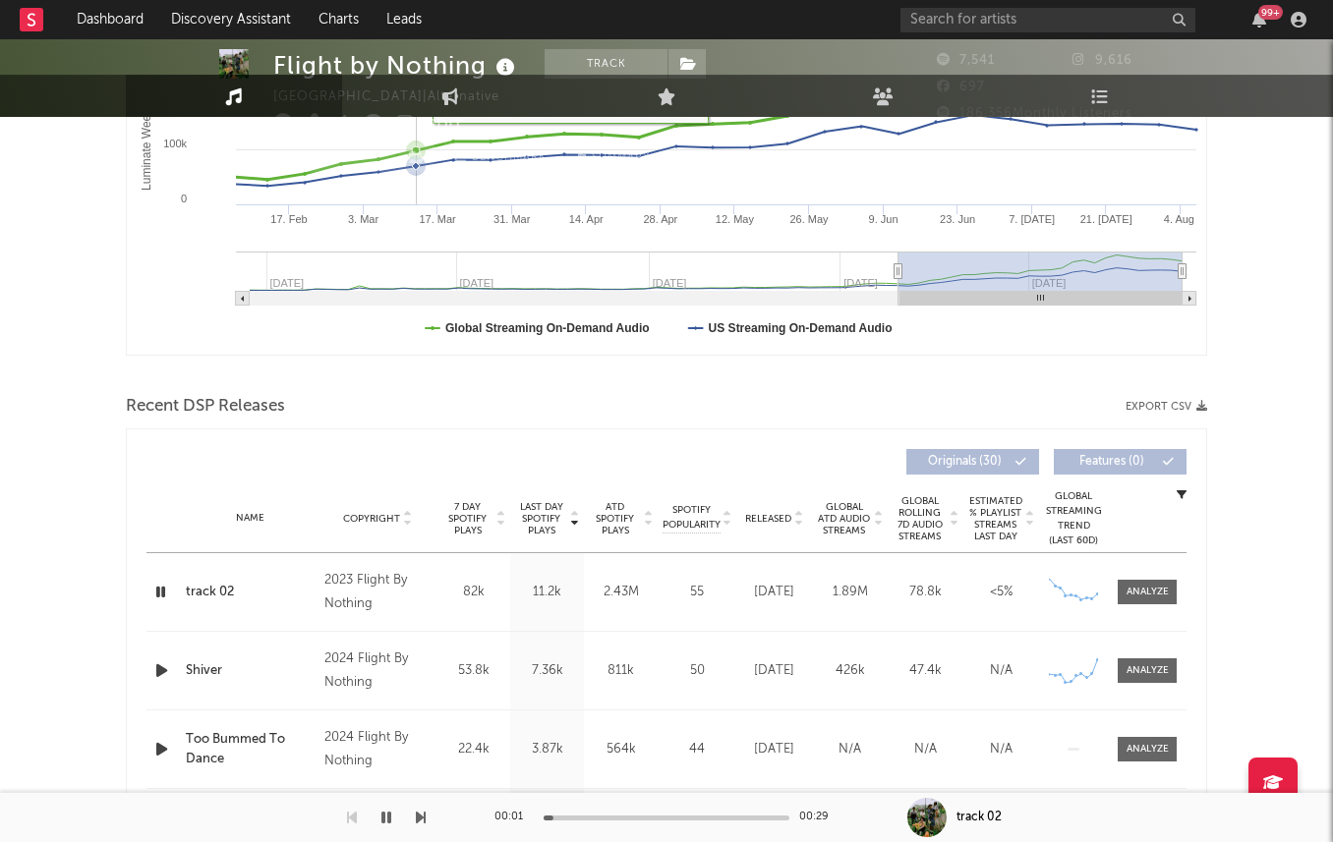
scroll to position [473, 0]
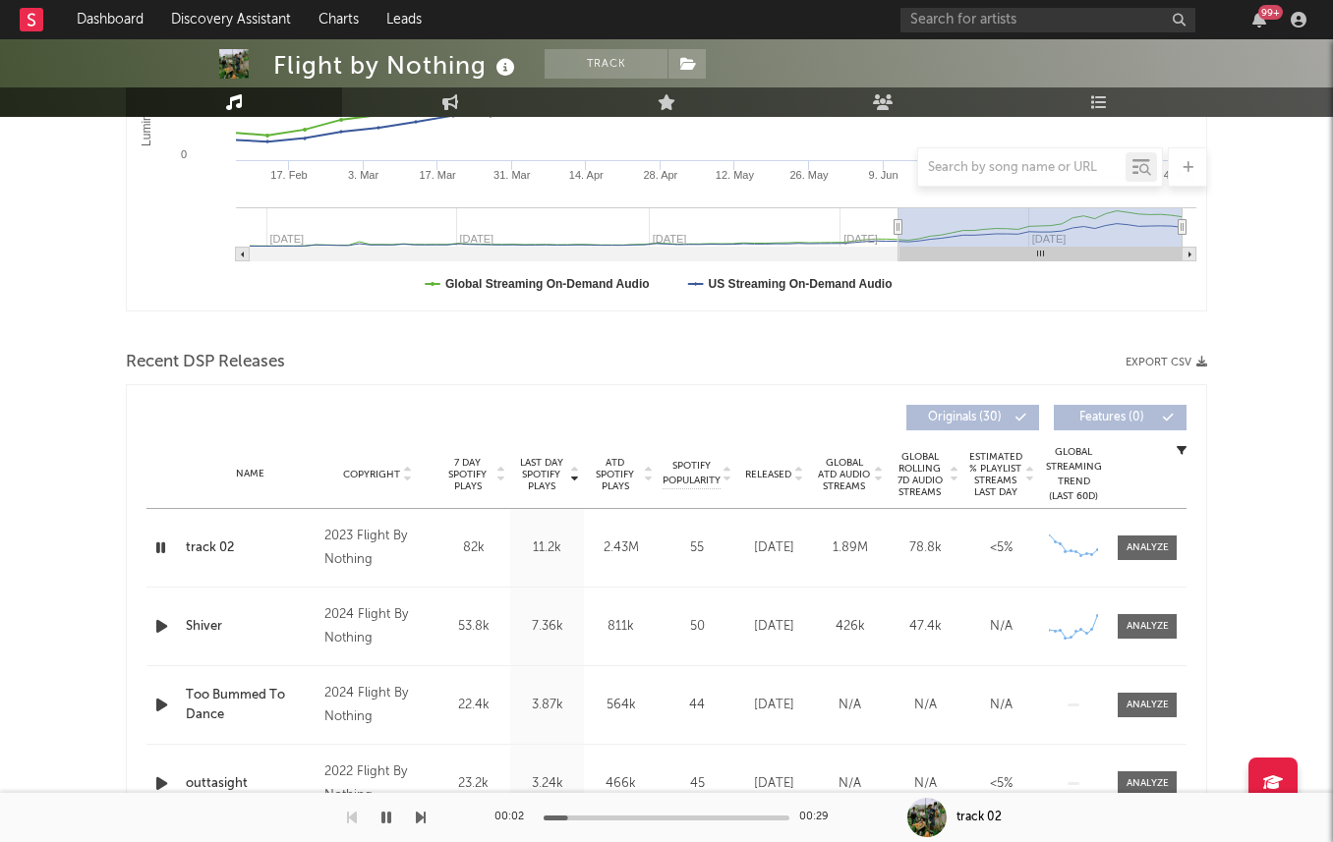
click at [777, 476] on span "Released" at bounding box center [768, 475] width 46 height 12
click at [468, 476] on span "7 Day Spotify Plays" at bounding box center [467, 474] width 52 height 35
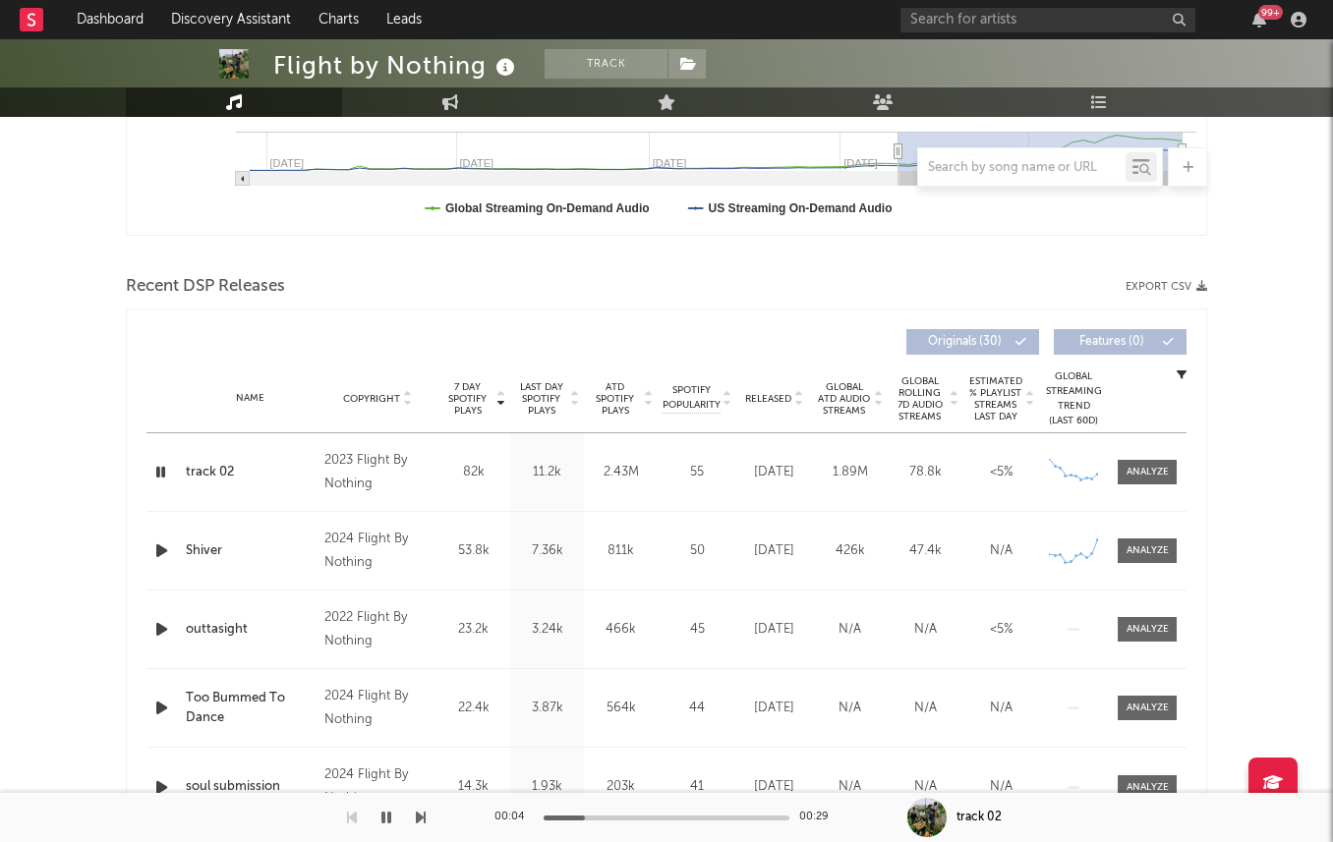
scroll to position [551, 0]
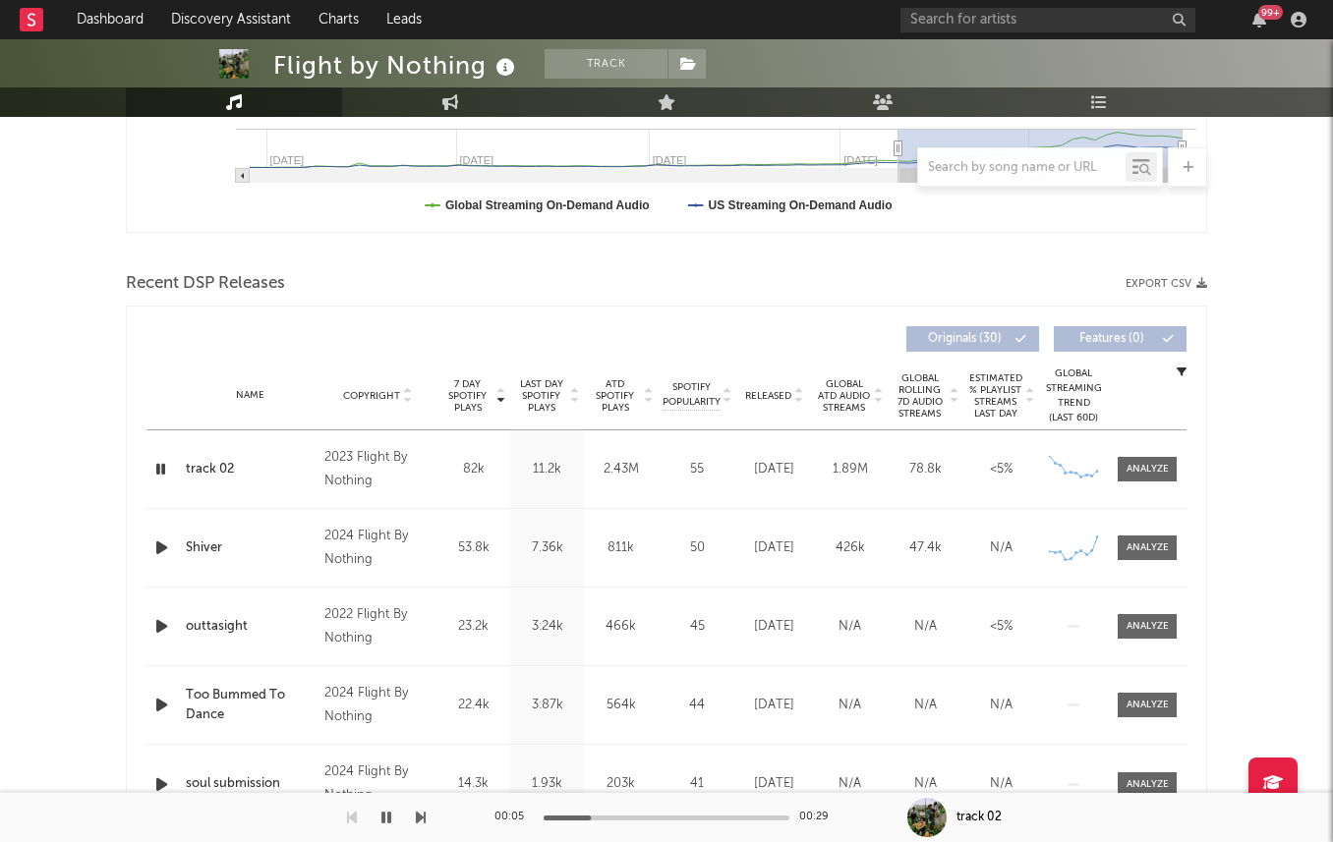
click at [551, 392] on span "Last Day Spotify Plays" at bounding box center [541, 395] width 52 height 35
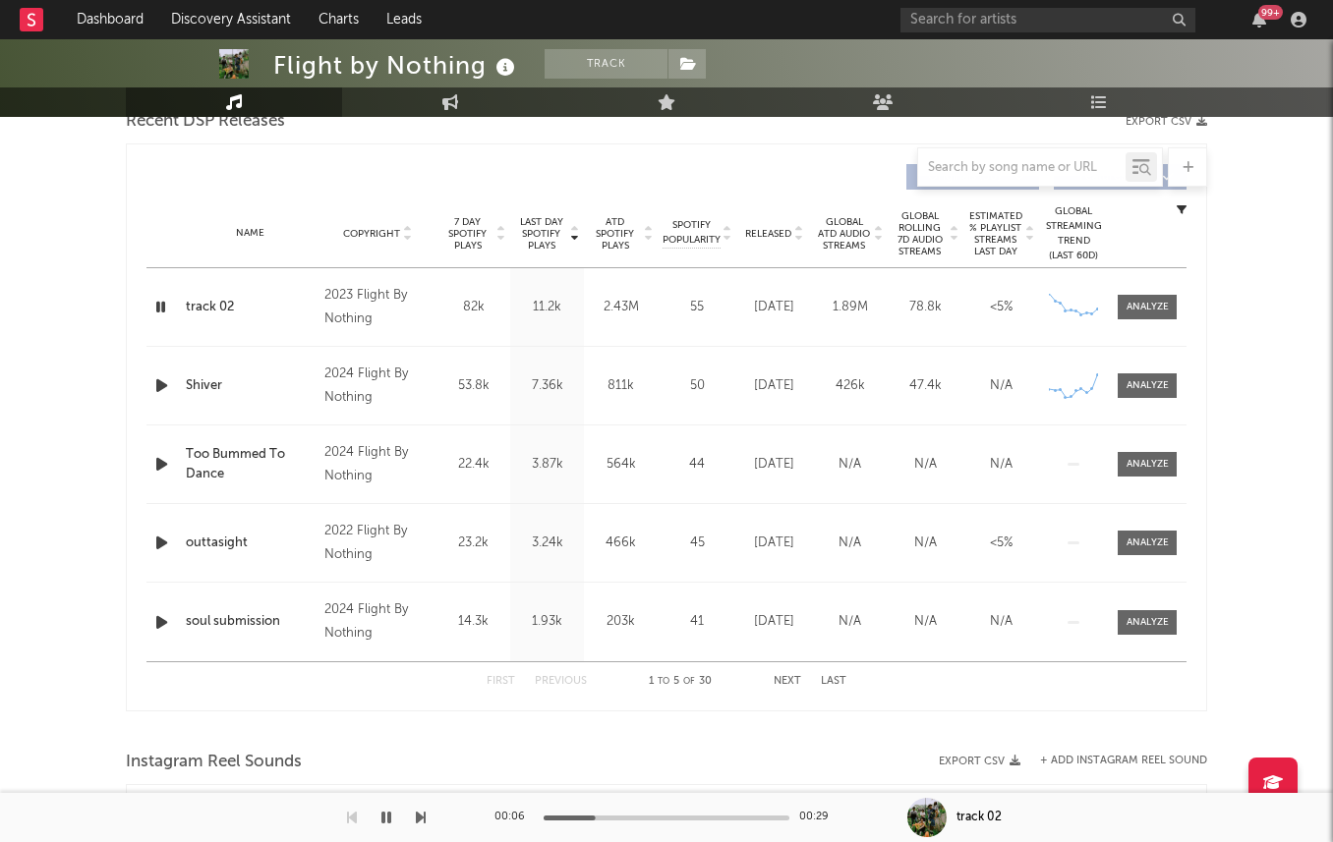
scroll to position [730, 0]
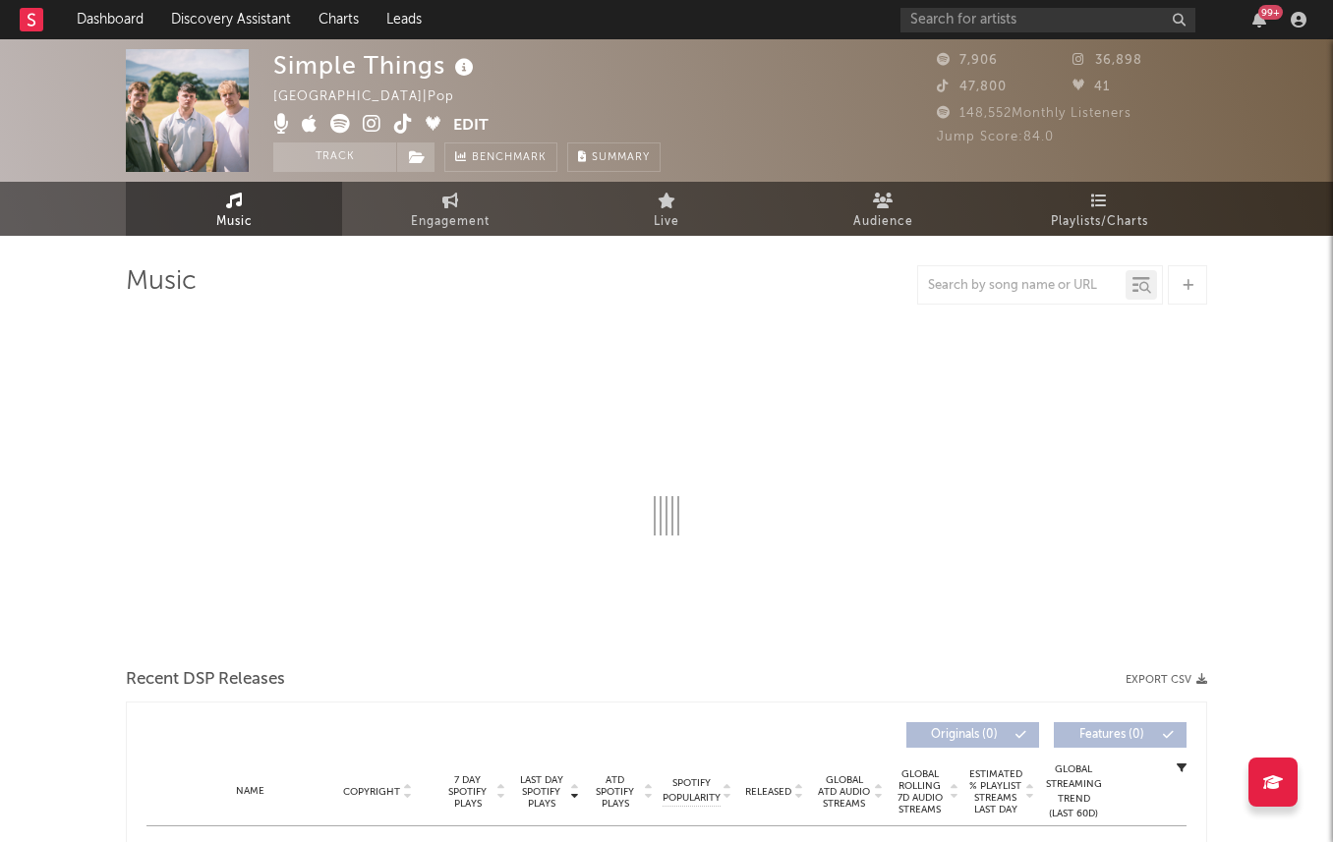
select select "1w"
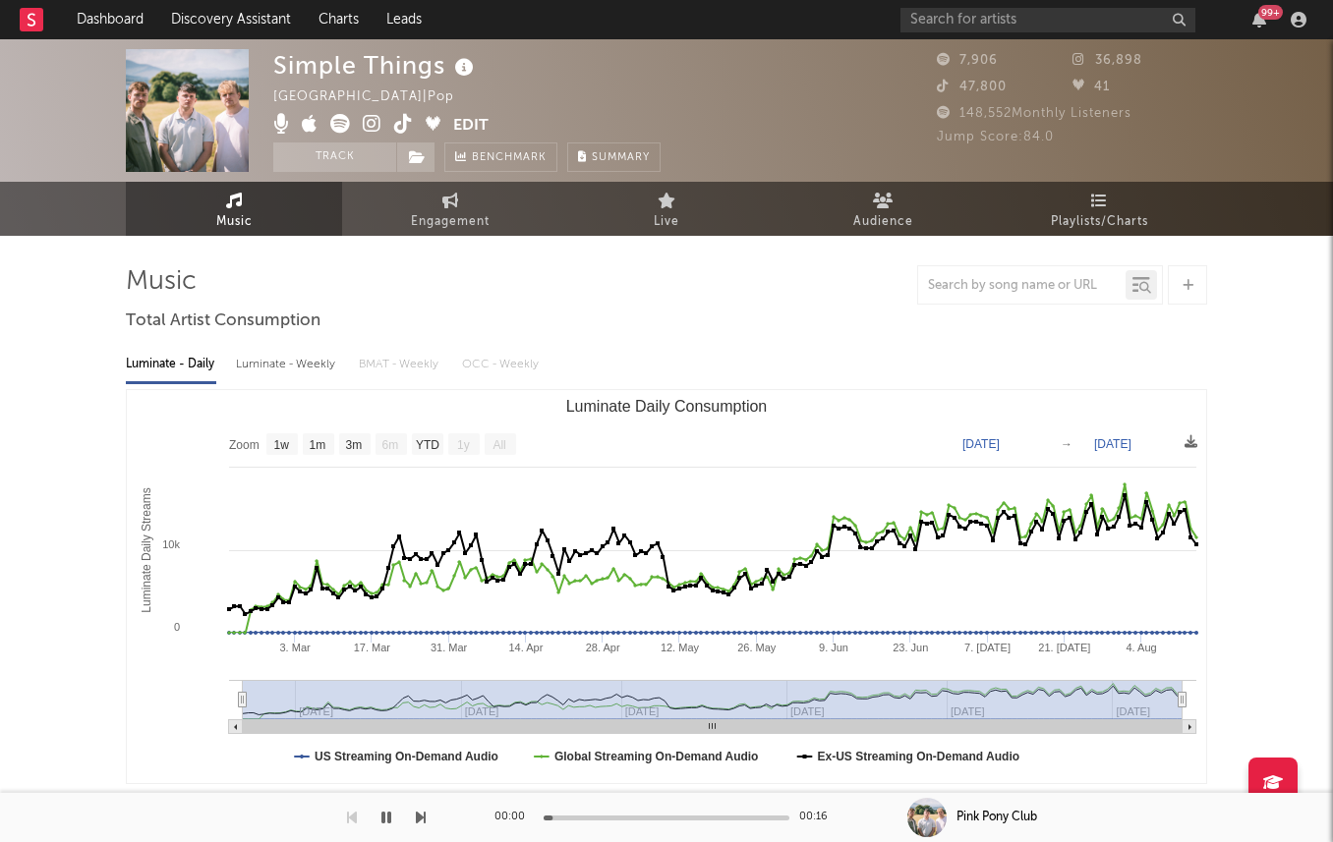
click at [260, 359] on div "Luminate - Weekly" at bounding box center [287, 364] width 103 height 33
select select "6m"
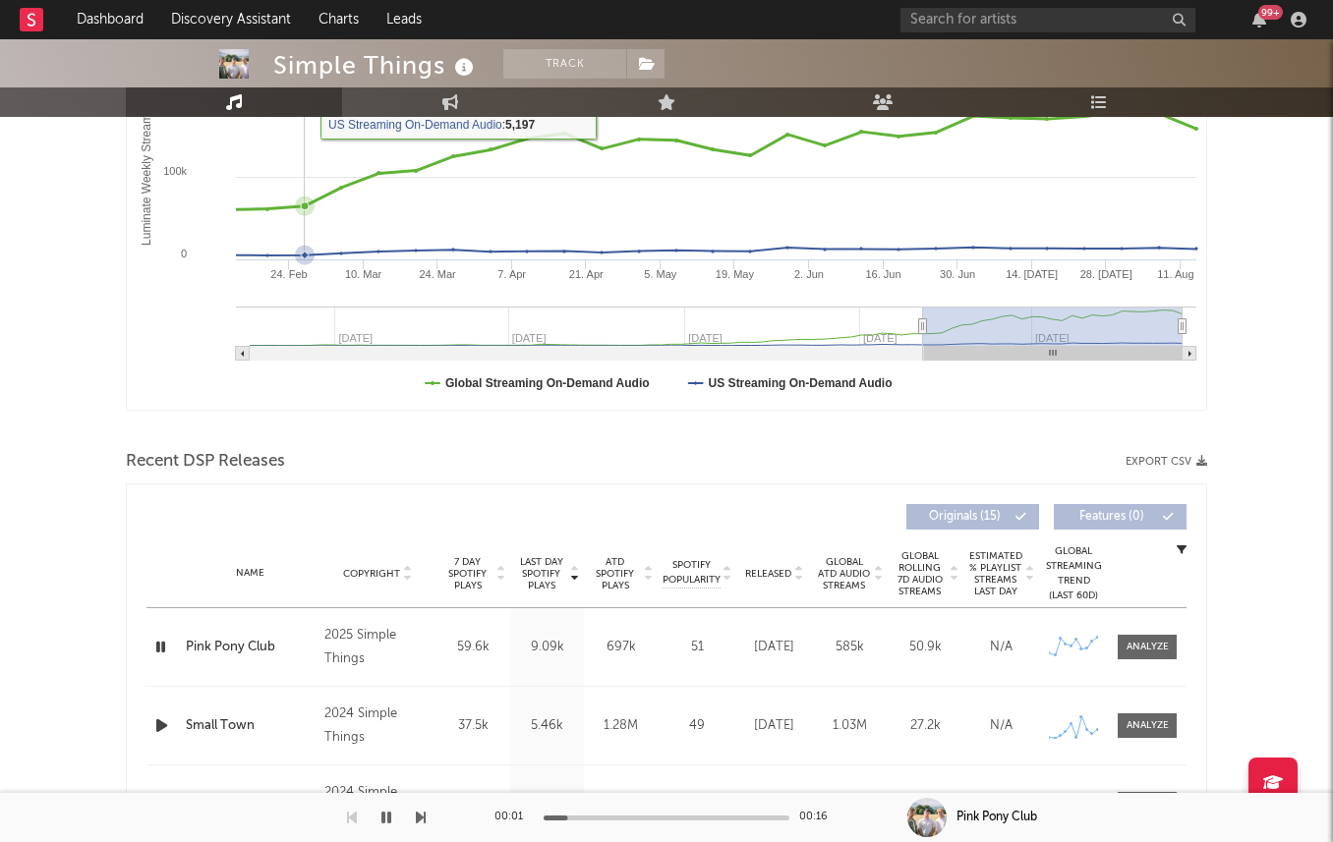
scroll to position [436, 0]
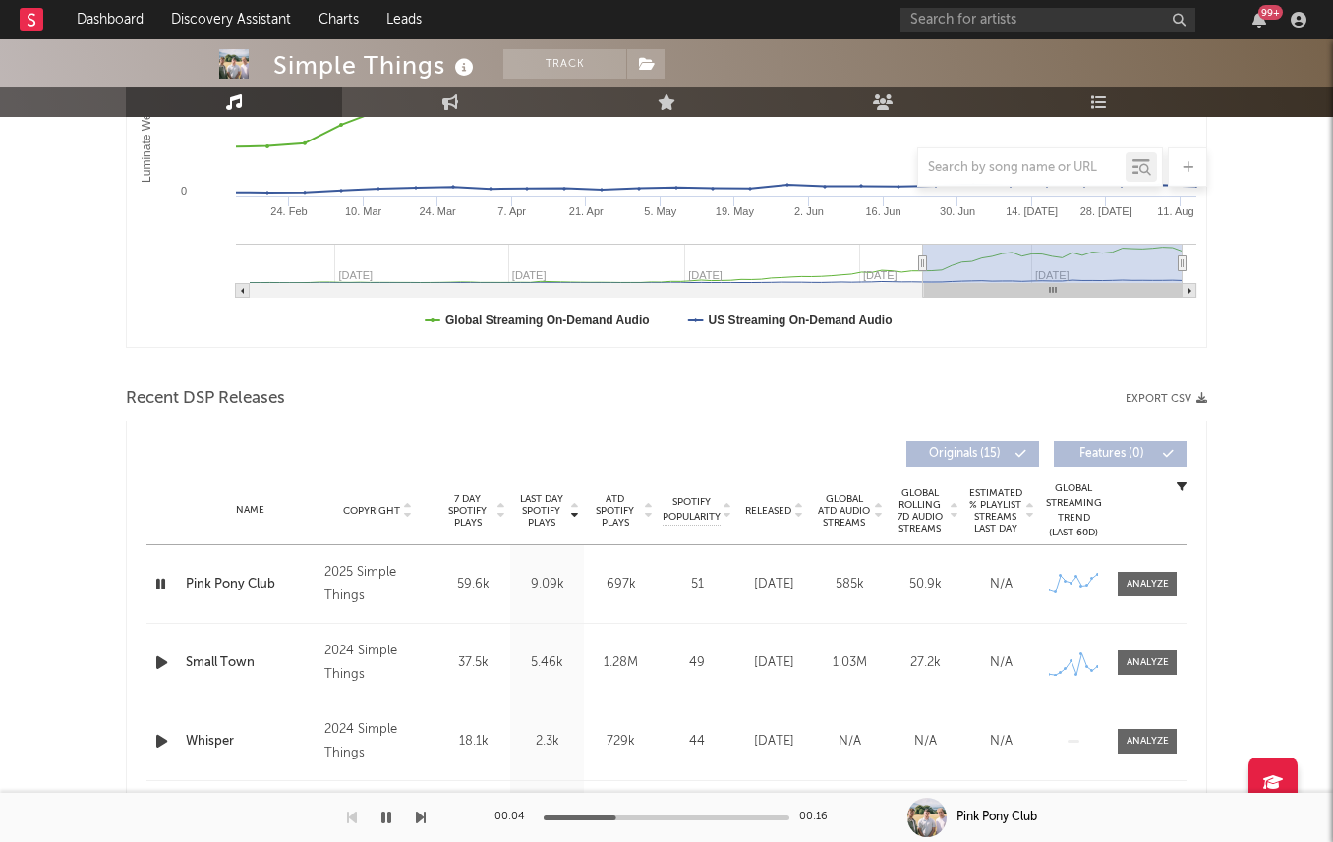
click at [471, 504] on span "7 Day Spotify Plays" at bounding box center [467, 510] width 52 height 35
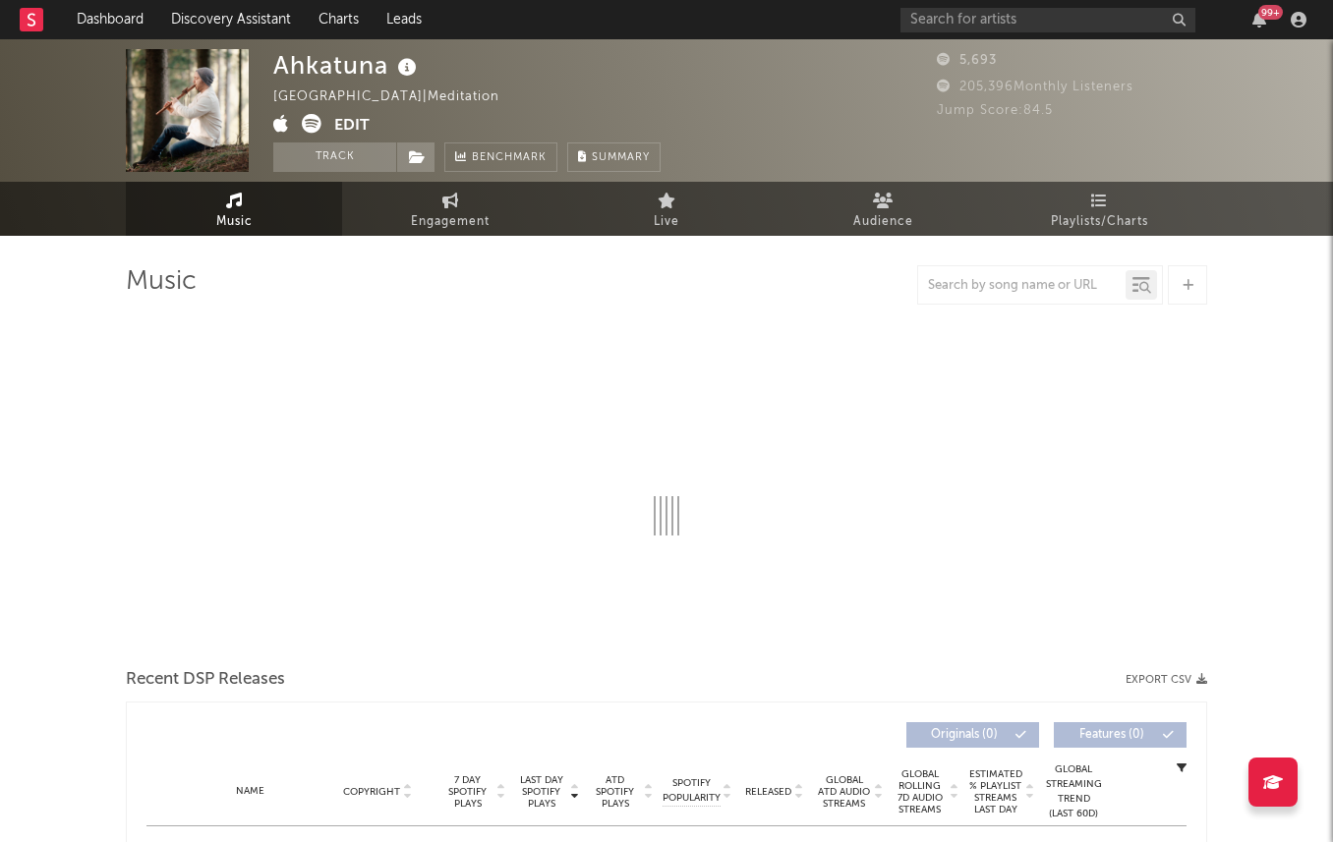
select select "6m"
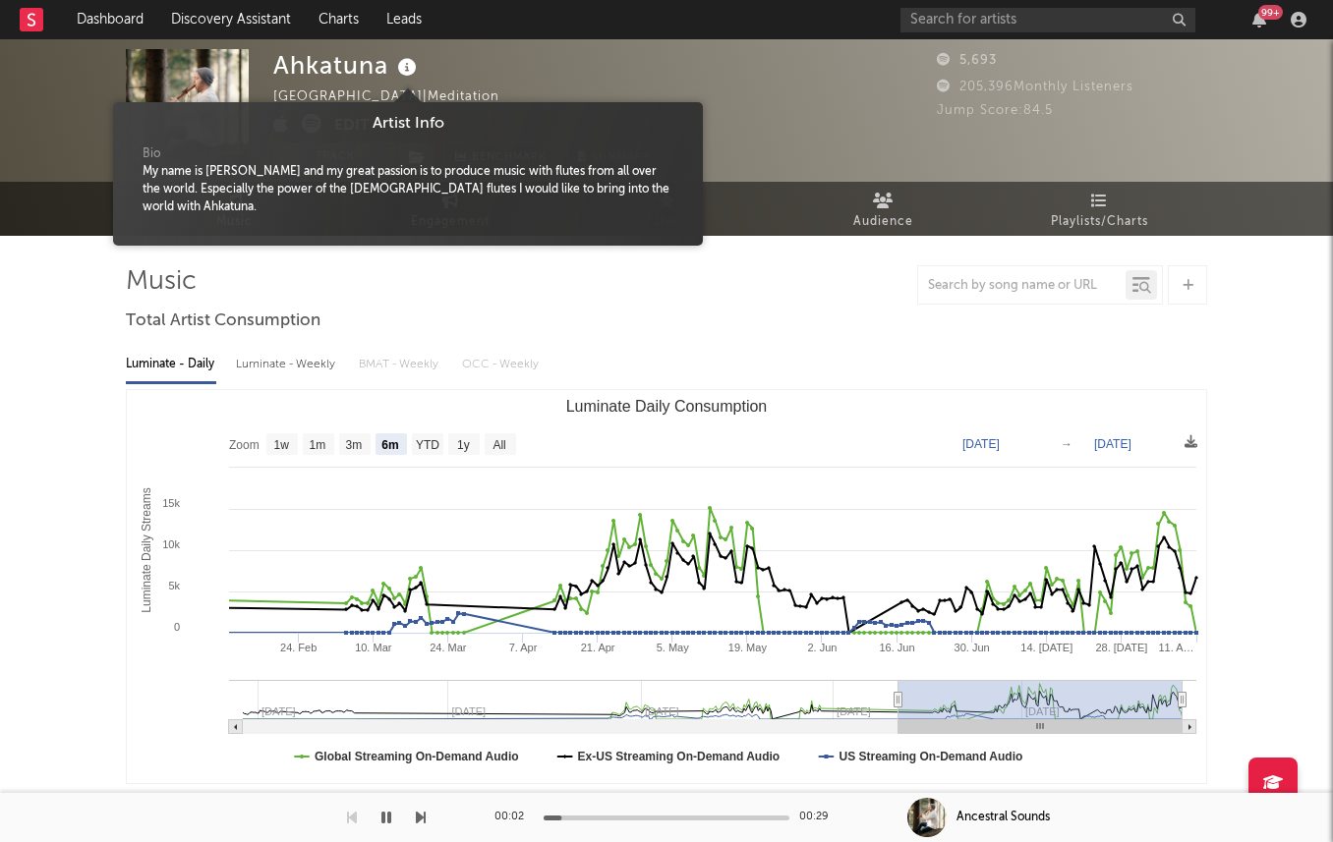
click at [406, 64] on icon at bounding box center [407, 68] width 29 height 28
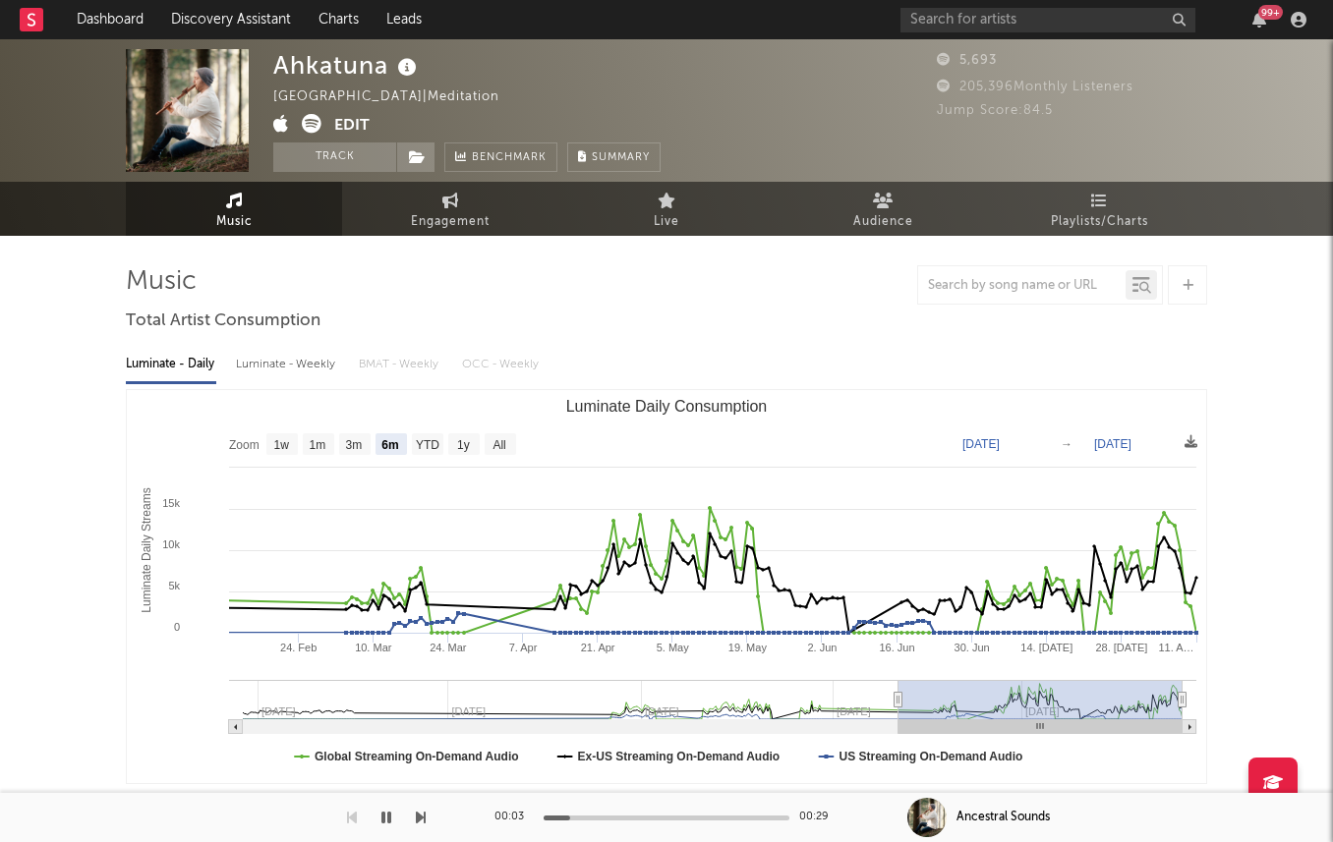
click at [406, 64] on icon at bounding box center [407, 68] width 29 height 28
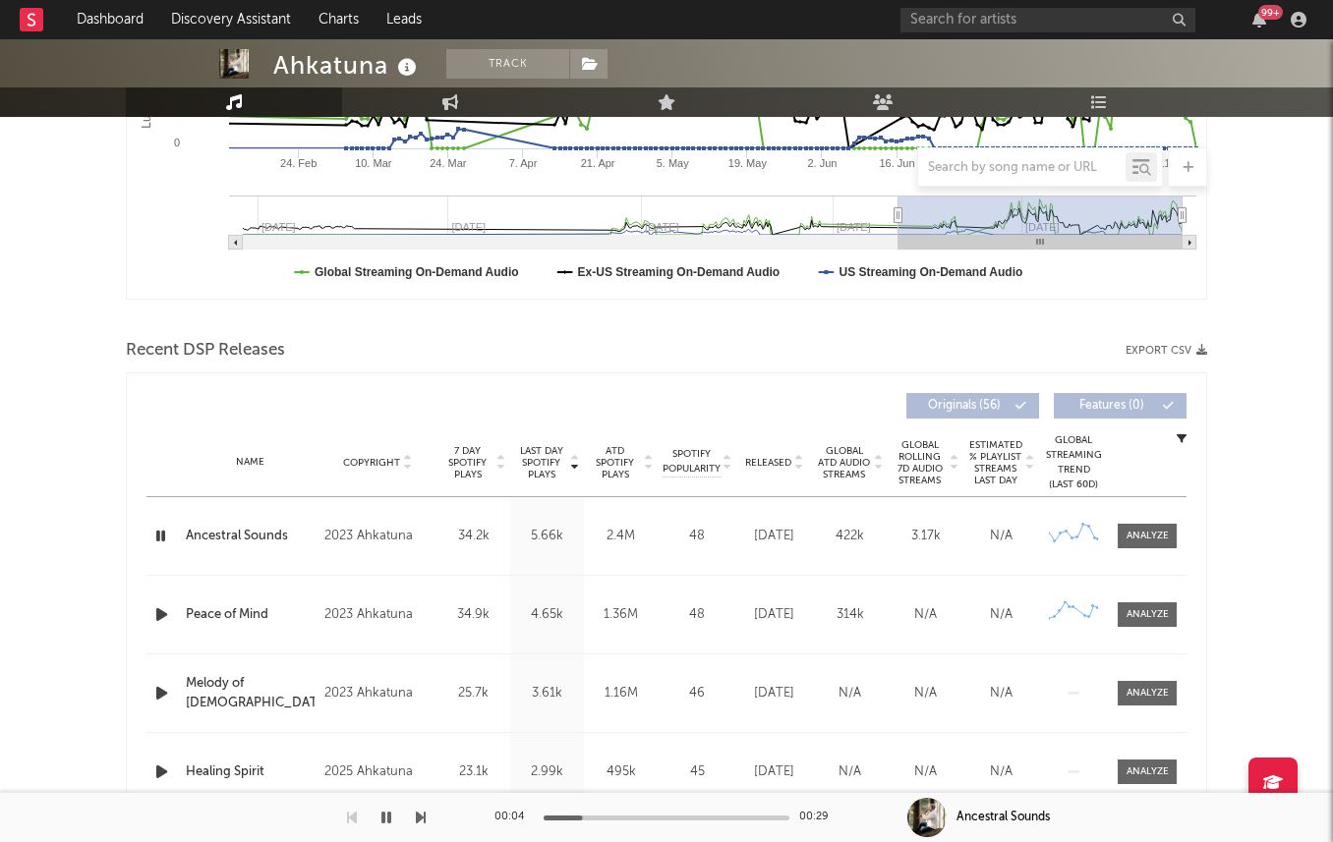
scroll to position [525, 0]
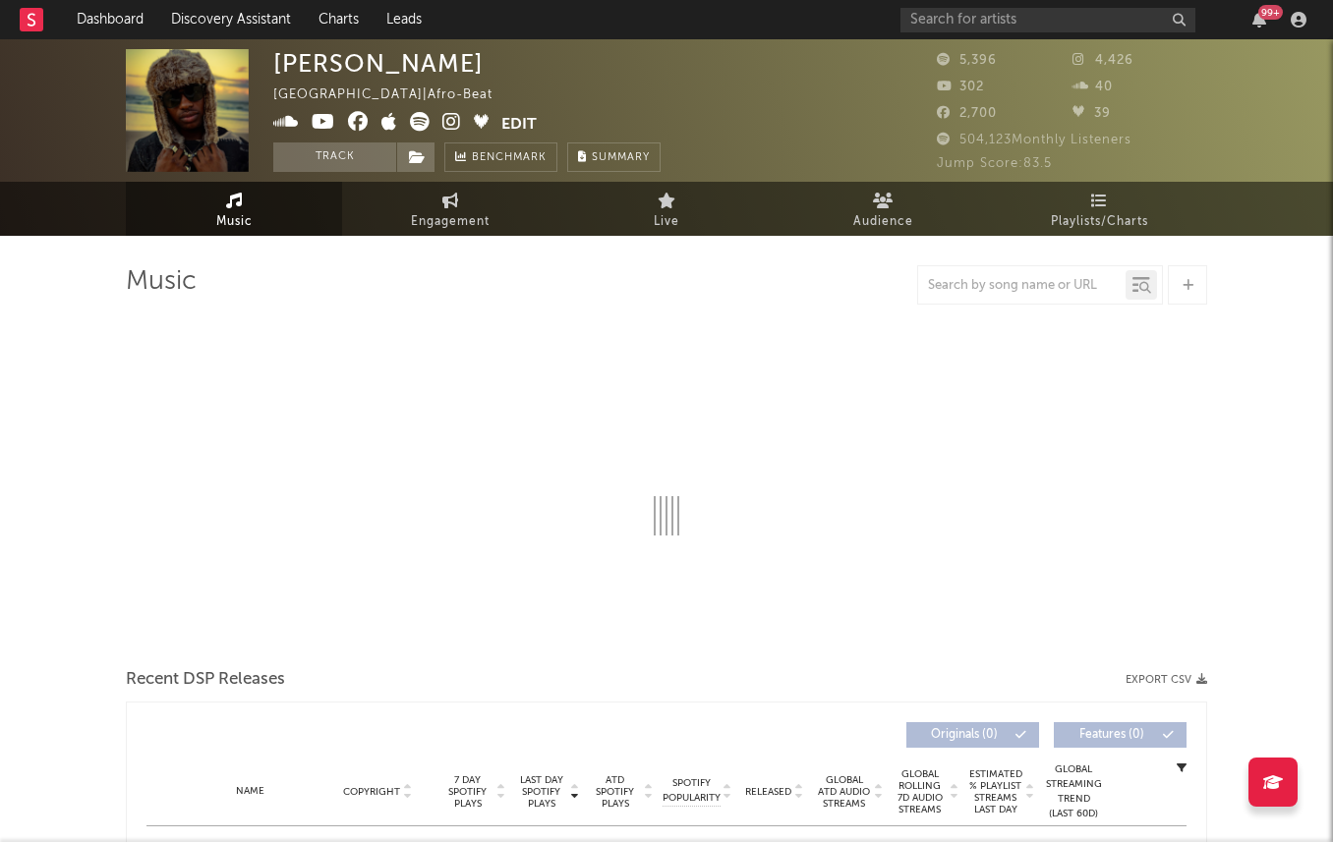
select select "6m"
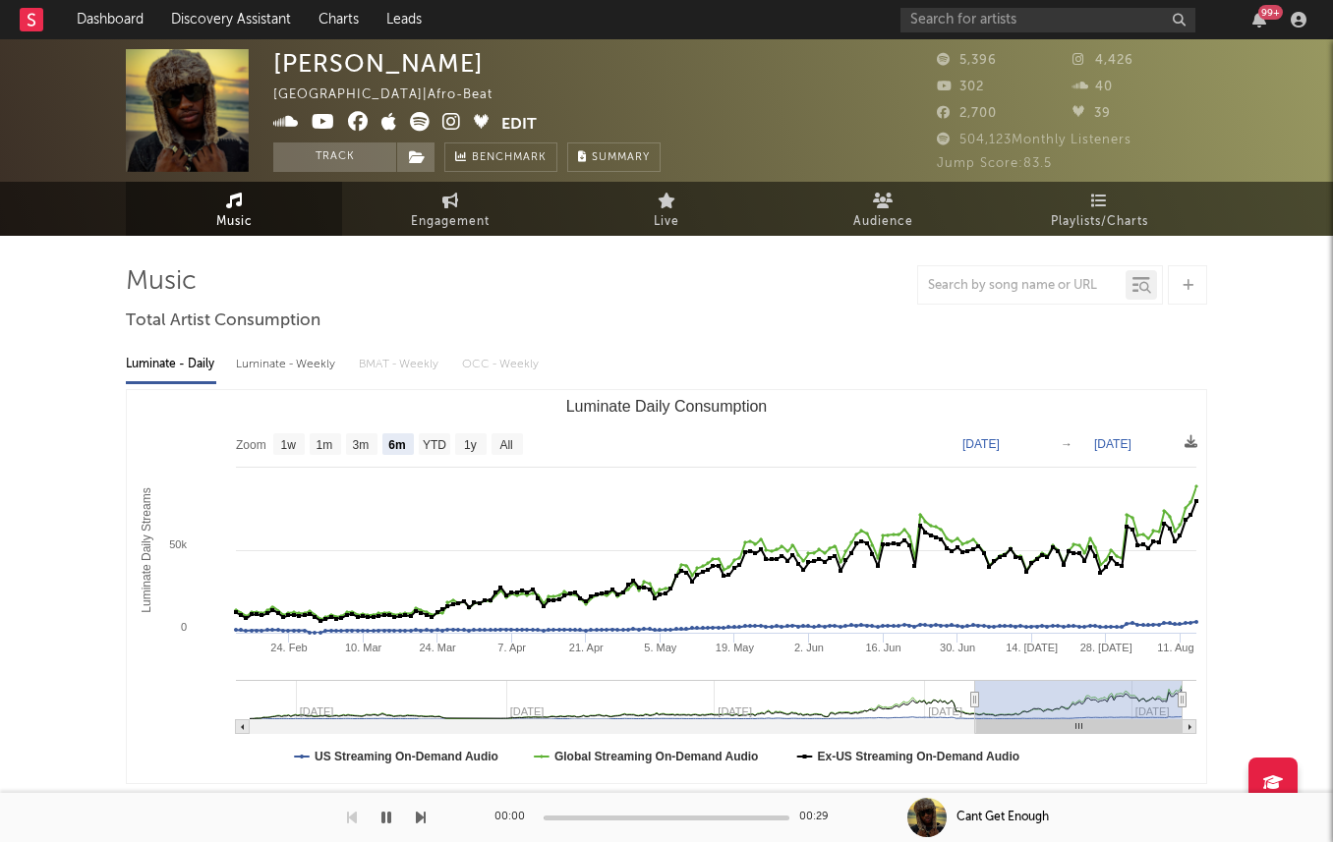
click at [270, 364] on div "Luminate - Weekly" at bounding box center [287, 364] width 103 height 33
select select "6m"
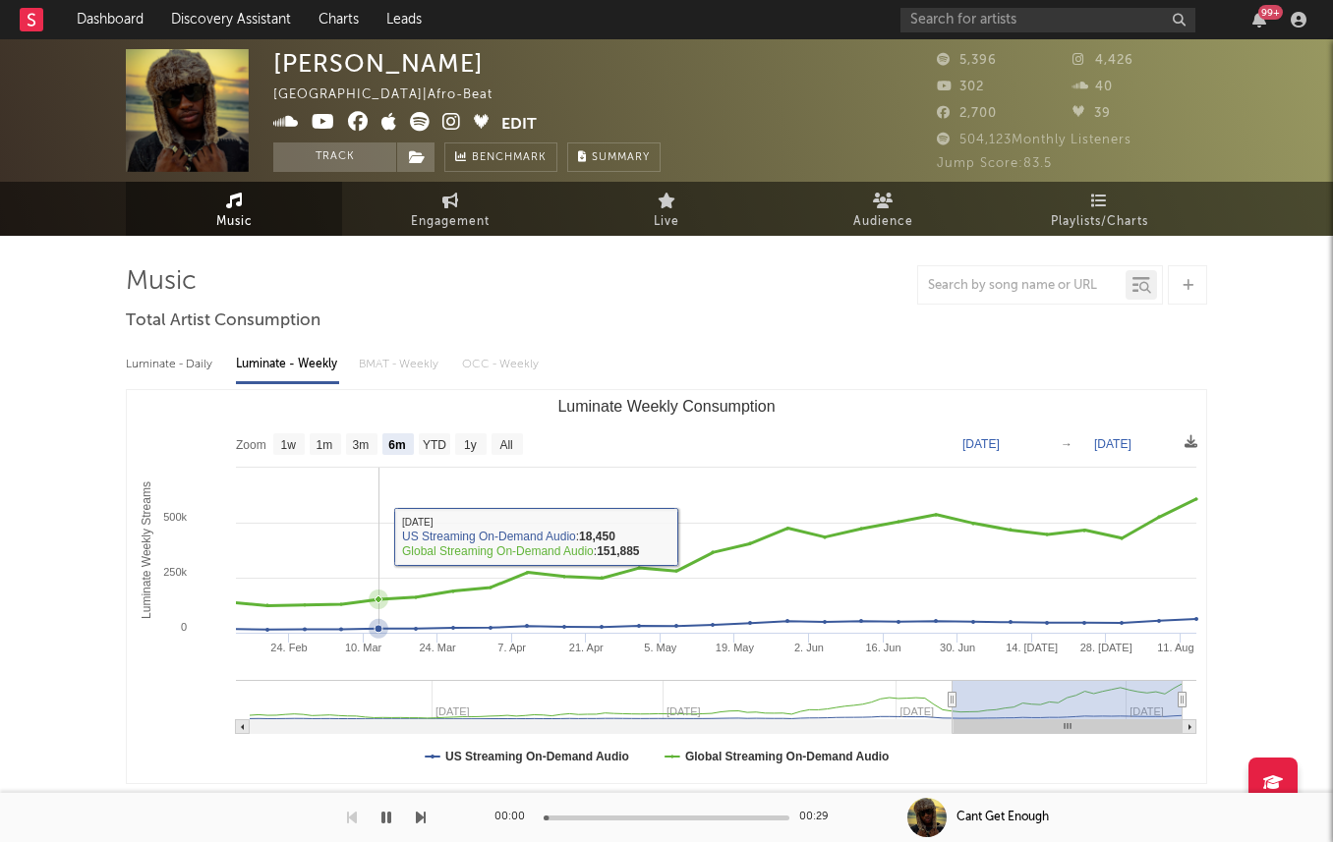
scroll to position [478, 0]
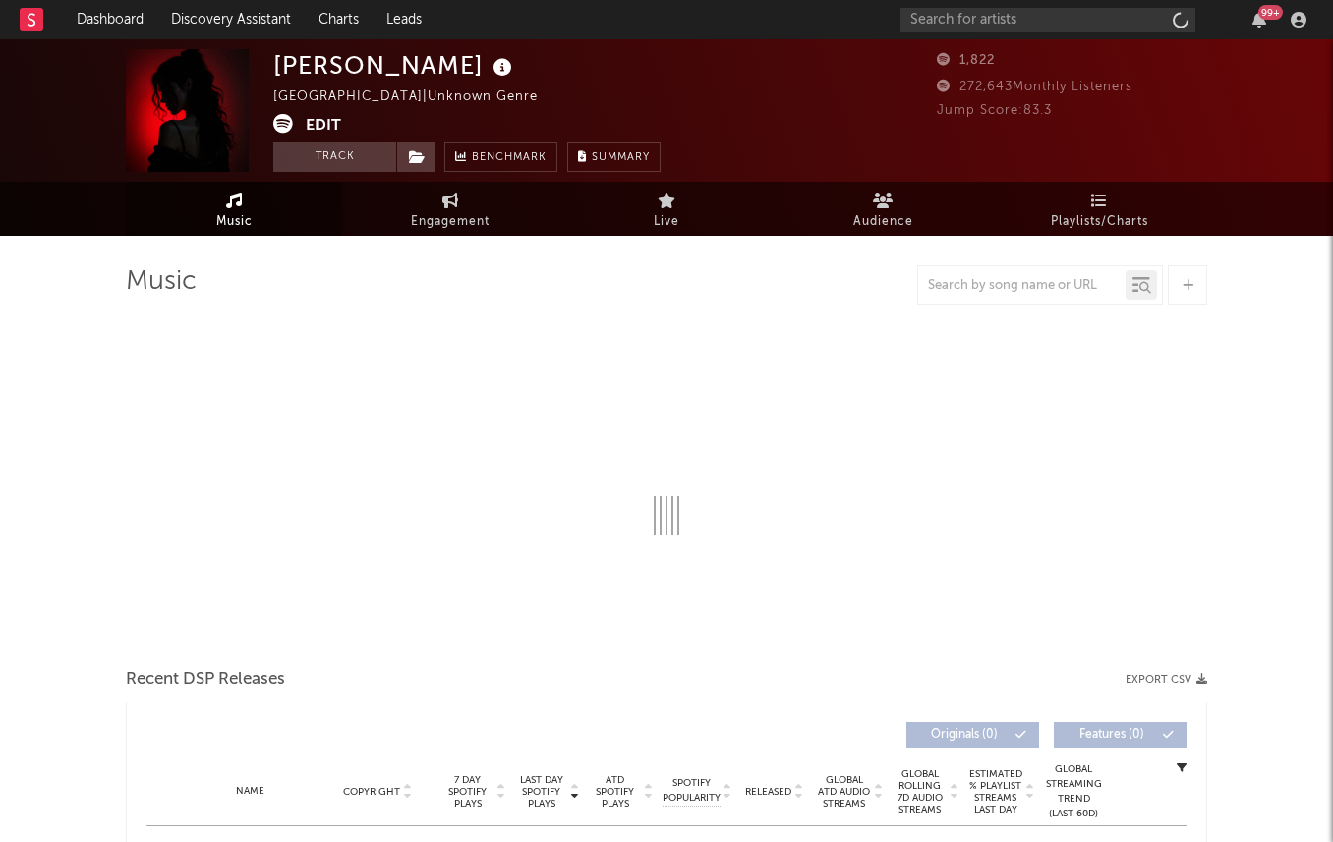
select select "1w"
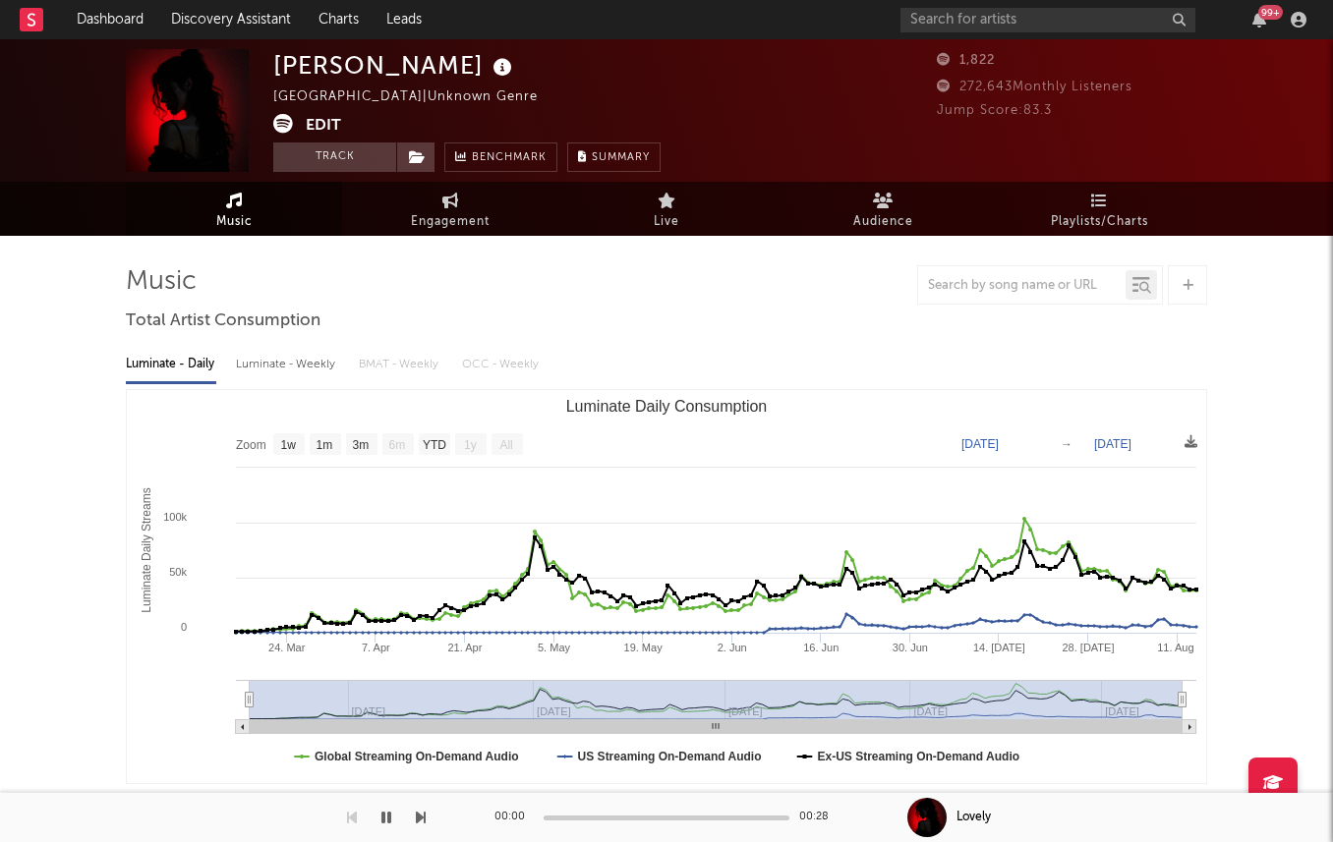
click at [297, 376] on div "Luminate - Weekly" at bounding box center [287, 364] width 103 height 33
select select "6m"
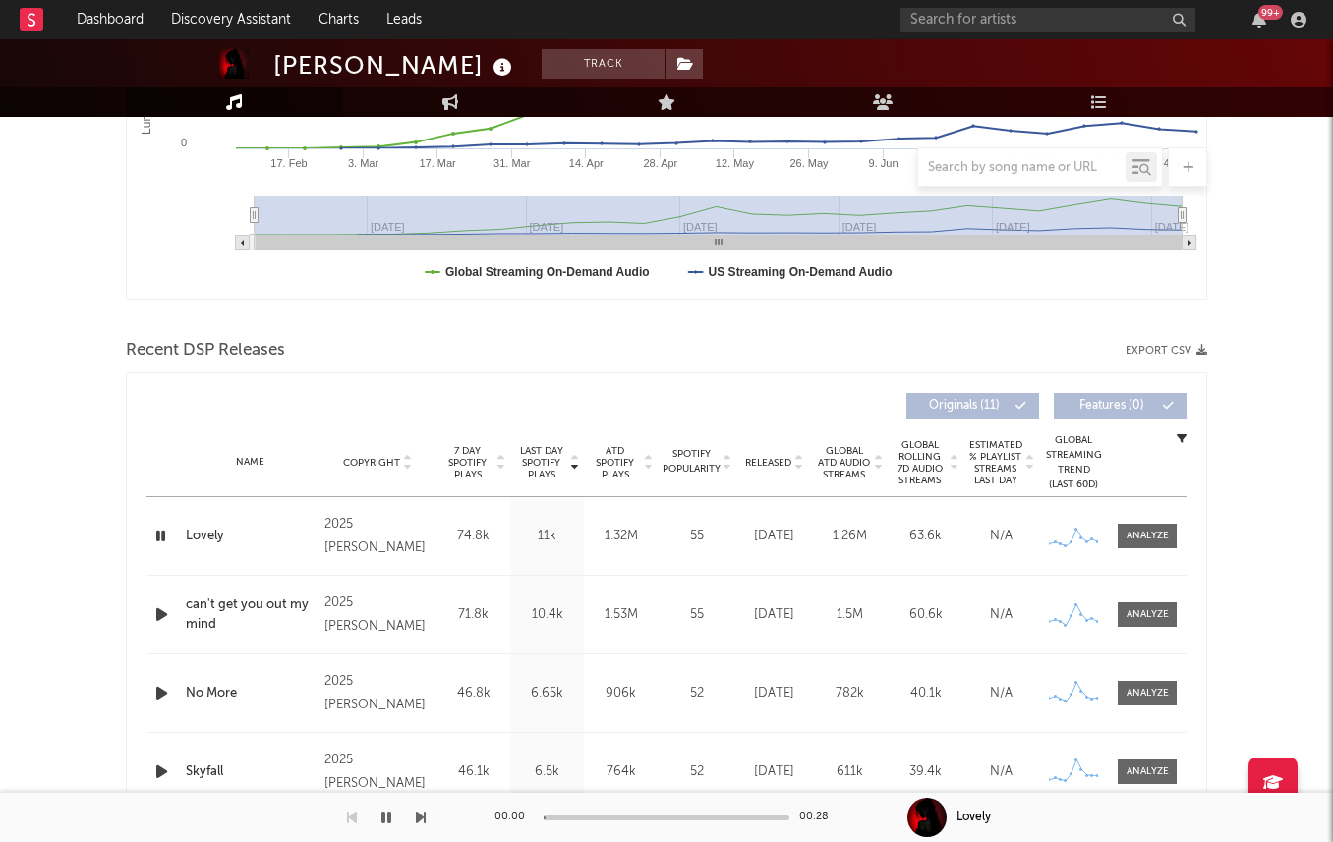
scroll to position [626, 0]
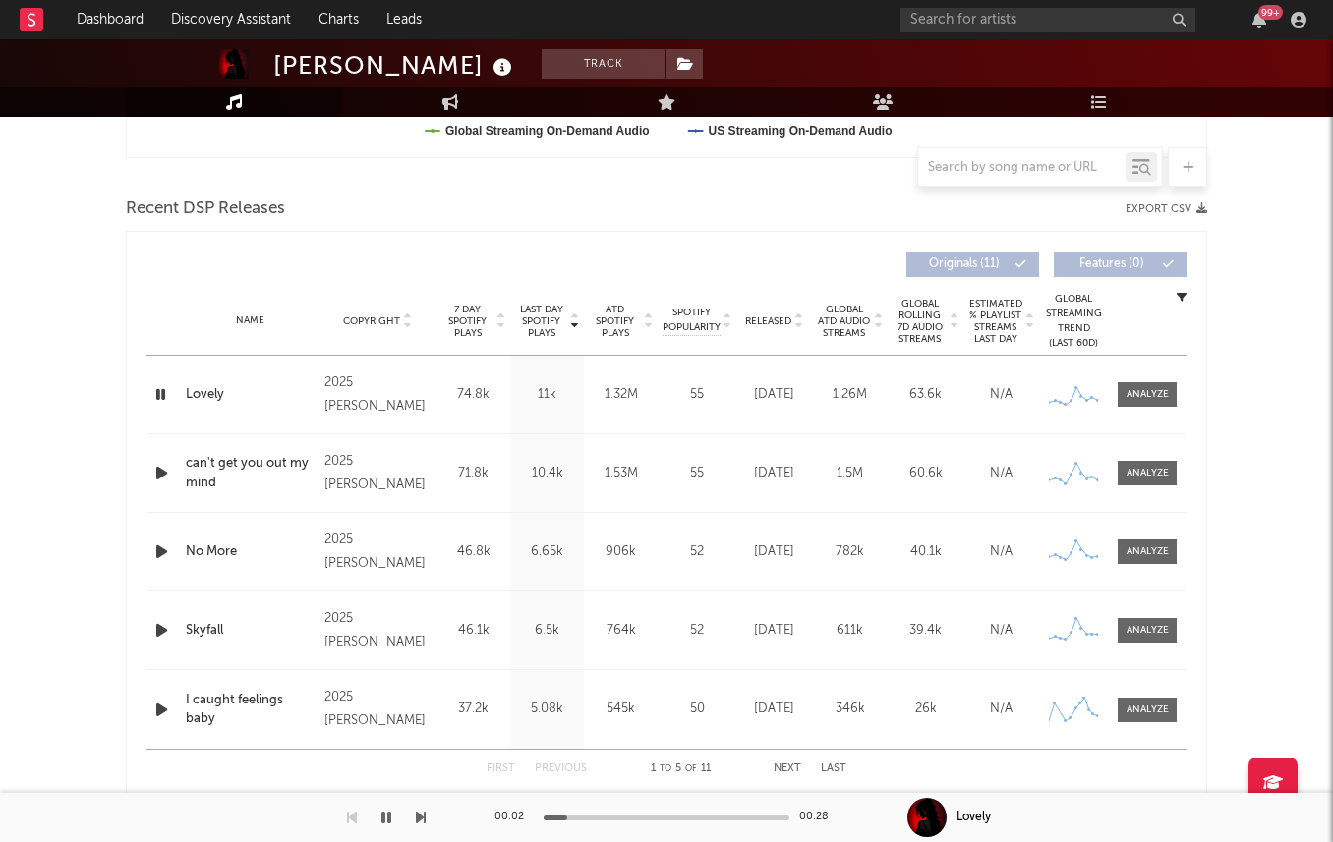
drag, startPoint x: 582, startPoint y: 812, endPoint x: 658, endPoint y: 811, distance: 75.7
click at [658, 811] on div "00:02 00:28" at bounding box center [666, 817] width 344 height 49
click at [647, 817] on div at bounding box center [667, 818] width 246 height 5
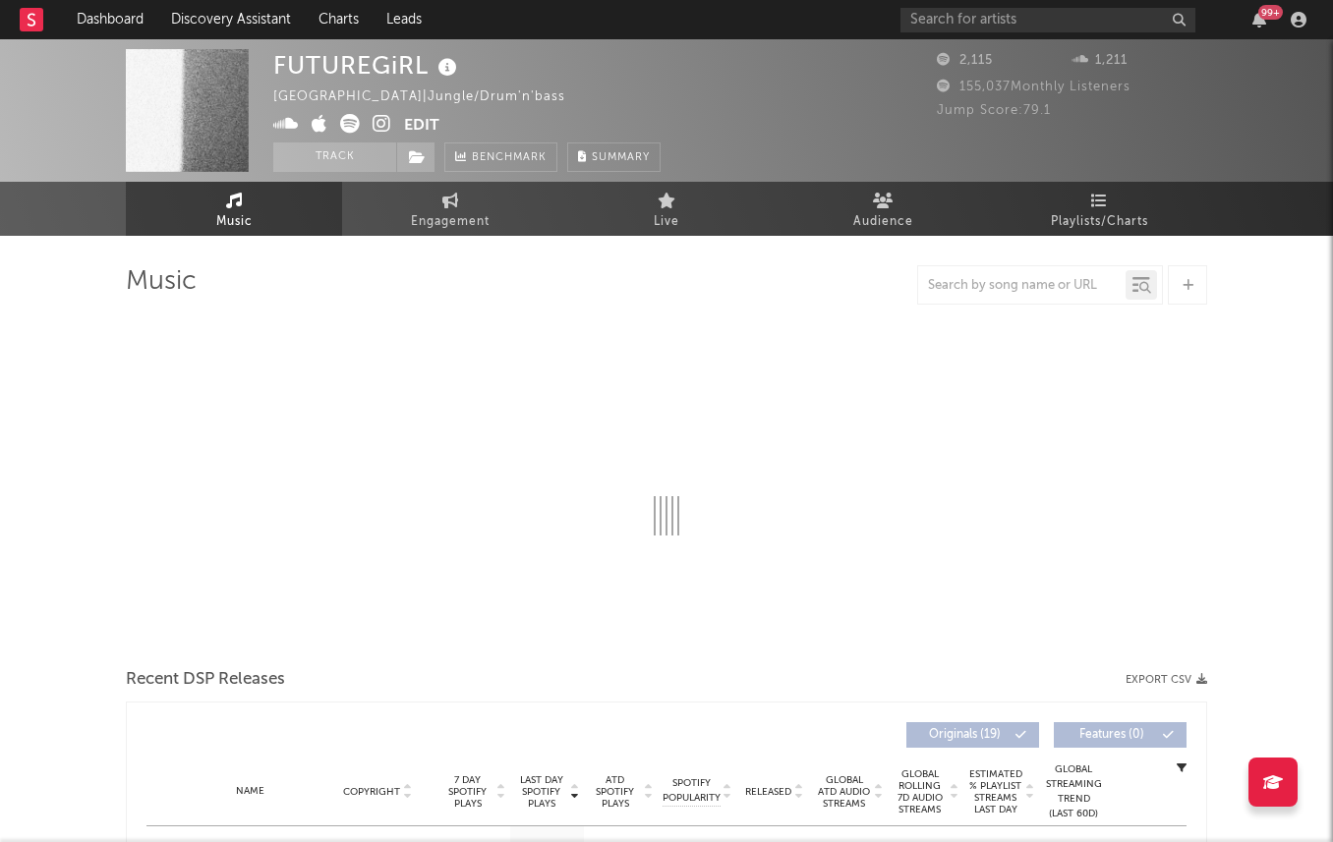
select select "1w"
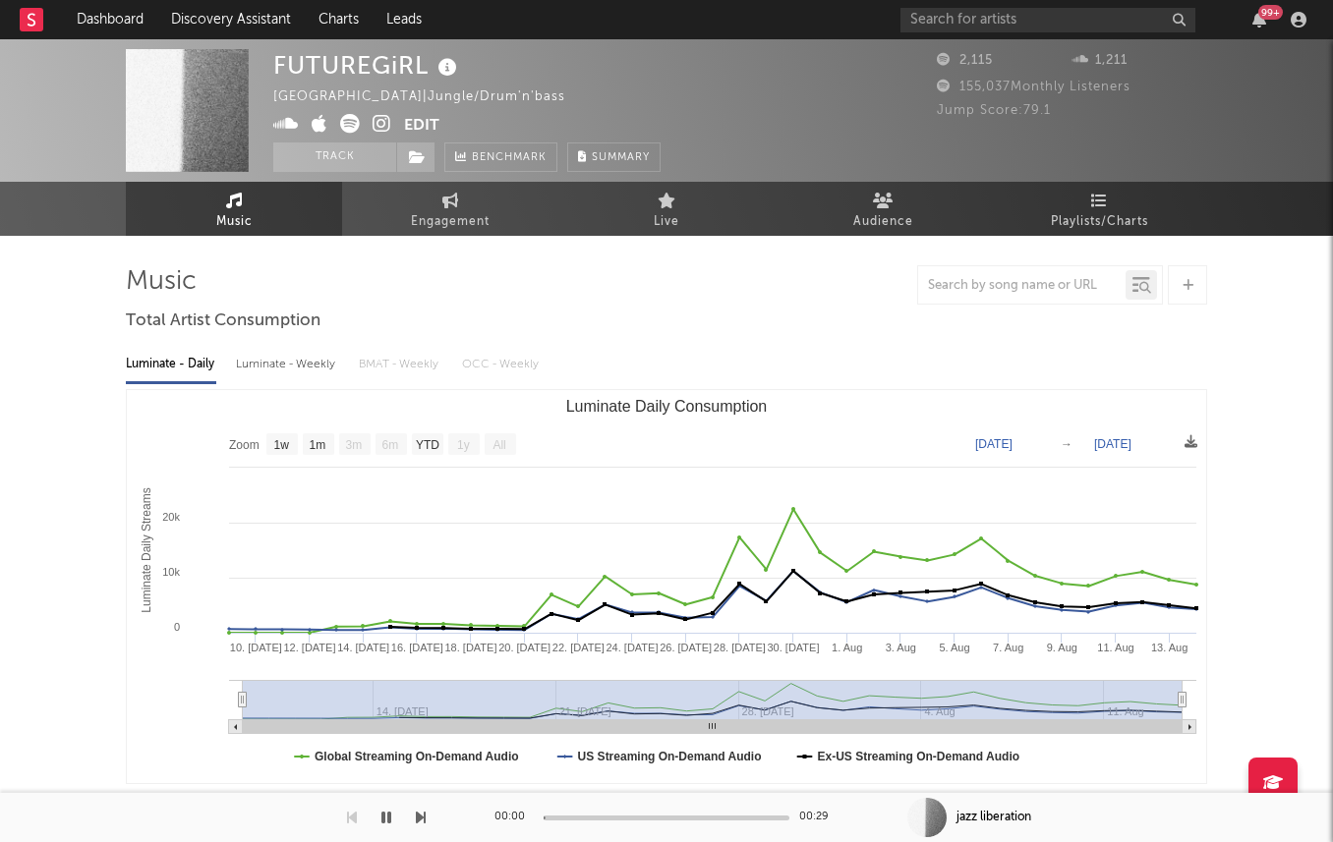
click at [277, 359] on div "Luminate - Weekly" at bounding box center [287, 364] width 103 height 33
select select "1w"
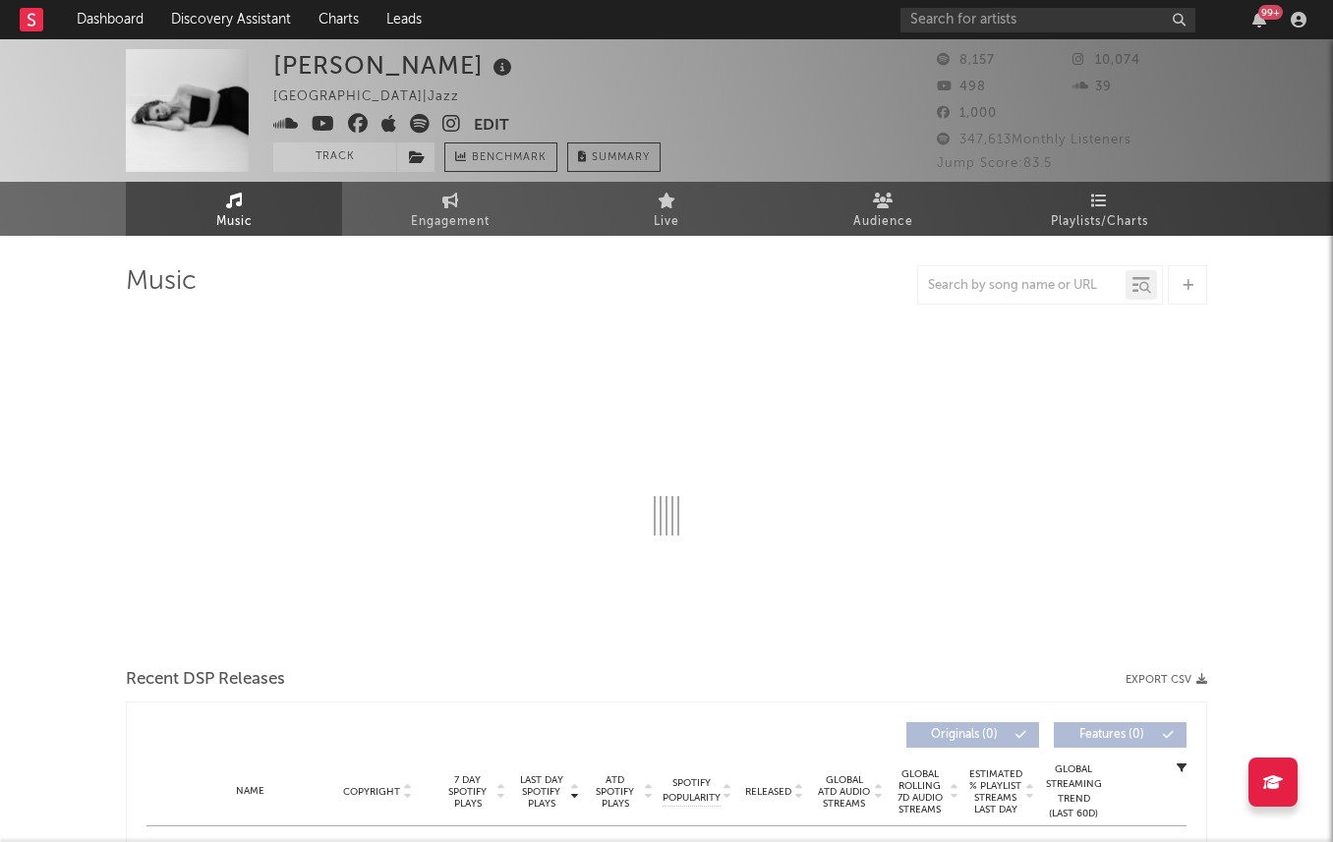
select select "6m"
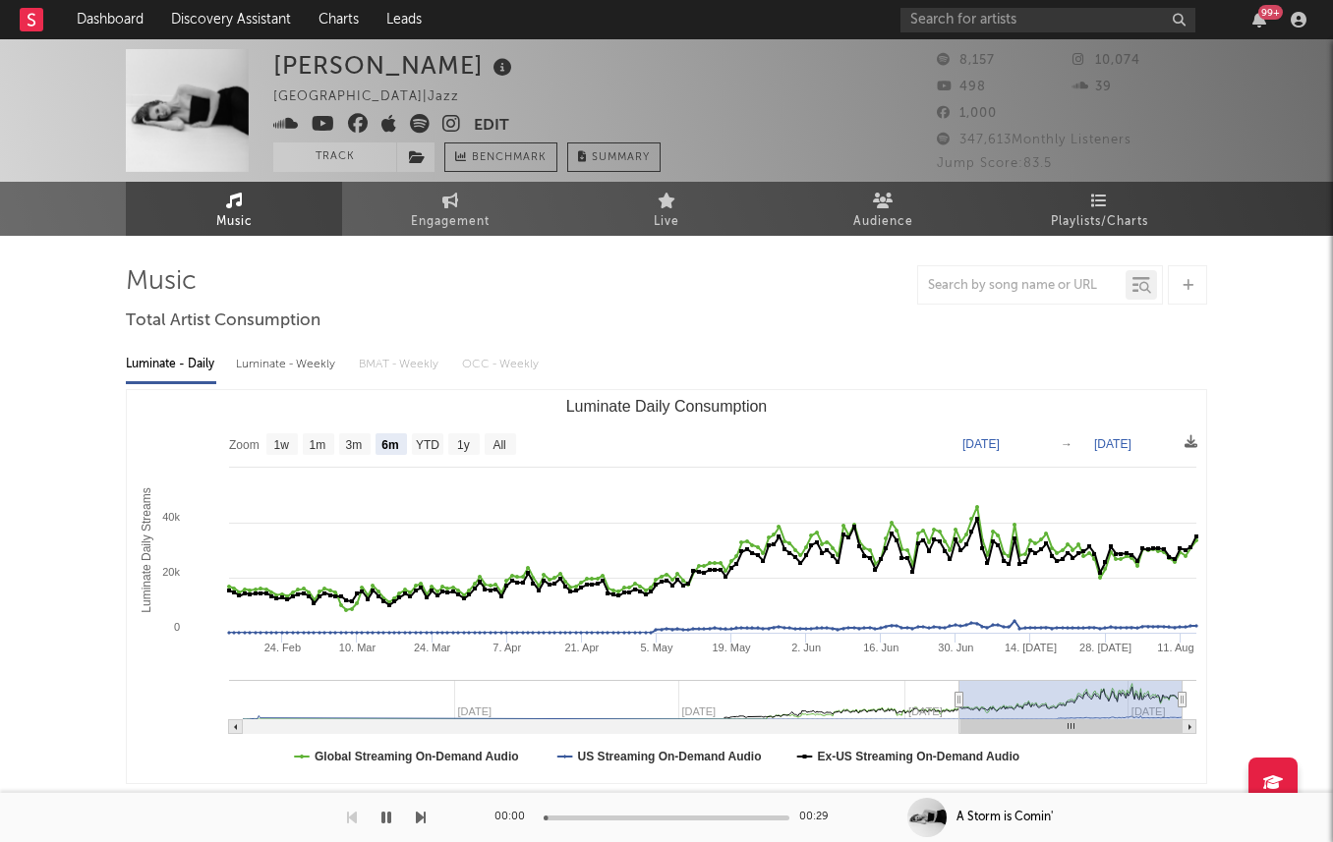
click at [268, 348] on div "Luminate - Weekly" at bounding box center [287, 364] width 103 height 33
select select "6m"
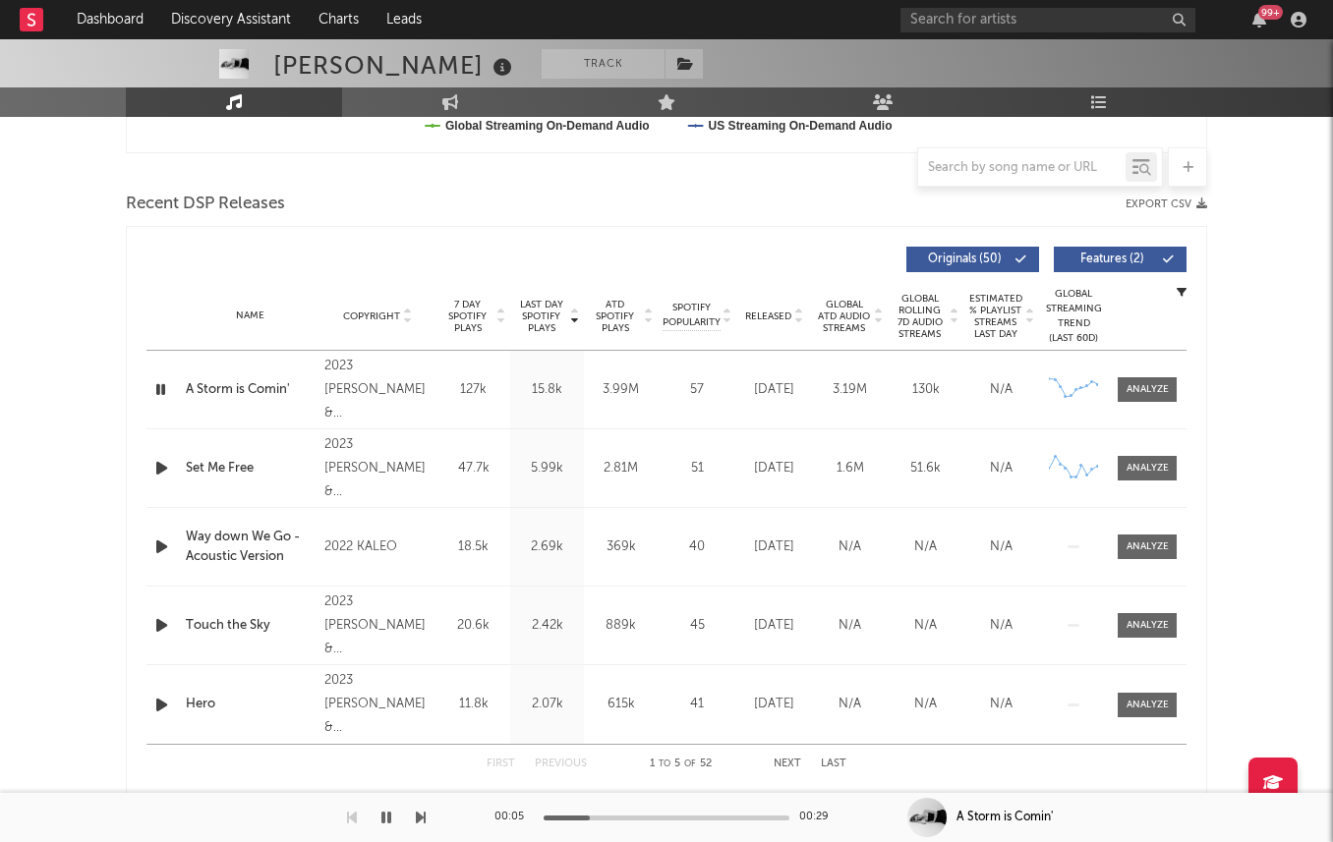
scroll to position [377, 0]
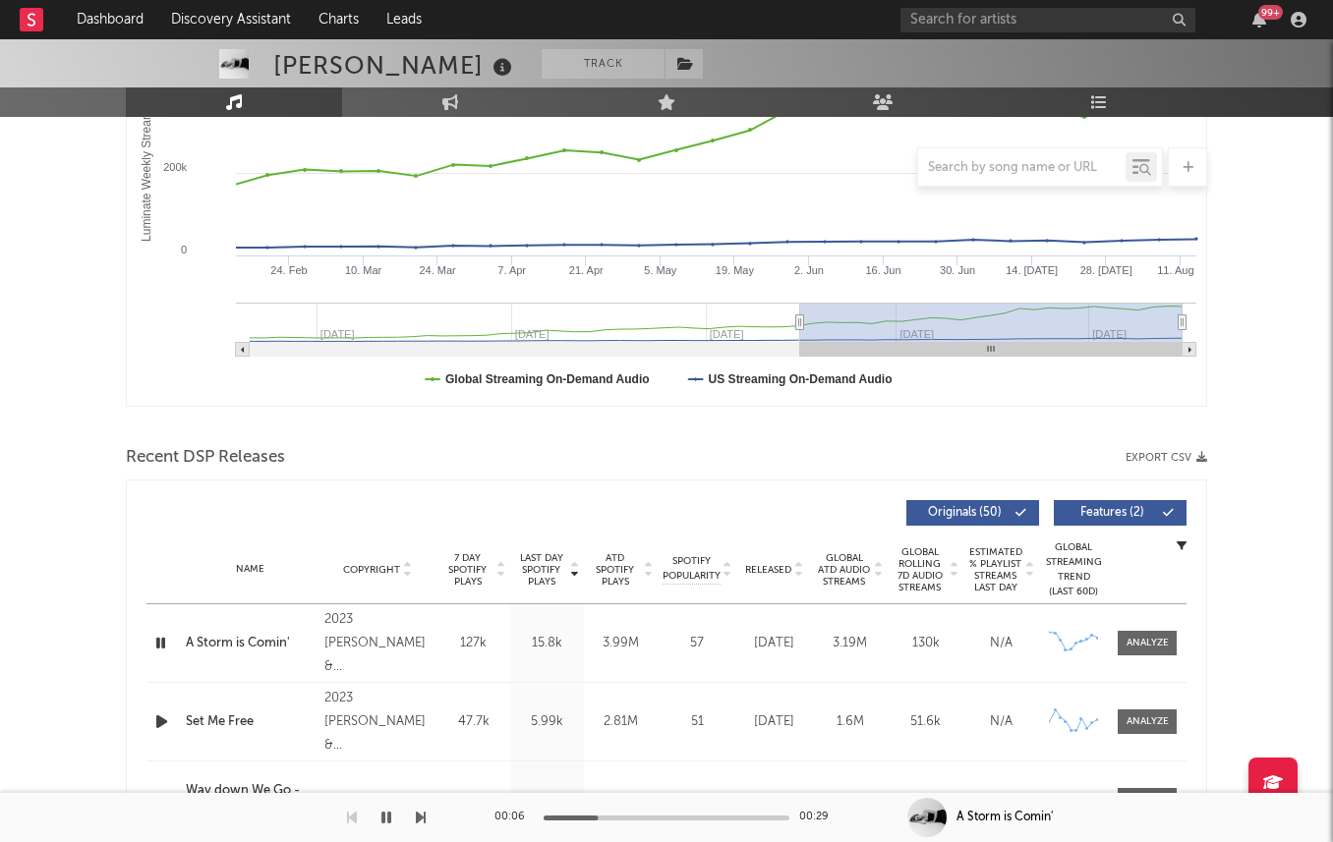
click at [766, 567] on span "Released" at bounding box center [768, 570] width 46 height 12
click at [170, 645] on icon "button" at bounding box center [161, 643] width 21 height 25
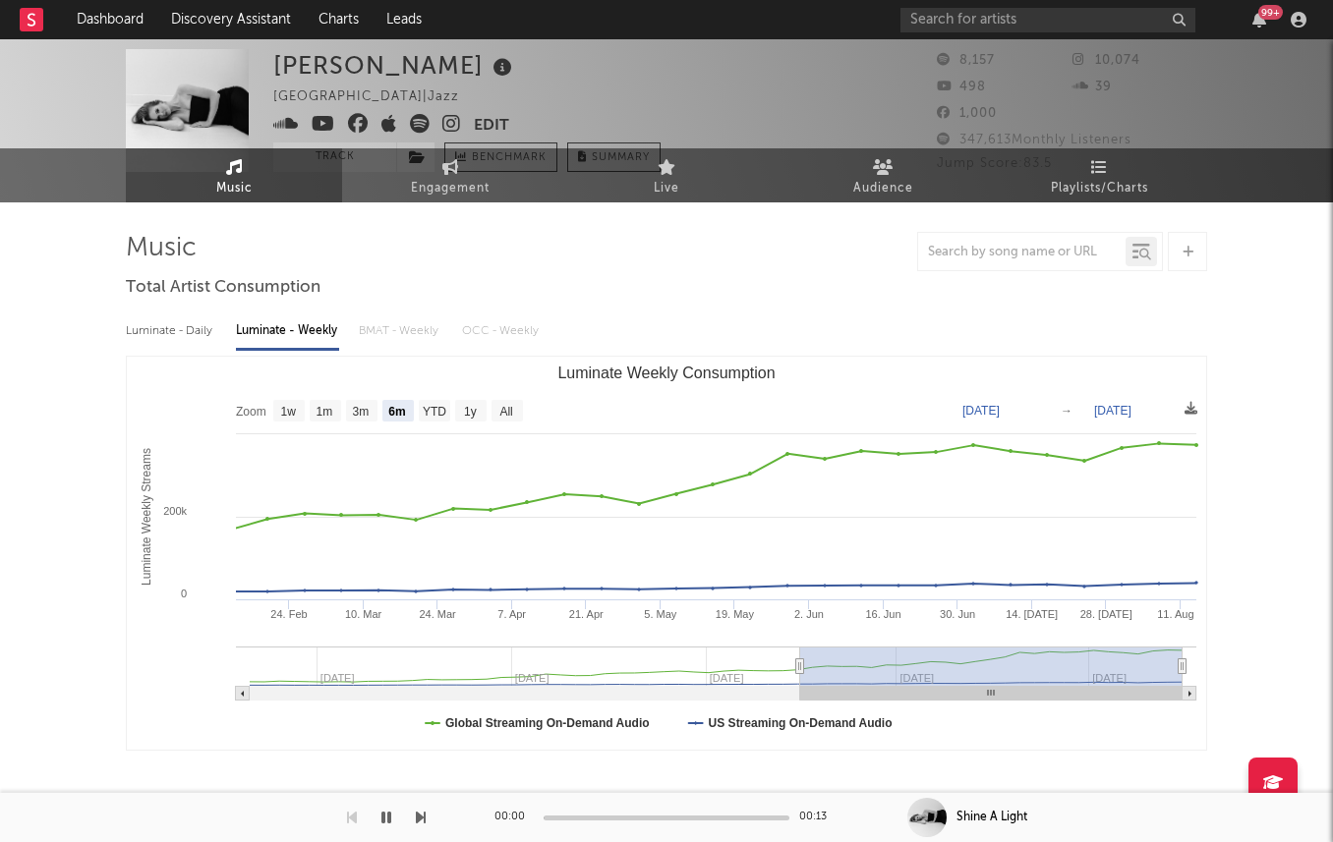
scroll to position [0, 0]
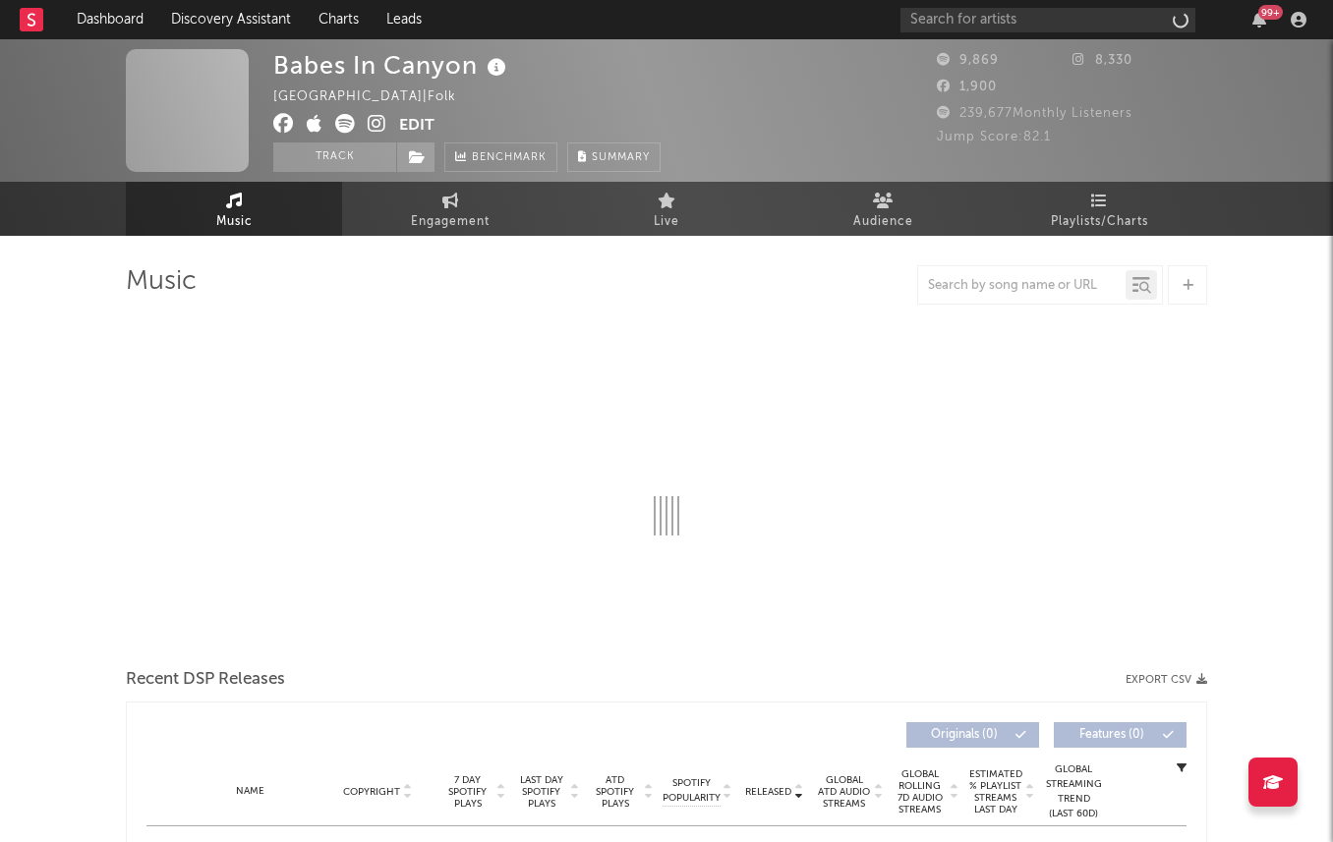
select select "6m"
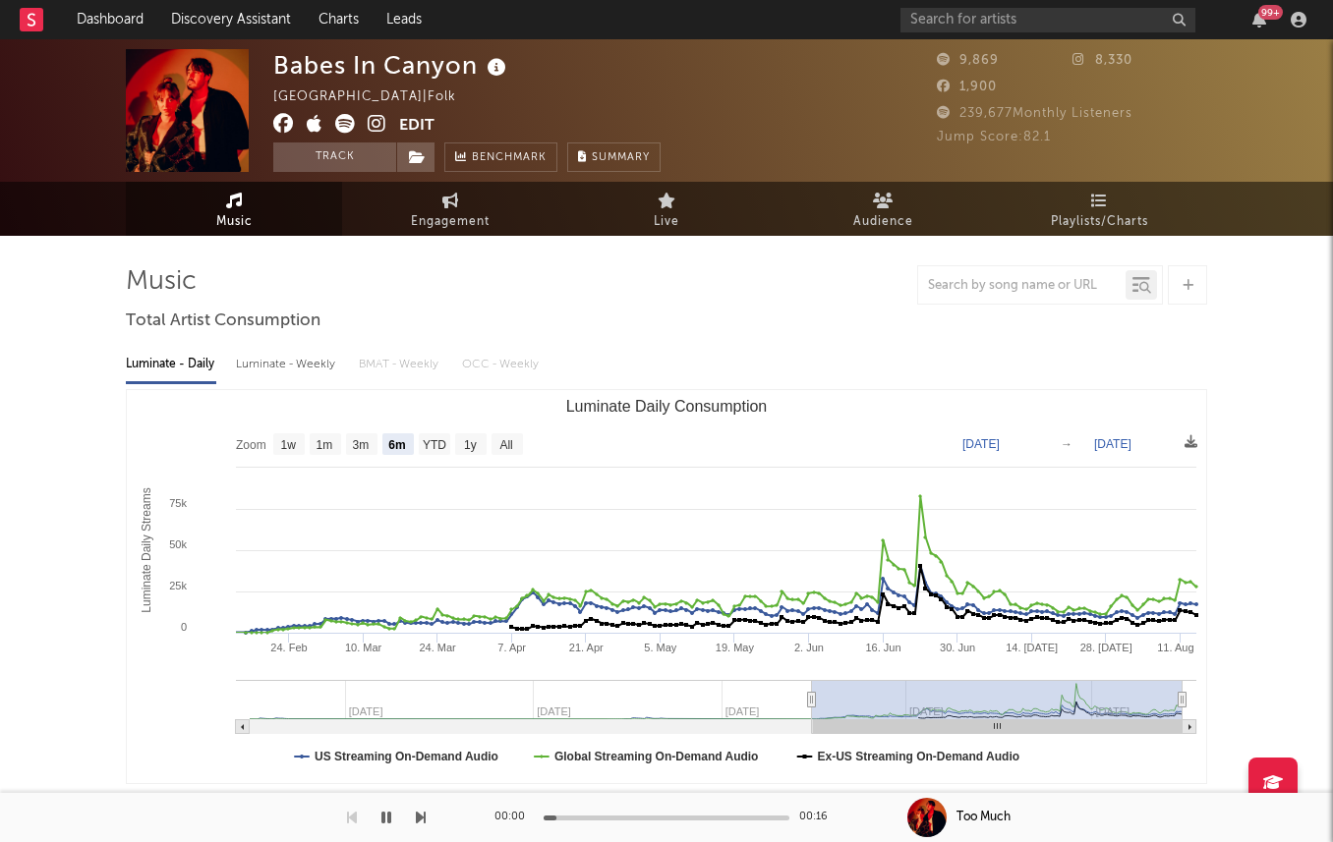
click at [257, 368] on div "Luminate - Weekly" at bounding box center [287, 364] width 103 height 33
select select "6m"
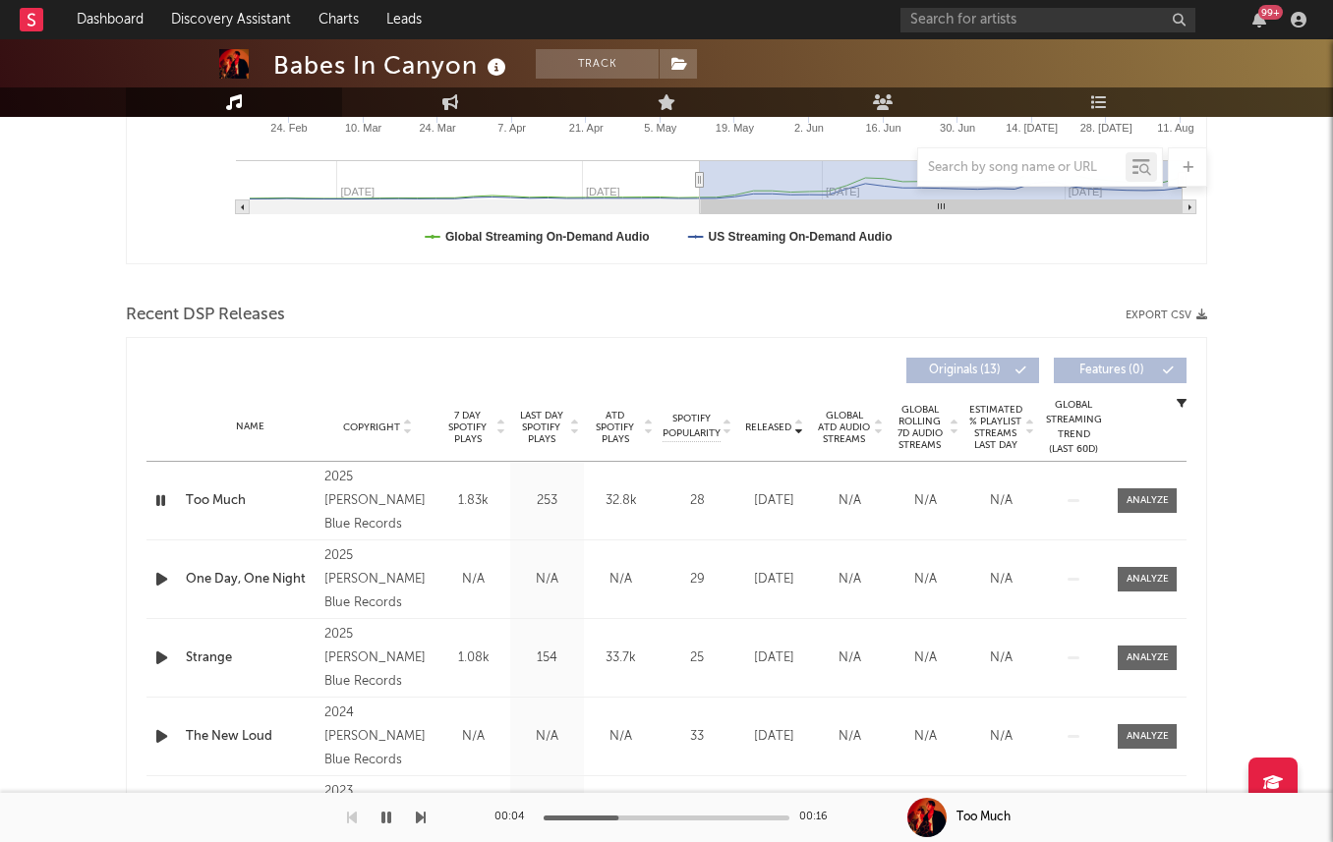
scroll to position [550, 0]
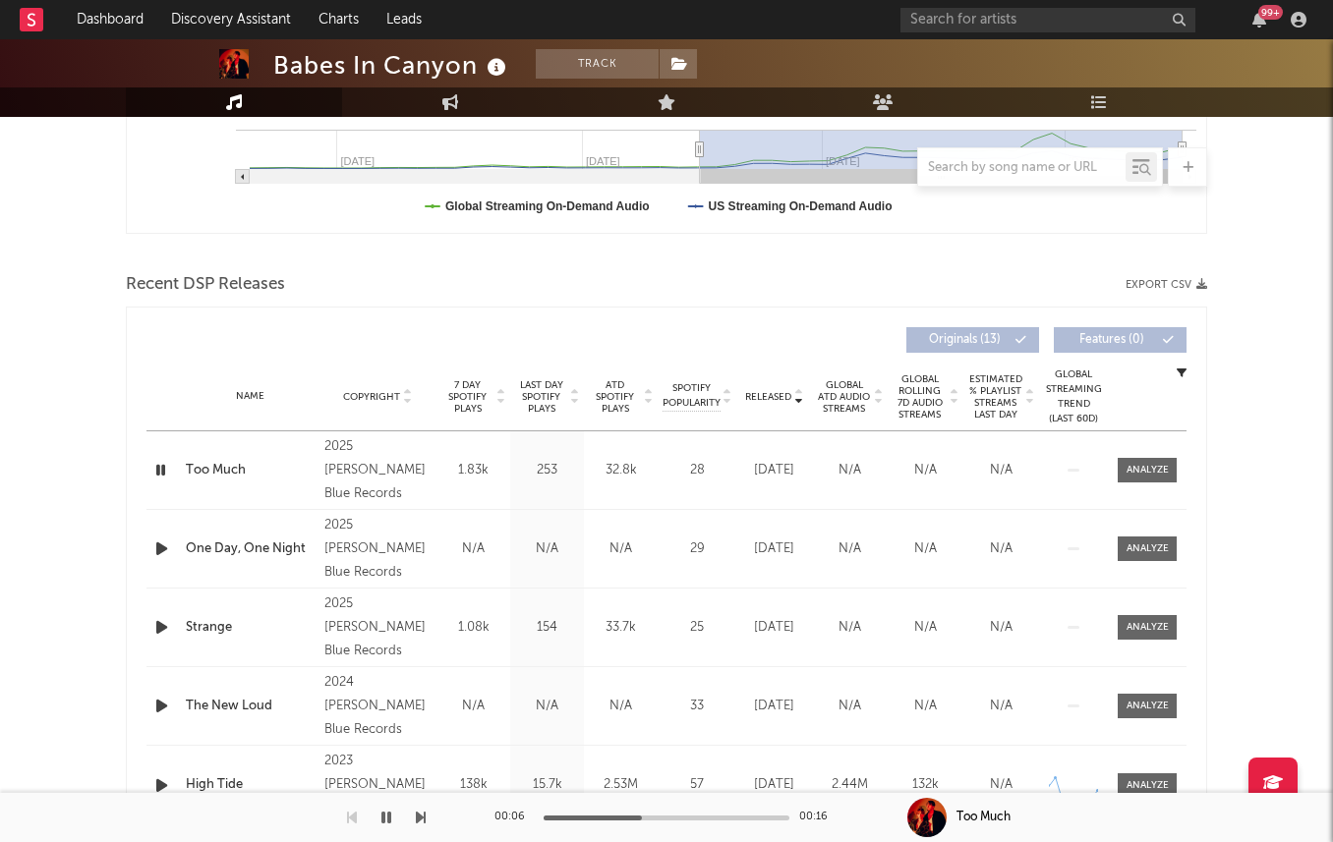
click at [492, 393] on span "7 Day Spotify Plays" at bounding box center [467, 396] width 52 height 35
click at [543, 388] on span "Last Day Spotify Plays" at bounding box center [541, 396] width 52 height 35
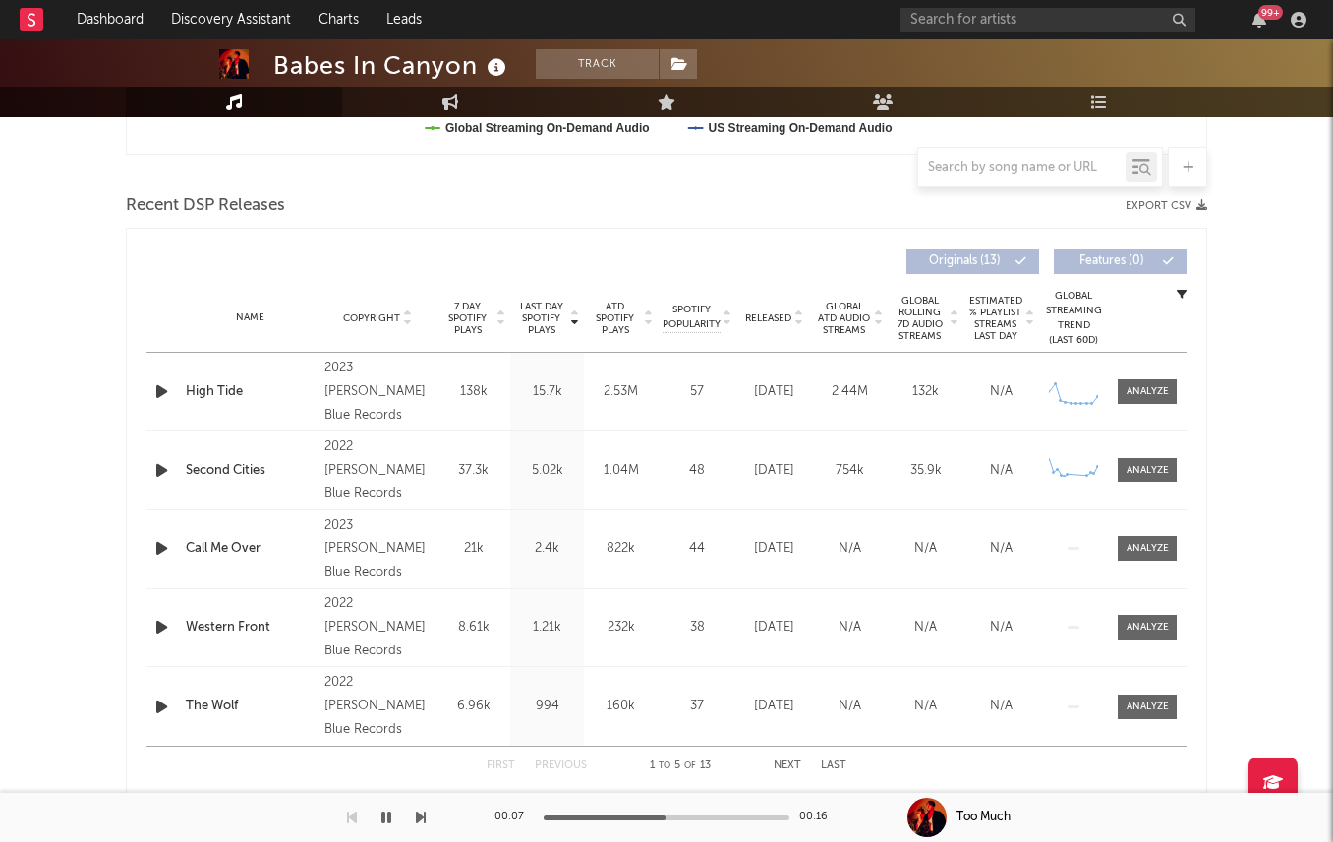
scroll to position [637, 0]
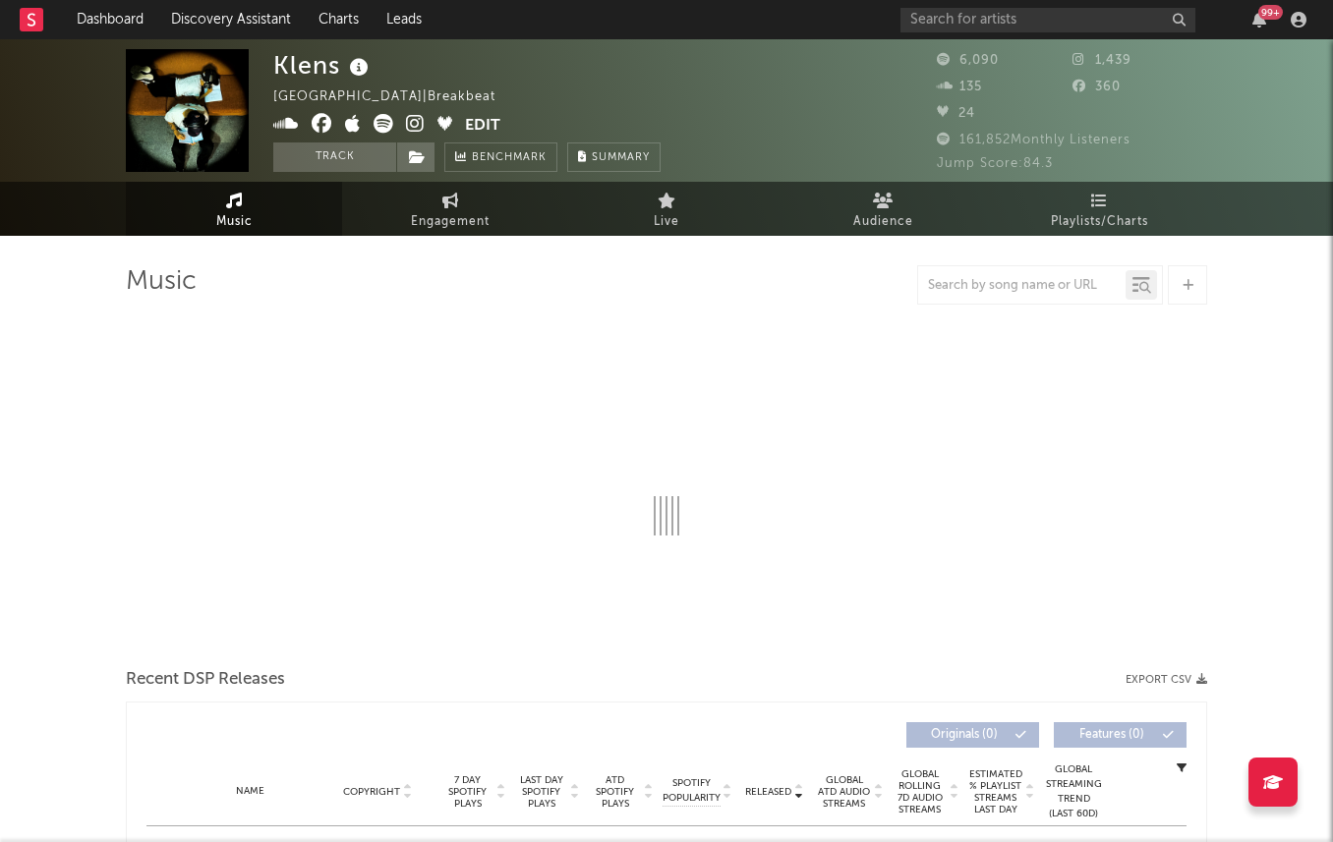
select select "6m"
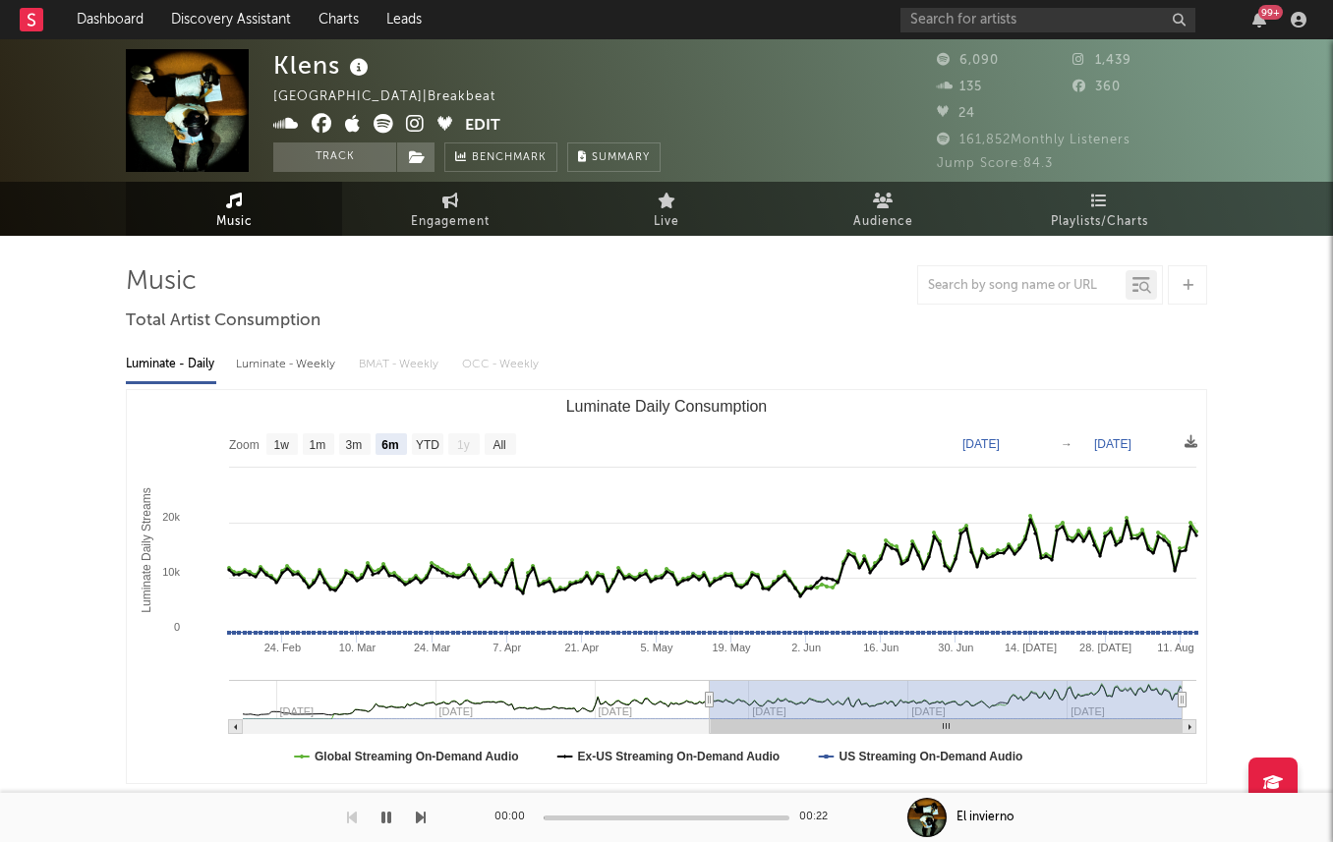
click at [290, 368] on div "Luminate - Weekly" at bounding box center [287, 364] width 103 height 33
select select "6m"
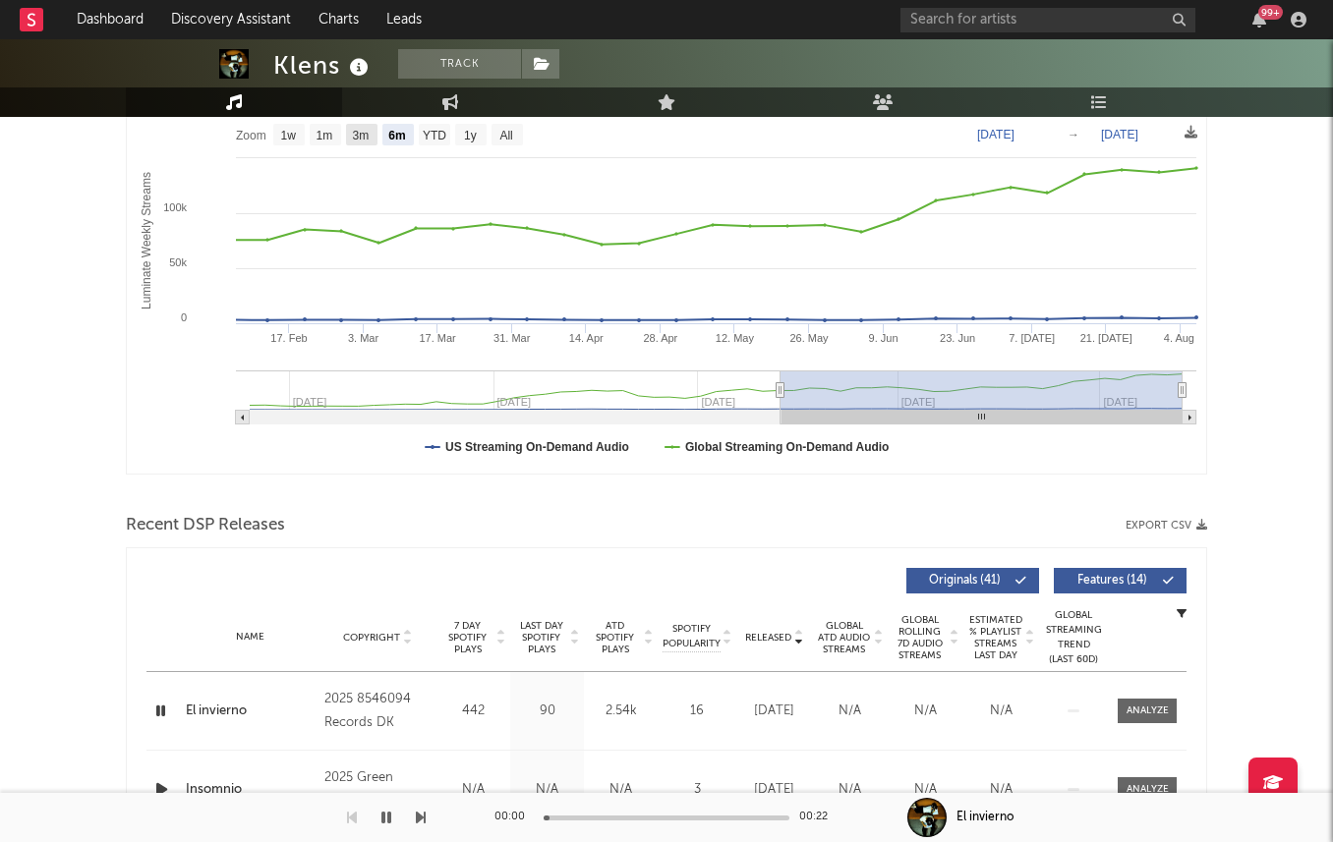
scroll to position [354, 0]
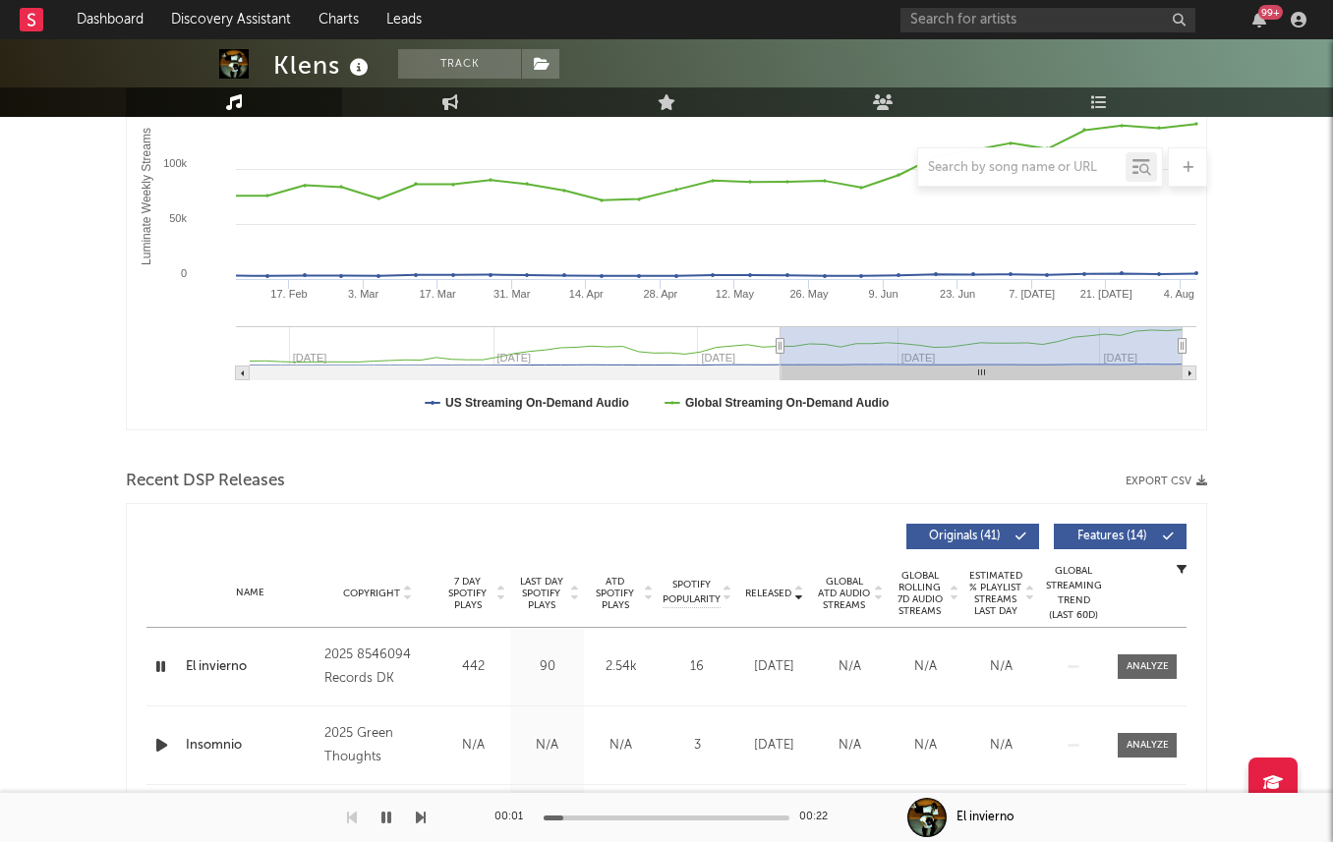
click at [538, 586] on span "Last Day Spotify Plays" at bounding box center [541, 593] width 52 height 35
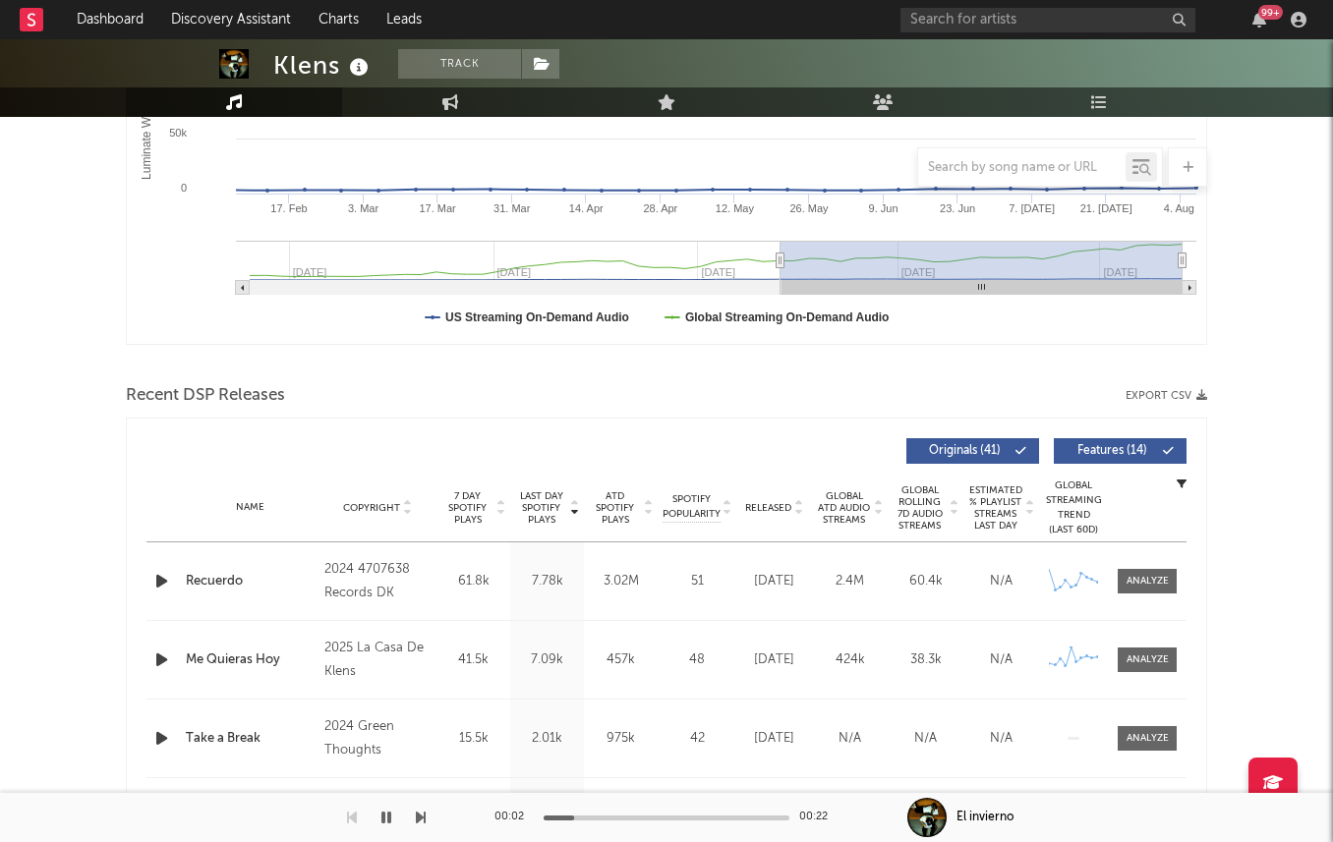
click at [485, 509] on span "7 Day Spotify Plays" at bounding box center [467, 507] width 52 height 35
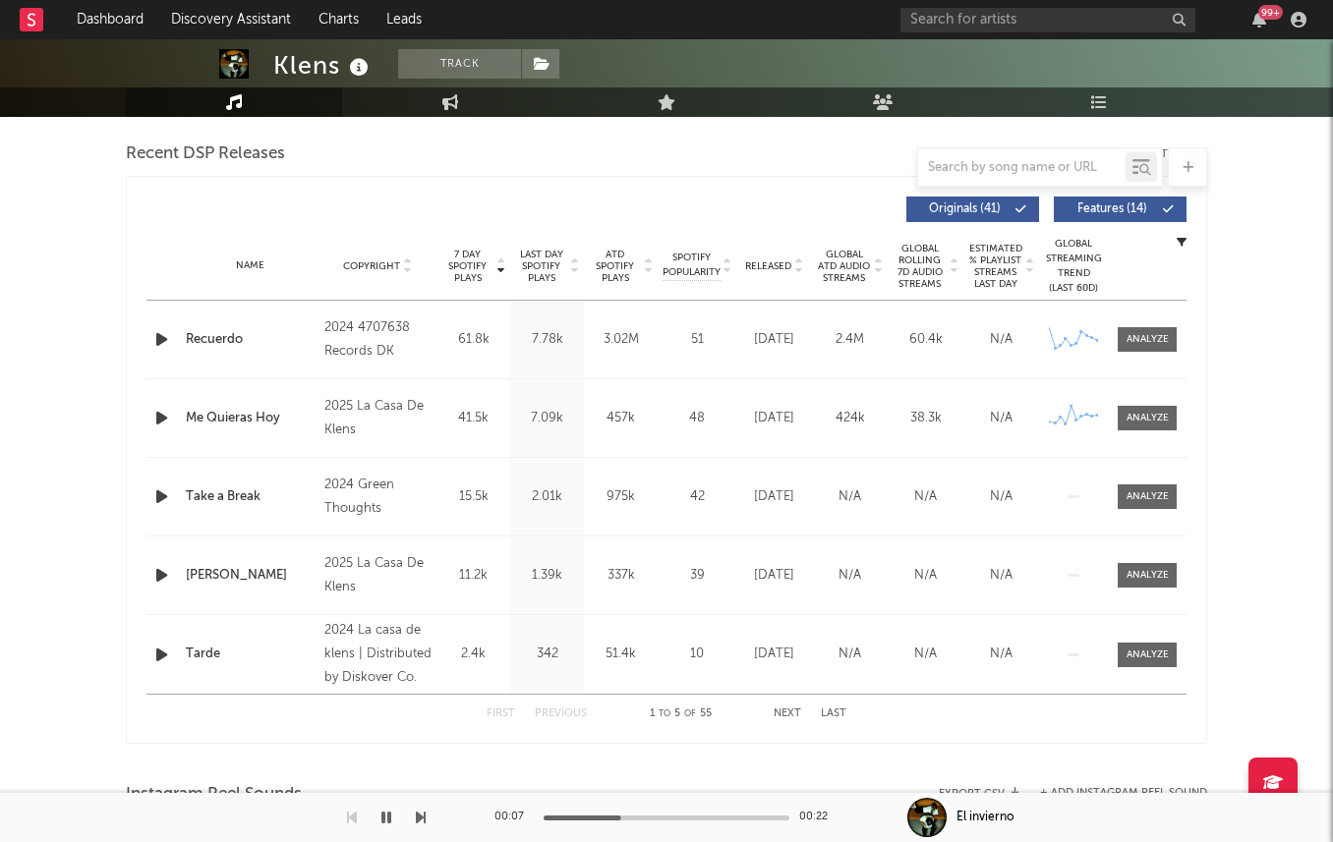
scroll to position [677, 0]
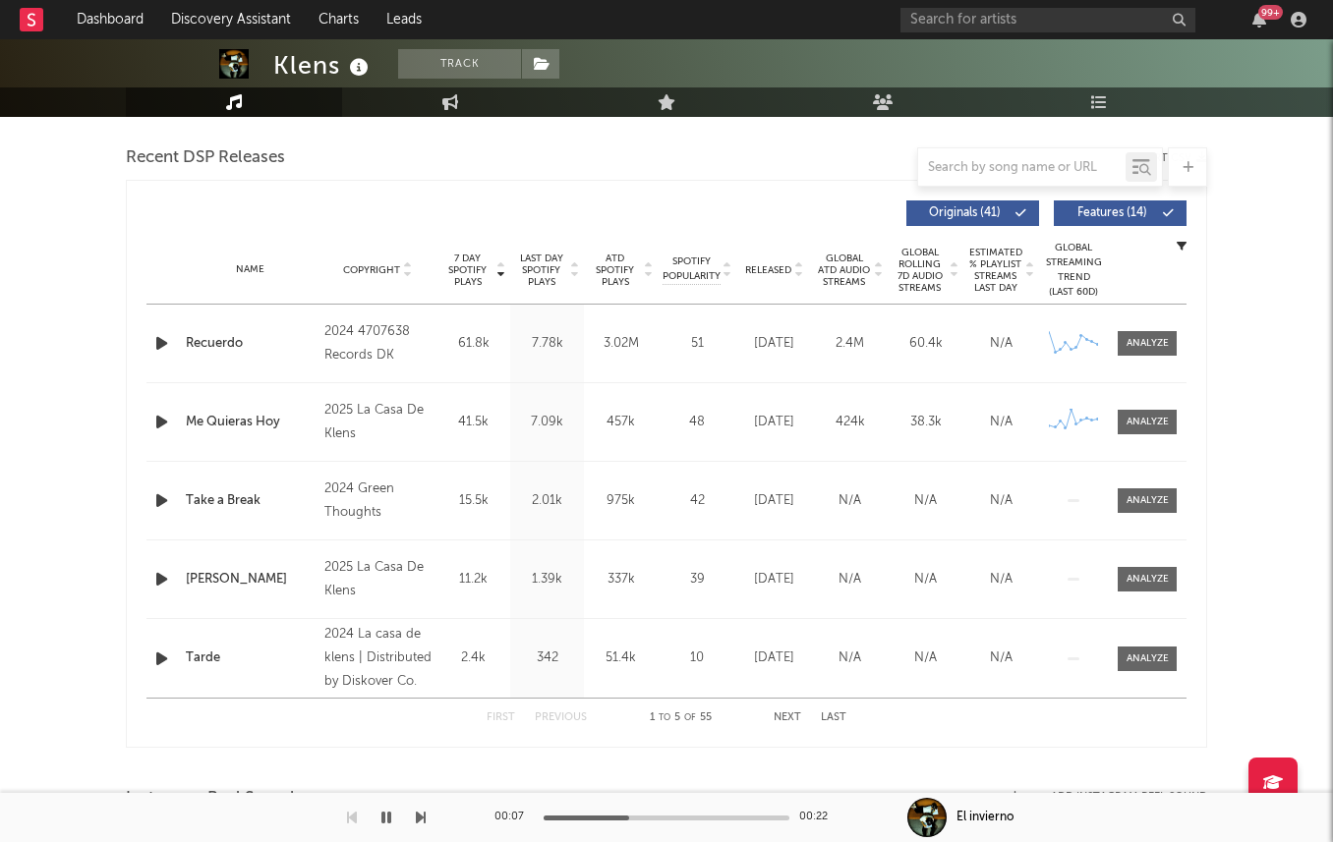
click at [530, 267] on span "Last Day Spotify Plays" at bounding box center [541, 270] width 52 height 35
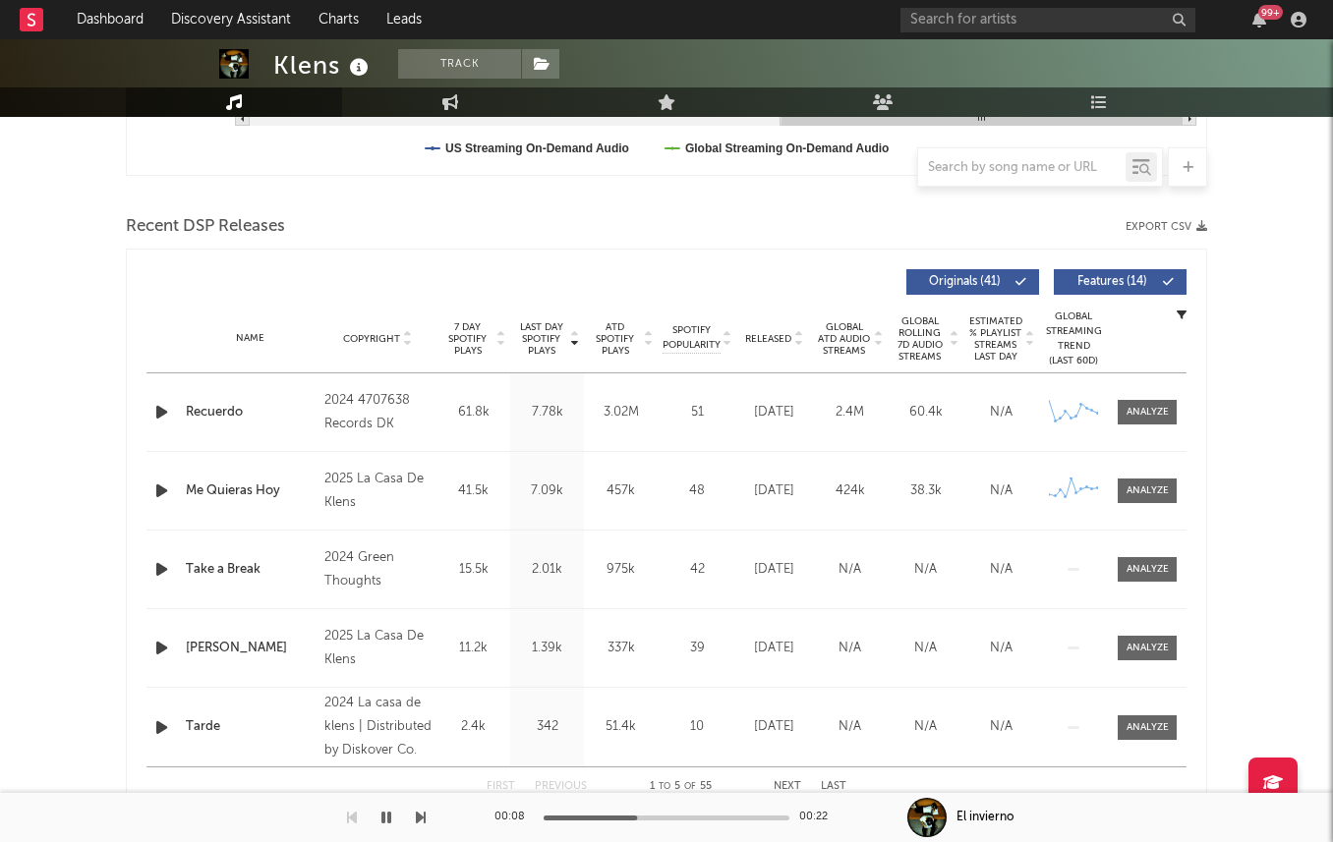
scroll to position [609, 0]
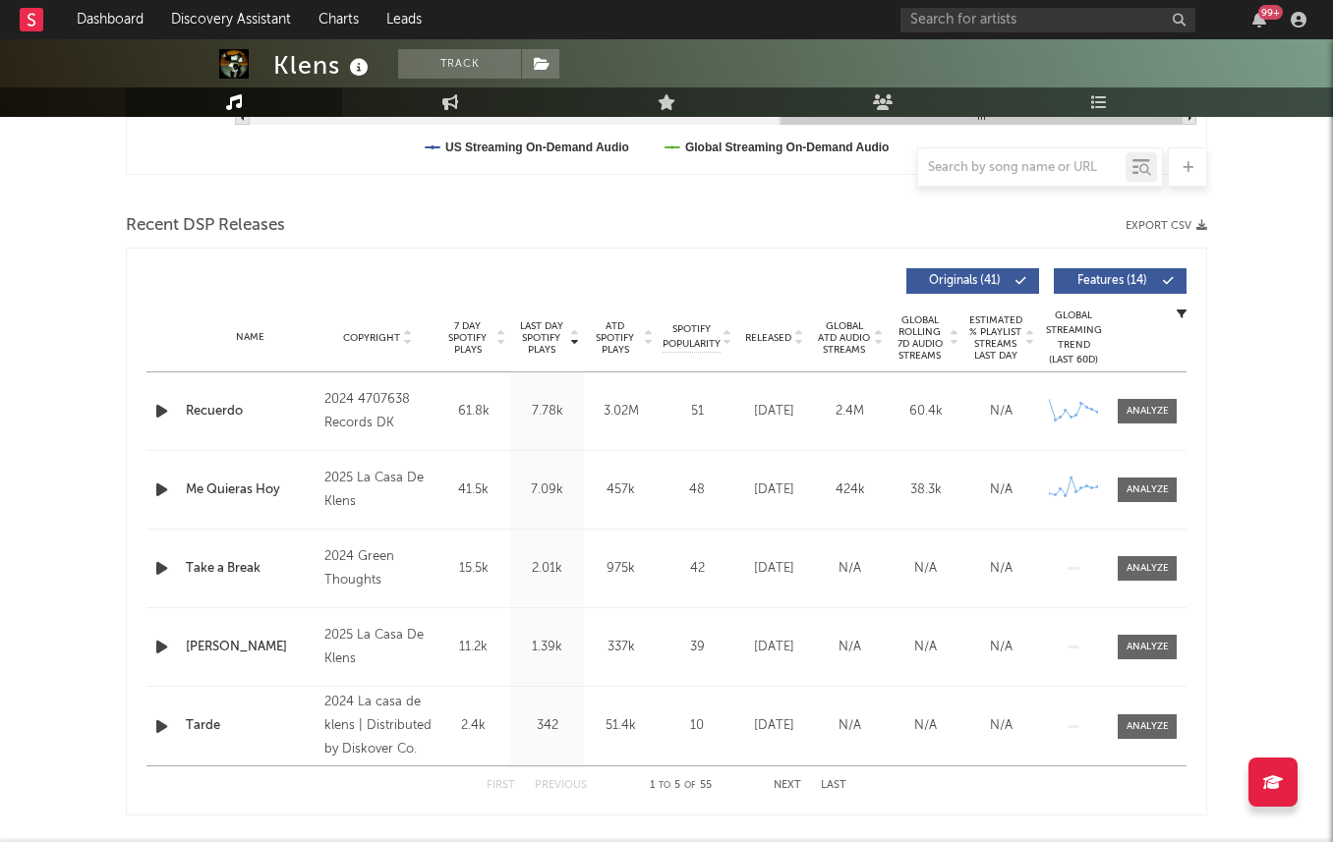
click at [160, 410] on icon "button" at bounding box center [161, 411] width 21 height 25
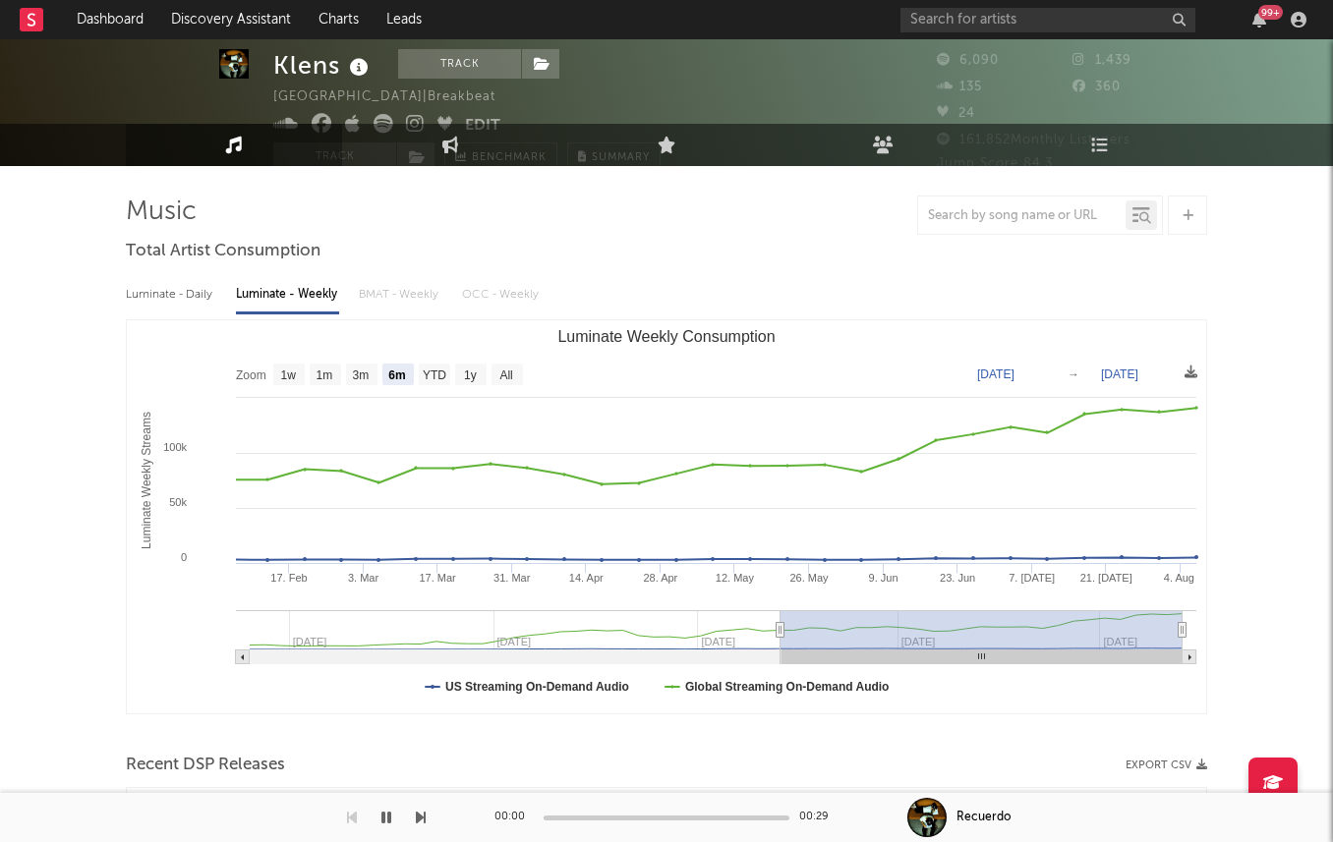
scroll to position [0, 0]
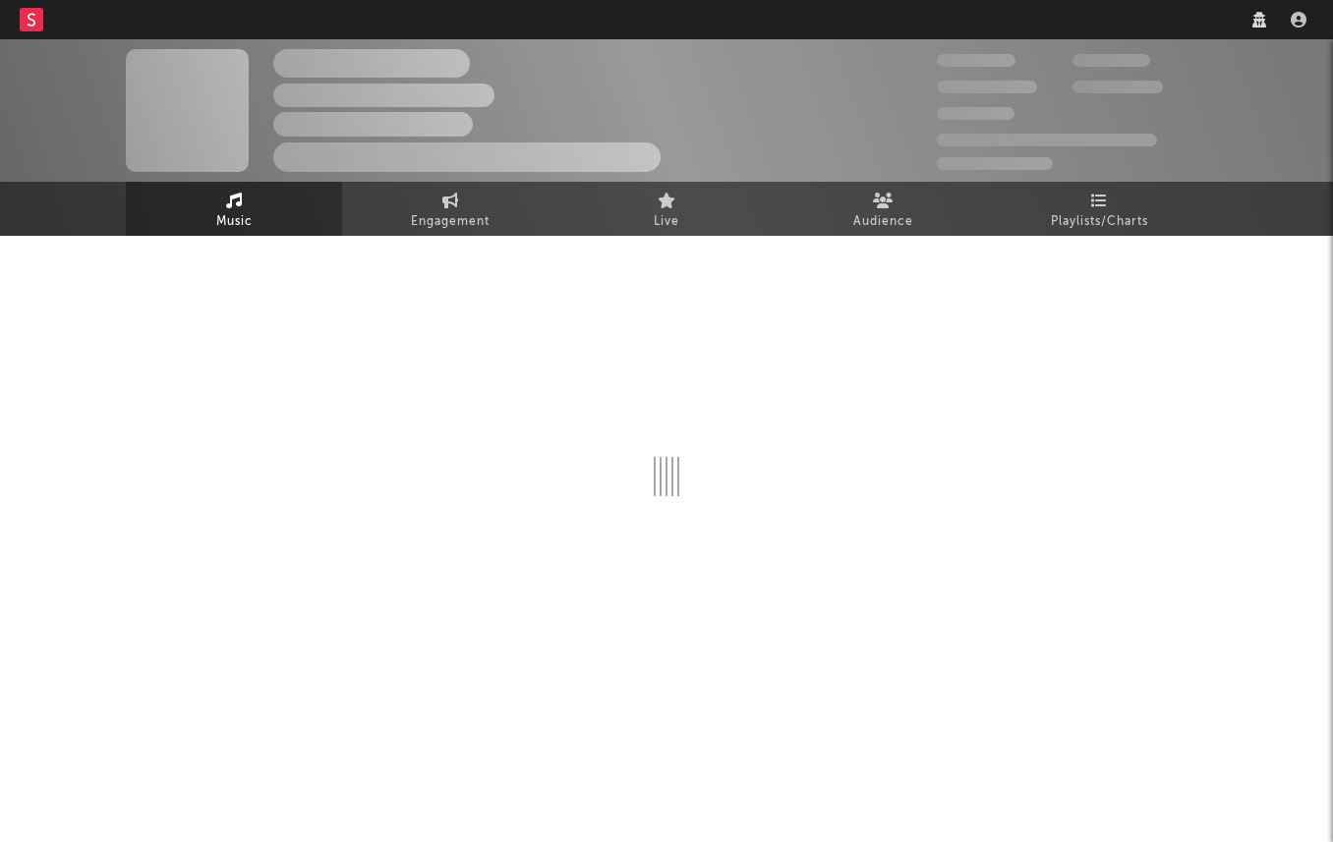
select select "1w"
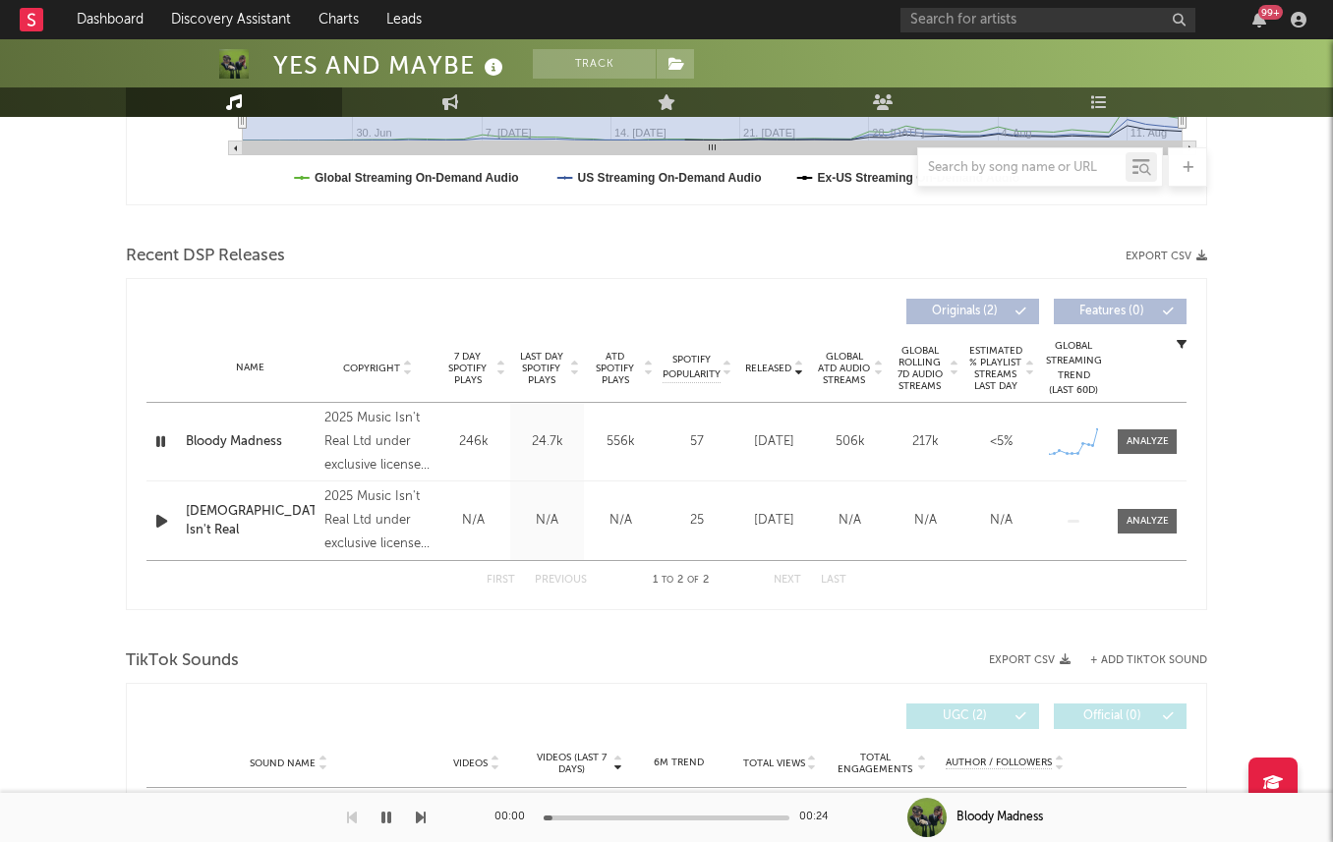
scroll to position [726, 0]
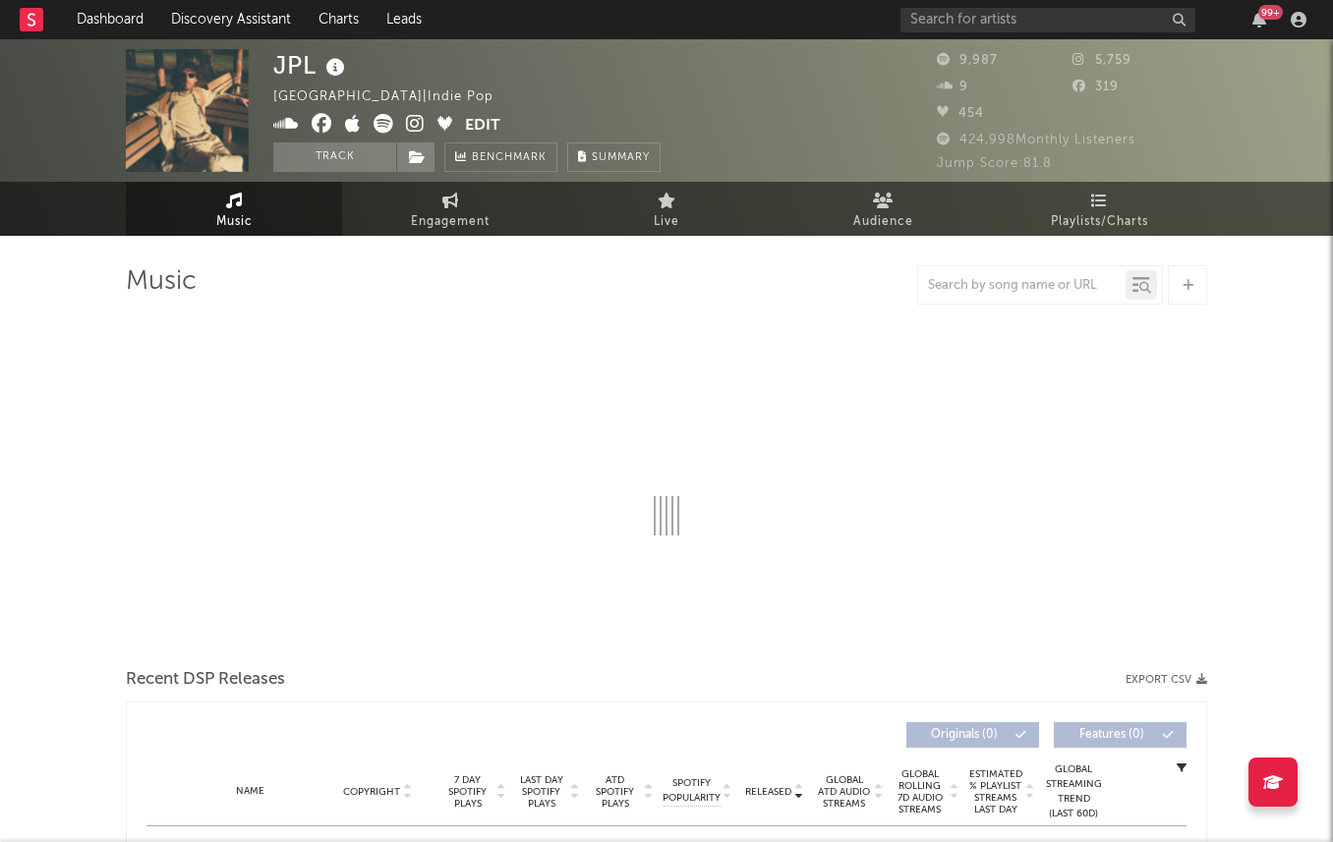
select select "6m"
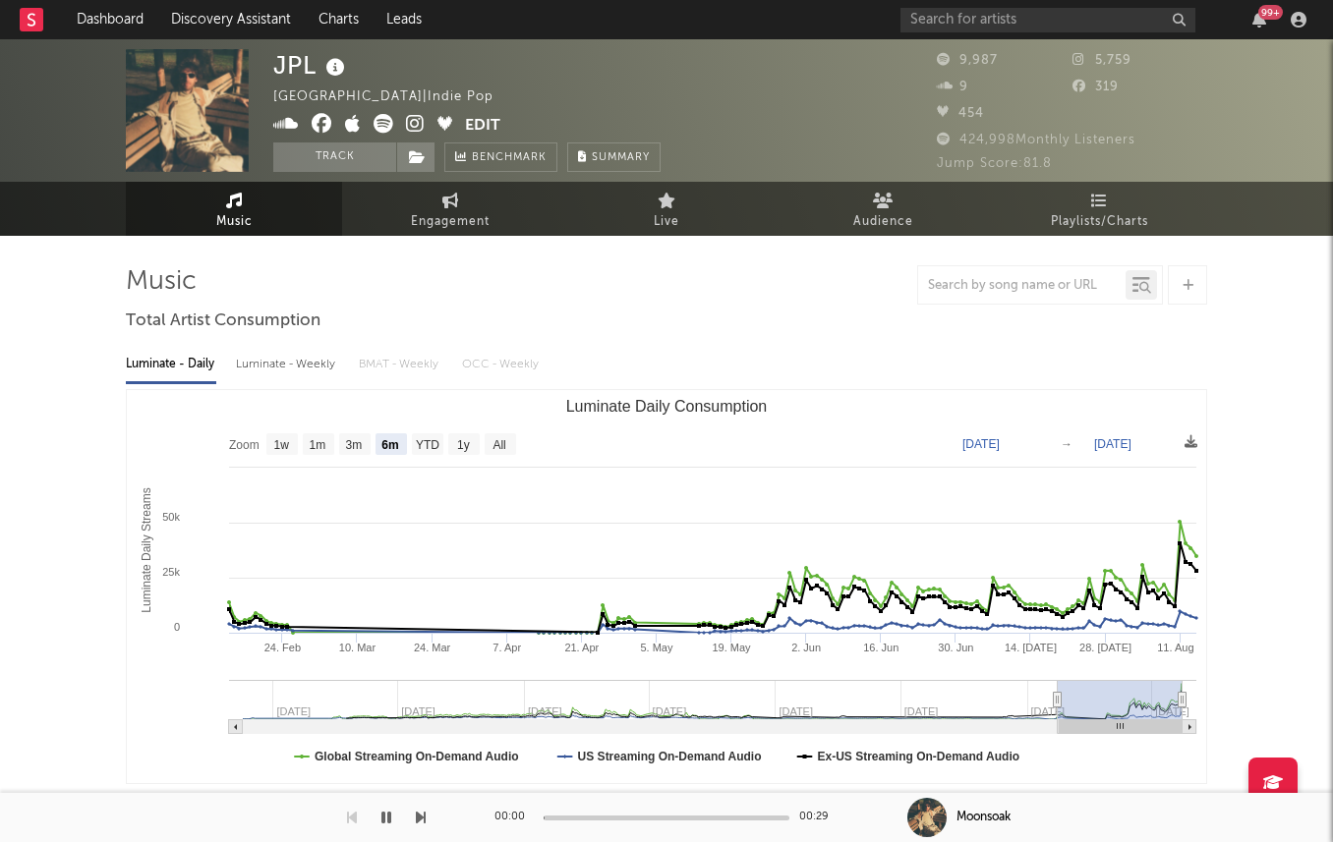
click at [288, 384] on div "Luminate - Daily Luminate - Weekly BMAT - Weekly OCC - Weekly Zoom 1w 1m 3m 6m …" at bounding box center [666, 563] width 1081 height 451
click at [288, 375] on div "Luminate - Weekly" at bounding box center [287, 364] width 103 height 33
select select "6m"
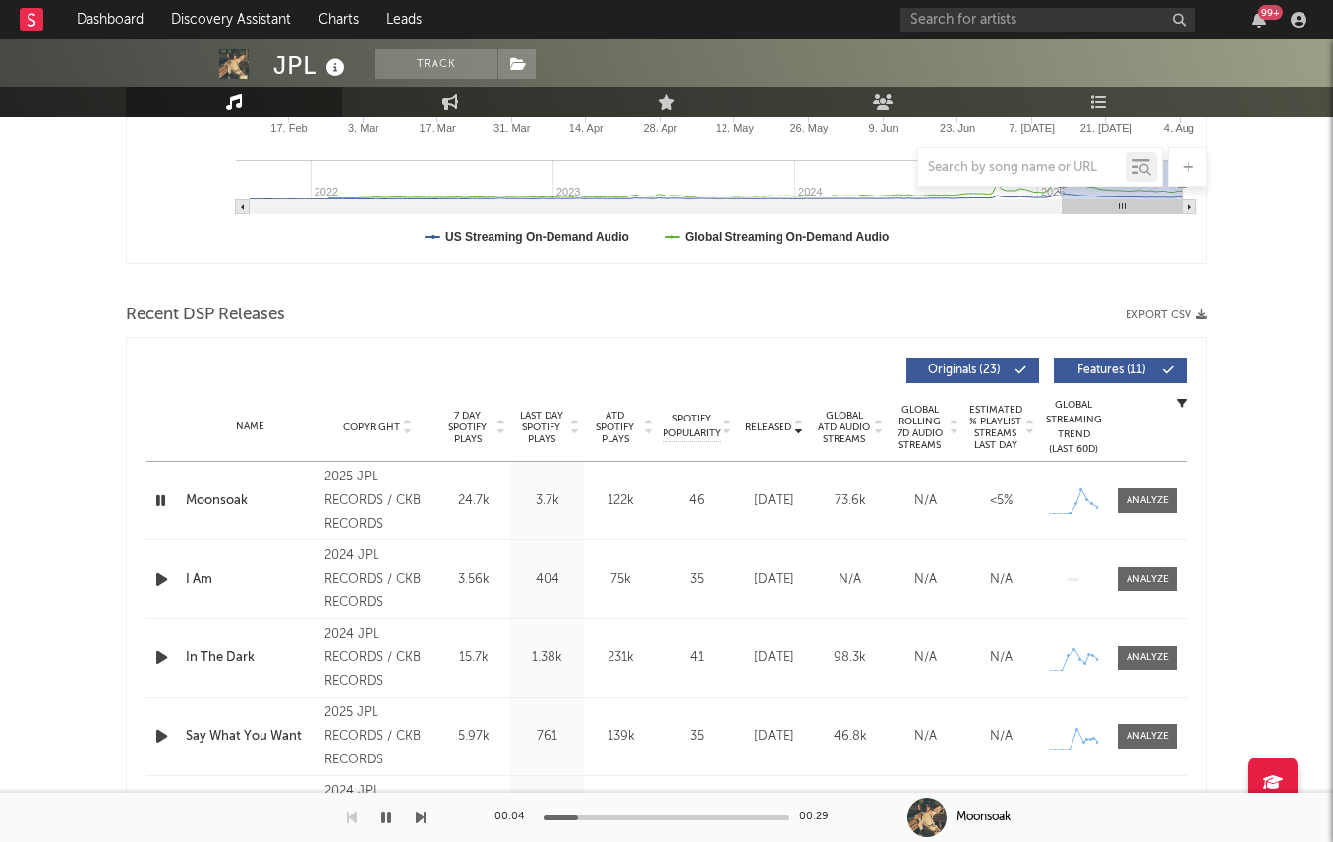
scroll to position [527, 0]
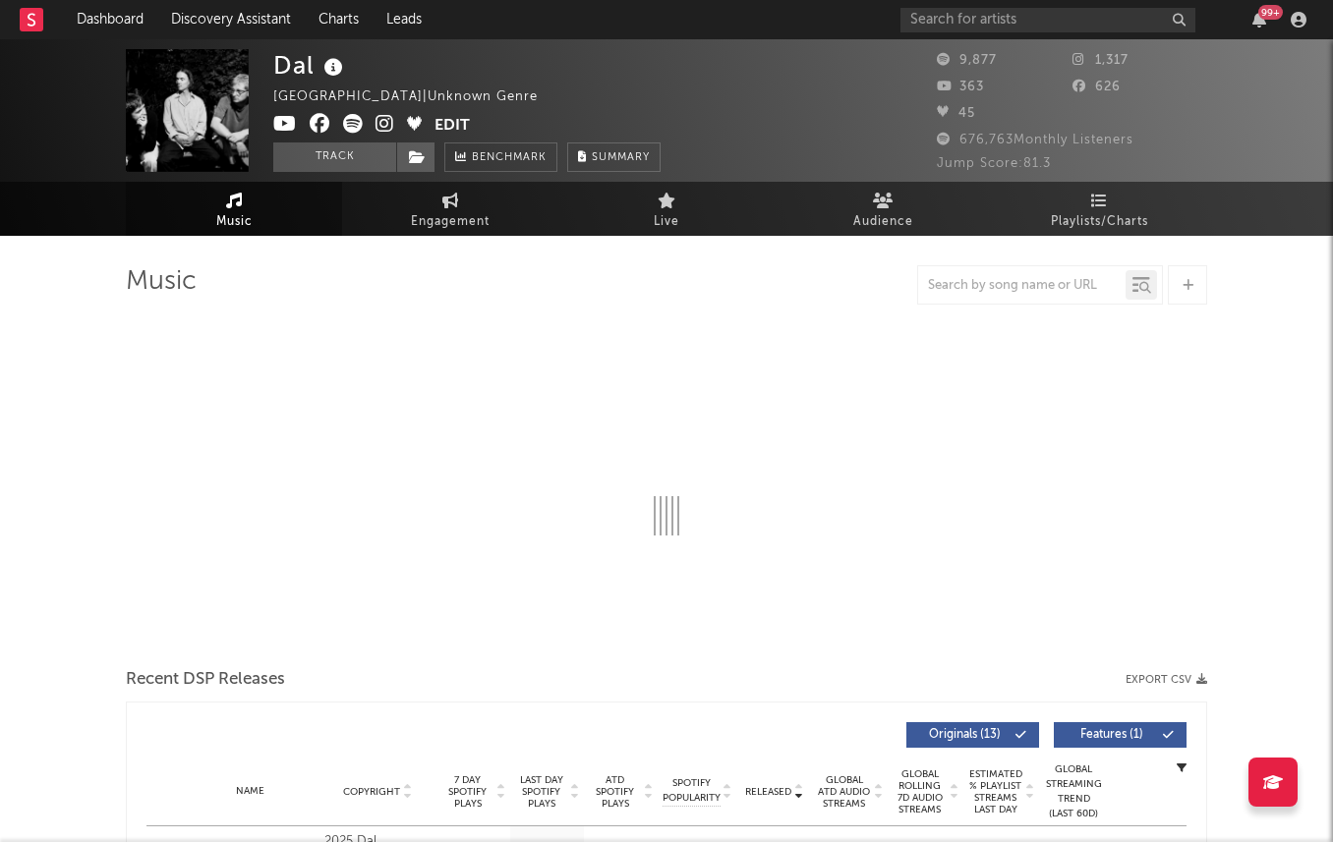
select select "6m"
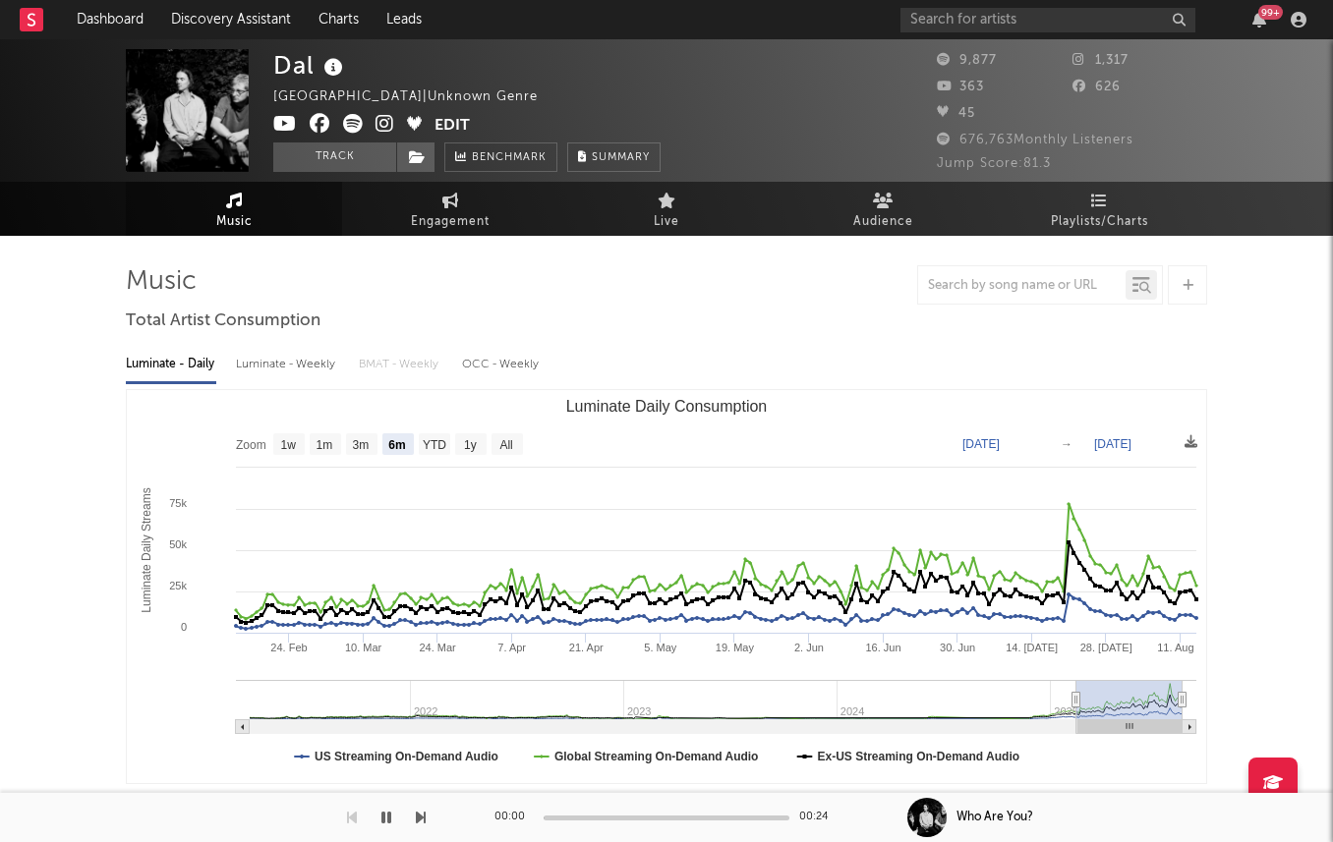
click at [265, 342] on div "Luminate - Daily Luminate - Weekly BMAT - Weekly OCC - Weekly Zoom 1w 1m 3m 6m …" at bounding box center [666, 563] width 1081 height 451
click at [265, 353] on div "Luminate - Weekly" at bounding box center [287, 364] width 103 height 33
select select "6m"
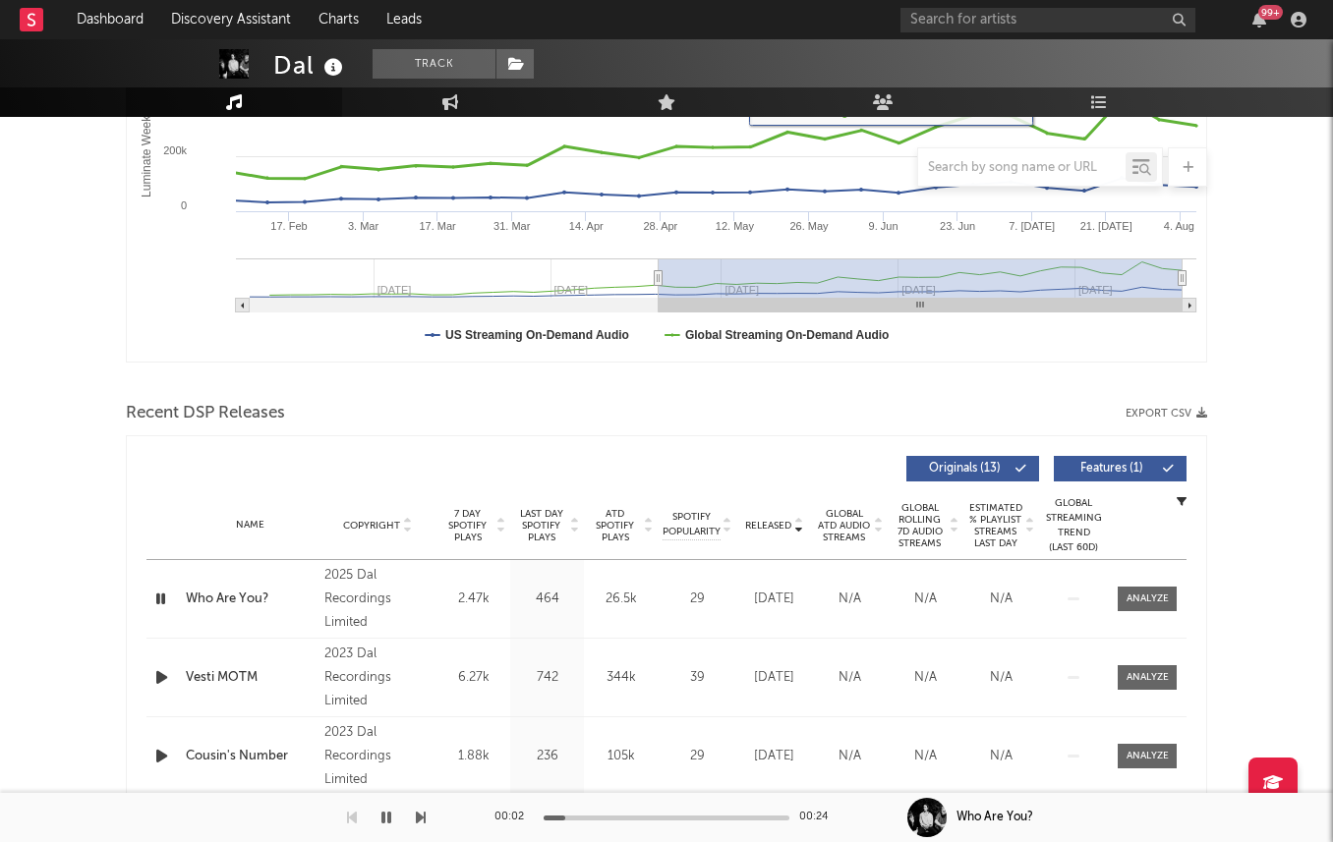
scroll to position [502, 0]
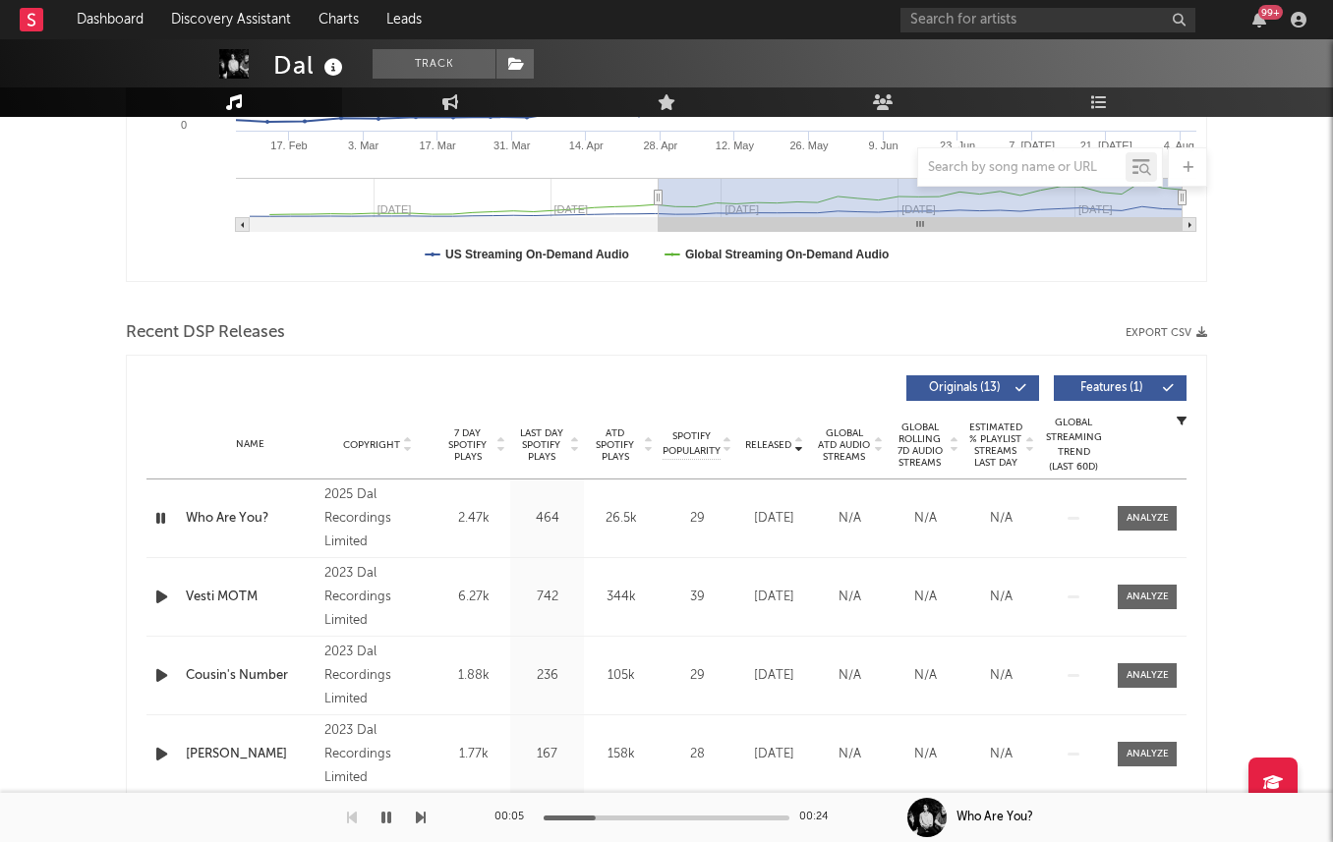
click at [551, 442] on span "Last Day Spotify Plays" at bounding box center [541, 445] width 52 height 35
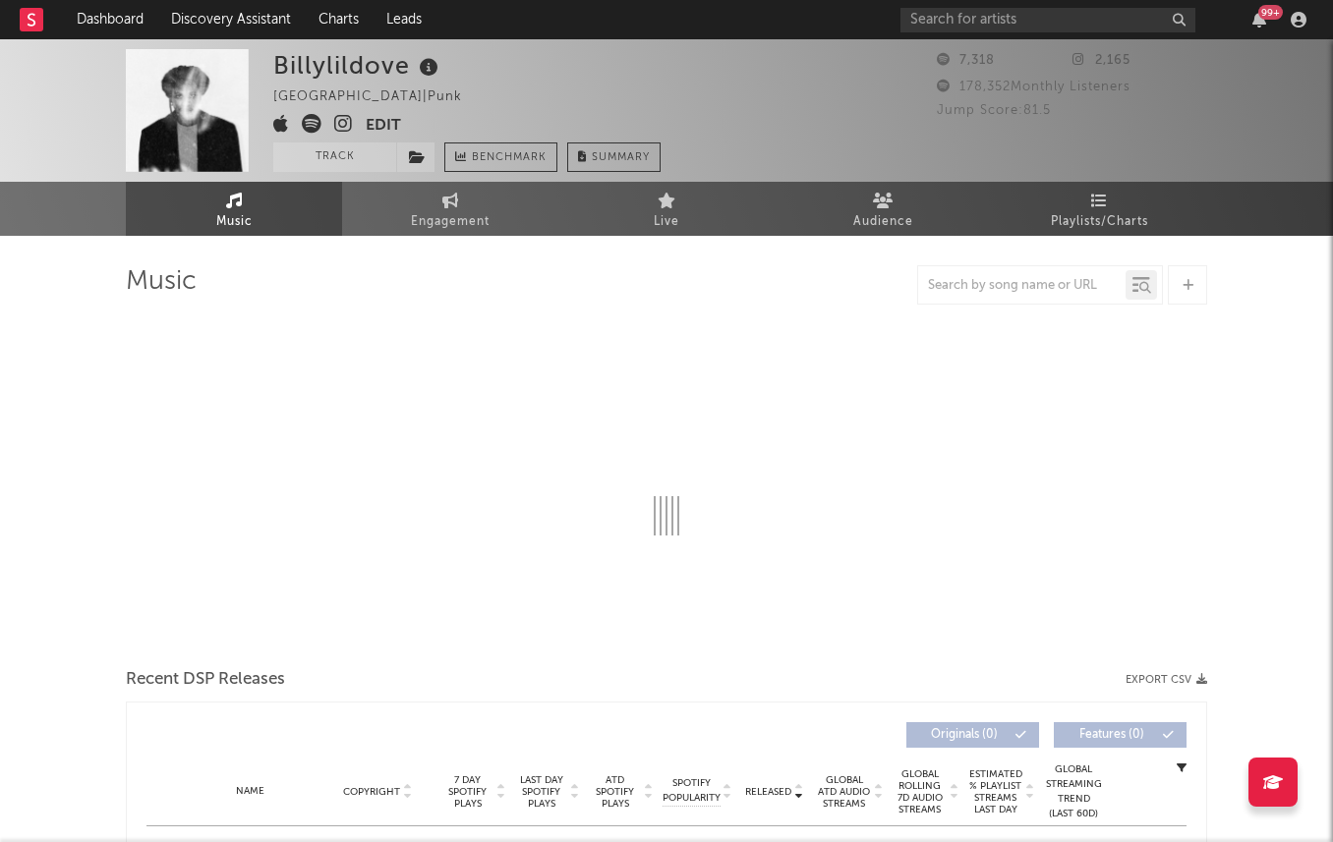
select select "6m"
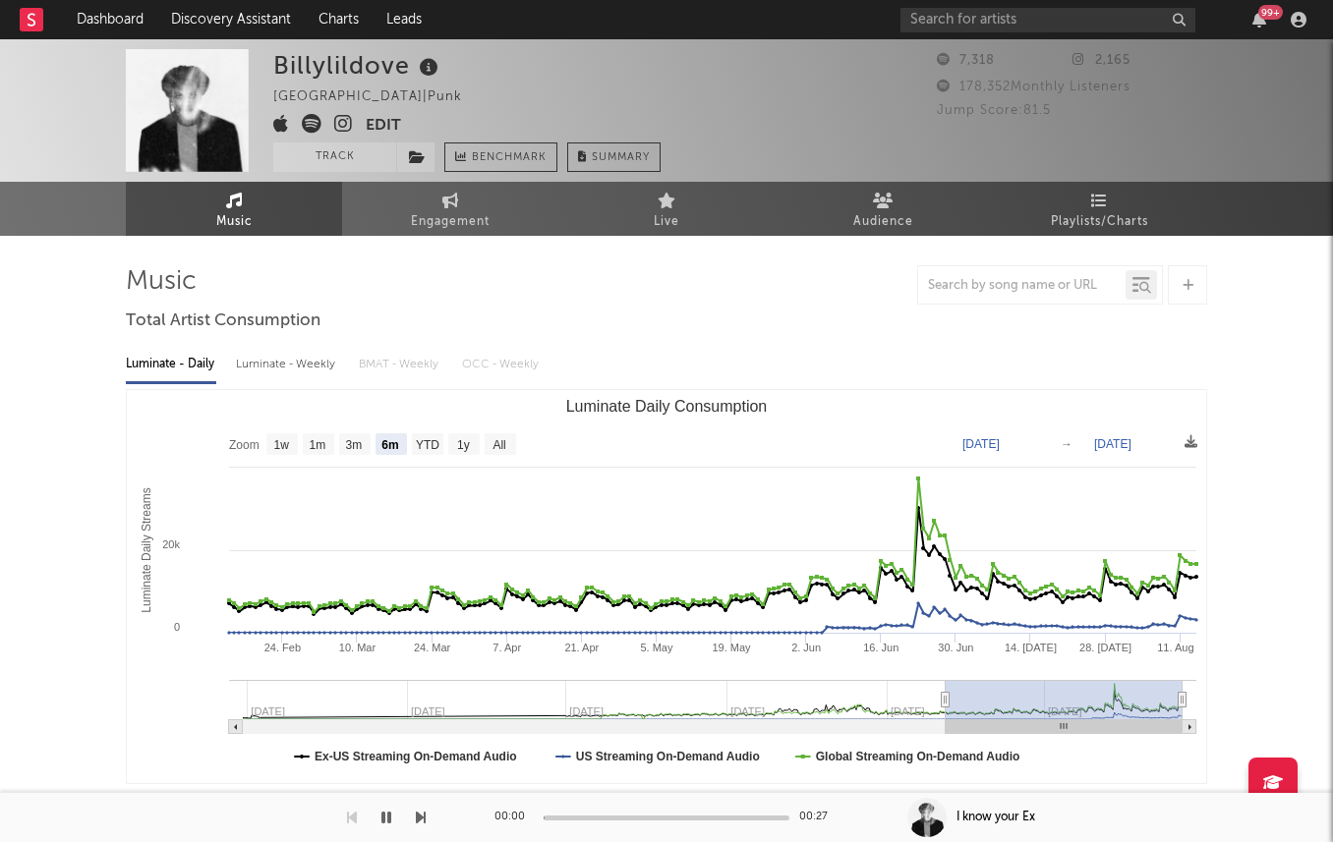
click at [259, 360] on div "Luminate - Weekly" at bounding box center [287, 364] width 103 height 33
select select "6m"
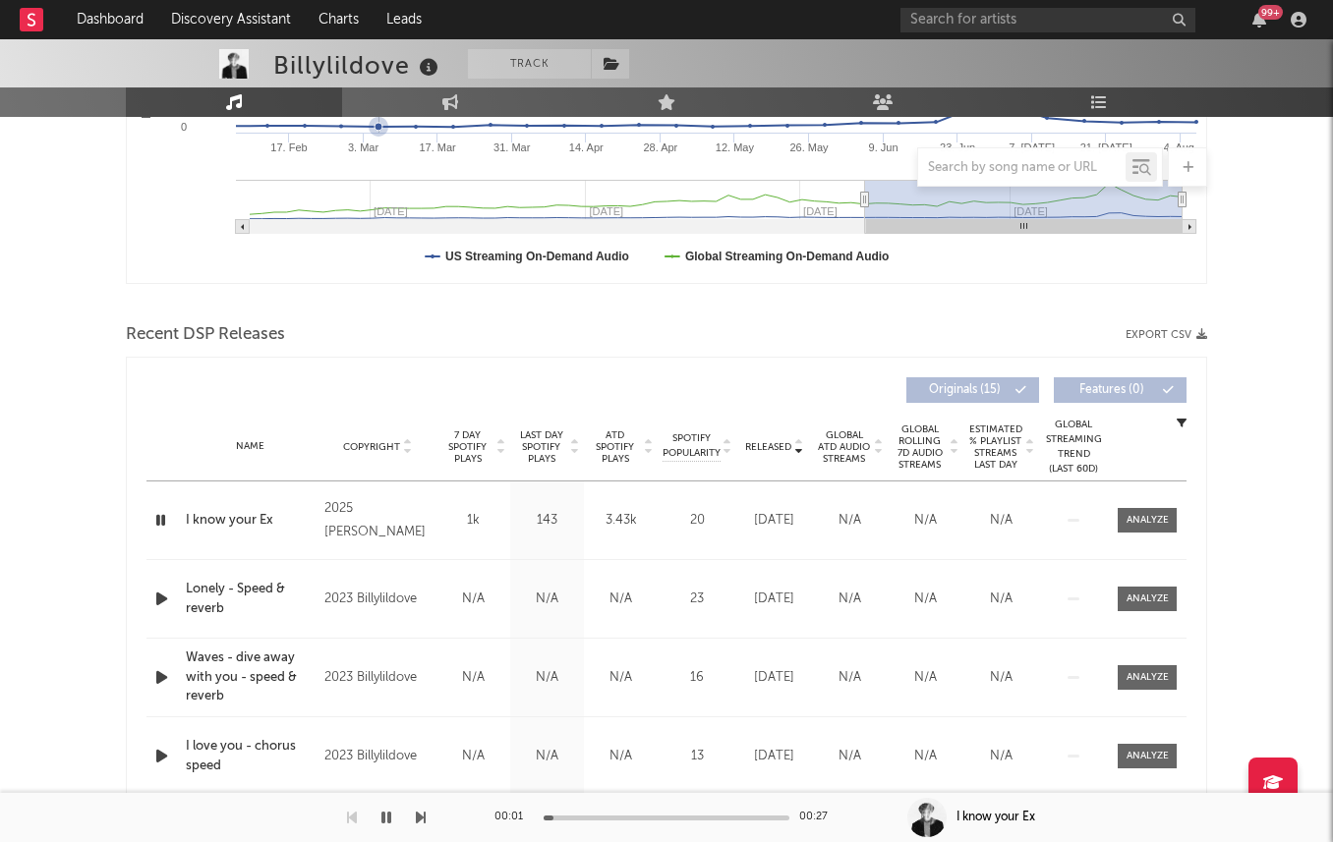
scroll to position [536, 0]
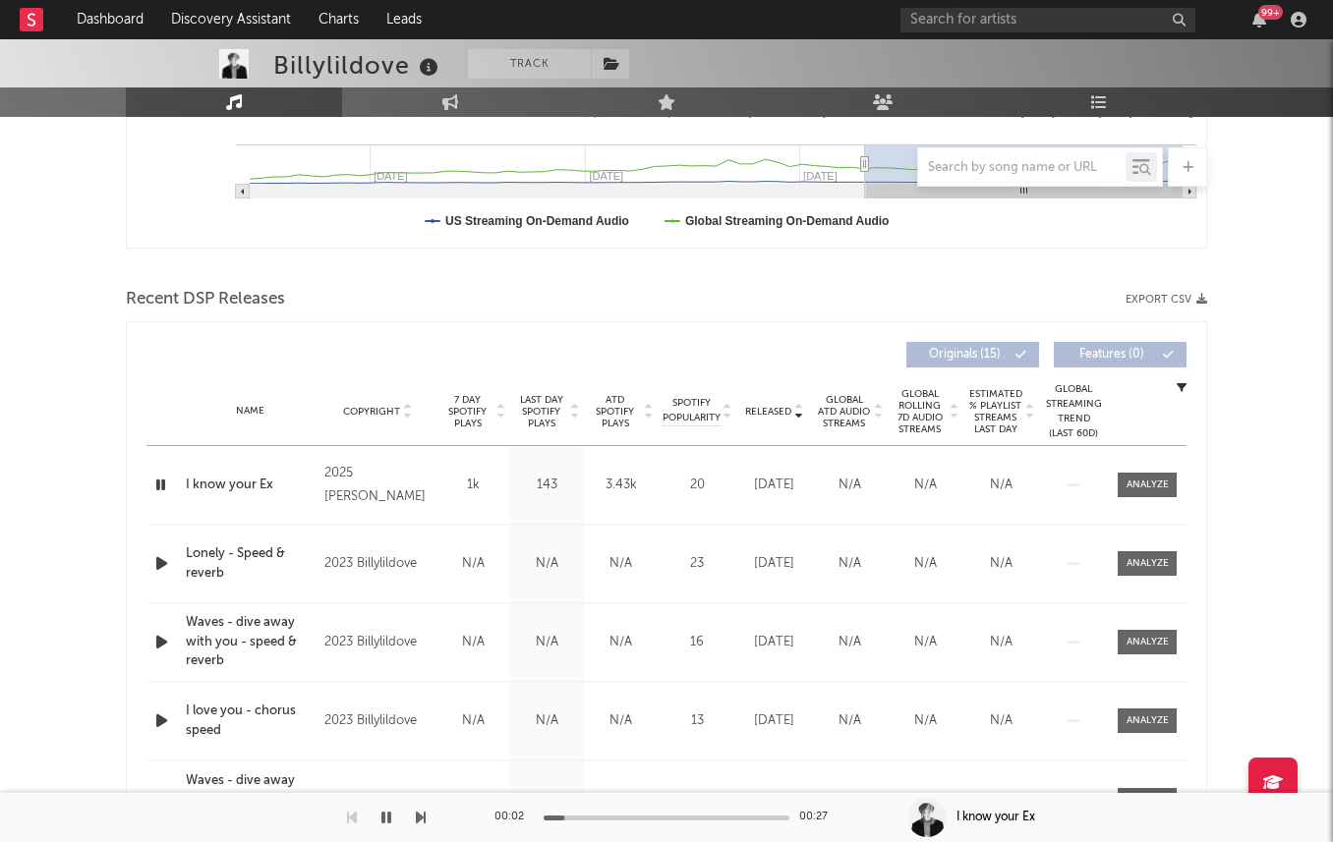
click at [479, 414] on span "7 Day Spotify Plays" at bounding box center [467, 411] width 52 height 35
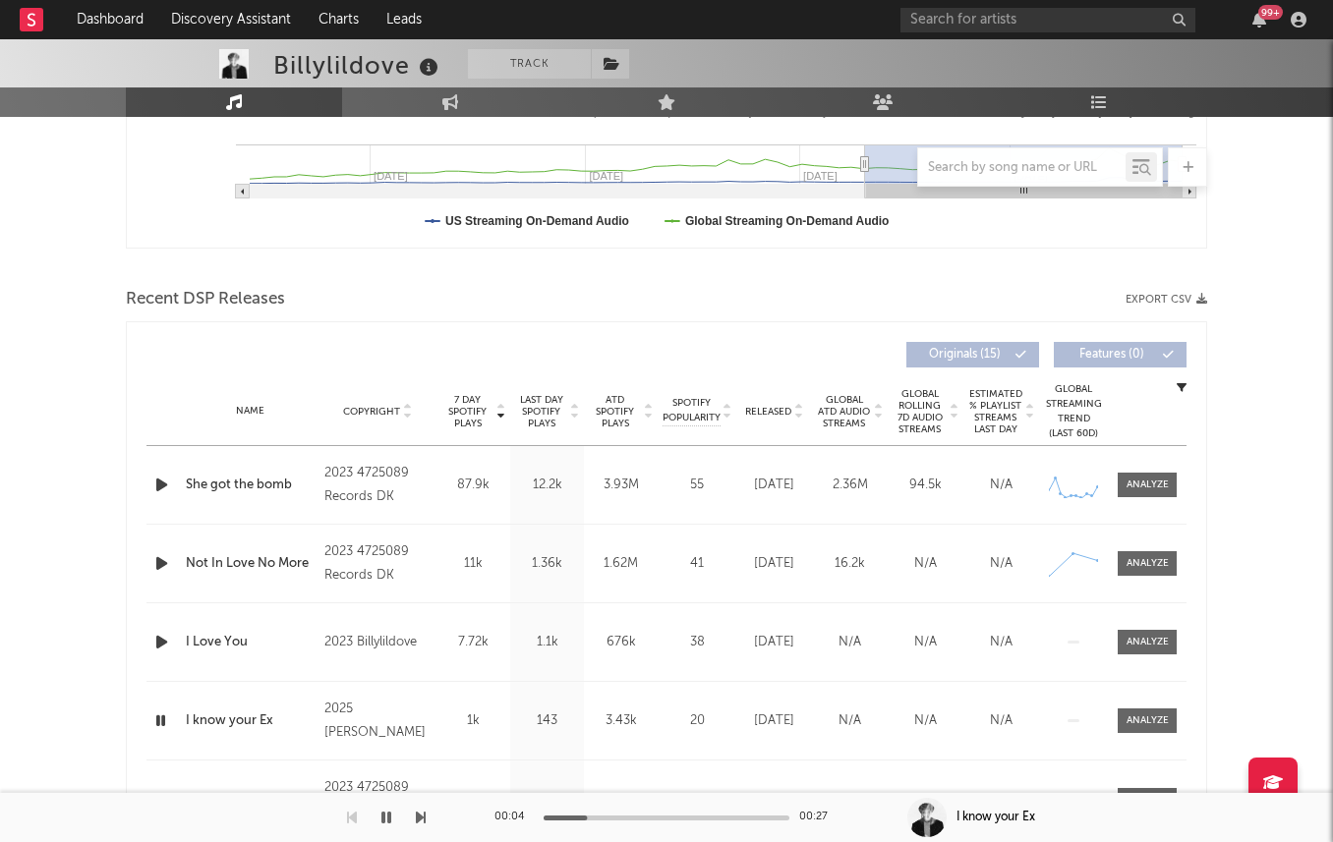
click at [536, 401] on span "Last Day Spotify Plays" at bounding box center [541, 411] width 52 height 35
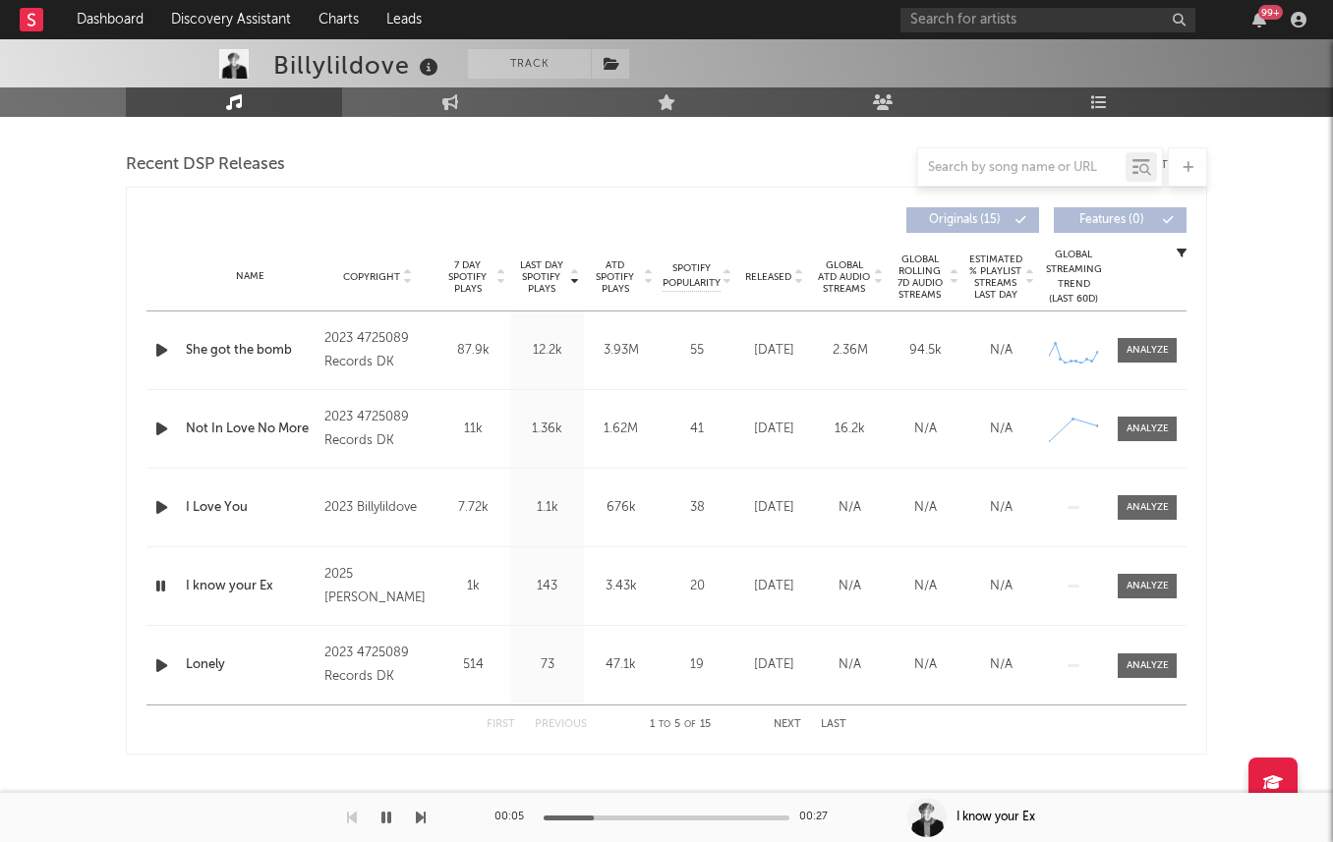
scroll to position [690, 0]
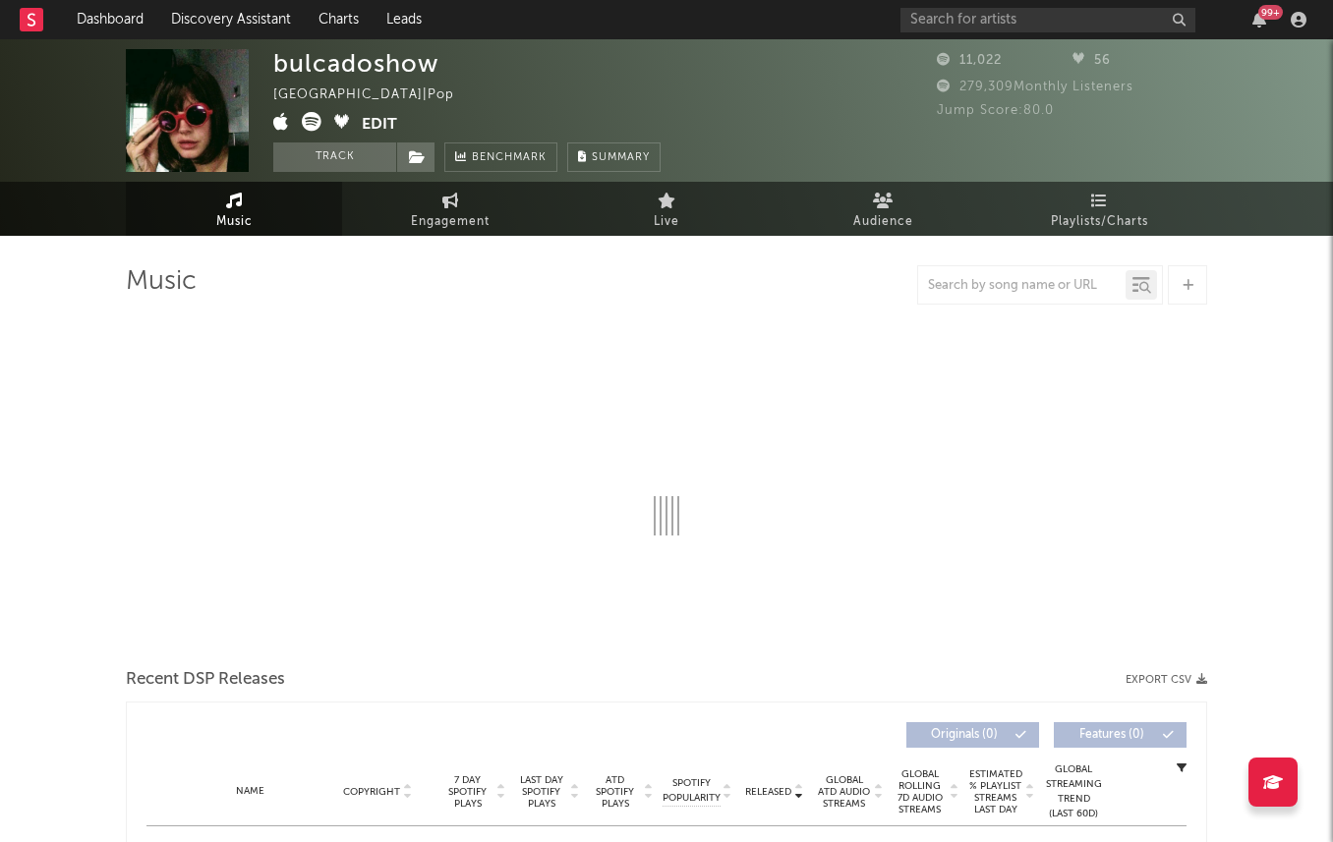
select select "6m"
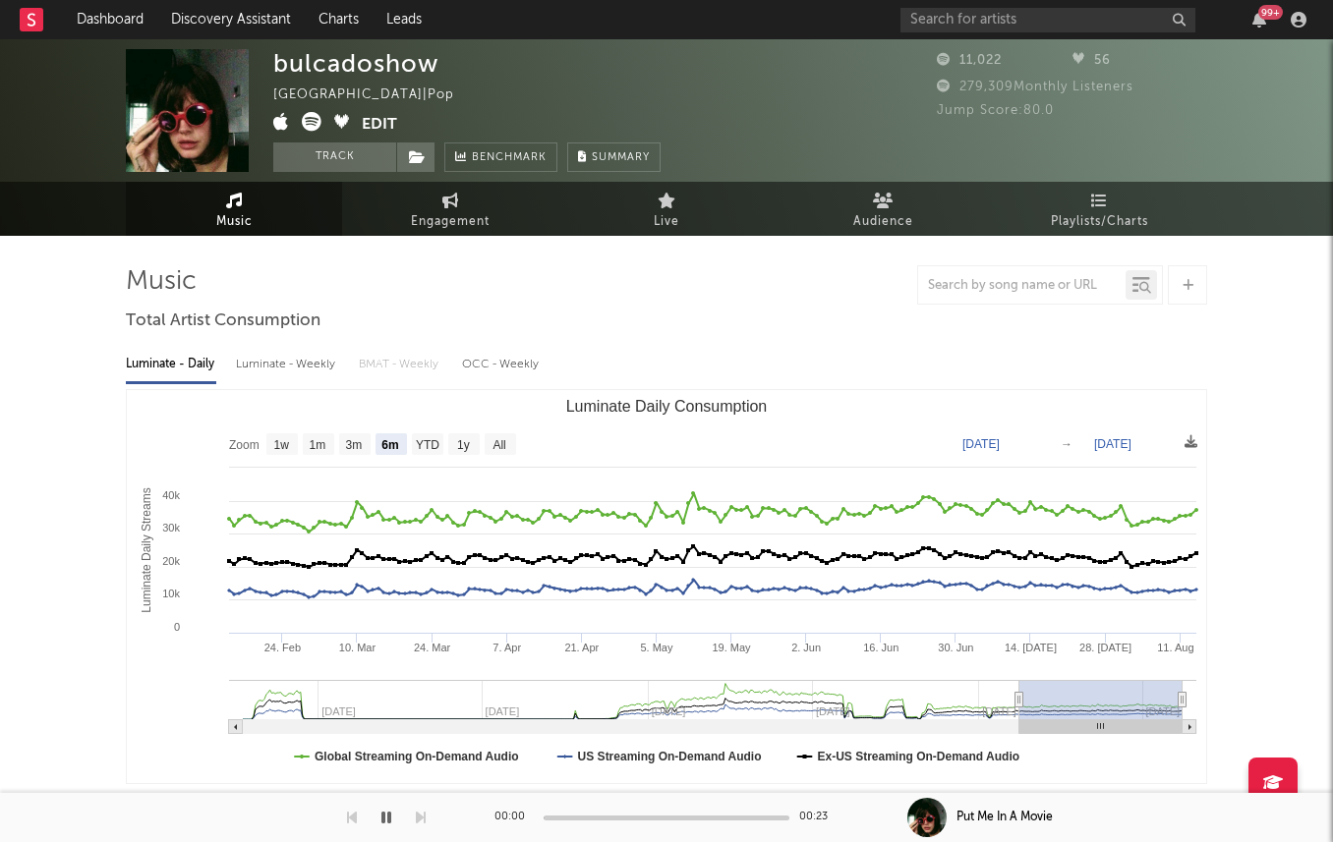
click at [296, 370] on div "Luminate - Weekly" at bounding box center [287, 364] width 103 height 33
select select "6m"
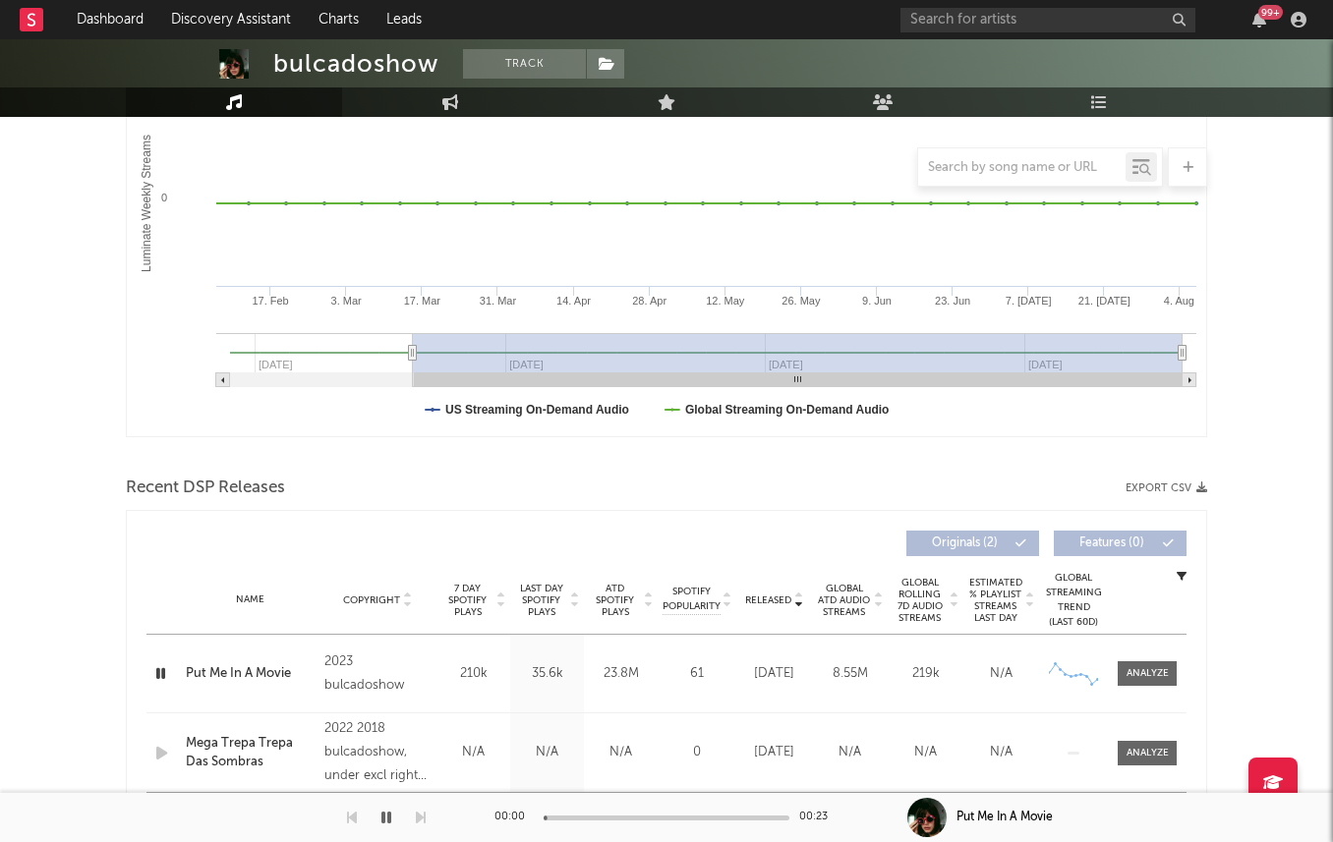
scroll to position [440, 0]
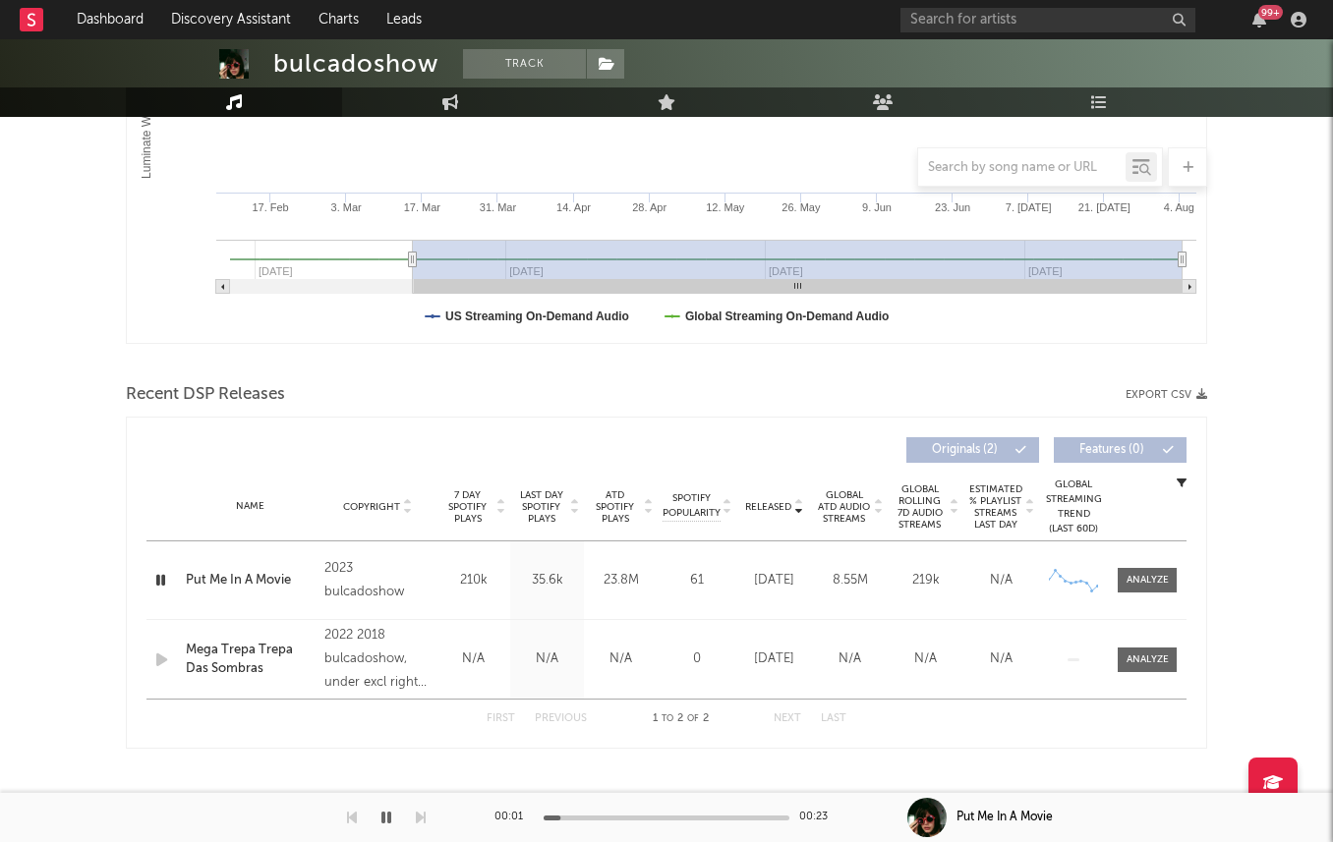
click at [534, 498] on span "Last Day Spotify Plays" at bounding box center [541, 507] width 52 height 35
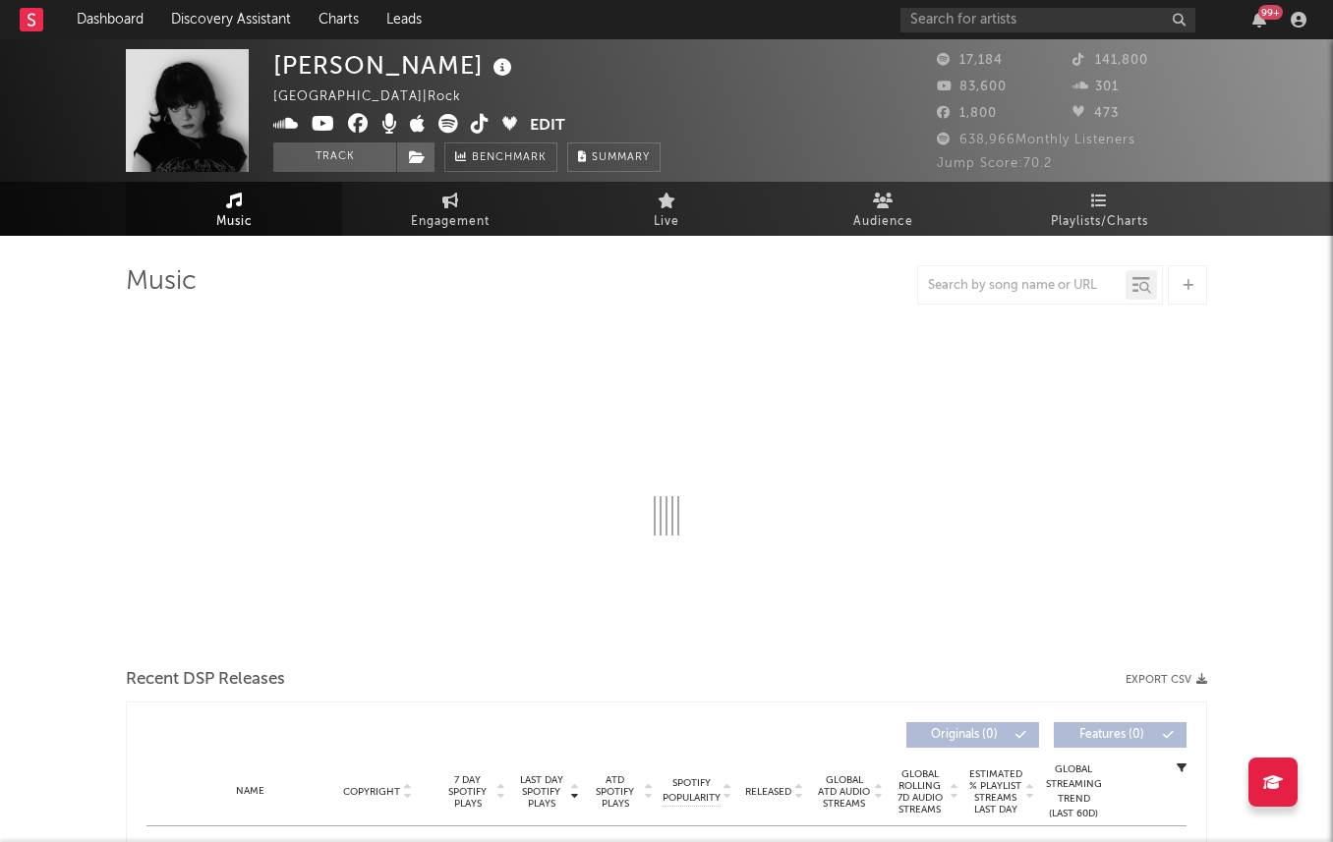
select select "6m"
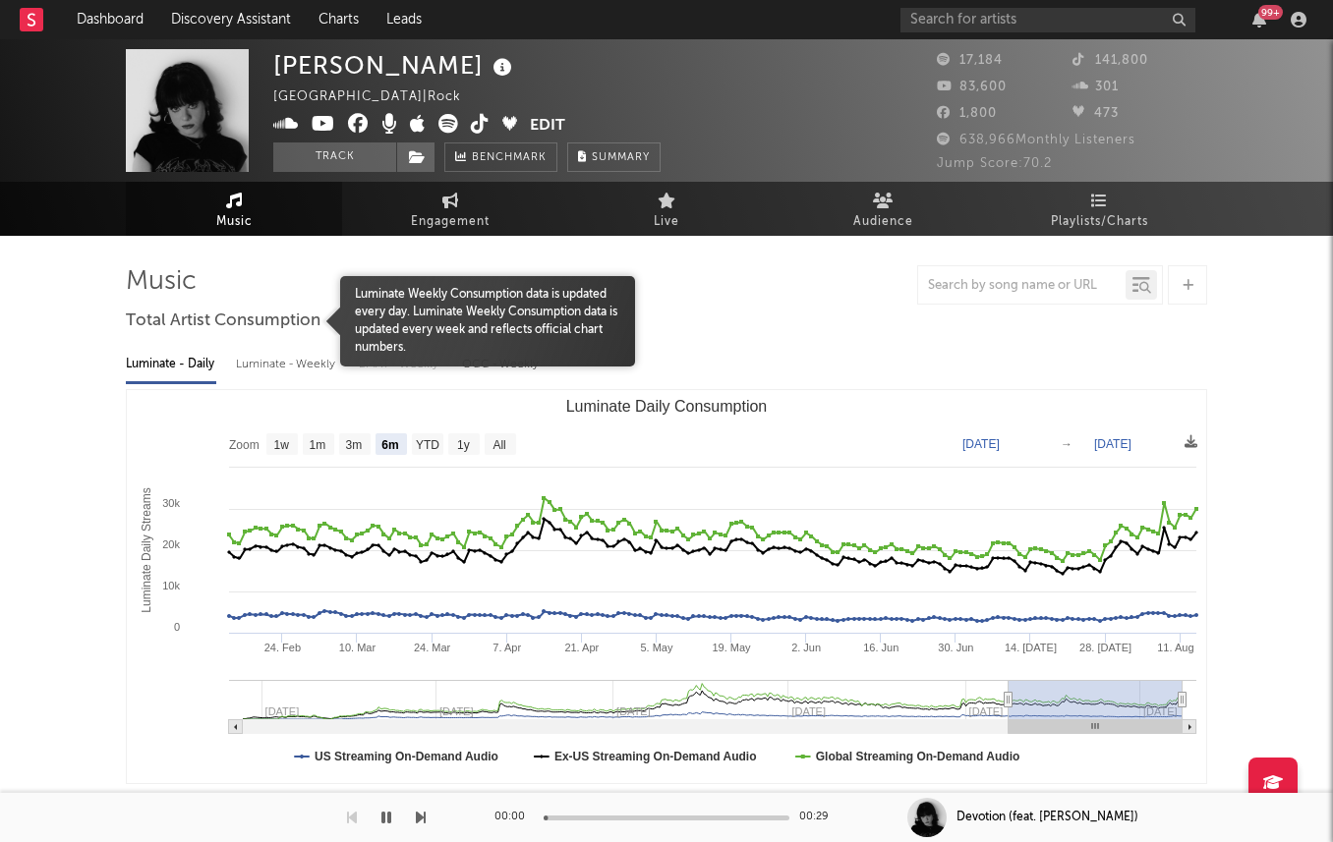
click at [269, 359] on div "Luminate - Weekly" at bounding box center [287, 364] width 103 height 33
select select "6m"
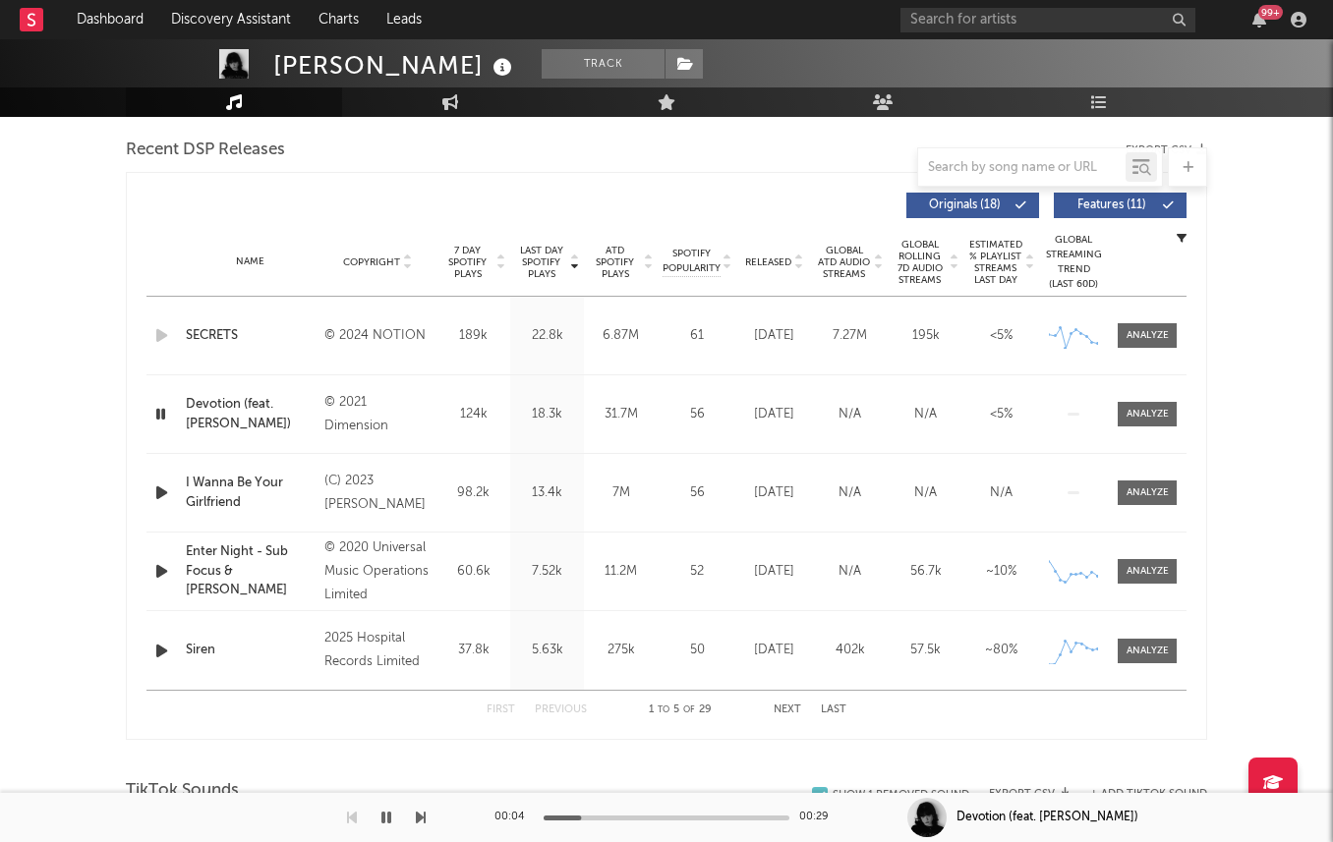
scroll to position [688, 0]
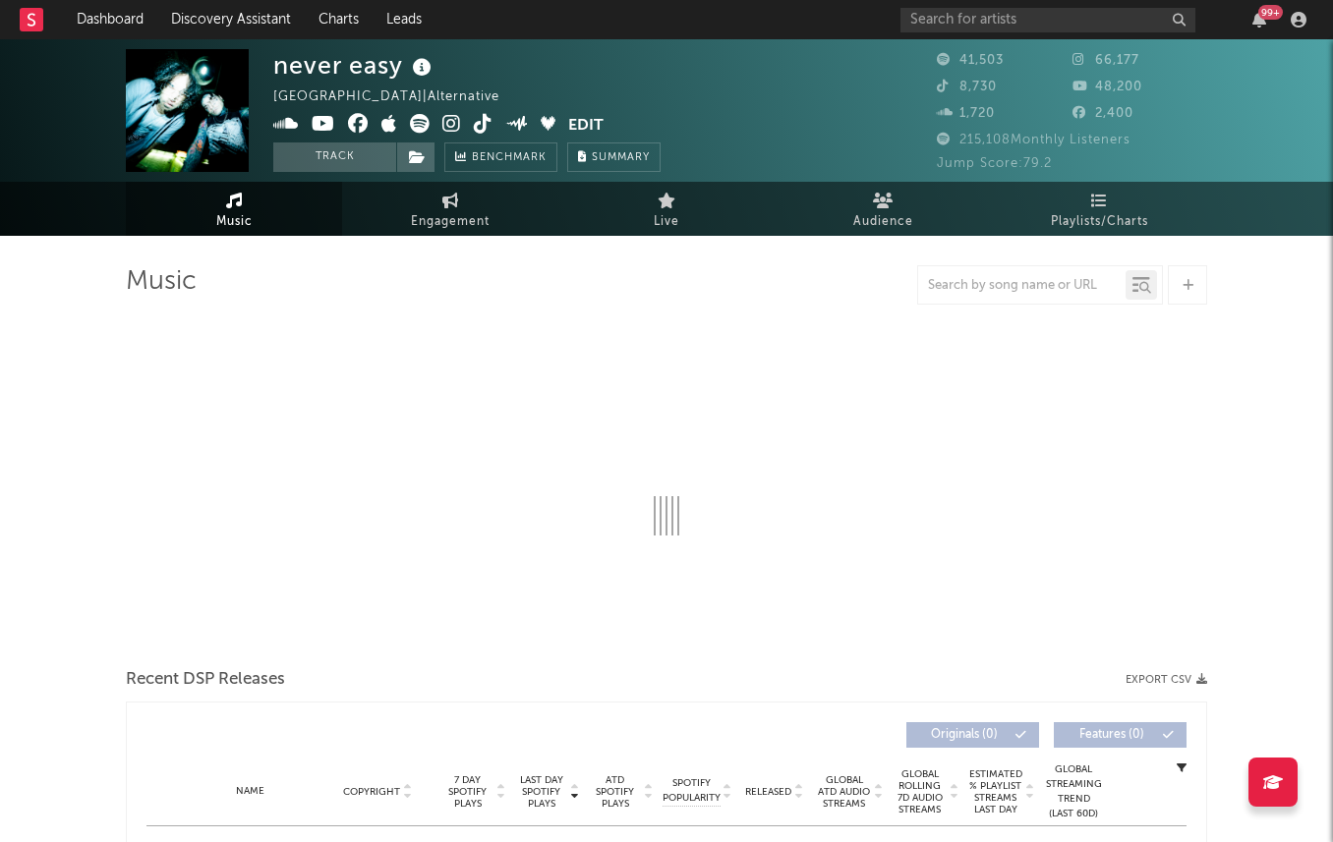
select select "6m"
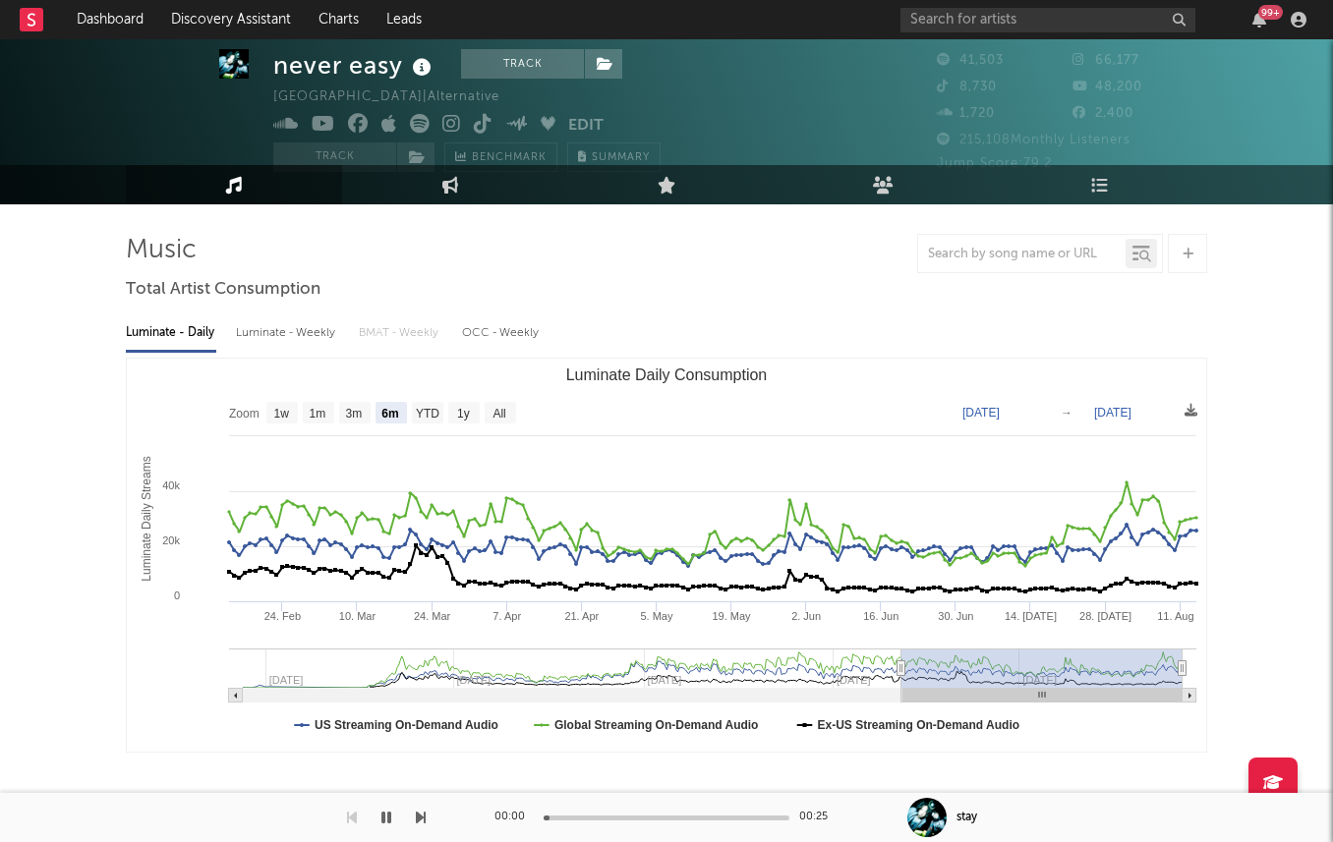
scroll to position [35, 0]
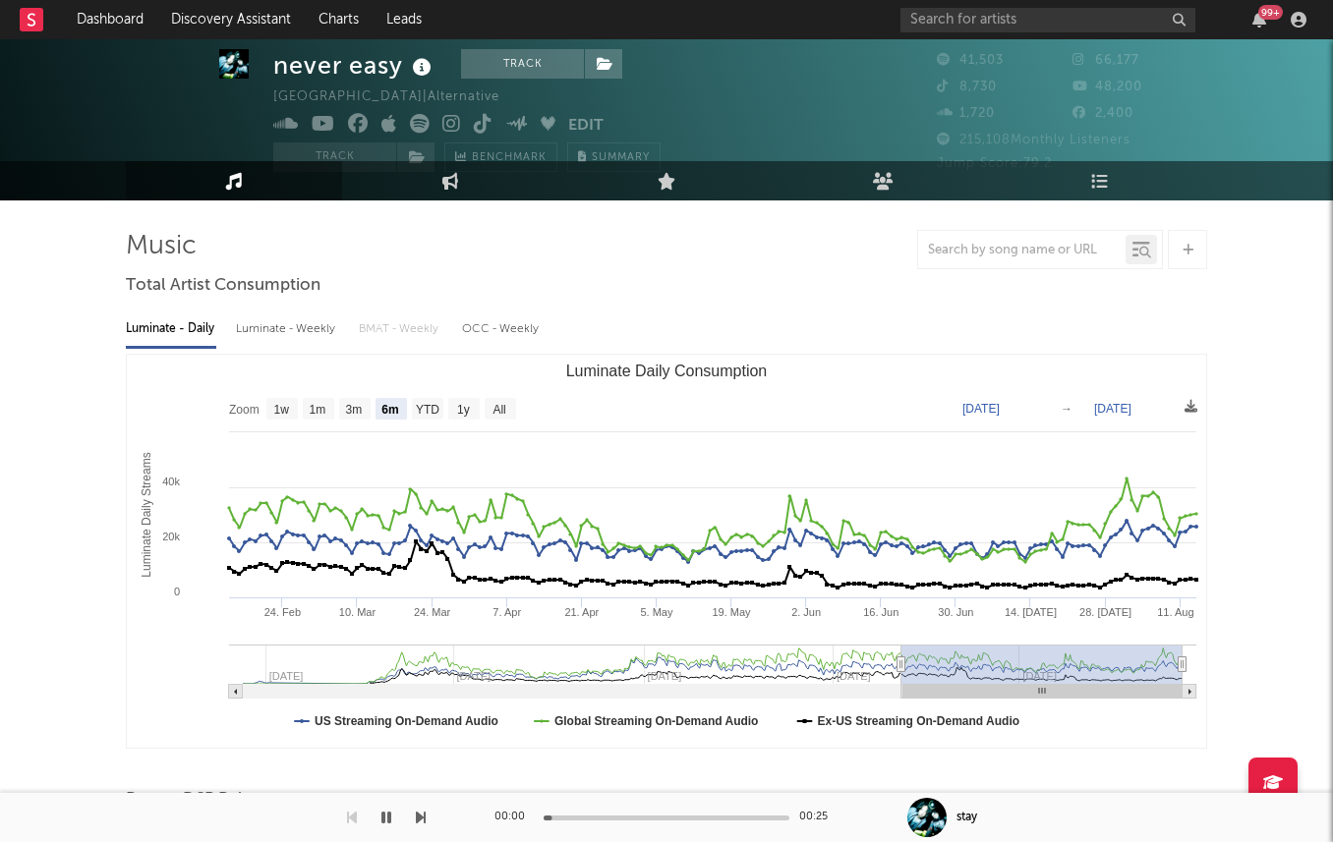
click at [297, 306] on div "Luminate - Daily Luminate - Weekly BMAT - Weekly OCC - Weekly Zoom 1w 1m 3m 6m …" at bounding box center [666, 528] width 1081 height 451
click at [289, 317] on div "Luminate - Weekly" at bounding box center [287, 329] width 103 height 33
select select "6m"
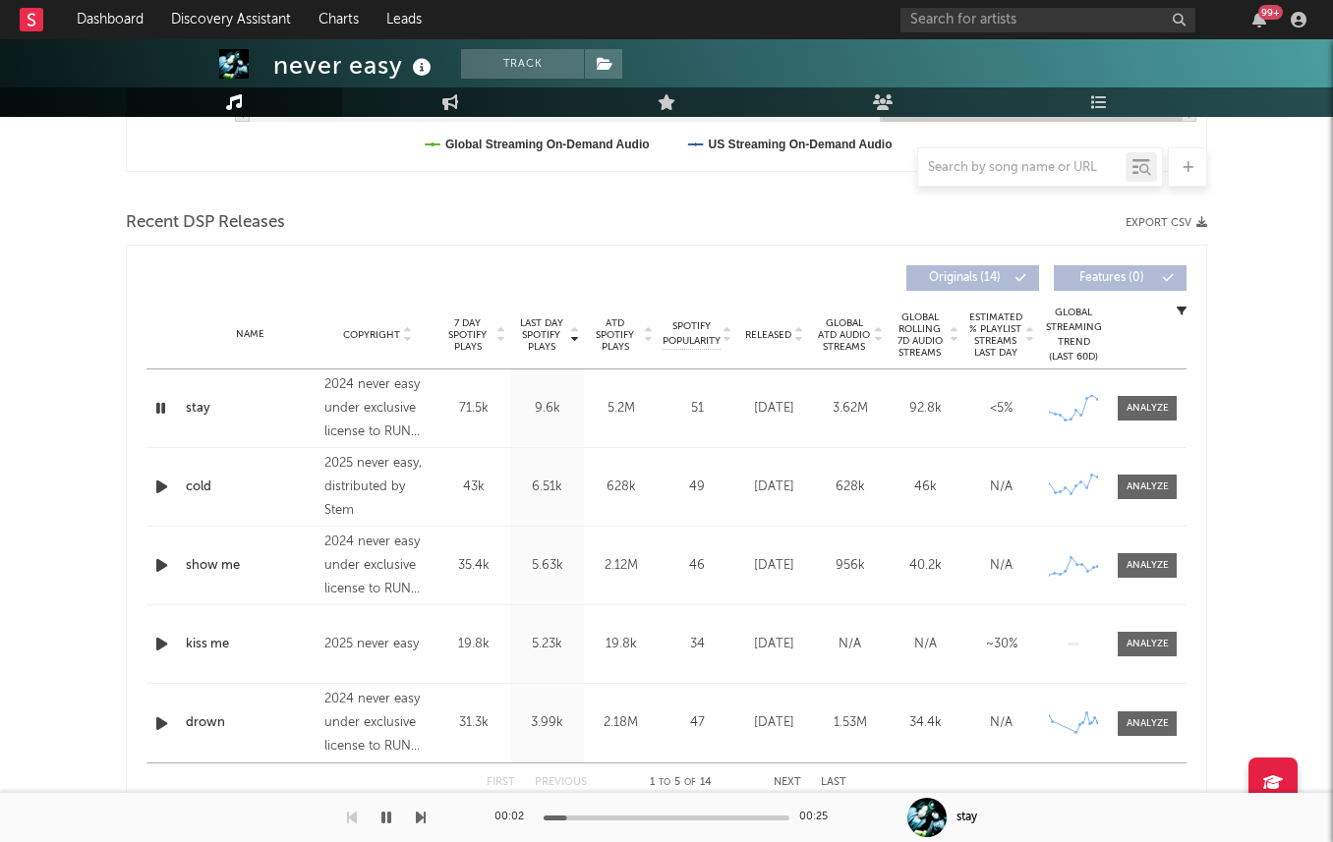
scroll to position [789, 0]
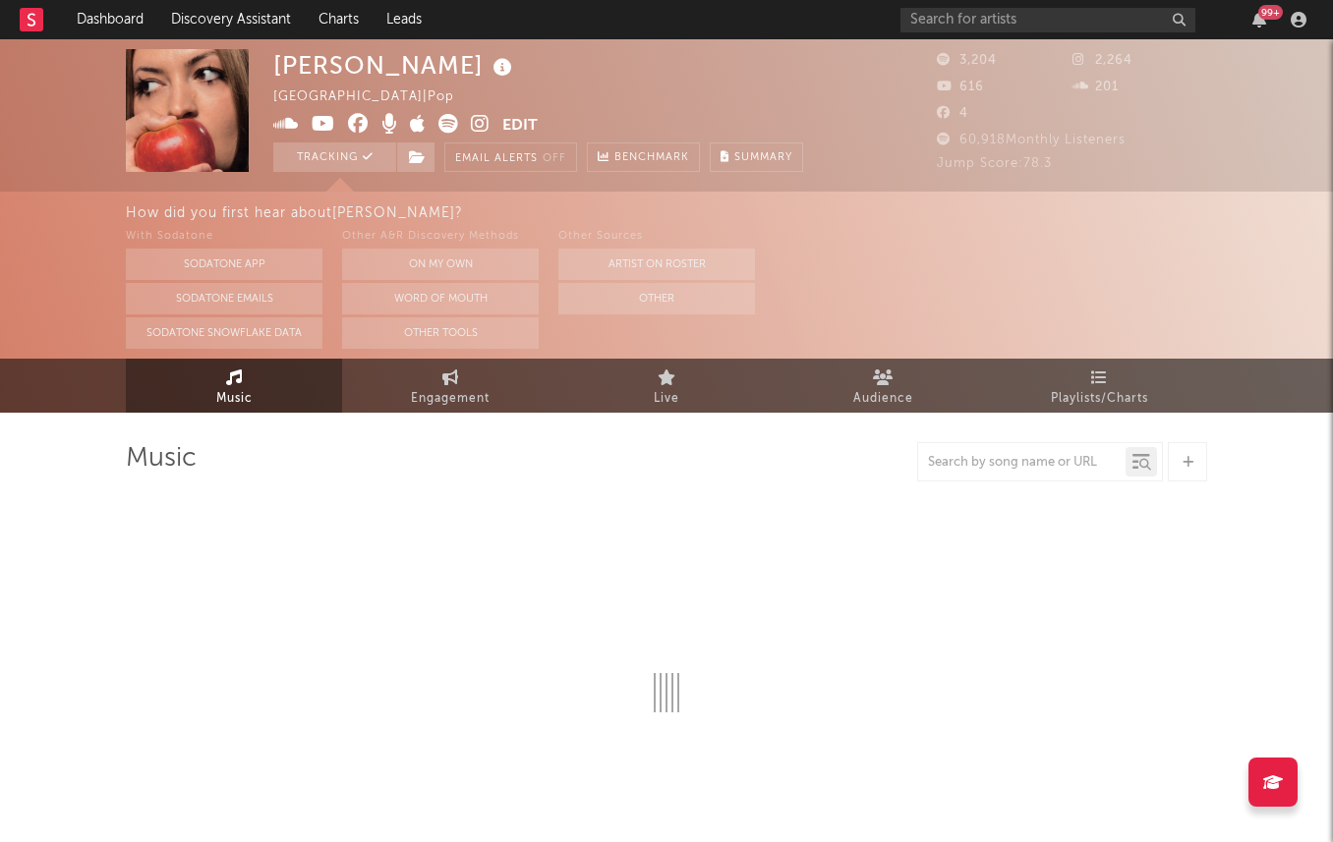
select select "1w"
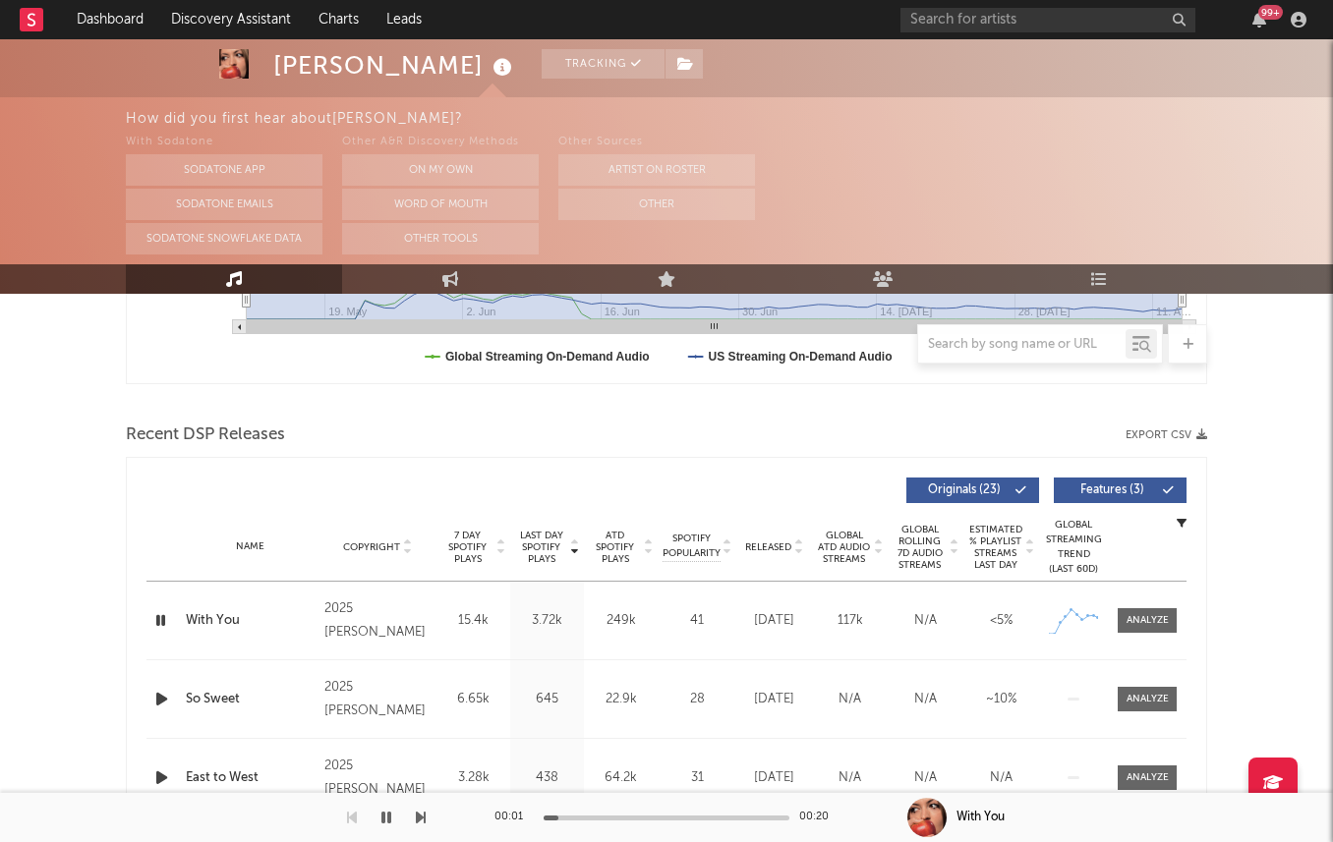
scroll to position [591, 0]
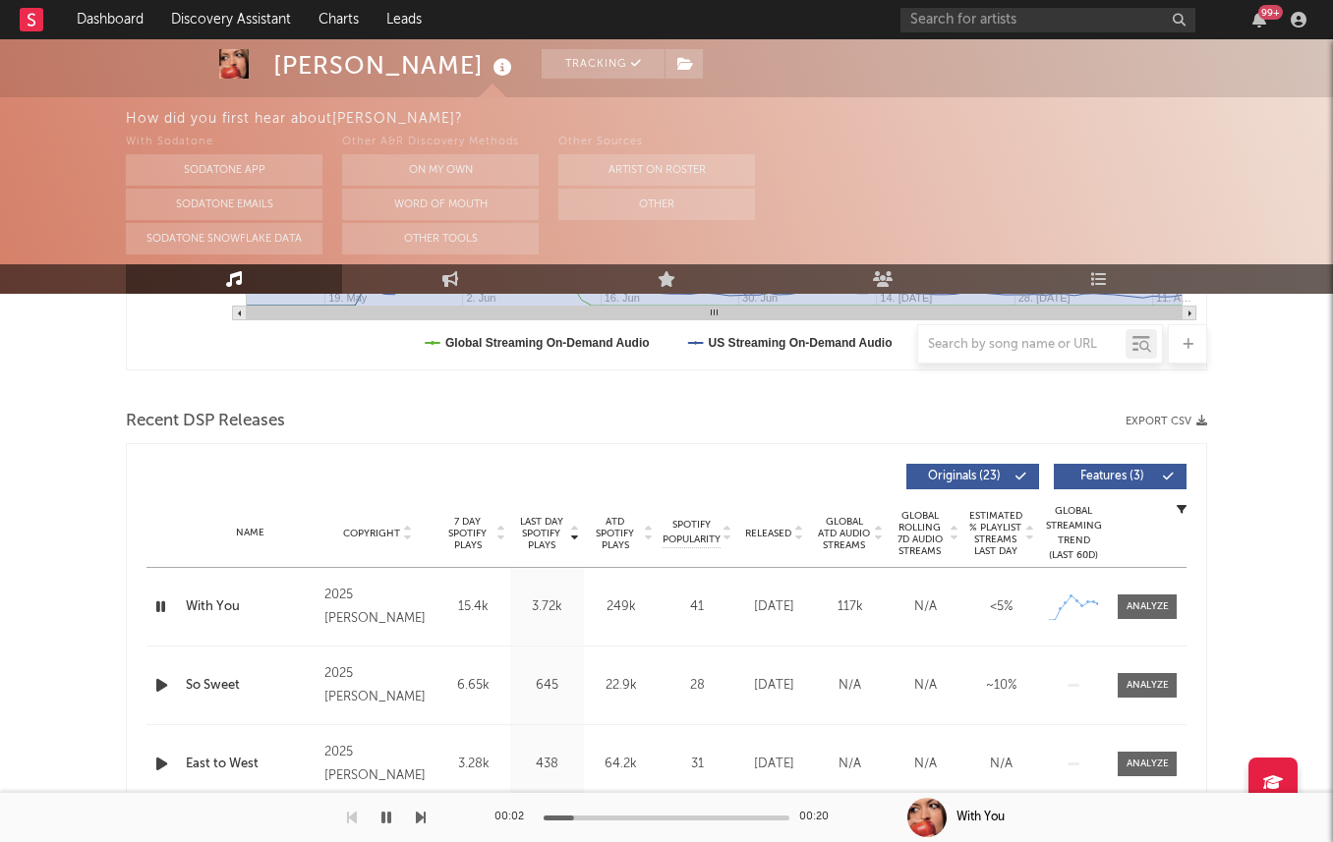
click at [541, 535] on span "Last Day Spotify Plays" at bounding box center [541, 533] width 52 height 35
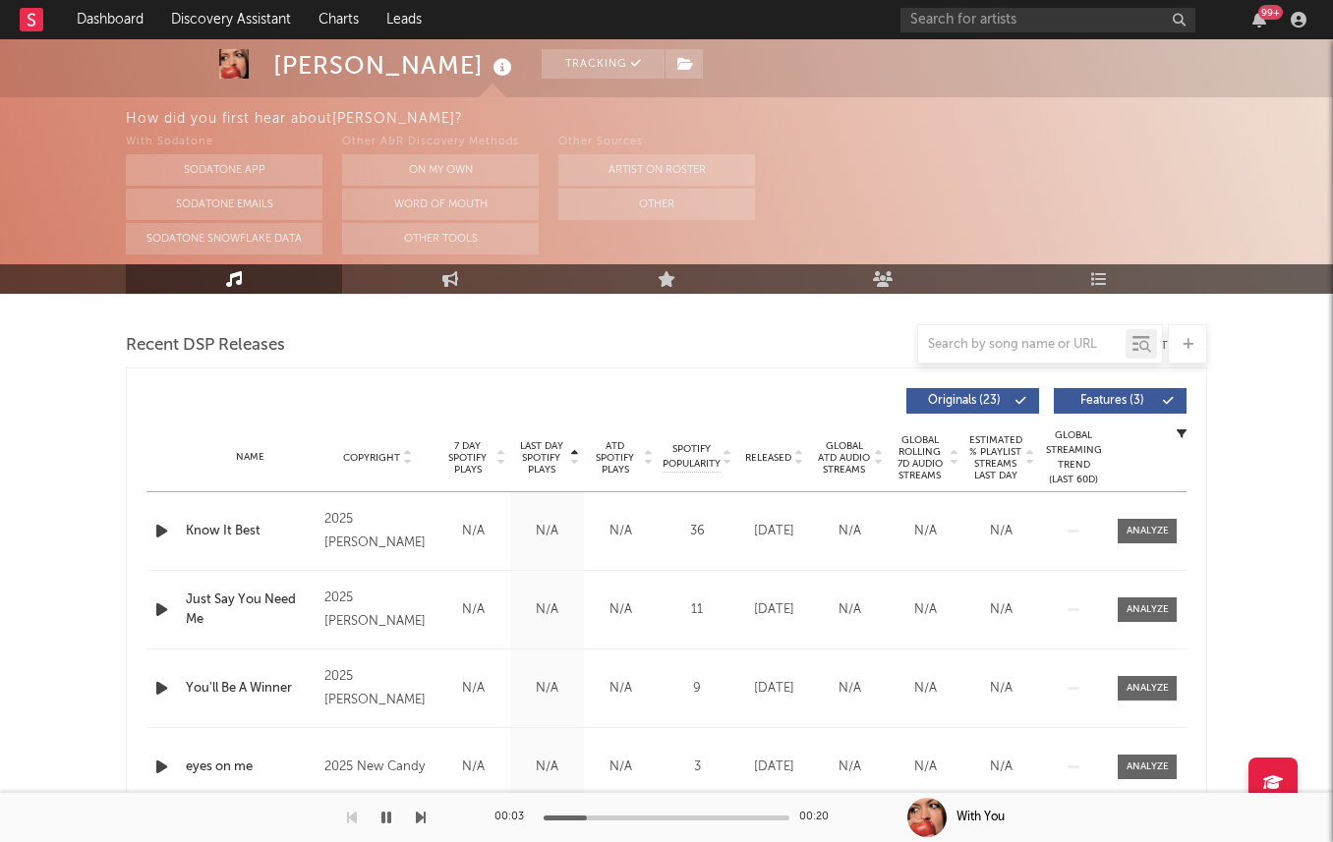
click at [540, 448] on span "Last Day Spotify Plays" at bounding box center [541, 457] width 52 height 35
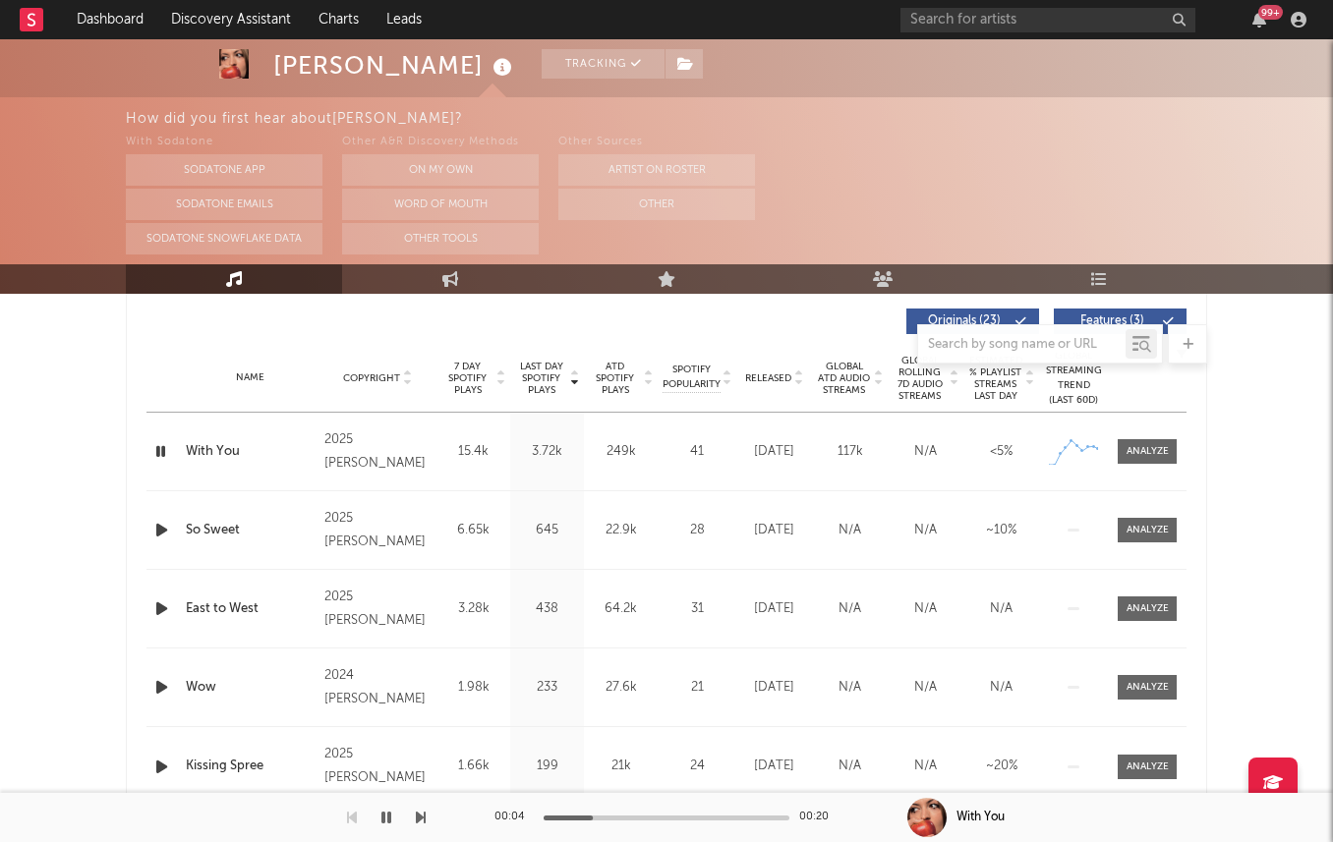
scroll to position [752, 0]
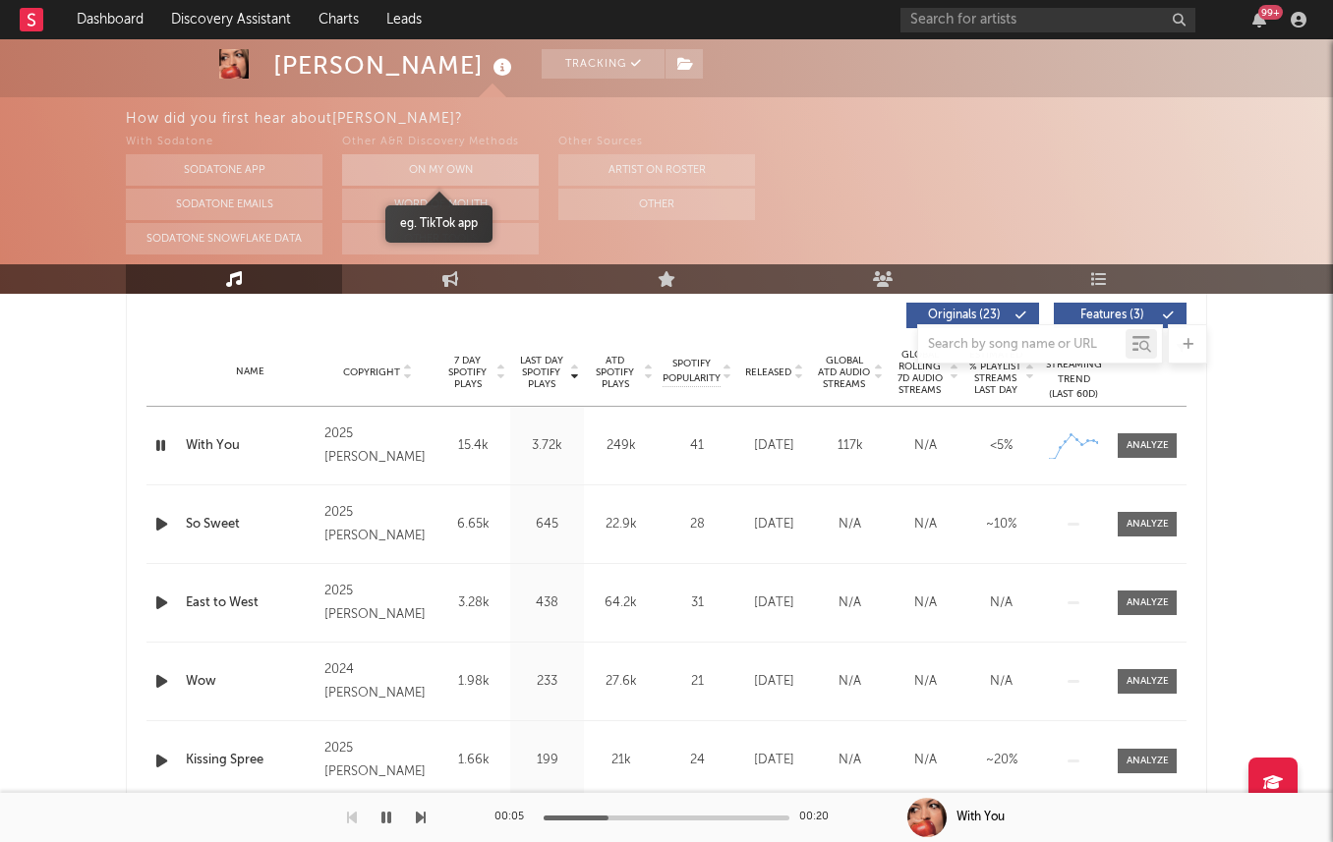
click at [412, 167] on button "On My Own" at bounding box center [440, 169] width 197 height 31
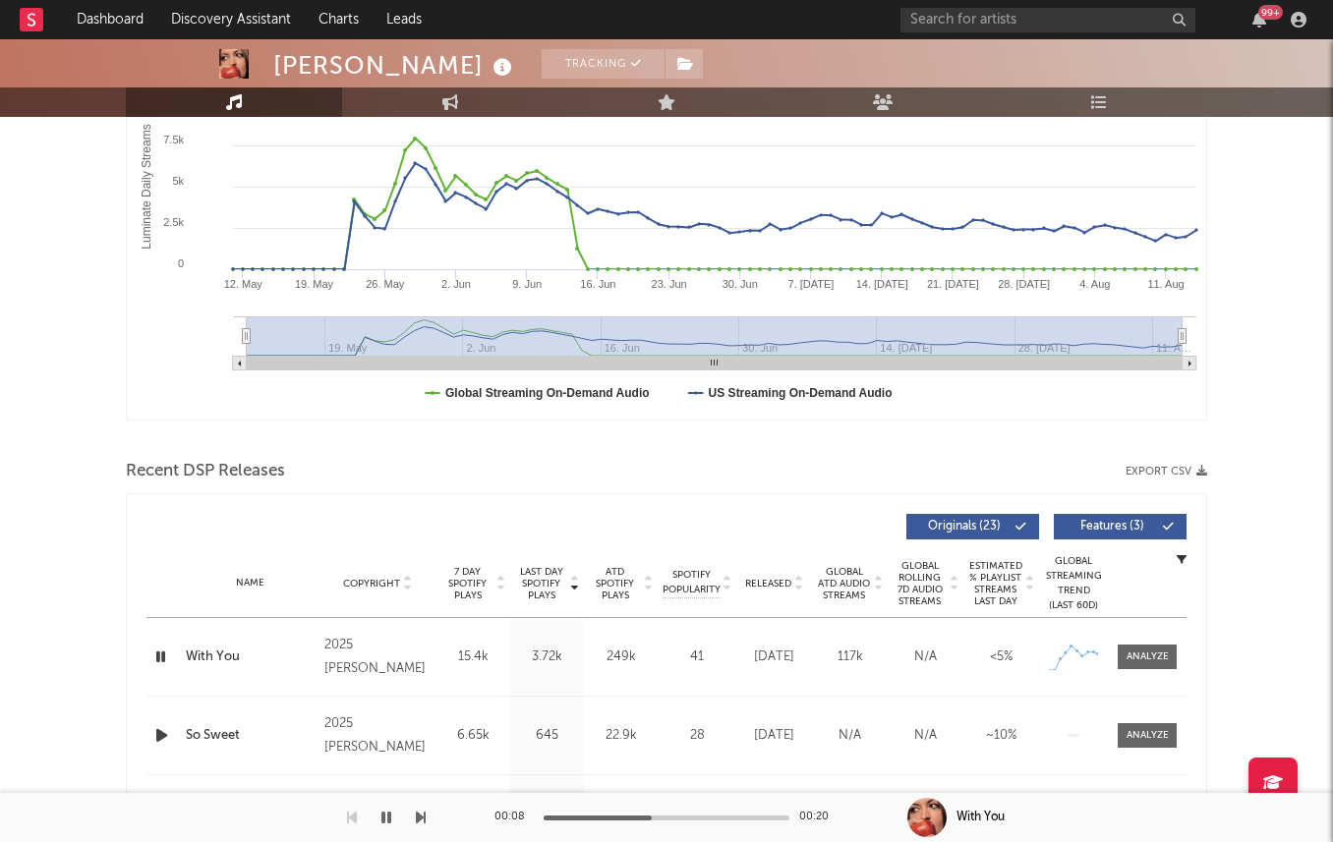
scroll to position [0, 0]
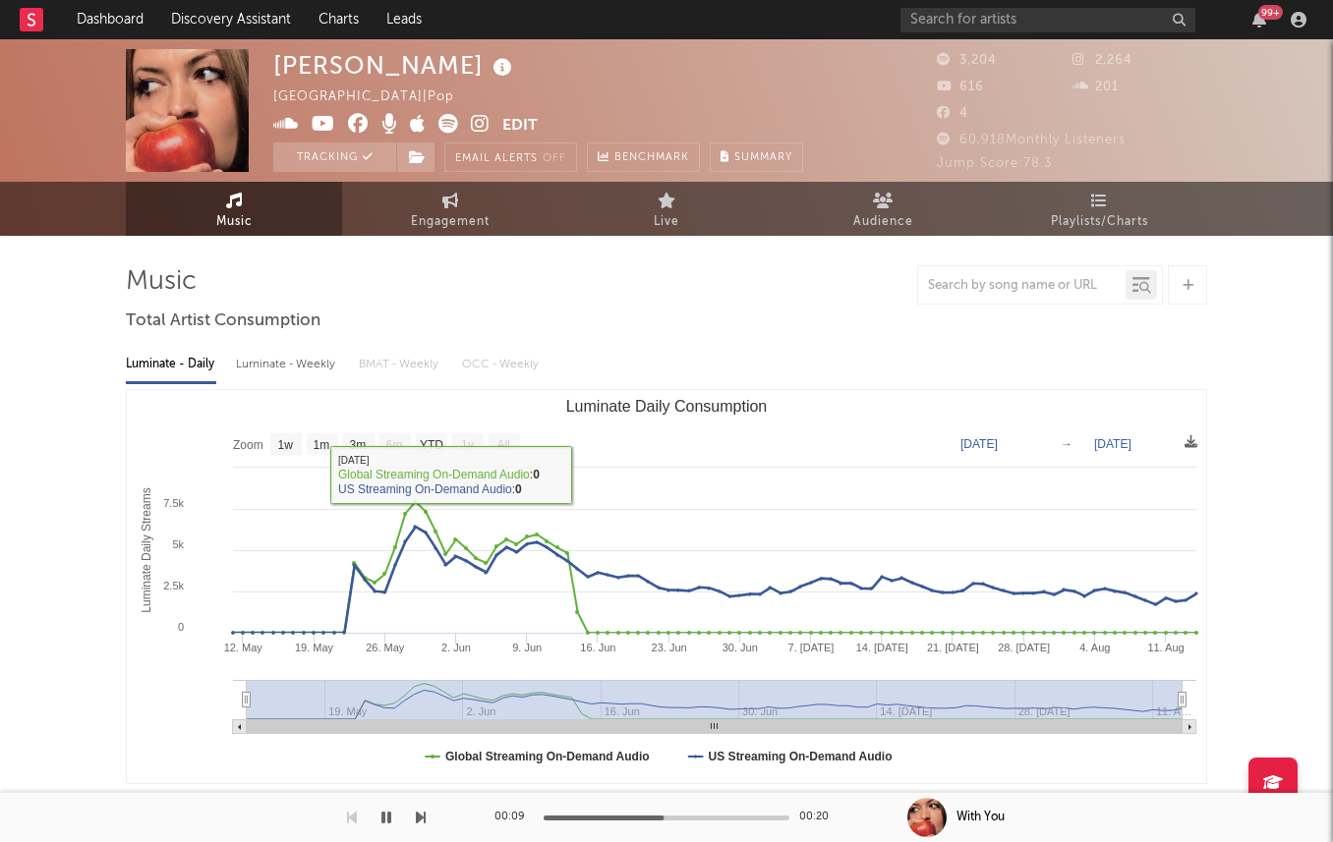
click at [290, 365] on div "Luminate - Weekly" at bounding box center [287, 364] width 103 height 33
select select "1w"
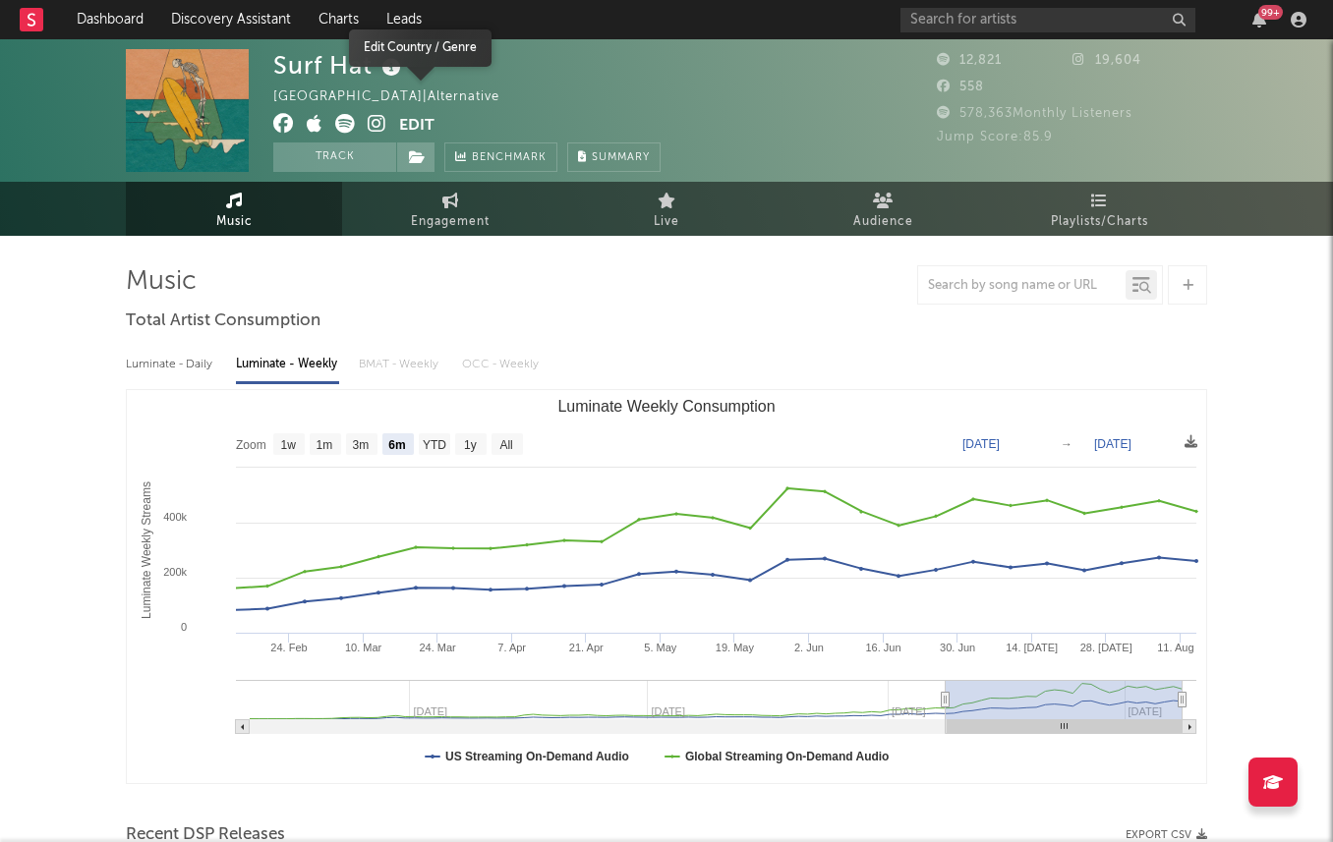
select select "6m"
click at [379, 116] on icon at bounding box center [377, 124] width 19 height 20
